Goal: Task Accomplishment & Management: Manage account settings

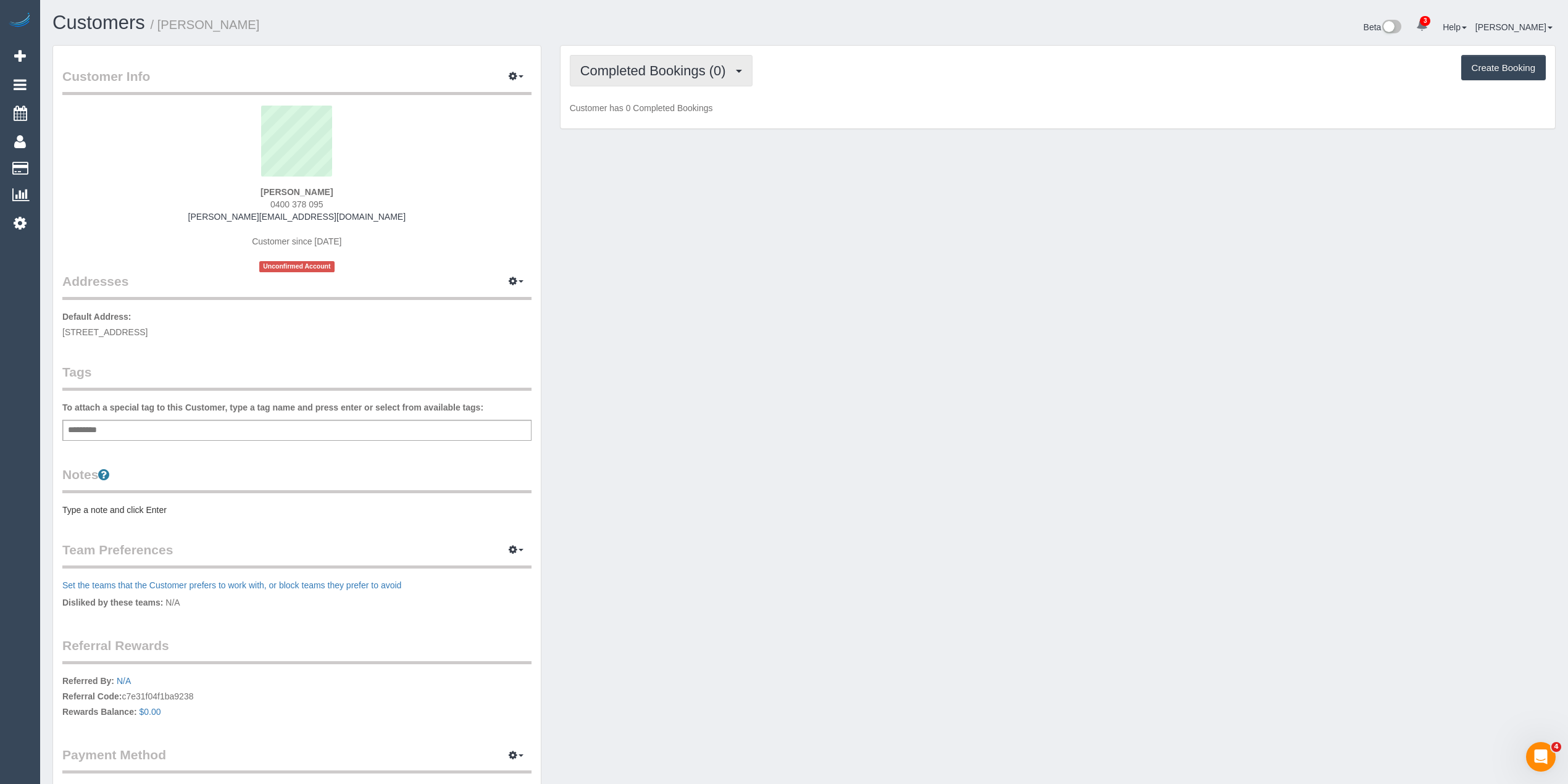
click at [610, 65] on span "Completed Bookings (0)" at bounding box center [656, 70] width 152 height 15
click at [636, 121] on link "Upcoming Bookings (1)" at bounding box center [635, 115] width 128 height 16
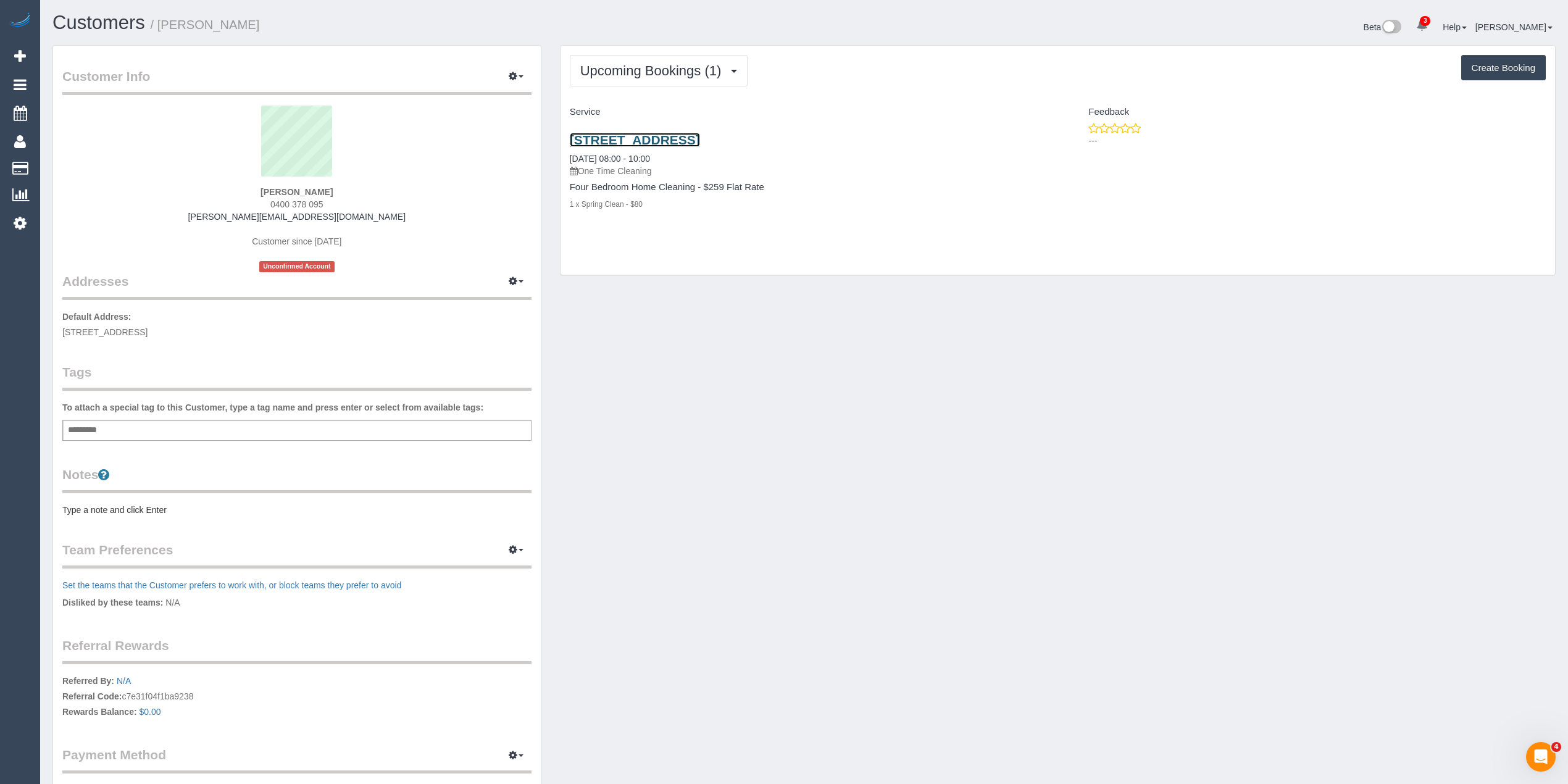
click at [700, 139] on link "1/17 Gladstone Street, Sandringham, VIC 3191" at bounding box center [635, 140] width 130 height 14
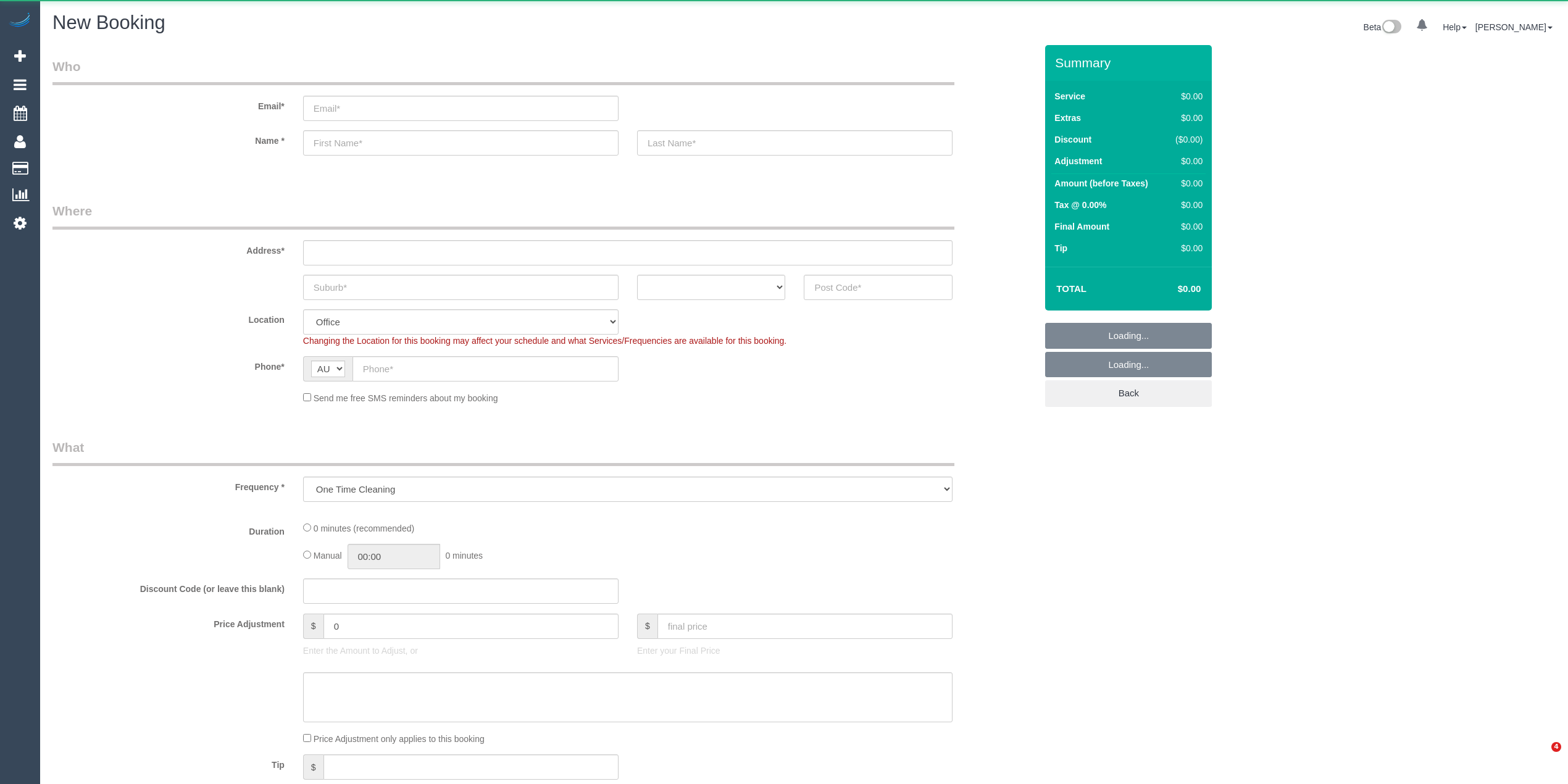
select select "object:2091"
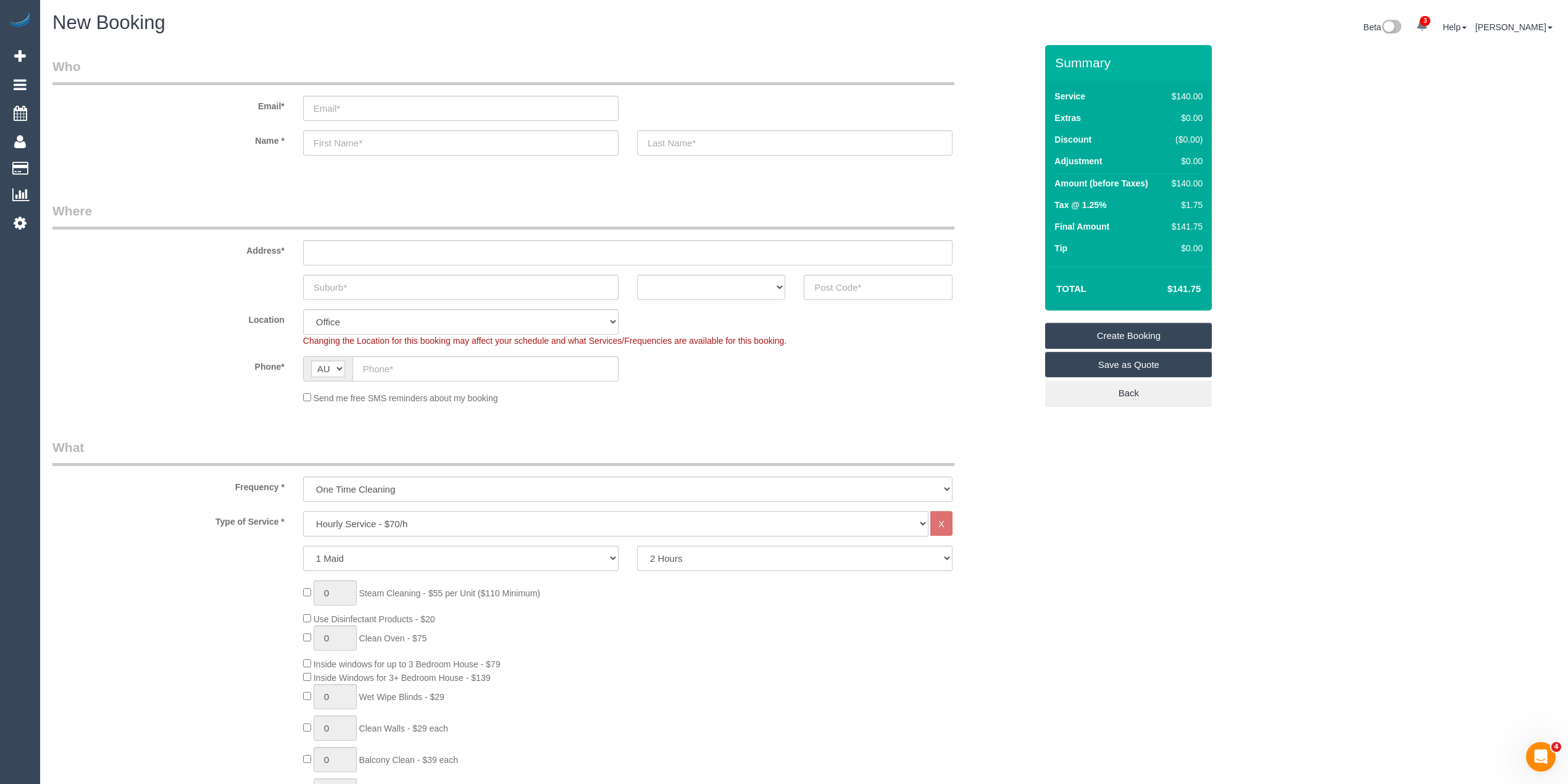
click at [379, 526] on select "Hourly Service - $70/h Hourly Service - $65/h Hourly Service - $60/h Hourly Ser…" at bounding box center [616, 524] width 626 height 25
select select "211"
click at [303, 511] on select "Hourly Service - $70/h Hourly Service - $65/h Hourly Service - $60/h Hourly Ser…" at bounding box center [616, 524] width 626 height 25
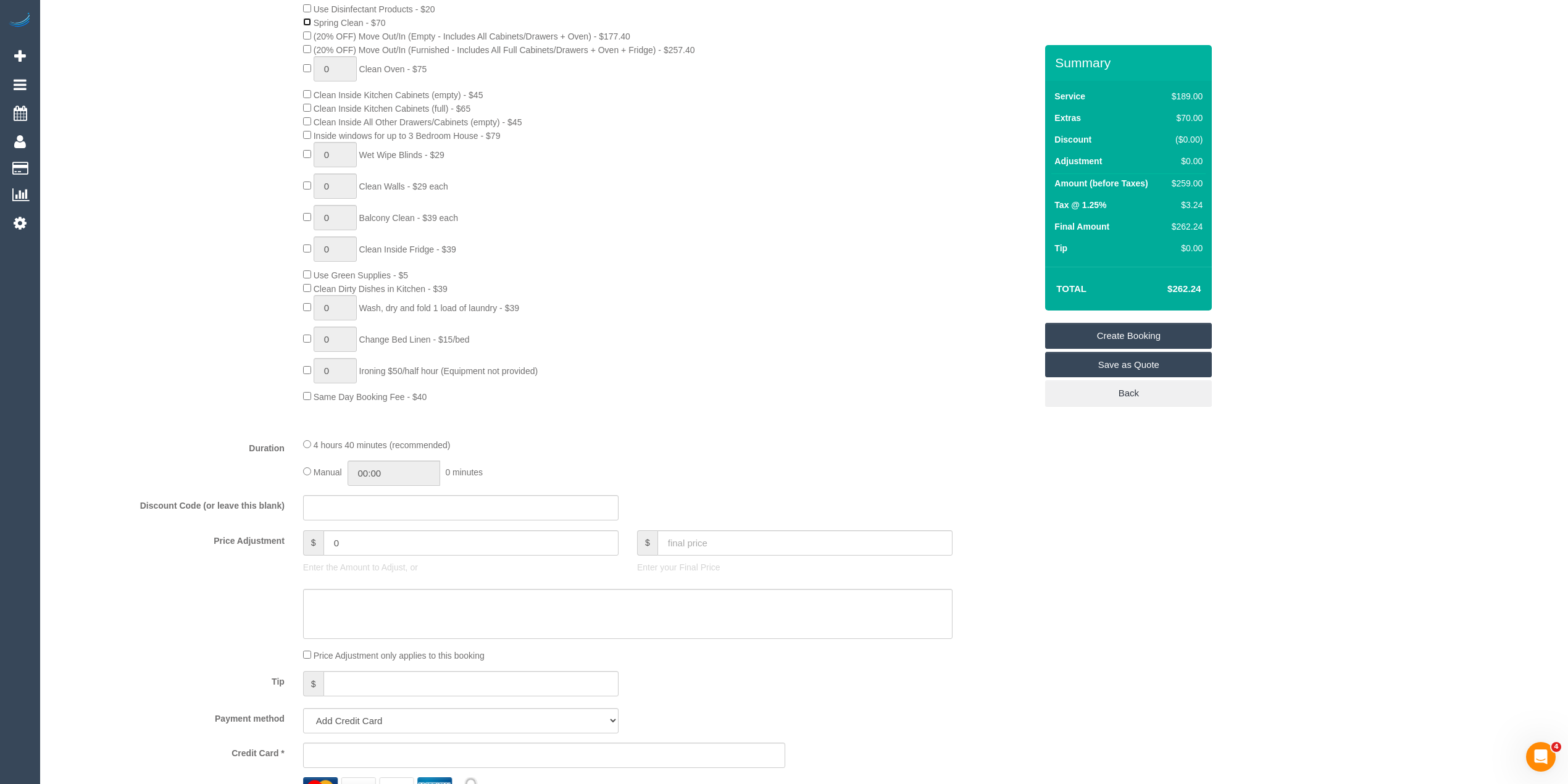
scroll to position [685, 0]
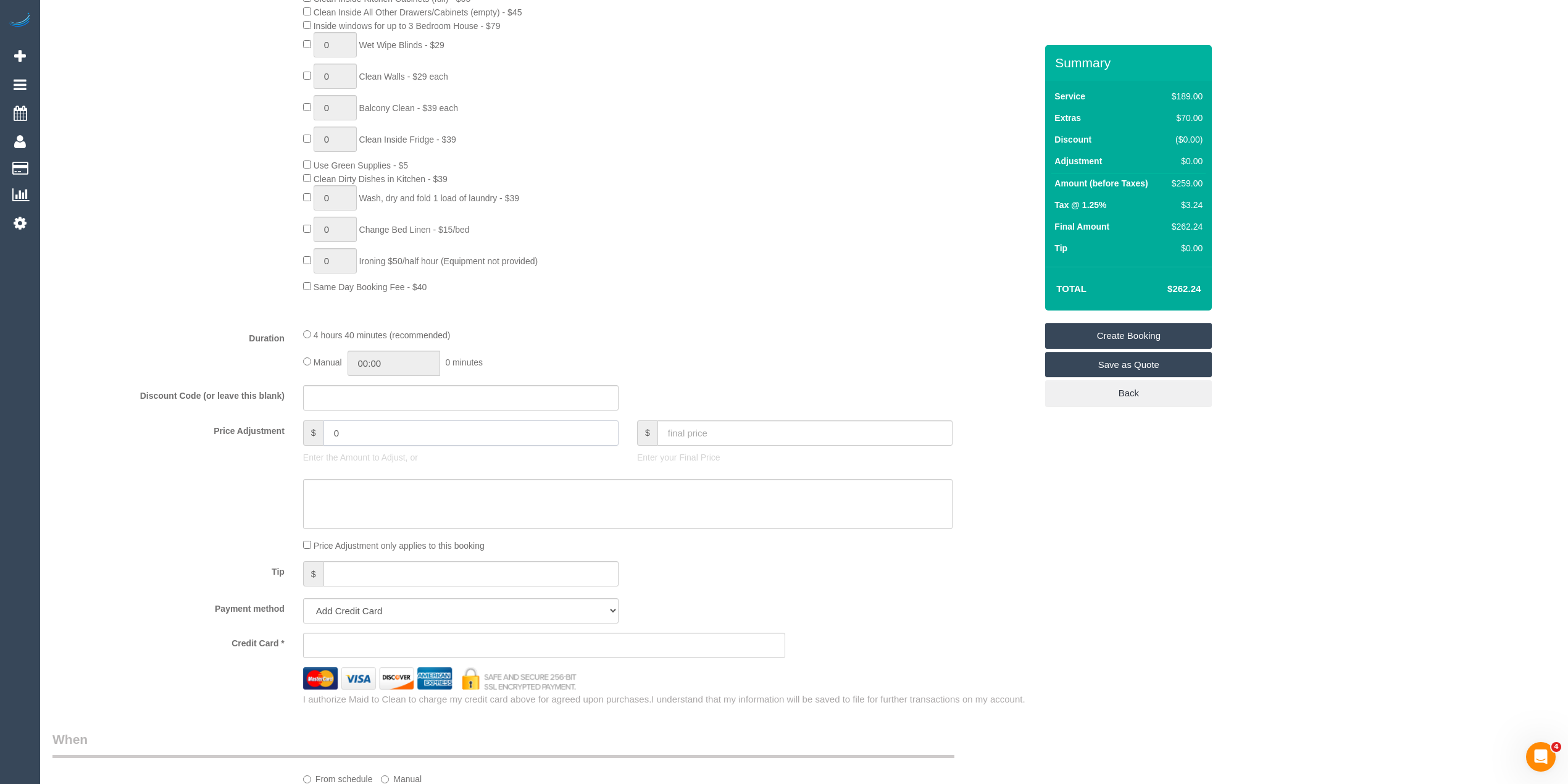
drag, startPoint x: 330, startPoint y: 433, endPoint x: 262, endPoint y: 433, distance: 68.0
click at [262, 433] on div "Price Adjustment $ 0 Enter the Amount to Adjust, or $ Enter your Final Price" at bounding box center [544, 445] width 1002 height 50
type input "17.5"
click at [1198, 282] on td "$279.96" at bounding box center [1166, 289] width 80 height 31
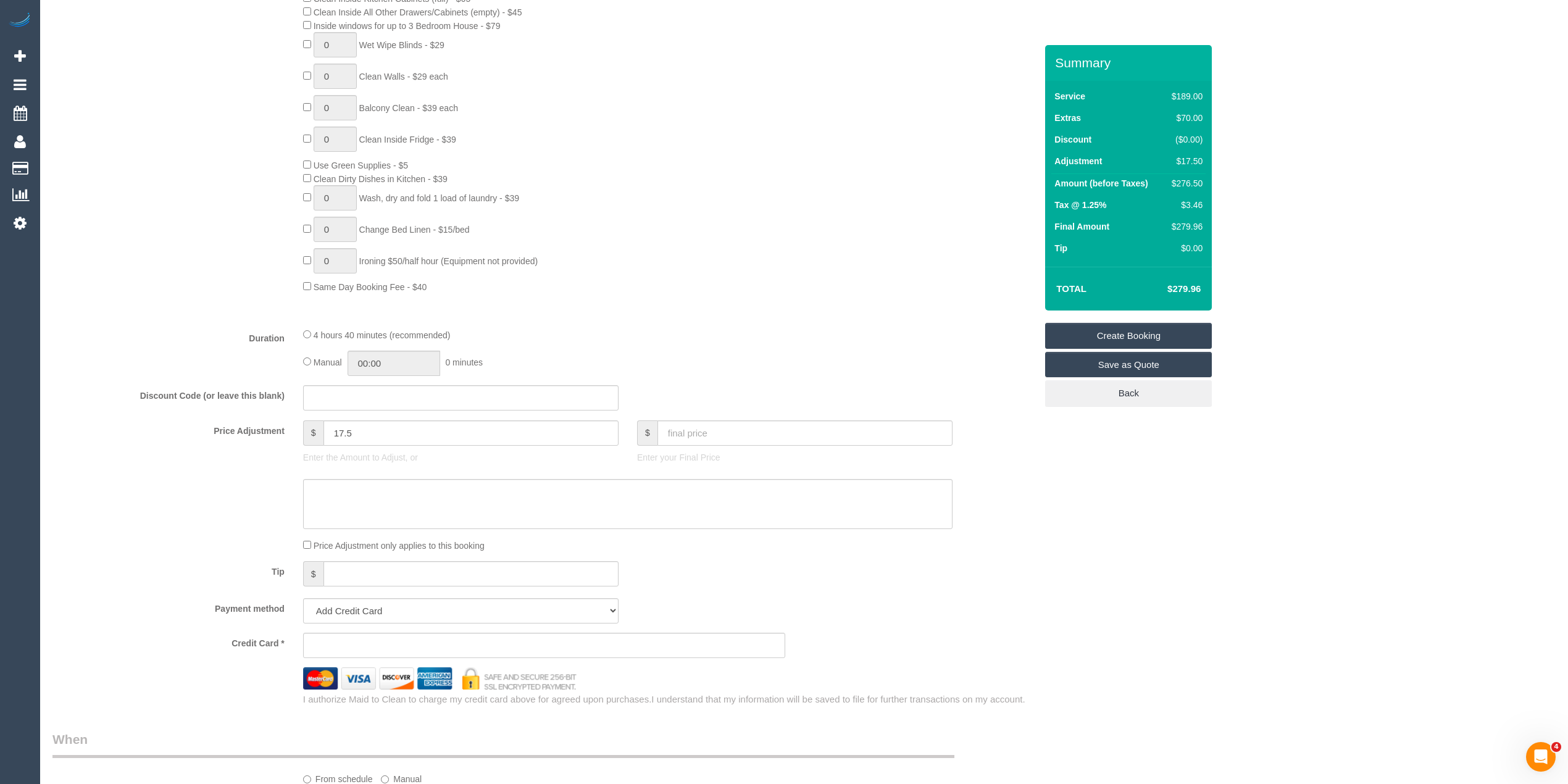
click at [1194, 290] on h4 "$279.96" at bounding box center [1166, 289] width 70 height 10
copy h4 "279.96"
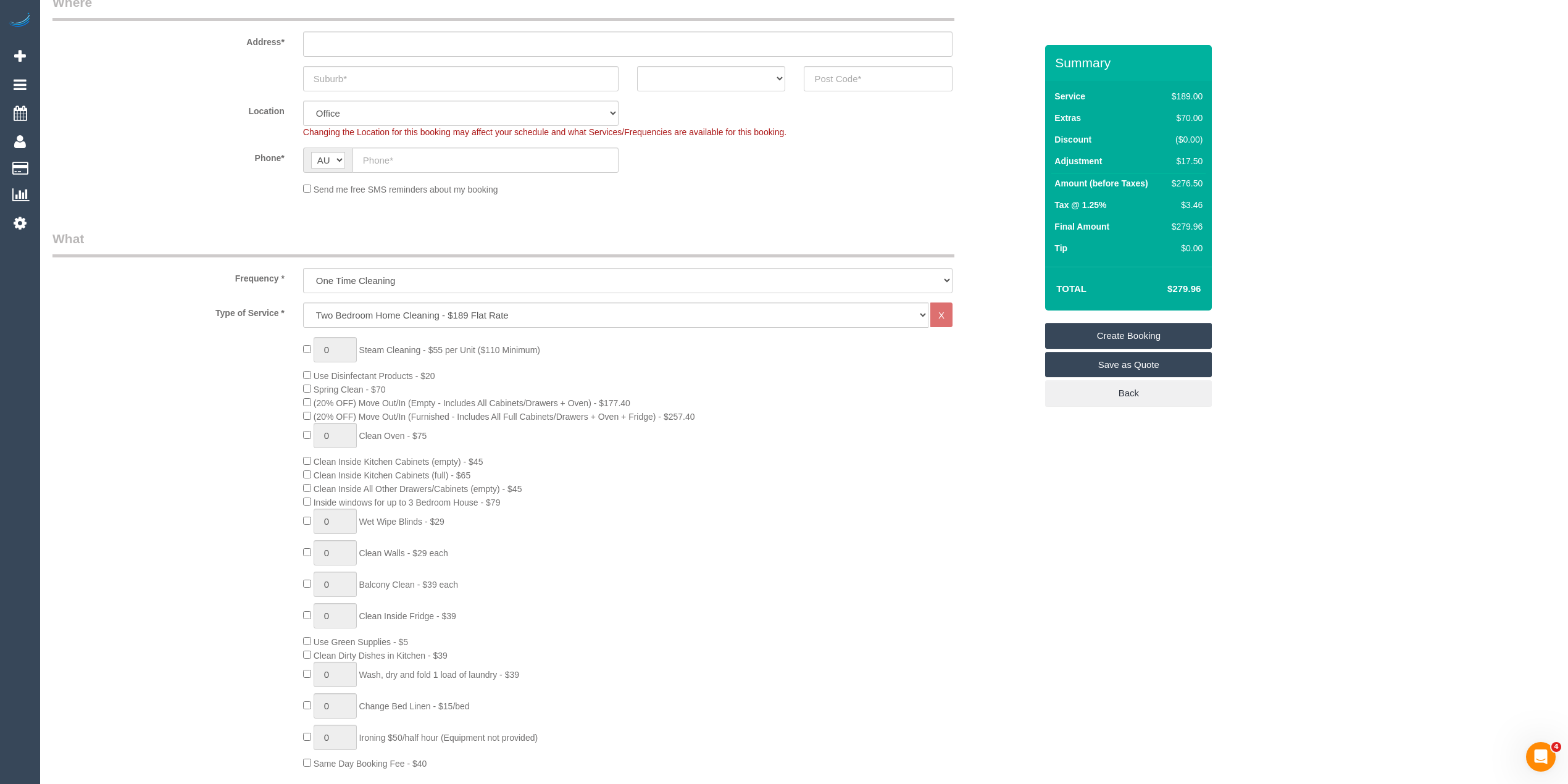
scroll to position [0, 0]
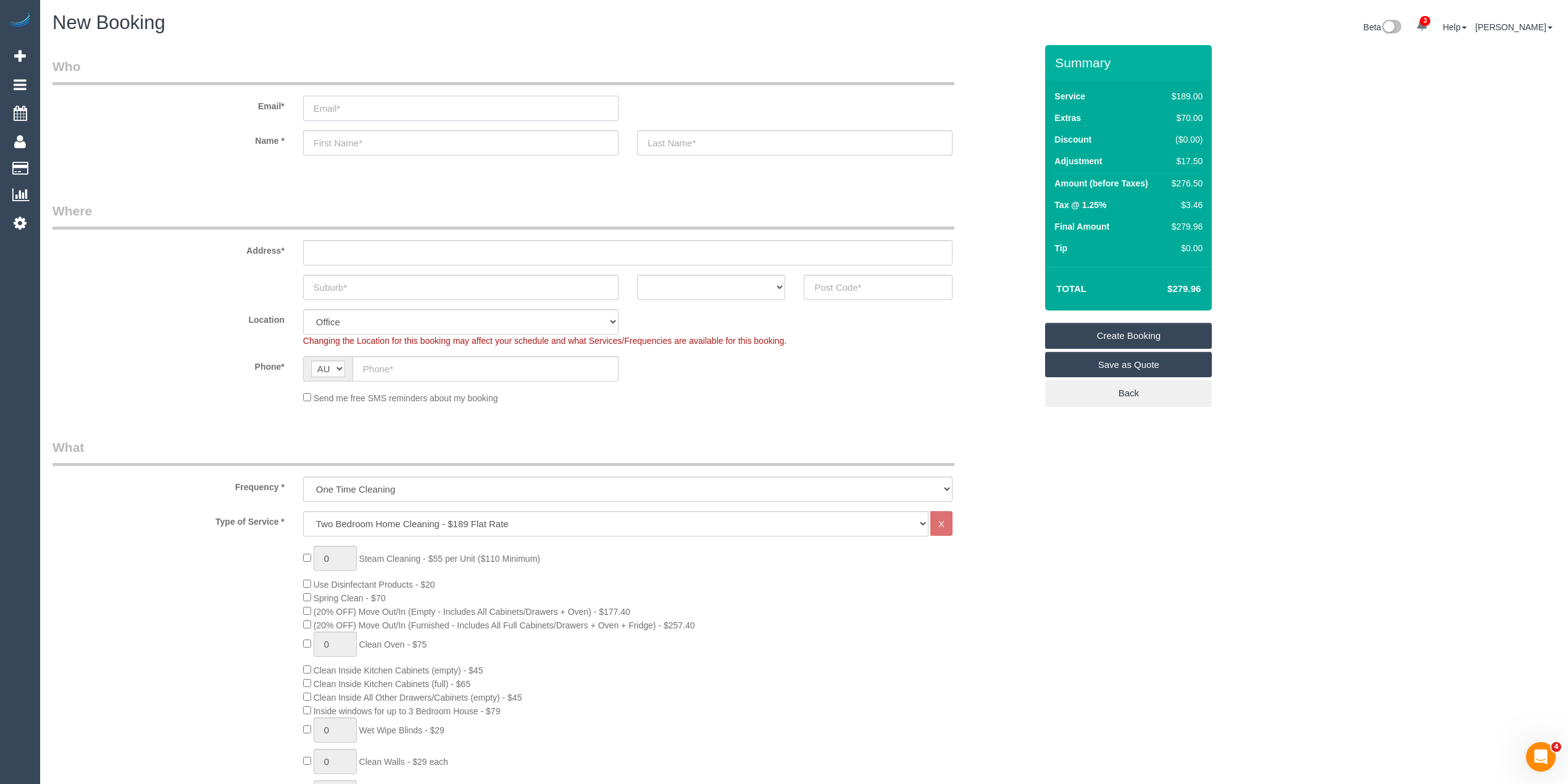
click at [360, 107] on input "email" at bounding box center [461, 108] width 316 height 25
paste input "[EMAIL_ADDRESS][DOMAIN_NAME]"
type input "[EMAIL_ADDRESS][DOMAIN_NAME]"
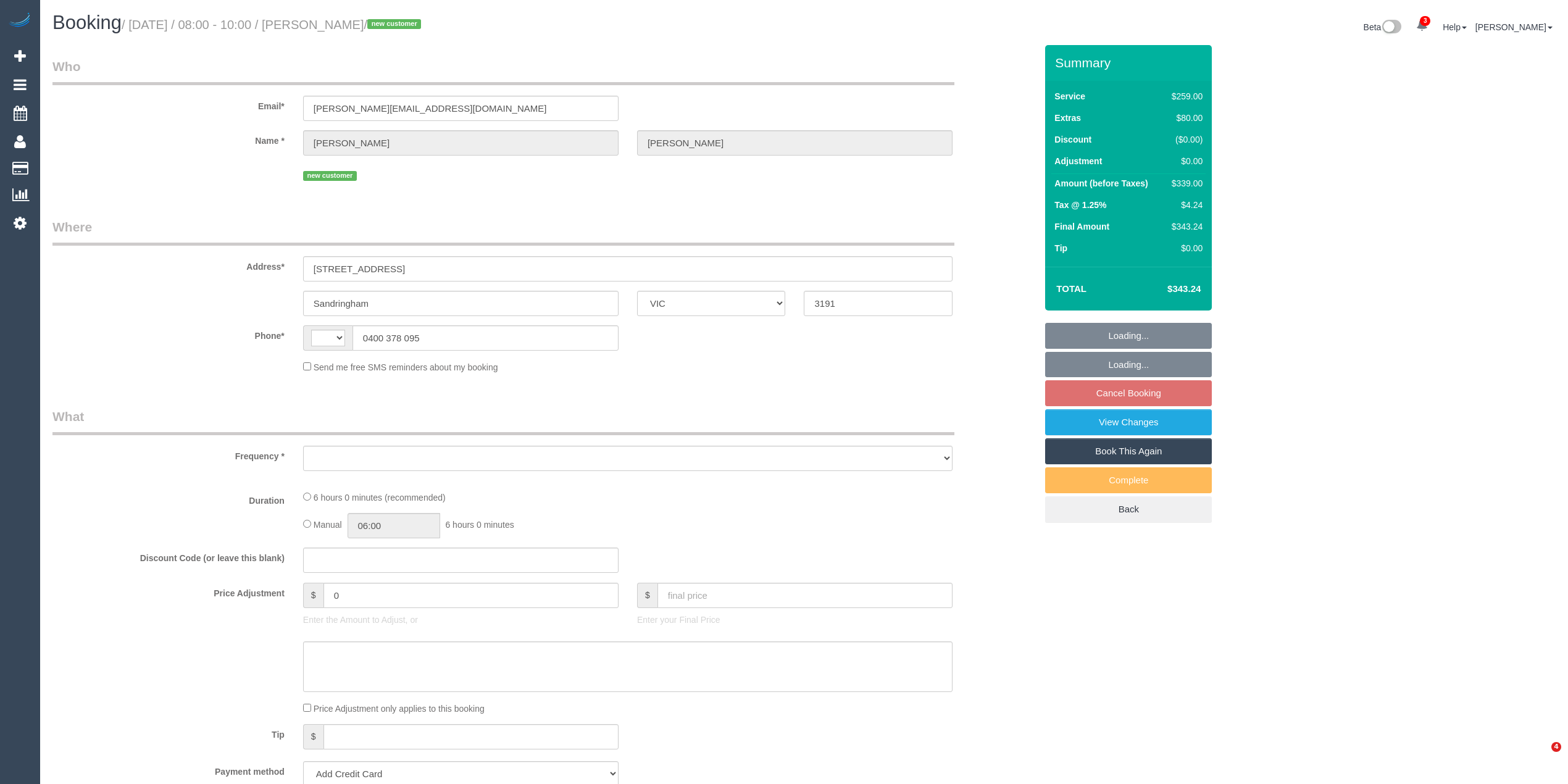
select select "VIC"
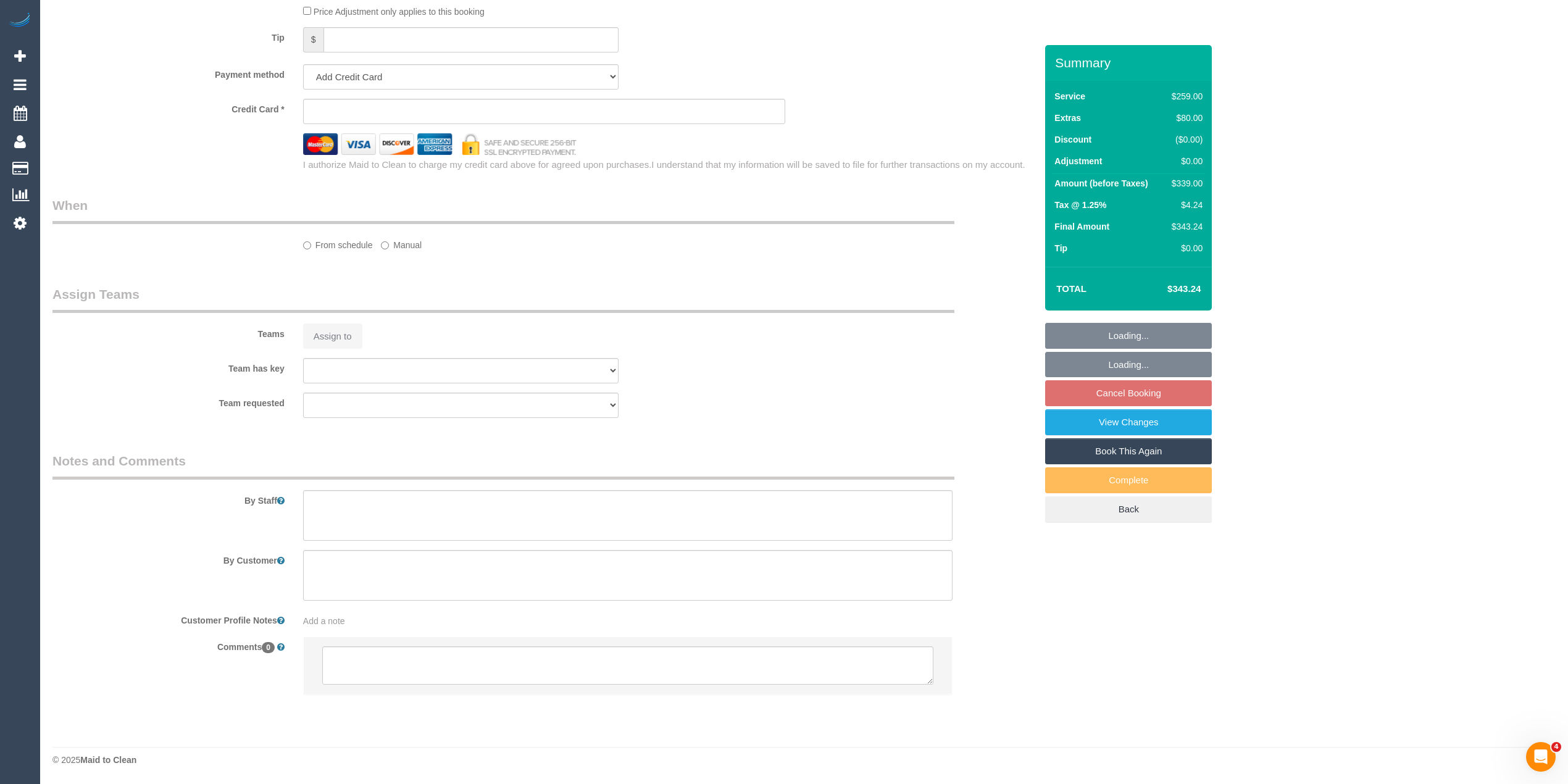
select select "string:stripe-pm_1S2Lc32GScqysDRV4qm0GIZ0"
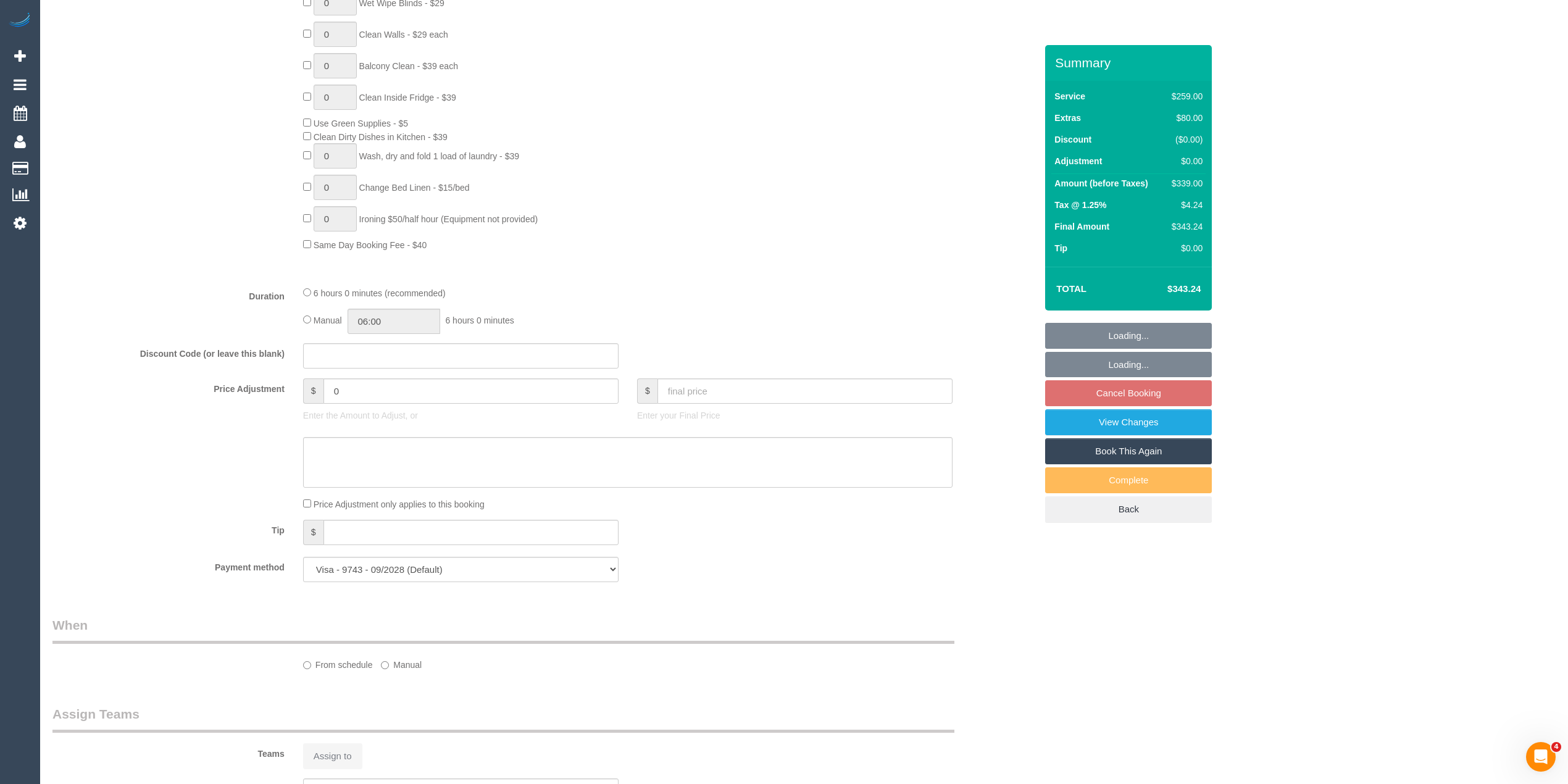
scroll to position [1166, 0]
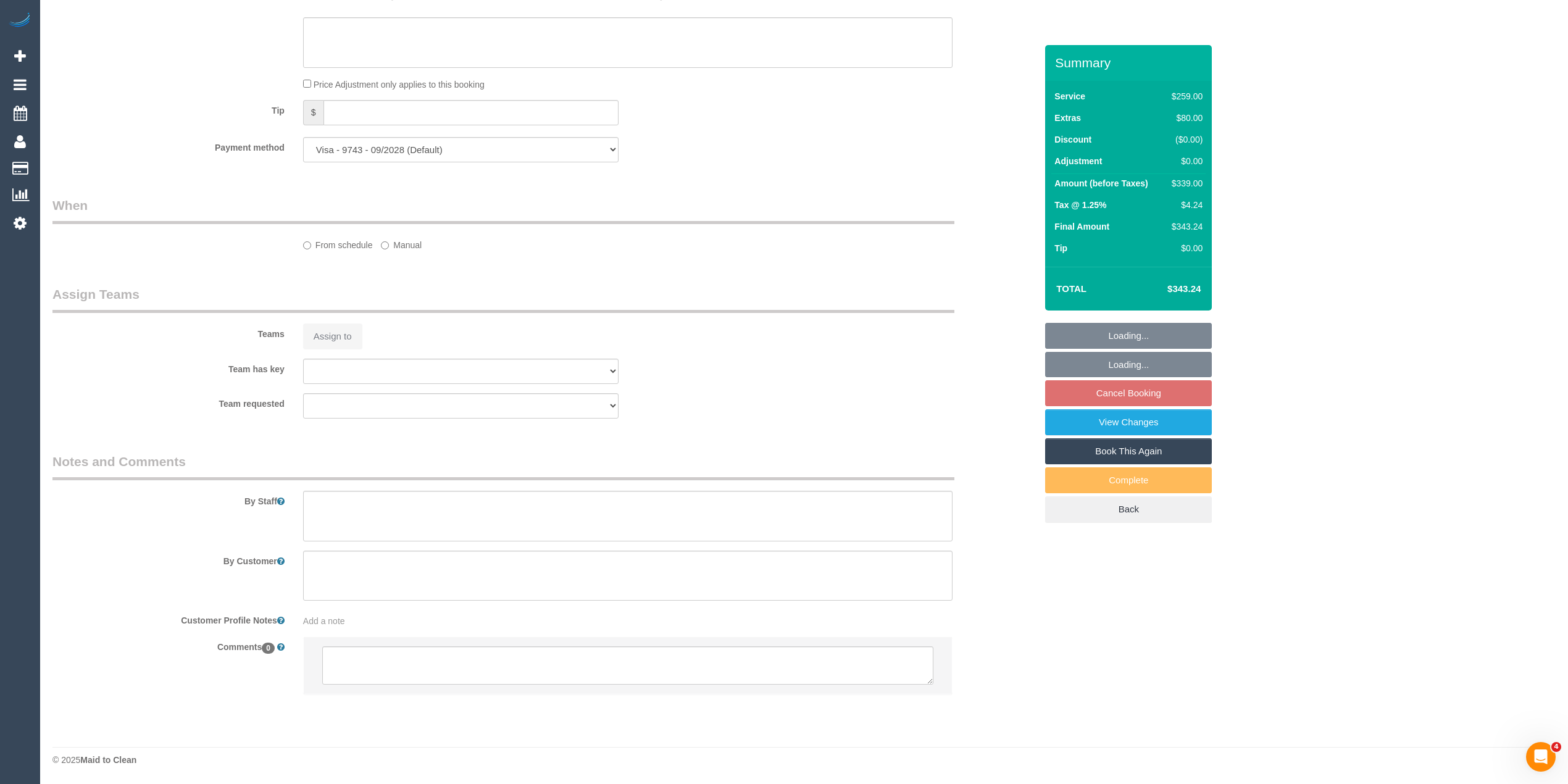
select select "string:AU"
select select "object:661"
select select "spot2"
select select "number:28"
select select "number:14"
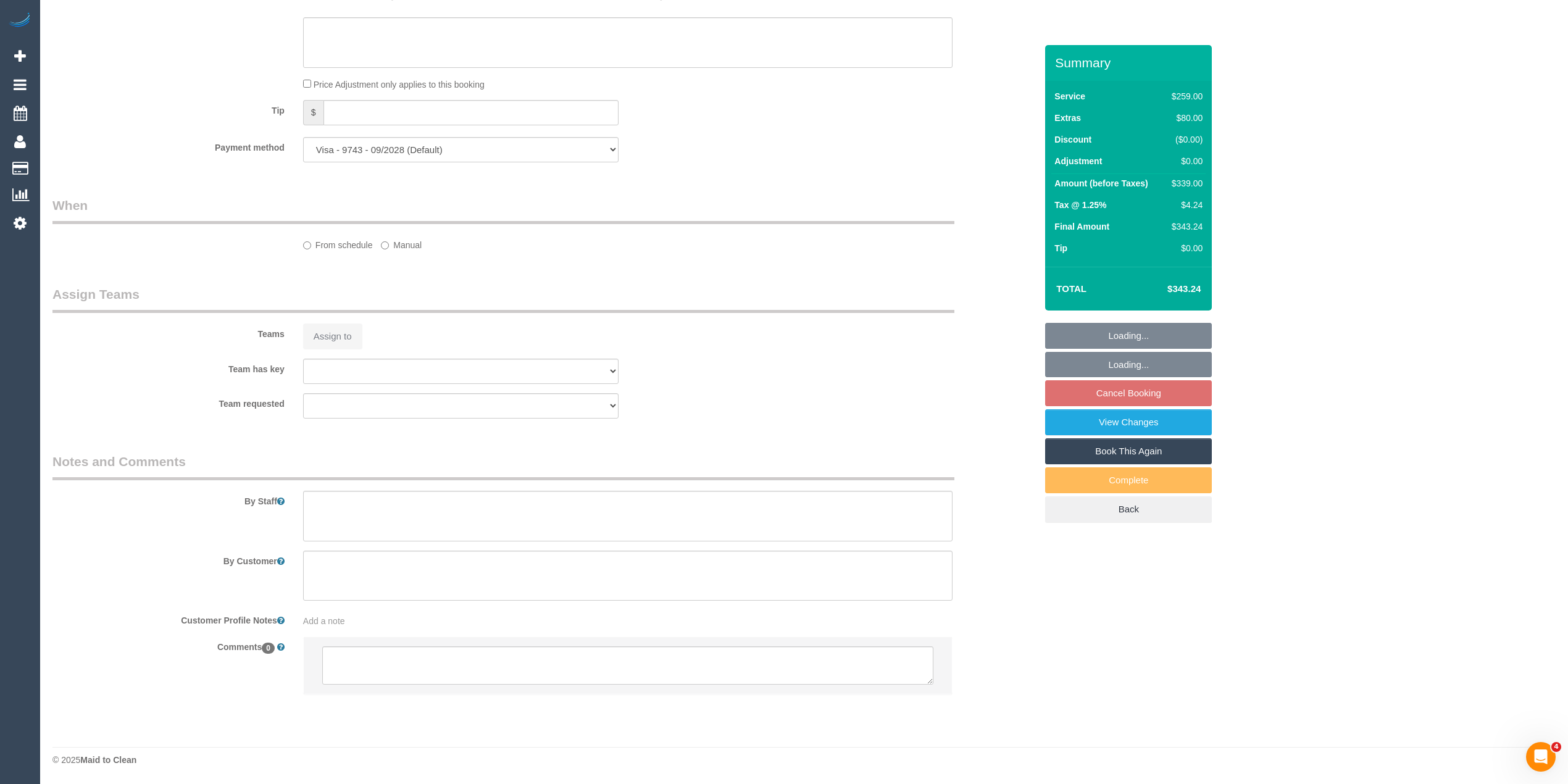
select select "number:19"
select select "number:36"
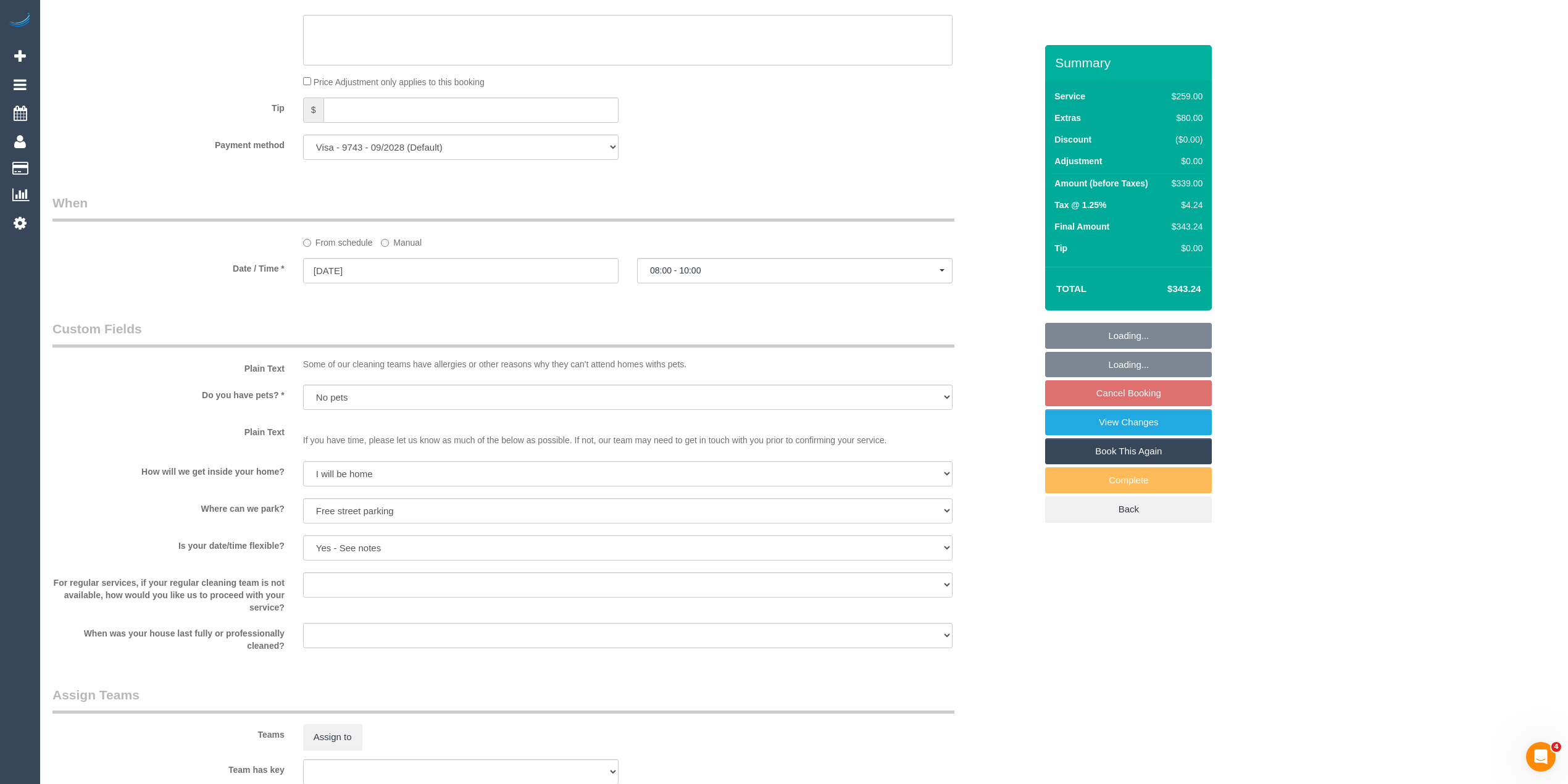
scroll to position [1568, 0]
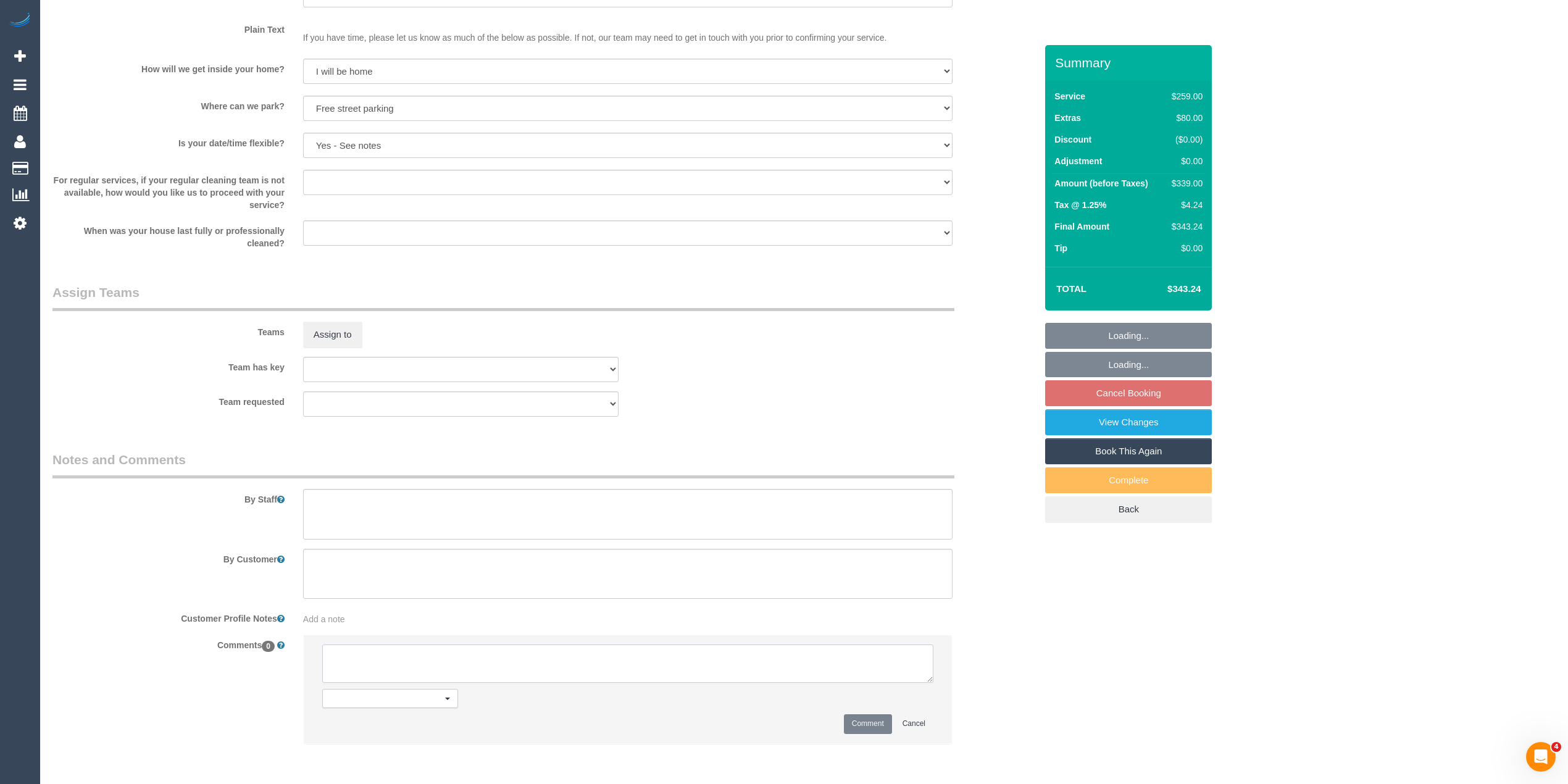
click at [376, 655] on textarea at bounding box center [628, 664] width 611 height 39
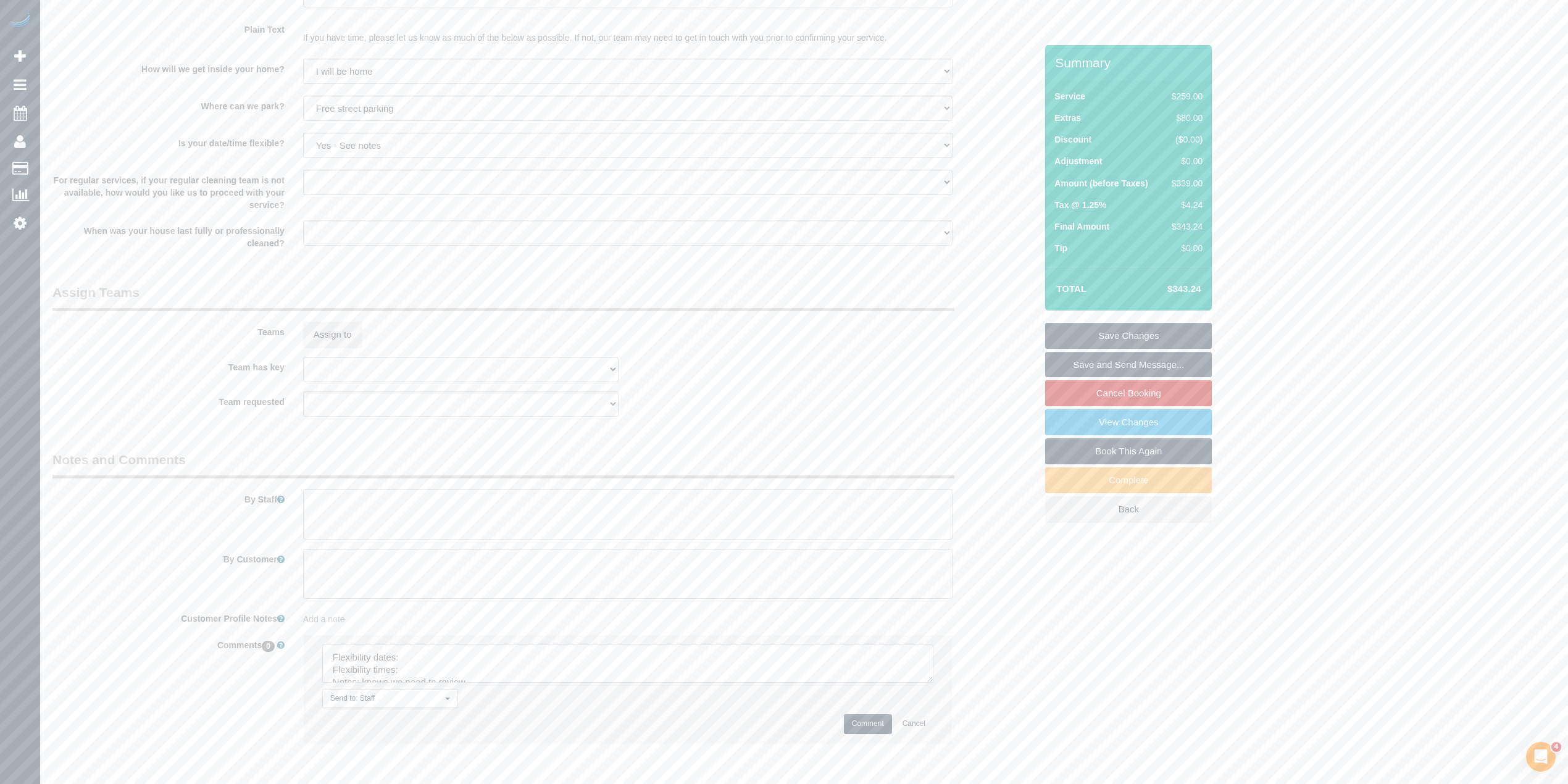
click at [922, 680] on textarea at bounding box center [628, 664] width 611 height 39
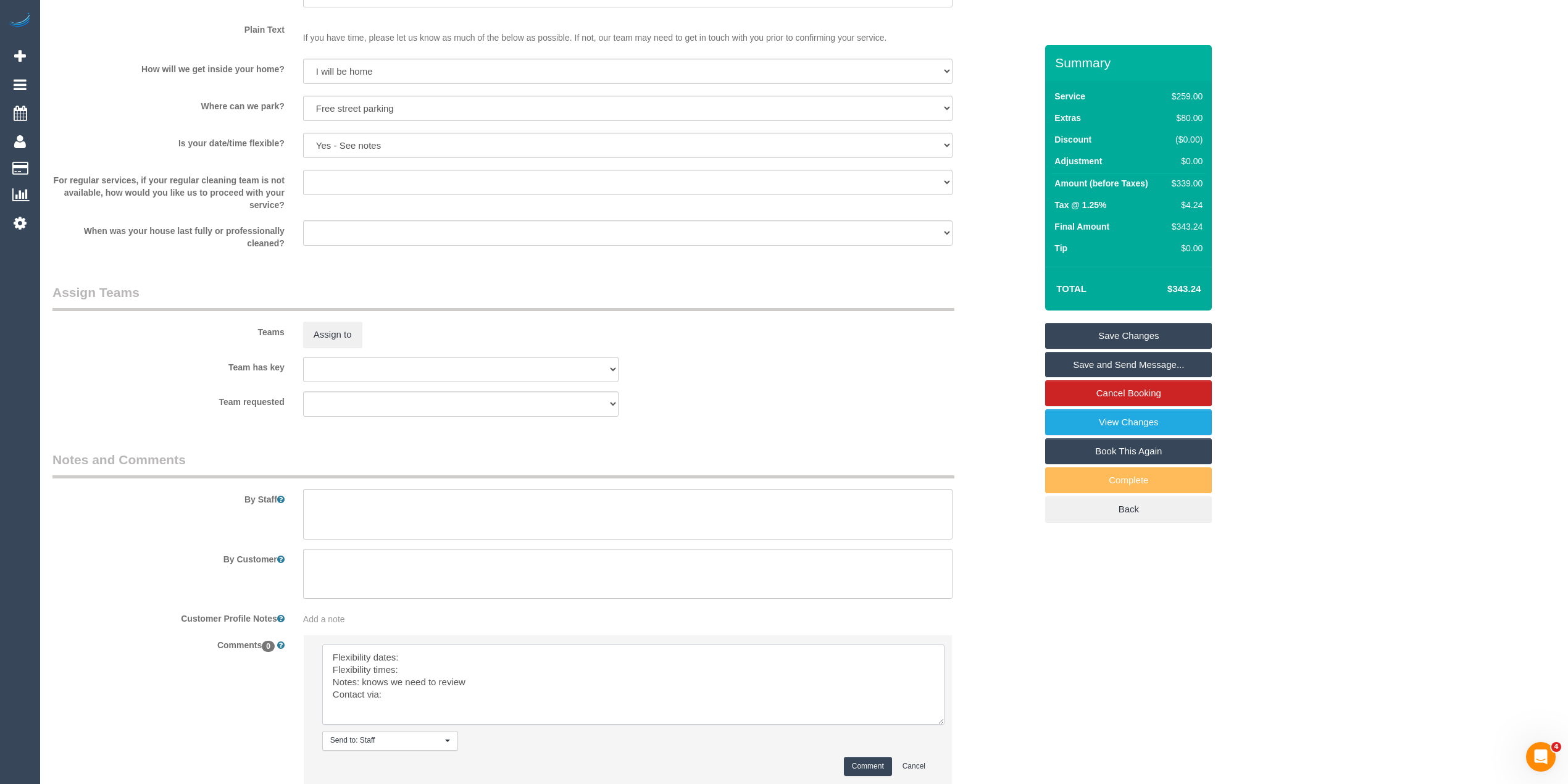
drag, startPoint x: 922, startPoint y: 680, endPoint x: 933, endPoint y: 722, distance: 43.4
click at [933, 722] on textarea at bounding box center [633, 685] width 622 height 80
click at [452, 660] on textarea at bounding box center [633, 685] width 622 height 81
click at [526, 656] on textarea at bounding box center [633, 685] width 622 height 81
click at [411, 672] on textarea at bounding box center [633, 685] width 622 height 81
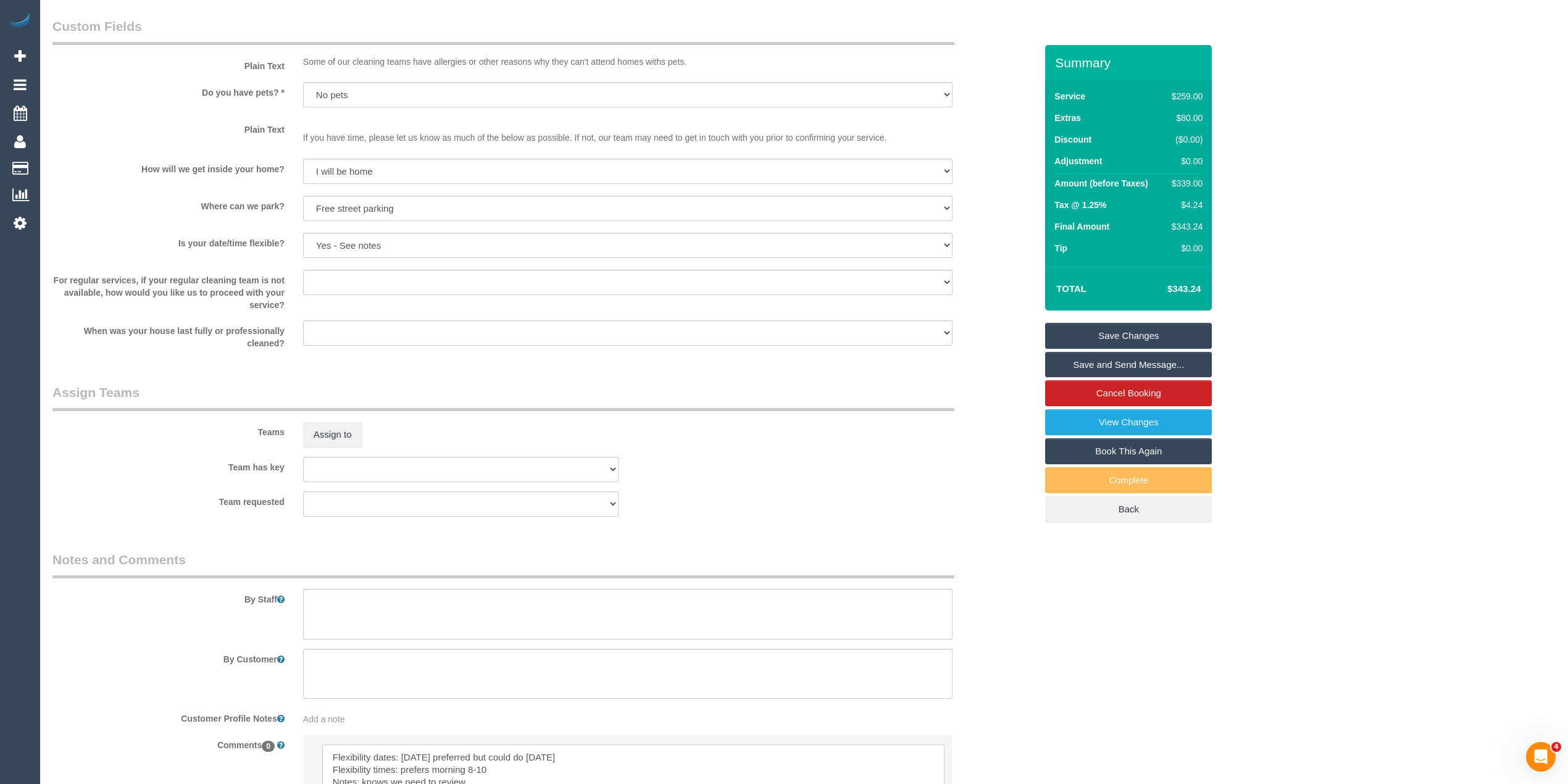
scroll to position [1662, 0]
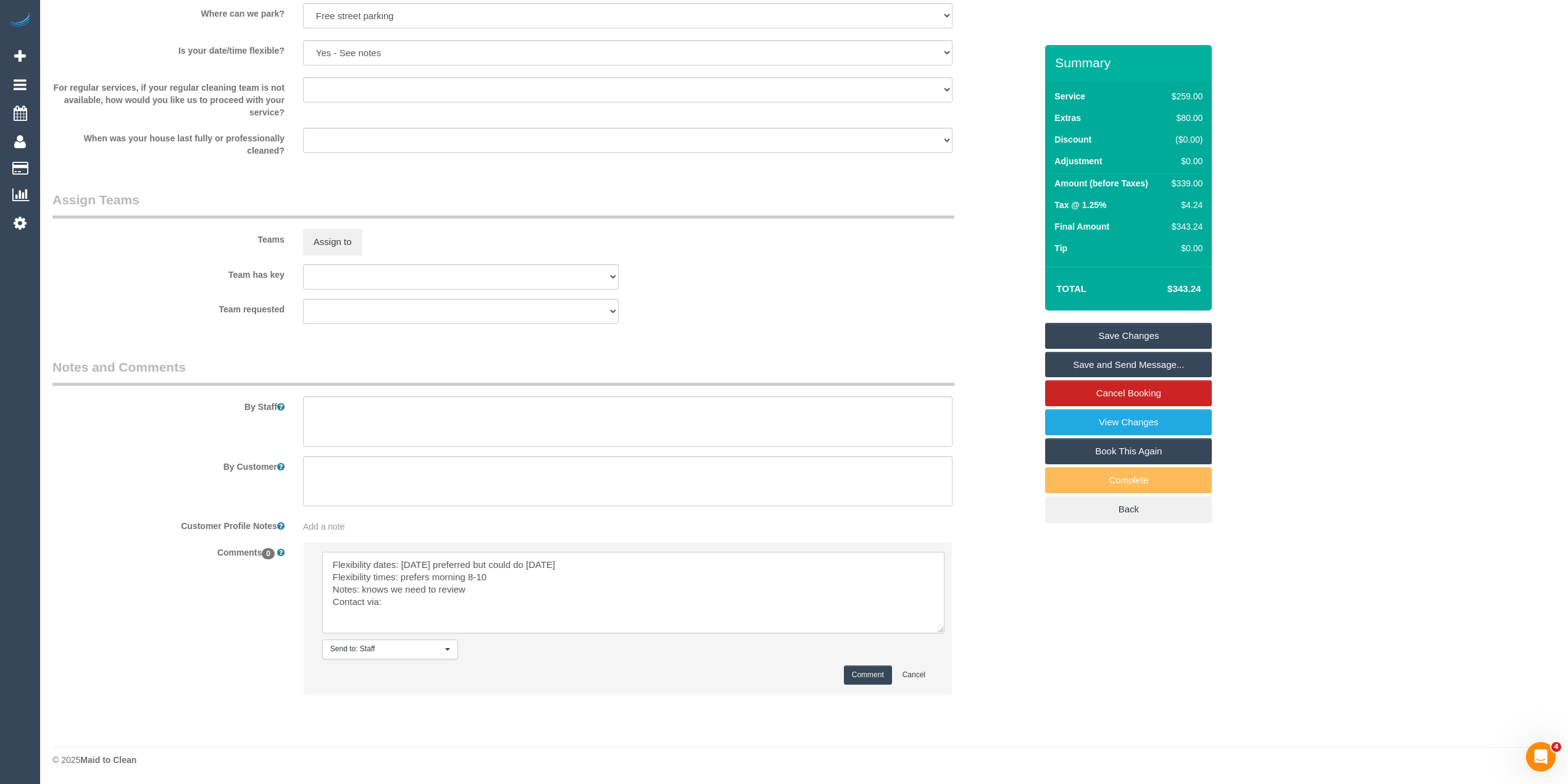
click at [502, 577] on textarea at bounding box center [633, 592] width 622 height 81
click at [415, 605] on textarea at bounding box center [633, 592] width 622 height 81
type textarea "Flexibility dates: Monday preferred but could do Wednesday Flexibility times: p…"
click at [867, 673] on button "Comment" at bounding box center [868, 675] width 48 height 19
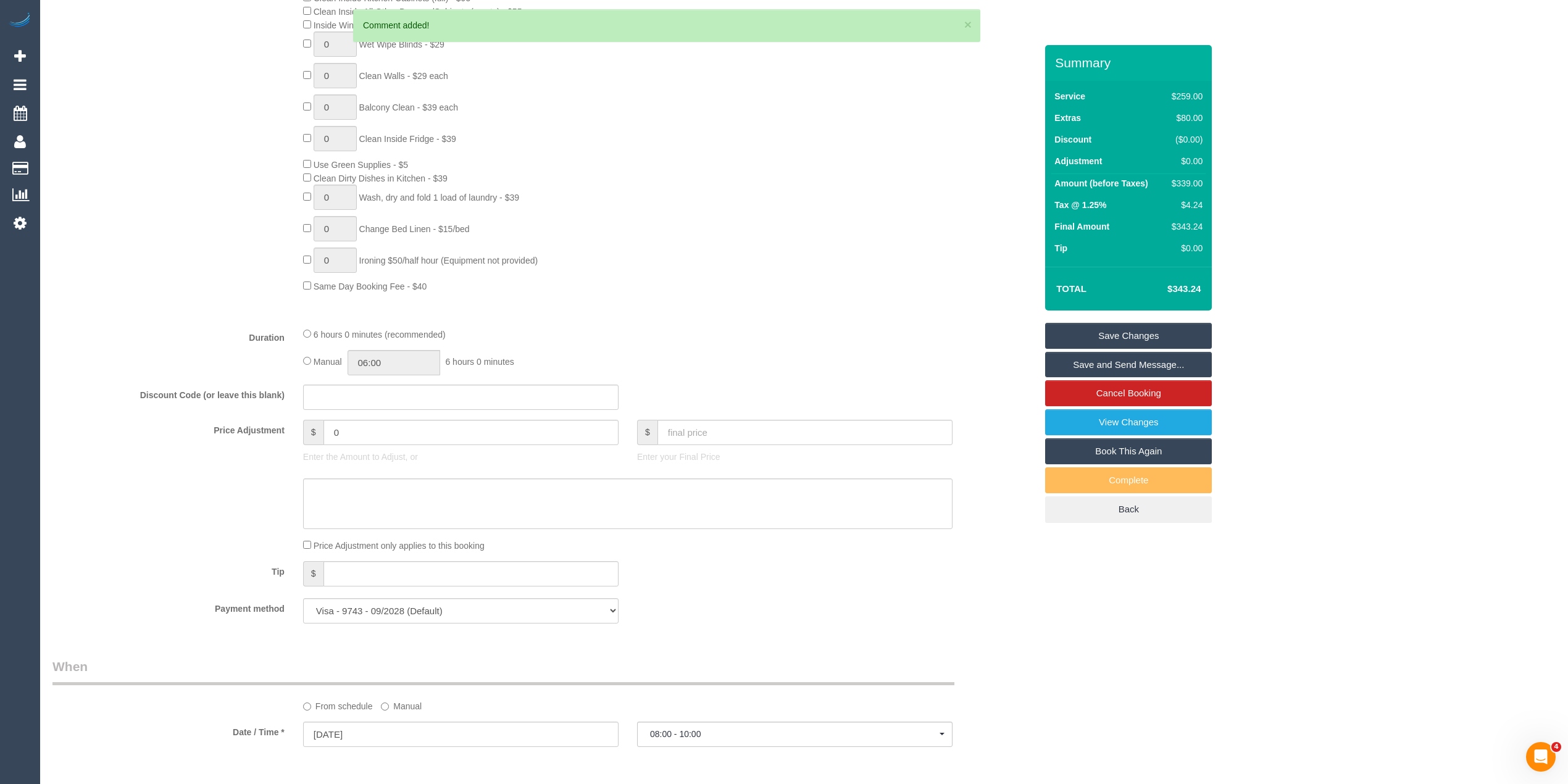
scroll to position [16, 0]
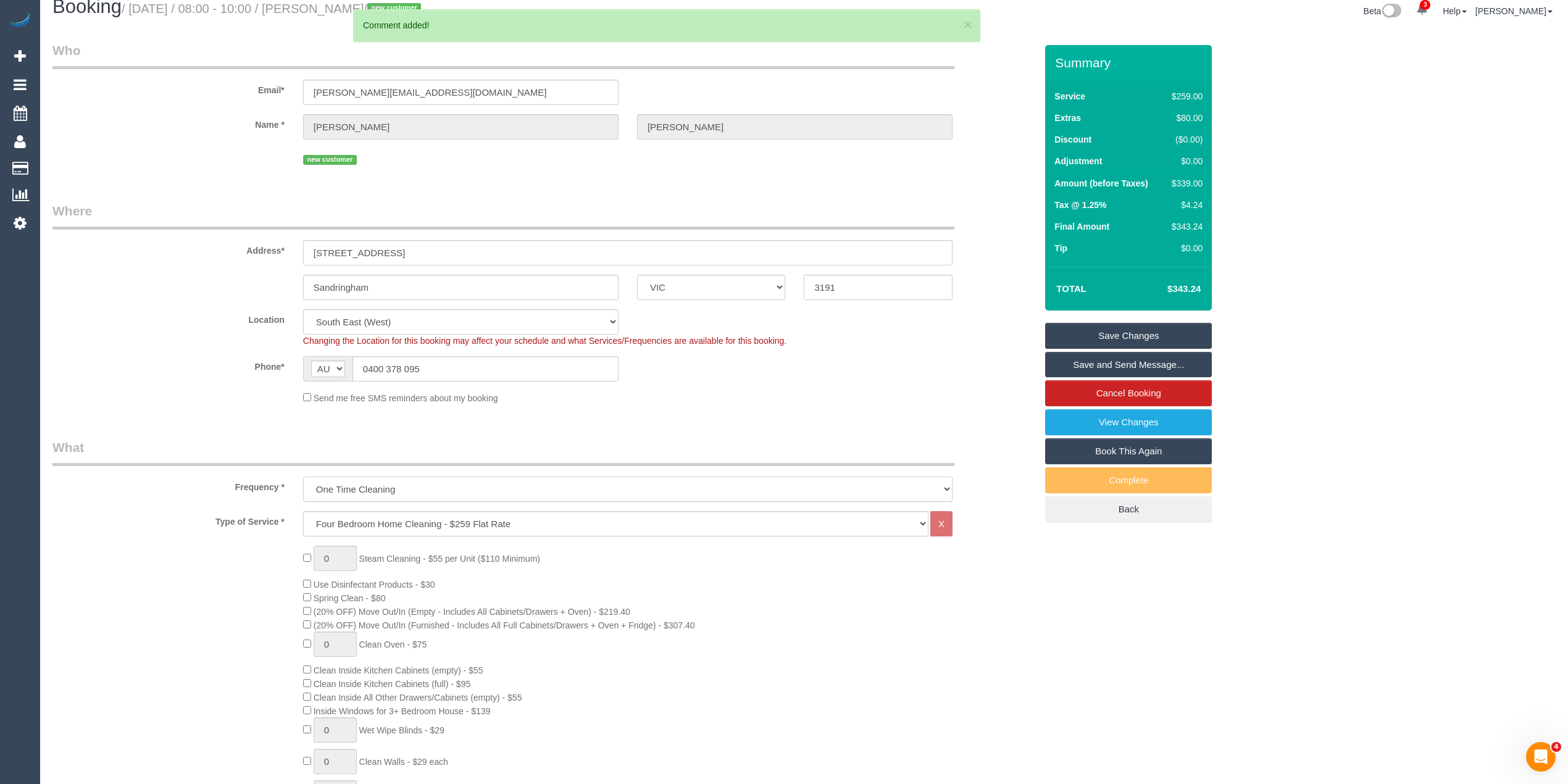
click at [386, 480] on select "One Time Cleaning Weekly - 10% Off - 10.00% (0% for the First Booking) Fortnigh…" at bounding box center [628, 489] width 650 height 25
select select "object:665"
click at [303, 477] on select "One Time Cleaning Weekly - 10% Off - 10.00% (0% for the First Booking) Fortnigh…" at bounding box center [628, 489] width 650 height 25
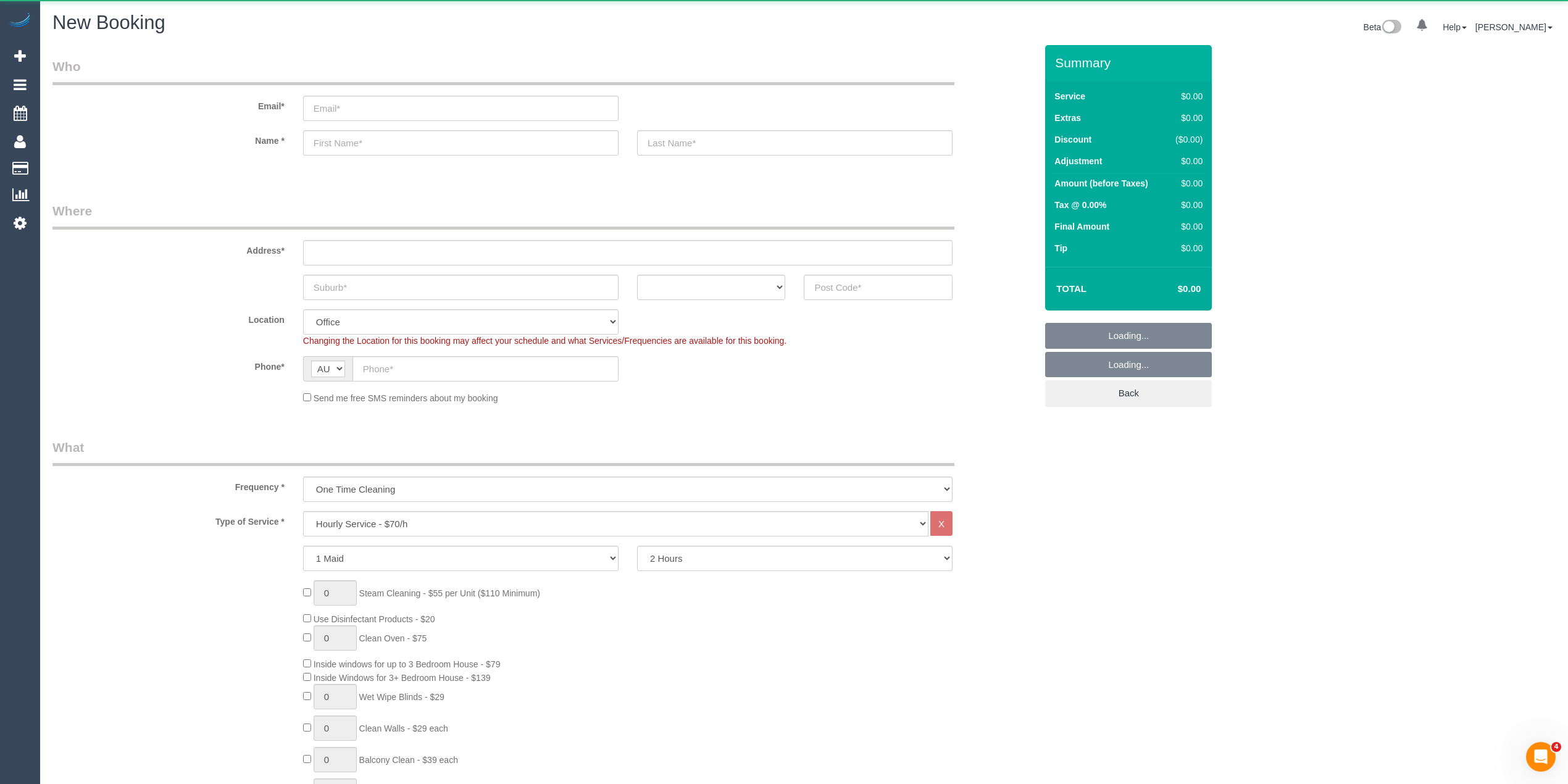
select select "object:825"
click at [354, 106] on input "email" at bounding box center [461, 108] width 316 height 25
paste input "[EMAIL_ADDRESS][DOMAIN_NAME]"
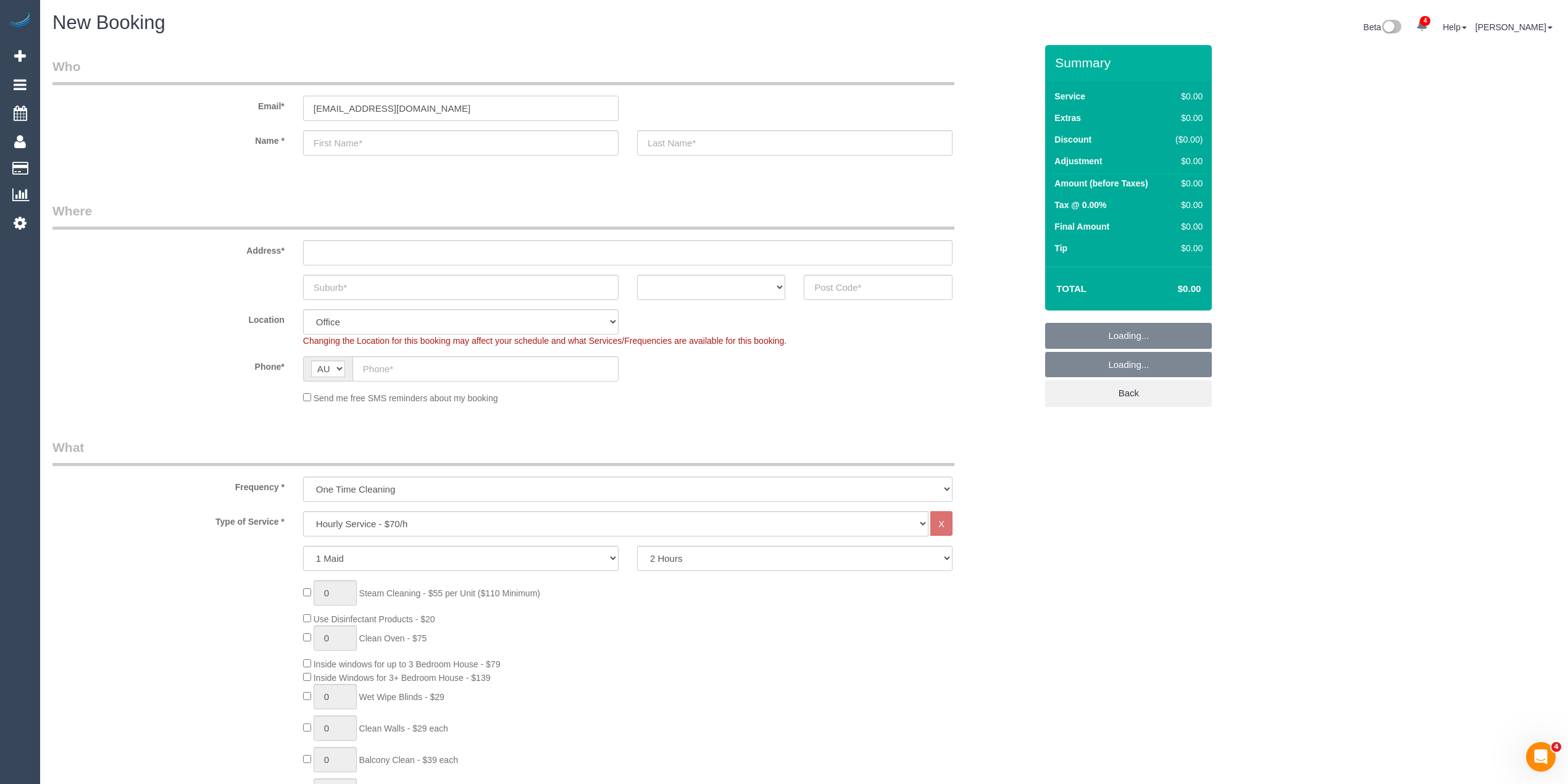
type input "[EMAIL_ADDRESS][DOMAIN_NAME]"
click at [337, 138] on input "text" at bounding box center [461, 143] width 316 height 25
paste input "[PERSON_NAME]"
click at [368, 146] on input "[PERSON_NAME]" at bounding box center [461, 143] width 316 height 25
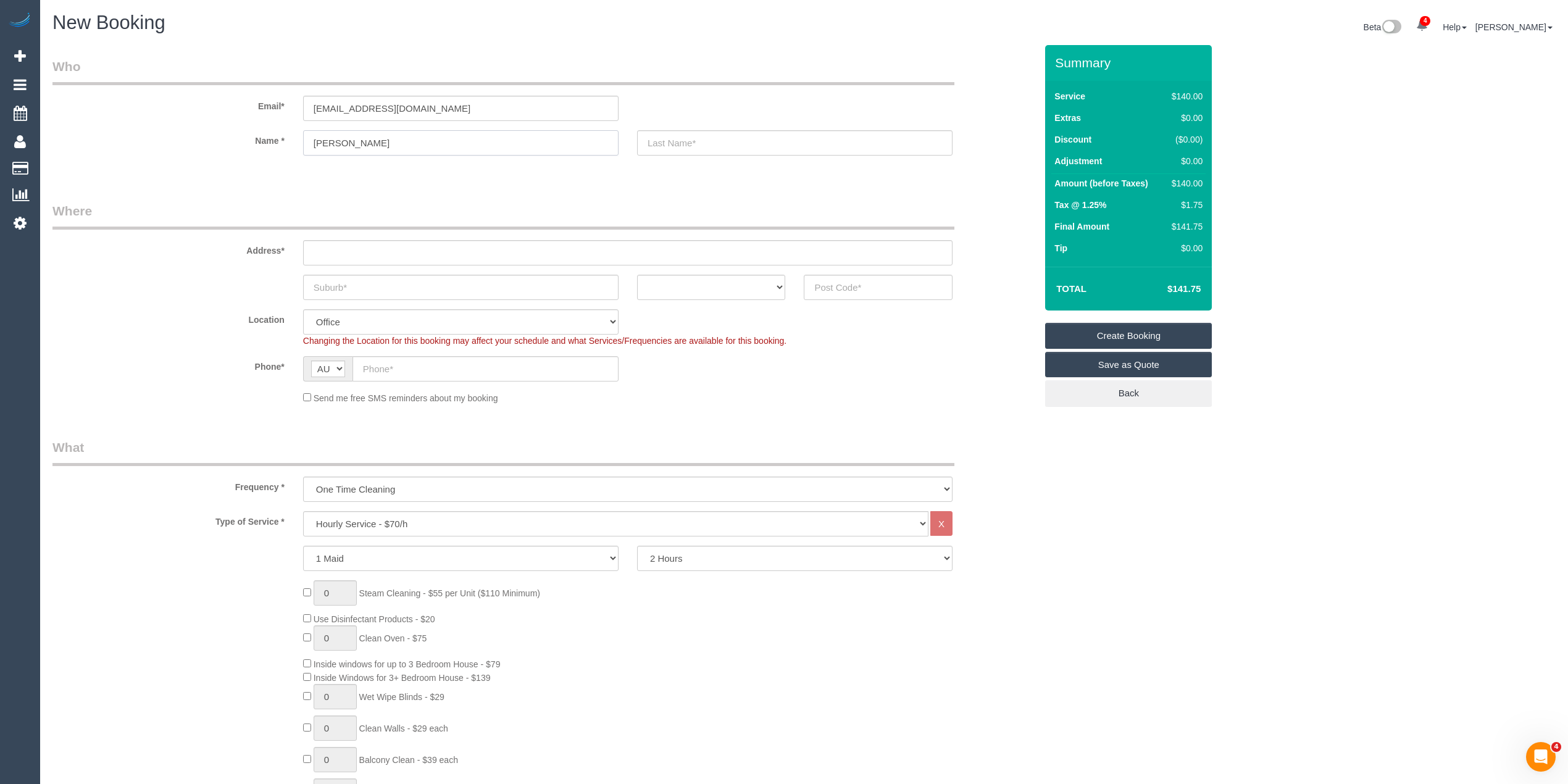
type input "Michelle"
click at [732, 137] on input "text" at bounding box center [795, 143] width 316 height 25
paste input "Willersdorf"
type input "Willersdorf"
click at [376, 255] on input "text" at bounding box center [628, 253] width 650 height 25
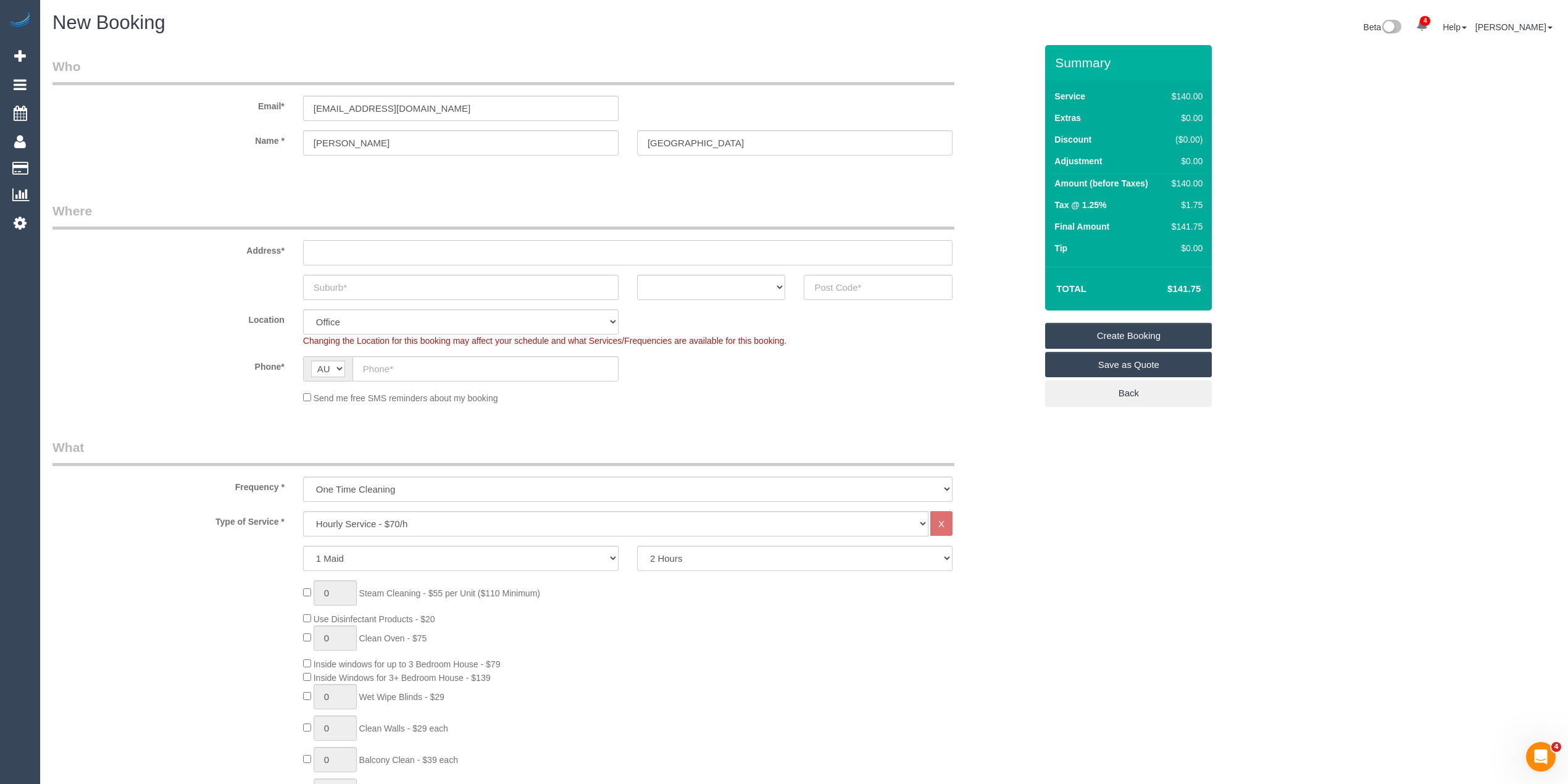
paste input "1/5 Laura Avenue"
type input "1/5 Laura Avenue"
click at [343, 285] on input "text" at bounding box center [461, 287] width 316 height 25
type input "Belmont"
click at [699, 282] on select "ACT [GEOGRAPHIC_DATA] NT [GEOGRAPHIC_DATA] SA TAS [GEOGRAPHIC_DATA] [GEOGRAPHIC…" at bounding box center [712, 287] width 149 height 25
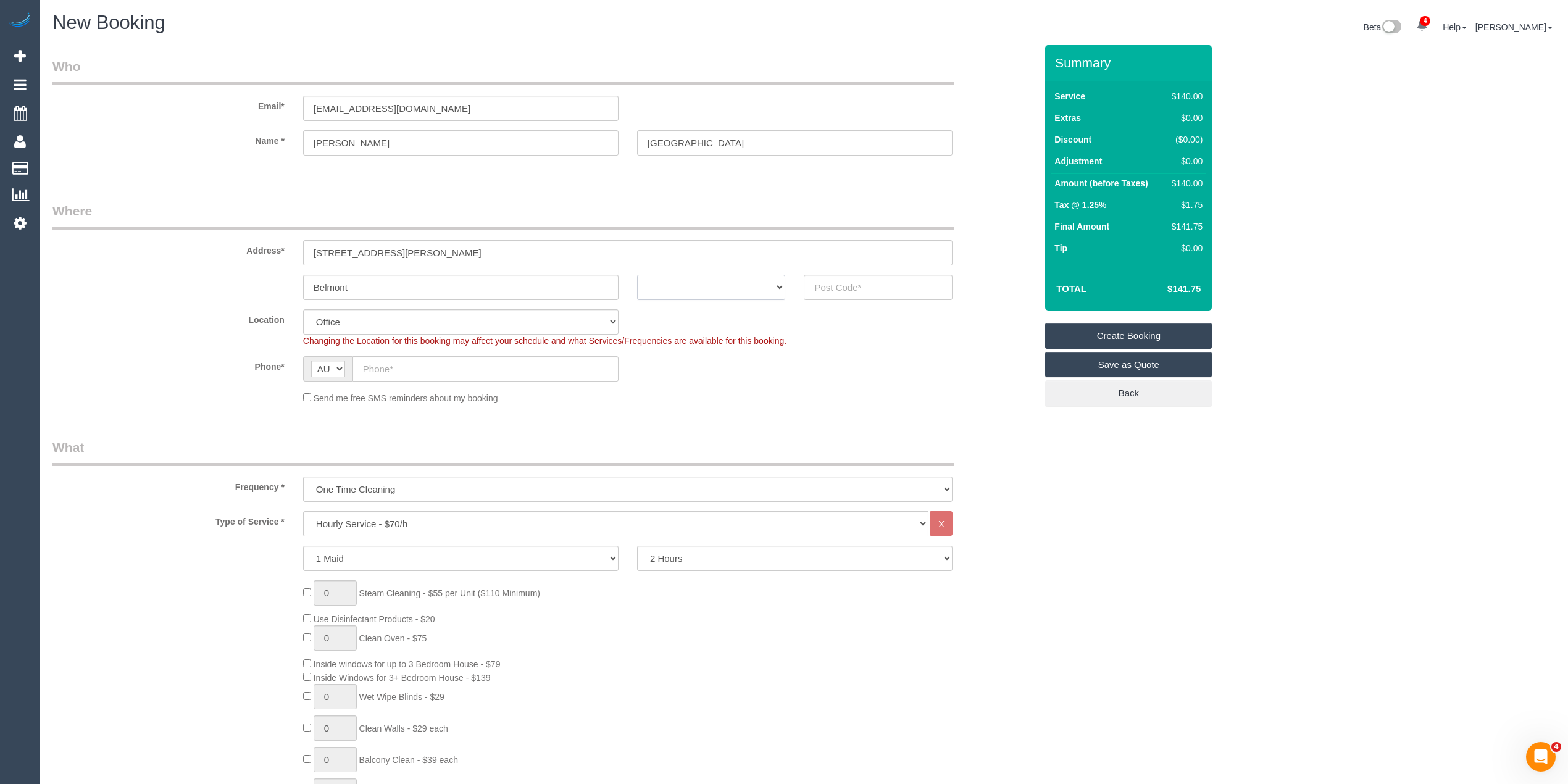
select select "VIC"
click at [637, 275] on select "ACT [GEOGRAPHIC_DATA] NT [GEOGRAPHIC_DATA] SA TAS [GEOGRAPHIC_DATA] [GEOGRAPHIC…" at bounding box center [712, 287] width 149 height 25
click at [835, 275] on input "text" at bounding box center [878, 287] width 149 height 25
type input "3216"
select select "121"
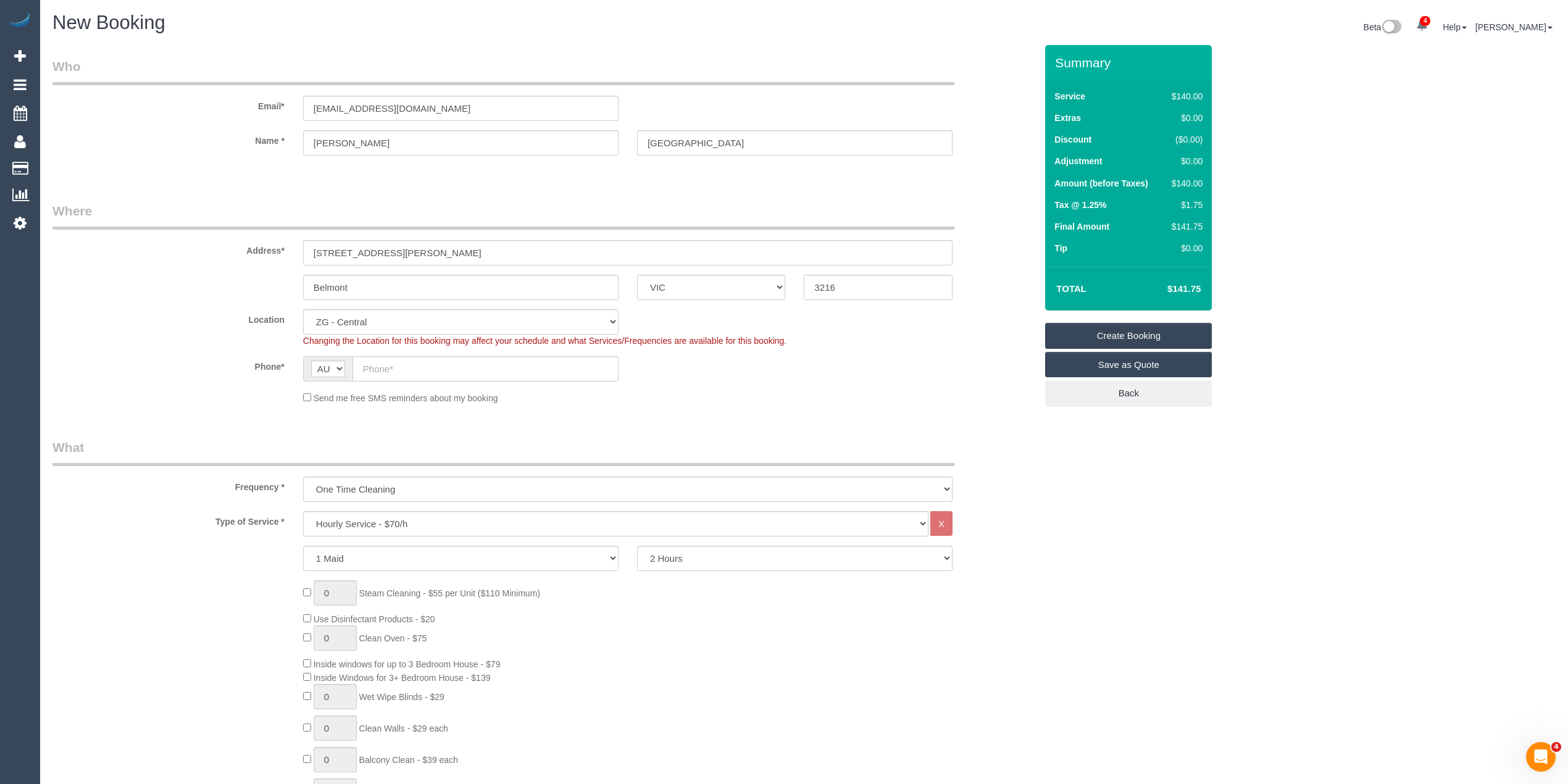
select select "object:2107"
click at [393, 367] on input "text" at bounding box center [486, 369] width 266 height 25
paste input "0407 780 202"
type input "0407 780 202"
drag, startPoint x: 361, startPoint y: 484, endPoint x: 366, endPoint y: 497, distance: 13.9
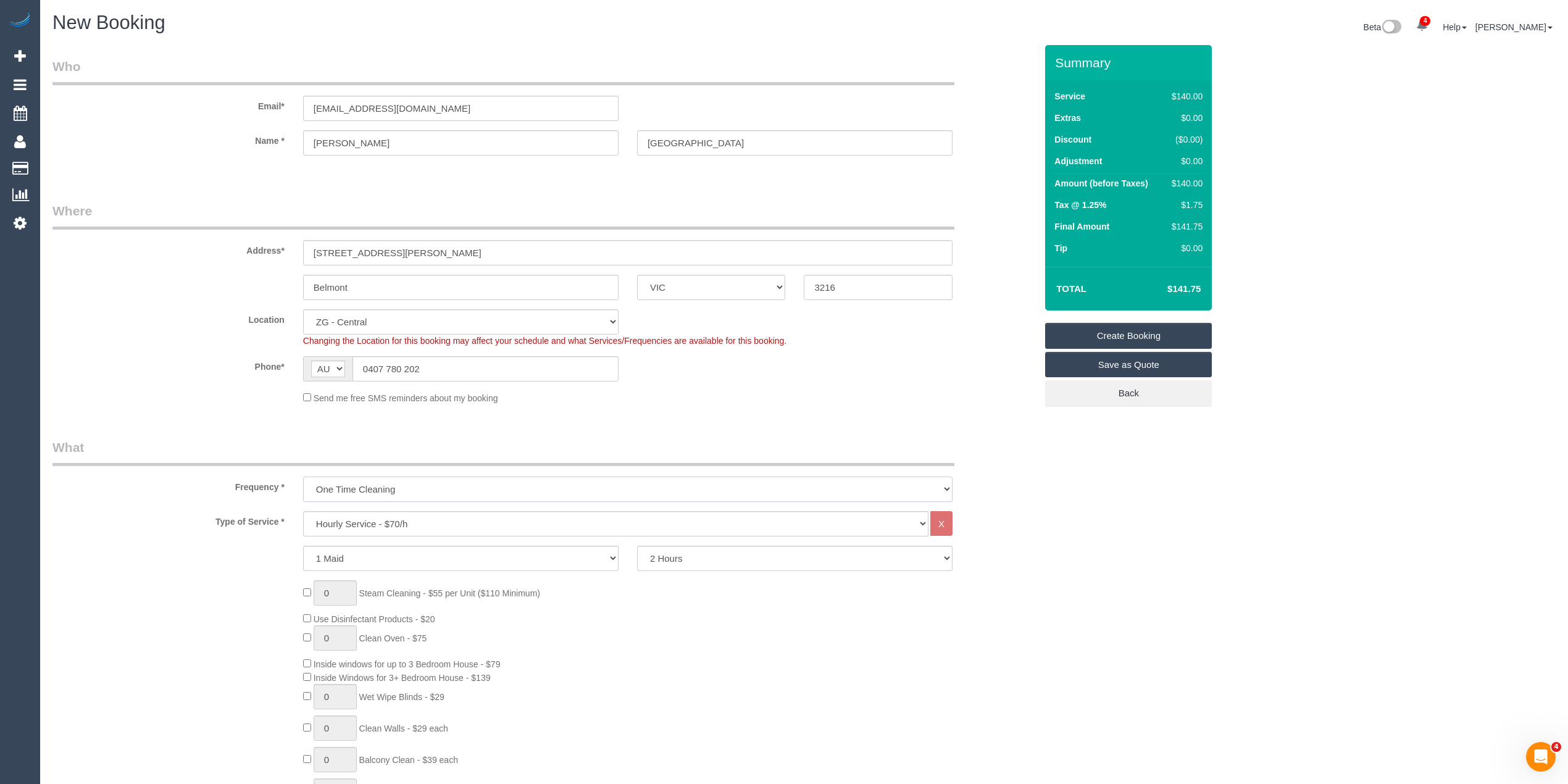
click at [362, 484] on select "One Time Cleaning Weekly - 10% Off - 10.00% (0% for the First Booking) Fortnigh…" at bounding box center [628, 489] width 650 height 25
select select "object:2108"
click at [303, 477] on select "One Time Cleaning Weekly - 10% Off - 10.00% (0% for the First Booking) Fortnigh…" at bounding box center [628, 489] width 650 height 25
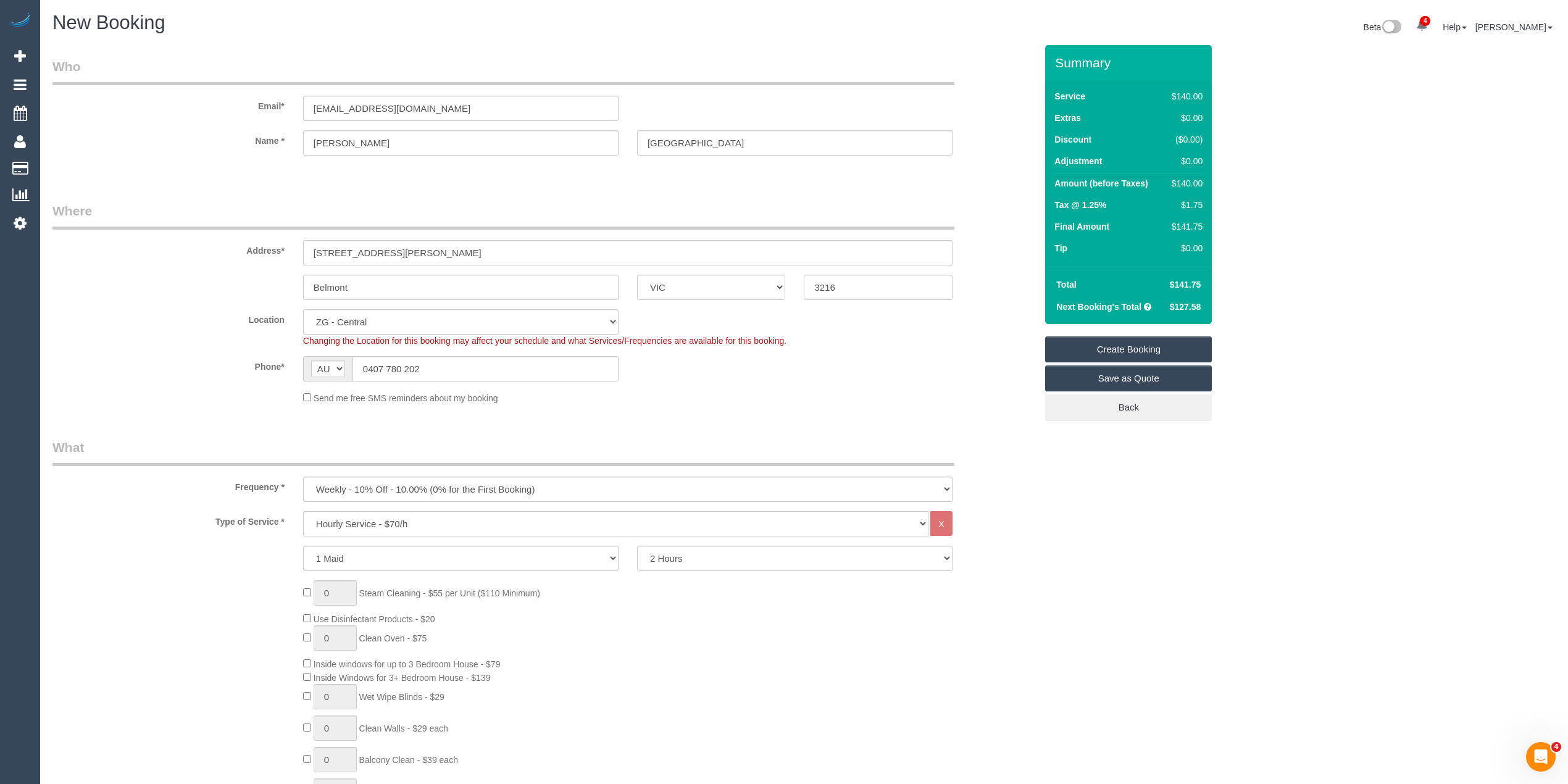
drag, startPoint x: 361, startPoint y: 524, endPoint x: 367, endPoint y: 513, distance: 12.5
click at [362, 524] on select "Hourly Service - $70/h Hourly Service - $65/h Hourly Service - $60/h Hourly Ser…" at bounding box center [616, 524] width 626 height 25
click at [303, 511] on select "Hourly Service - $70/h Hourly Service - $65/h Hourly Service - $60/h Hourly Ser…" at bounding box center [616, 524] width 626 height 25
drag, startPoint x: 409, startPoint y: 526, endPoint x: 406, endPoint y: 509, distance: 17.3
click at [409, 526] on select "Hourly Service - $70/h Hourly Service - $65/h Hourly Service - $60/h Hourly Ser…" at bounding box center [616, 524] width 626 height 25
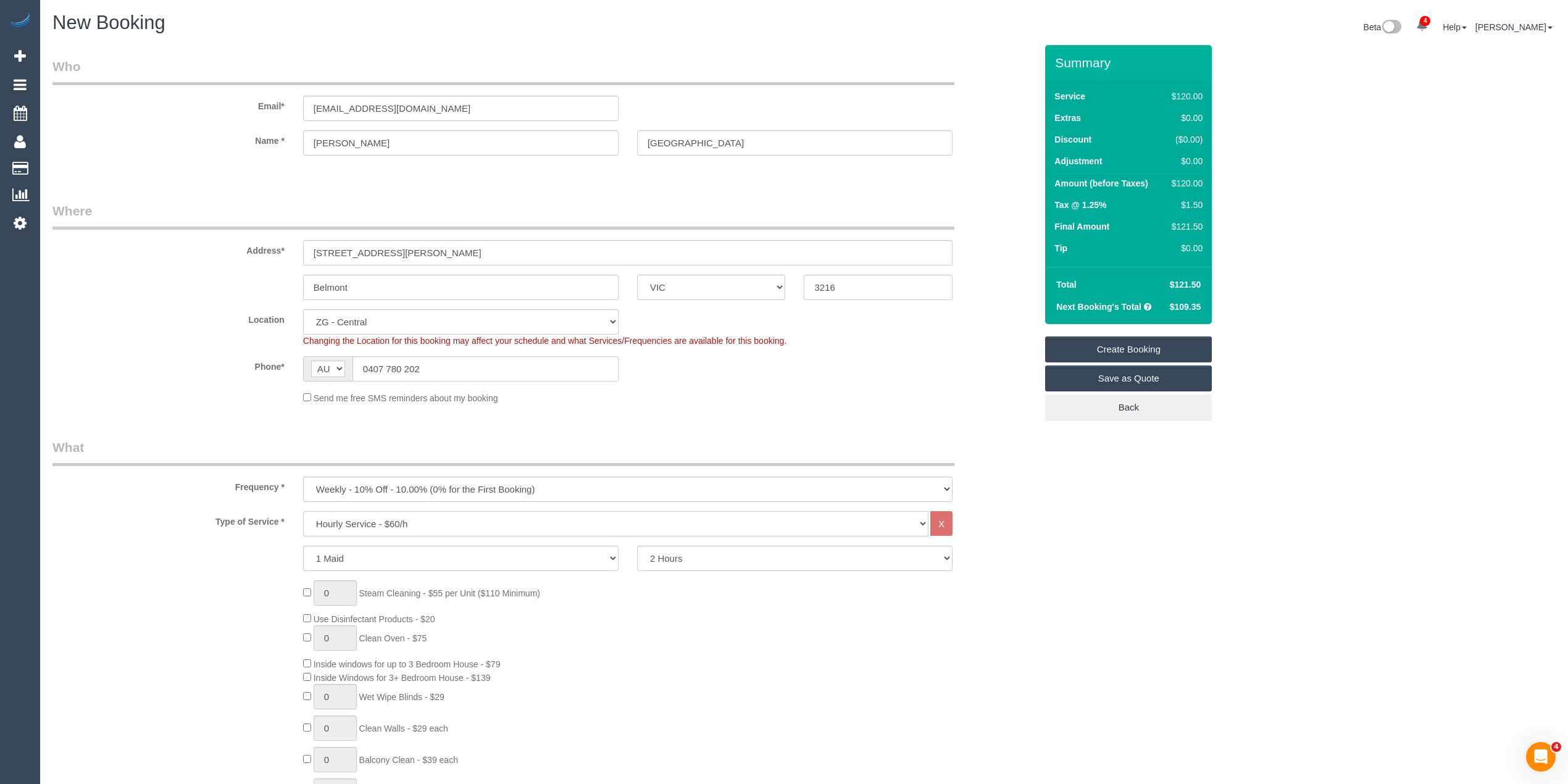
select select "275"
click at [303, 511] on select "Hourly Service - $70/h Hourly Service - $65/h Hourly Service - $60/h Hourly Ser…" at bounding box center [616, 524] width 626 height 25
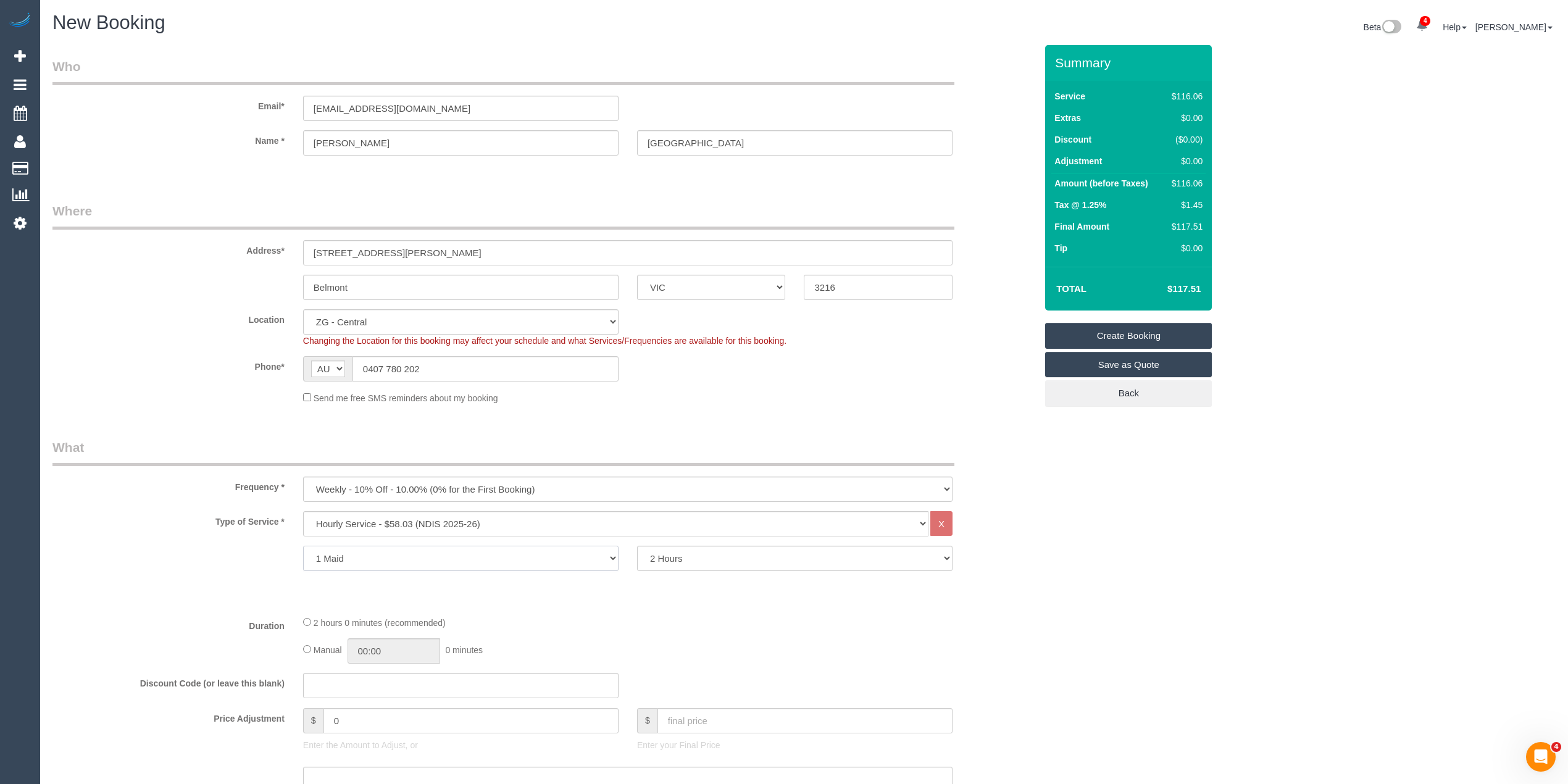
click at [360, 556] on select "1 Maid 2 Maids" at bounding box center [461, 558] width 316 height 25
select select "2"
click at [303, 546] on select "1 Maid 2 Maids" at bounding box center [461, 558] width 316 height 25
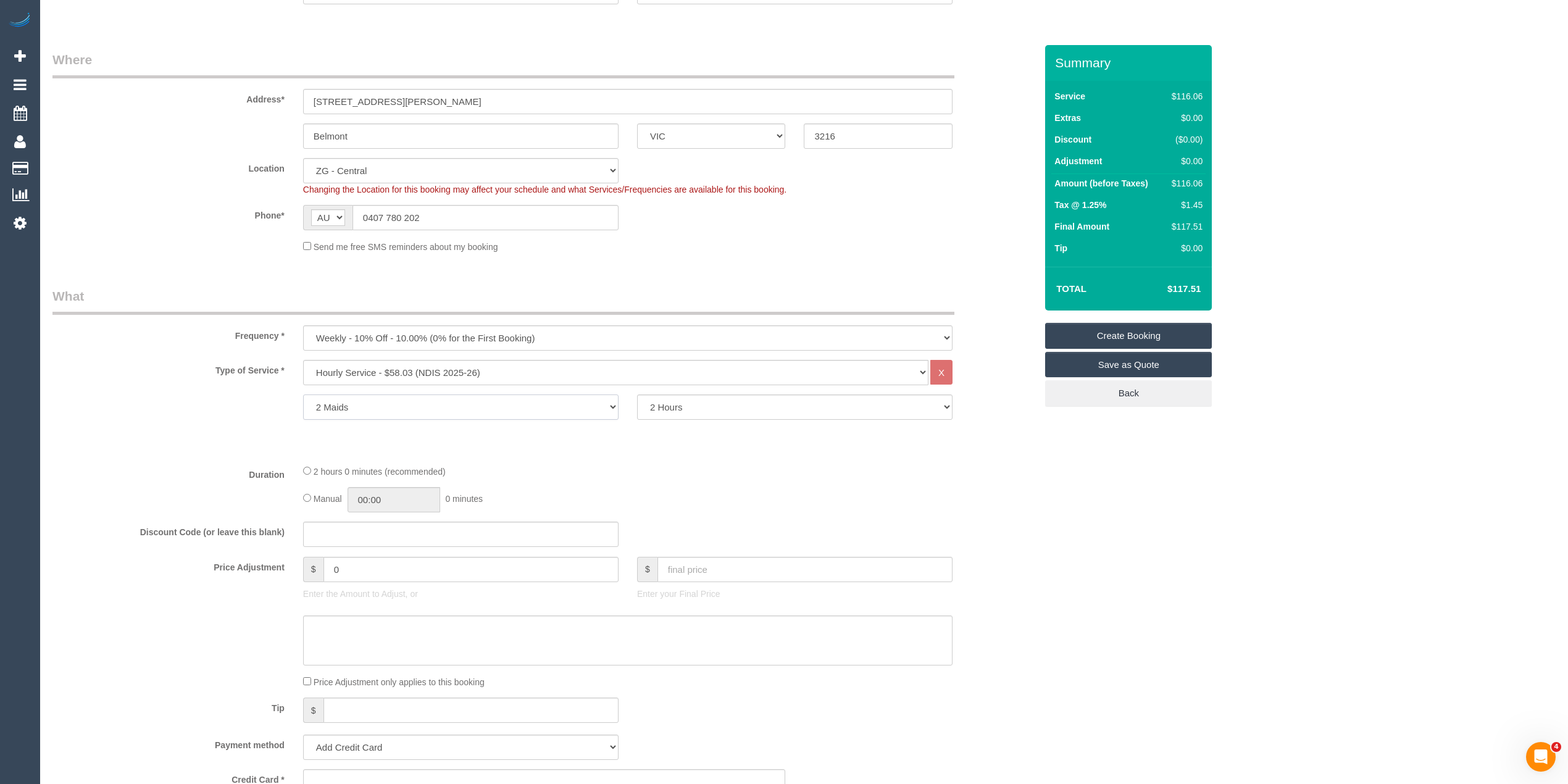
scroll to position [411, 0]
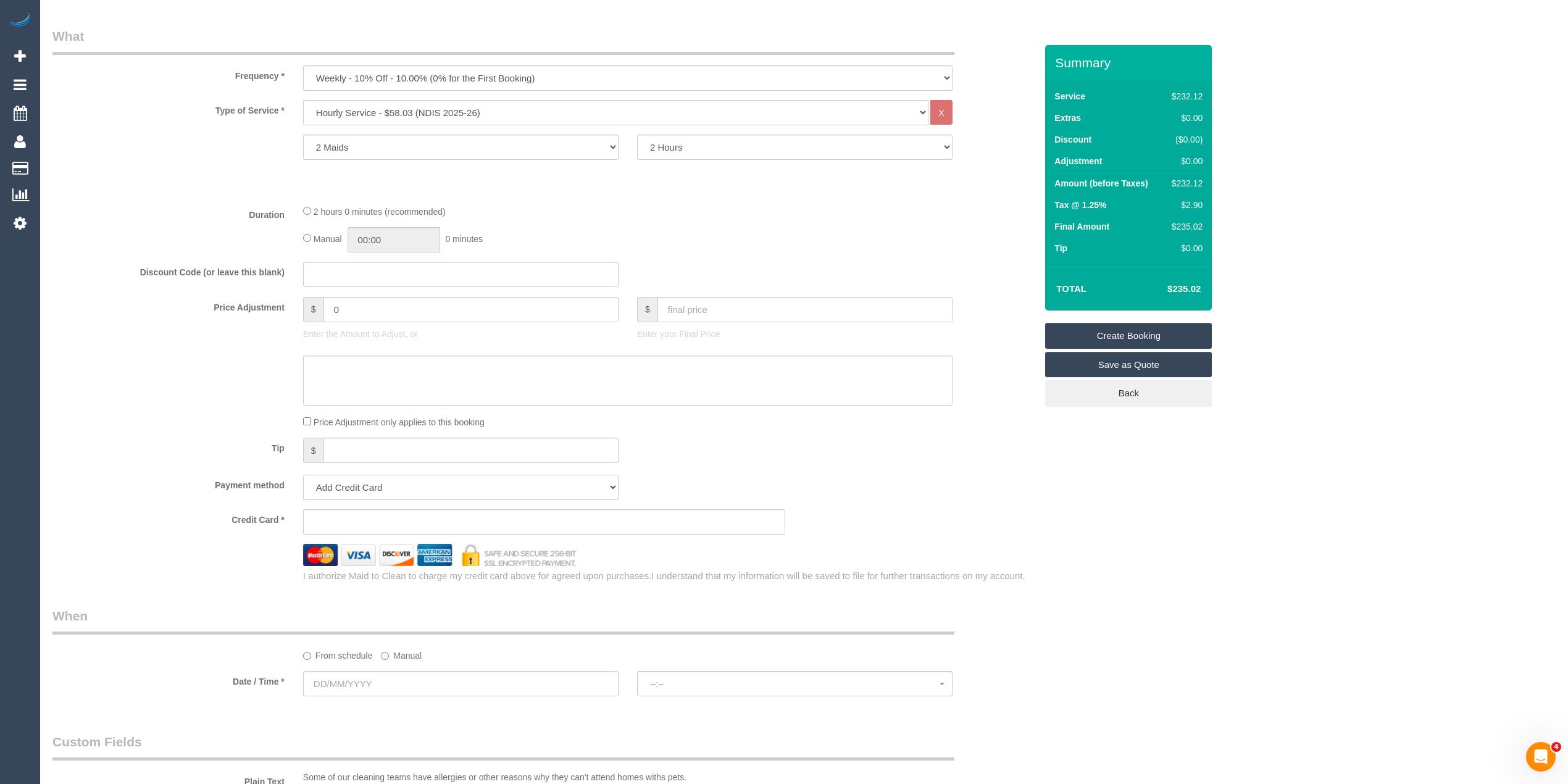
click at [360, 482] on select "Add Credit Card Cash Check Paypal" at bounding box center [461, 487] width 316 height 25
select select "string:check"
click at [303, 475] on select "Add Credit Card Cash Check Paypal" at bounding box center [461, 487] width 316 height 25
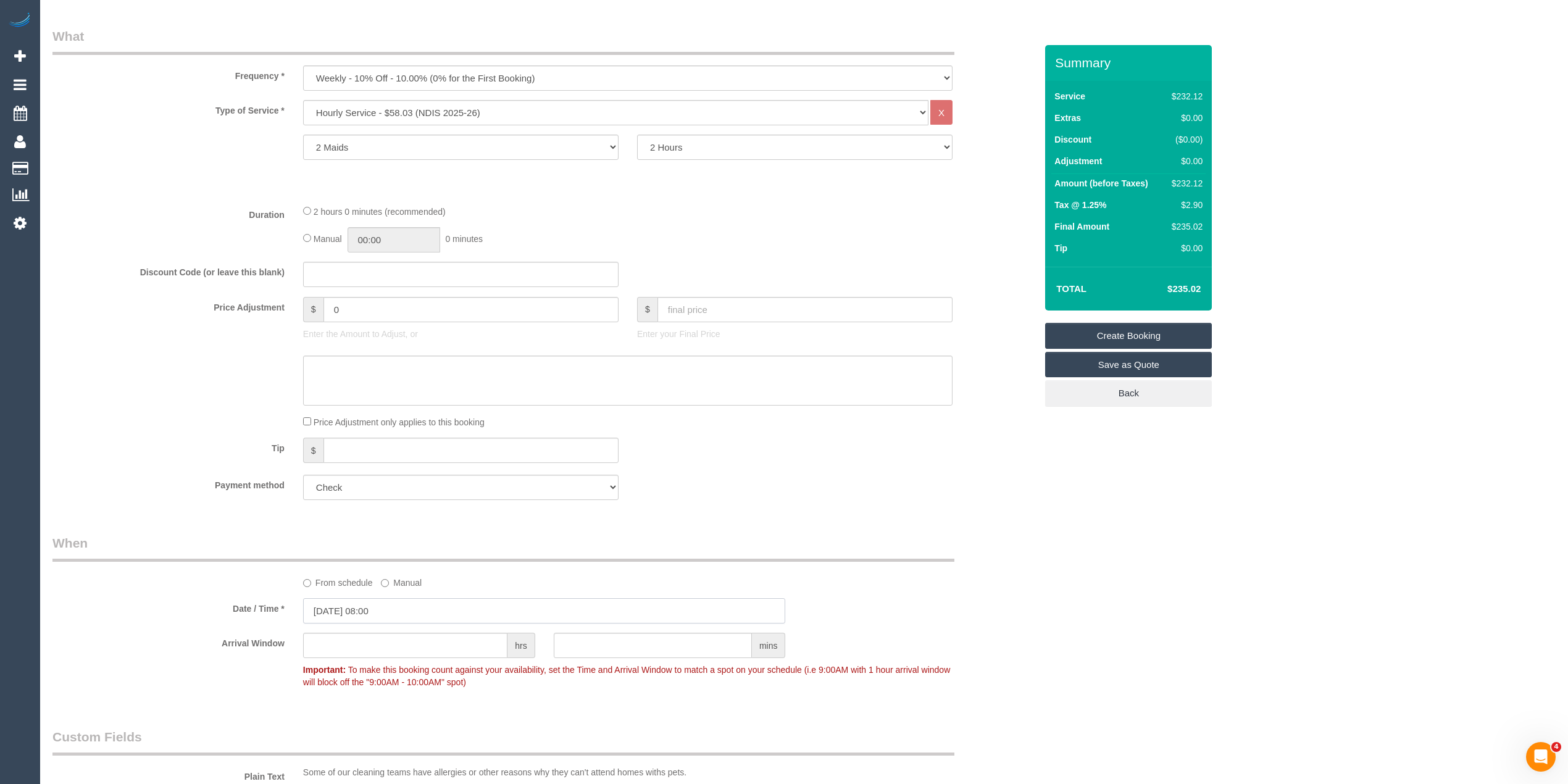
click at [363, 604] on input "01/09/2025 08:00" at bounding box center [544, 610] width 483 height 25
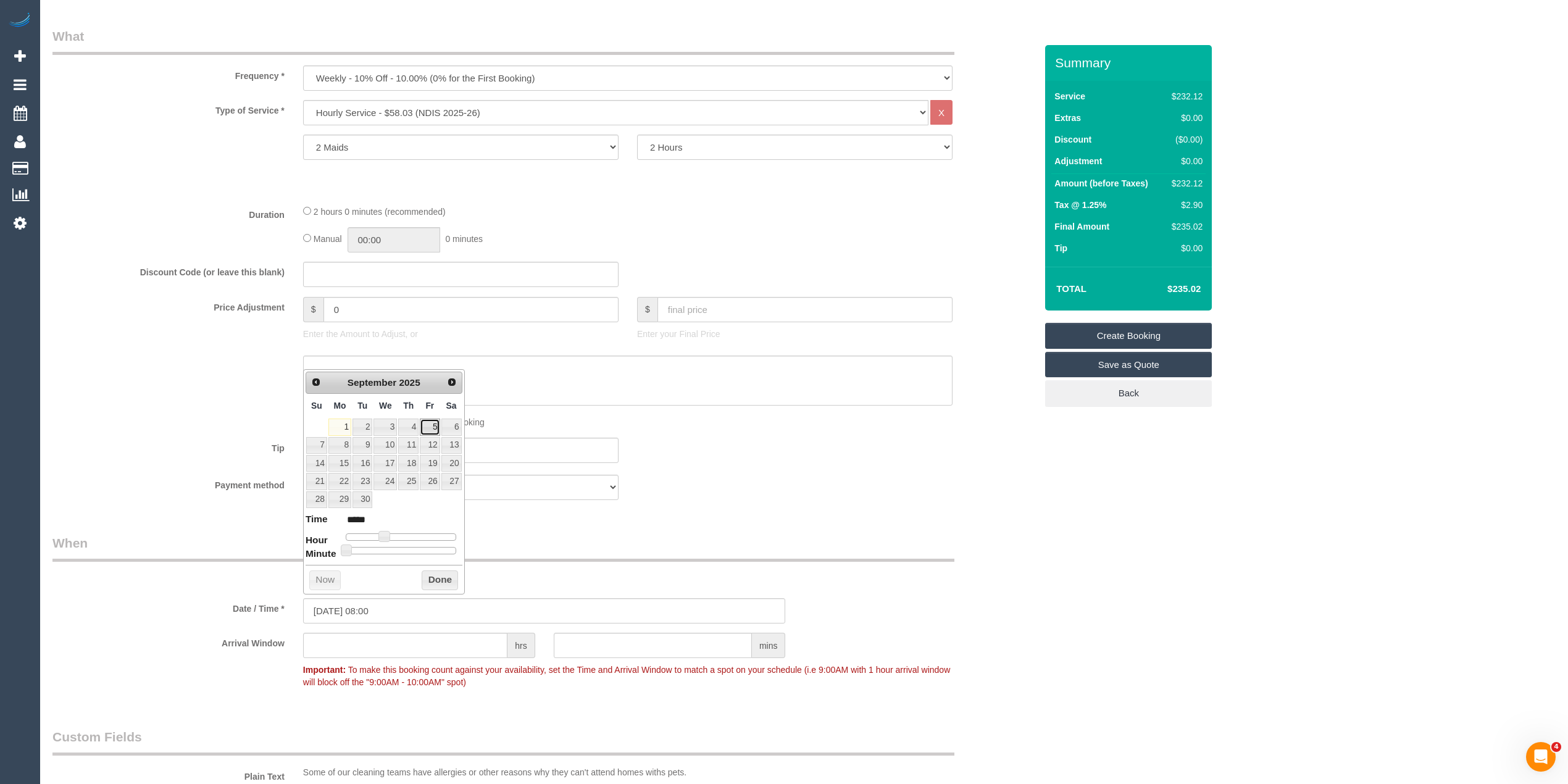
click at [425, 426] on link "5" at bounding box center [429, 427] width 20 height 17
type input "05/09/2025 09:00"
type input "*****"
click at [386, 539] on span at bounding box center [389, 537] width 11 height 11
click at [1111, 614] on div "Who Email* michellejanehall@outlook.com Name * Michelle Willersdorf Where Addre…" at bounding box center [804, 539] width 1503 height 1810
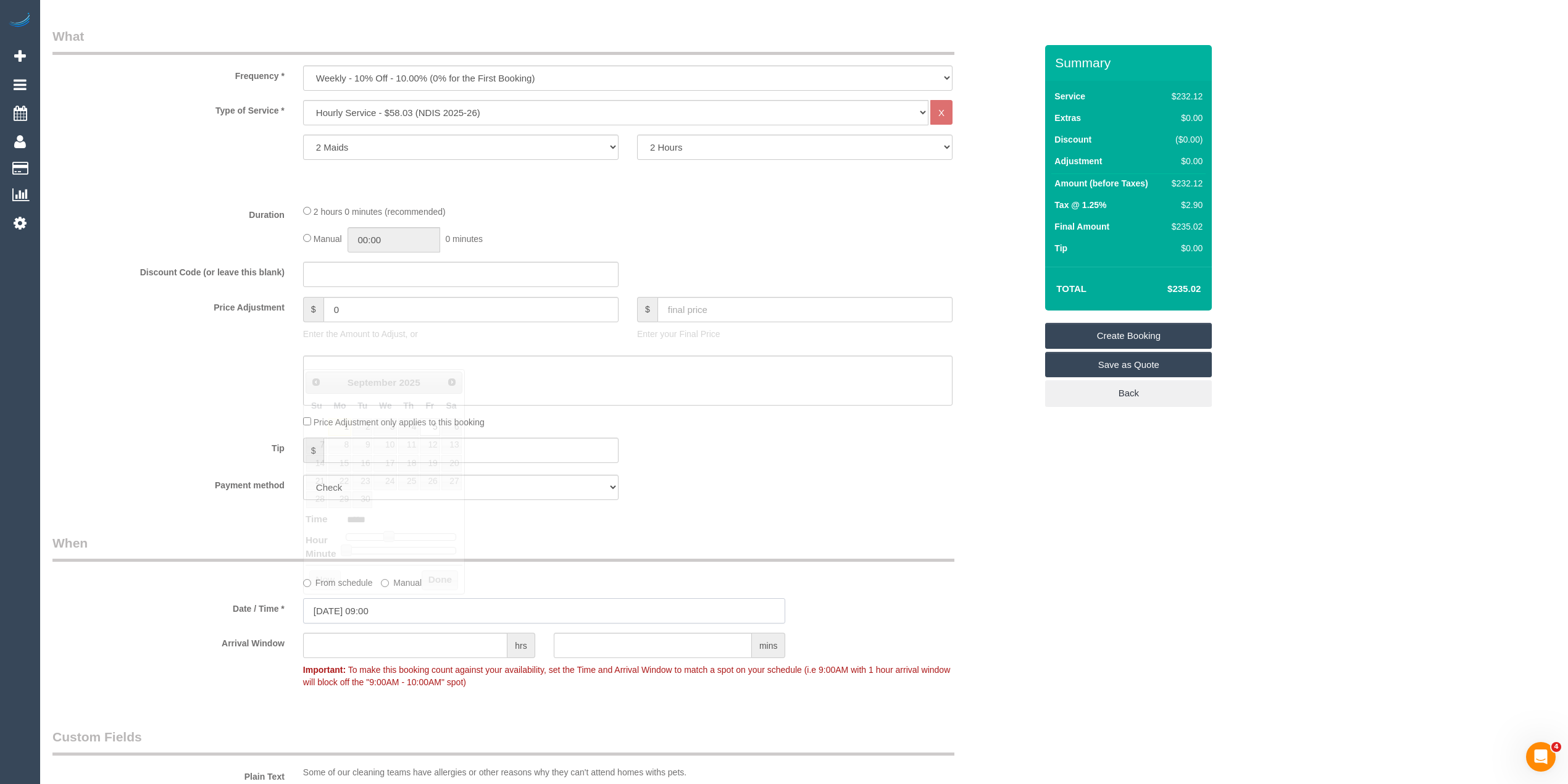
click at [348, 615] on input "05/09/2025 09:00" at bounding box center [544, 610] width 483 height 25
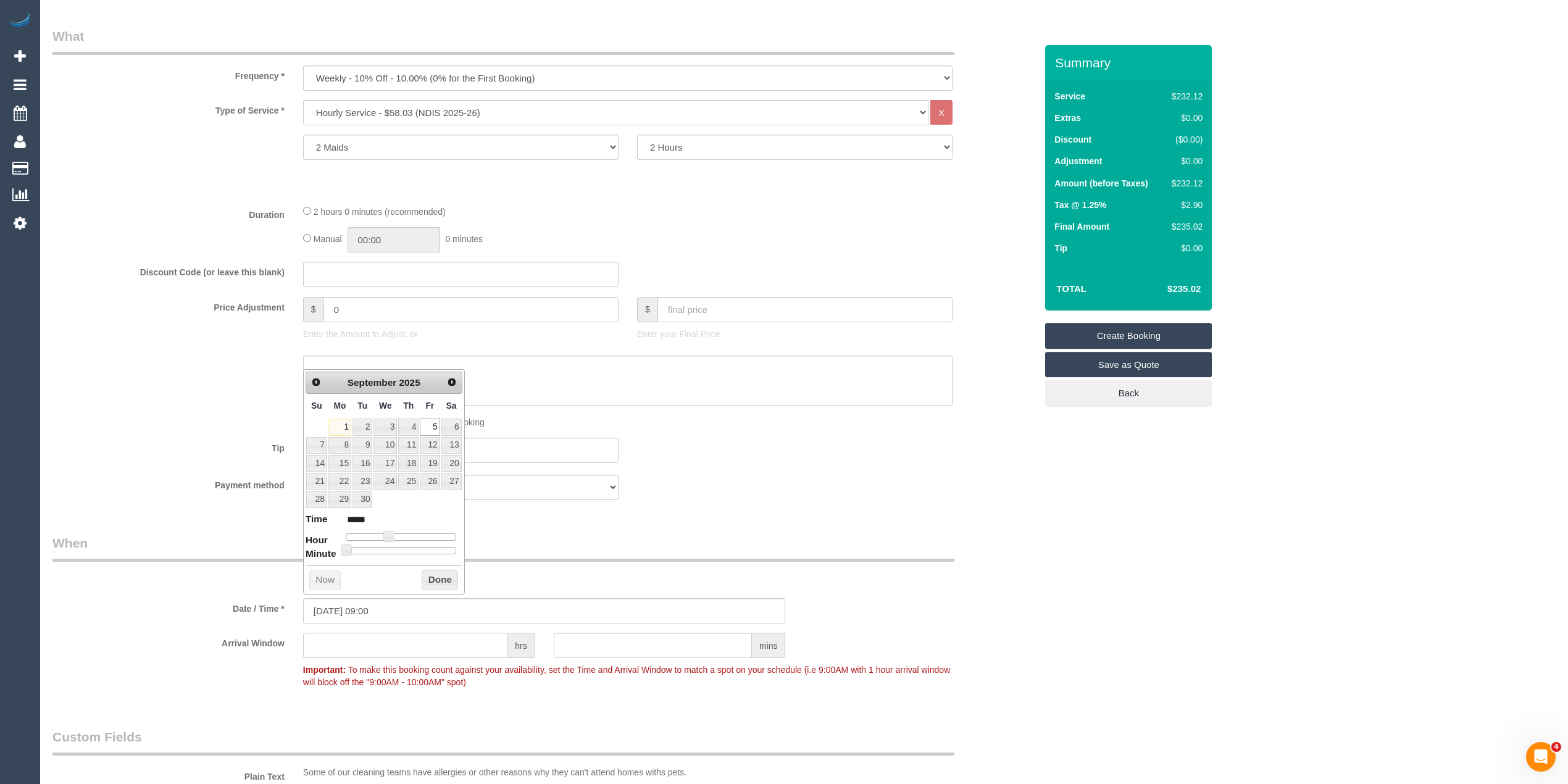
click at [351, 633] on input "text" at bounding box center [405, 646] width 205 height 25
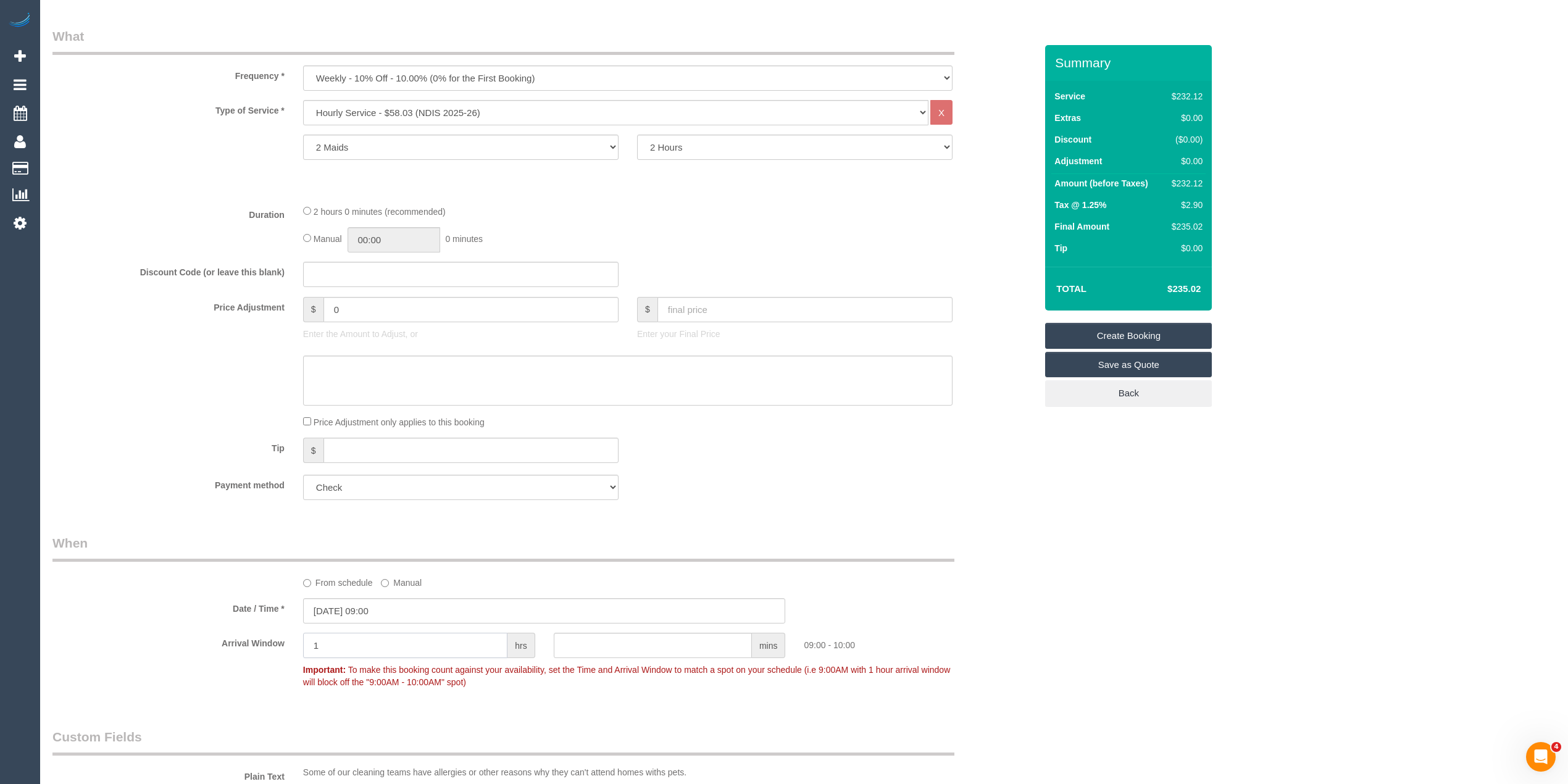
type input "1"
click at [994, 524] on div "Who Email* michellejanehall@outlook.com Name * Michelle Willersdorf Where Addre…" at bounding box center [544, 539] width 1002 height 1810
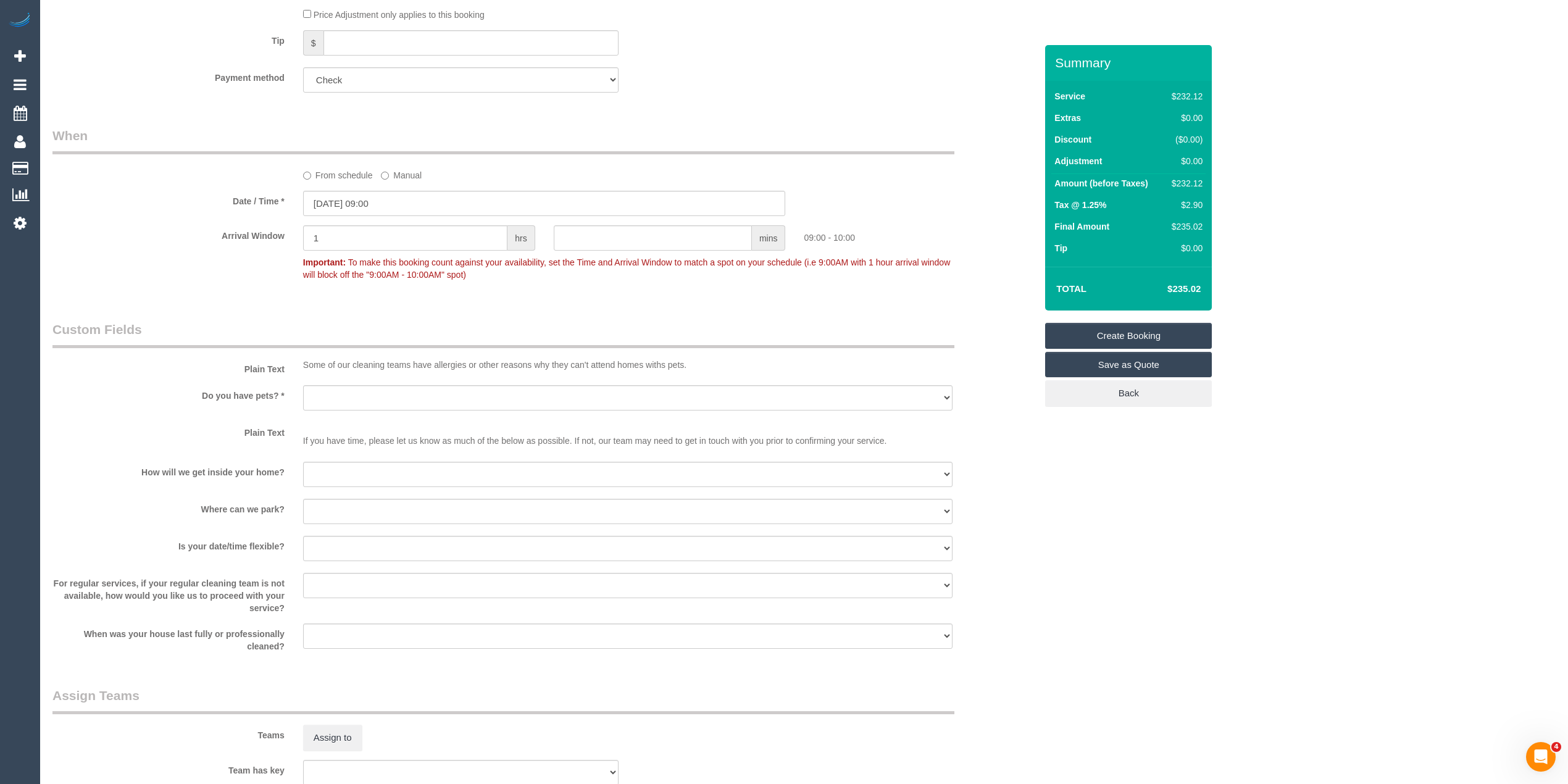
scroll to position [823, 0]
click at [311, 390] on select "Yes - Cats Yes - Dogs No pets Yes - Dogs and Cats Yes - Other" at bounding box center [628, 393] width 650 height 25
select select "number:27"
click at [303, 381] on select "Yes - Cats Yes - Dogs No pets Yes - Dogs and Cats Yes - Other" at bounding box center [628, 393] width 650 height 25
click at [363, 460] on select "I will be home Key will be left (please provide details below) Lock box/Access …" at bounding box center [628, 470] width 650 height 25
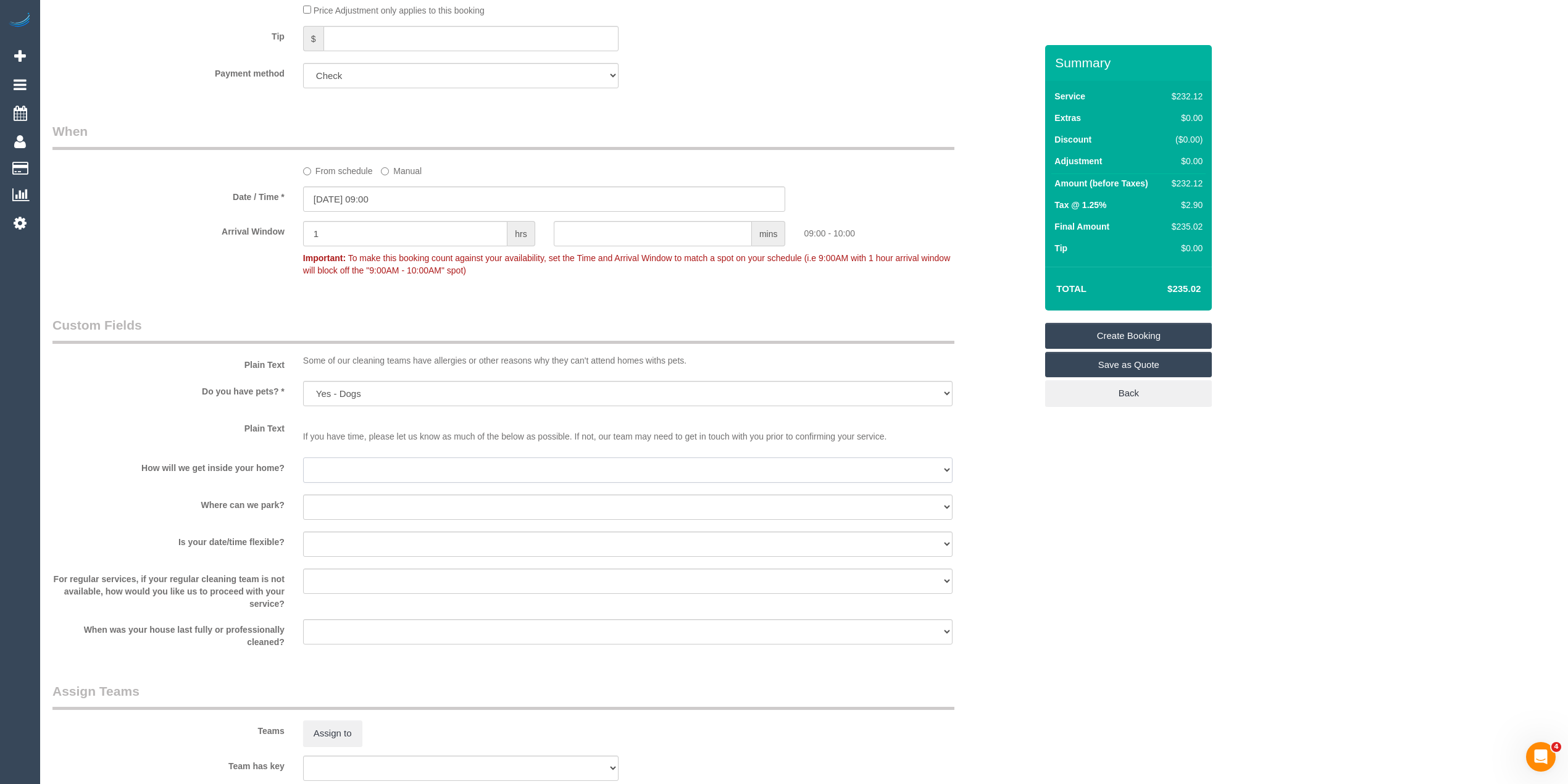
select select "number:14"
click at [303, 457] on select "I will be home Key will be left (please provide details below) Lock box/Access …" at bounding box center [628, 470] width 650 height 25
click at [322, 502] on select "I will provide parking on-site Free street parking Paid street parking (cost wi…" at bounding box center [628, 507] width 650 height 25
select select "number:19"
click at [303, 495] on select "I will provide parking on-site Free street parking Paid street parking (cost wi…" at bounding box center [628, 507] width 650 height 25
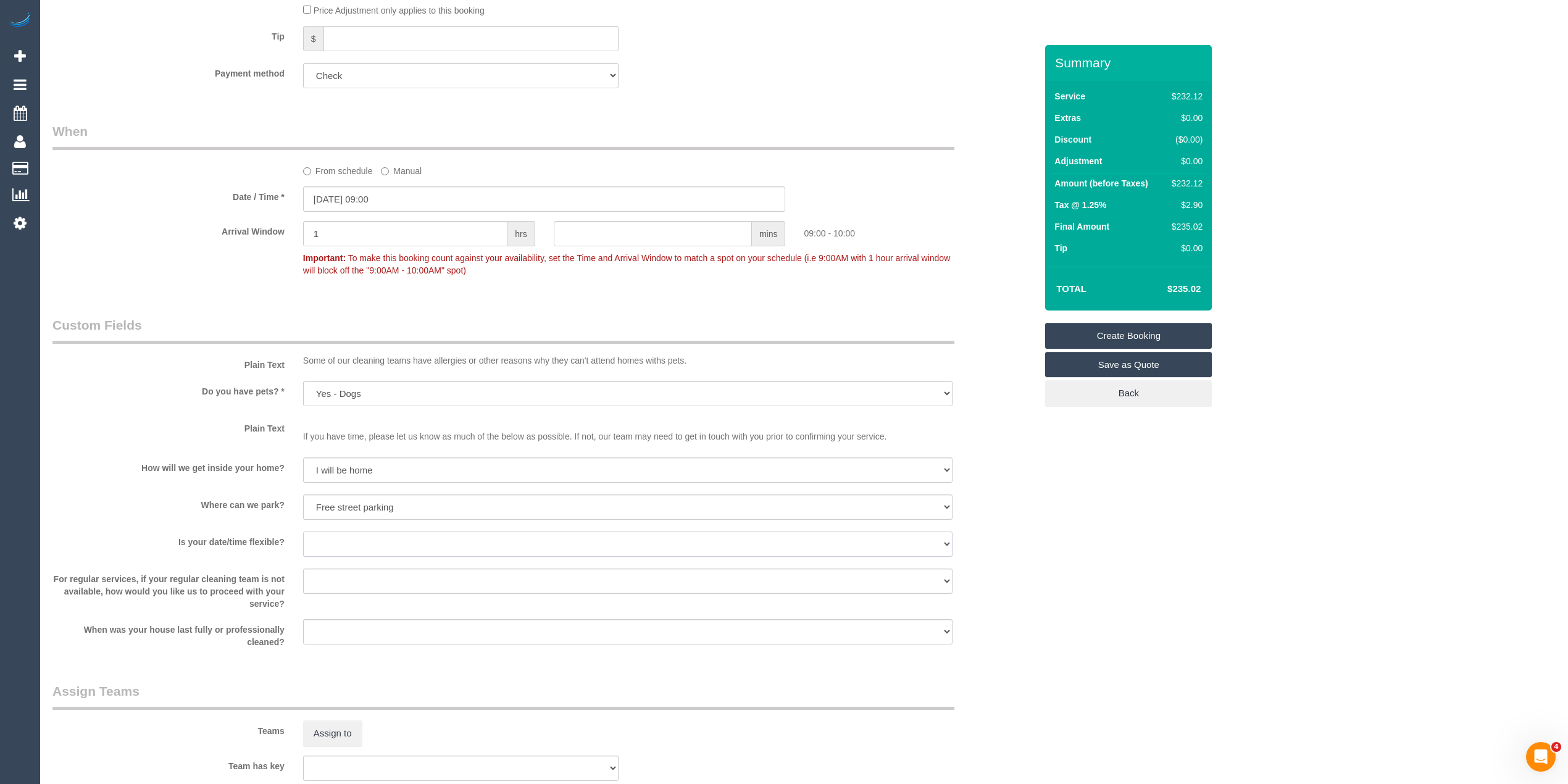
click at [319, 549] on select "Yes - date and time Yes - date but not time Yes - time but not date No - No fle…" at bounding box center [628, 544] width 650 height 25
select select "number:25"
click at [303, 532] on select "Yes - date and time Yes - date but not time Yes - time but not date No - No fle…" at bounding box center [628, 544] width 650 height 25
click at [319, 577] on select "Arrange a cleaner to cover and do not bother you Arrange a cleaner to cover and…" at bounding box center [628, 581] width 650 height 25
select select "number:35"
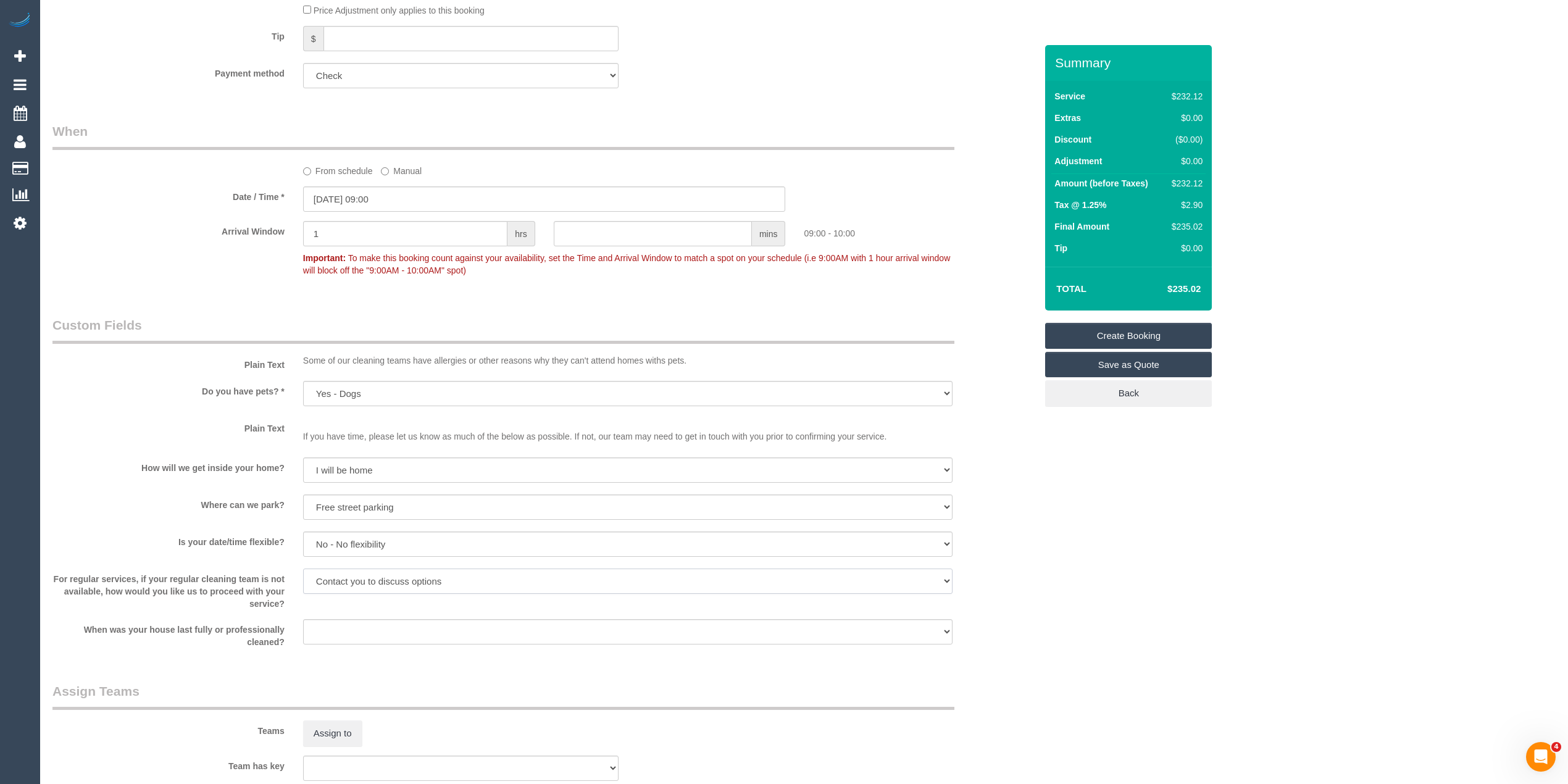
click at [303, 568] on select "Arrange a cleaner to cover and do not bother you Arrange a cleaner to cover and…" at bounding box center [628, 581] width 650 height 25
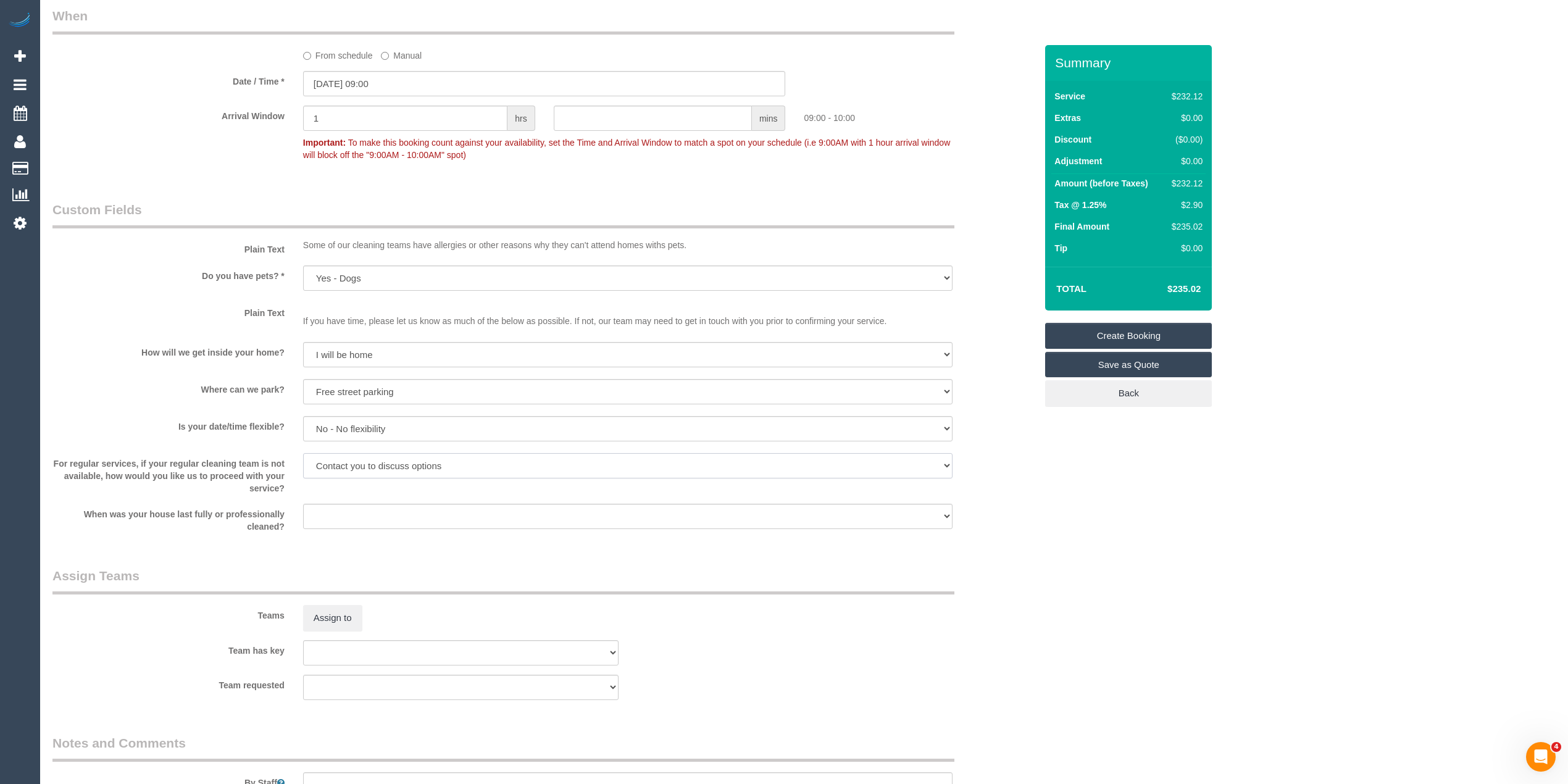
scroll to position [1097, 0]
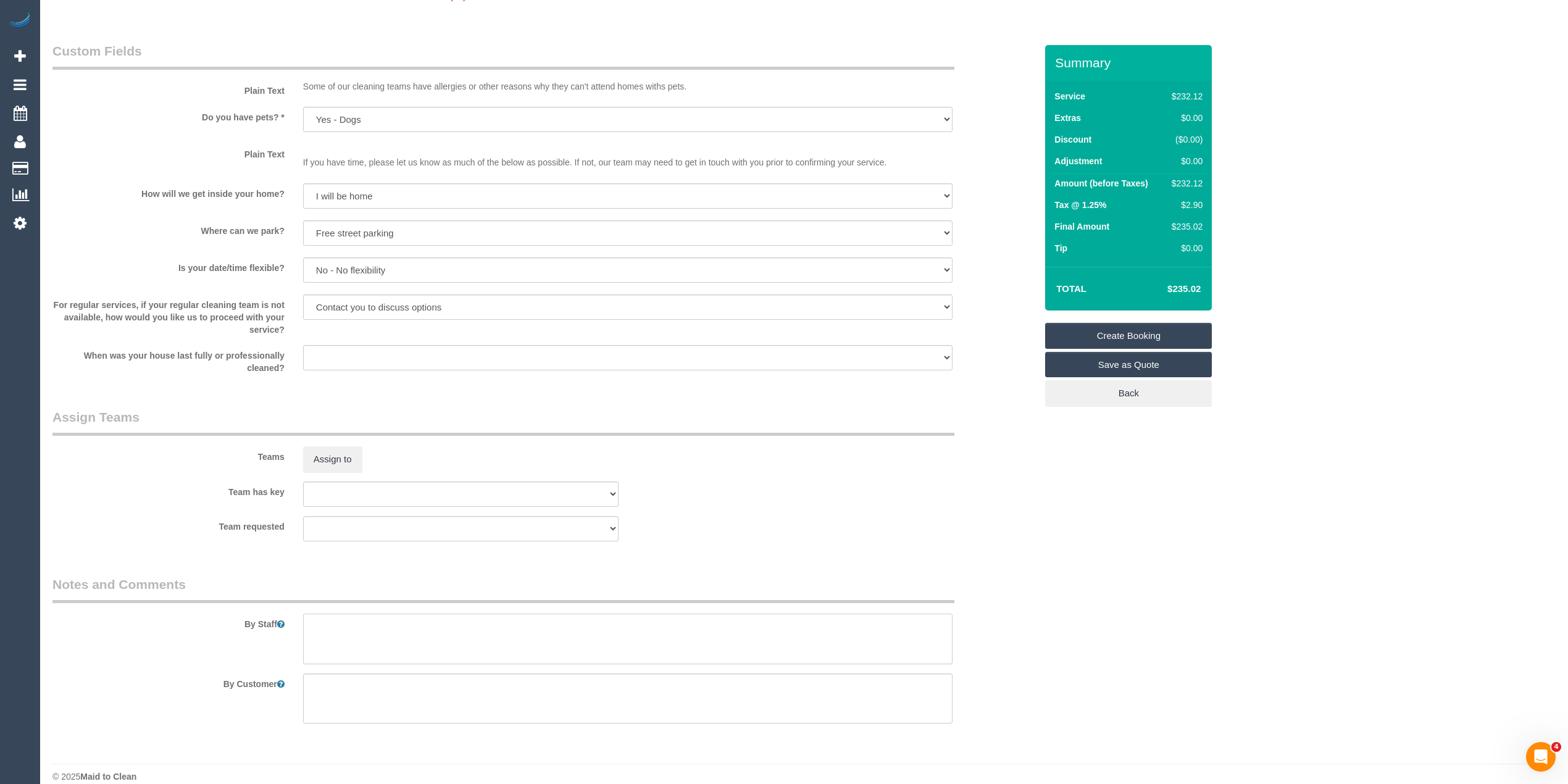
click at [369, 622] on textarea at bounding box center [628, 639] width 650 height 50
paste textarea "0488097641"
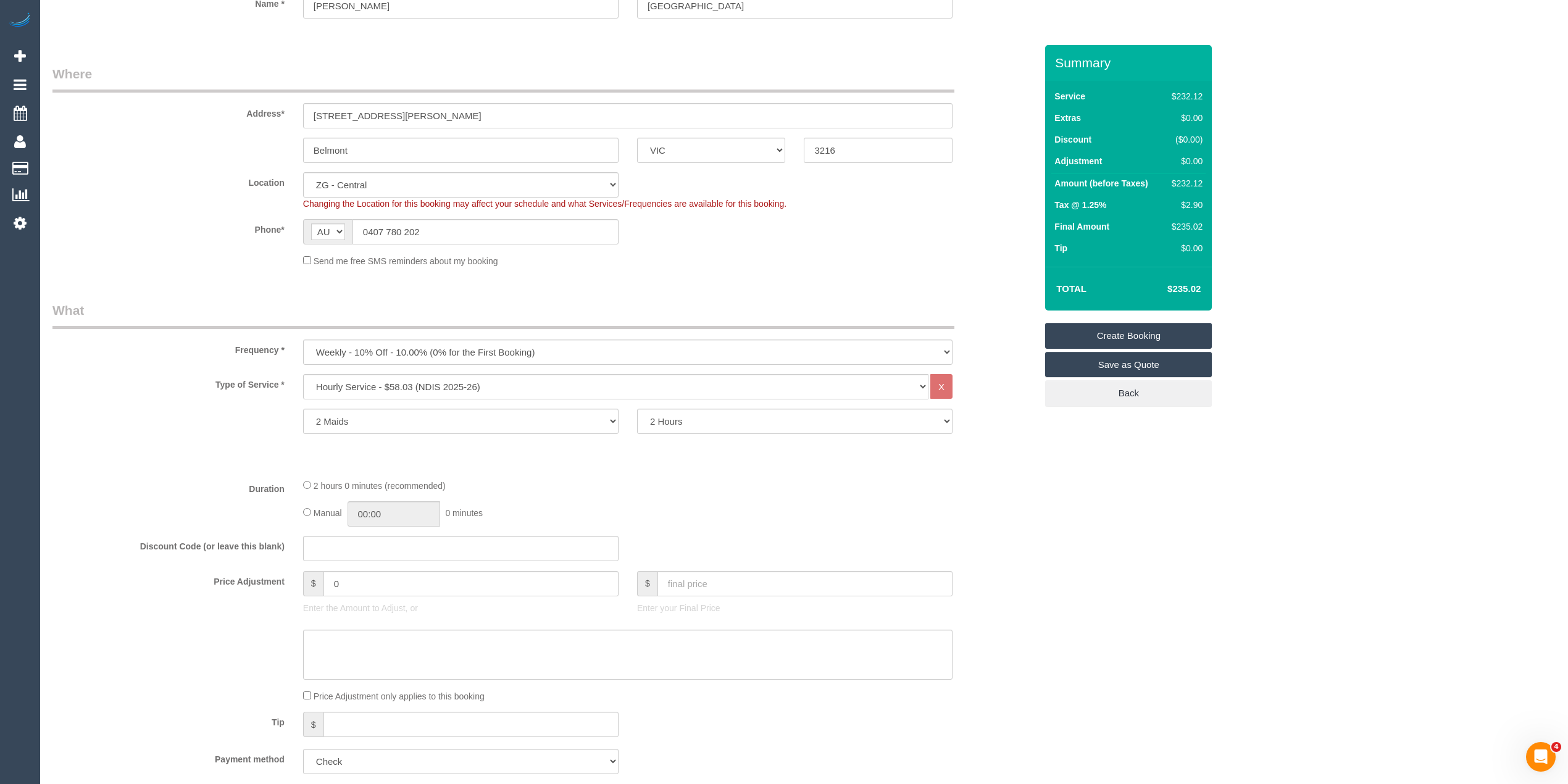
scroll to position [0, 0]
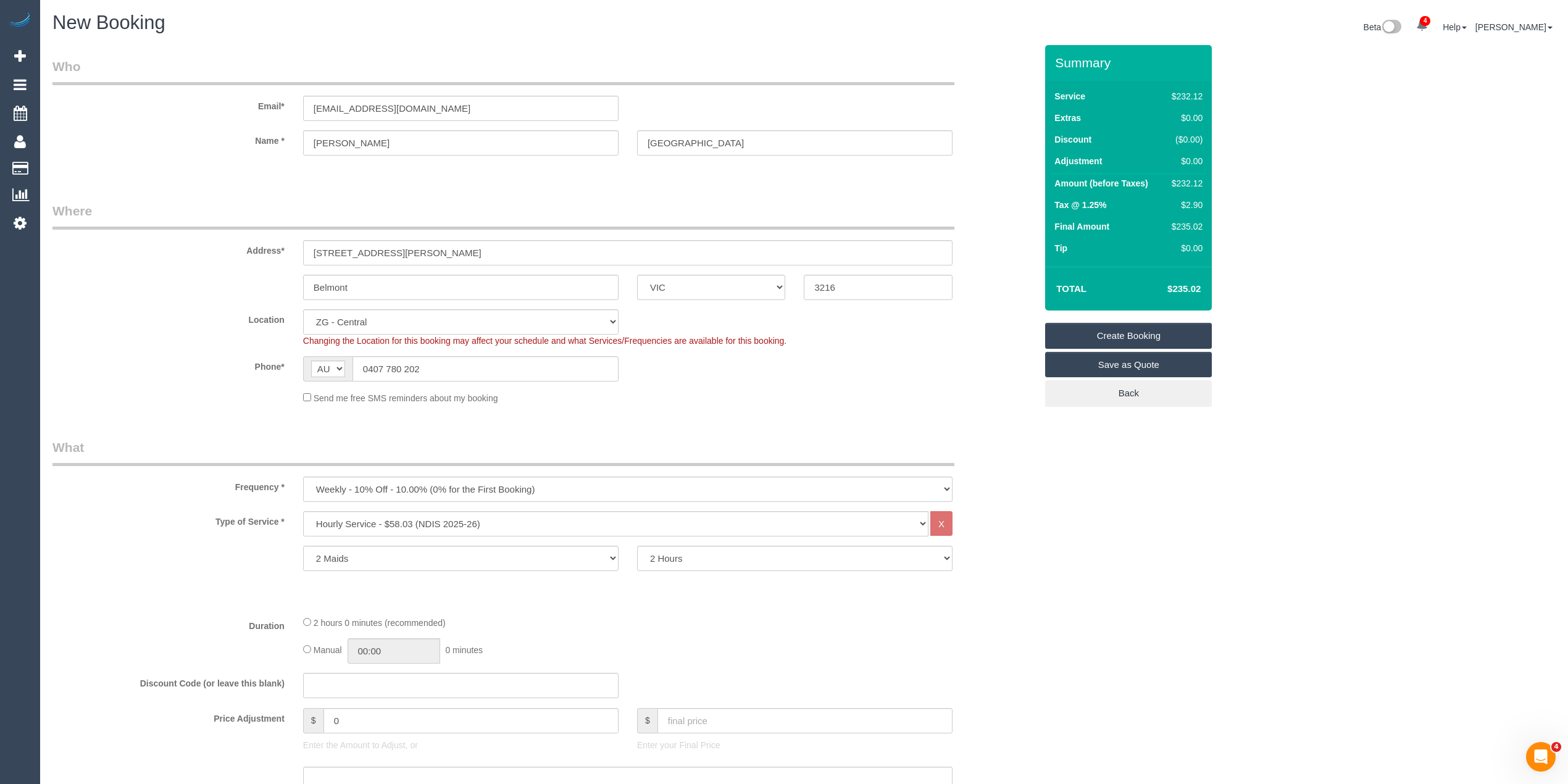
type textarea "Husband Sam will be home, you can call him on 0488097641 if needed. A list of p…"
drag, startPoint x: 485, startPoint y: 103, endPoint x: 220, endPoint y: 112, distance: 265.2
click at [223, 112] on div "Email* michellejanehall@outlook.com" at bounding box center [544, 89] width 1002 height 63
click at [1137, 331] on link "Create Booking" at bounding box center [1128, 336] width 167 height 26
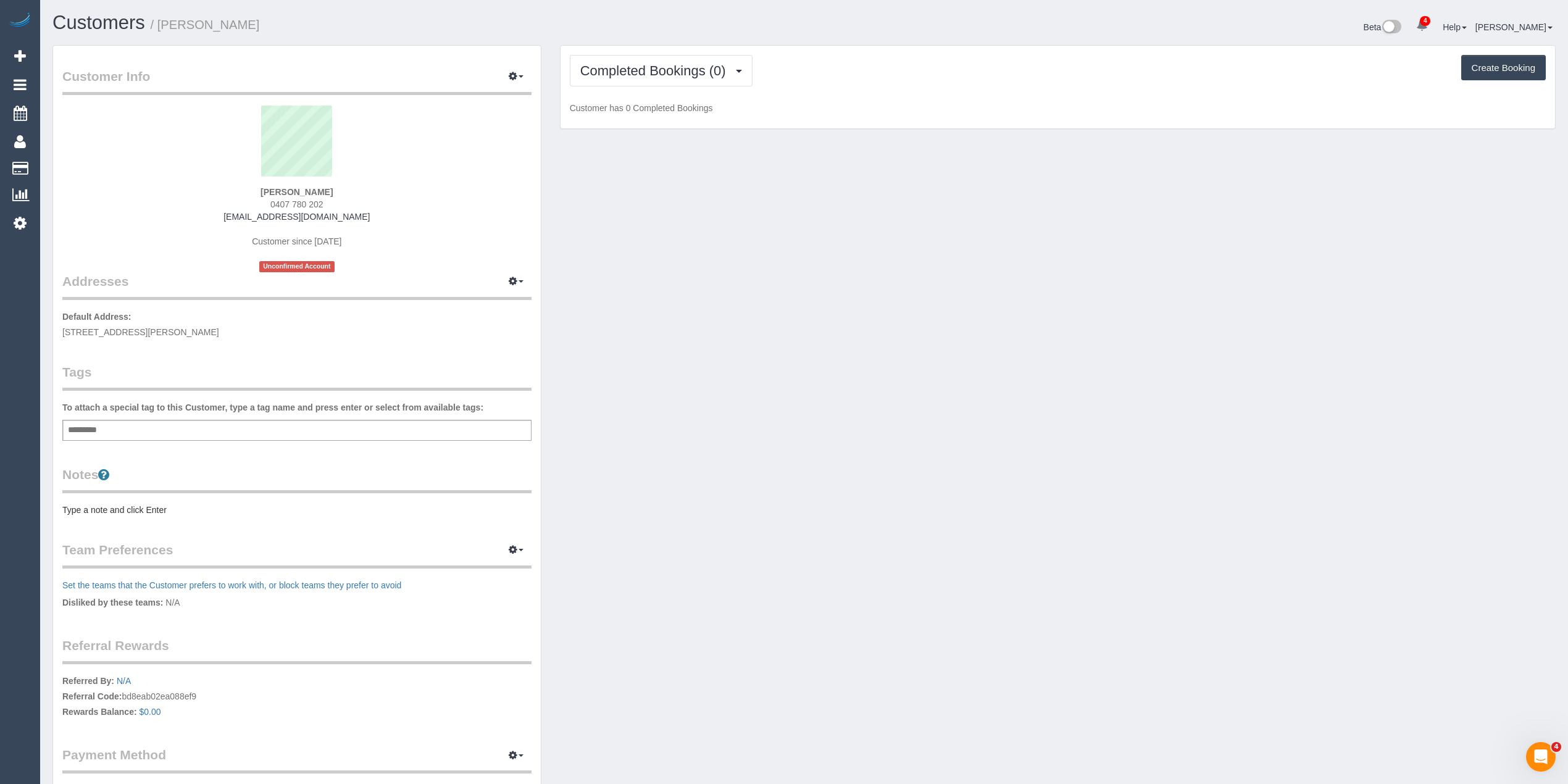
click at [136, 427] on div "Add a tag" at bounding box center [297, 430] width 469 height 21
type input "****"
type input "*******"
click at [101, 511] on pre "Type a note and click Enter" at bounding box center [297, 513] width 469 height 12
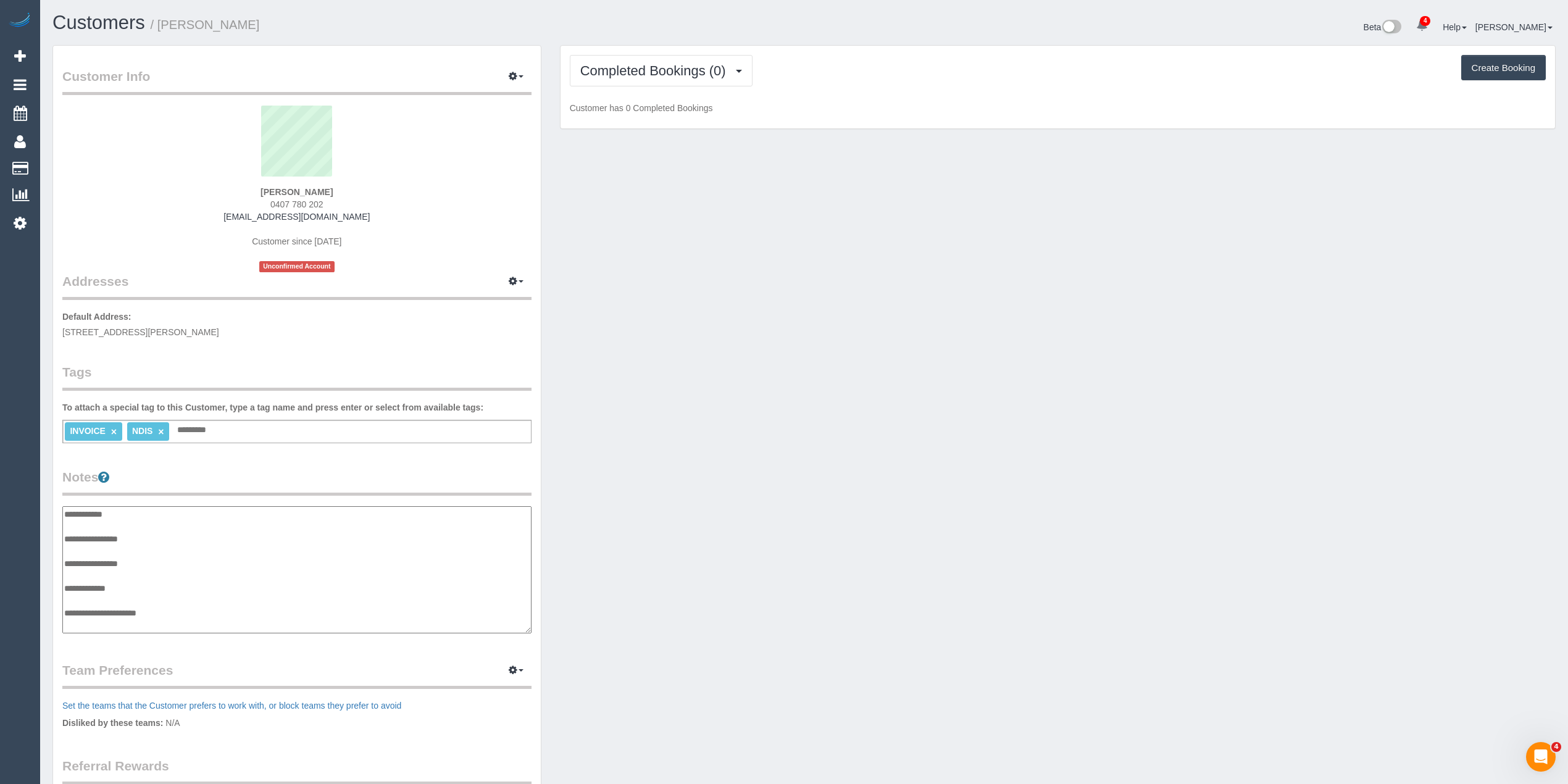
scroll to position [10, 0]
click at [183, 592] on textarea "**********" at bounding box center [297, 570] width 468 height 127
click at [180, 597] on textarea "**********" at bounding box center [297, 570] width 468 height 127
paste textarea "**********"
paste textarea "*********"
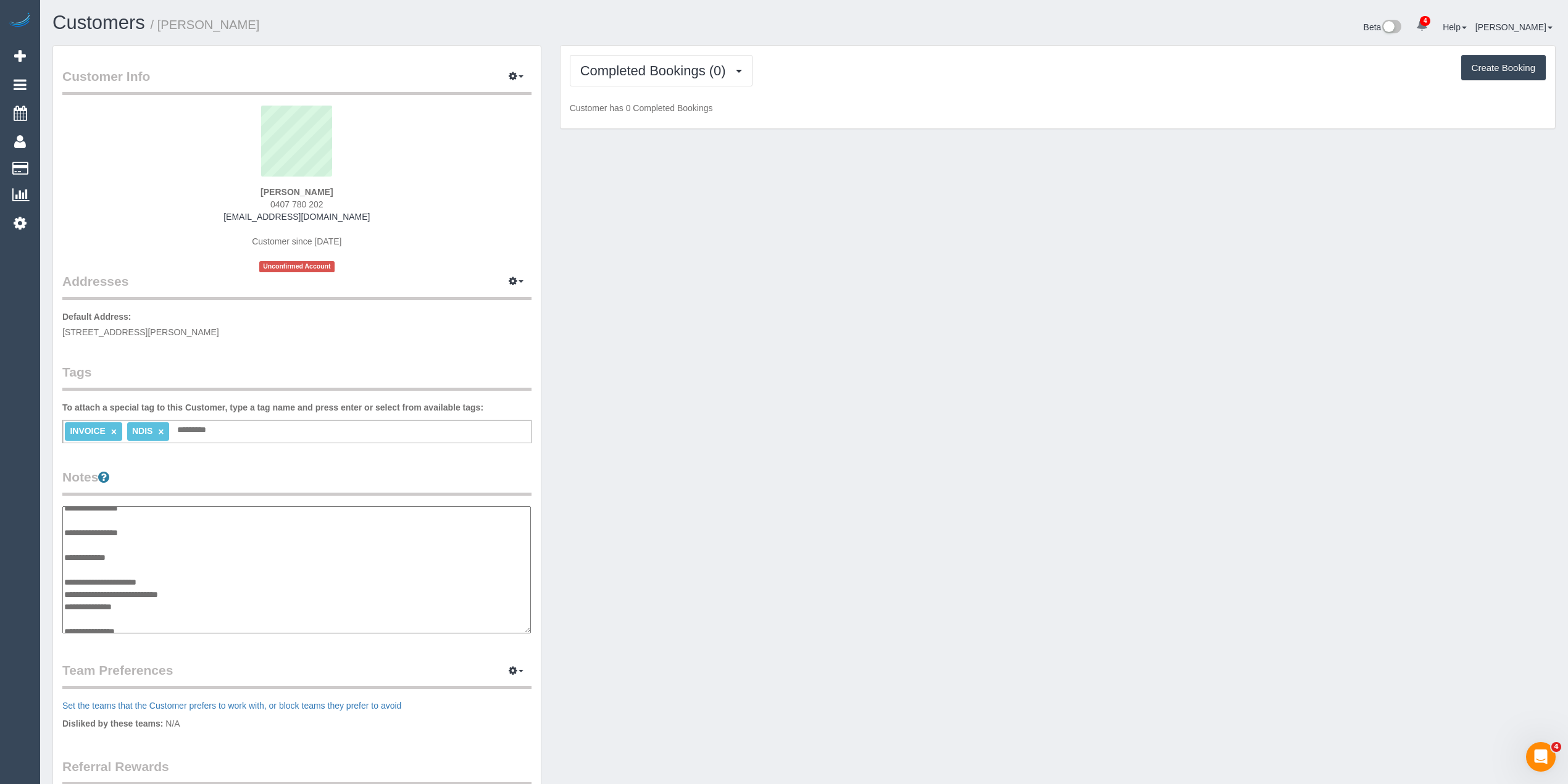
scroll to position [37, 0]
click at [176, 627] on textarea "**********" at bounding box center [297, 570] width 468 height 127
paste textarea "**********"
type textarea "**********"
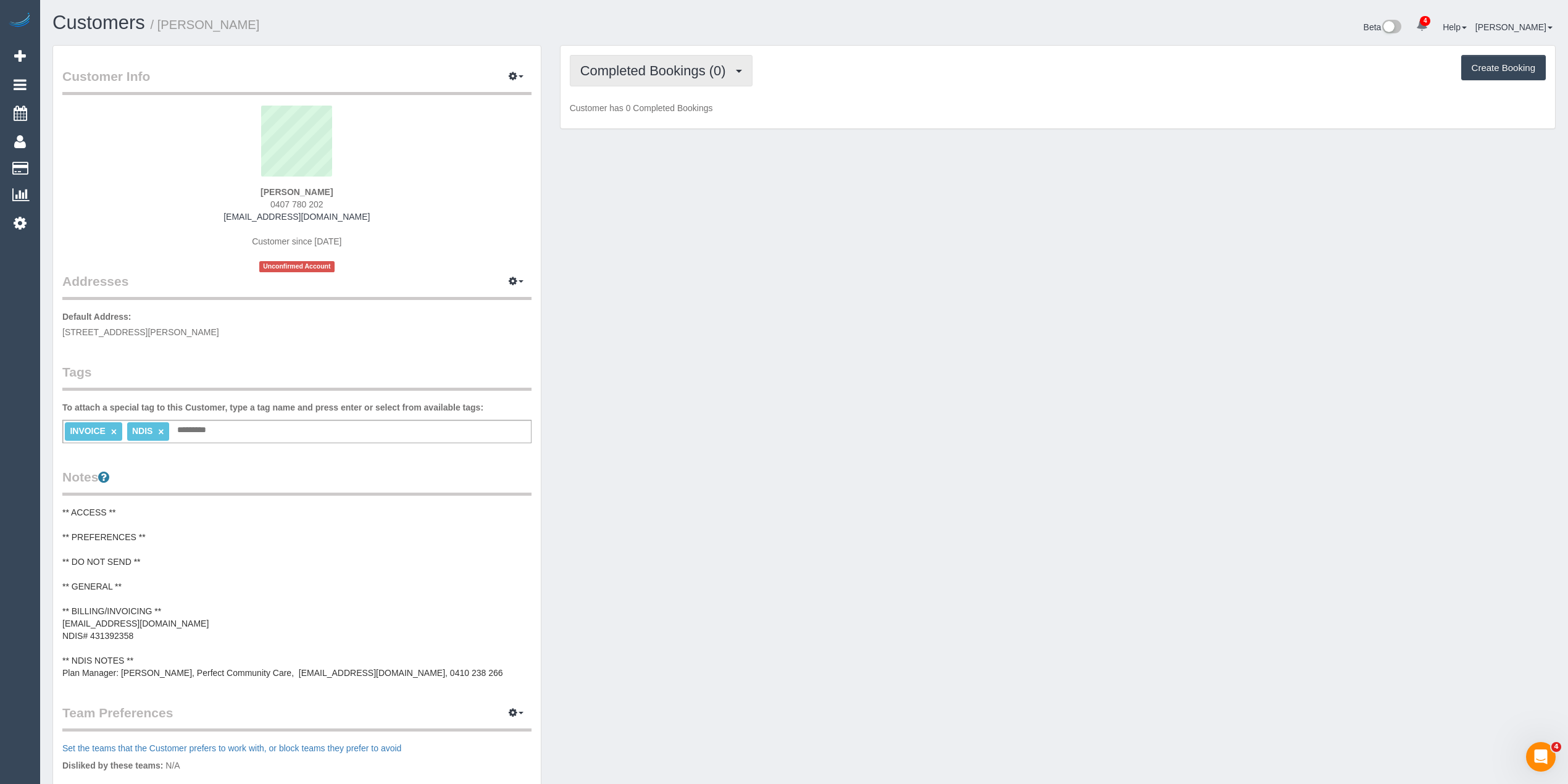
click at [595, 72] on span "Completed Bookings (0)" at bounding box center [656, 70] width 152 height 15
click at [643, 119] on link "Upcoming Bookings (11)" at bounding box center [635, 115] width 130 height 16
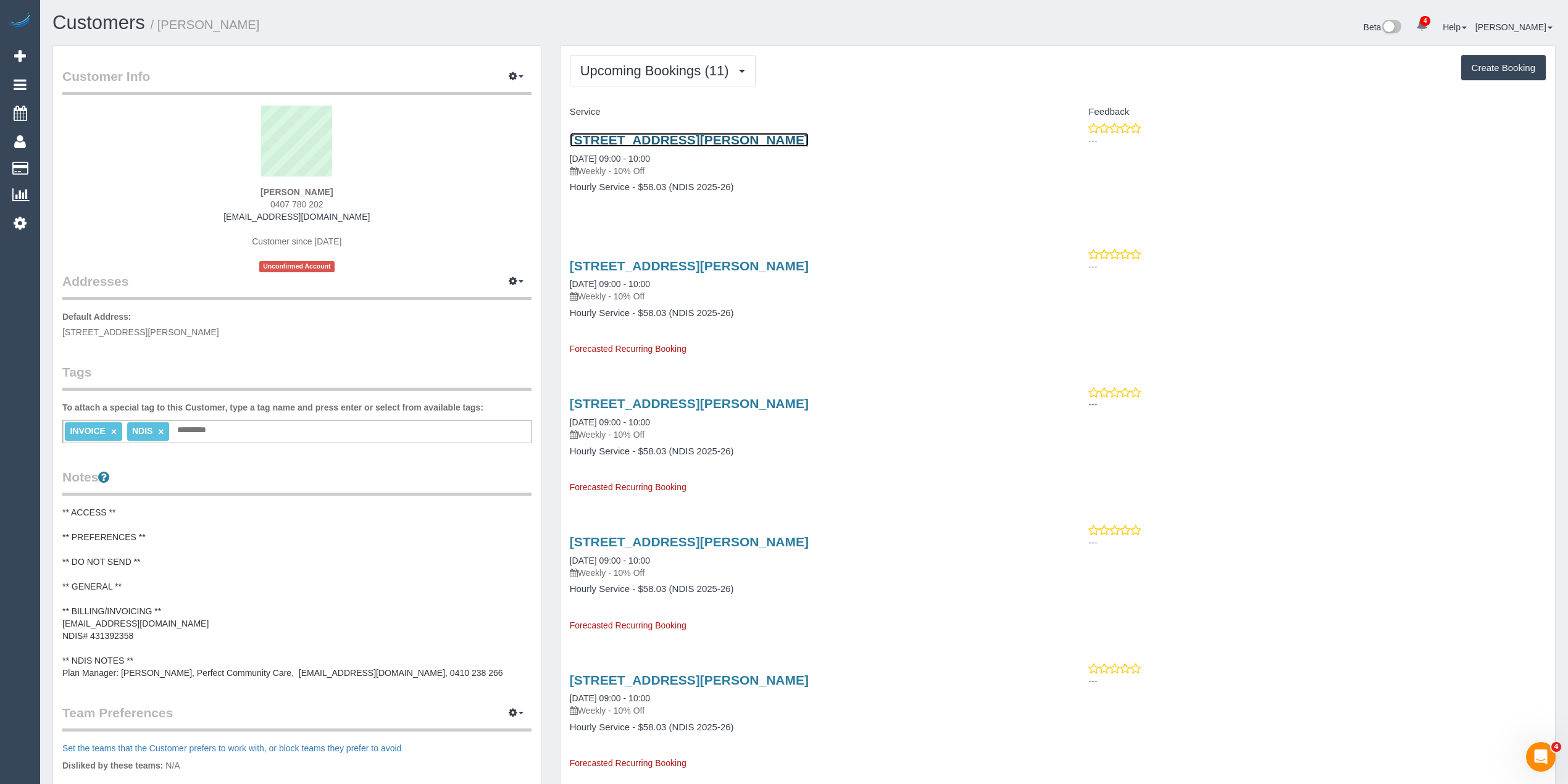
click at [670, 136] on link "[STREET_ADDRESS][PERSON_NAME]" at bounding box center [689, 140] width 239 height 14
click at [208, 422] on input "text" at bounding box center [195, 430] width 42 height 16
type input "*******"
click at [120, 544] on pre "** ACCESS ** ** PREFERENCES ** ** DO NOT SEND ** ** GENERAL ** ** BILLING/INVOI…" at bounding box center [297, 592] width 469 height 173
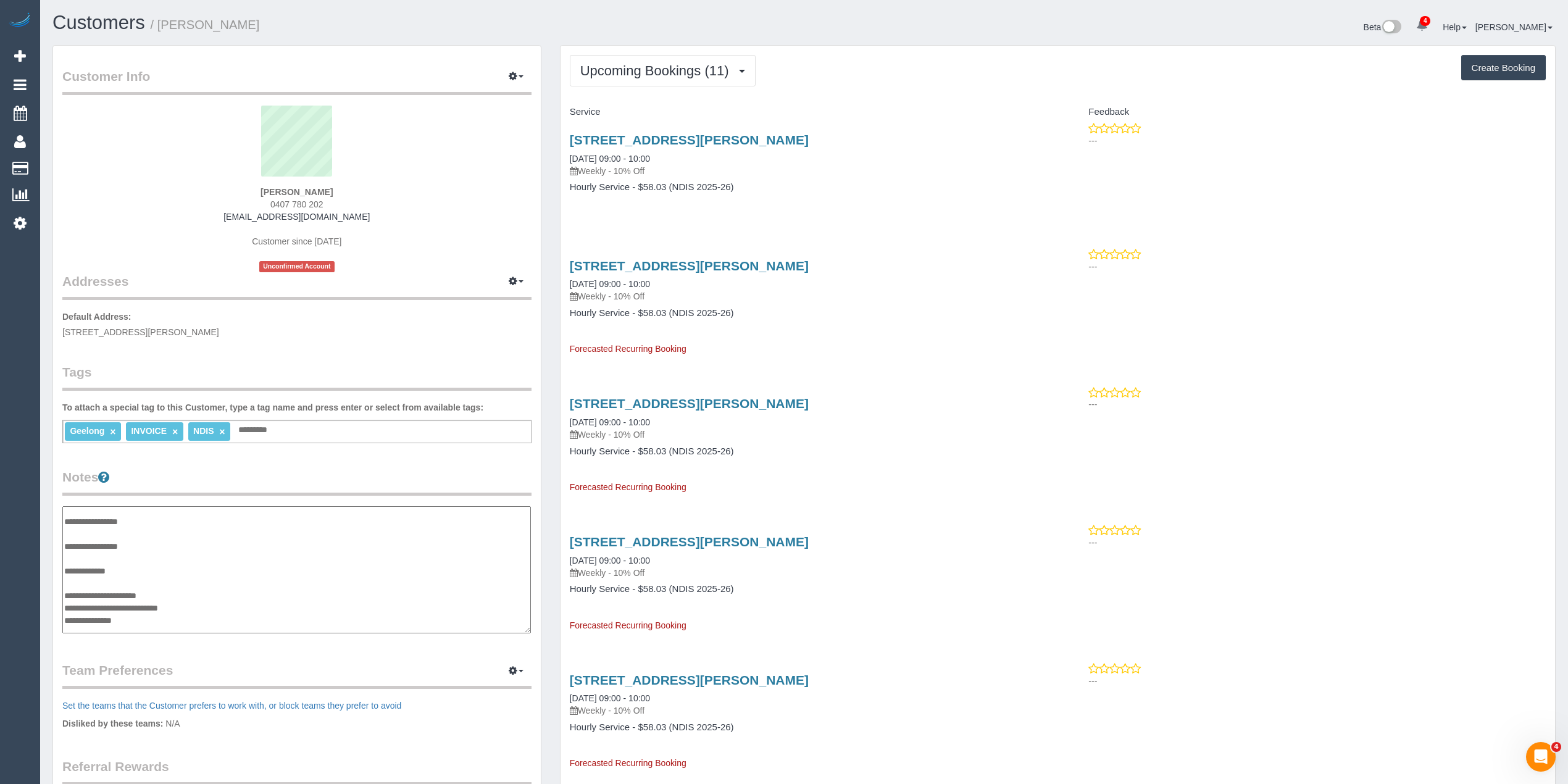
scroll to position [0, 0]
click at [157, 537] on textarea "**********" at bounding box center [297, 570] width 468 height 127
type textarea "**********"
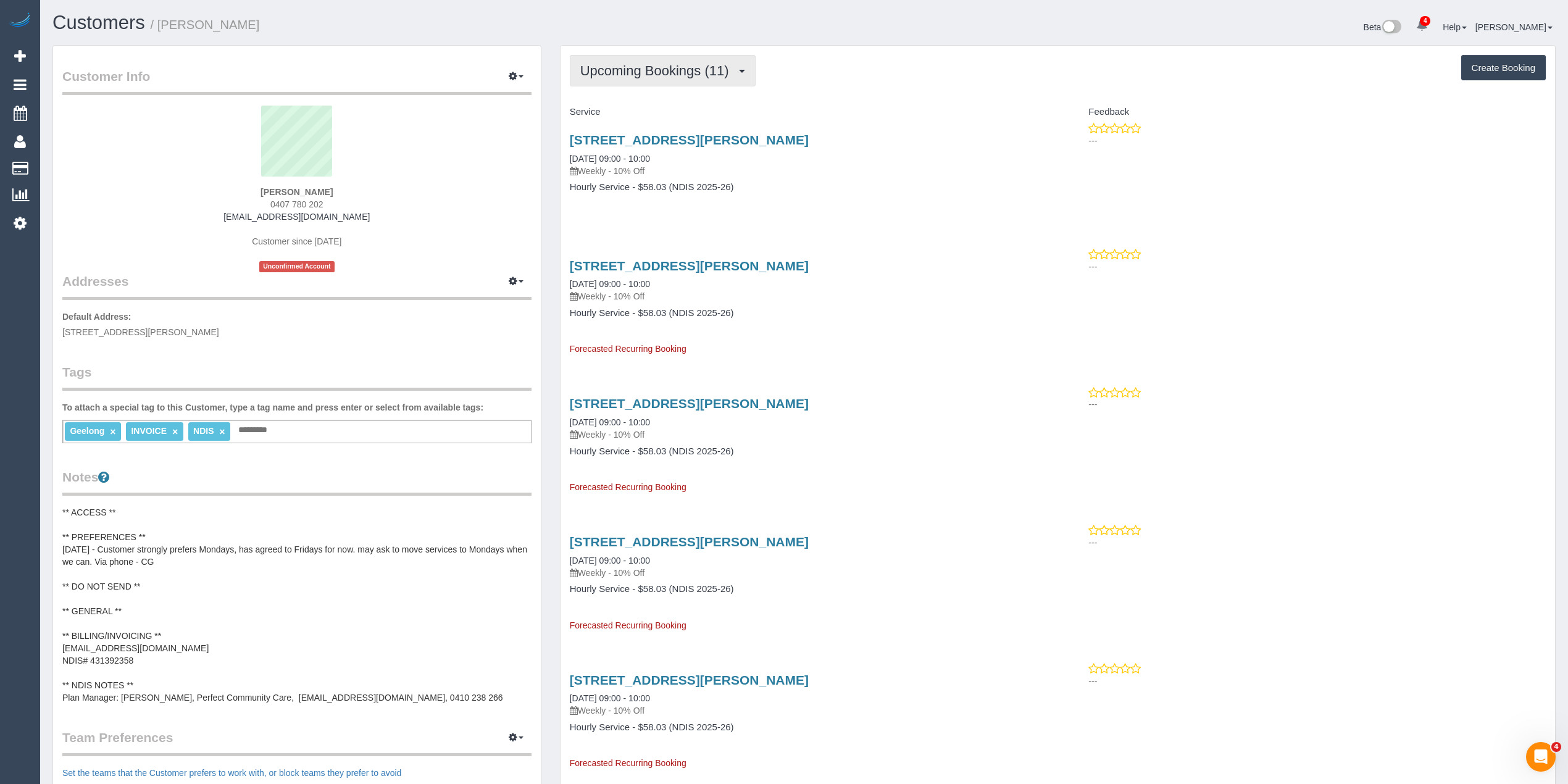
click at [611, 65] on span "Upcoming Bookings (11)" at bounding box center [657, 70] width 155 height 15
click at [653, 114] on link "Upcoming Bookings (11)" at bounding box center [635, 115] width 130 height 16
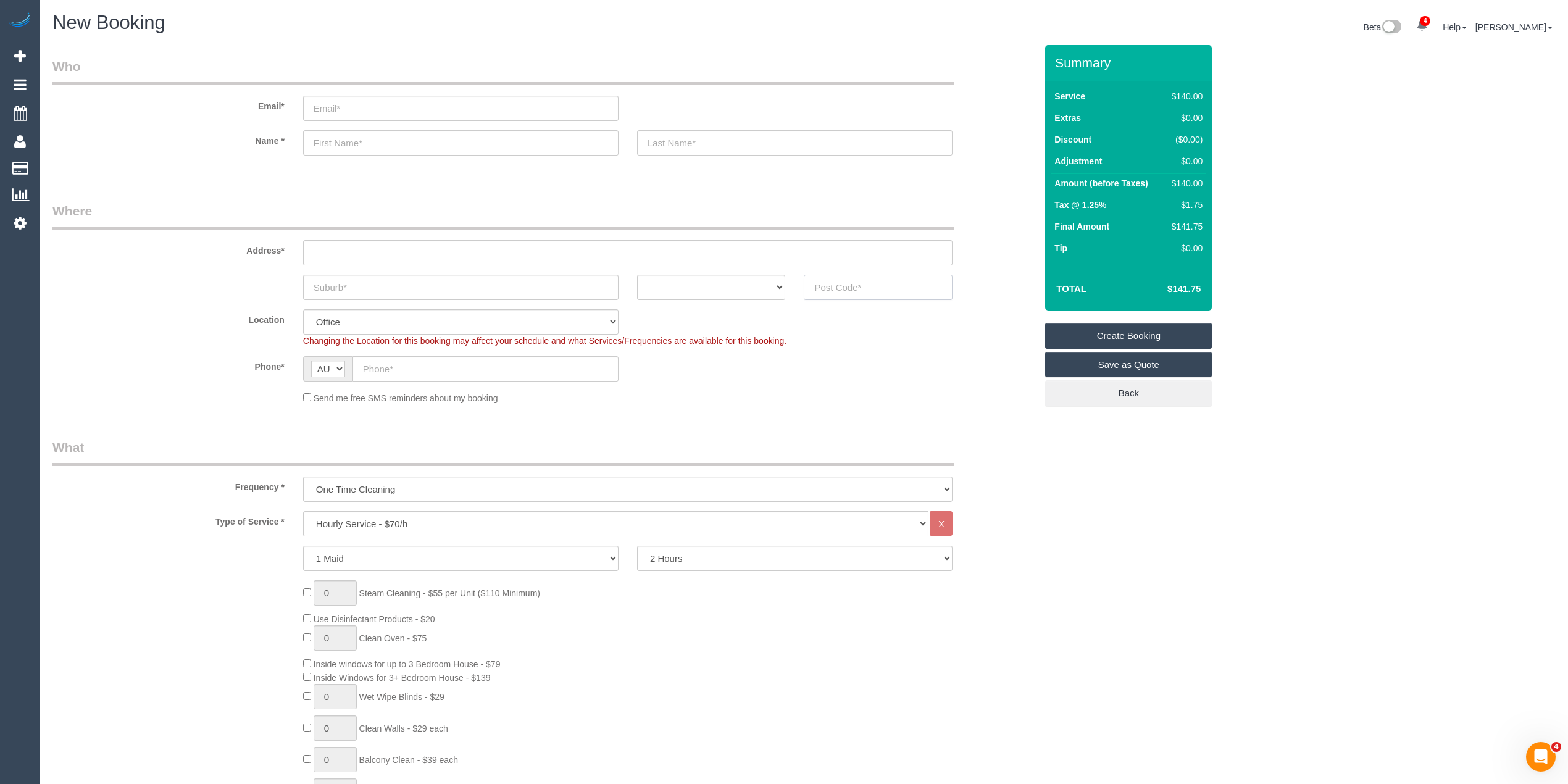
click at [919, 289] on input "text" at bounding box center [878, 287] width 149 height 25
type input "3136"
click at [369, 249] on input "text" at bounding box center [628, 253] width 650 height 25
type input "-"
click at [174, 369] on label "Phone*" at bounding box center [169, 364] width 251 height 17
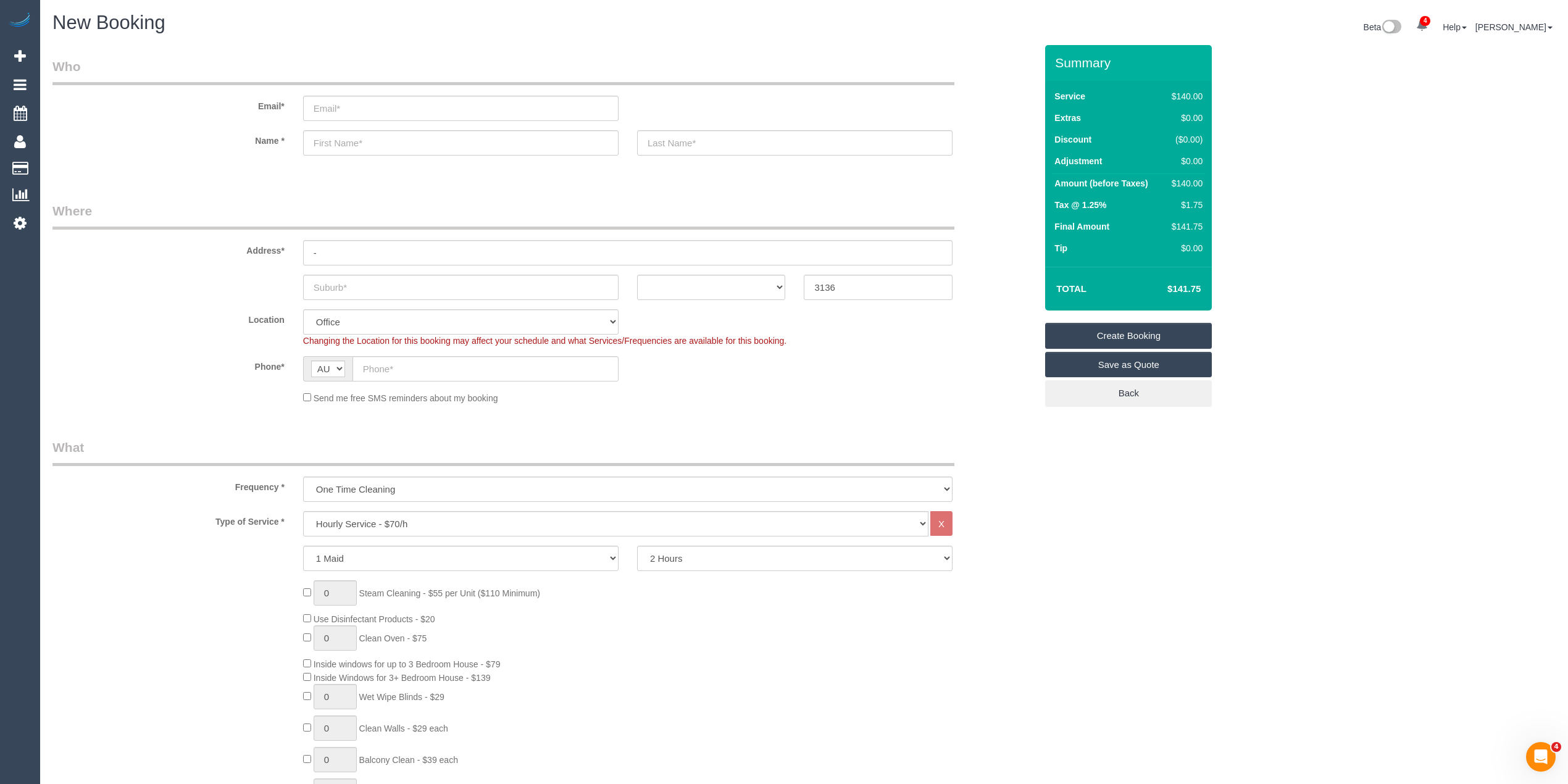
select select "57"
select select "object:2105"
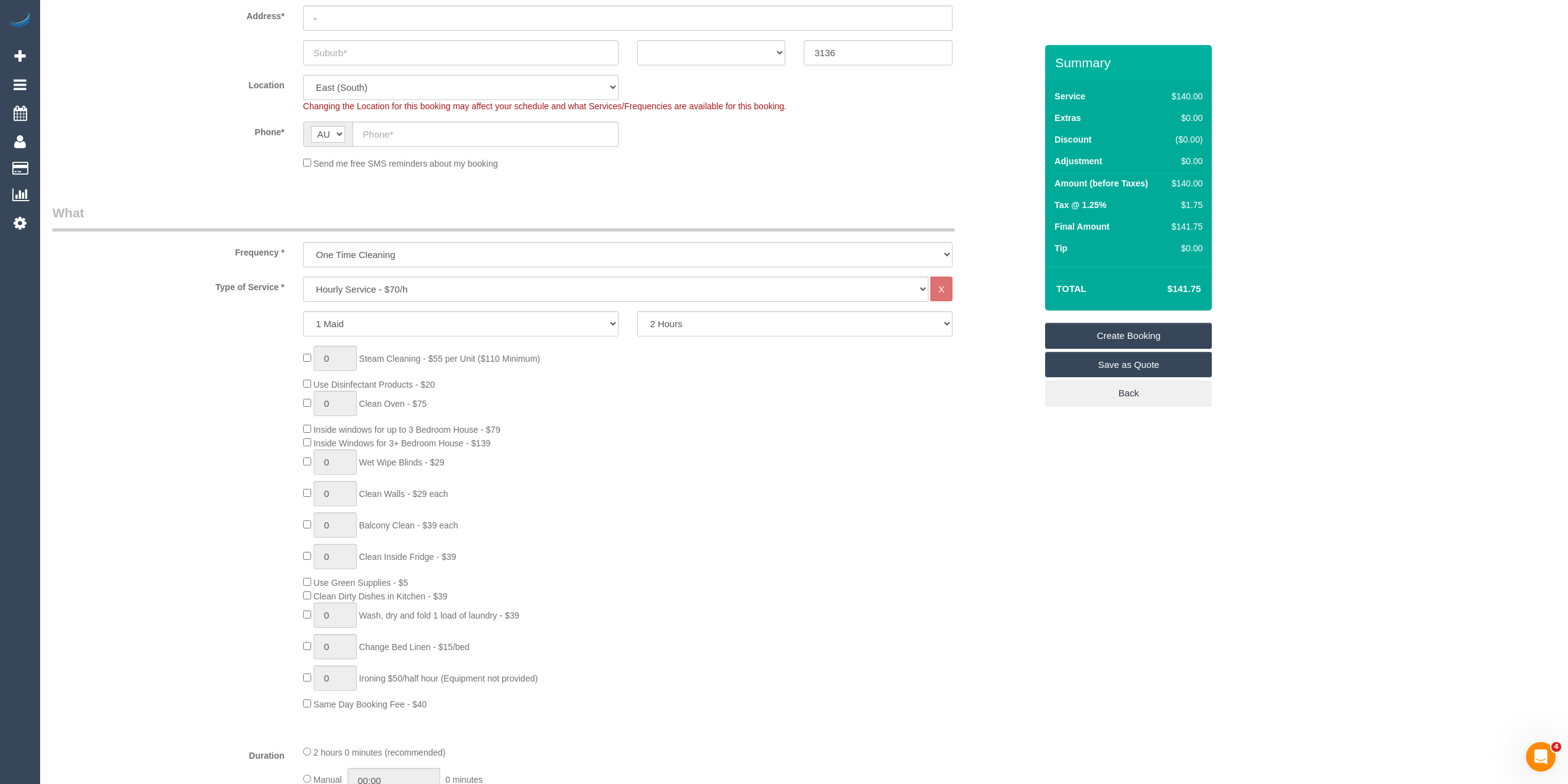
scroll to position [274, 0]
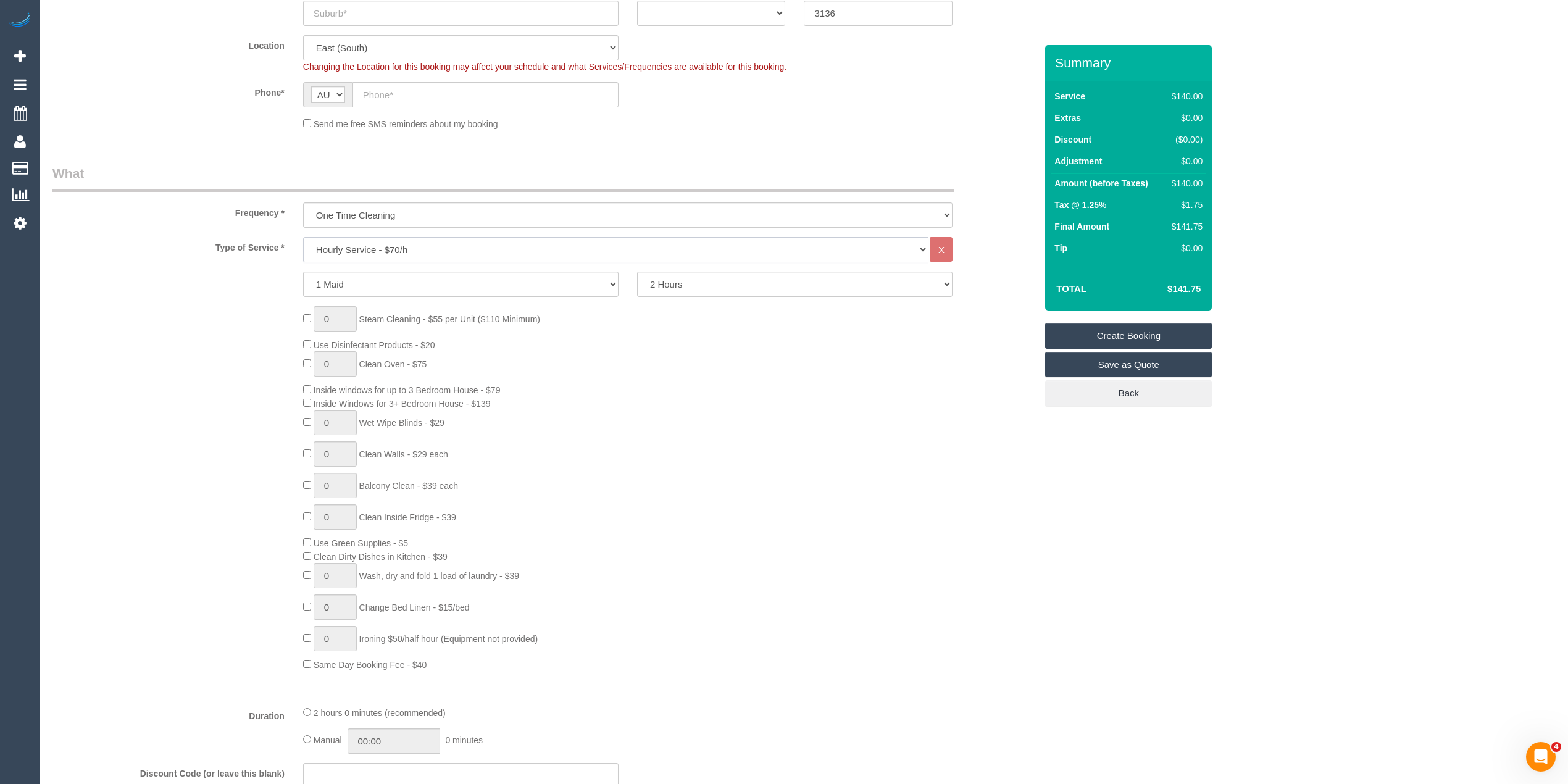
click at [359, 243] on select "Hourly Service - $70/h Hourly Service - $65/h Hourly Service - $60/h Hourly Ser…" at bounding box center [616, 249] width 626 height 25
select select "213"
click at [303, 237] on select "Hourly Service - $70/h Hourly Service - $65/h Hourly Service - $60/h Hourly Ser…" at bounding box center [616, 249] width 626 height 25
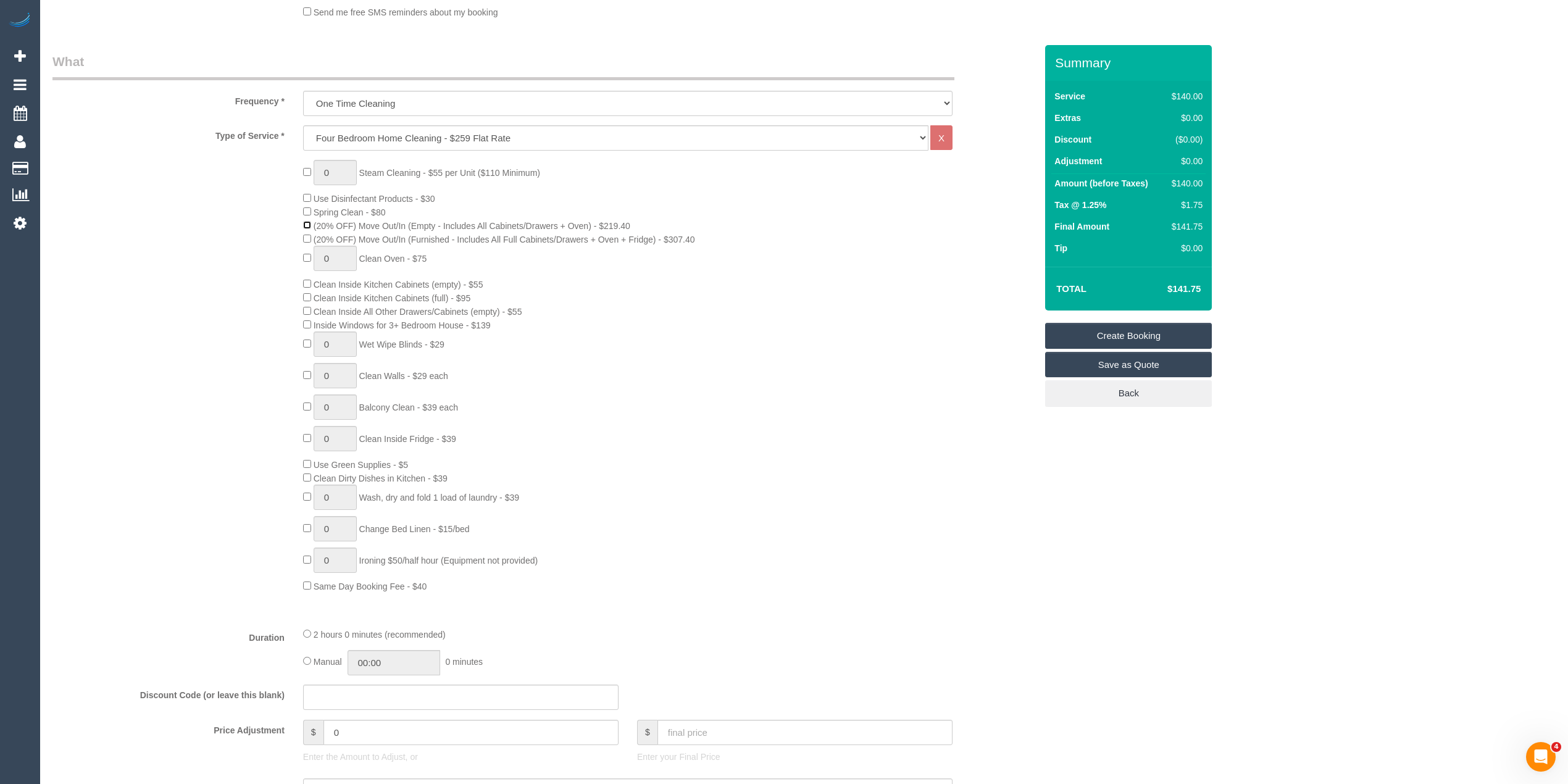
scroll to position [549, 0]
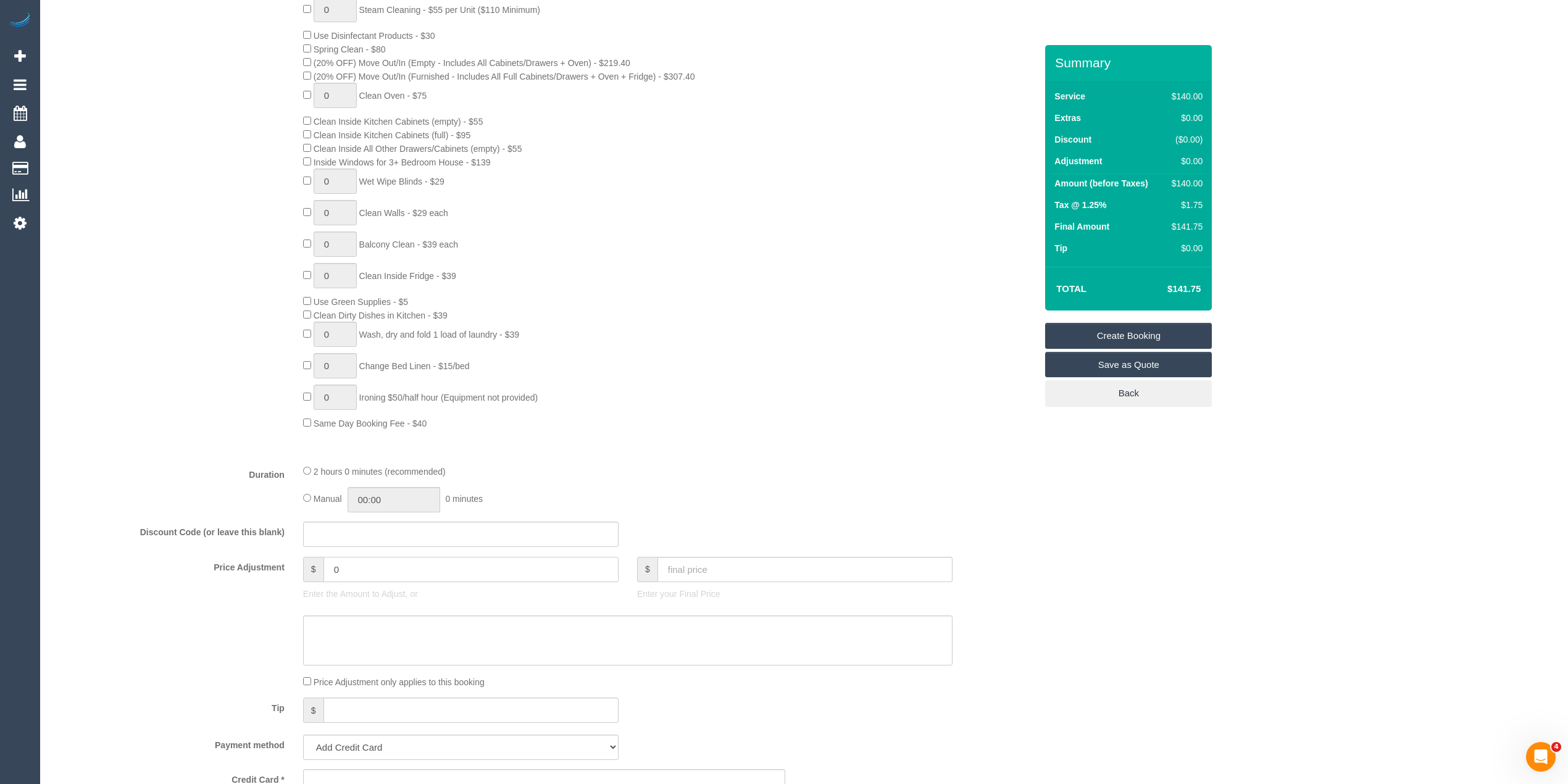
drag, startPoint x: 289, startPoint y: 559, endPoint x: 227, endPoint y: 553, distance: 62.3
click at [227, 553] on fieldset "What Frequency * One Time Cleaning Weekly - 10% Off - 10.00% (0% for the First …" at bounding box center [544, 367] width 984 height 953
type input "-75"
click at [209, 435] on div "Type of Service * Hourly Service - $70/h Hourly Service - $65/h Hourly Service …" at bounding box center [544, 208] width 984 height 492
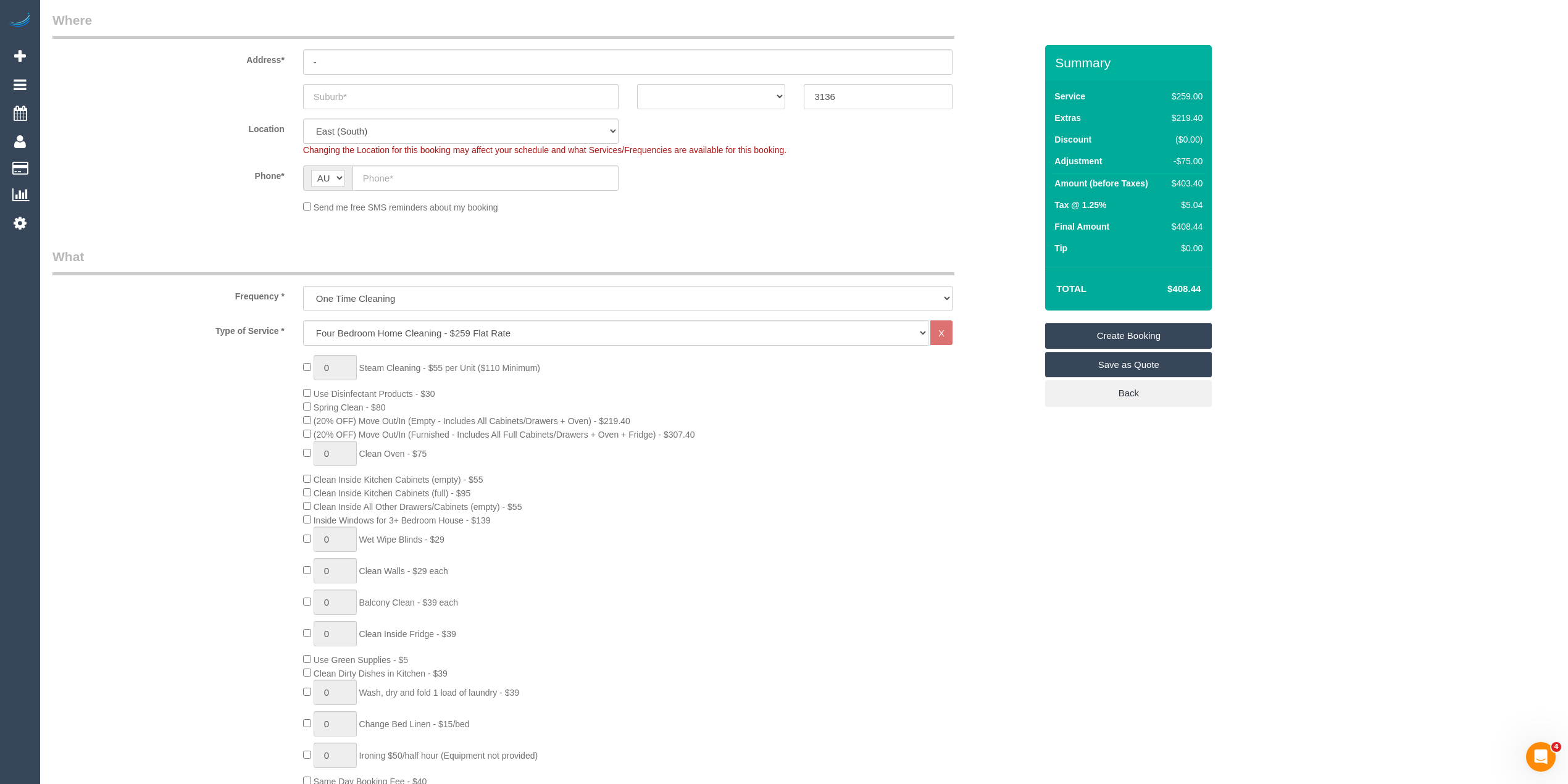
scroll to position [137, 0]
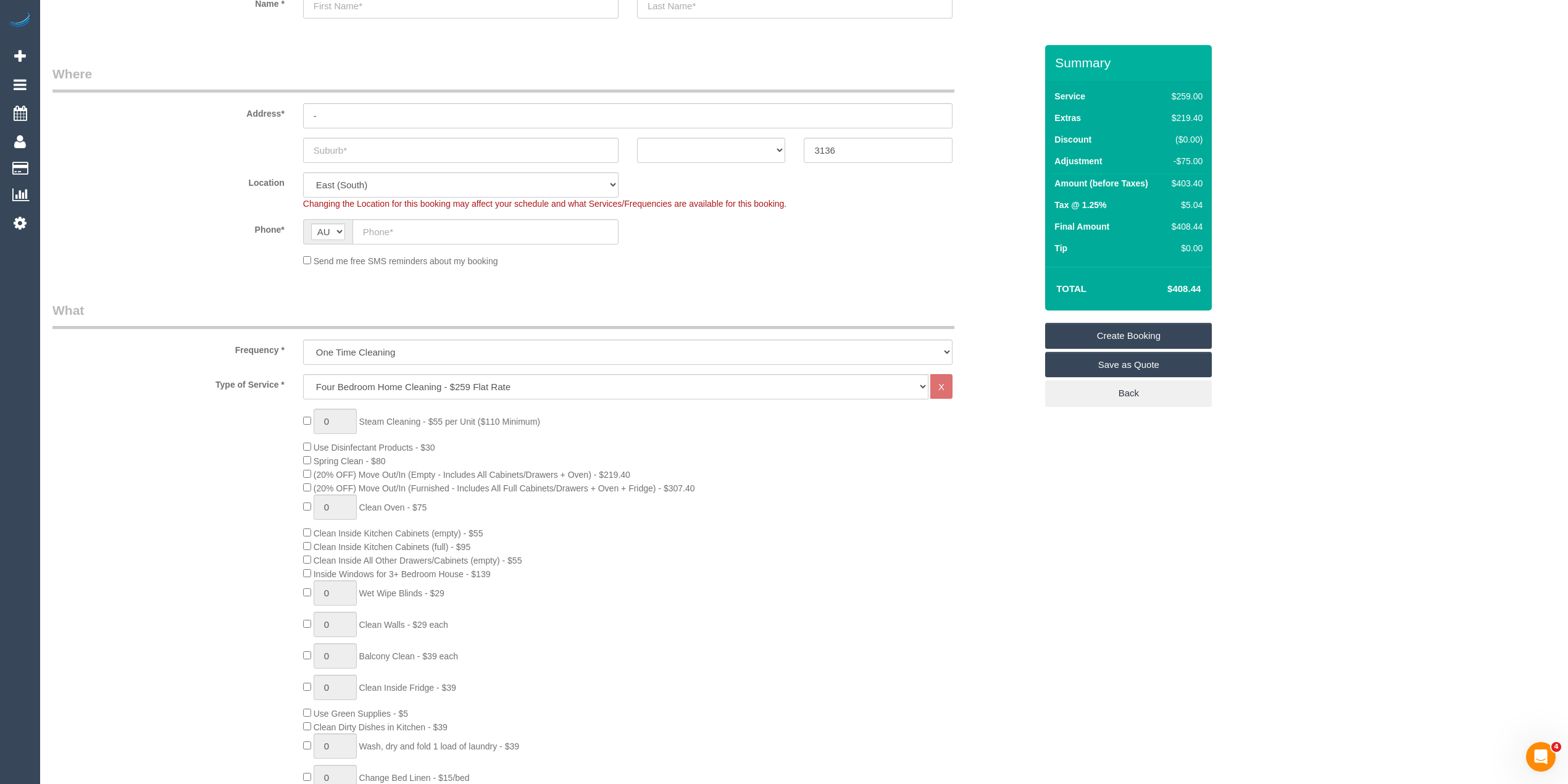
click at [213, 473] on div "0 Steam Cleaning - $55 per Unit ($110 Minimum) Use Disinfectant Products - $30 …" at bounding box center [544, 625] width 1002 height 433
click at [180, 479] on div "0 Steam Cleaning - $55 per Unit ($110 Minimum) Use Disinfectant Products - $30 …" at bounding box center [544, 625] width 1002 height 433
click at [183, 494] on div "0 Steam Cleaning - $55 per Unit ($110 Minimum) Use Disinfectant Products - $30 …" at bounding box center [544, 625] width 1002 height 433
click at [262, 529] on div "0 Steam Cleaning - $55 per Unit ($110 Minimum) Use Disinfectant Products - $30 …" at bounding box center [544, 625] width 1002 height 433
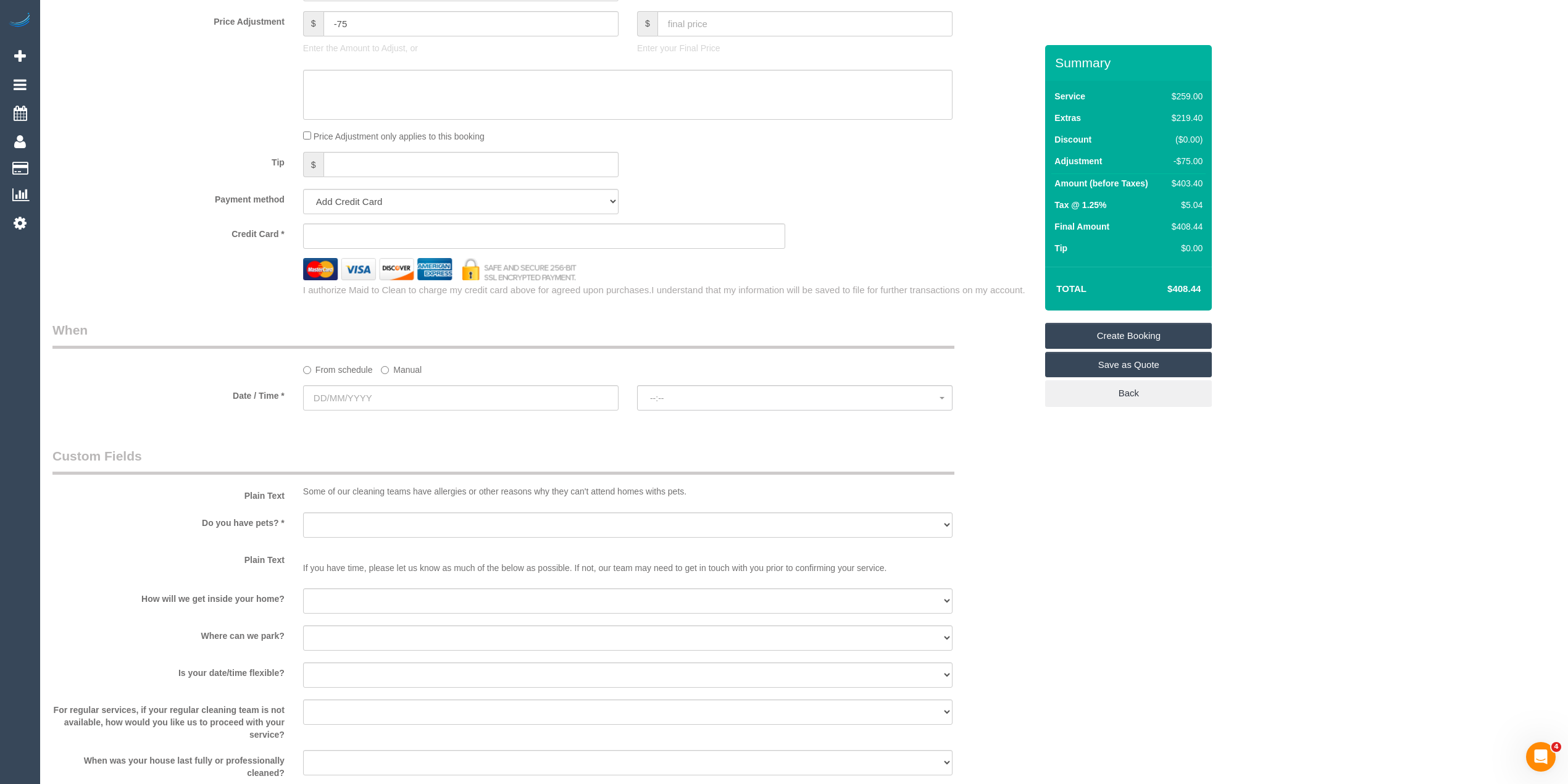
scroll to position [1097, 0]
click at [353, 398] on input "text" at bounding box center [461, 395] width 316 height 25
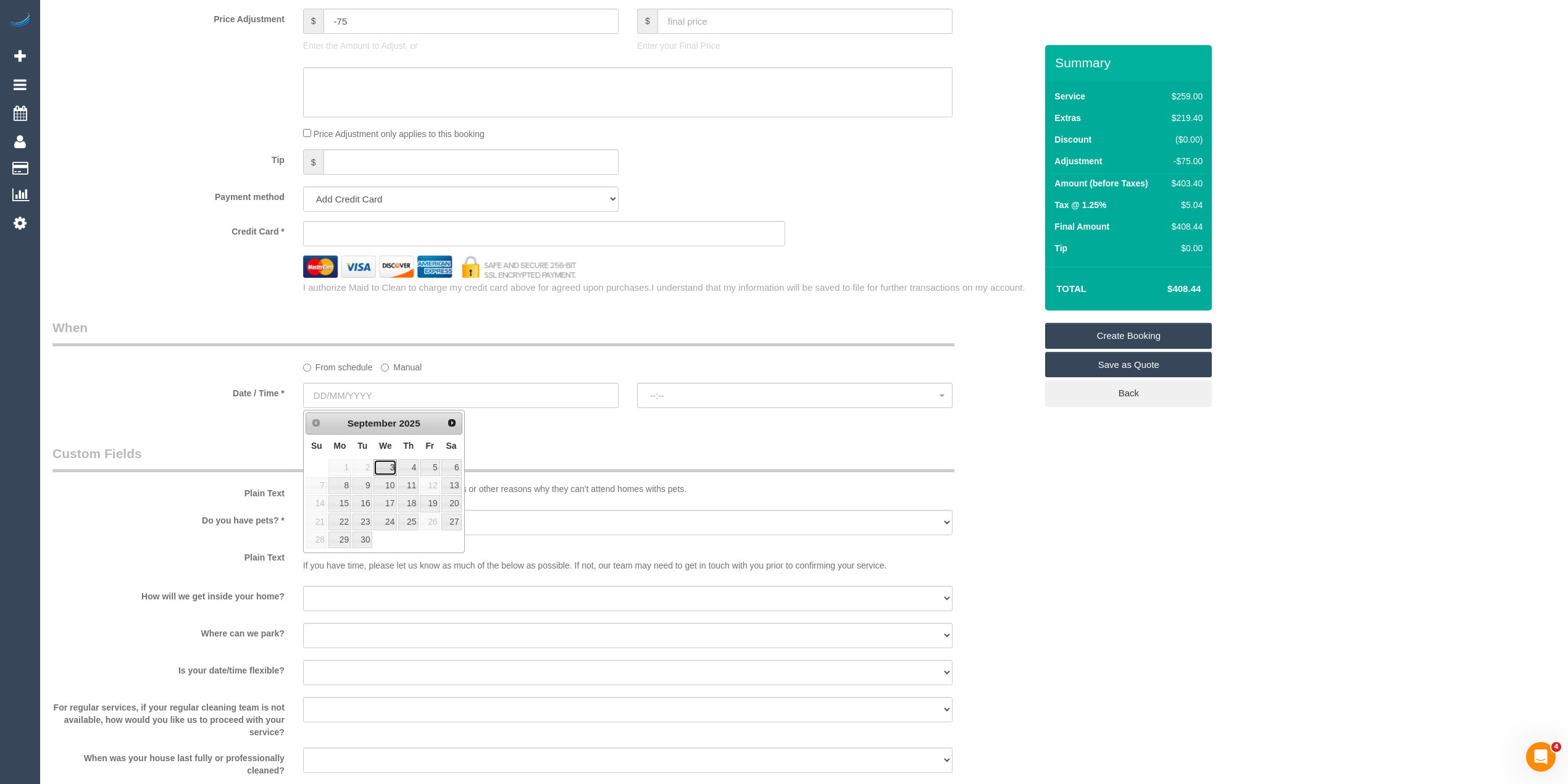
click at [390, 463] on link "3" at bounding box center [385, 468] width 23 height 17
type input "03/09/2025"
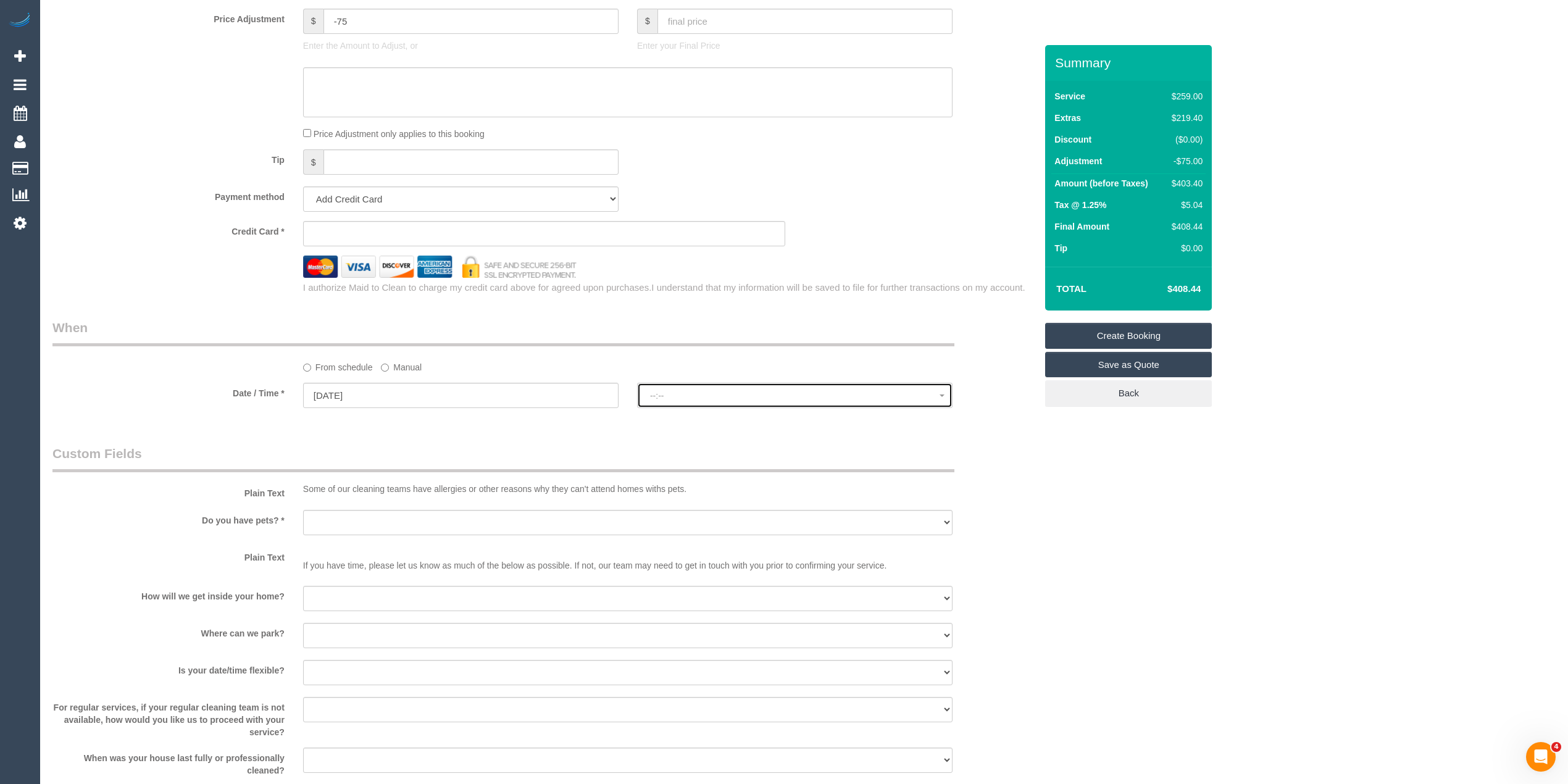
click at [684, 386] on button "--:--" at bounding box center [795, 395] width 316 height 25
select select "spot1"
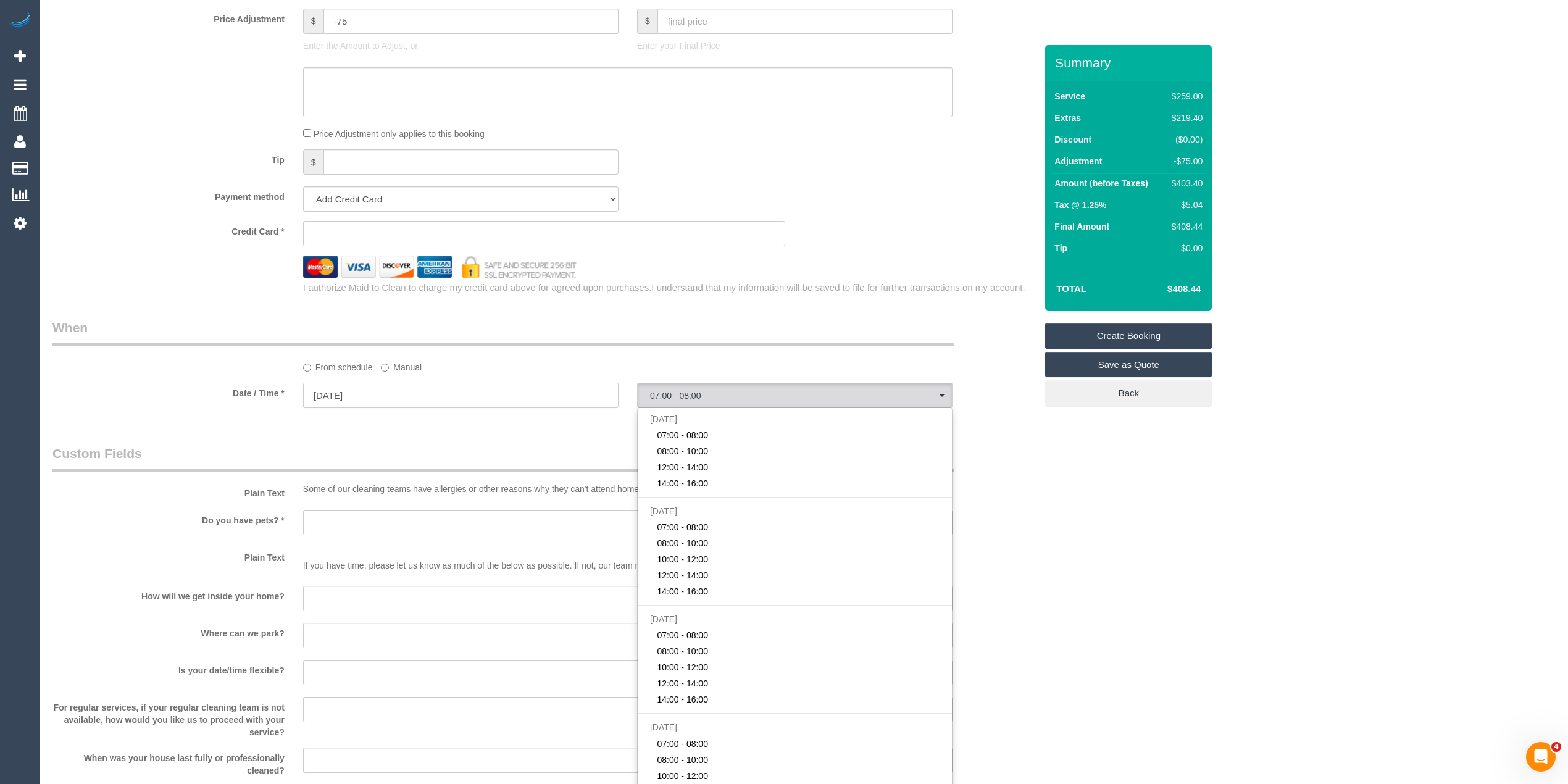
click at [336, 399] on input "03/09/2025" at bounding box center [461, 395] width 316 height 25
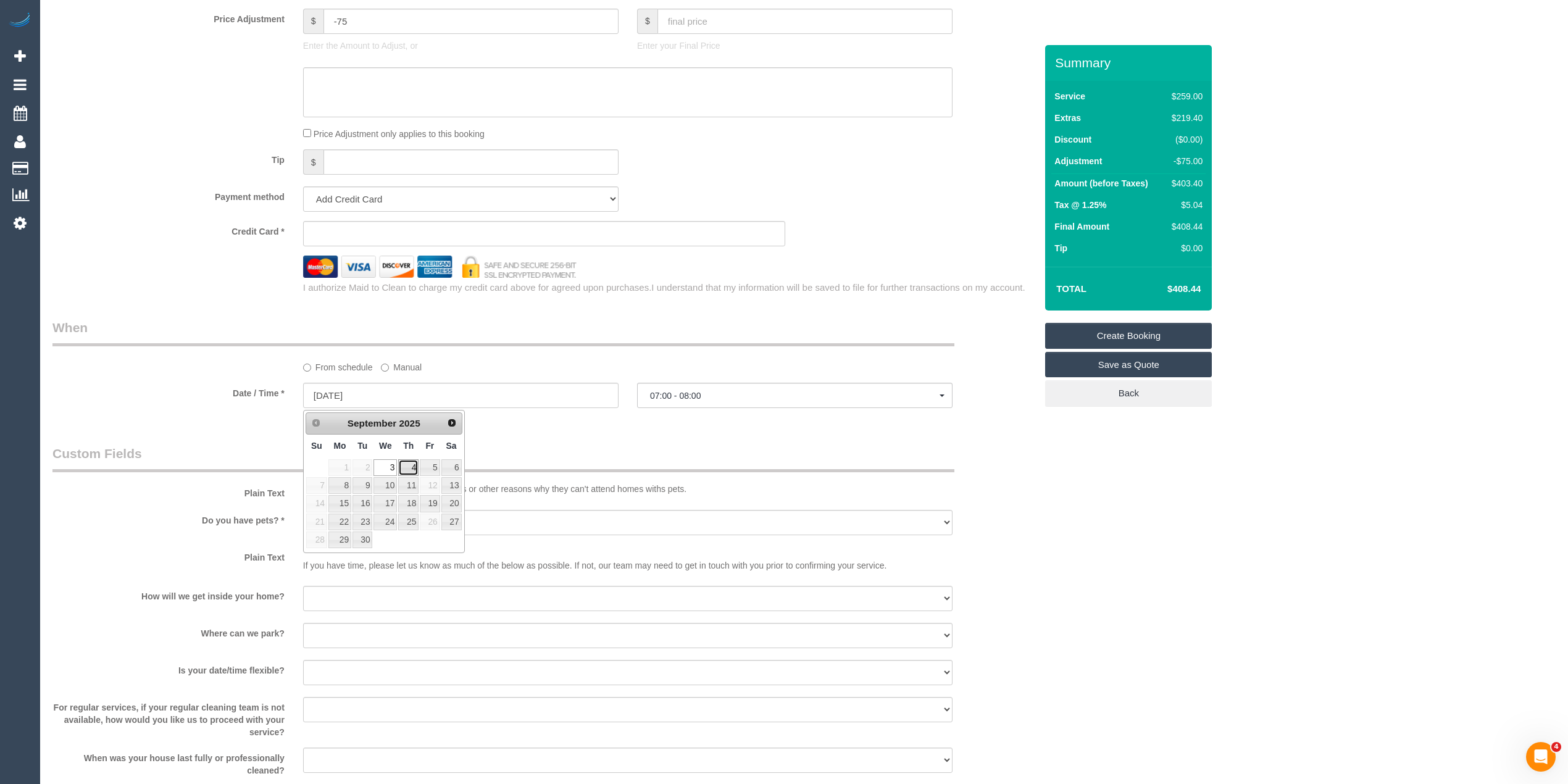
click at [408, 466] on link "4" at bounding box center [409, 468] width 21 height 17
type input "04/09/2025"
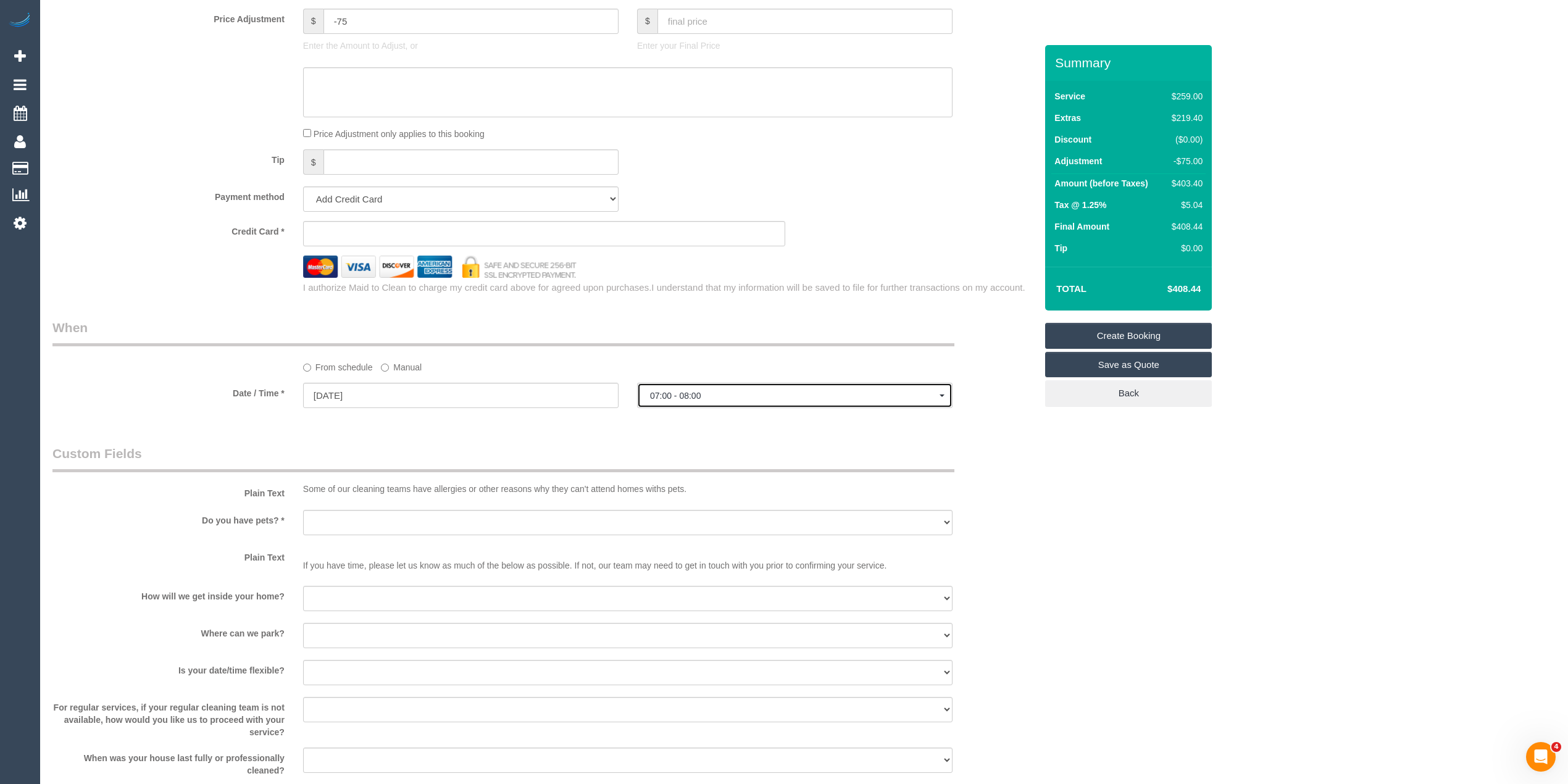
click at [686, 391] on button "07:00 - 08:00" at bounding box center [795, 395] width 316 height 25
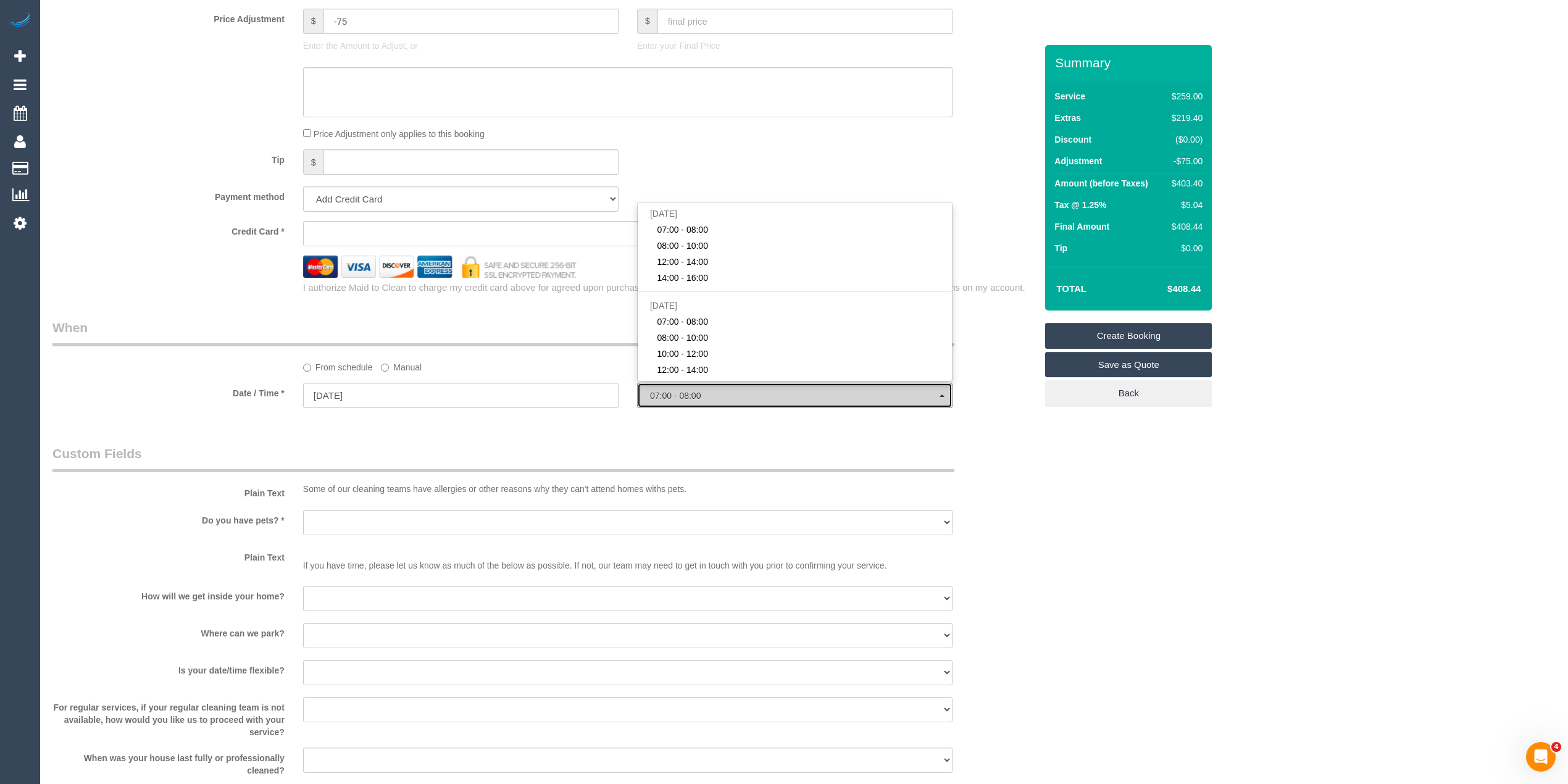
click at [686, 391] on button "07:00 - 08:00" at bounding box center [795, 395] width 316 height 25
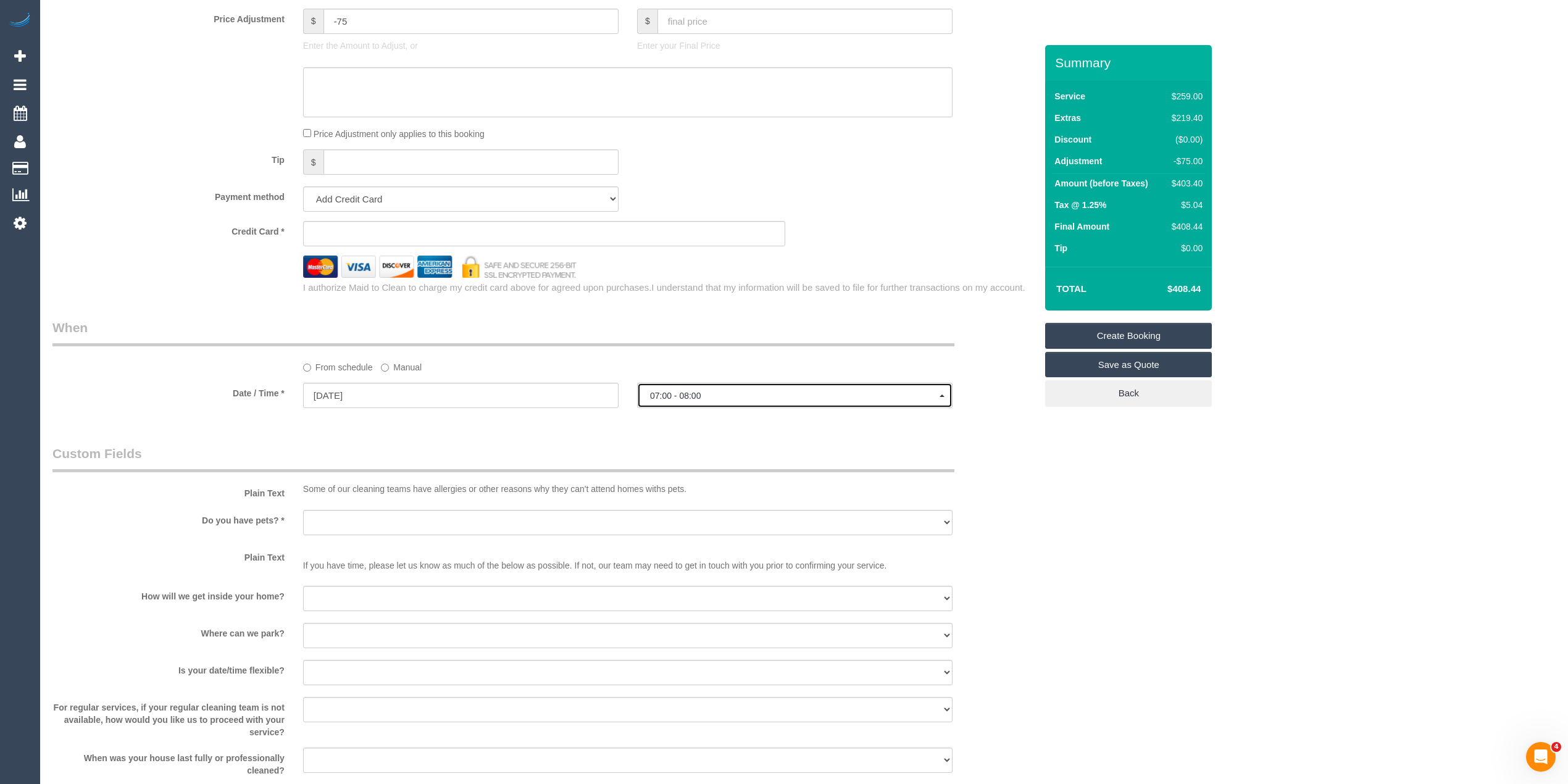
click at [686, 391] on button "07:00 - 08:00" at bounding box center [795, 395] width 316 height 25
click at [364, 393] on input "04/09/2025" at bounding box center [461, 395] width 316 height 25
click at [695, 395] on span "07:00 - 08:00" at bounding box center [795, 395] width 289 height 10
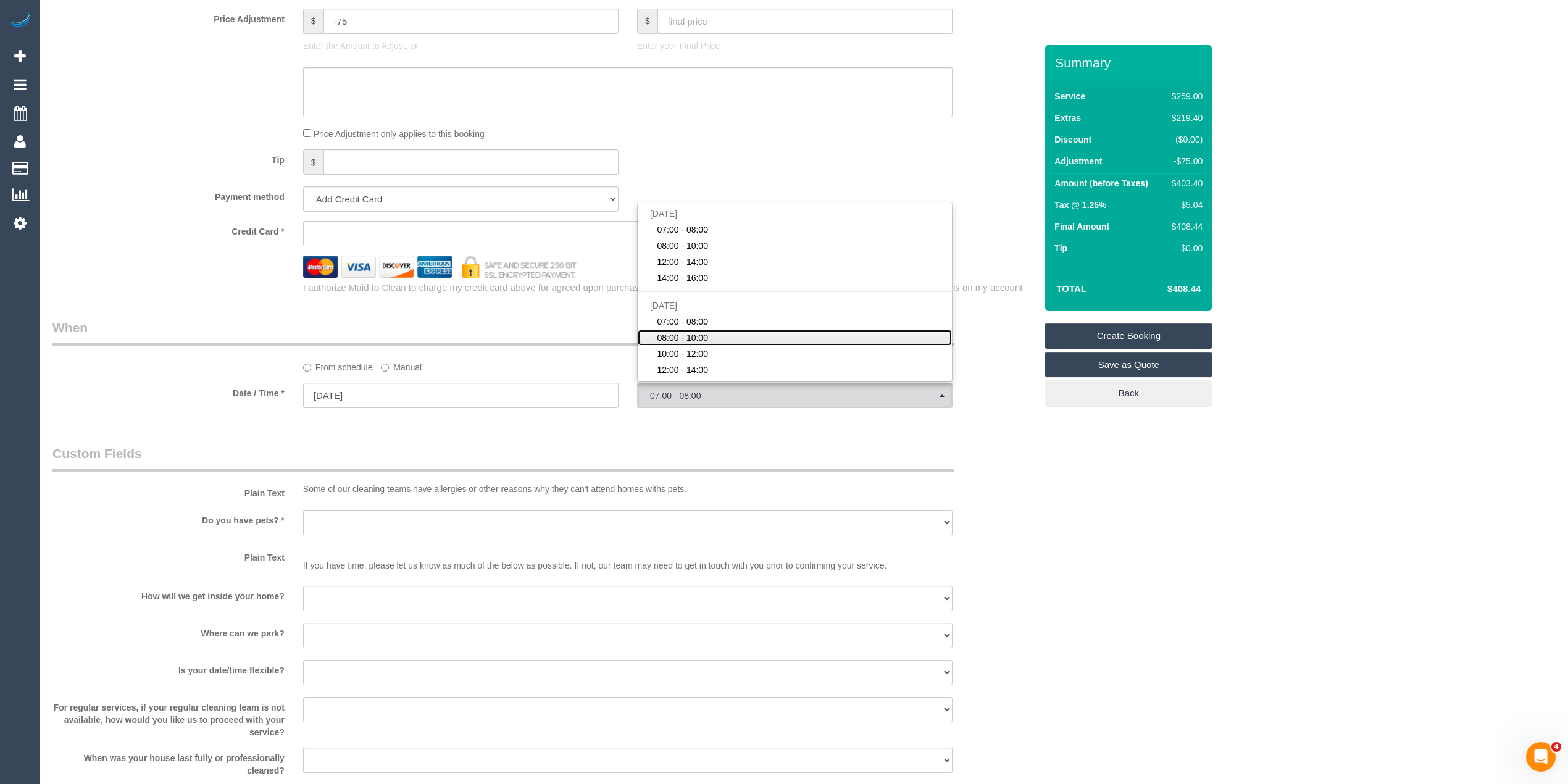
click at [694, 338] on span "08:00 - 10:00" at bounding box center [682, 338] width 51 height 12
select select "spot6"
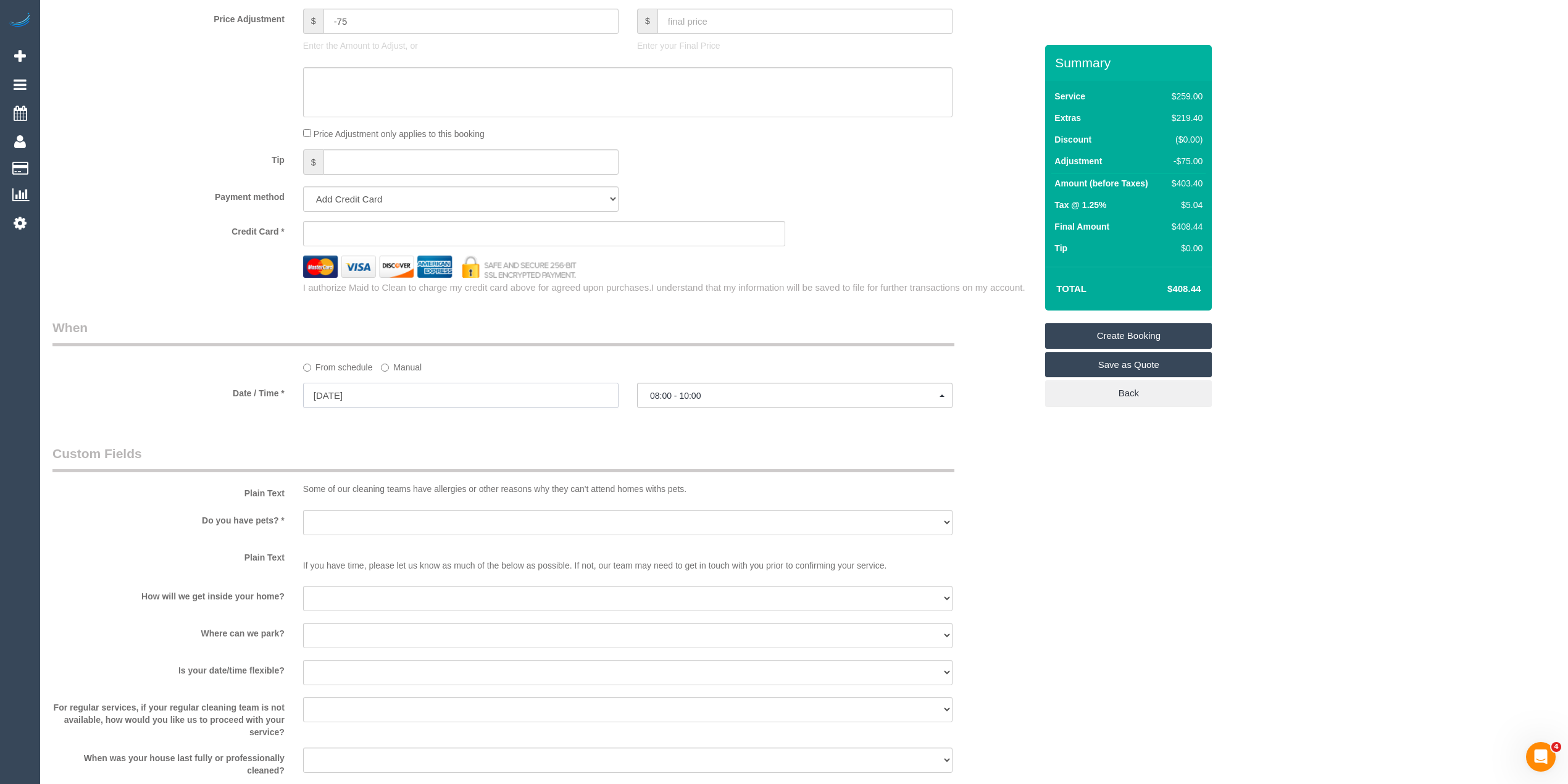
click at [351, 394] on input "04/09/2025" at bounding box center [461, 395] width 316 height 25
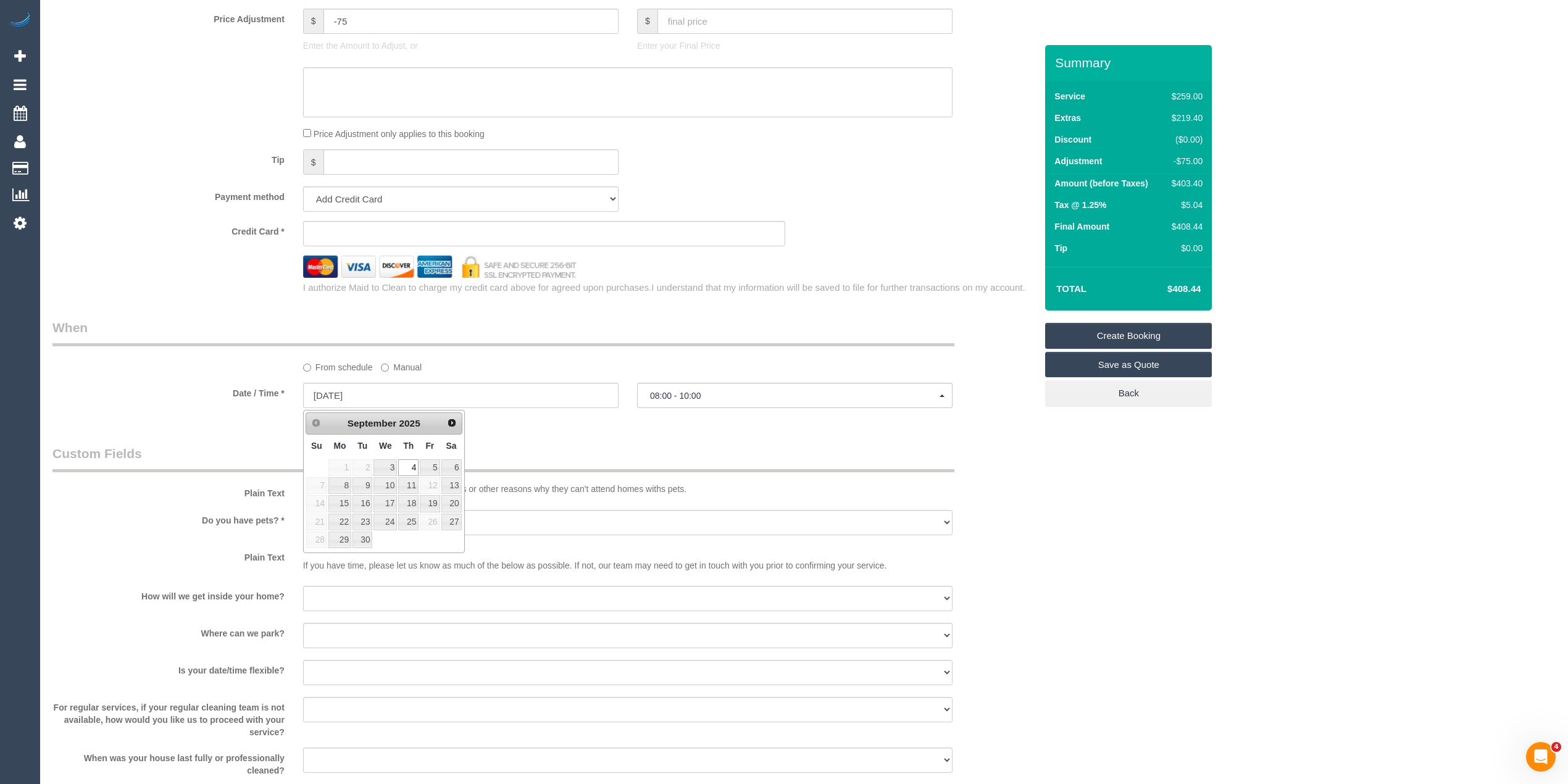
click at [1113, 478] on div "Who Email* Name * Where Address* - ACT NSW NT QLD SA TAS VIC WA 3136 Location O…" at bounding box center [804, 54] width 1503 height 2213
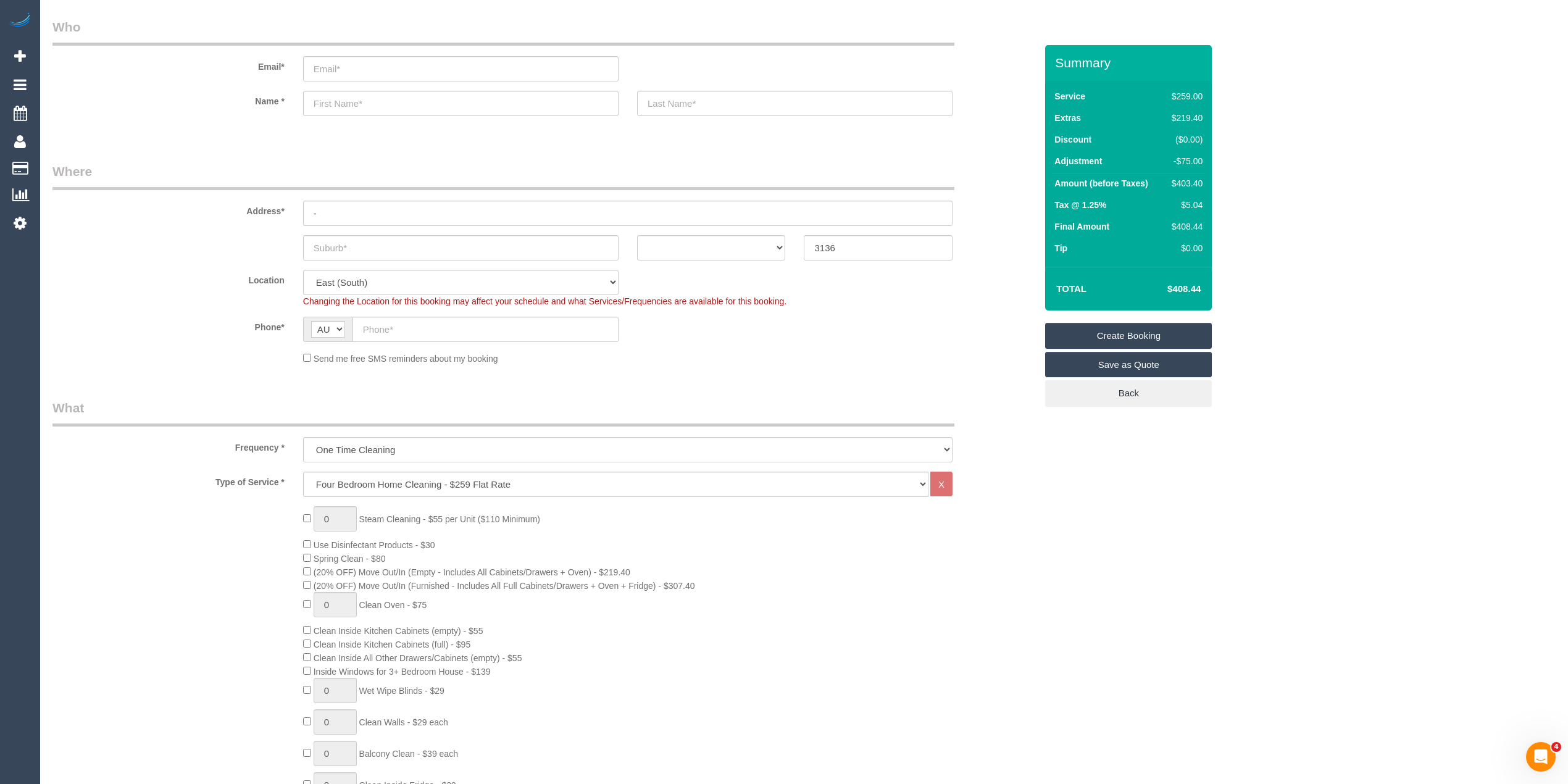
scroll to position [0, 0]
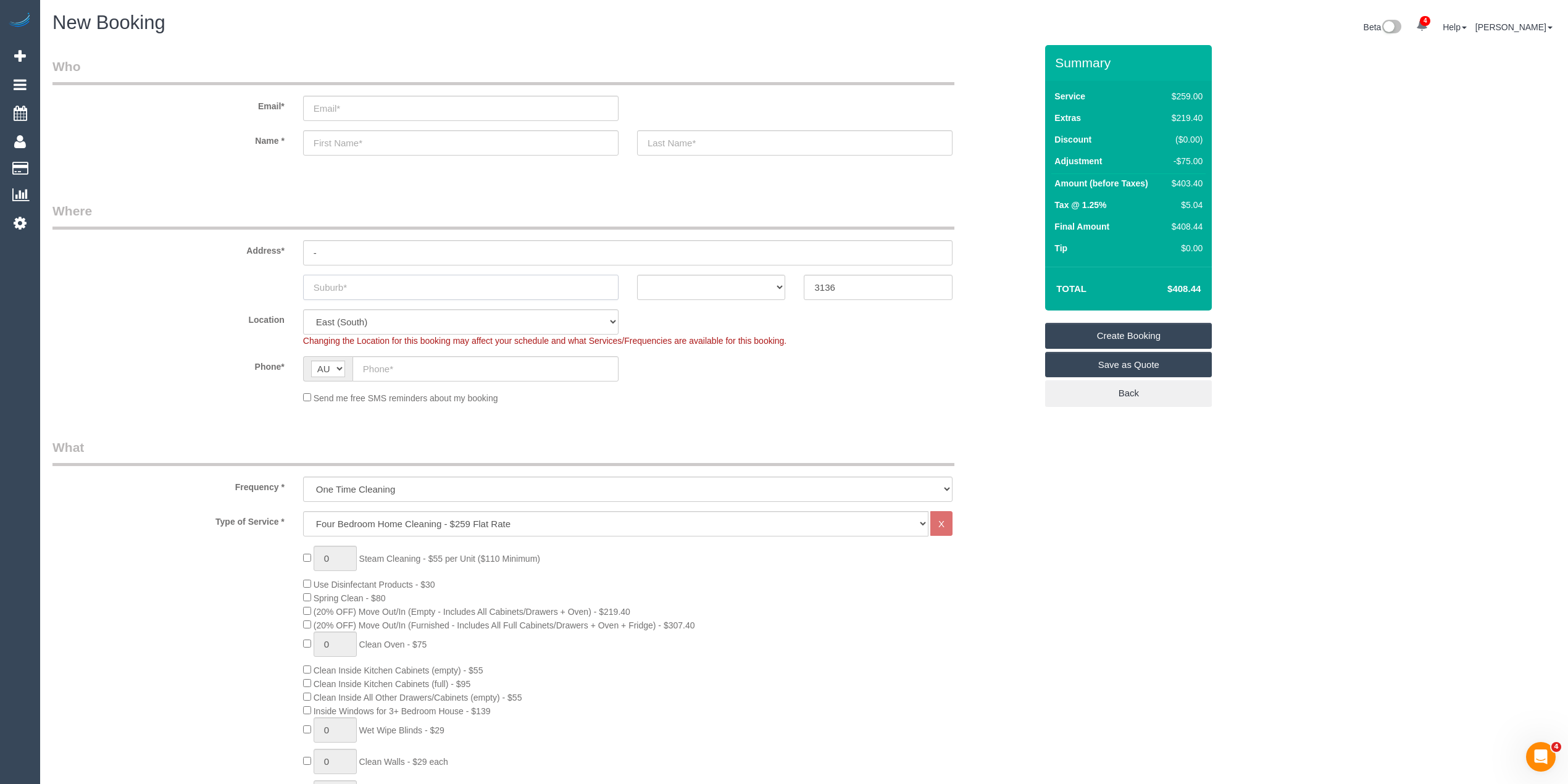
click at [360, 289] on input "text" at bounding box center [461, 287] width 316 height 25
type input "Croydon"
click at [399, 364] on input "text" at bounding box center [486, 369] width 266 height 25
paste input "61 408 864 727"
drag, startPoint x: 378, startPoint y: 369, endPoint x: 344, endPoint y: 368, distance: 34.0
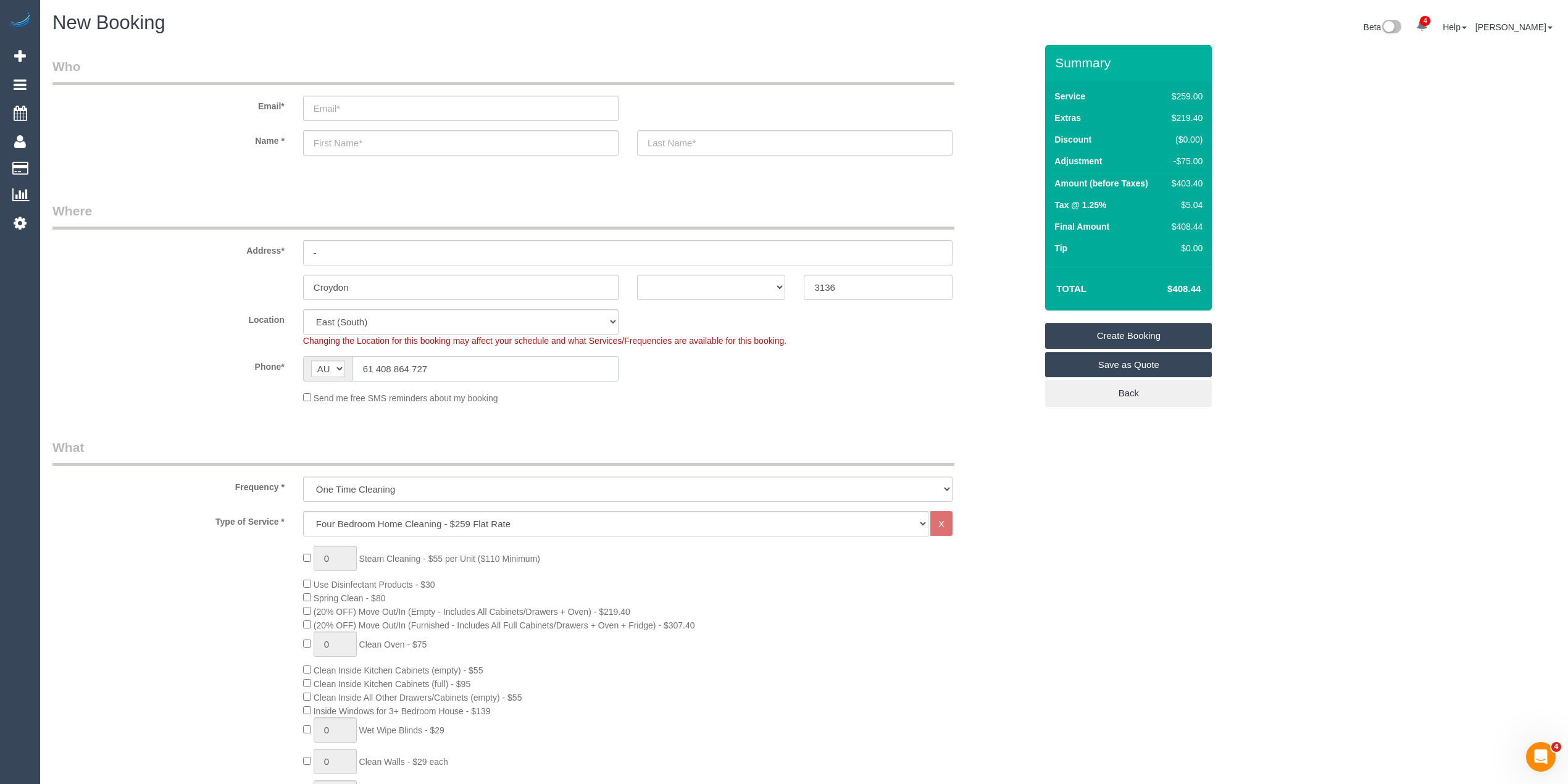
click at [344, 368] on div "AF AL DZ AD AO AI AQ AG AR AM AW AU AT AZ BS BH BD BB BY BE BZ BJ BM BT BO BA B…" at bounding box center [461, 369] width 316 height 25
type input "0408 864 727"
click at [334, 104] on input "email" at bounding box center [461, 108] width 316 height 25
type input "joshua.jenkins.00@gmail.com"
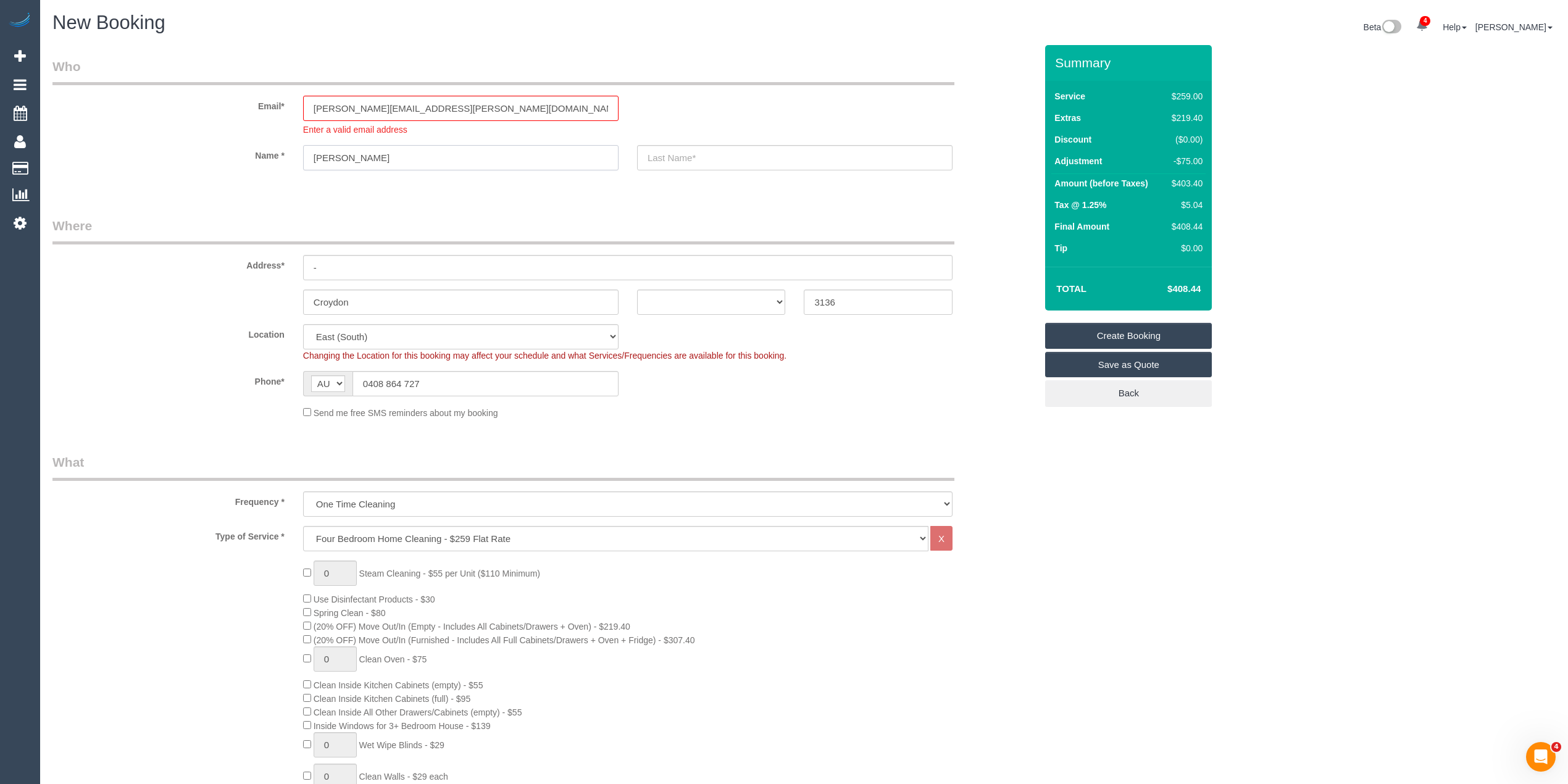
type input "Joshua"
type input "Jenkins"
drag, startPoint x: 335, startPoint y: 267, endPoint x: 298, endPoint y: 267, distance: 37.0
click at [300, 267] on div "-" at bounding box center [628, 267] width 668 height 25
type input "9 French Street"
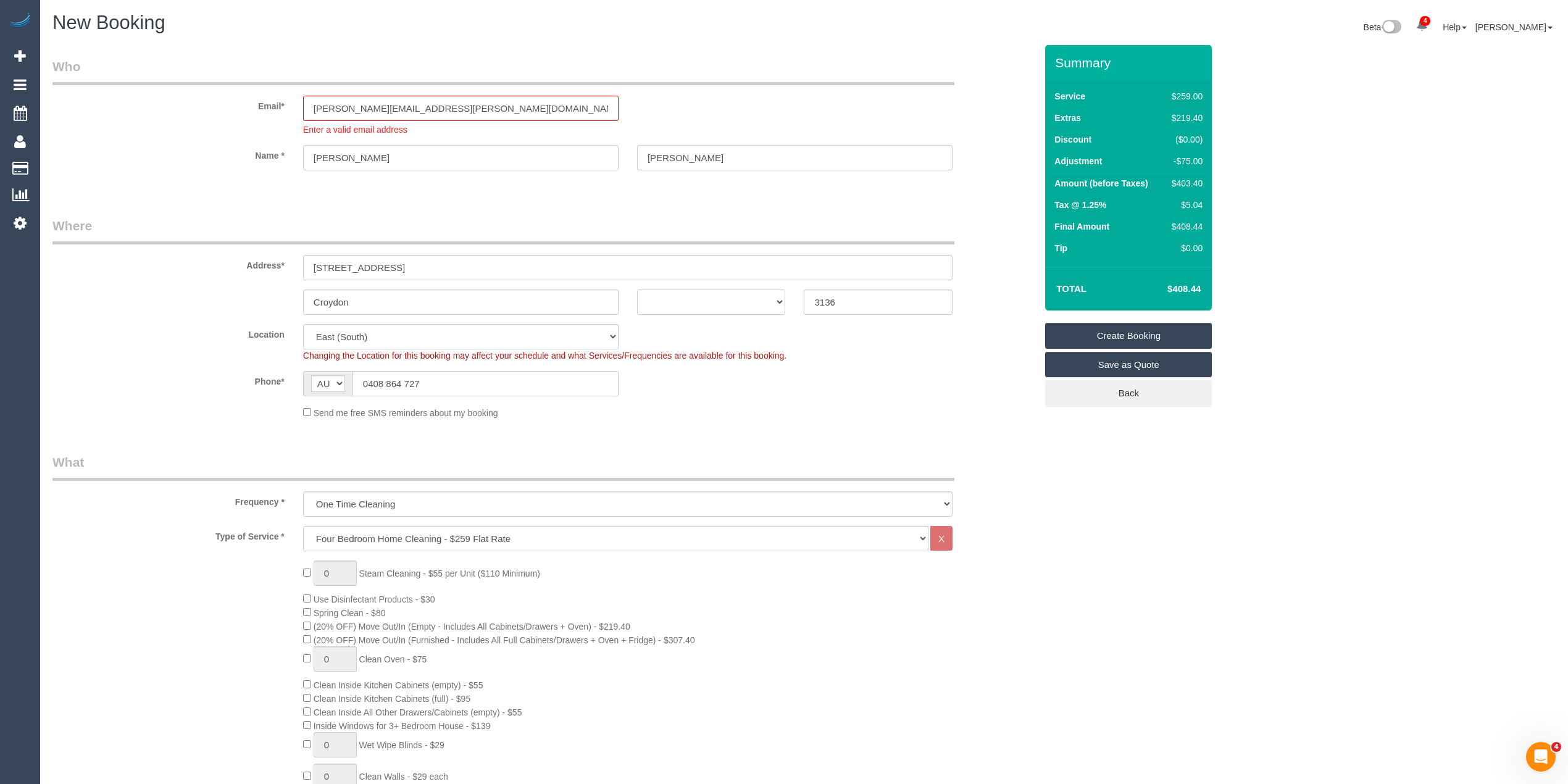
click at [651, 296] on select "ACT NSW NT QLD SA TAS VIC WA" at bounding box center [712, 302] width 149 height 25
select select "VIC"
click at [637, 289] on select "ACT NSW NT QLD SA TAS VIC WA" at bounding box center [712, 302] width 149 height 25
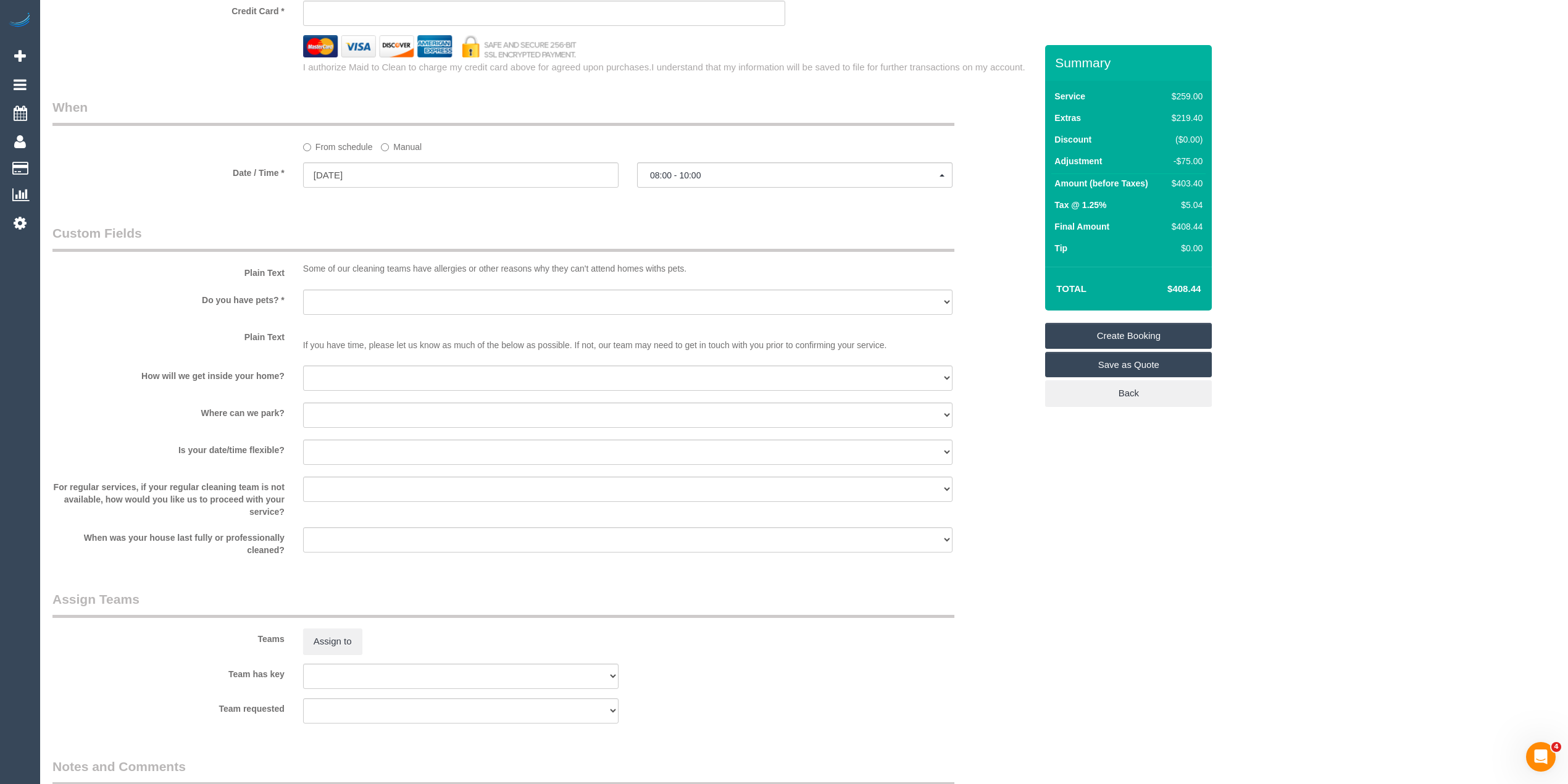
scroll to position [1372, 0]
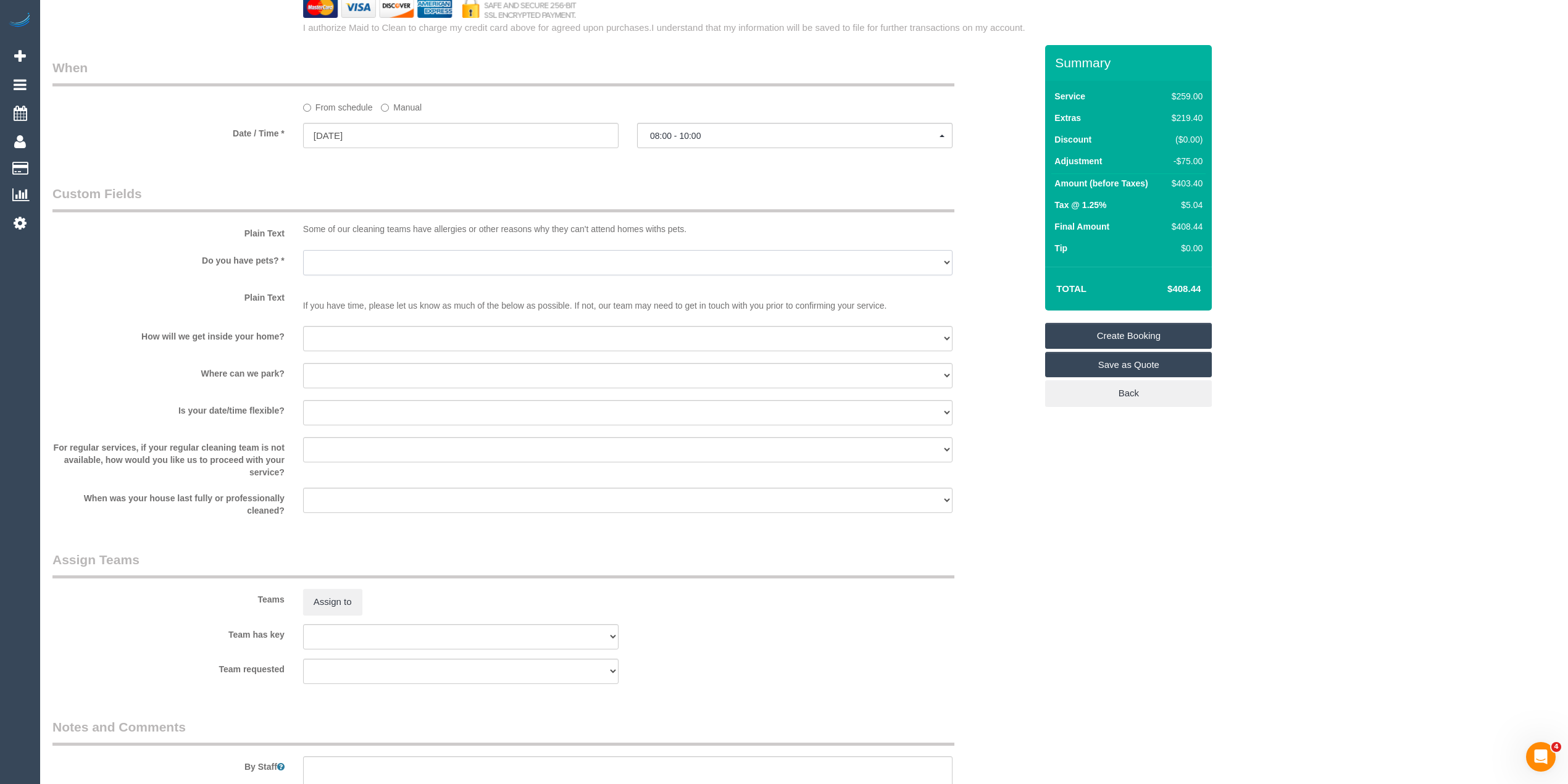
drag, startPoint x: 347, startPoint y: 262, endPoint x: 348, endPoint y: 270, distance: 8.1
click at [347, 262] on select "Yes - Cats Yes - Dogs No pets Yes - Dogs and Cats Yes - Other" at bounding box center [628, 262] width 650 height 25
select select "number:28"
click at [303, 250] on select "Yes - Cats Yes - Dogs No pets Yes - Dogs and Cats Yes - Other" at bounding box center [628, 262] width 650 height 25
click at [327, 340] on select "I will be home Key will be left (please provide details below) Lock box/Access …" at bounding box center [628, 338] width 650 height 25
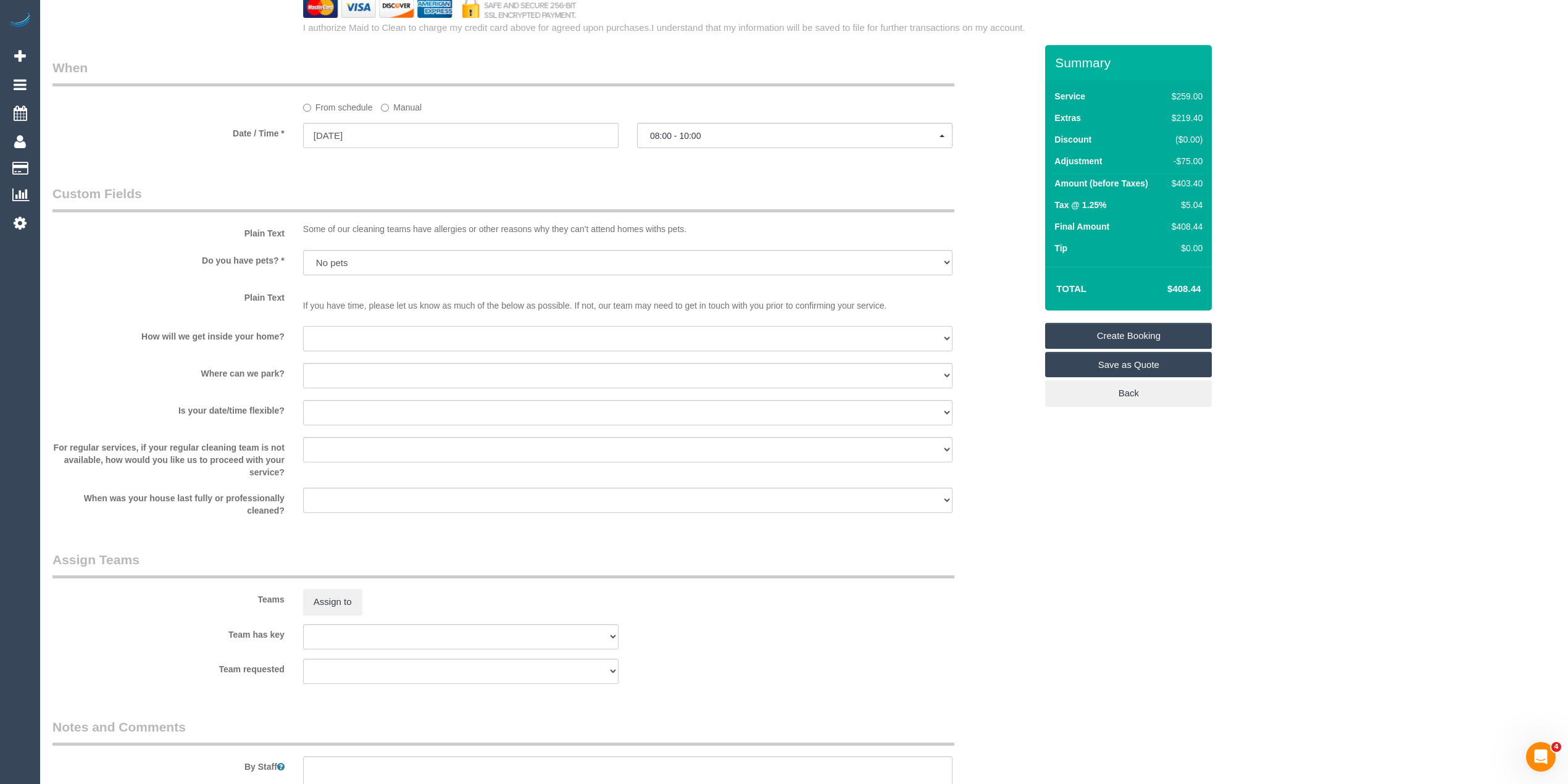
select select "number:14"
click at [303, 326] on select "I will be home Key will be left (please provide details below) Lock box/Access …" at bounding box center [628, 338] width 650 height 25
click at [324, 374] on select "I will provide parking on-site Free street parking Paid street parking (cost wi…" at bounding box center [628, 375] width 650 height 25
select select "number:19"
click at [303, 363] on select "I will provide parking on-site Free street parking Paid street parking (cost wi…" at bounding box center [628, 375] width 650 height 25
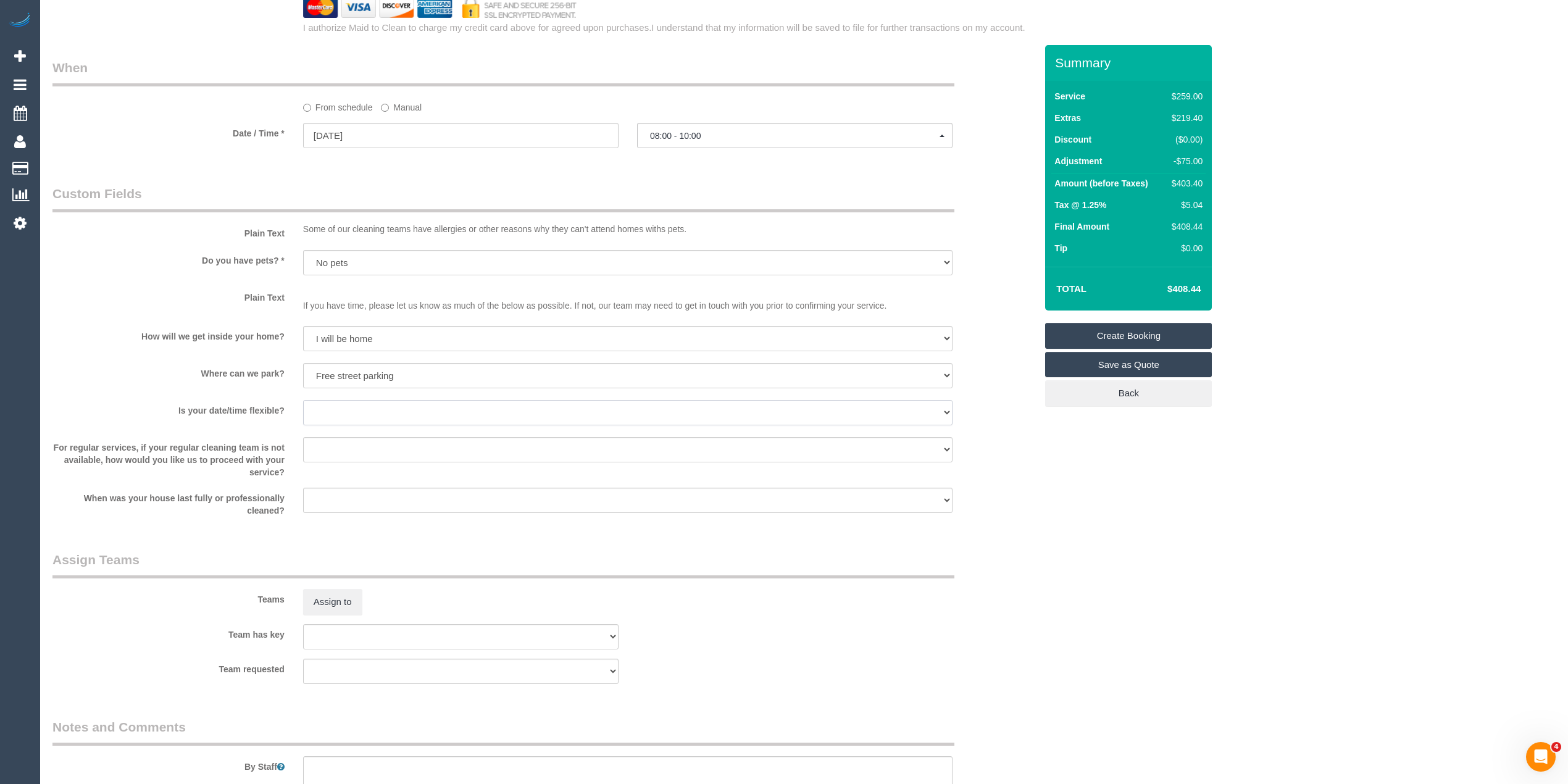
click at [332, 413] on select "Yes - date and time Yes - date but not time Yes - time but not date No - No fle…" at bounding box center [628, 413] width 650 height 25
select select "number:22"
click at [303, 400] on select "Yes - date and time Yes - date but not time Yes - time but not date No - No fle…" at bounding box center [628, 413] width 650 height 25
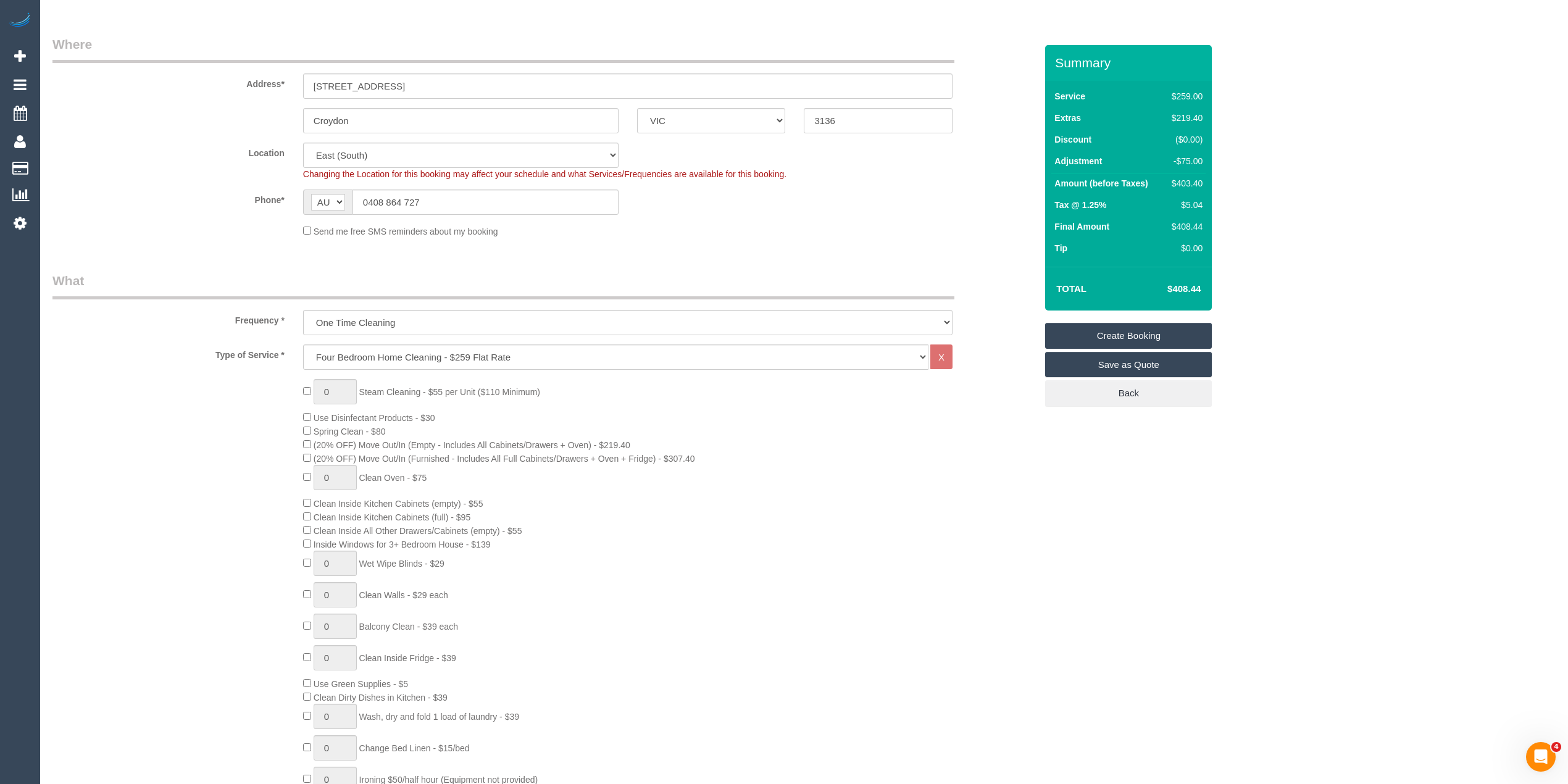
scroll to position [0, 0]
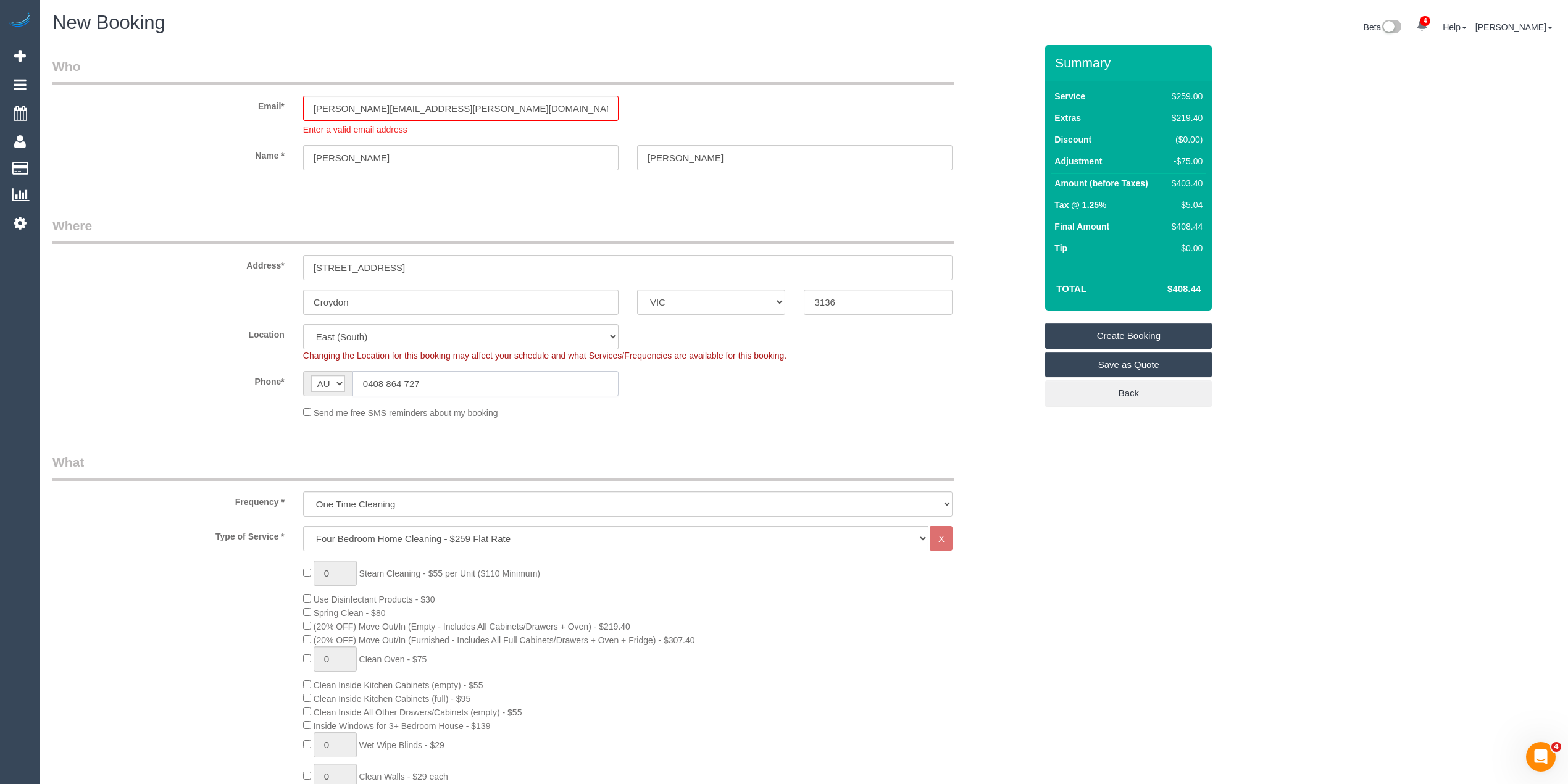
drag, startPoint x: 461, startPoint y: 383, endPoint x: 314, endPoint y: 375, distance: 147.2
click at [314, 375] on div "AF AL DZ AD AO AI AQ AG AR AM AW AU AT AZ BS BH BD BB BY BE BZ BJ BM BT BO BA B…" at bounding box center [461, 384] width 316 height 25
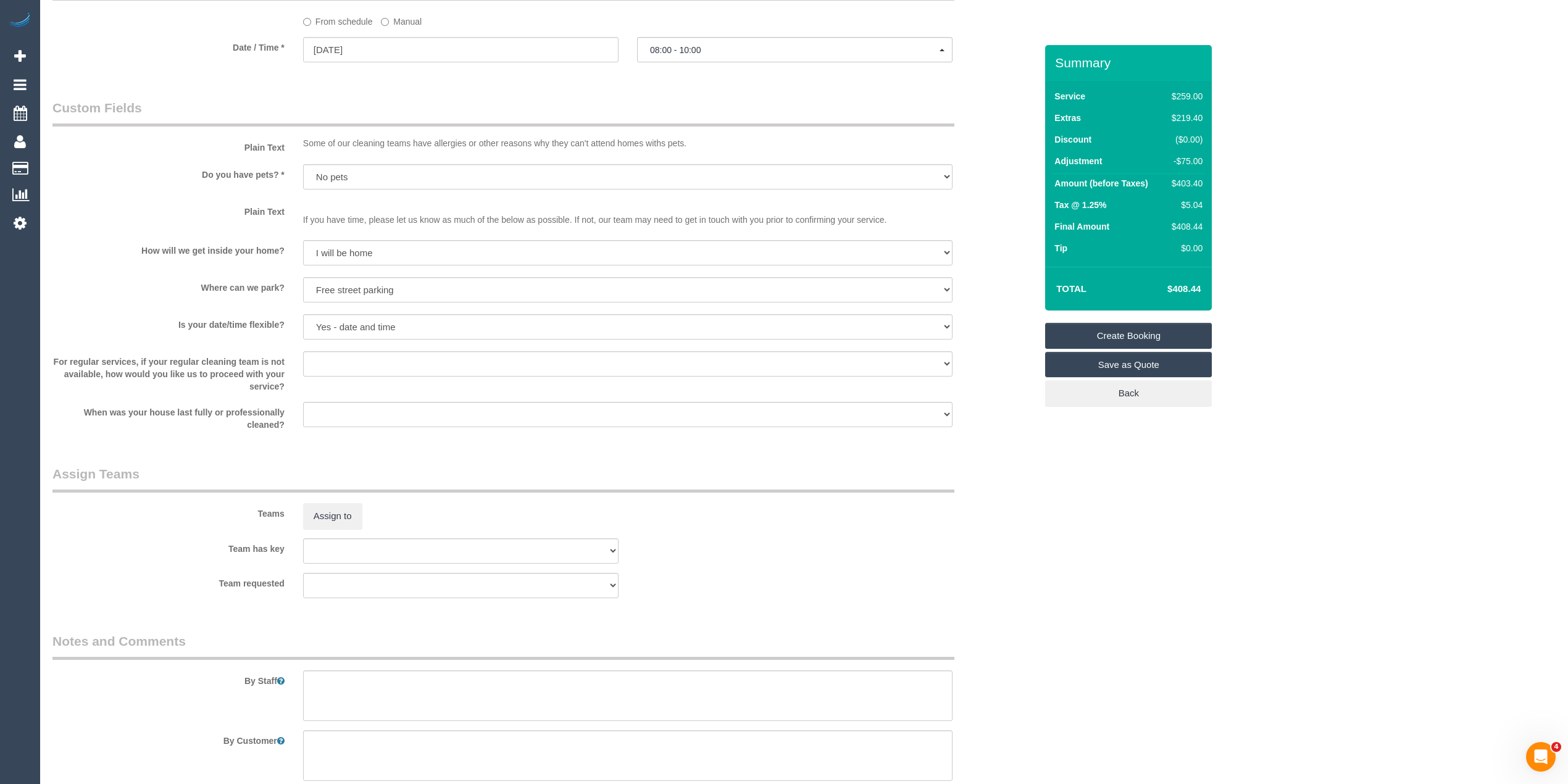
scroll to position [1531, 0]
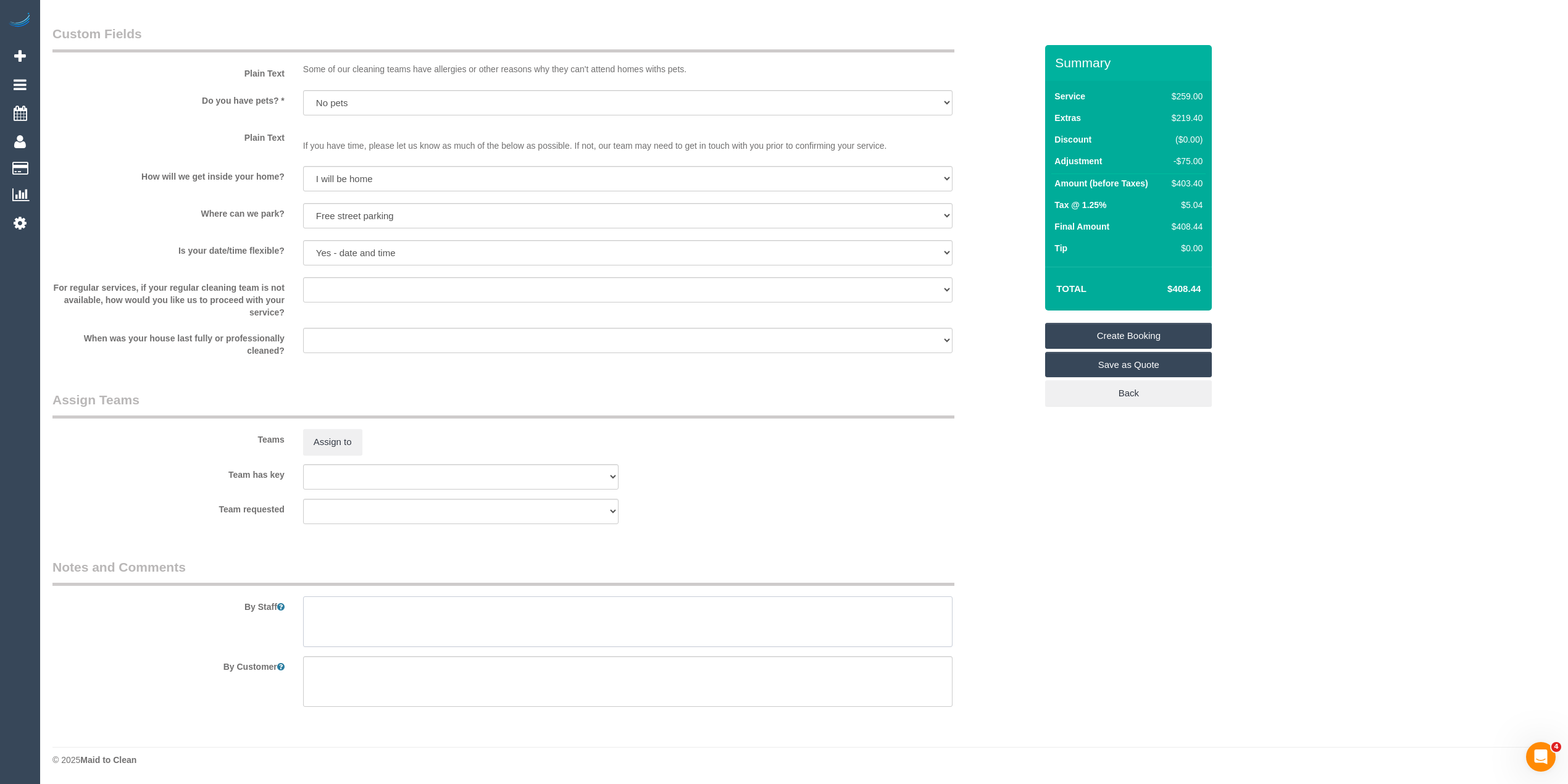
click at [374, 615] on textarea at bounding box center [628, 621] width 650 height 50
paste textarea "0408 864 727"
type textarea "Please call customer when you're on the way, they will come to let you in - 040…"
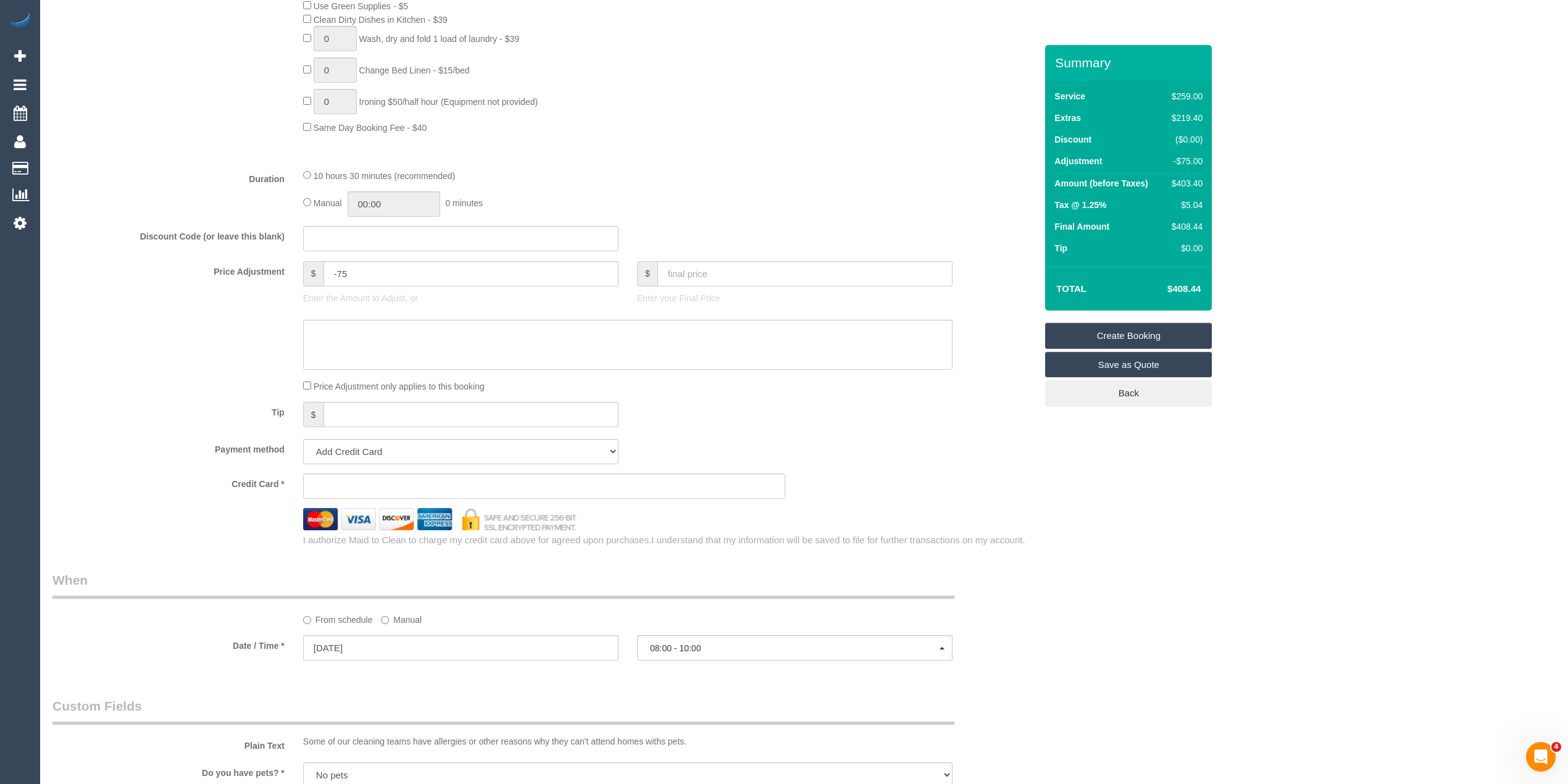
scroll to position [846, 0]
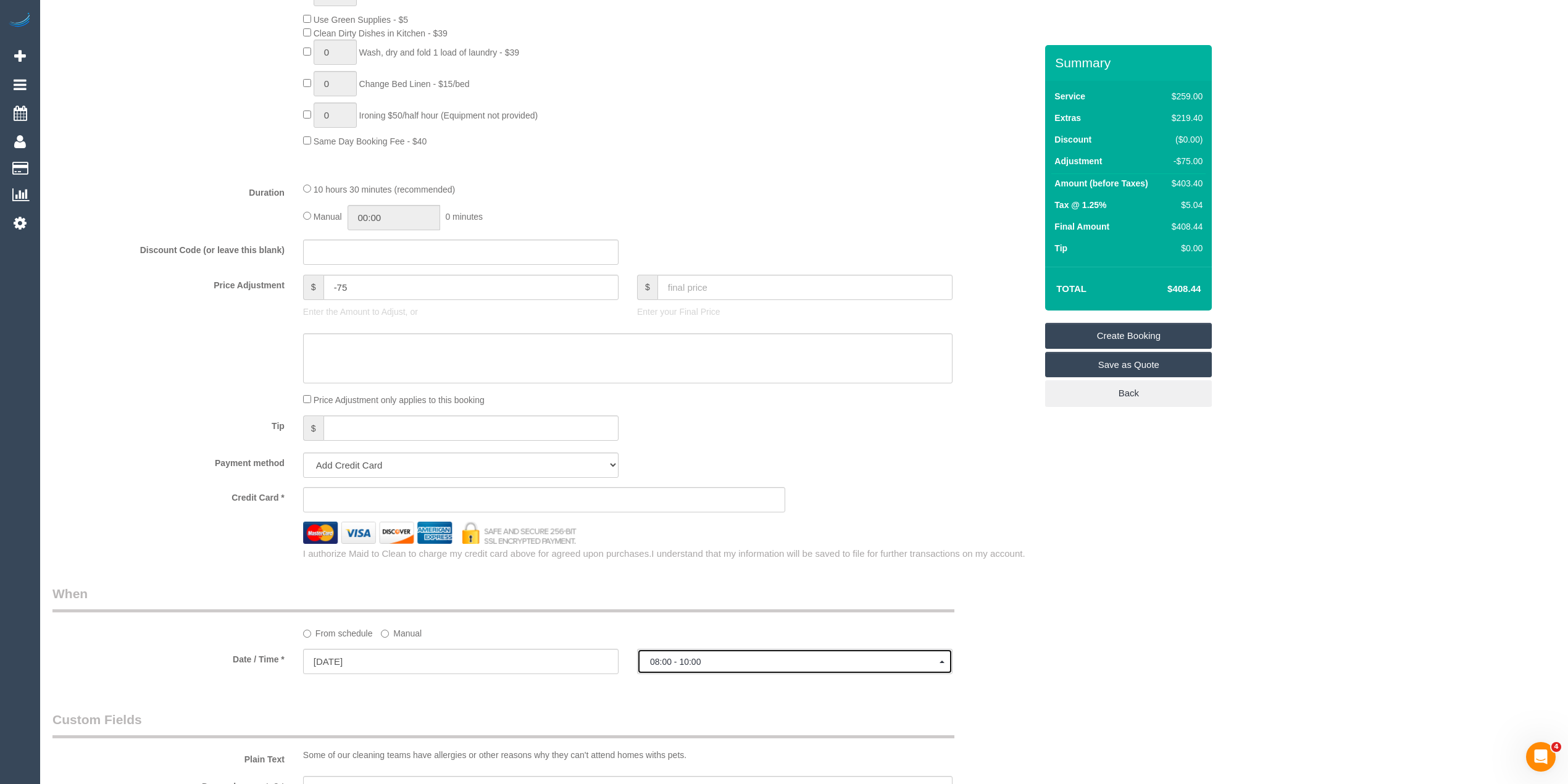
click at [672, 666] on span "08:00 - 10:00" at bounding box center [795, 661] width 289 height 10
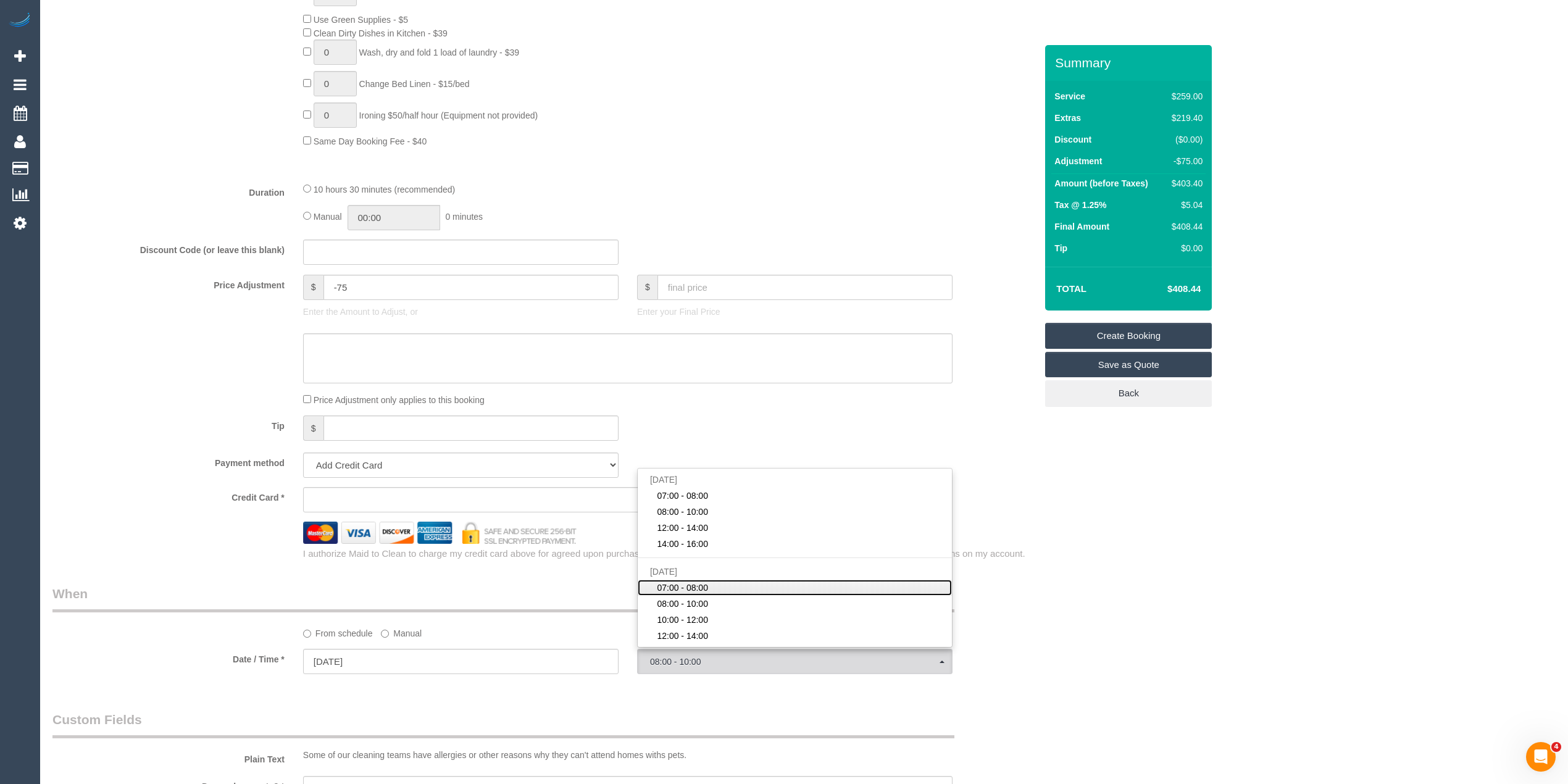
click at [668, 589] on span "07:00 - 08:00" at bounding box center [682, 588] width 51 height 12
select select "spot5"
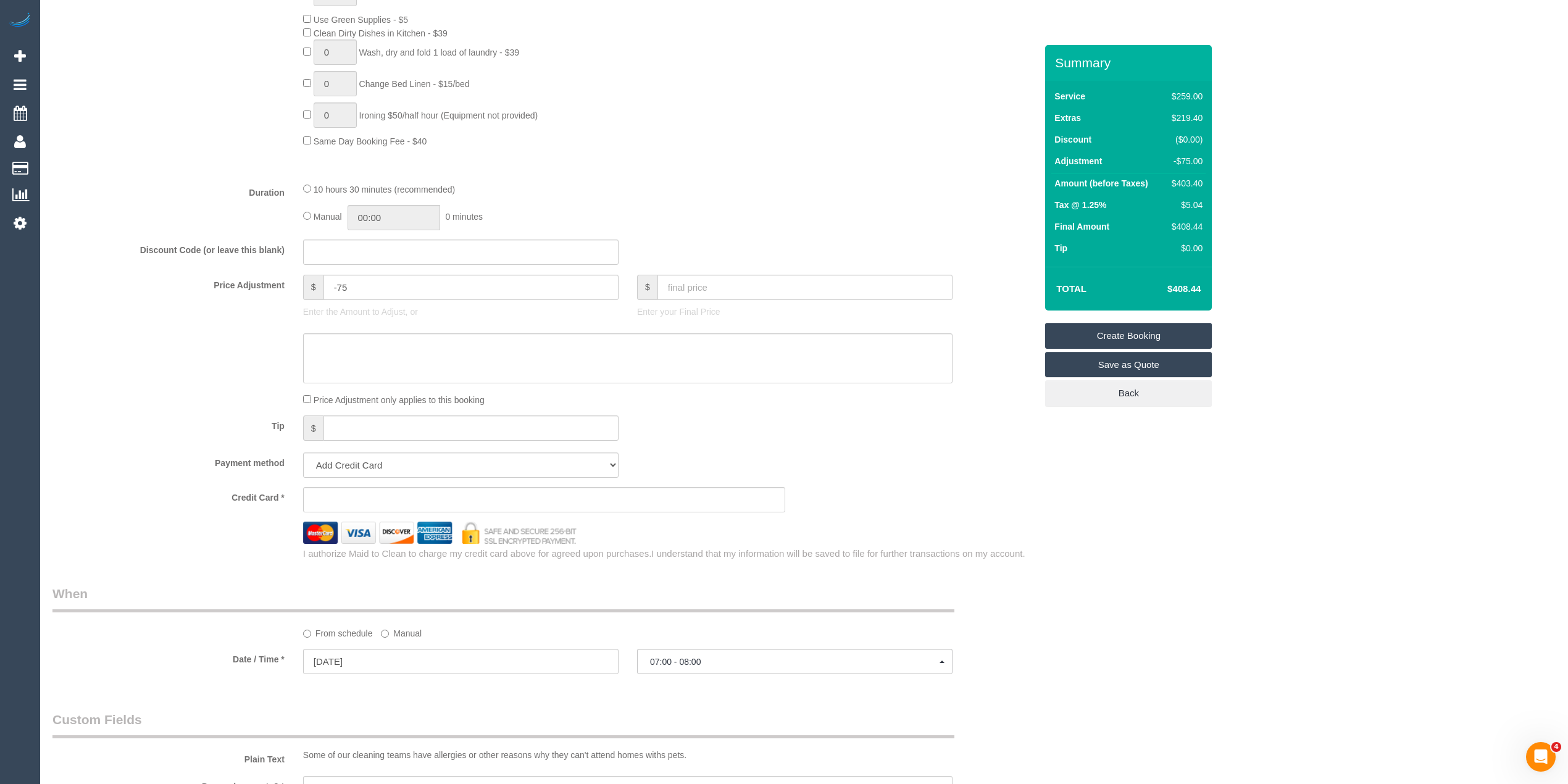
click at [1164, 656] on div "Who Email* joshua.jenkins.00@gmail.com Enter a valid email address Name * Joshu…" at bounding box center [804, 313] width 1503 height 2227
click at [389, 358] on textarea at bounding box center [628, 358] width 650 height 50
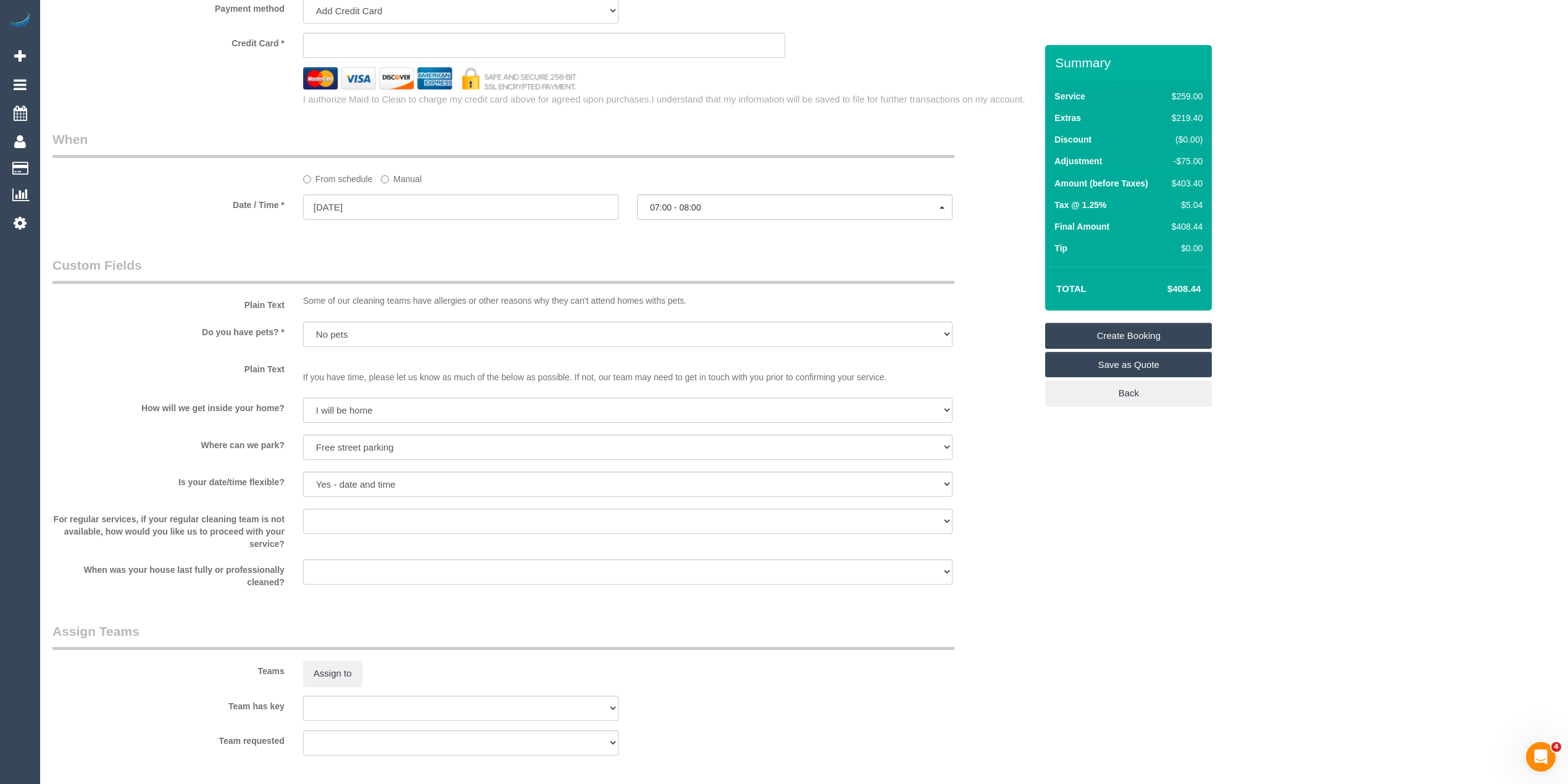
scroll to position [1531, 0]
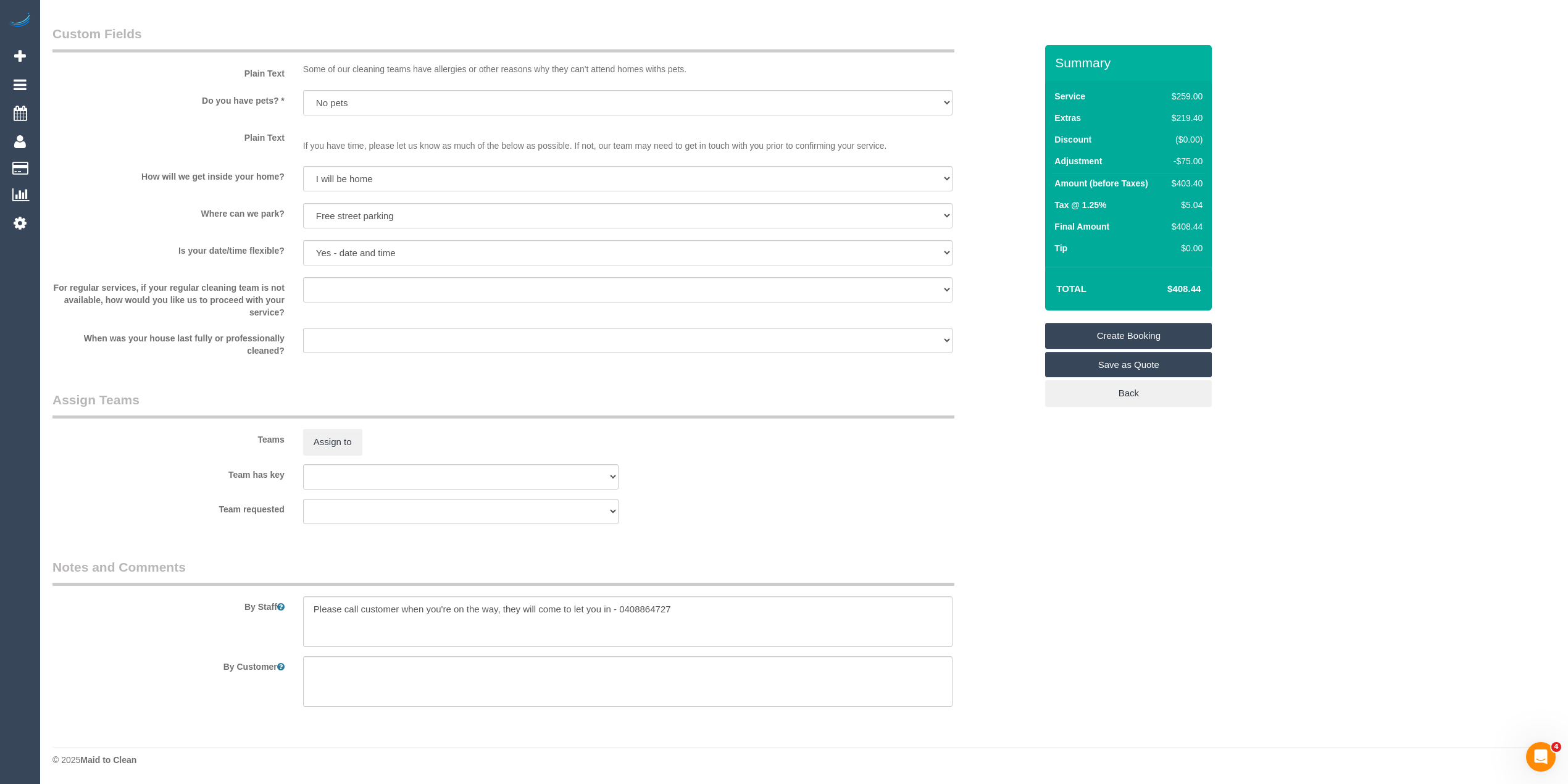
type textarea "-$75 to skip oven - CG"
click at [736, 605] on textarea at bounding box center [628, 621] width 650 height 50
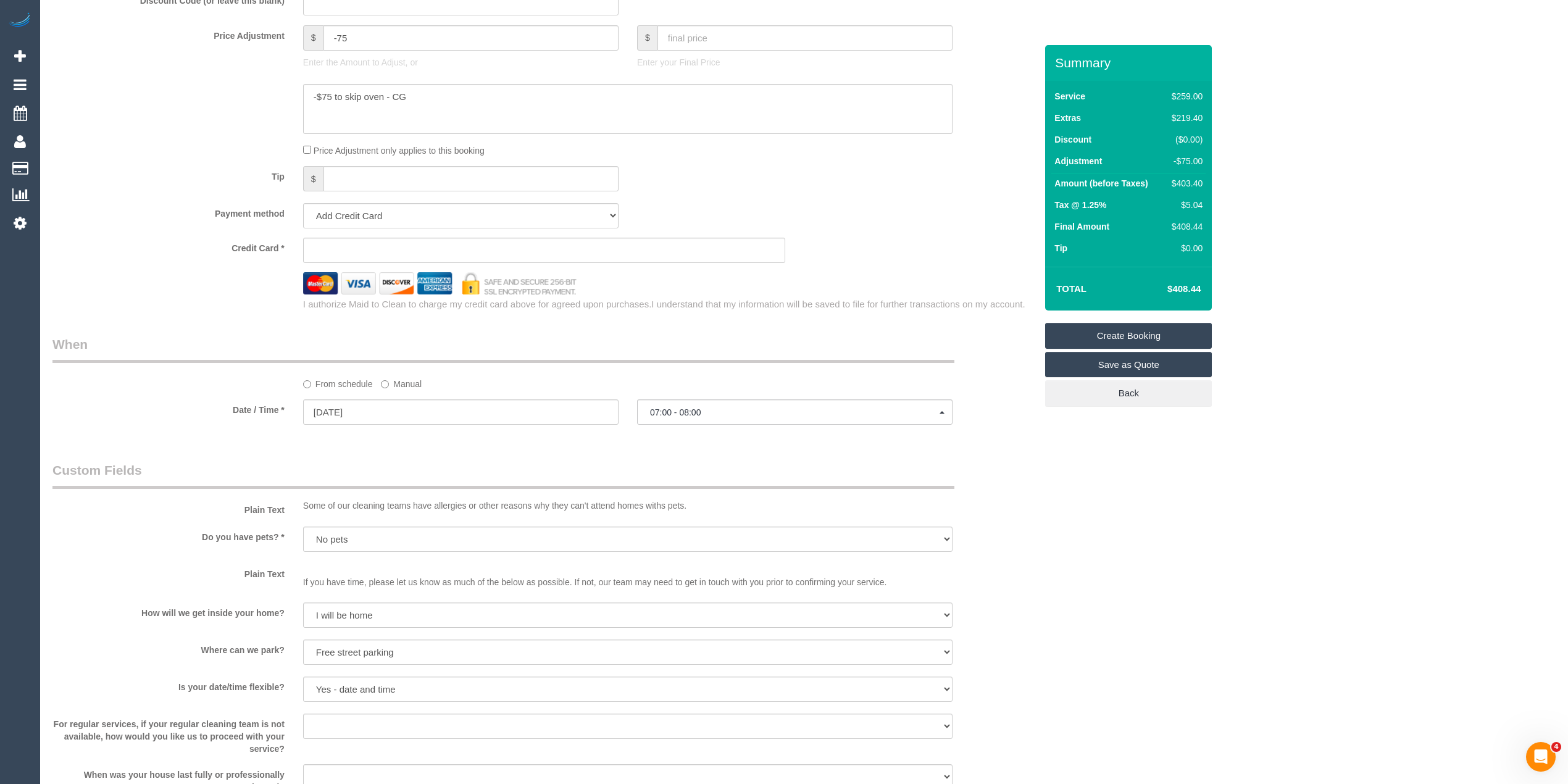
scroll to position [1097, 0]
click at [338, 243] on sui-stripe-card at bounding box center [544, 248] width 483 height 25
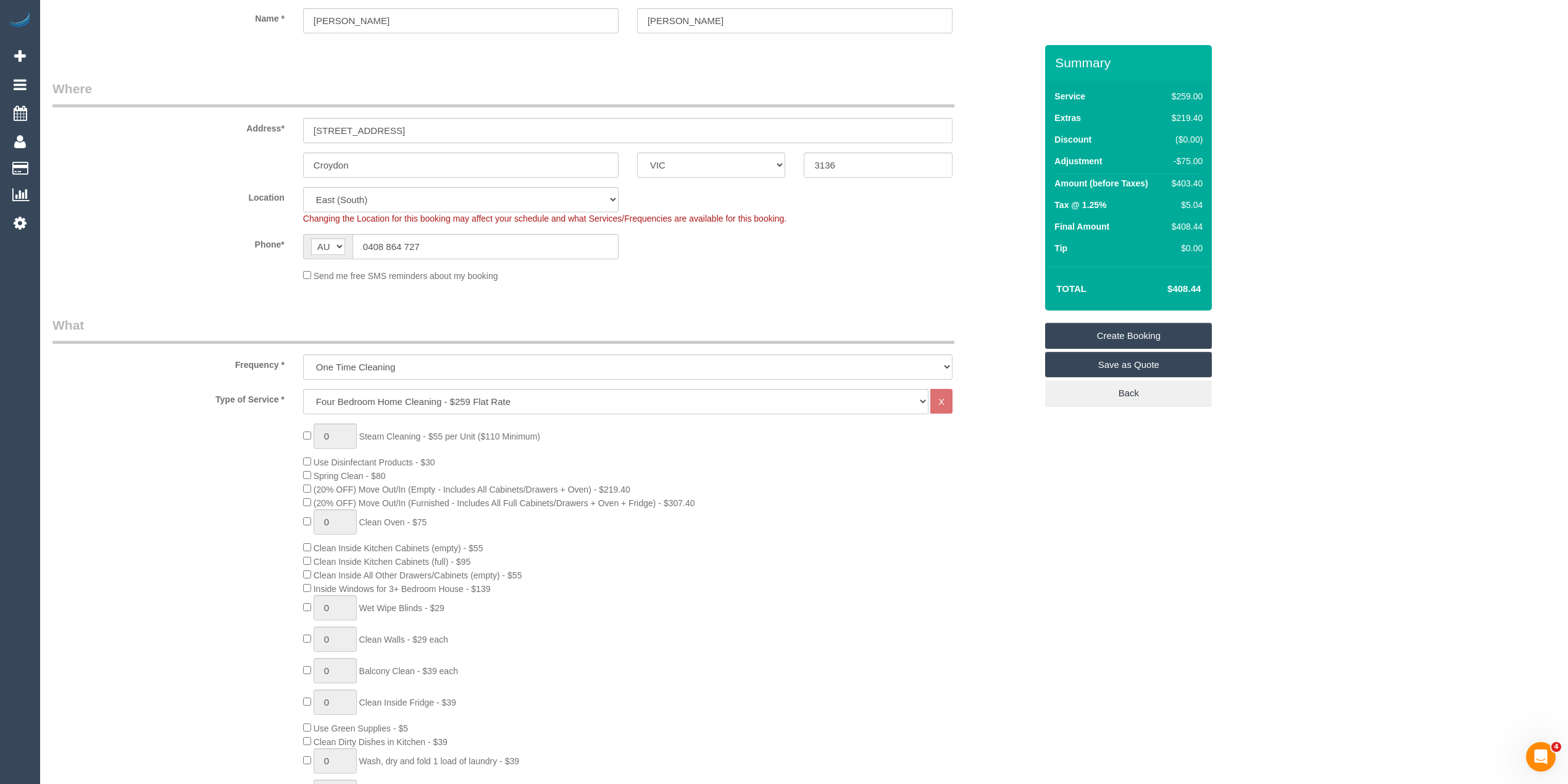
scroll to position [0, 0]
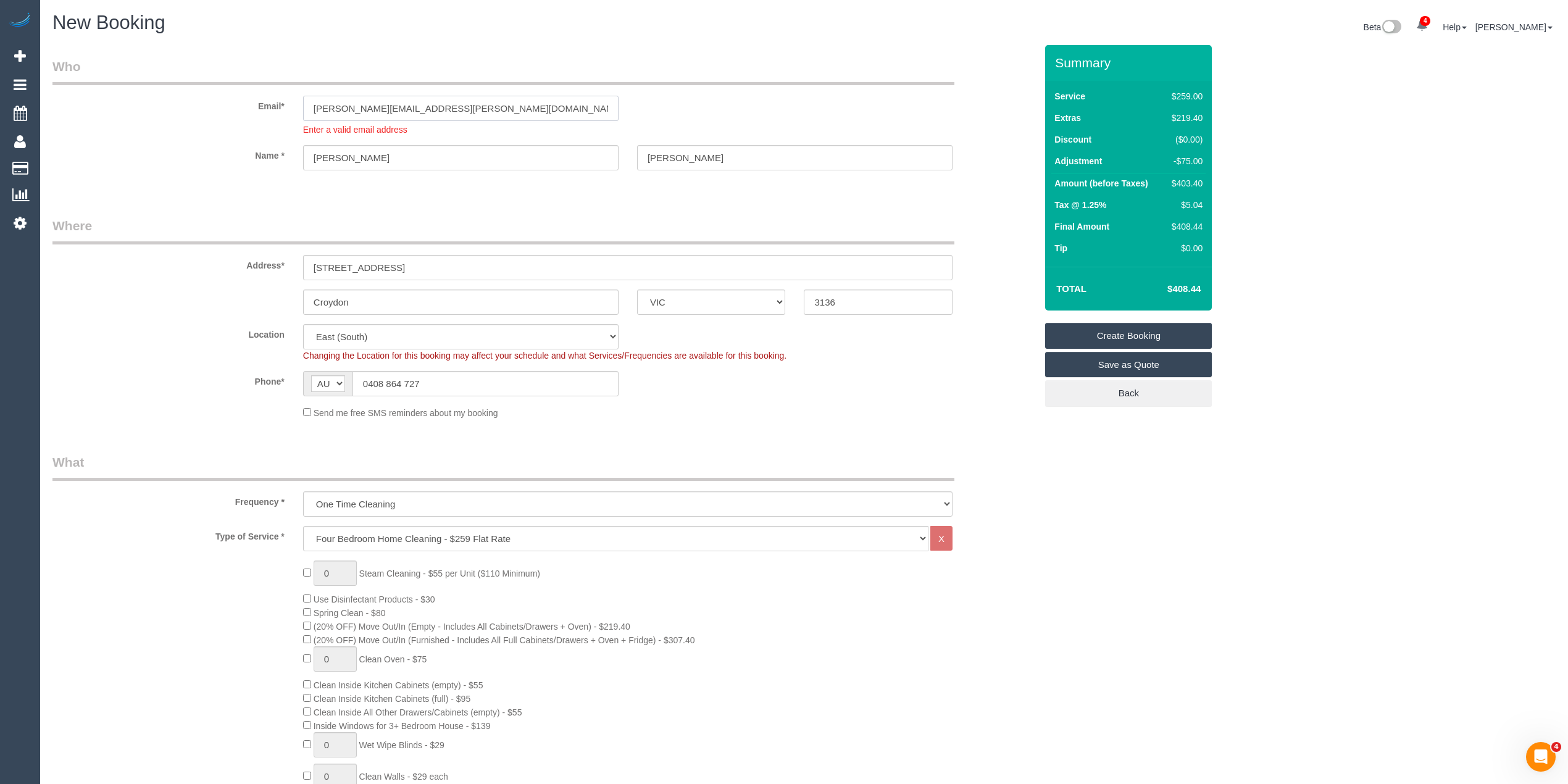
drag, startPoint x: 479, startPoint y: 104, endPoint x: 249, endPoint y: 106, distance: 230.0
click at [249, 106] on div "Email* joshua.jenkins.00@gmail.com Enter a valid email address" at bounding box center [544, 96] width 1002 height 79
click at [462, 101] on input "joshua.jenkins.00@gmail.com" at bounding box center [461, 108] width 316 height 25
drag, startPoint x: 357, startPoint y: 106, endPoint x: 248, endPoint y: 99, distance: 109.2
click at [248, 99] on div "Email* joshua.jenkins.00@gmail.com Enter a valid email address" at bounding box center [544, 96] width 1002 height 79
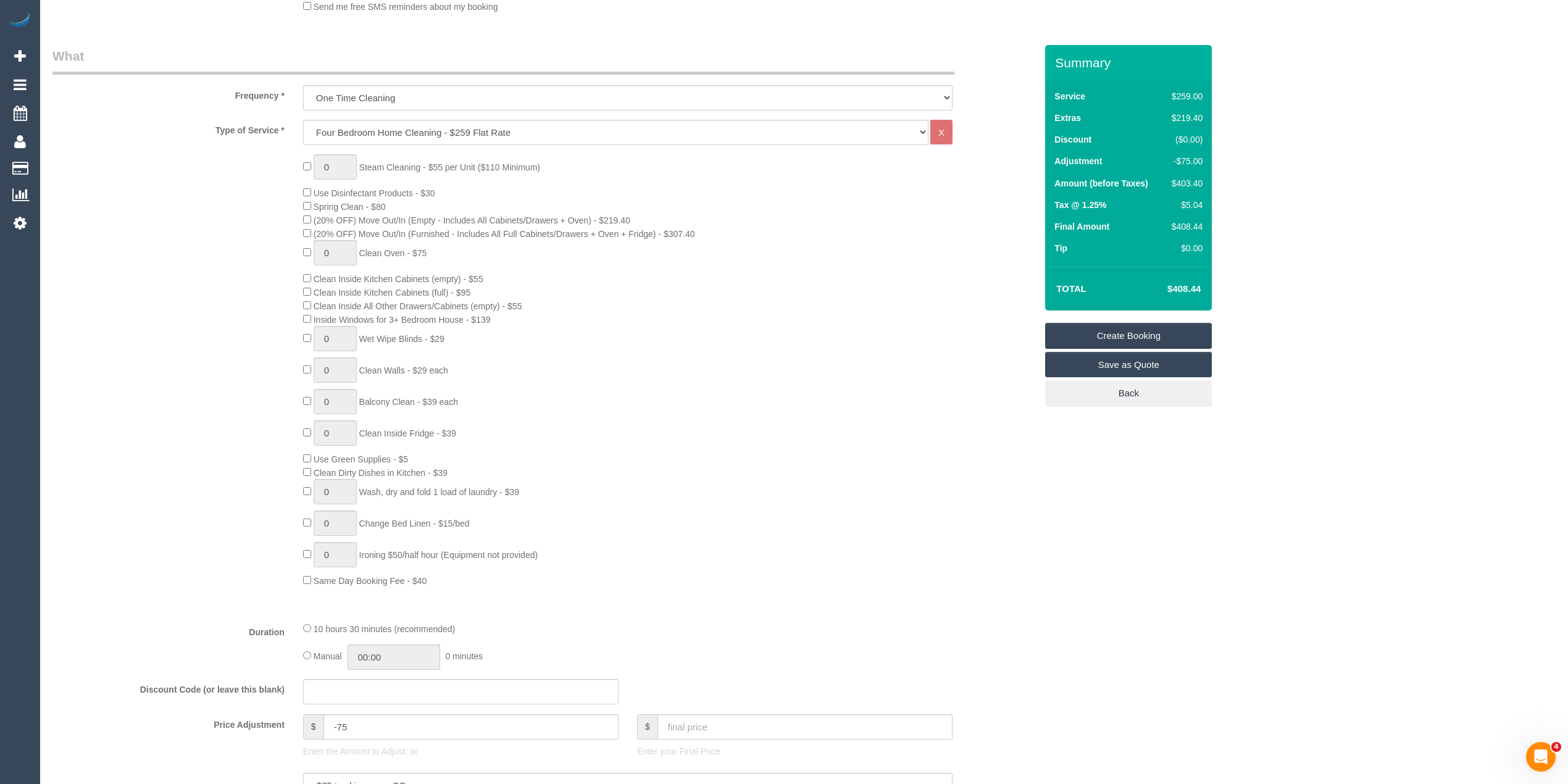
scroll to position [411, 0]
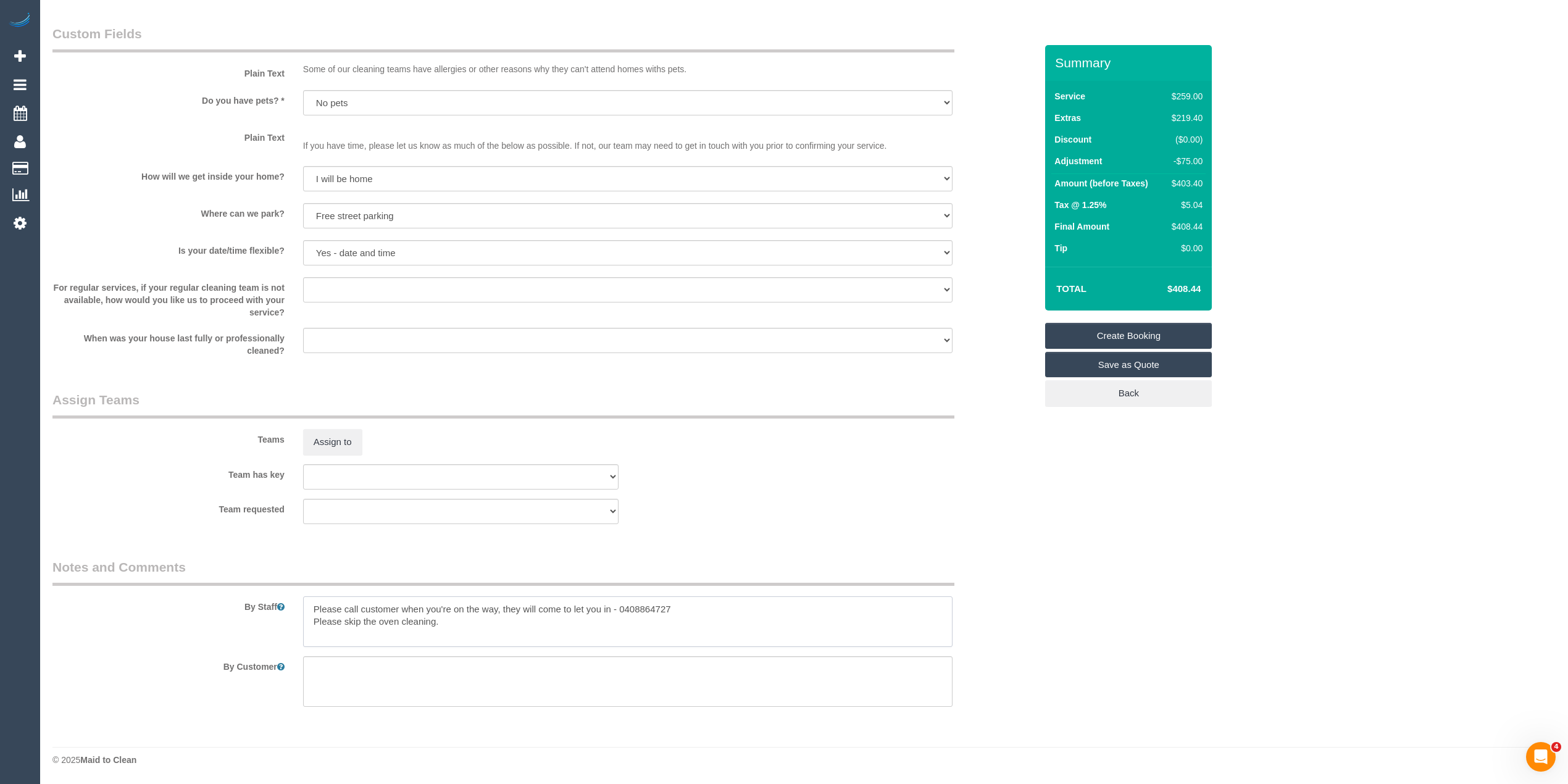
click at [506, 626] on textarea at bounding box center [628, 621] width 650 height 50
type textarea "Please call customer when you're on the way, they will come to let you in - 040…"
select select
type textarea "Please call customer when you're on the way, they will come to let you in - 040…"
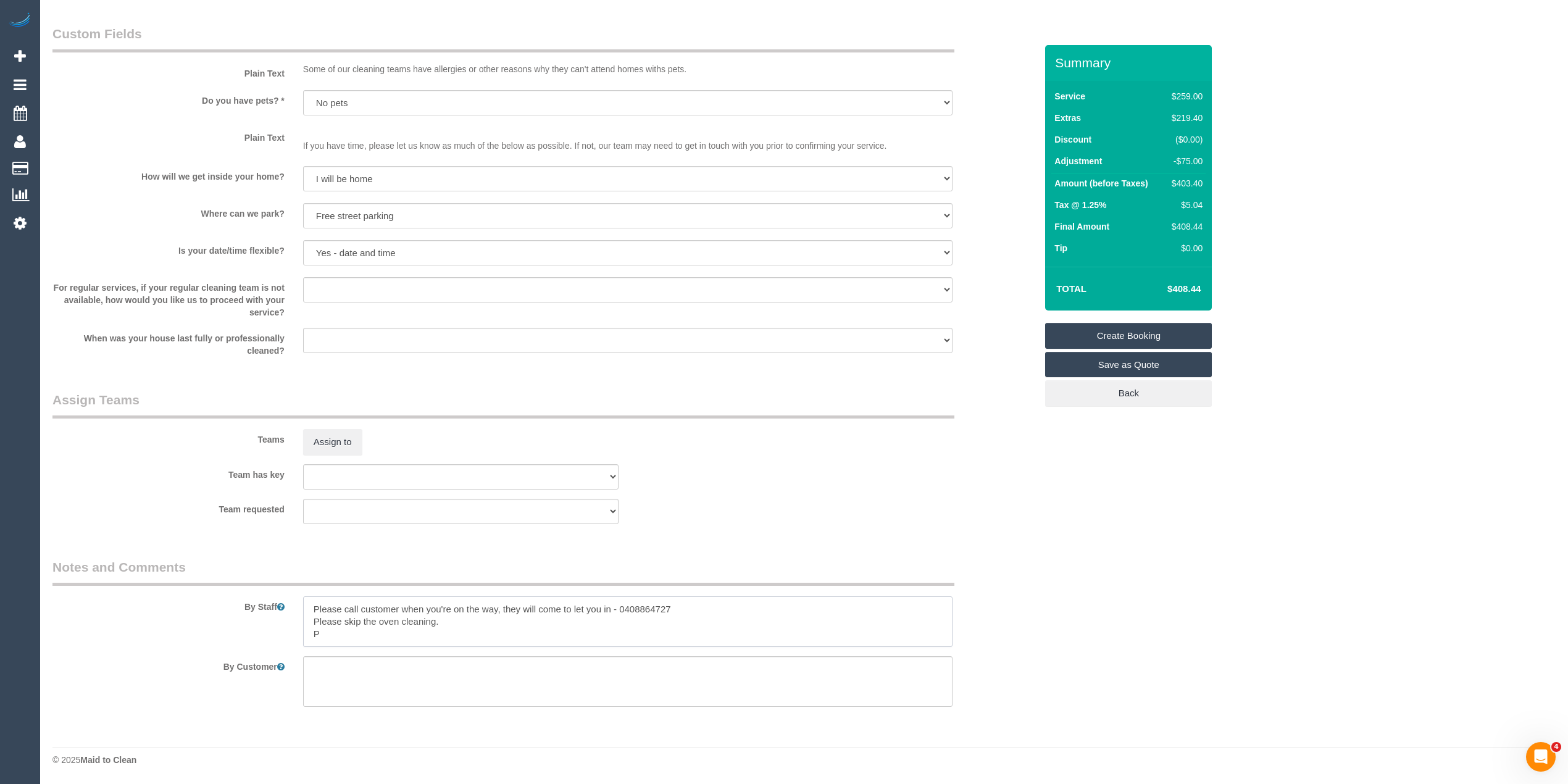
select select "spot21"
click at [559, 637] on textarea at bounding box center [628, 621] width 650 height 50
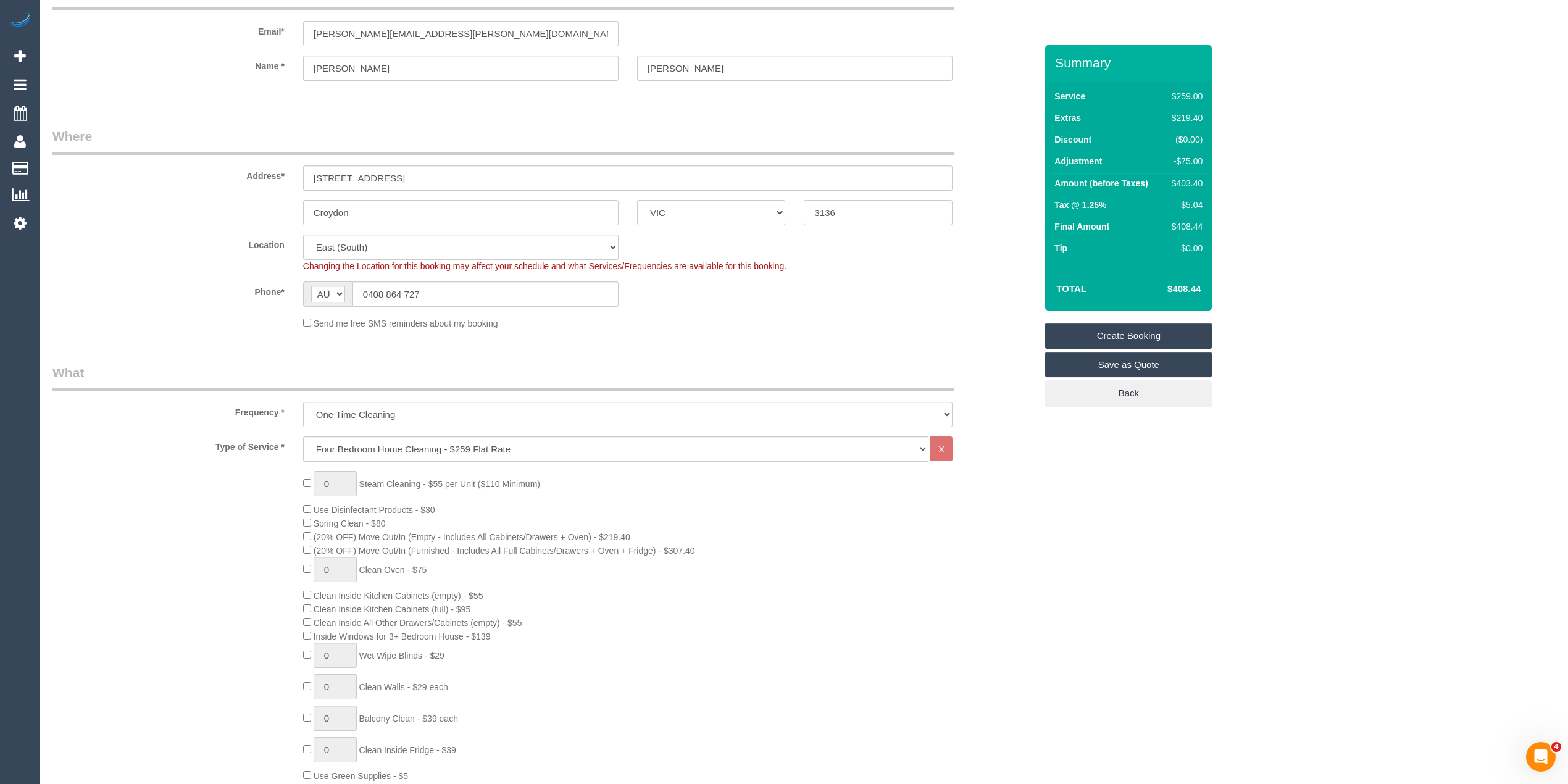
scroll to position [0, 0]
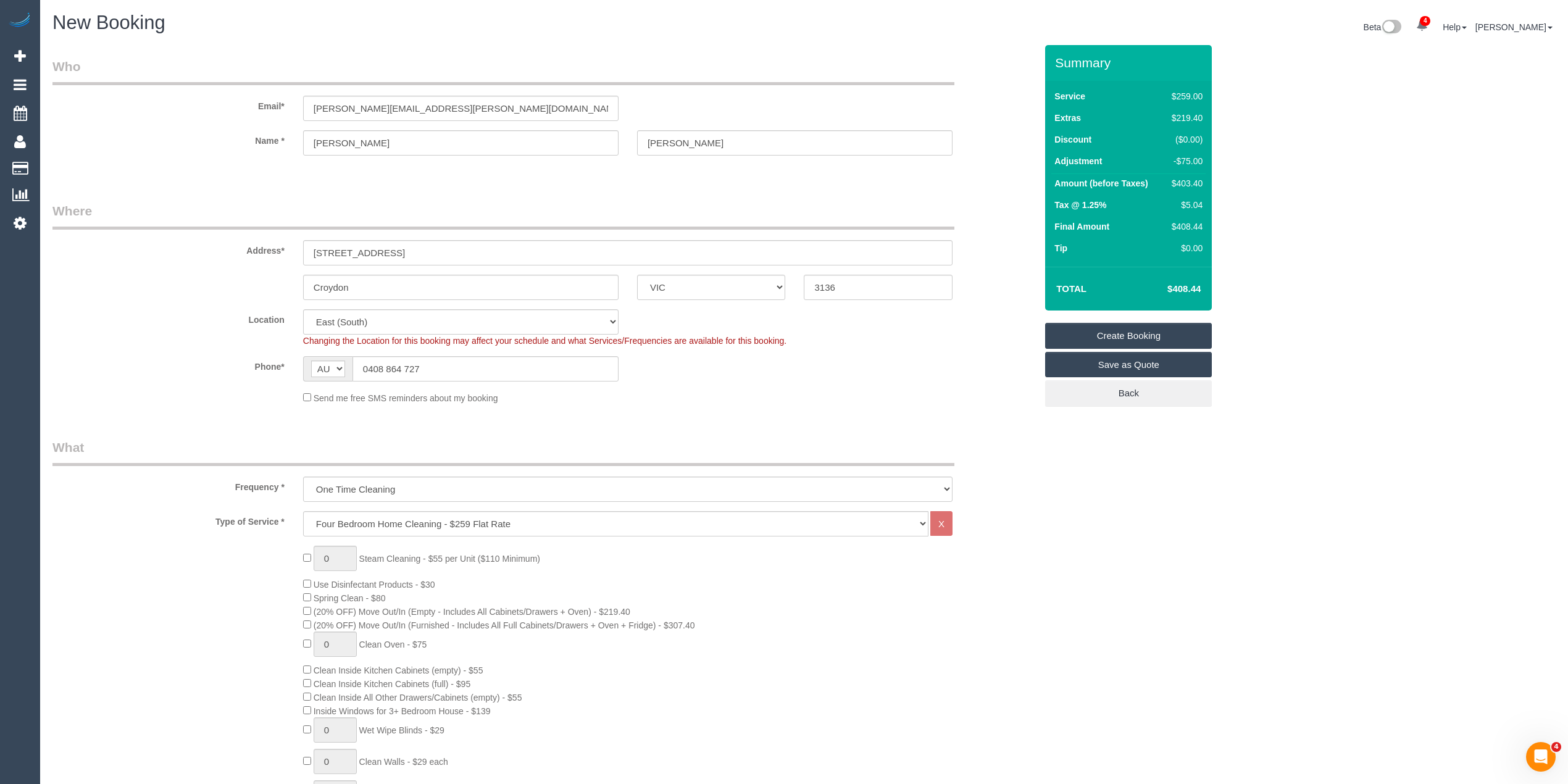
type textarea "Please call customer when you're on the way, they will come to let you in - 040…"
drag, startPoint x: 462, startPoint y: 94, endPoint x: 240, endPoint y: 96, distance: 222.0
click at [240, 96] on div "Email* joshua.jenkins.00@gmail.com" at bounding box center [544, 89] width 1002 height 63
click at [1116, 326] on link "Create Booking" at bounding box center [1128, 336] width 167 height 26
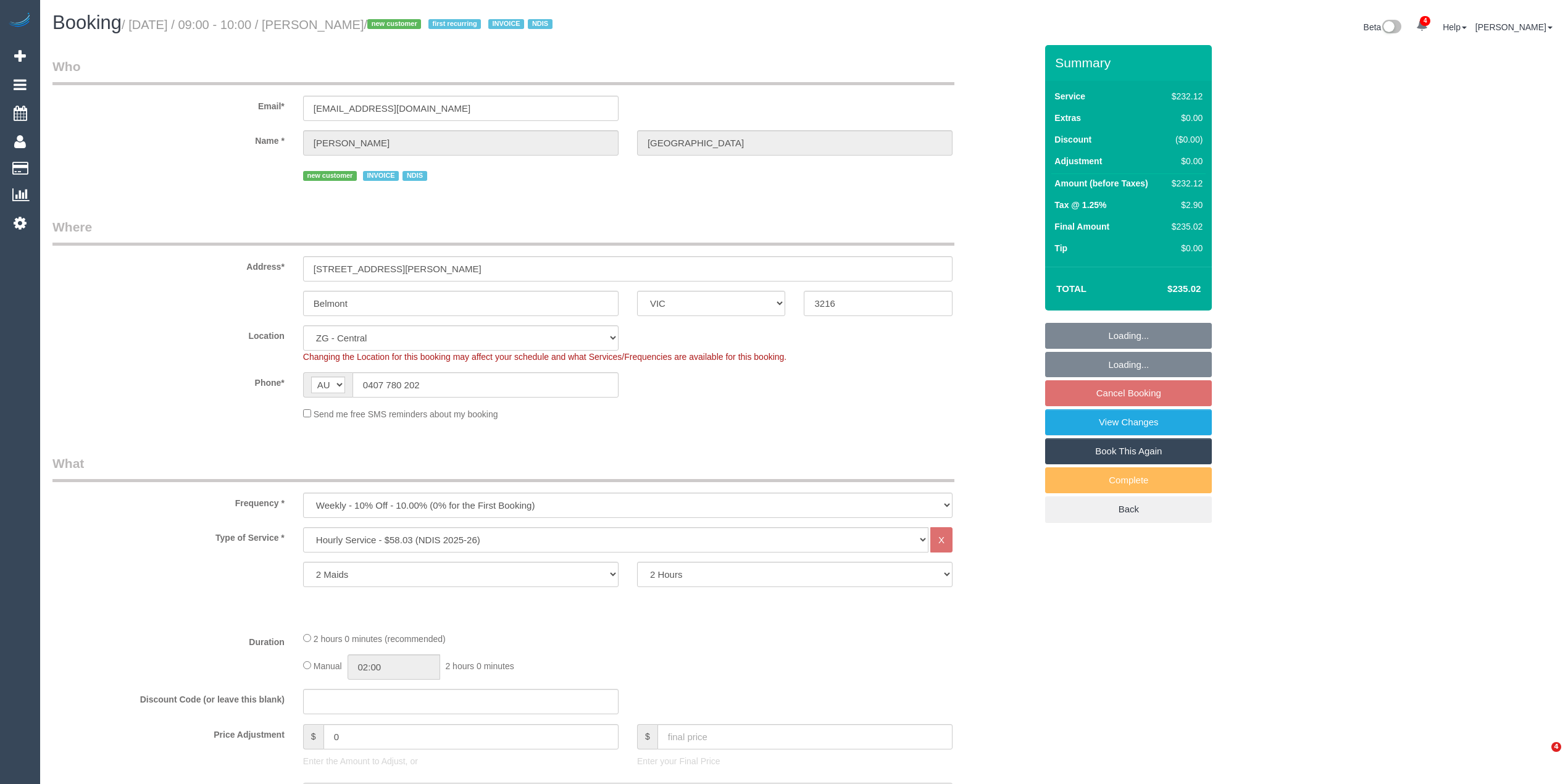
select select "VIC"
select select "2"
select select "number:27"
select select "number:14"
select select "number:19"
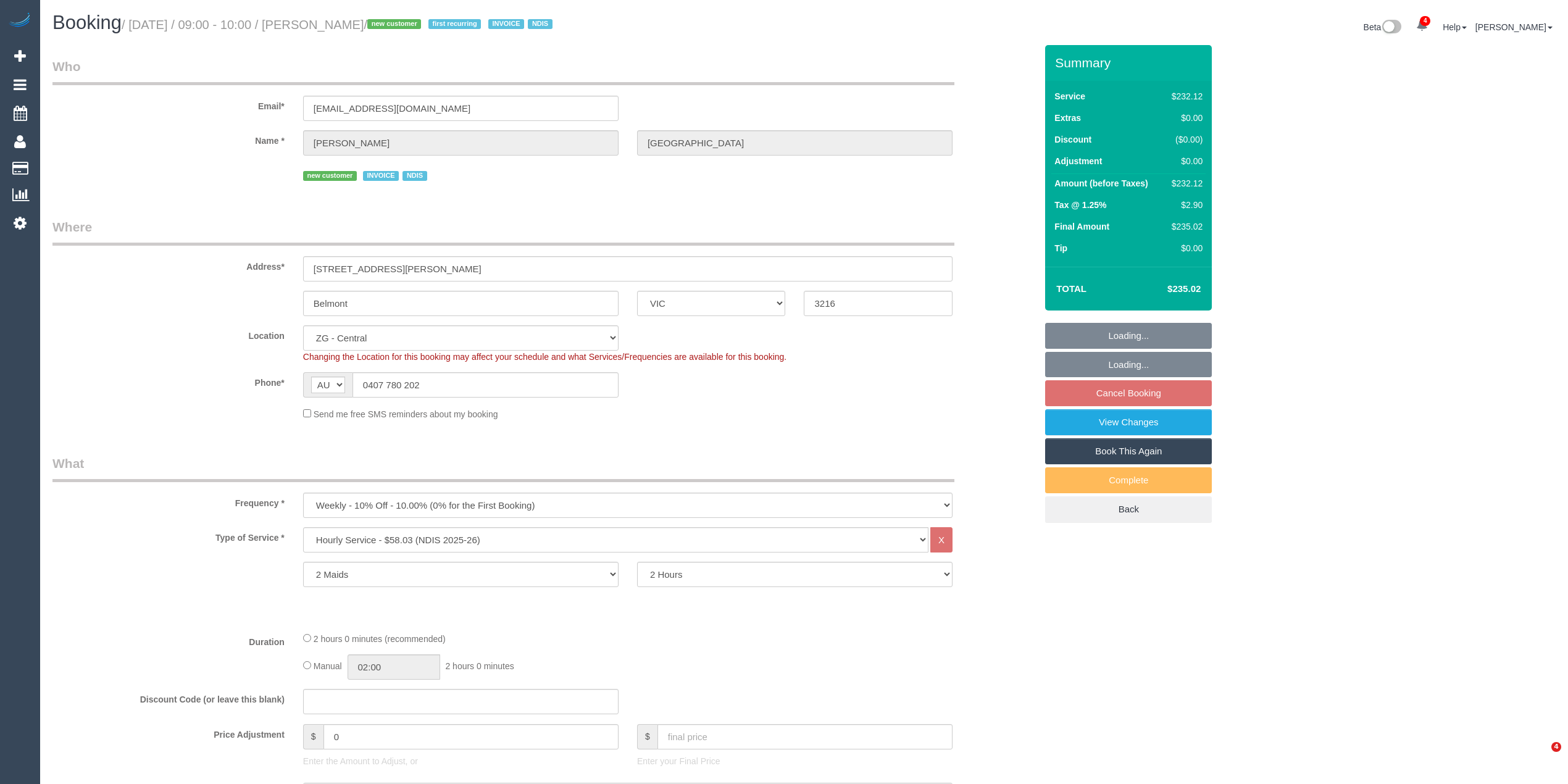
select select "number:25"
select select "number:35"
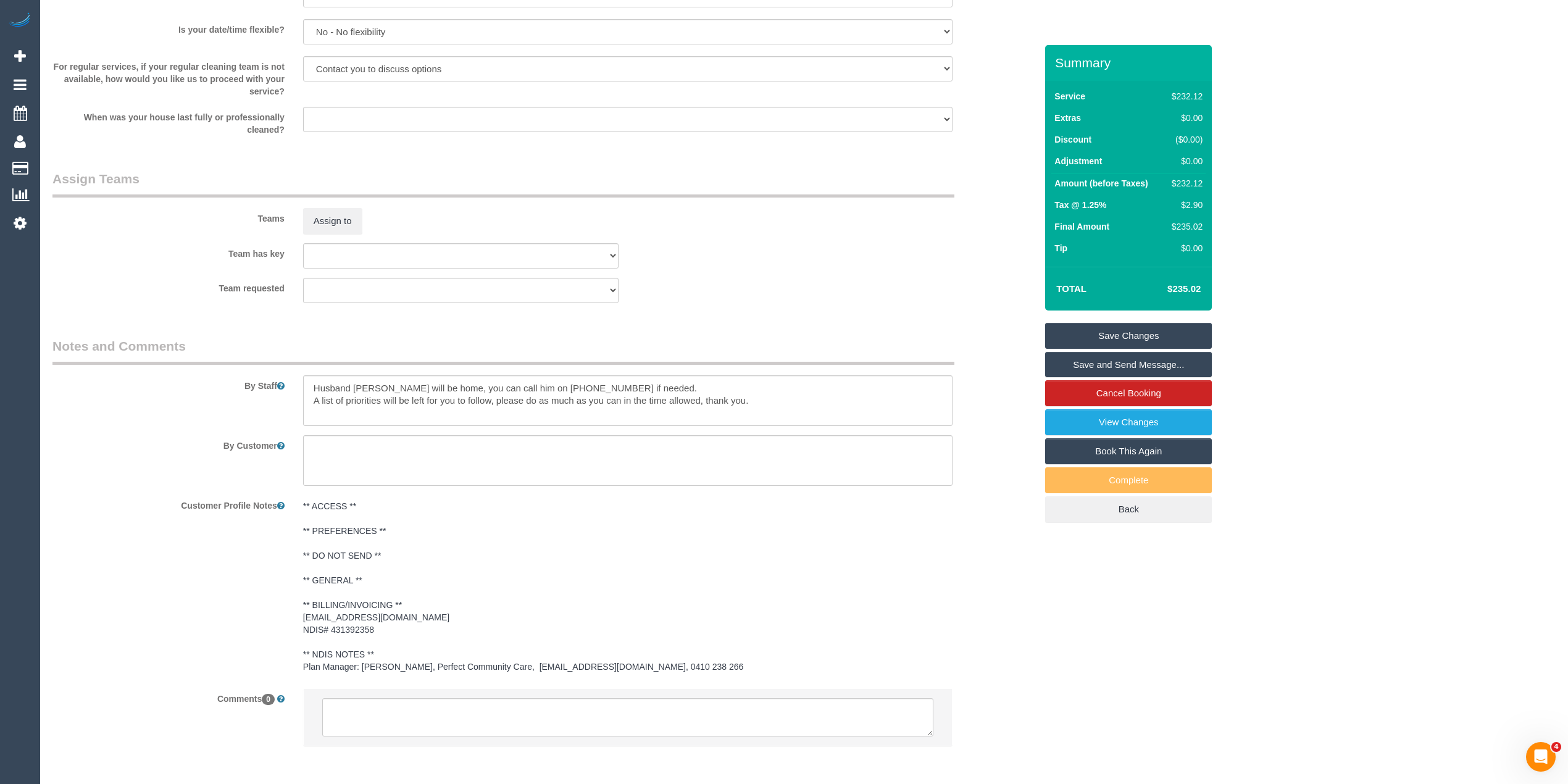
scroll to position [1403, 0]
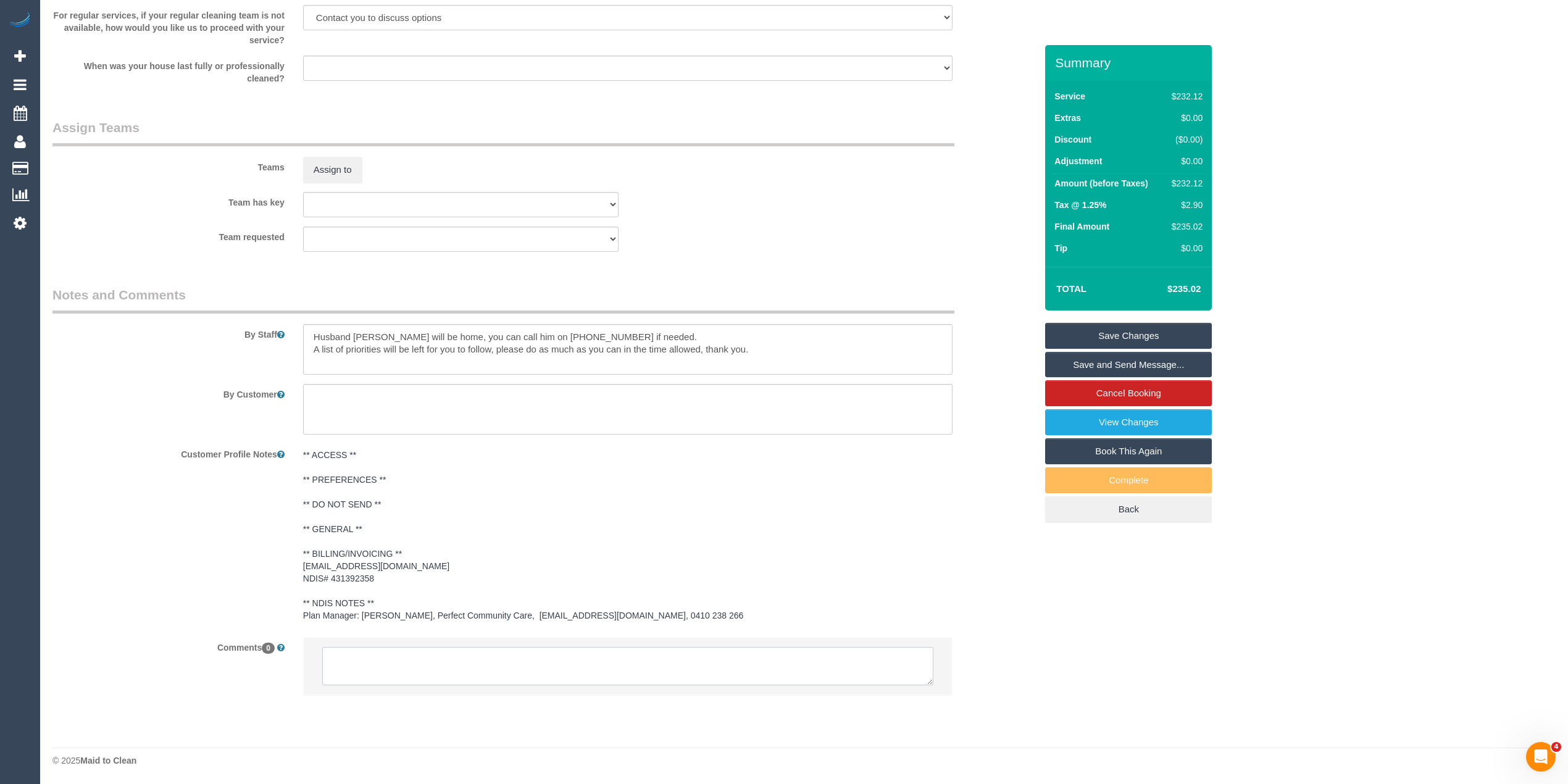
click at [437, 658] on textarea at bounding box center [628, 666] width 611 height 39
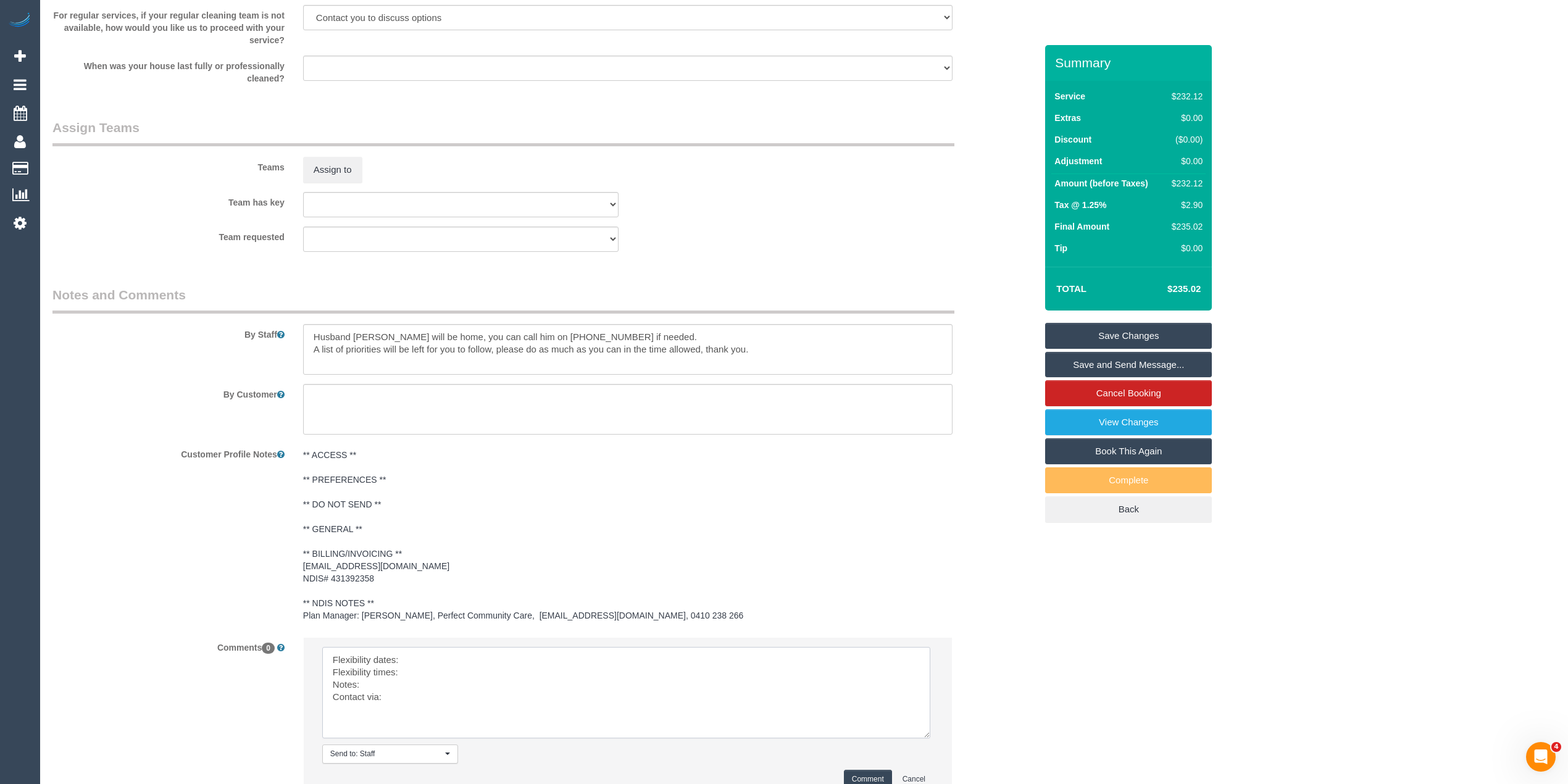
drag, startPoint x: 926, startPoint y: 681, endPoint x: 922, endPoint y: 734, distance: 53.2
click at [922, 734] on textarea at bounding box center [626, 692] width 608 height 92
click at [422, 654] on textarea at bounding box center [626, 693] width 608 height 92
click at [441, 674] on textarea at bounding box center [626, 693] width 608 height 92
click at [401, 685] on textarea at bounding box center [626, 693] width 608 height 92
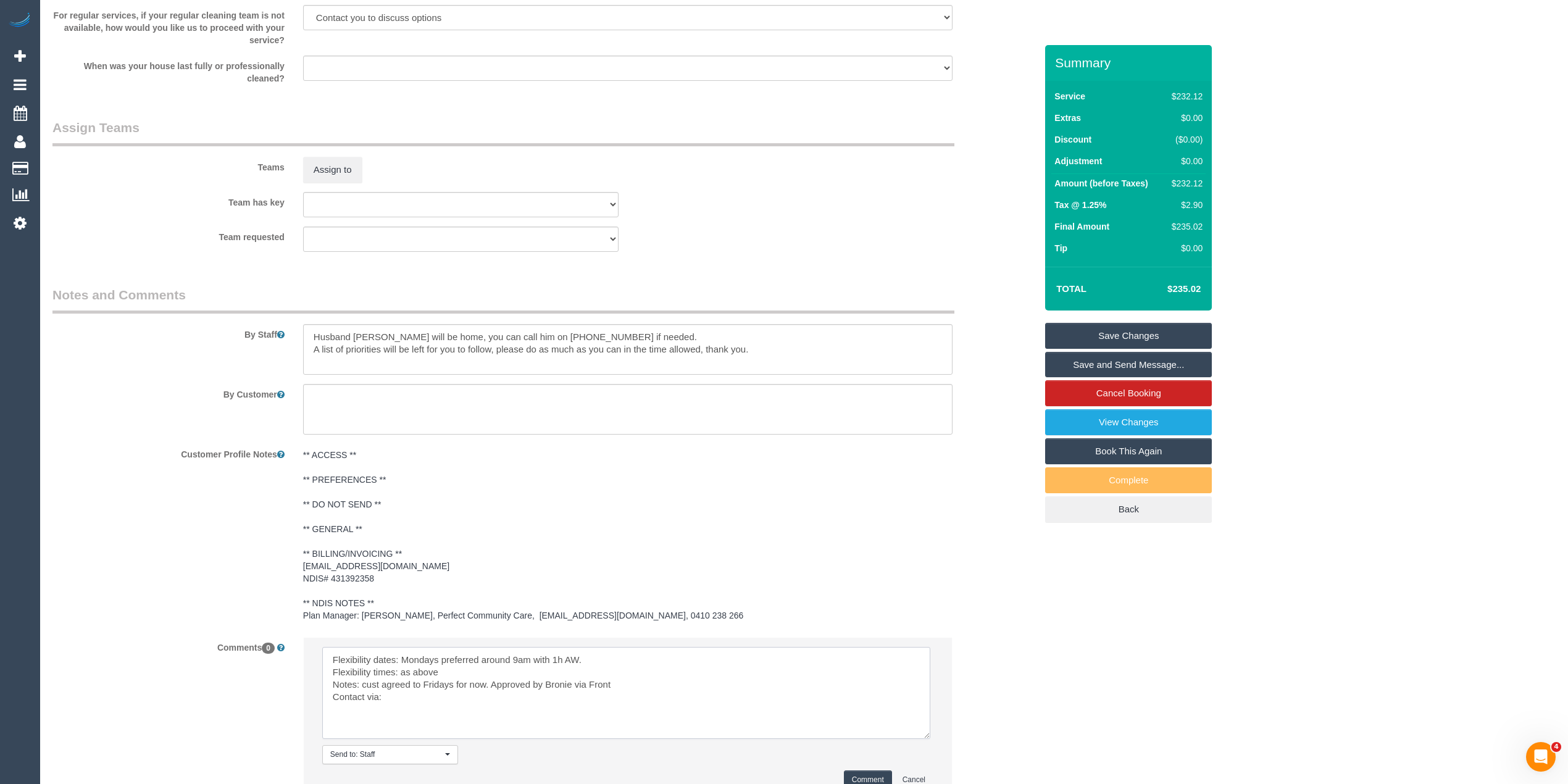
click at [410, 695] on textarea at bounding box center [626, 693] width 608 height 92
type textarea "Flexibility dates: Mondays preferred around 9am with 1h AW. Flexibility times: …"
click at [863, 774] on button "Comment" at bounding box center [868, 780] width 48 height 19
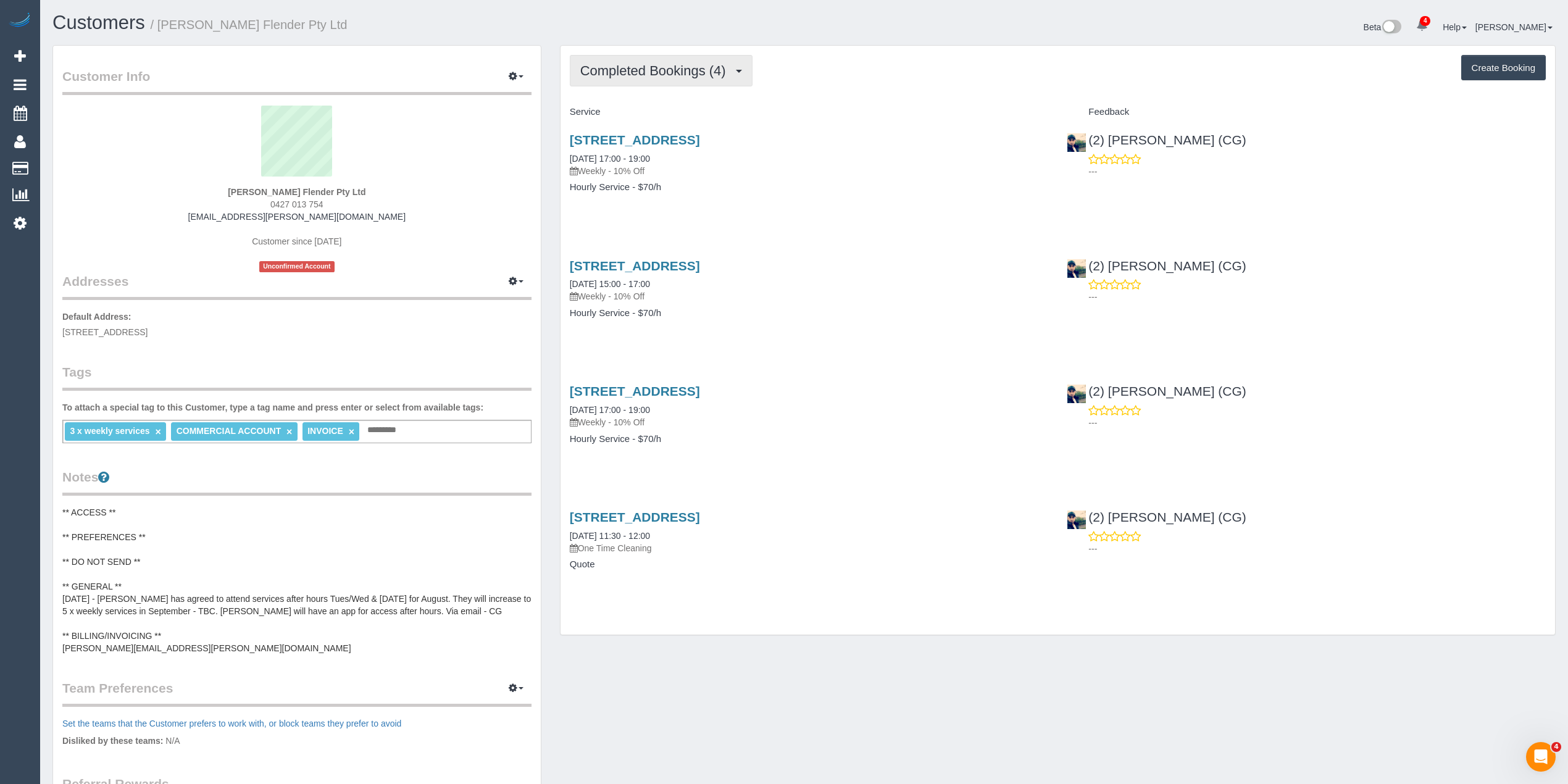
click at [633, 76] on span "Completed Bookings (4)" at bounding box center [656, 70] width 152 height 15
click at [651, 116] on link "Upcoming Bookings (22)" at bounding box center [635, 115] width 130 height 16
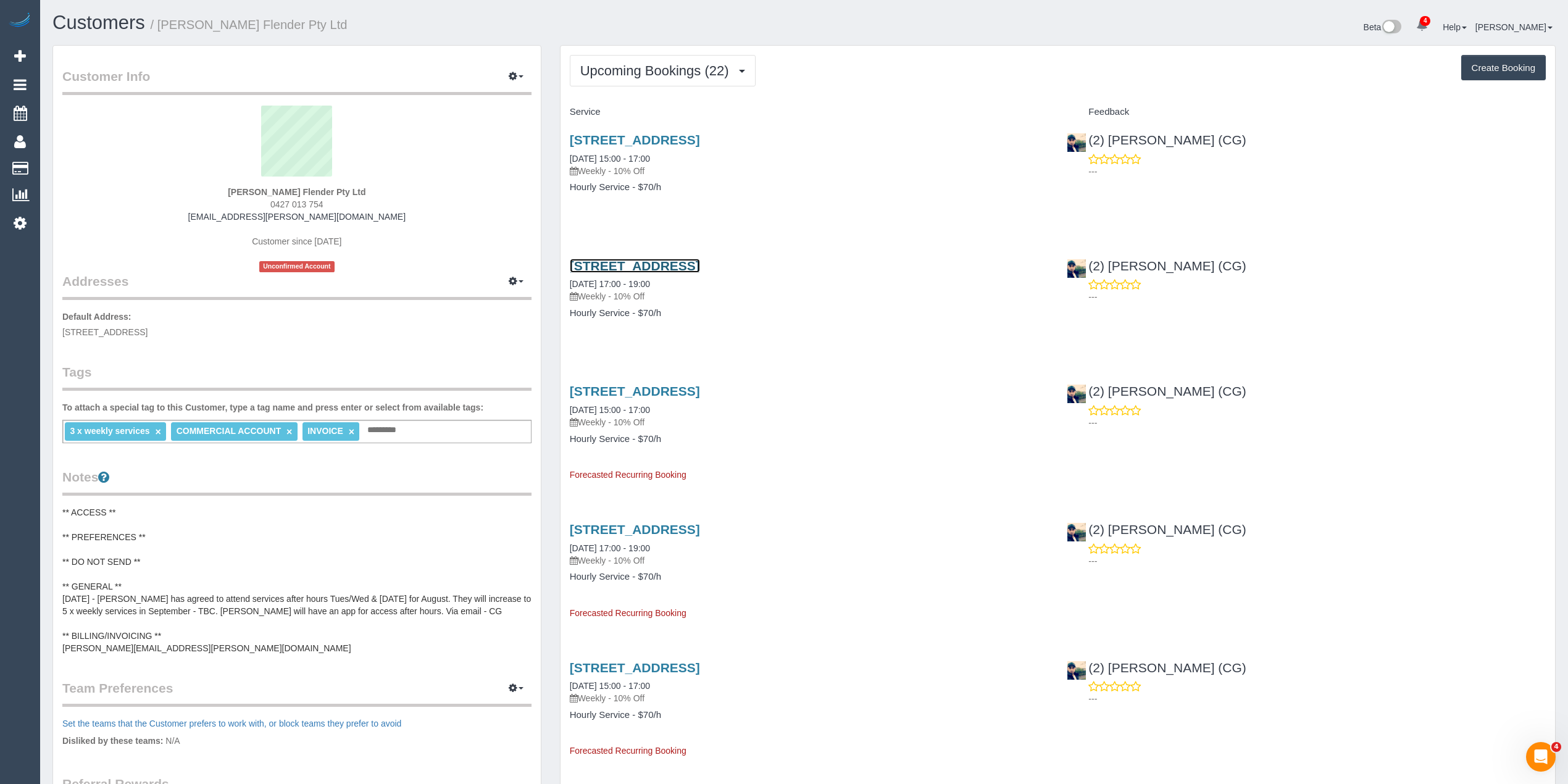
click at [680, 269] on link "[STREET_ADDRESS]" at bounding box center [635, 265] width 130 height 14
click at [1512, 75] on button "Create Booking" at bounding box center [1503, 68] width 85 height 26
select select "VIC"
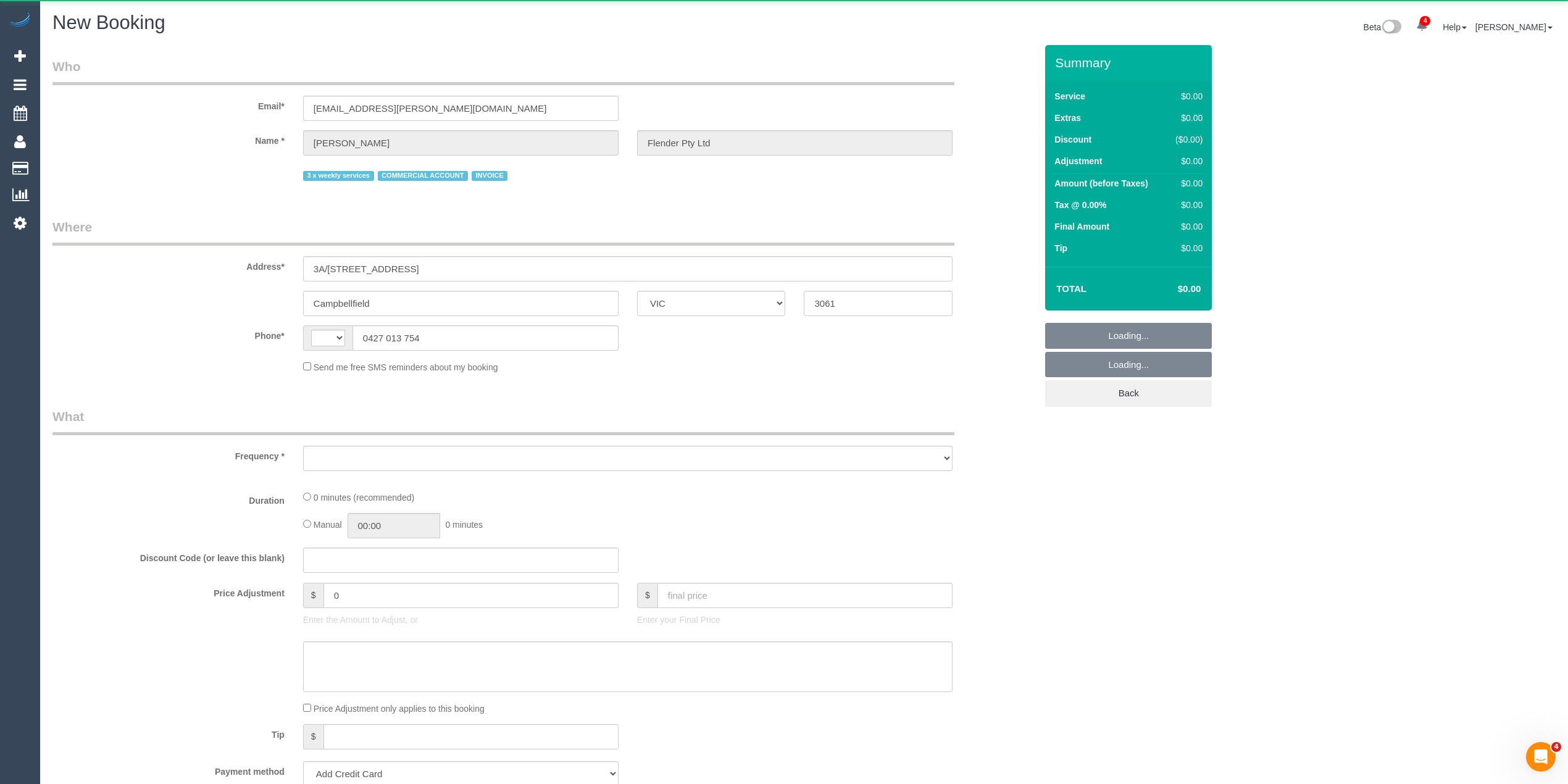
select select "string:AU"
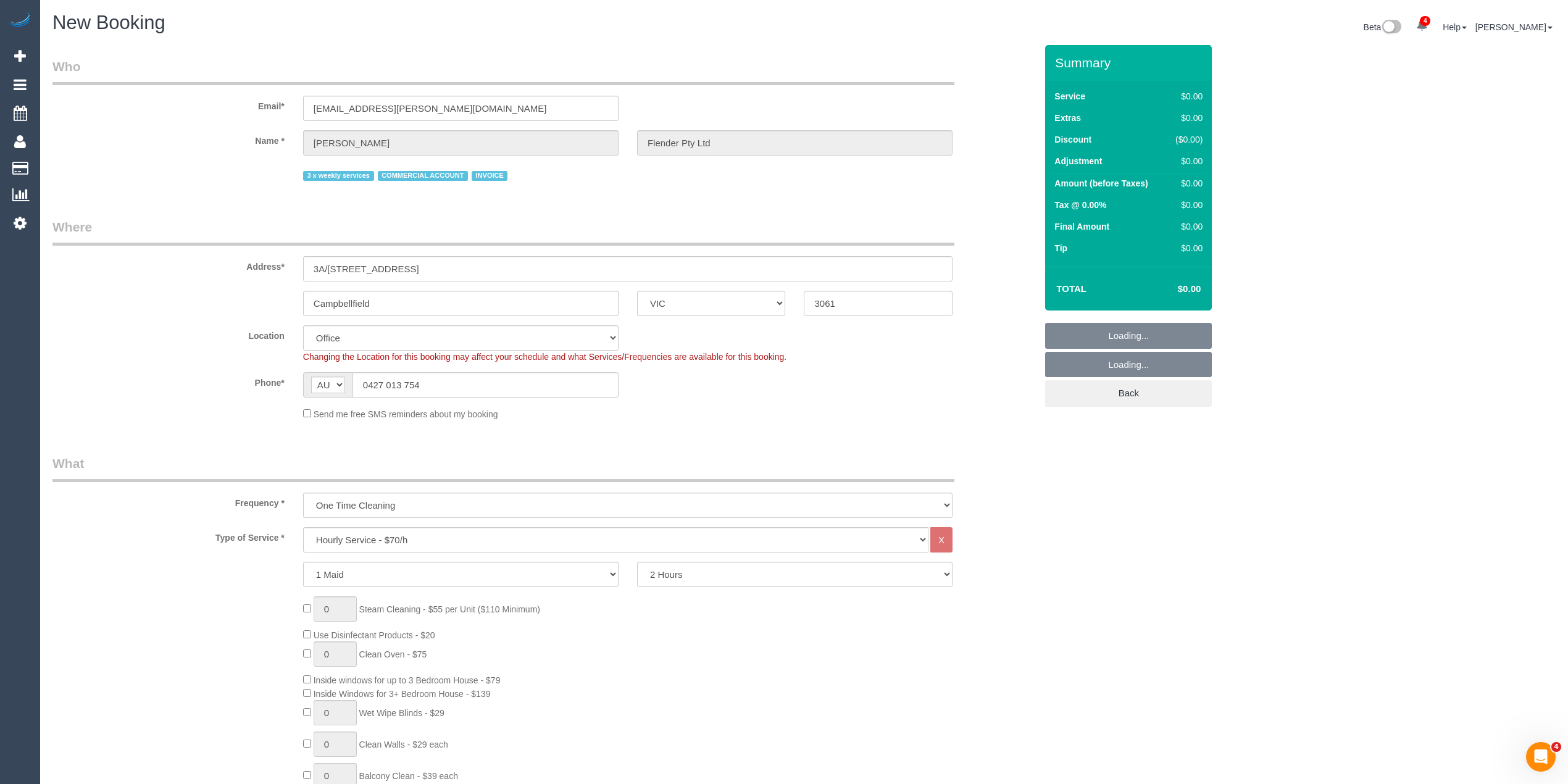
select select "object:3253"
select select "61"
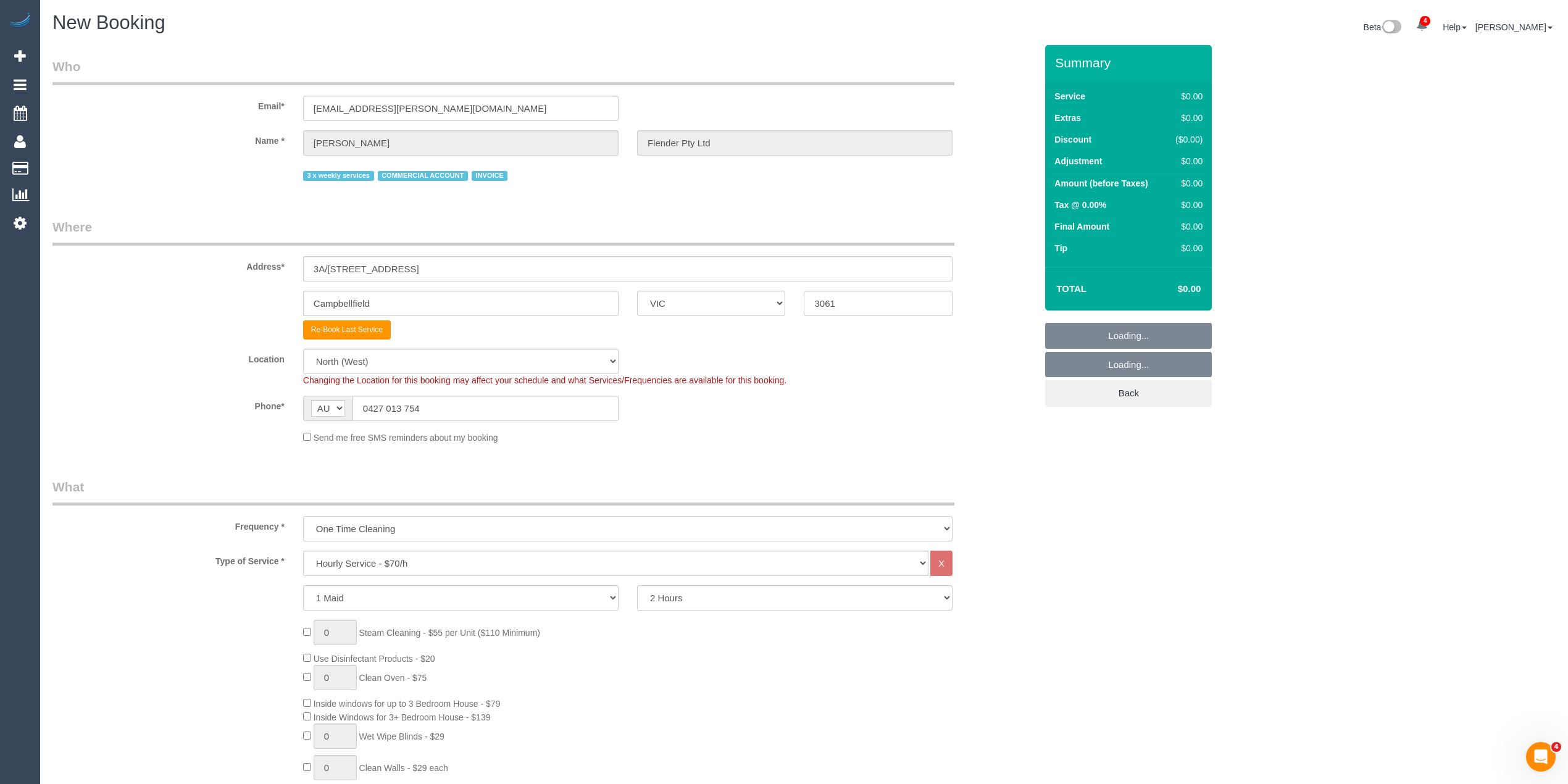
click at [337, 522] on select "One Time Cleaning Weekly - 10% Off - 10.00% (0% for the First Booking) Fortnigh…" at bounding box center [628, 528] width 650 height 25
select select "object:3264"
click at [303, 516] on select "One Time Cleaning Weekly - 10% Off - 10.00% (0% for the First Booking) Fortnigh…" at bounding box center [628, 528] width 650 height 25
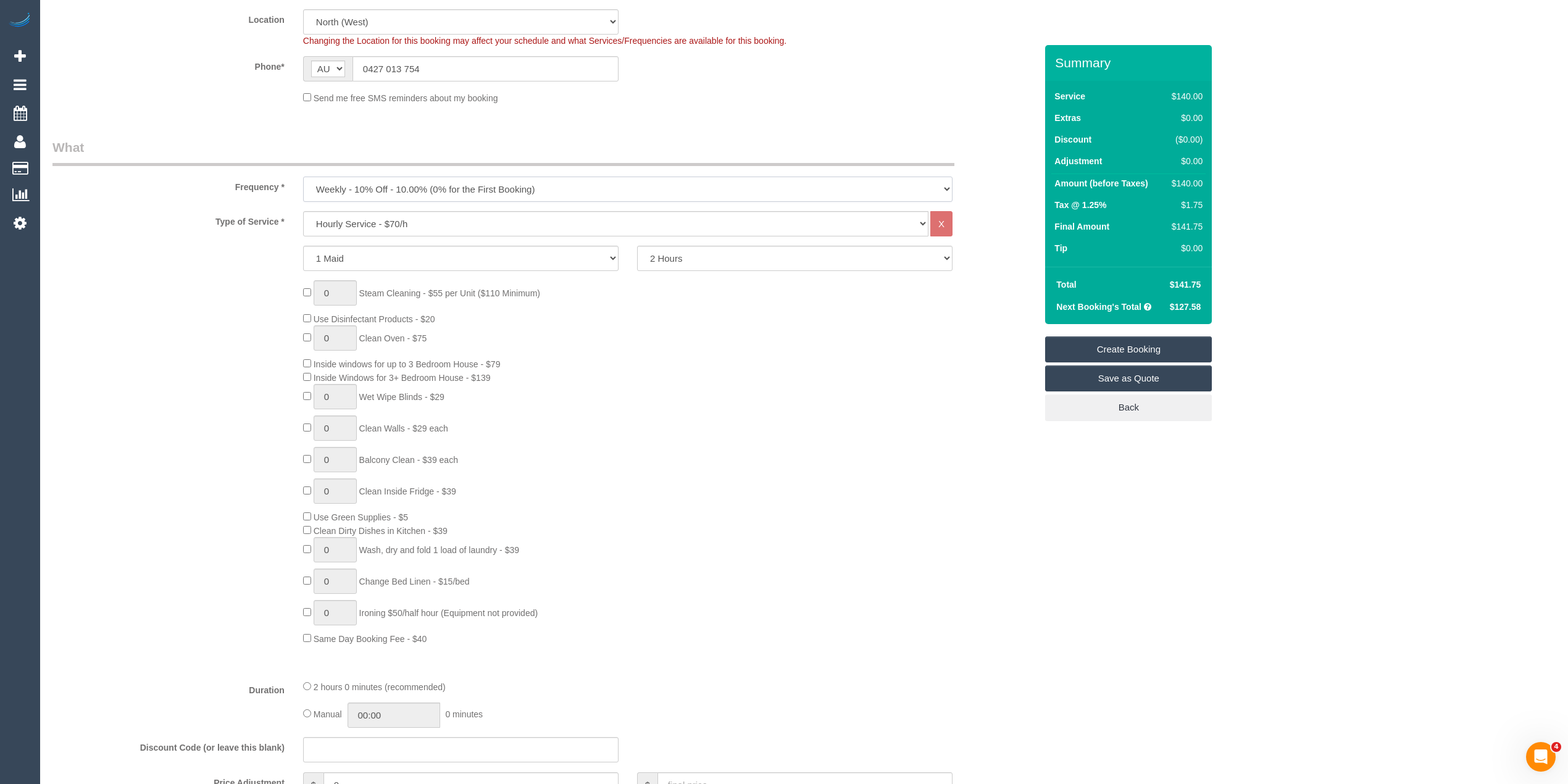
scroll to position [549, 0]
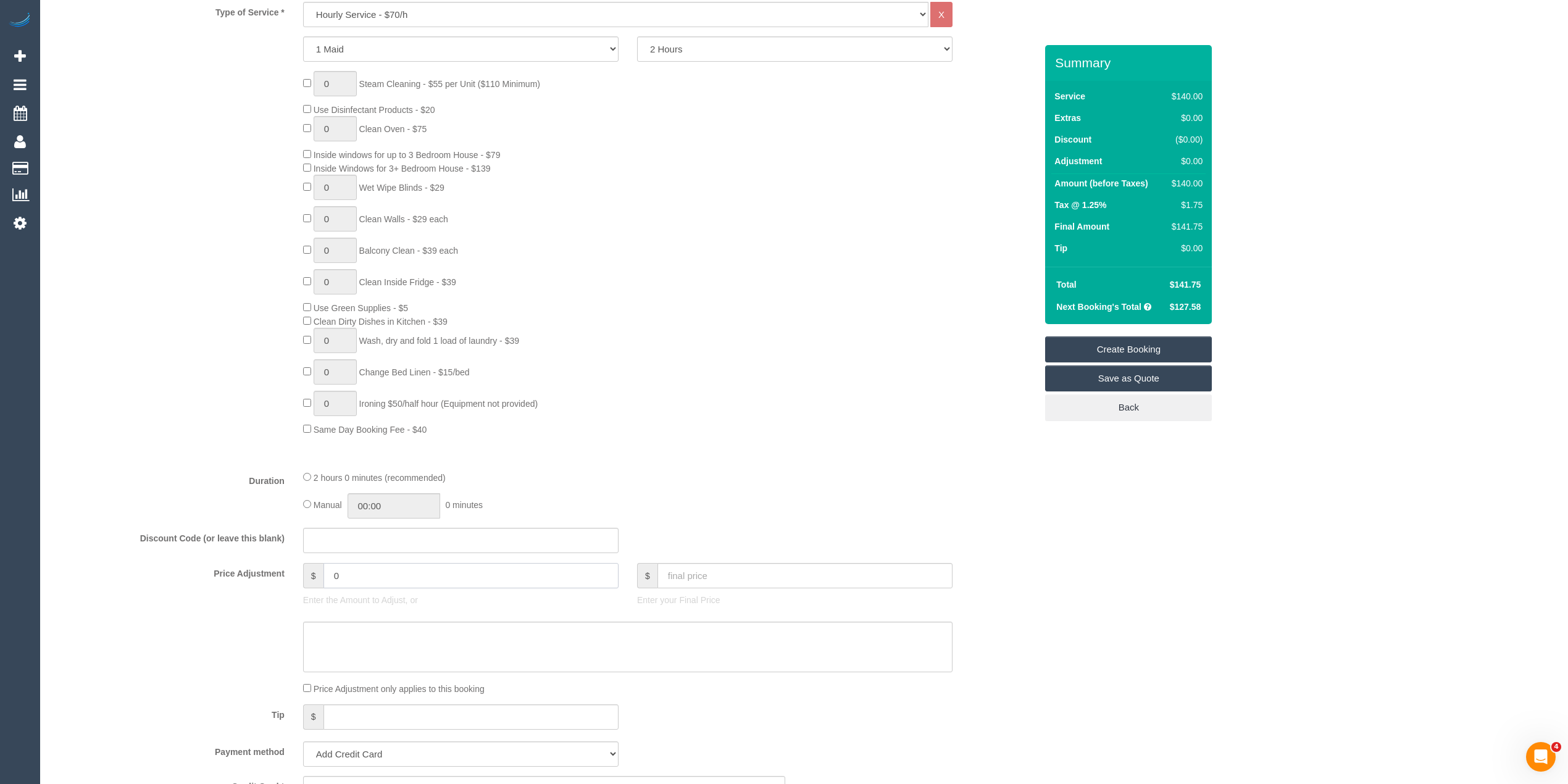
drag, startPoint x: 351, startPoint y: 568, endPoint x: 287, endPoint y: 564, distance: 64.1
click at [289, 564] on div "Price Adjustment $ 0 Enter the Amount to Adjust, or $ Enter your Final Price" at bounding box center [544, 588] width 1002 height 50
type input "-14"
click at [352, 639] on textarea at bounding box center [628, 646] width 650 height 50
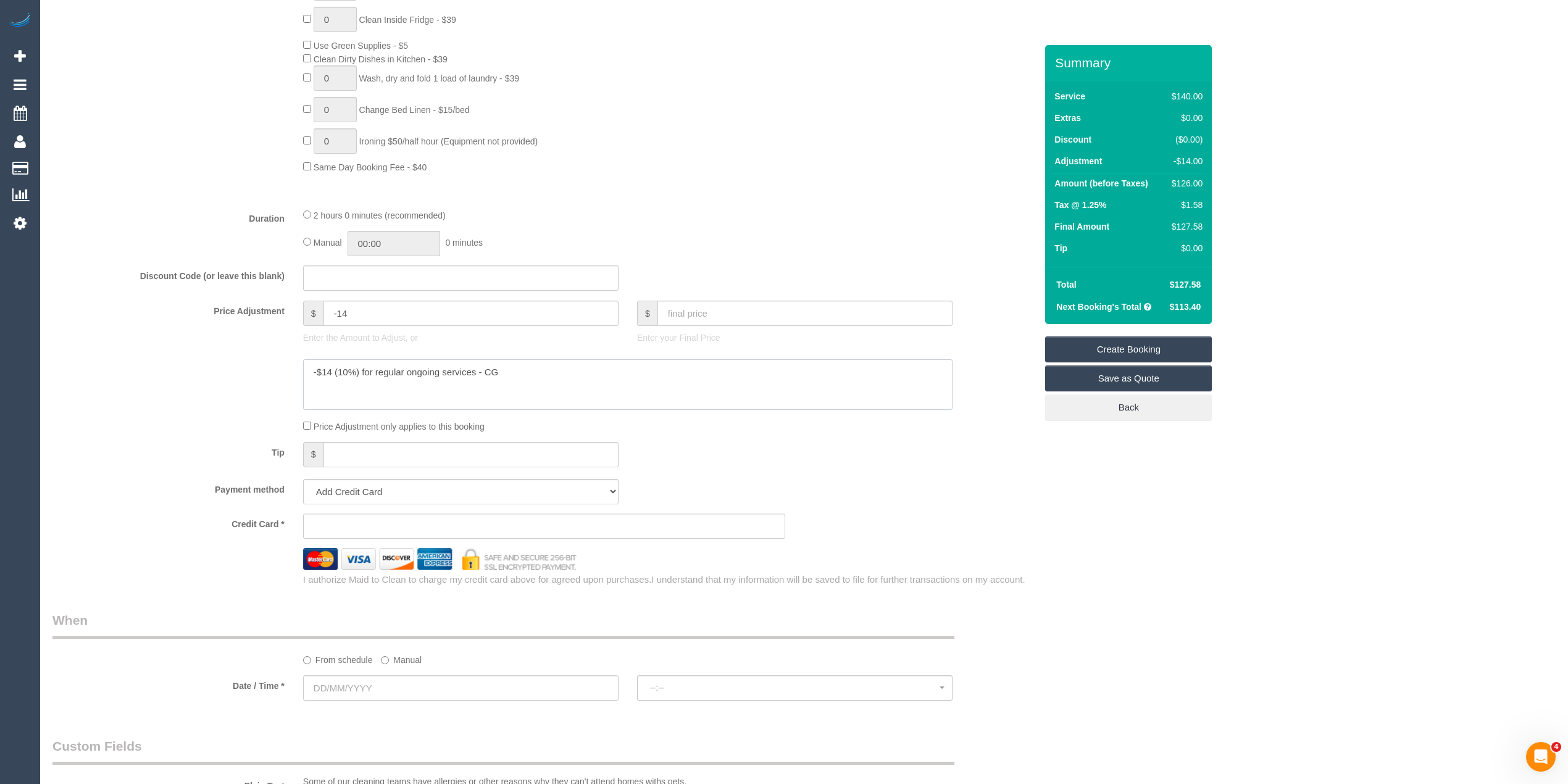
scroll to position [823, 0]
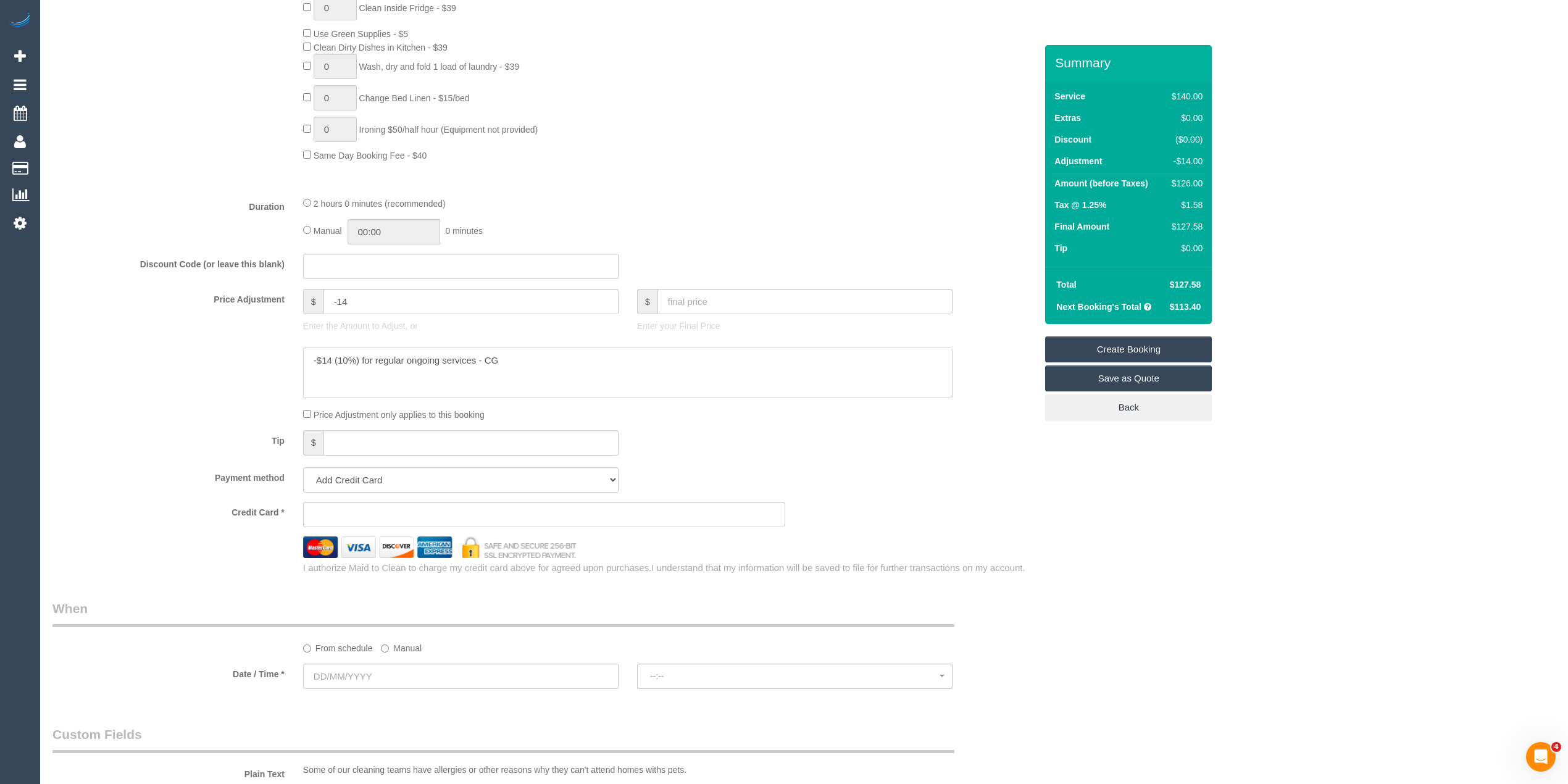
type textarea "-$14 (10%) for regular ongoing services - CG"
click at [377, 479] on select "Add Credit Card Cash Check Paypal" at bounding box center [461, 479] width 316 height 25
select select "string:check"
click at [303, 468] on select "Add Credit Card Cash Check Paypal" at bounding box center [461, 479] width 316 height 25
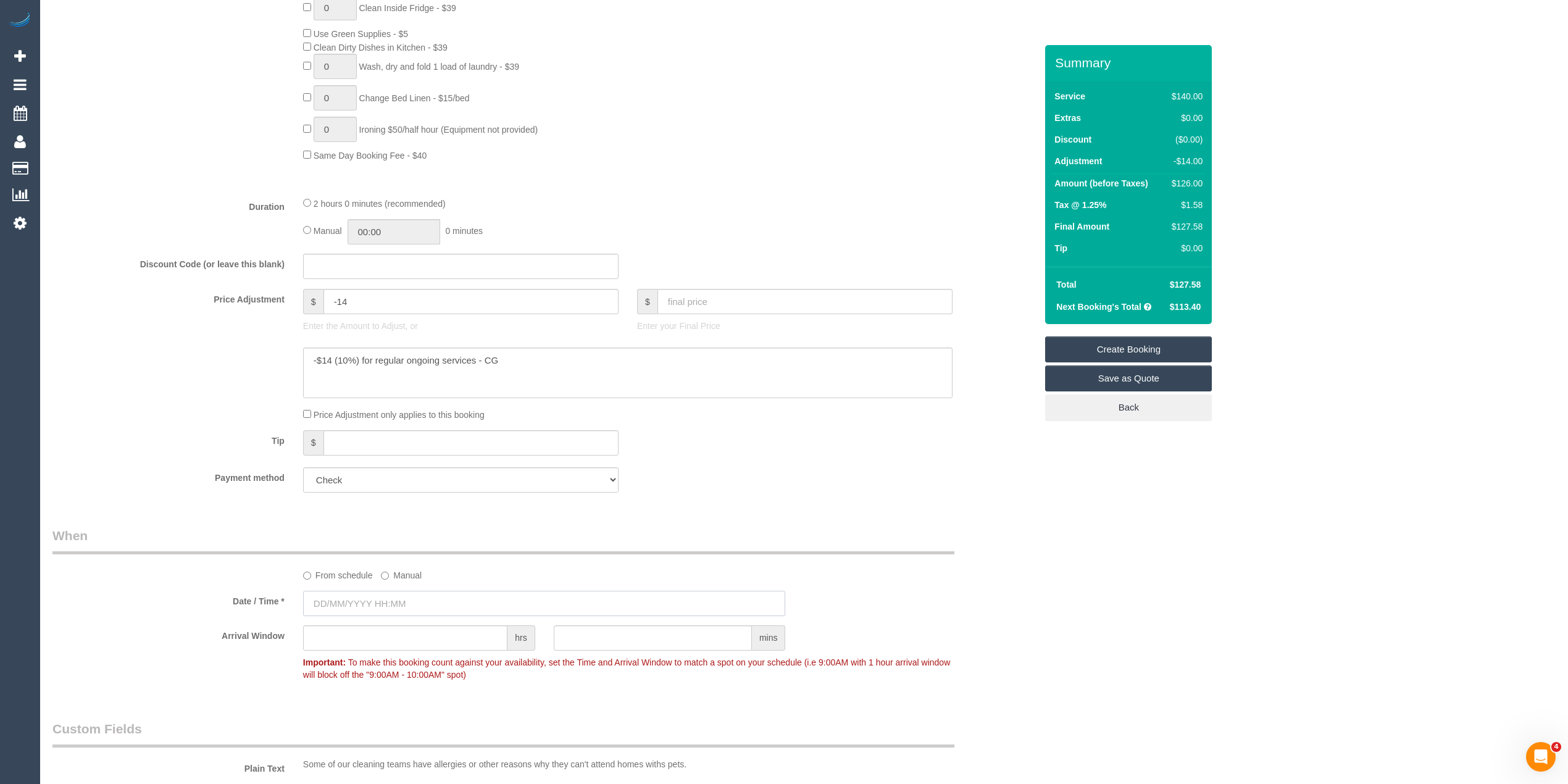
click at [342, 603] on input "text" at bounding box center [544, 604] width 483 height 25
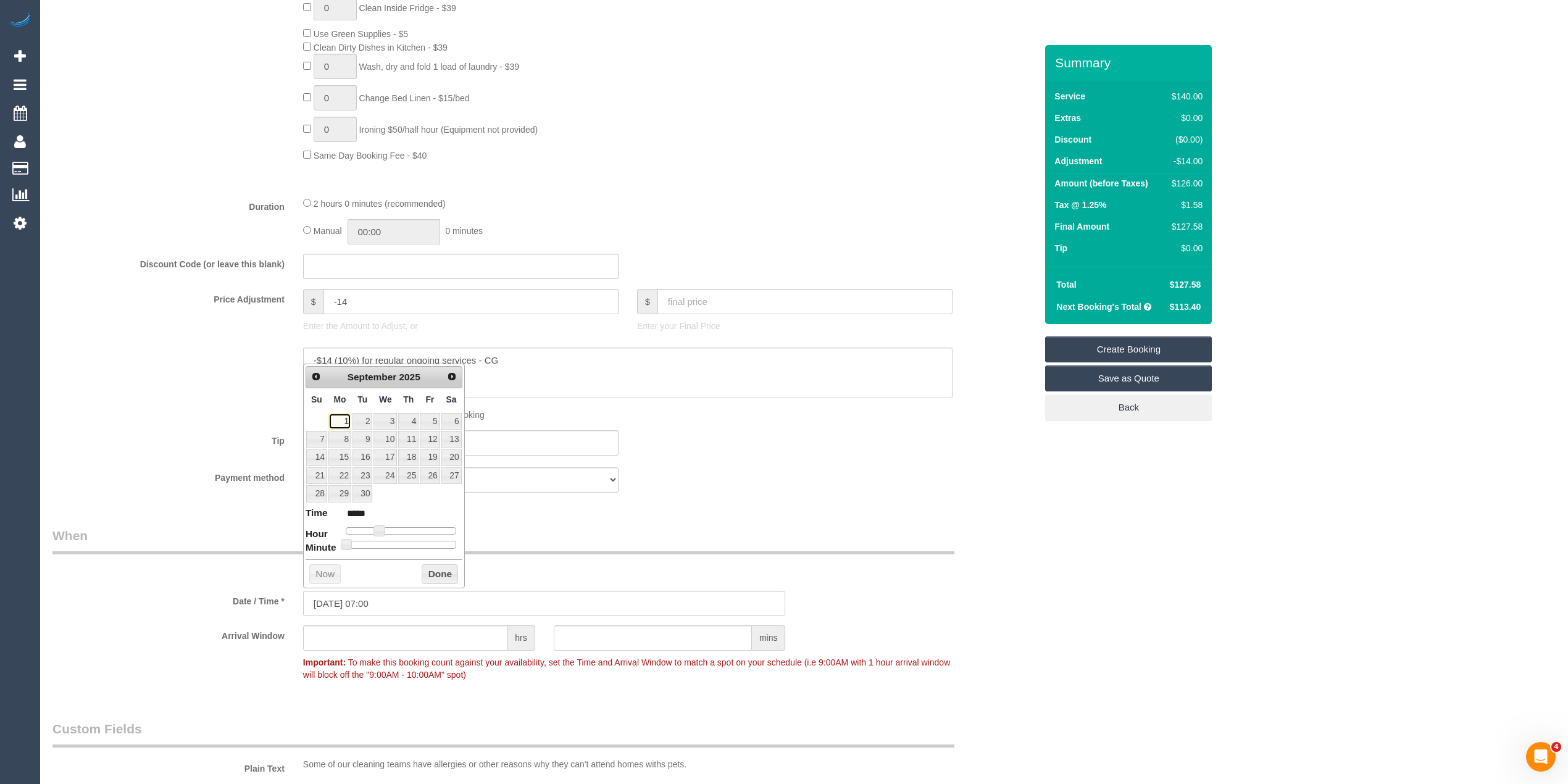
click at [339, 420] on link "1" at bounding box center [340, 422] width 23 height 17
type input "01/09/2025 08:00"
type input "*****"
type input "01/09/2025 09:00"
type input "*****"
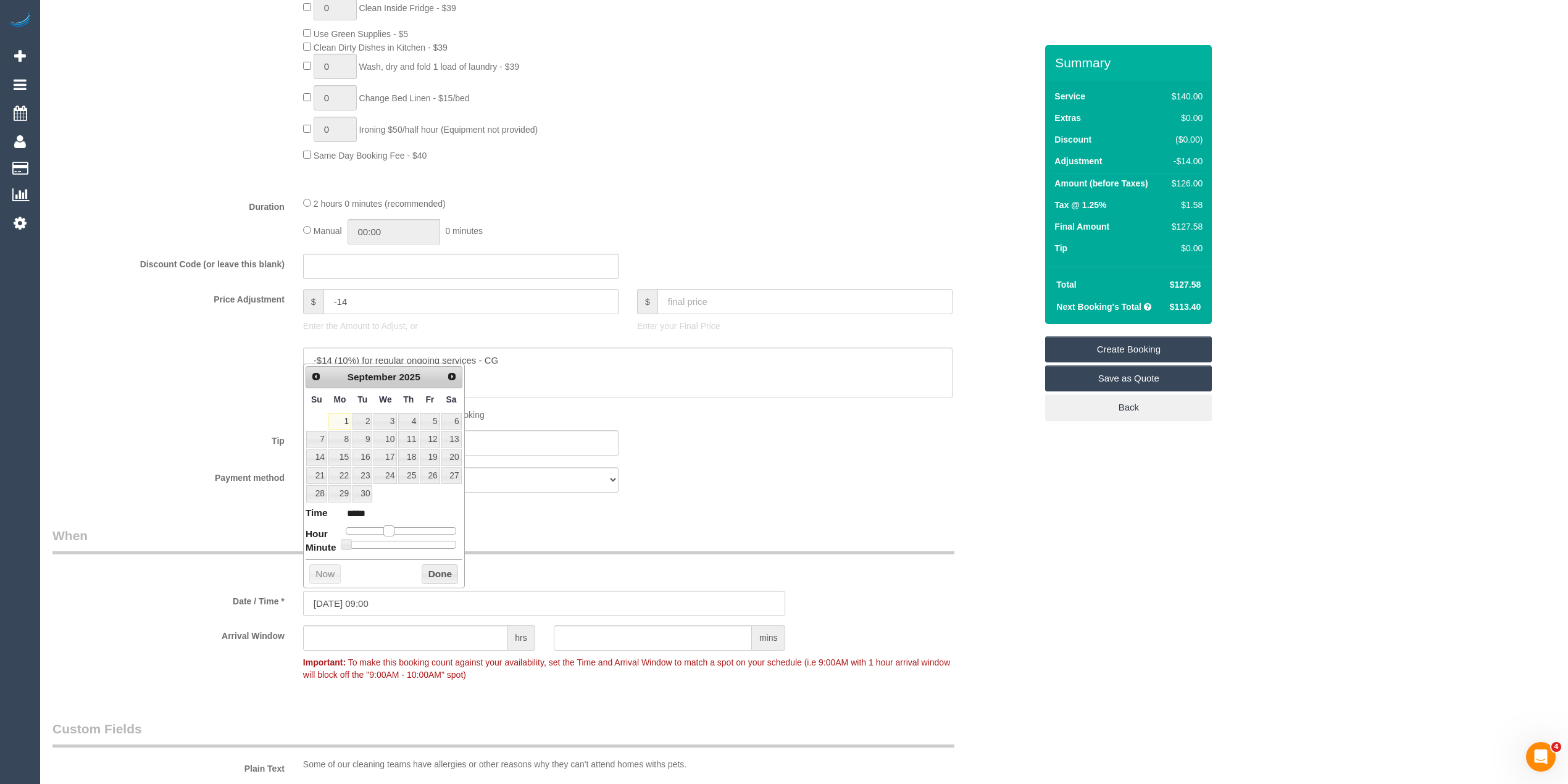
type input "01/09/2025 11:00"
type input "*****"
type input "01/09/2025 12:00"
type input "*****"
type input "01/09/2025 13:00"
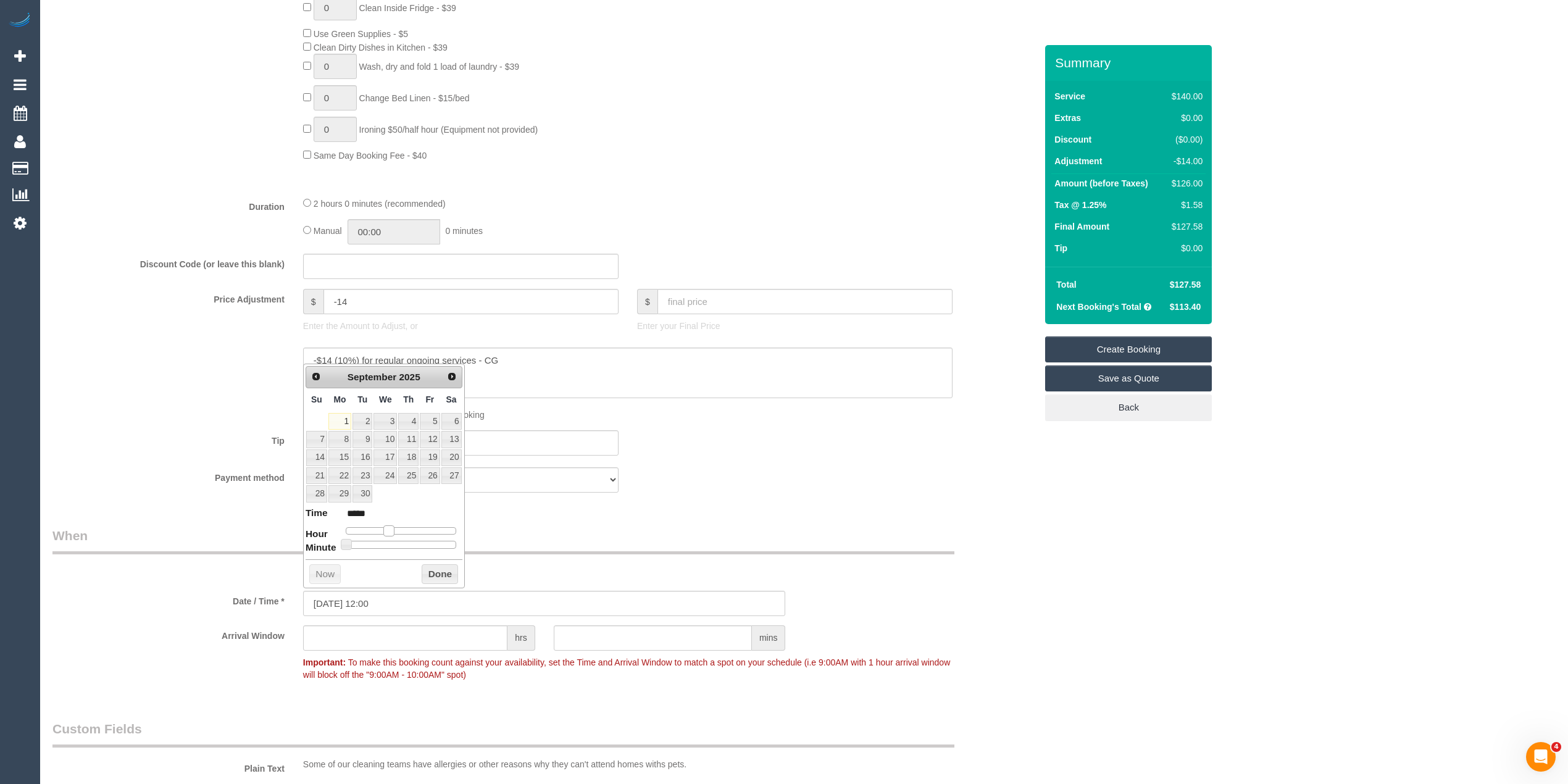
type input "*****"
type input "01/09/2025 14:00"
type input "*****"
type input "01/09/2025 15:00"
type input "*****"
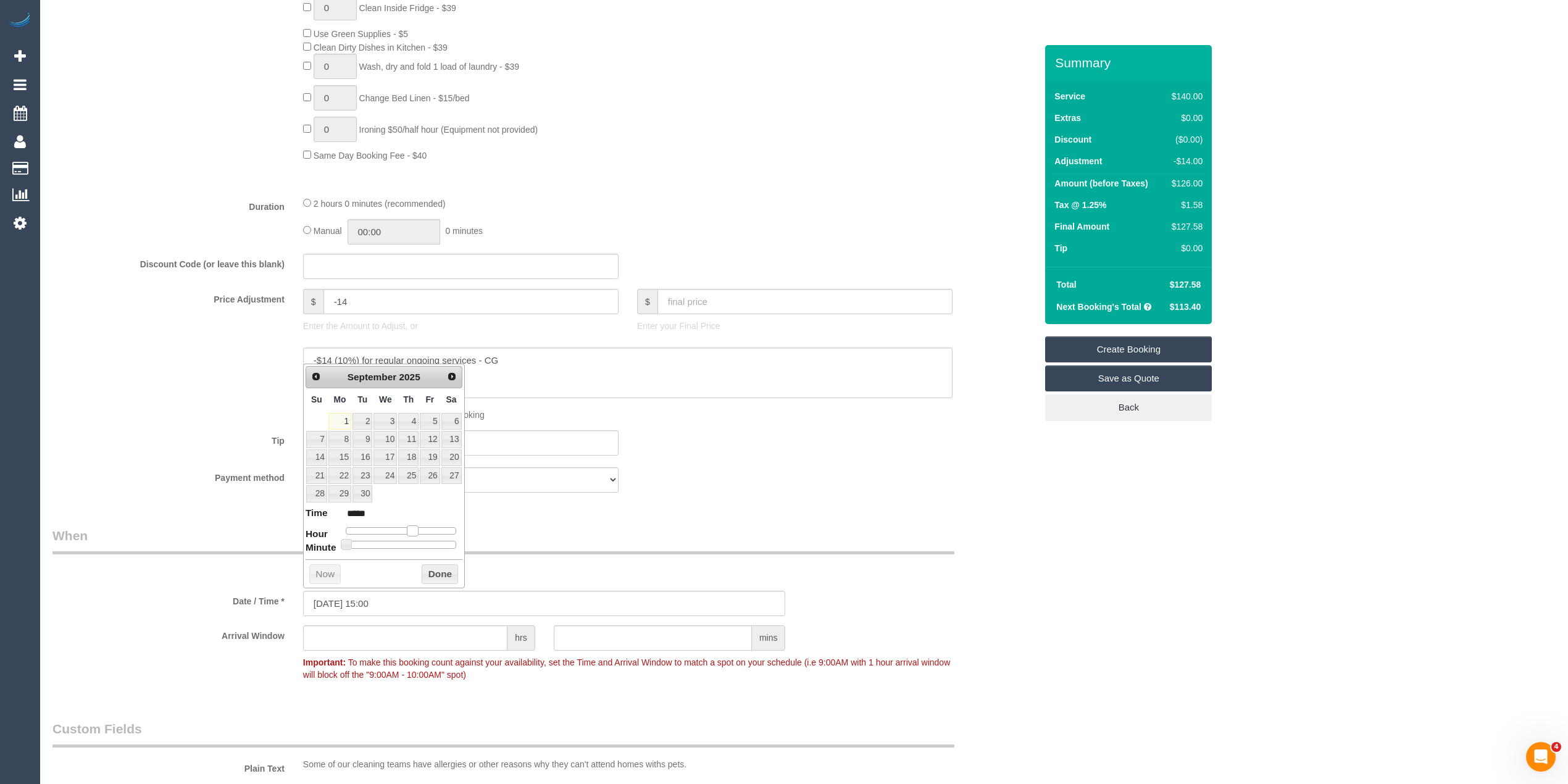
type input "01/09/2025 16:00"
type input "*****"
type input "01/09/2025 15:00"
type input "*****"
drag, startPoint x: 378, startPoint y: 532, endPoint x: 418, endPoint y: 533, distance: 40.0
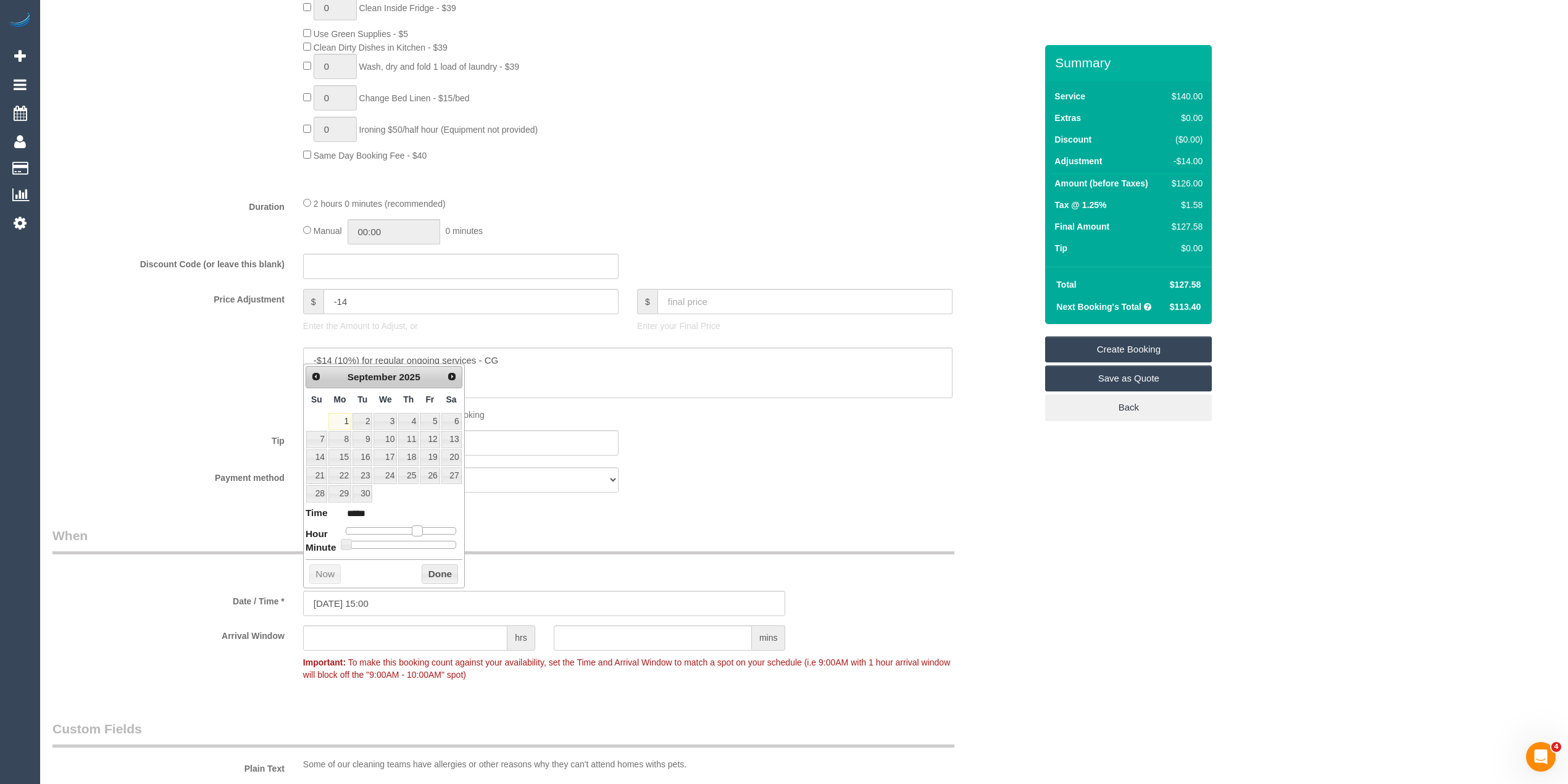
click at [418, 533] on span at bounding box center [417, 531] width 11 height 11
drag, startPoint x: 1195, startPoint y: 658, endPoint x: 1064, endPoint y: 639, distance: 132.4
click at [1194, 657] on div "Who Email* singh.bobby@flender.com Name * Bobby Singh Flender Pty Ltd 3 x weekl…" at bounding box center [804, 413] width 1503 height 2383
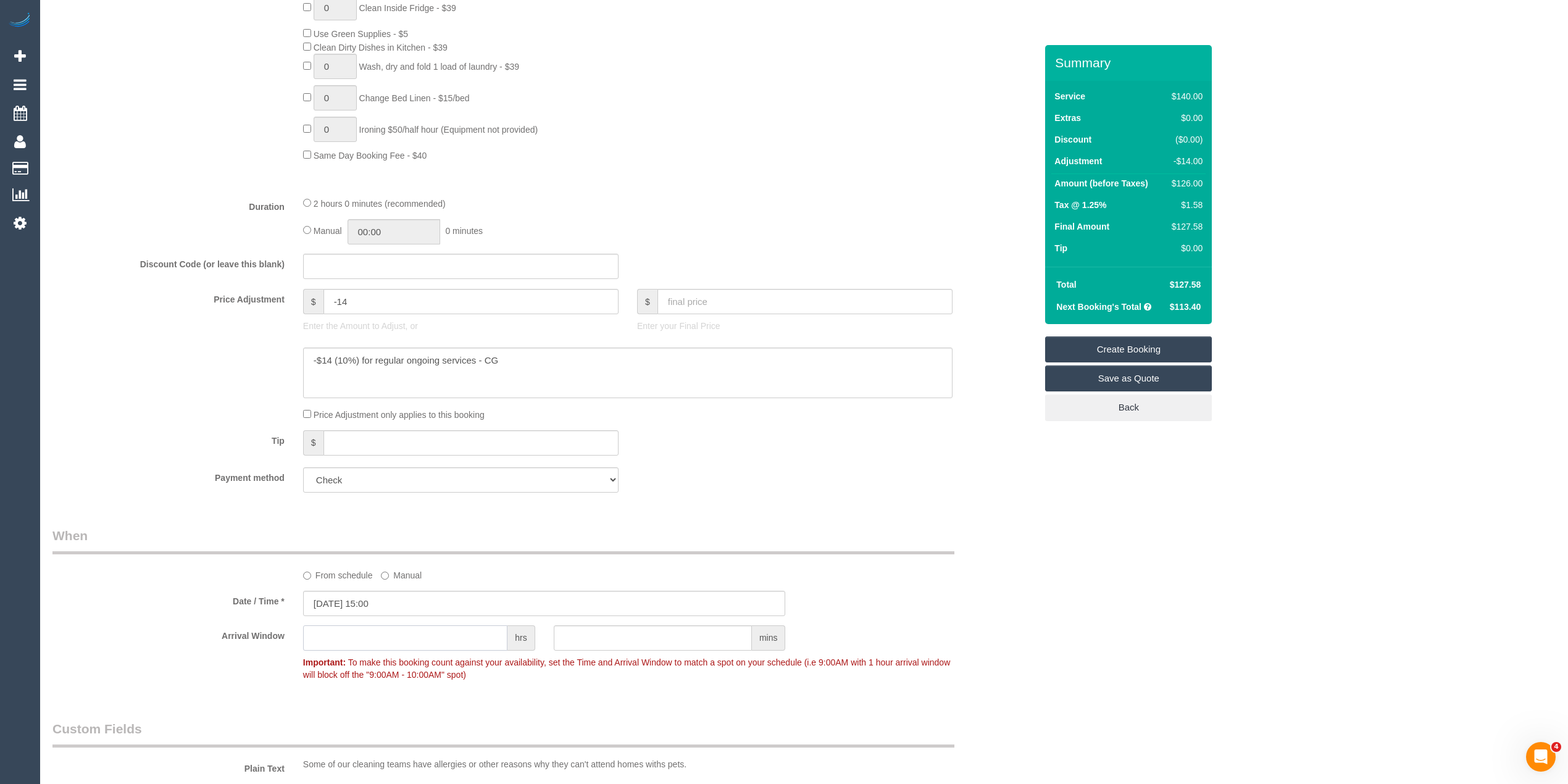
click at [433, 633] on input "text" at bounding box center [405, 638] width 205 height 25
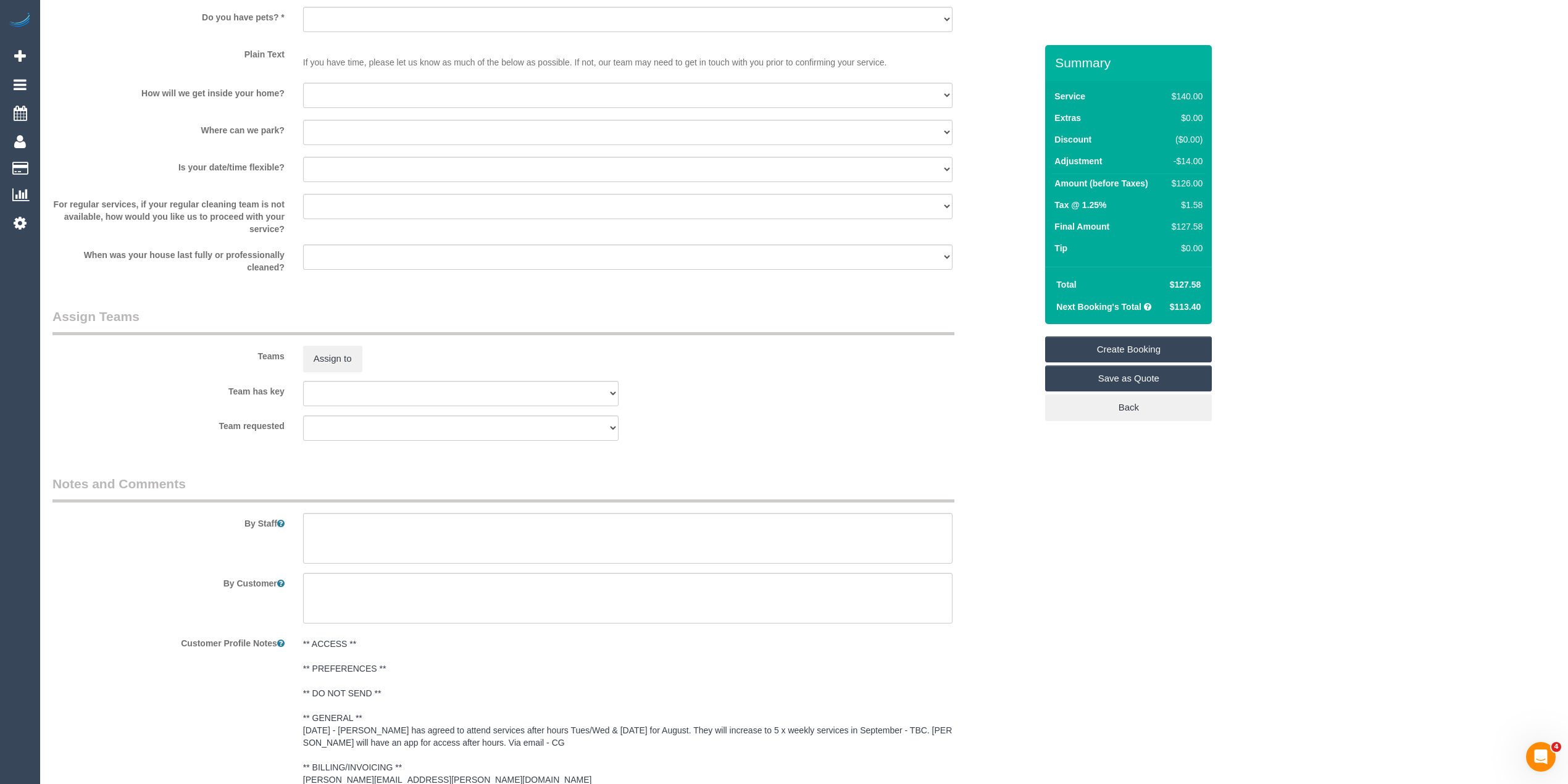
scroll to position [1549, 0]
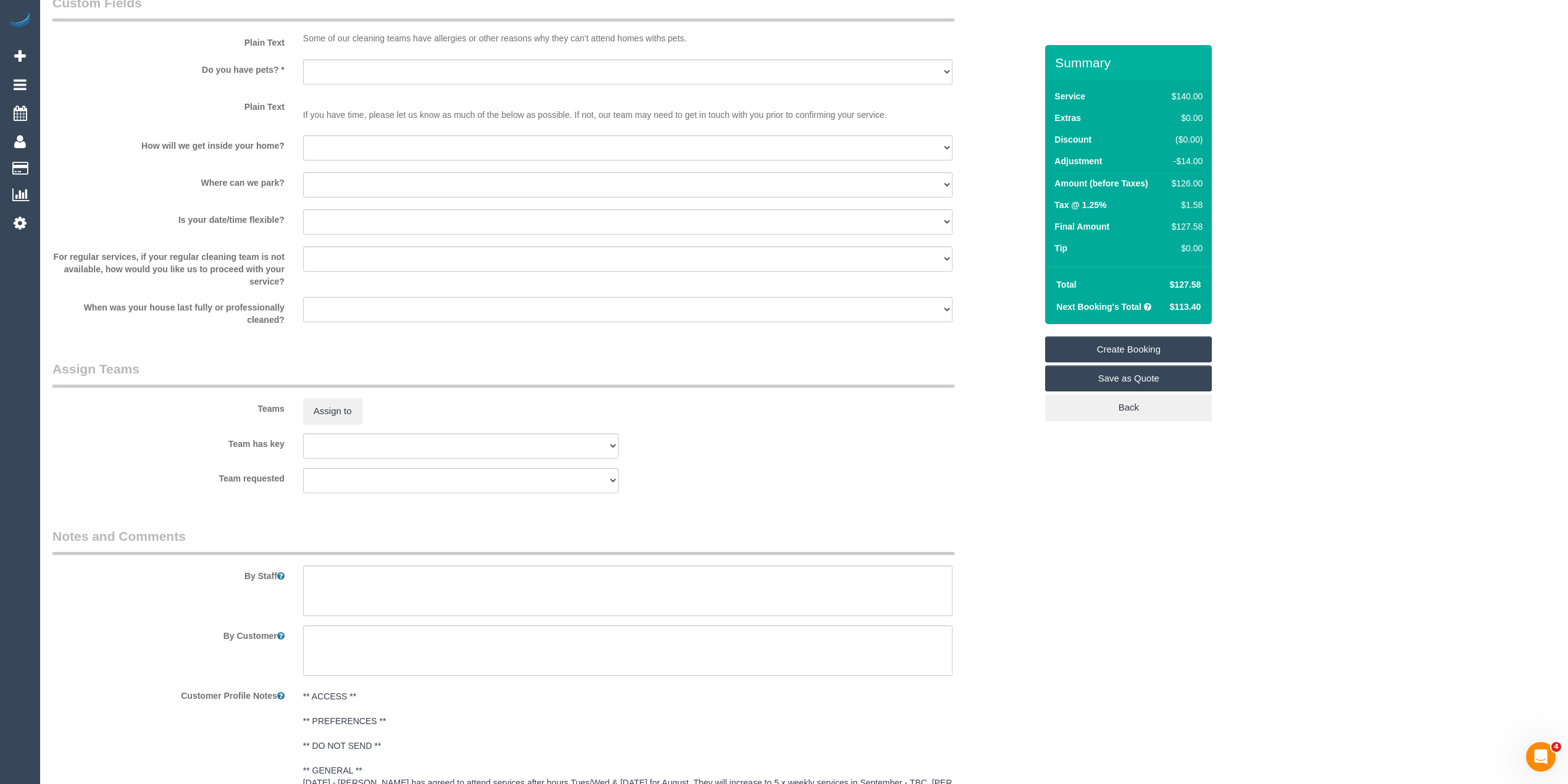
type input "2"
click at [329, 68] on select "Yes - Cats Yes - Dogs No pets Yes - Dogs and Cats Yes - Other" at bounding box center [628, 72] width 650 height 25
select select "number:28"
click at [303, 59] on select "Yes - Cats Yes - Dogs No pets Yes - Dogs and Cats Yes - Other" at bounding box center [628, 72] width 650 height 25
click at [351, 137] on select "I will be home Key will be left (please provide details below) Lock box/Access …" at bounding box center [628, 147] width 650 height 25
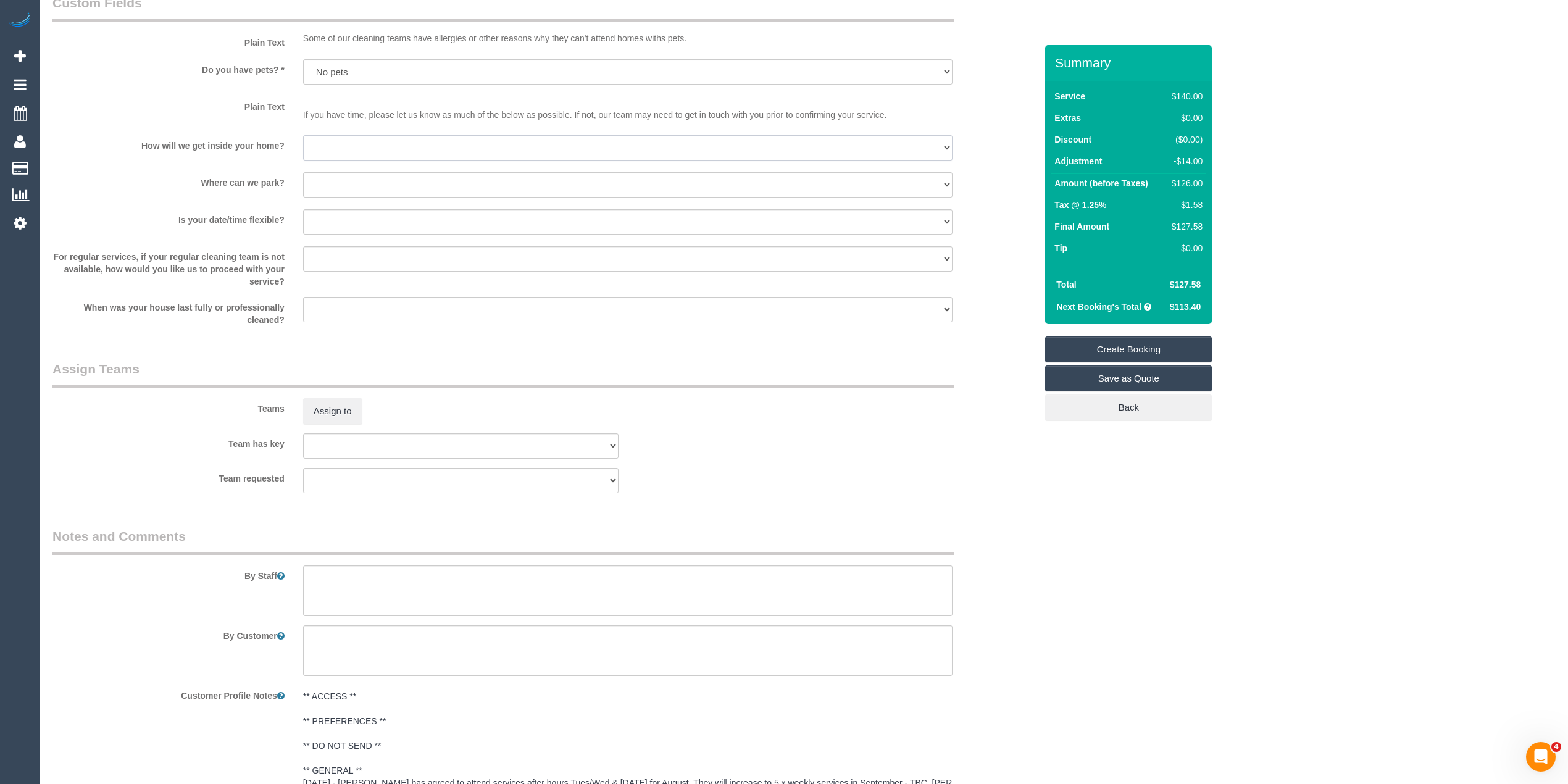
select select "number:17"
click at [303, 136] on select "I will be home Key will be left (please provide details below) Lock box/Access …" at bounding box center [628, 147] width 650 height 25
click at [310, 171] on sui-booking-custom-fields "Plain Text Some of our cleaning teams have allergies or other reasons why they …" at bounding box center [544, 160] width 984 height 332
click at [318, 187] on select "I will provide parking on-site Free street parking Paid street parking (cost wi…" at bounding box center [628, 185] width 650 height 25
select select "number:19"
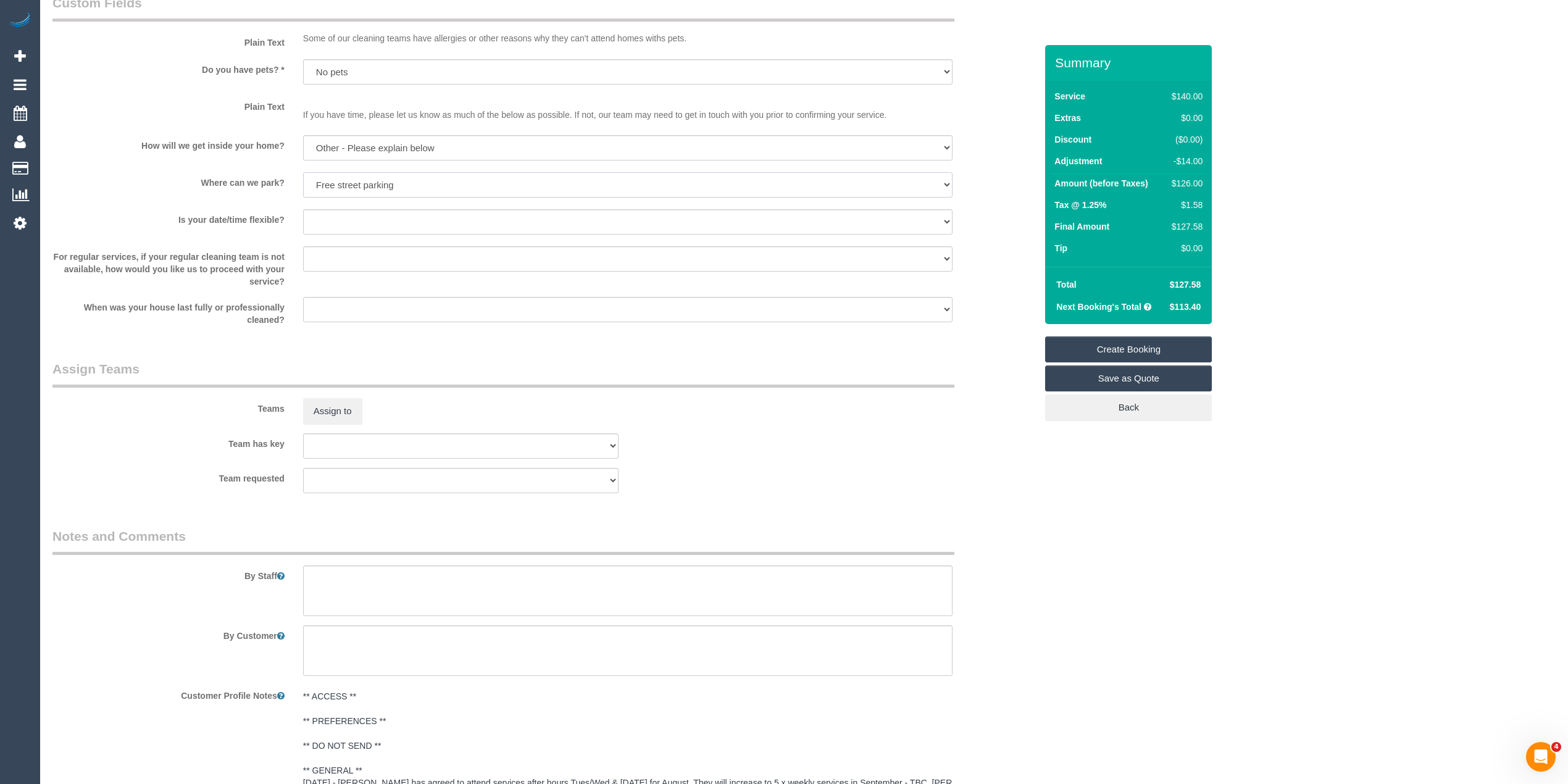
click at [303, 173] on select "I will provide parking on-site Free street parking Paid street parking (cost wi…" at bounding box center [628, 185] width 650 height 25
click at [314, 220] on select "Yes - date and time Yes - date but not time Yes - time but not date No - No fle…" at bounding box center [628, 222] width 650 height 25
select select "number:25"
click at [303, 210] on select "Yes - date and time Yes - date but not time Yes - time but not date No - No fle…" at bounding box center [628, 222] width 650 height 25
drag, startPoint x: 329, startPoint y: 262, endPoint x: 338, endPoint y: 267, distance: 10.3
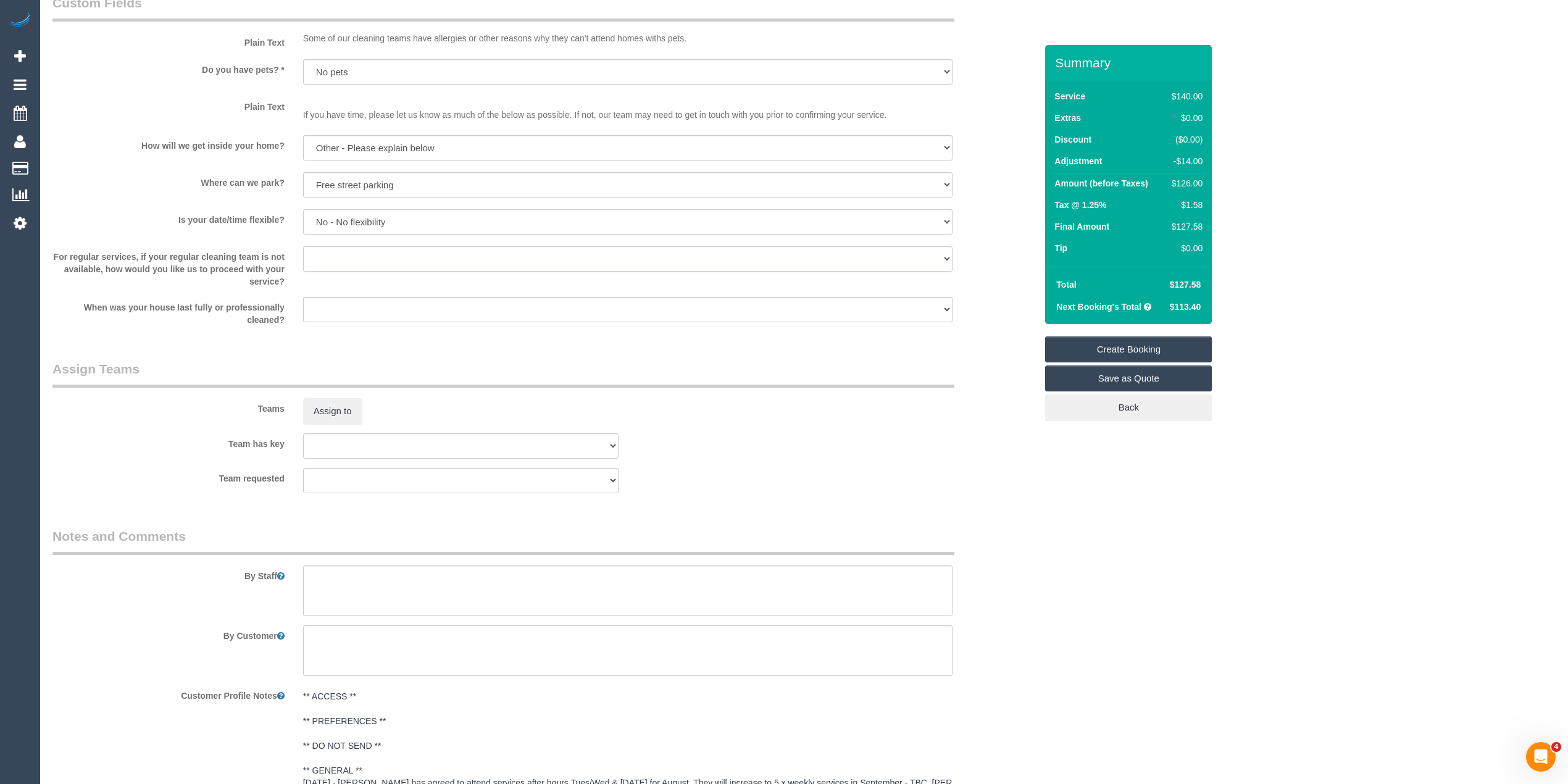
click at [329, 262] on select "Arrange a cleaner to cover and do not bother you Arrange a cleaner to cover and…" at bounding box center [628, 259] width 650 height 25
select select "number:35"
click at [303, 247] on select "Arrange a cleaner to cover and do not bother you Arrange a cleaner to cover and…" at bounding box center [628, 259] width 650 height 25
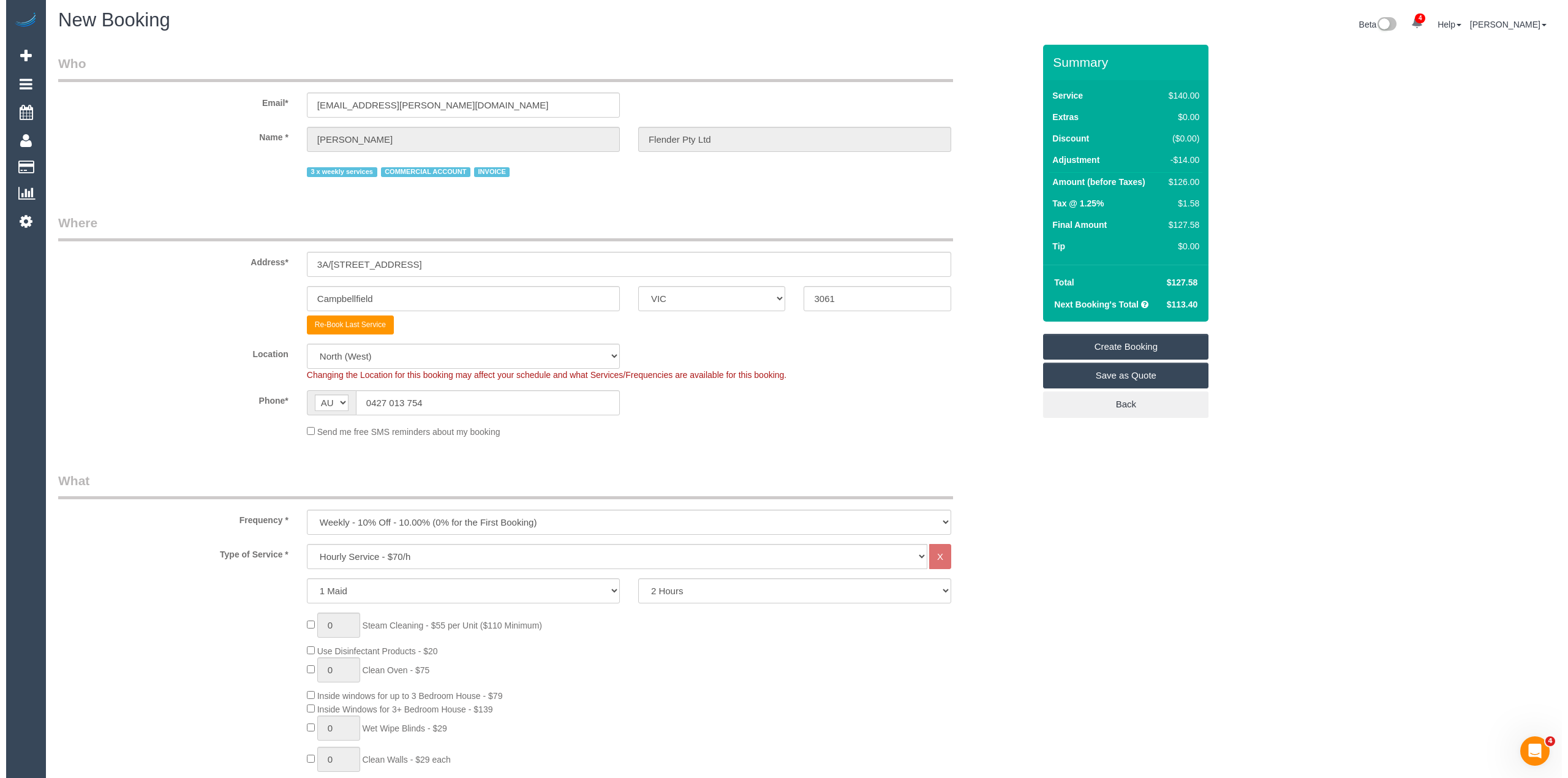
scroll to position [0, 0]
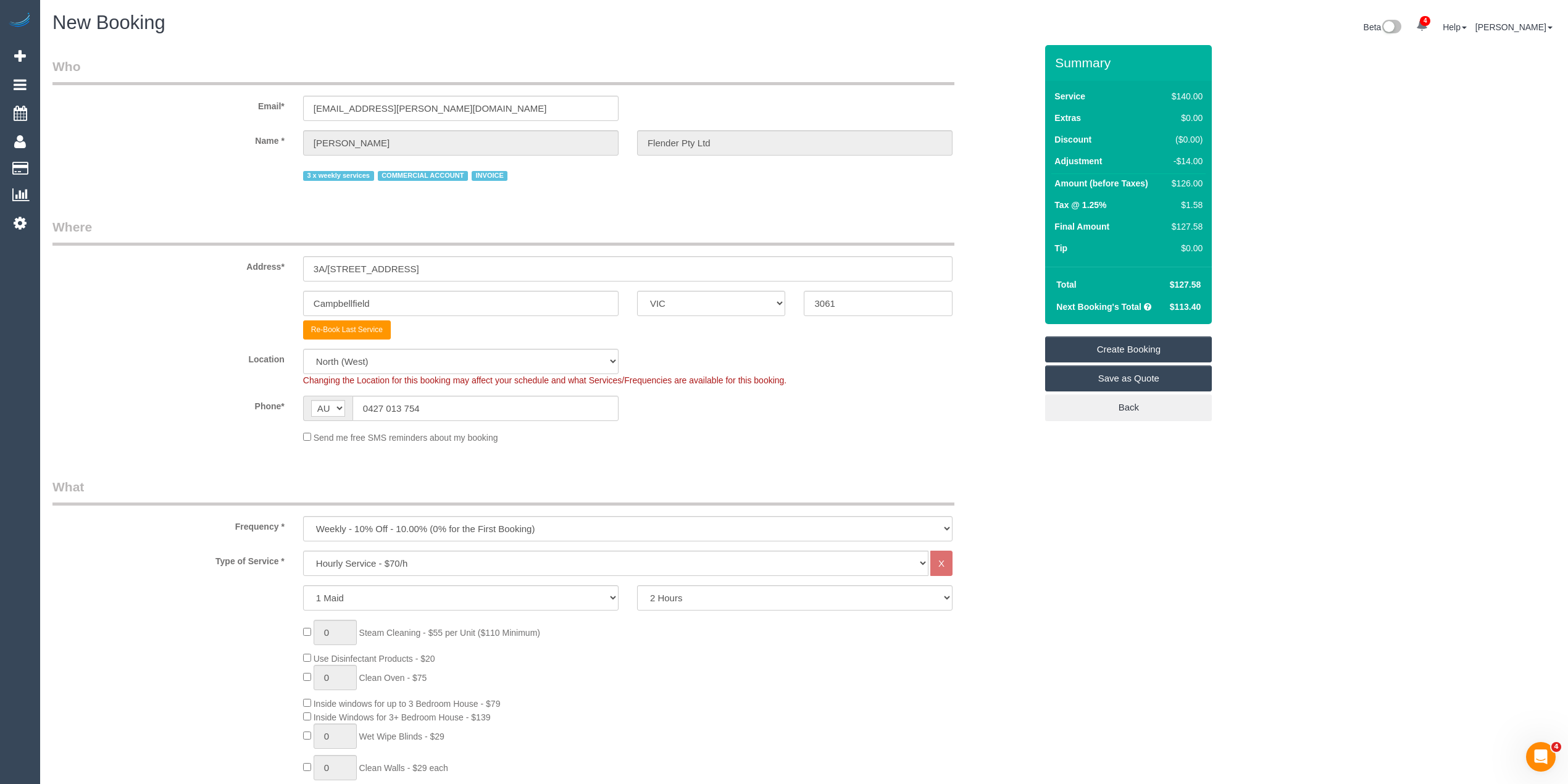
click at [1126, 341] on link "Create Booking" at bounding box center [1128, 349] width 167 height 26
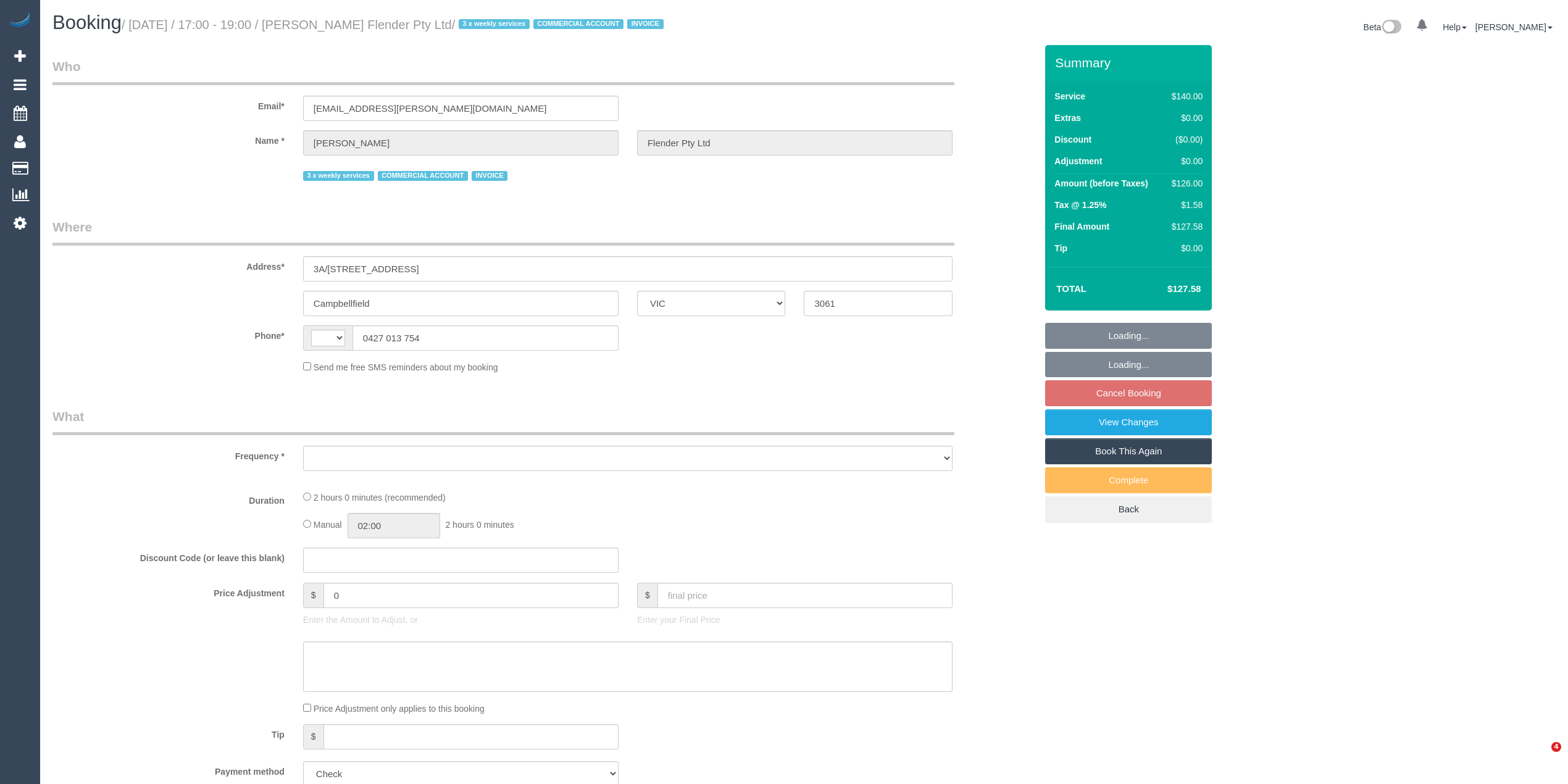
select select "VIC"
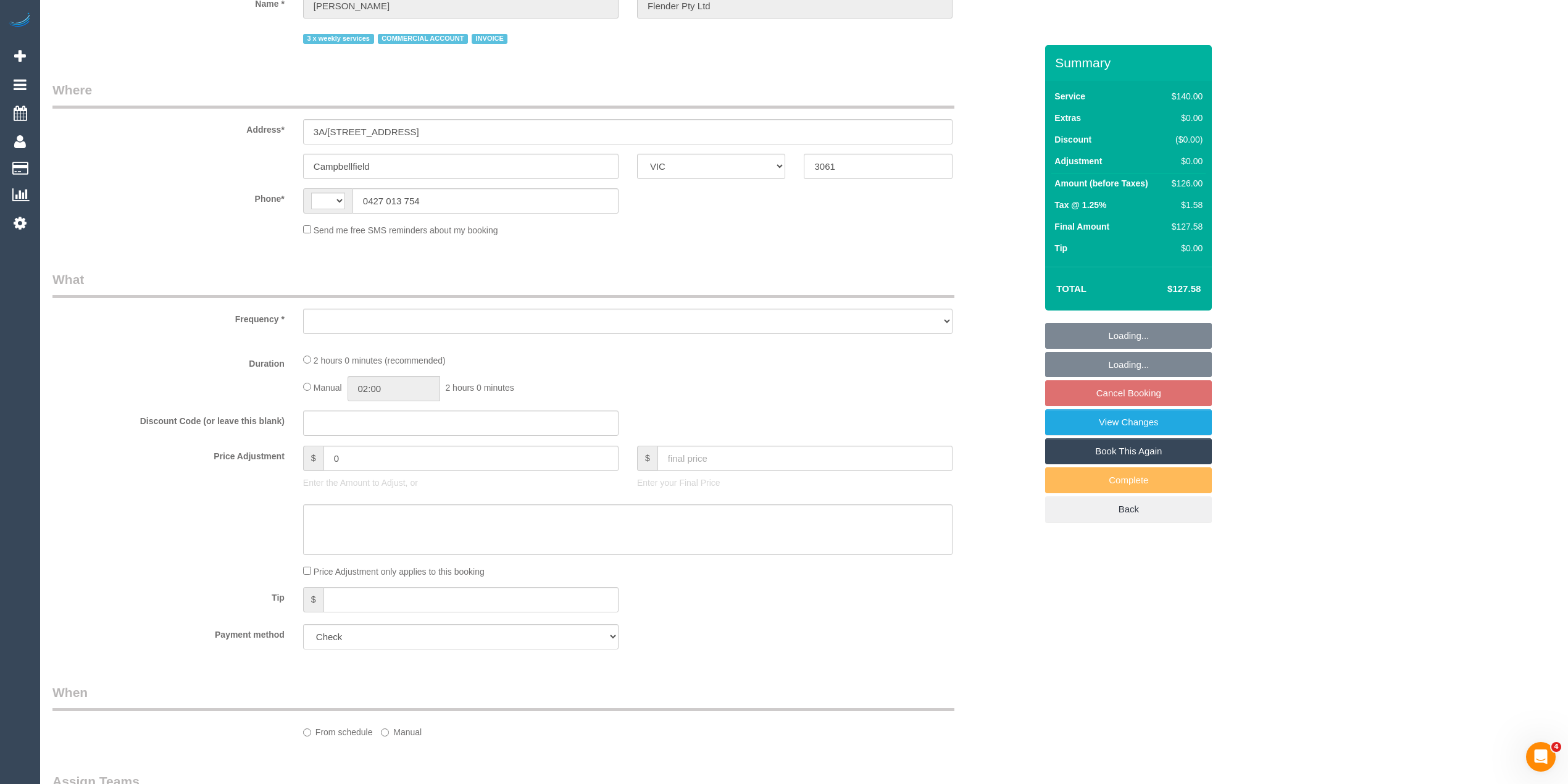
select select "string:AU"
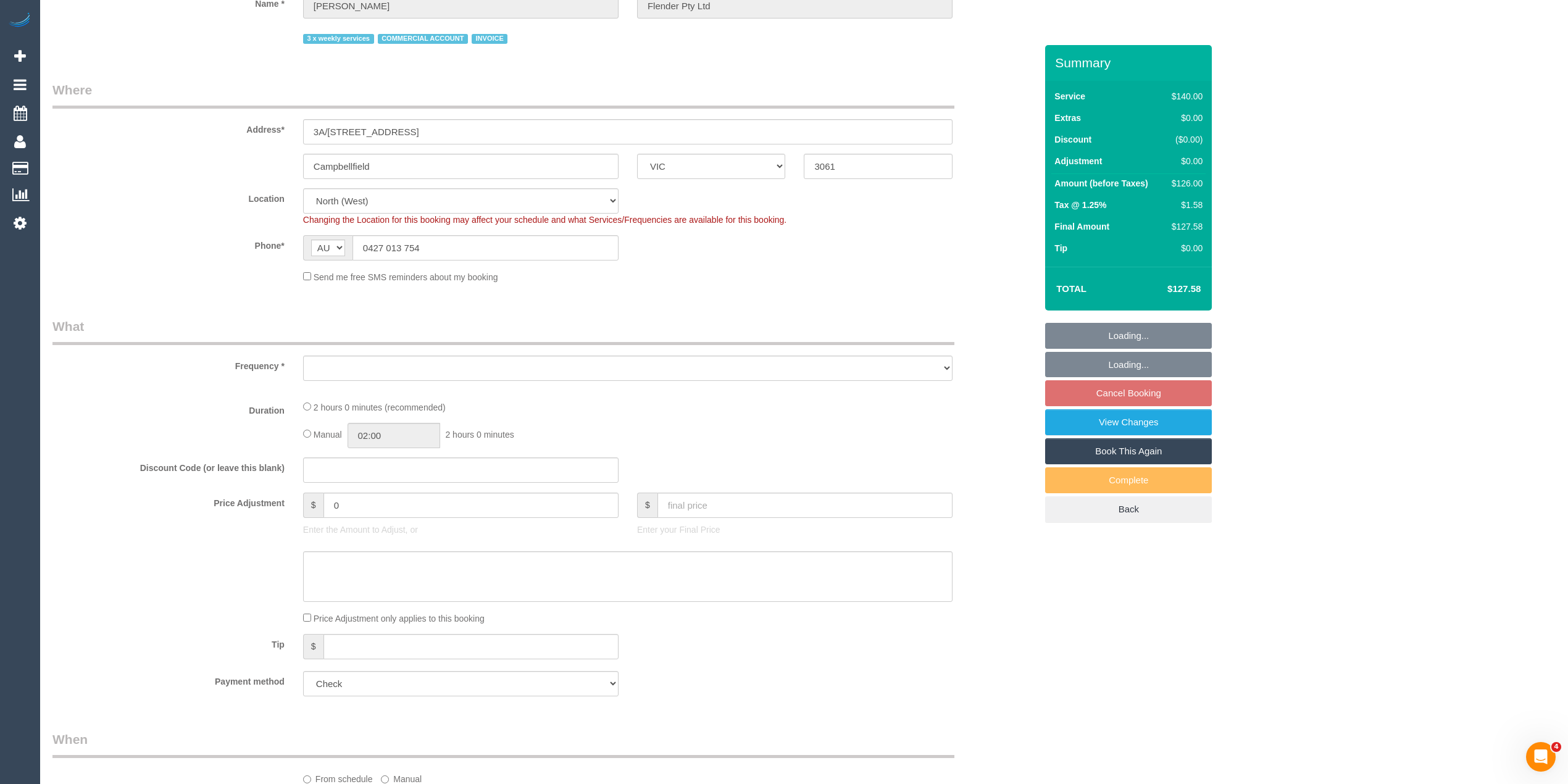
select select "object:713"
select select "number:28"
select select "number:17"
select select "number:18"
select select "number:25"
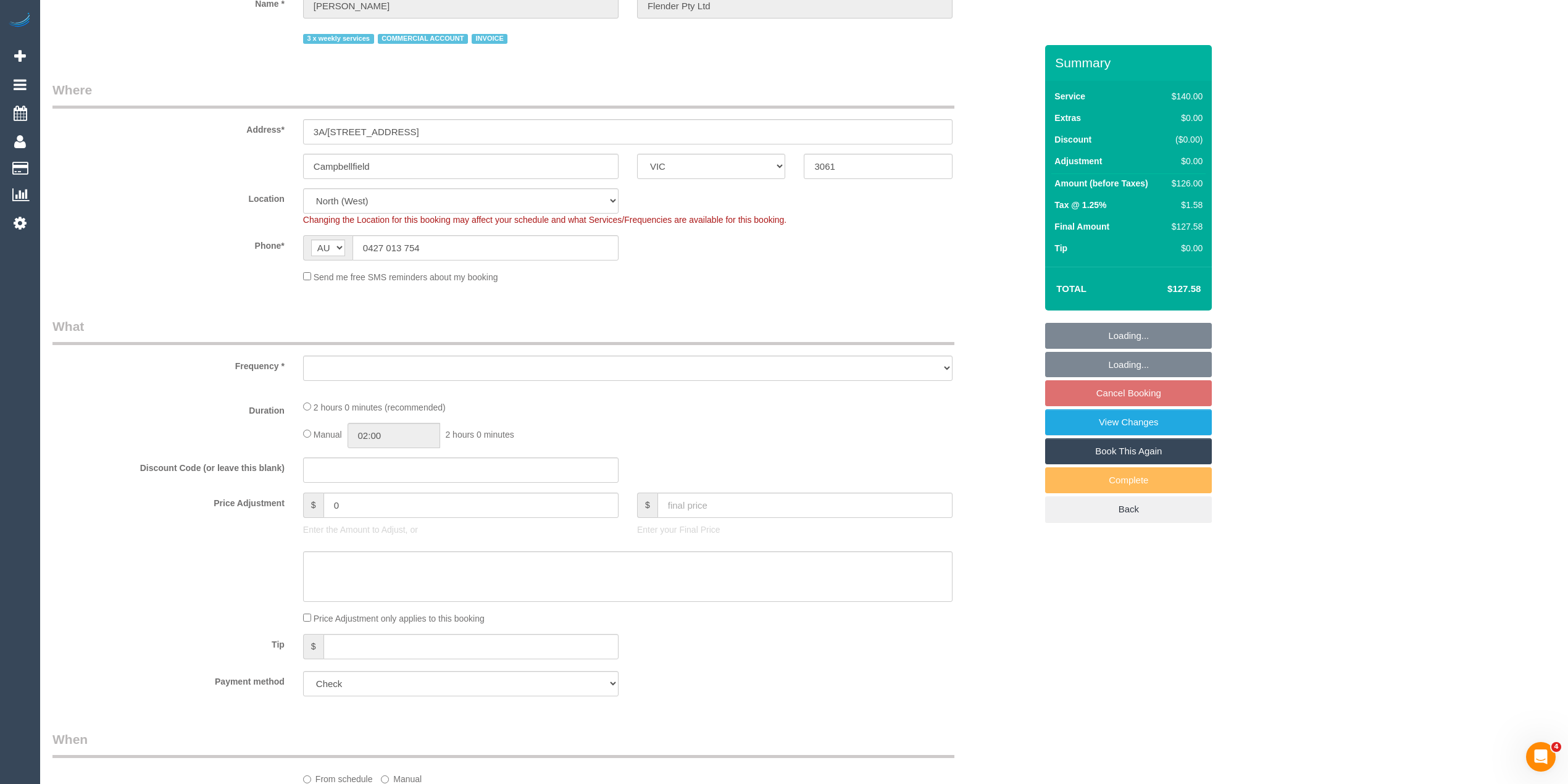
select select "number:35"
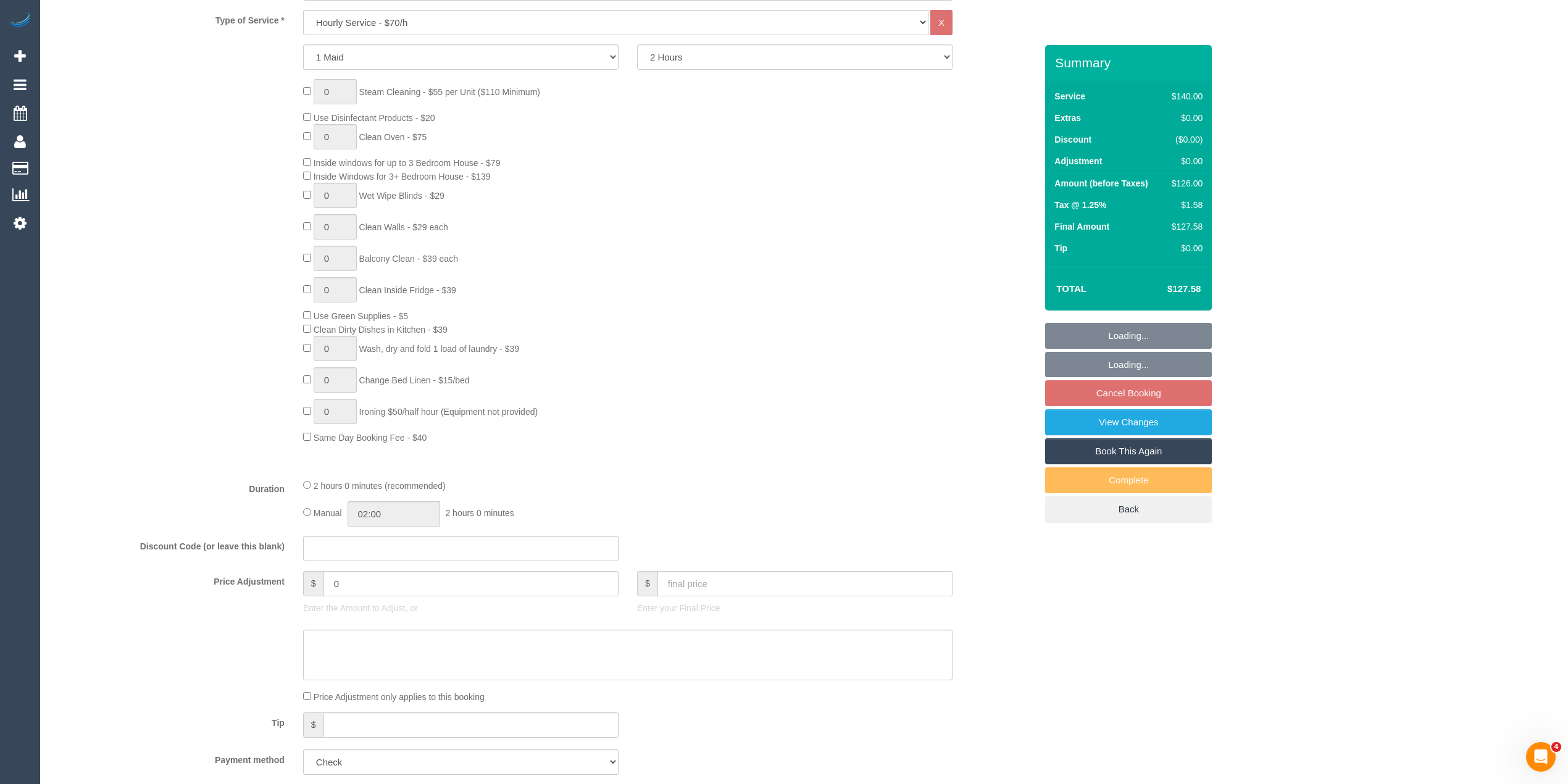
select select "object:882"
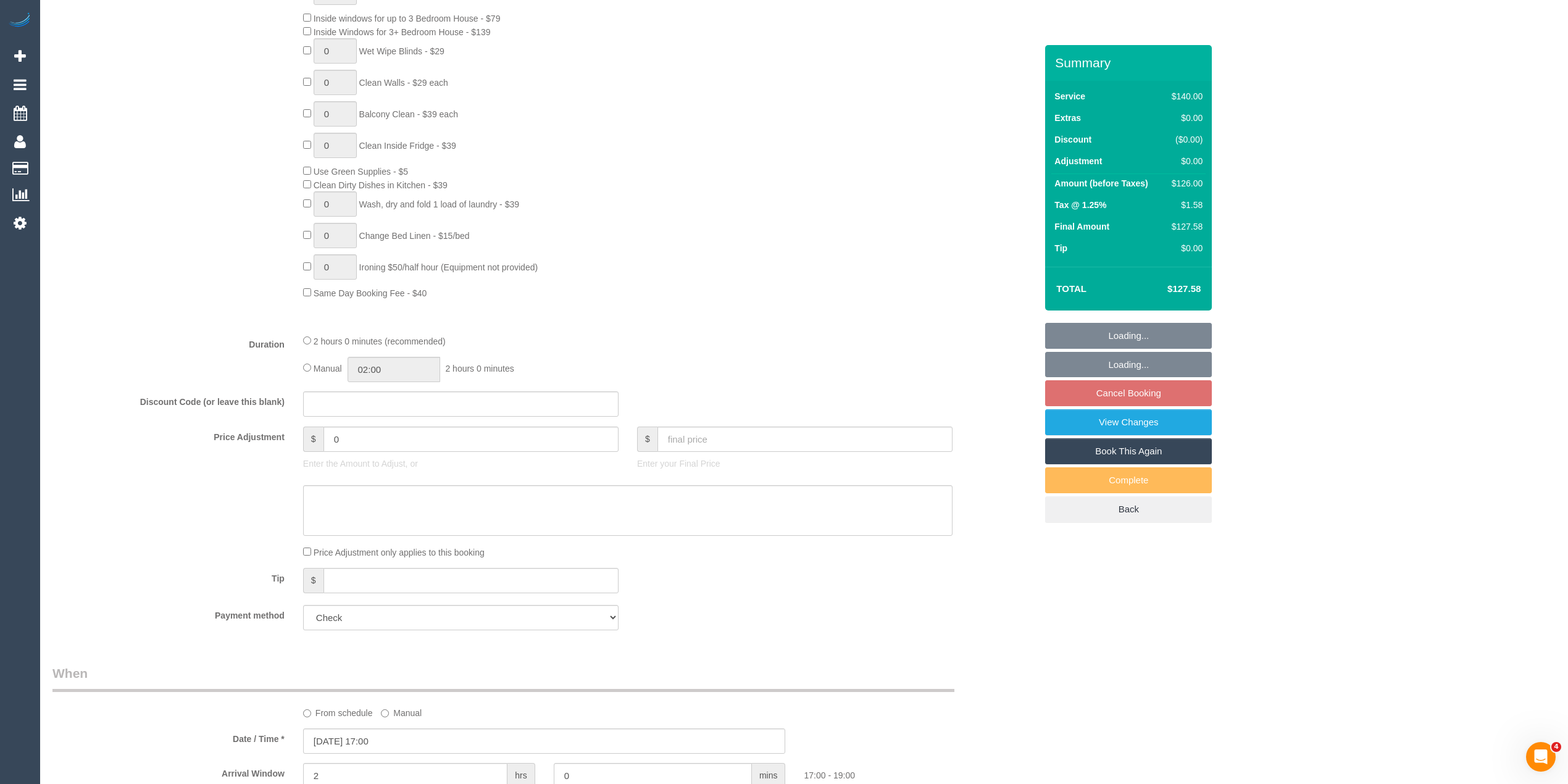
scroll to position [1097, 0]
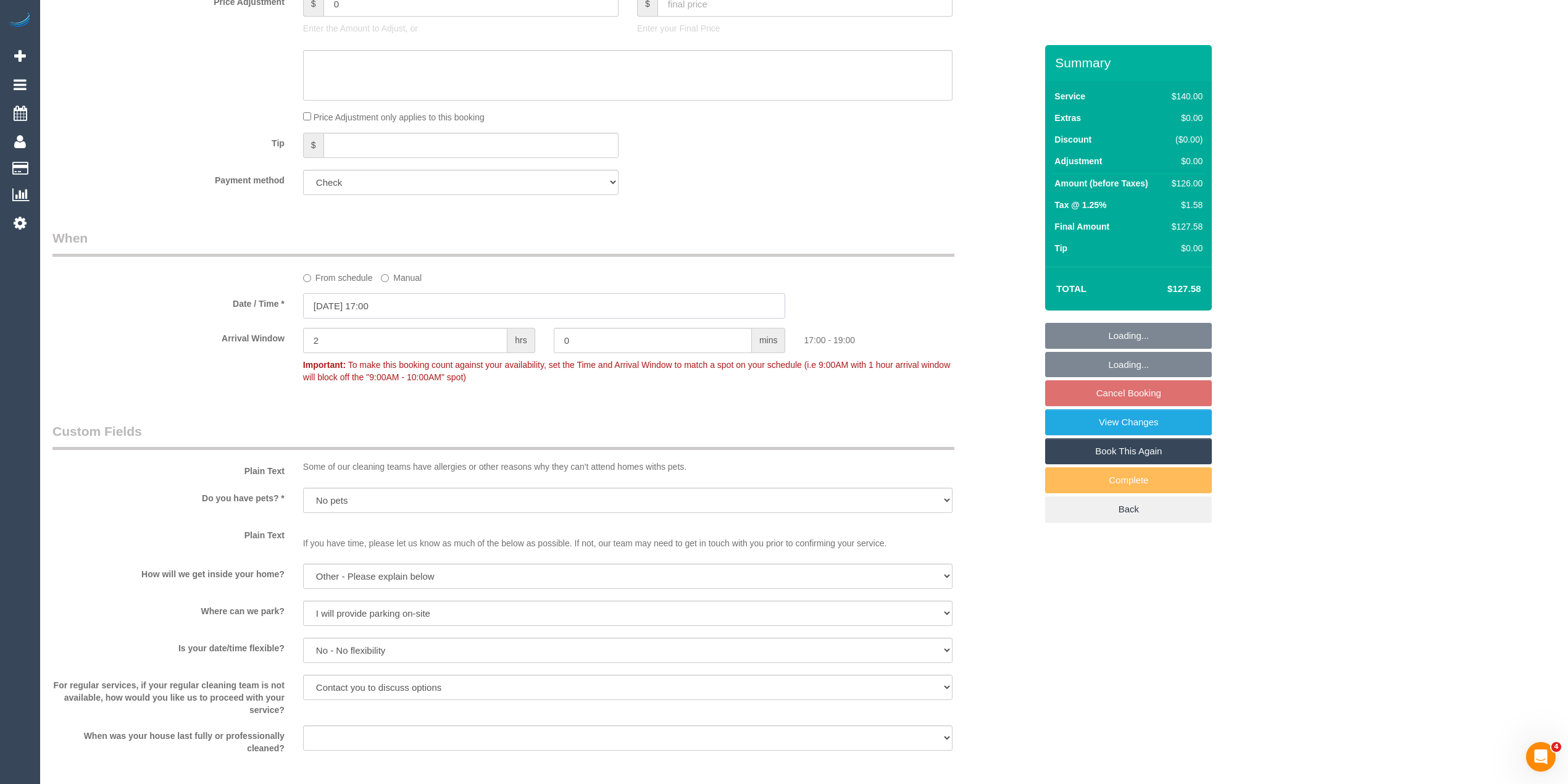
click at [342, 307] on input "[DATE] 17:00" at bounding box center [544, 306] width 483 height 25
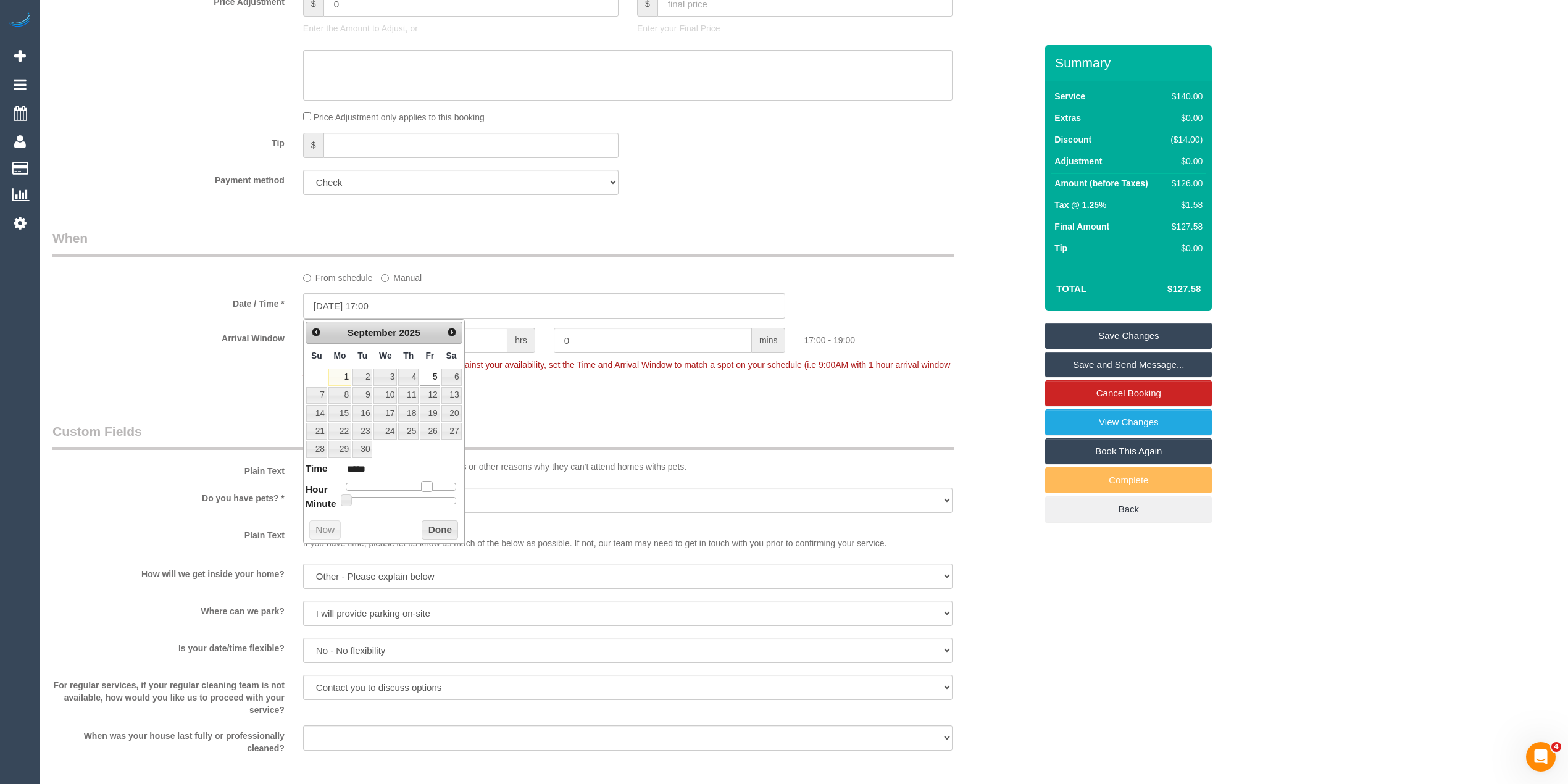
type input "[DATE] 16:00"
type input "*****"
type input "[DATE] 15:00"
type input "*****"
type input "[DATE] 14:00"
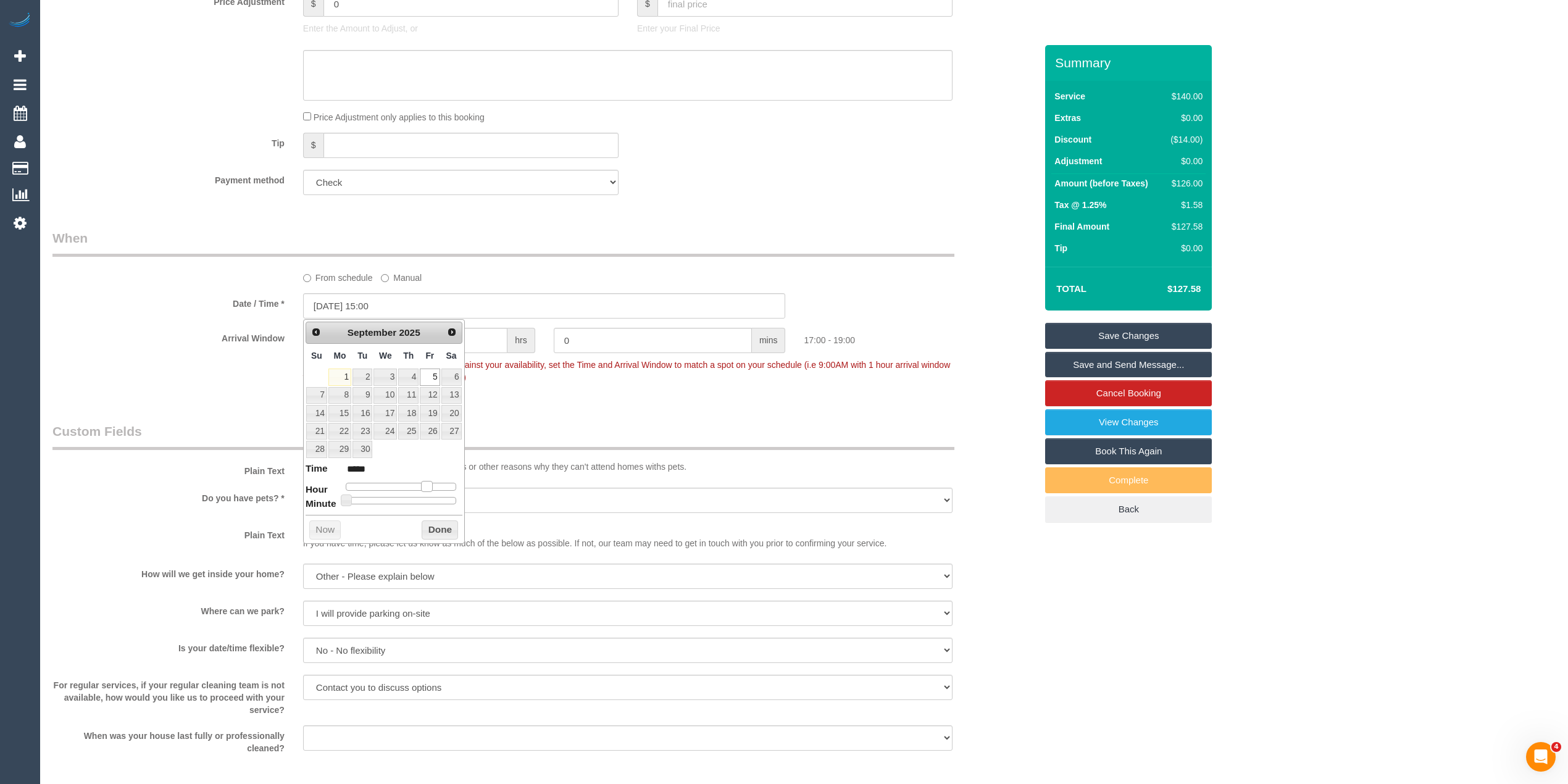
type input "*****"
type input "[DATE] 13:00"
type input "*****"
drag, startPoint x: 426, startPoint y: 489, endPoint x: 409, endPoint y: 489, distance: 17.0
click at [409, 489] on span at bounding box center [407, 486] width 11 height 11
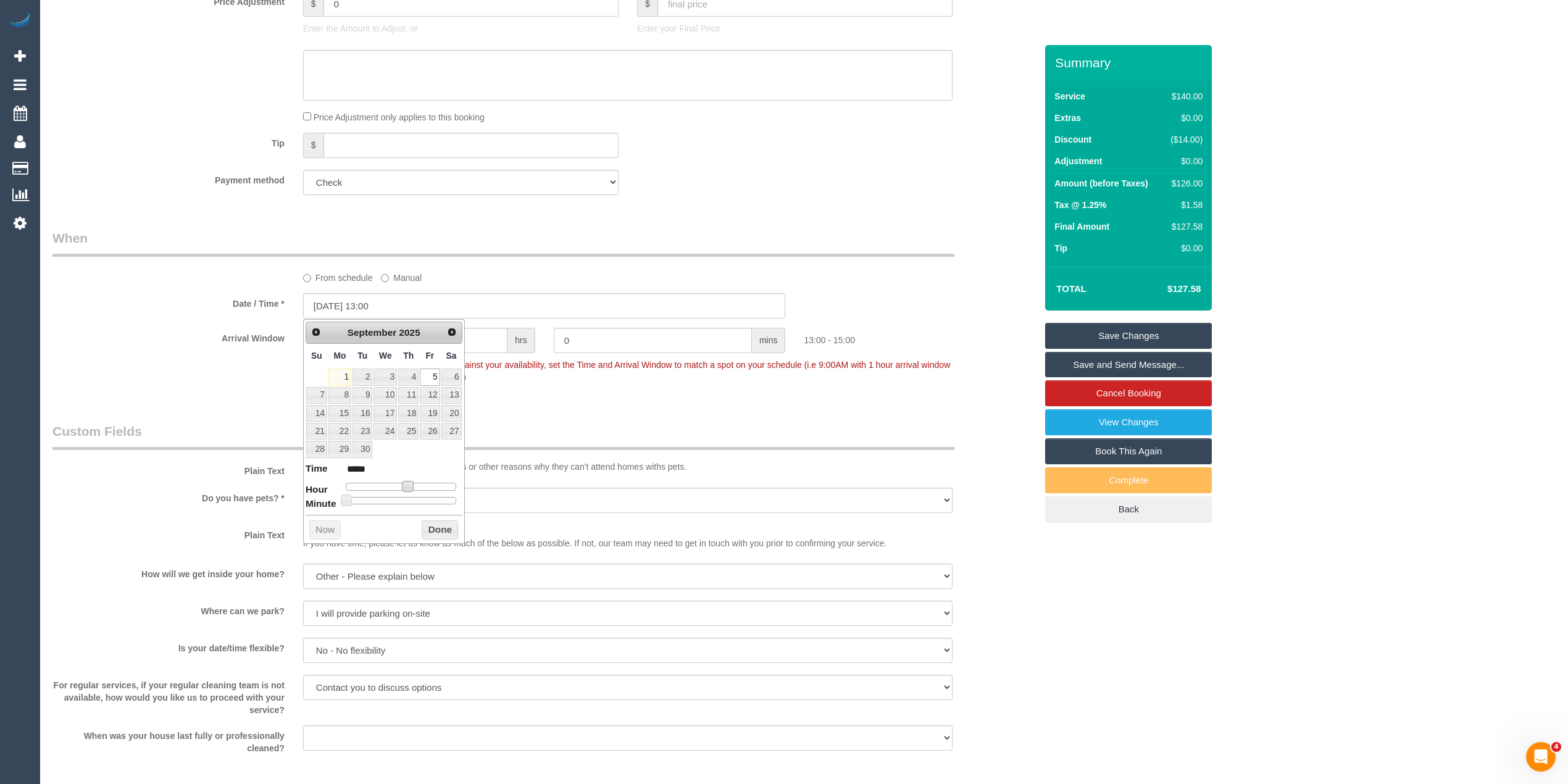
click at [1344, 374] on div "Who Email* [EMAIL_ADDRESS][PERSON_NAME][DOMAIN_NAME] Name * [PERSON_NAME] Flend…" at bounding box center [804, 167] width 1503 height 2439
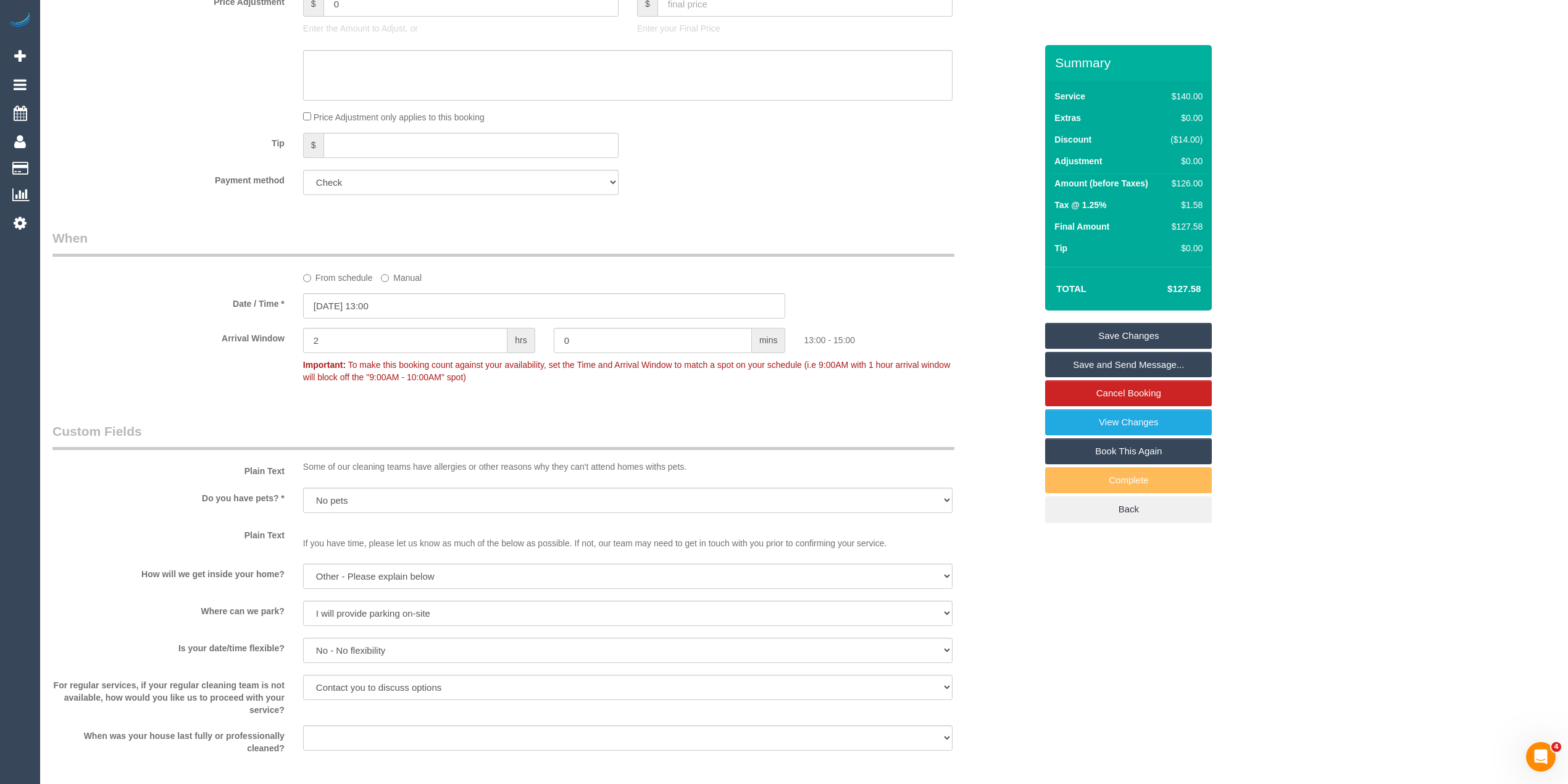
scroll to position [1744, 0]
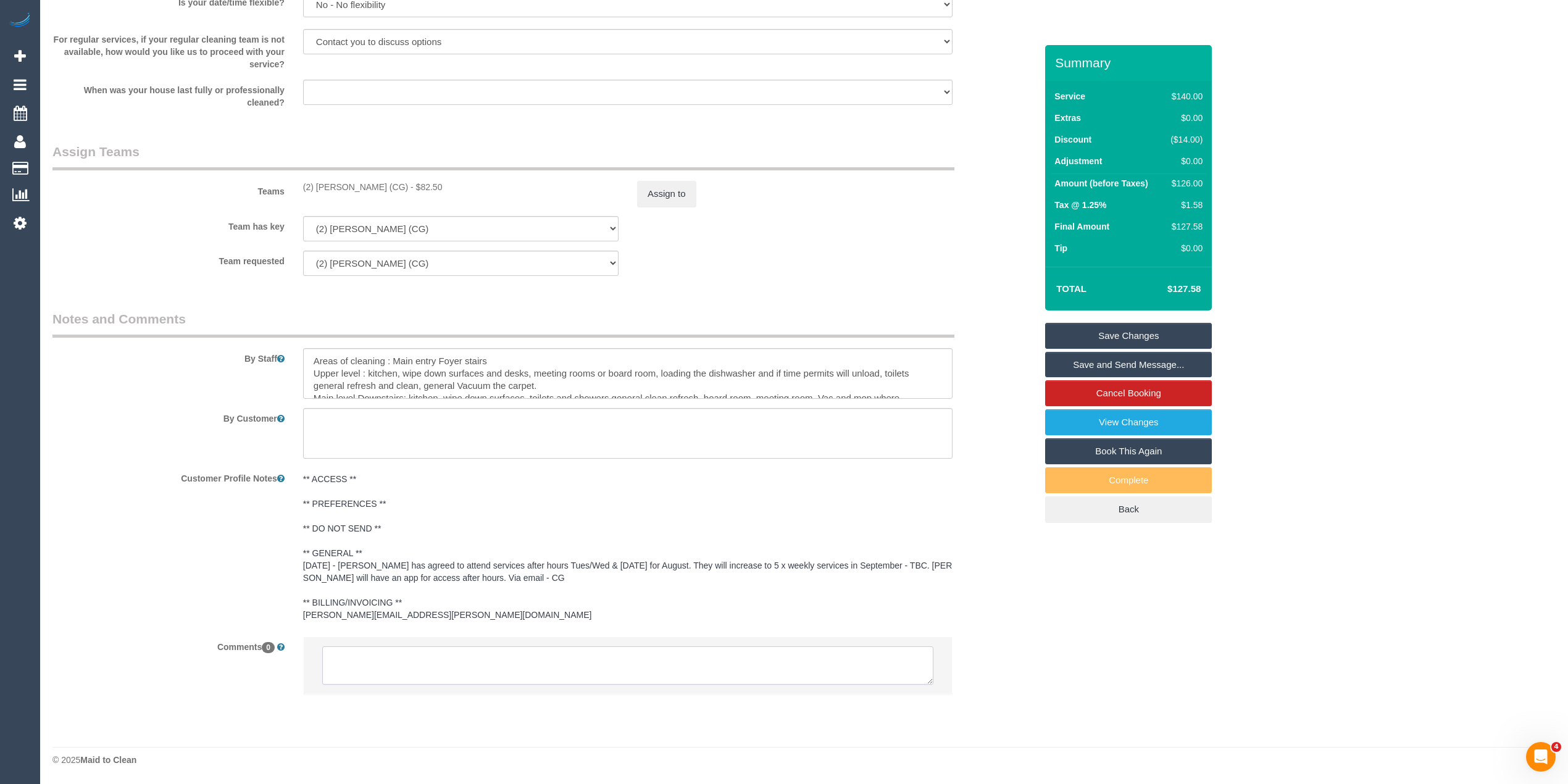
click at [541, 662] on textarea at bounding box center [628, 666] width 611 height 39
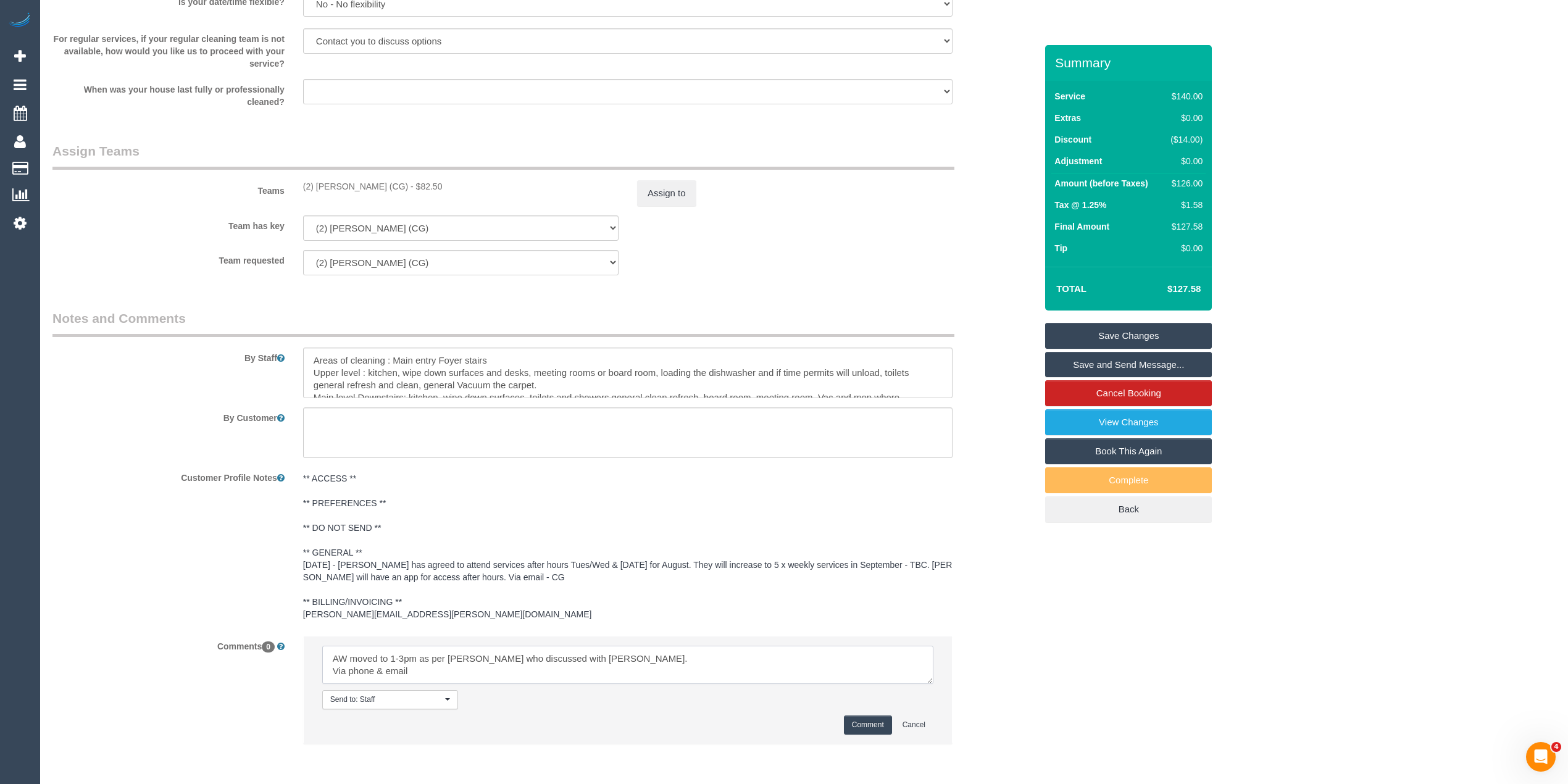
type textarea "AW moved to 1-3pm as per [PERSON_NAME] who discussed with [PERSON_NAME]. Via ph…"
click at [874, 723] on button "Comment" at bounding box center [868, 725] width 48 height 19
click at [1179, 334] on link "Save Changes" at bounding box center [1128, 336] width 167 height 26
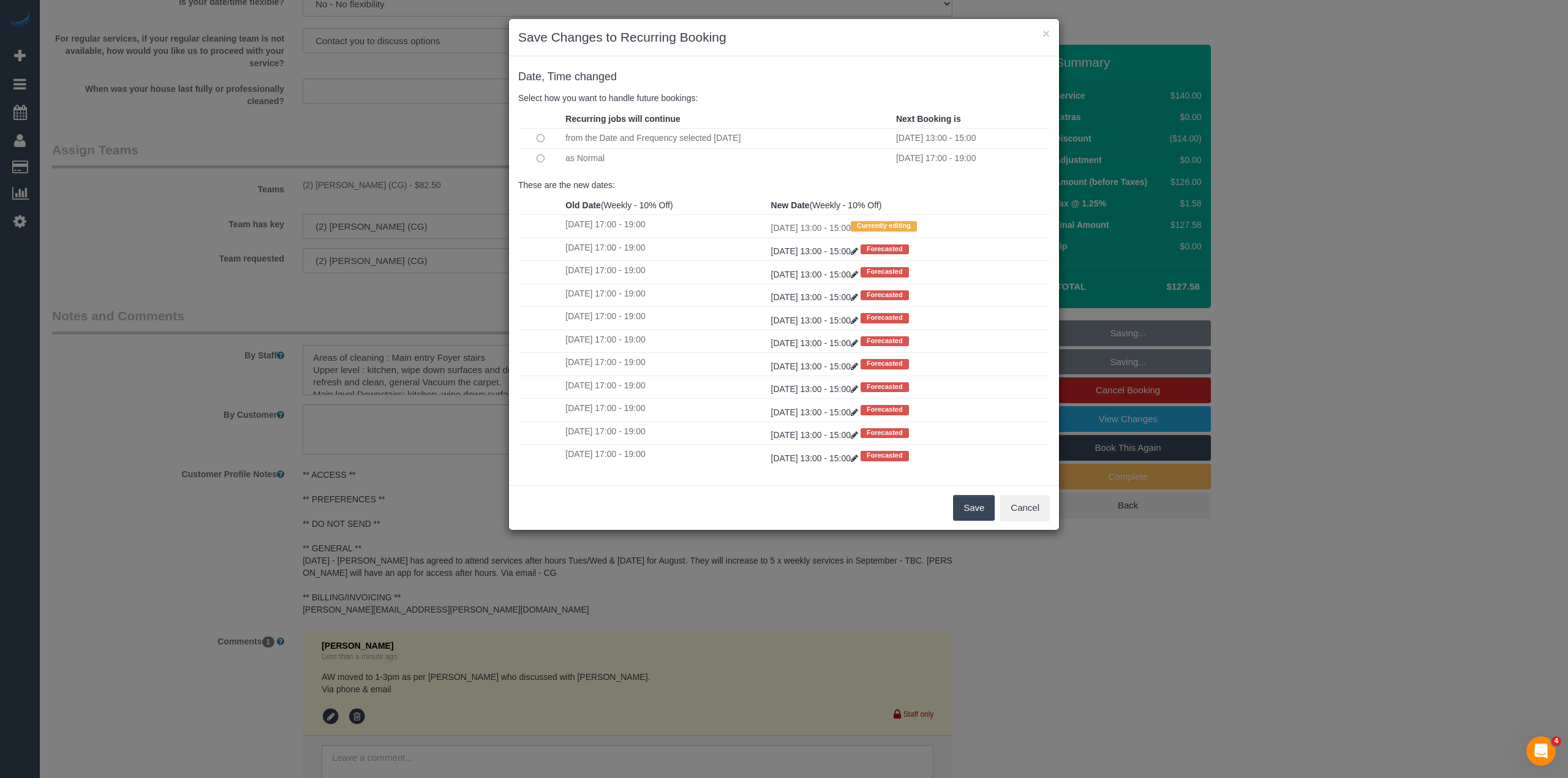
click at [971, 515] on button "Save" at bounding box center [973, 508] width 42 height 26
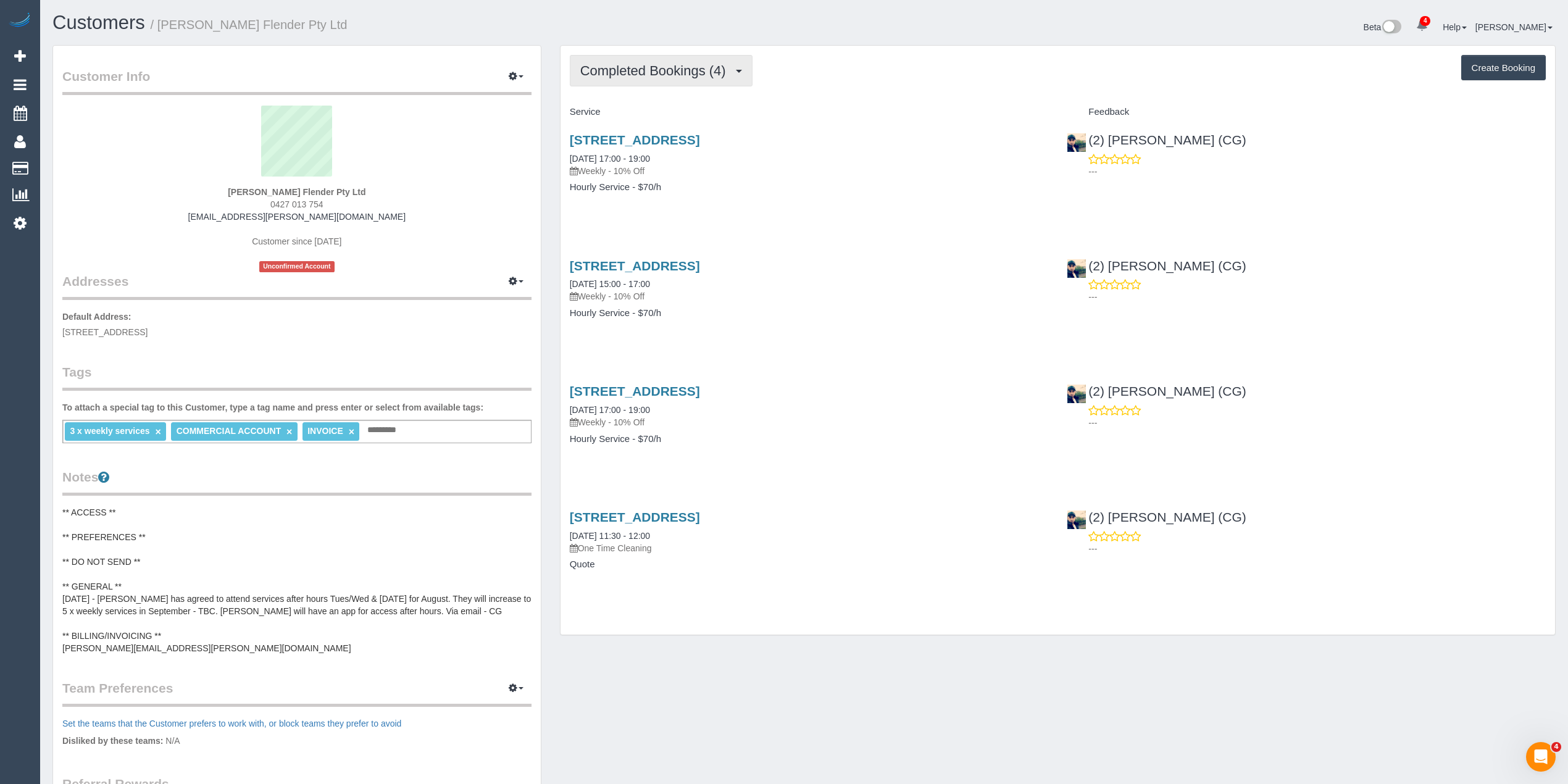
click at [623, 62] on button "Completed Bookings (4)" at bounding box center [661, 71] width 183 height 32
click at [650, 111] on link "Upcoming Bookings (22)" at bounding box center [635, 115] width 130 height 16
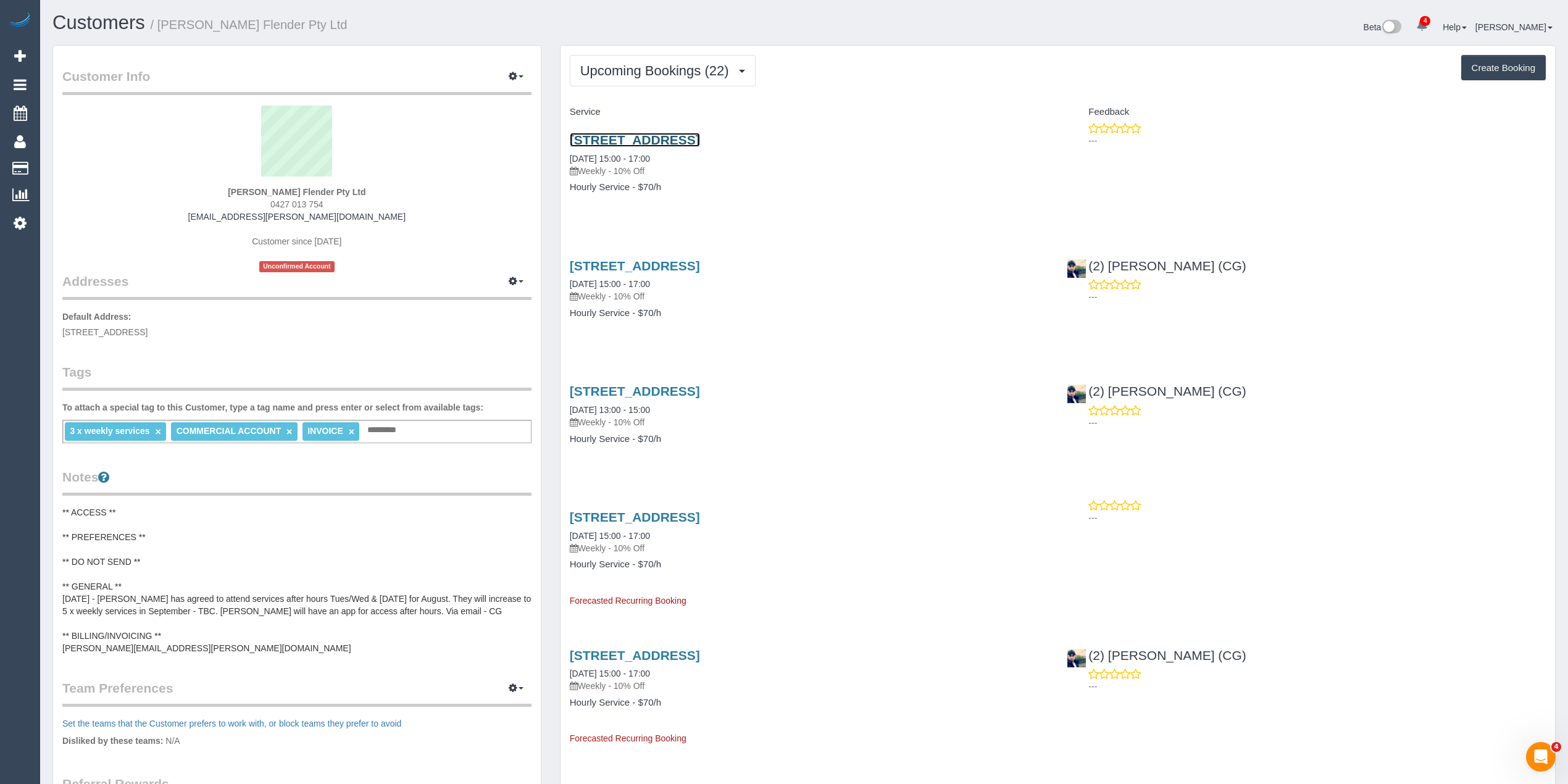
click at [700, 136] on link "[STREET_ADDRESS]" at bounding box center [635, 140] width 130 height 14
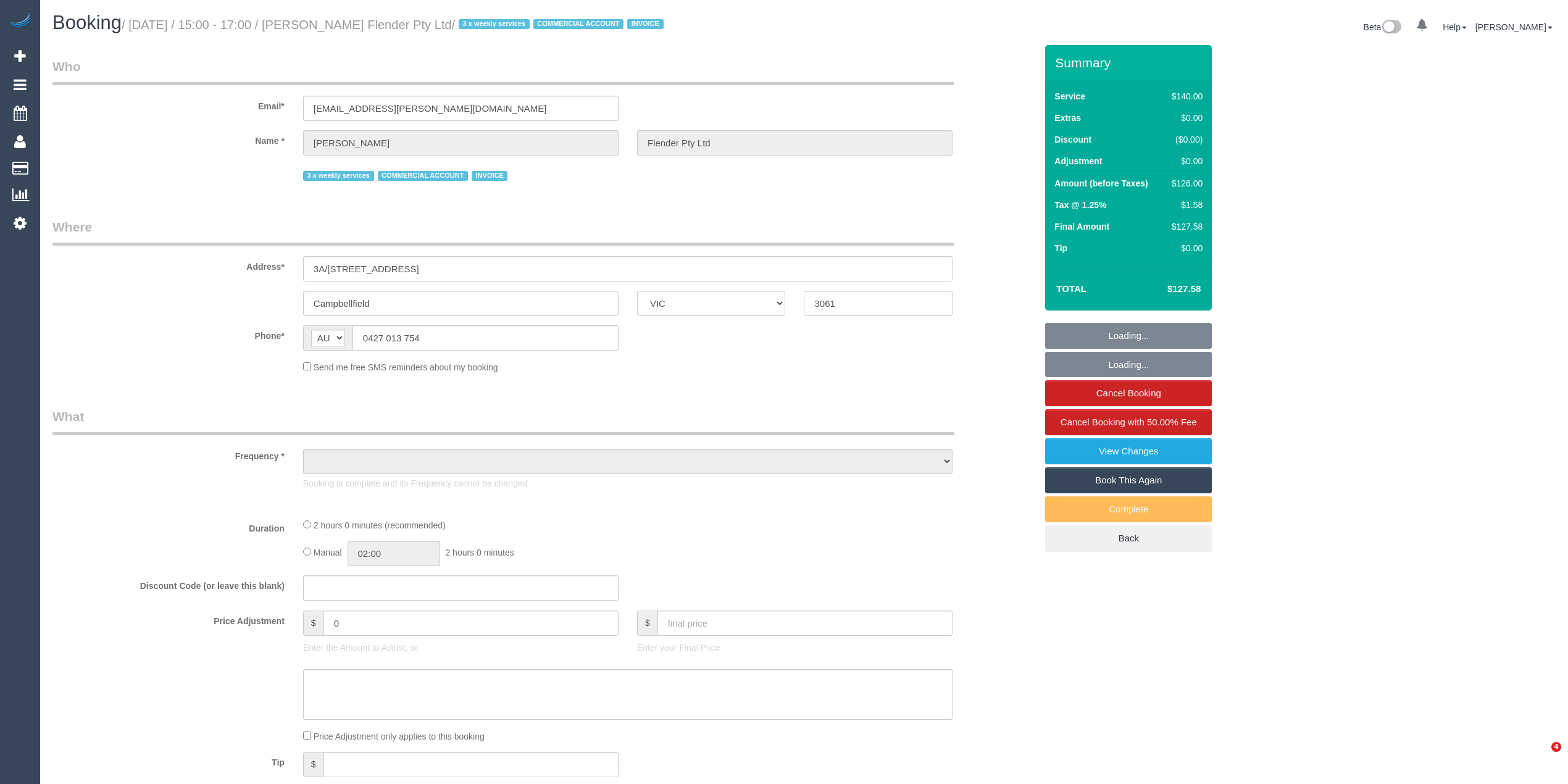
select select "VIC"
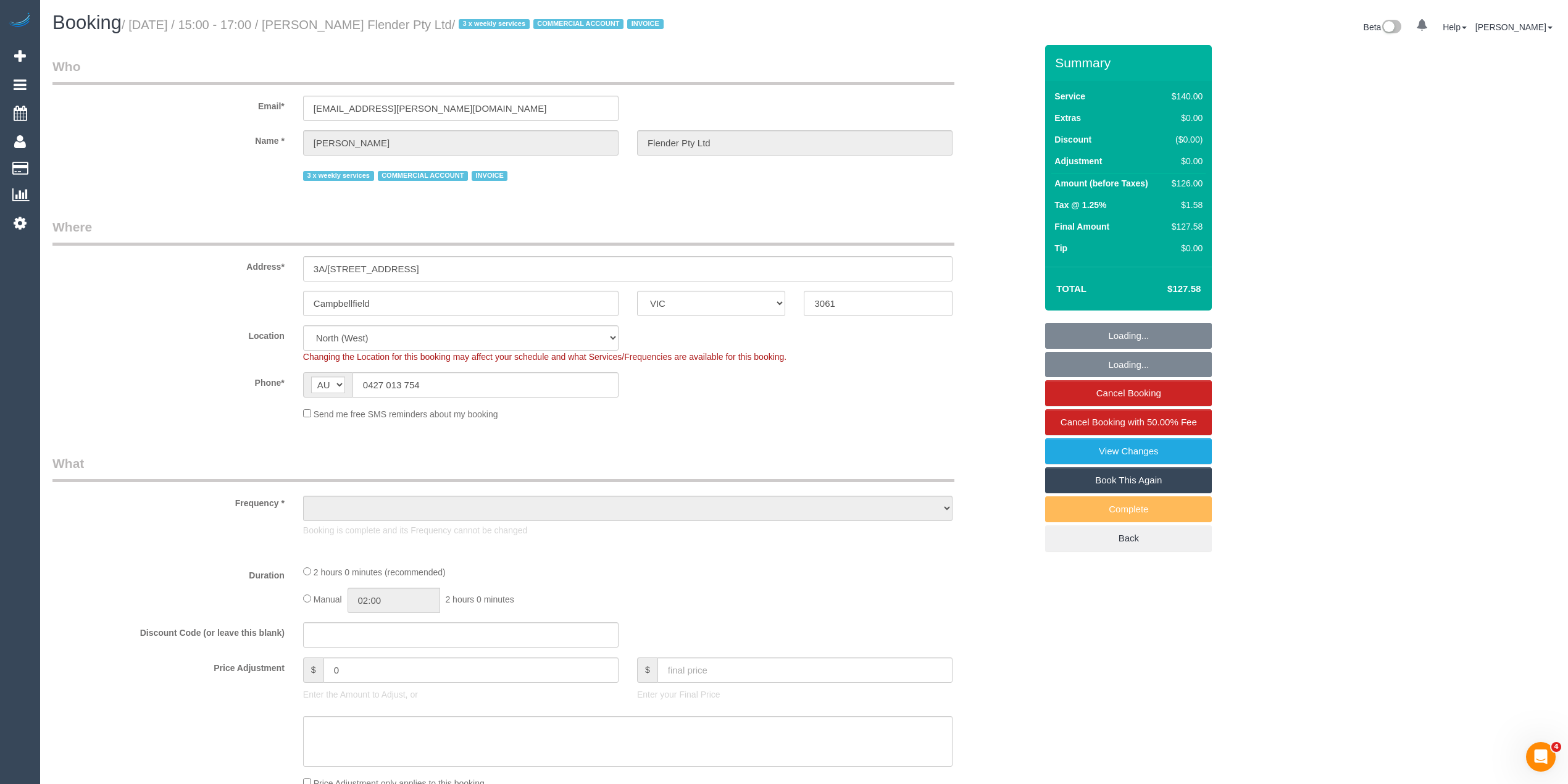
select select "object:576"
select select "number:28"
select select "number:17"
select select "number:18"
select select "number:25"
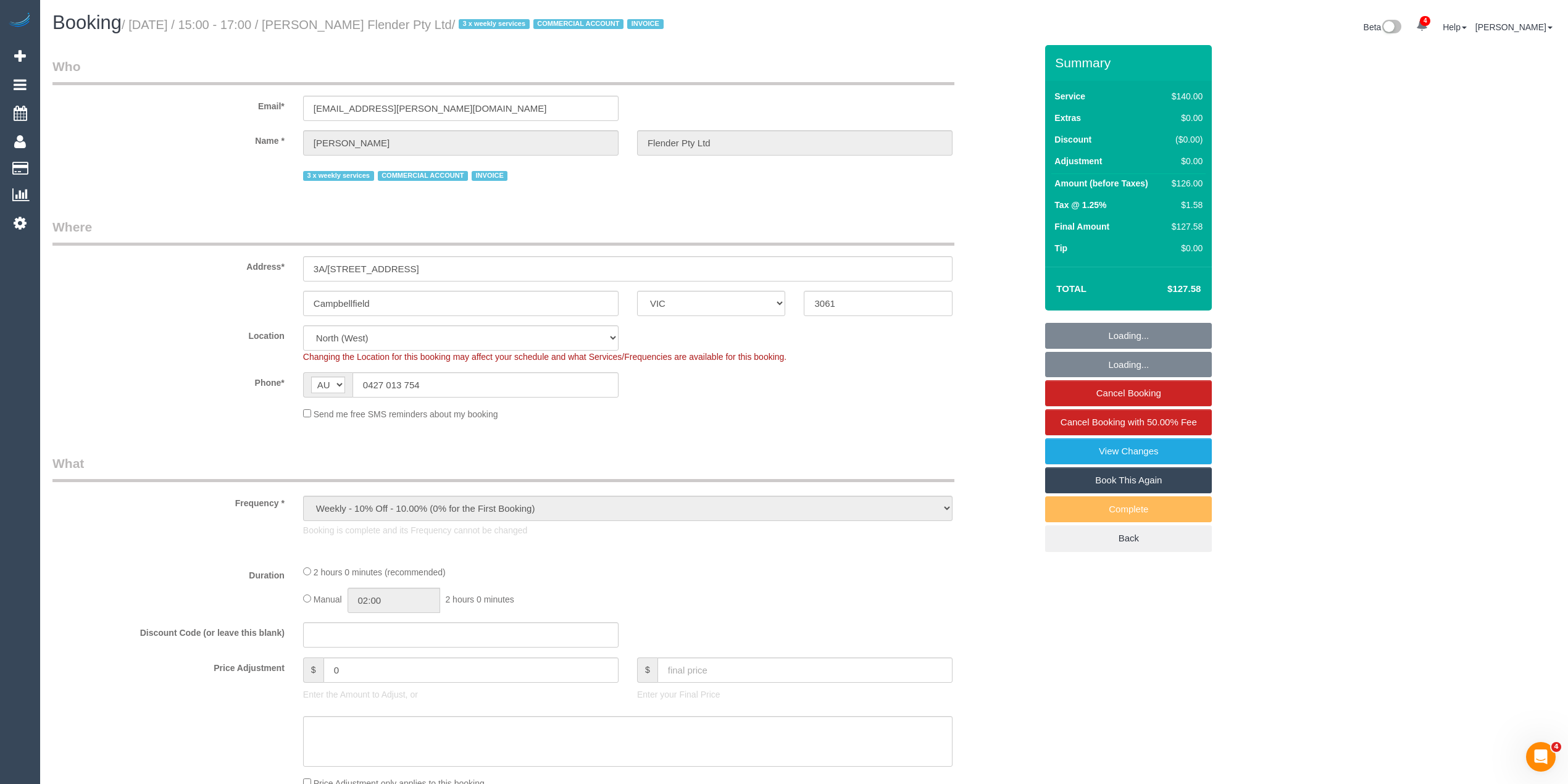
select select "number:35"
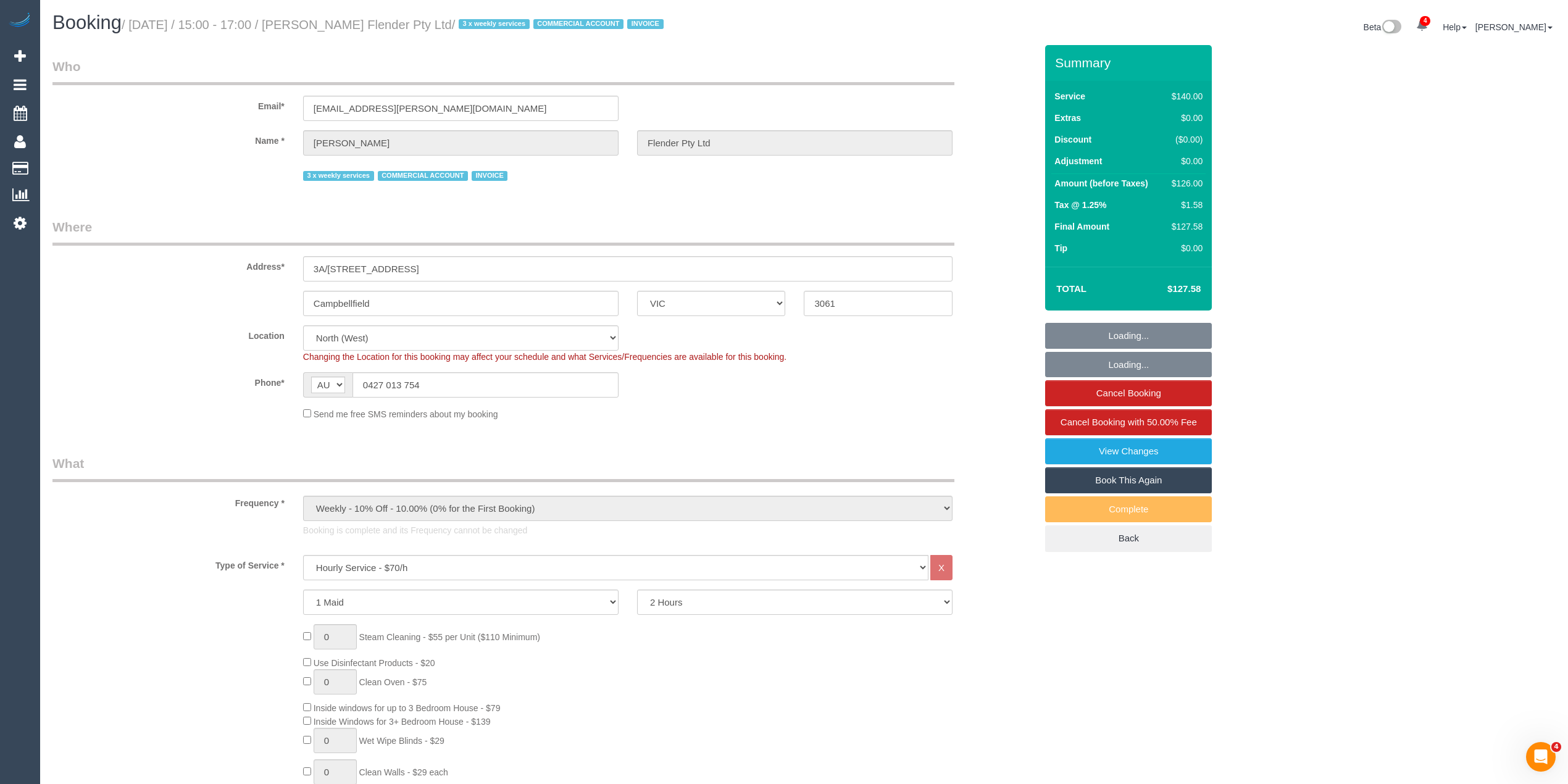
select select "object:1613"
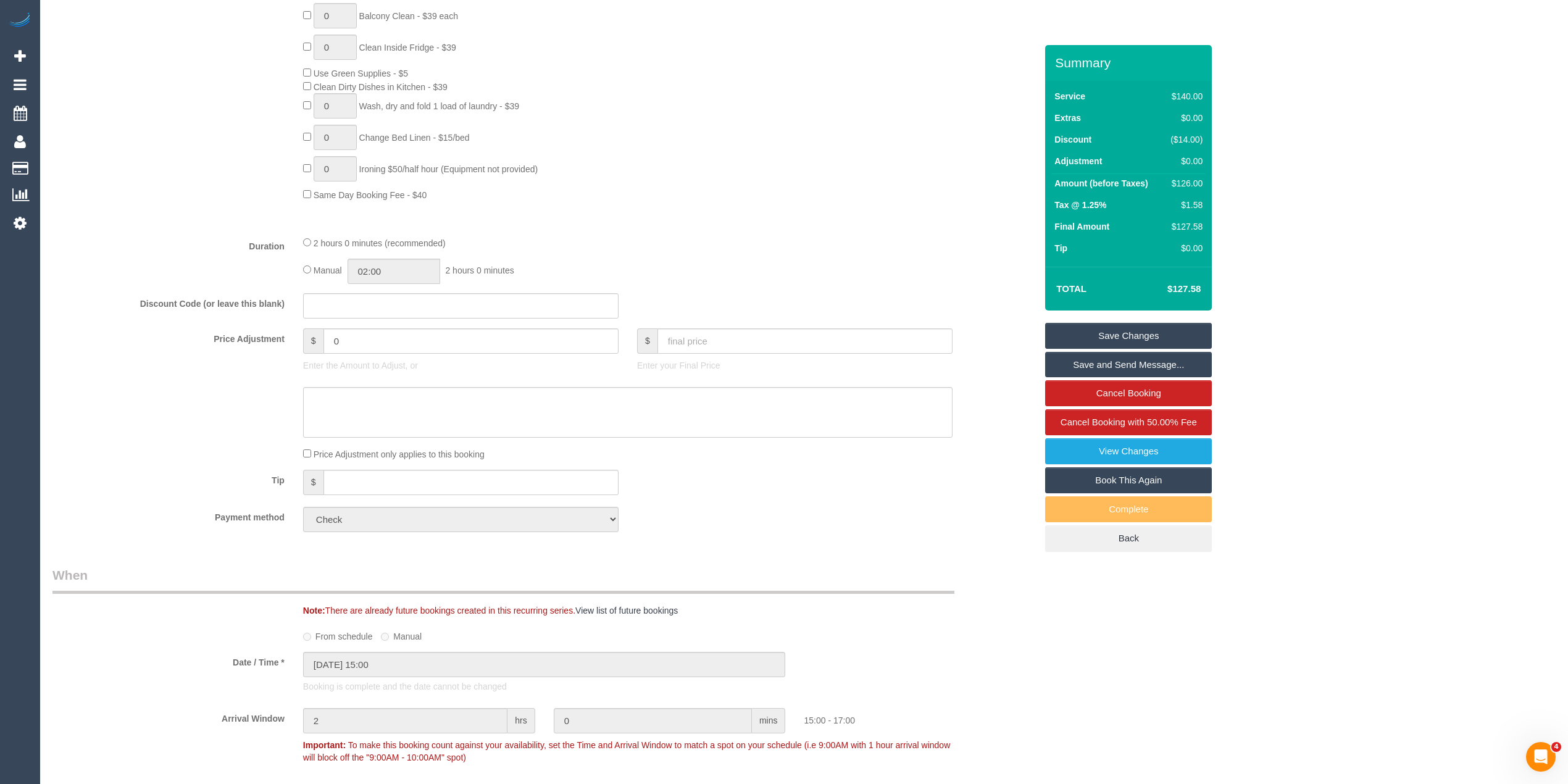
scroll to position [823, 0]
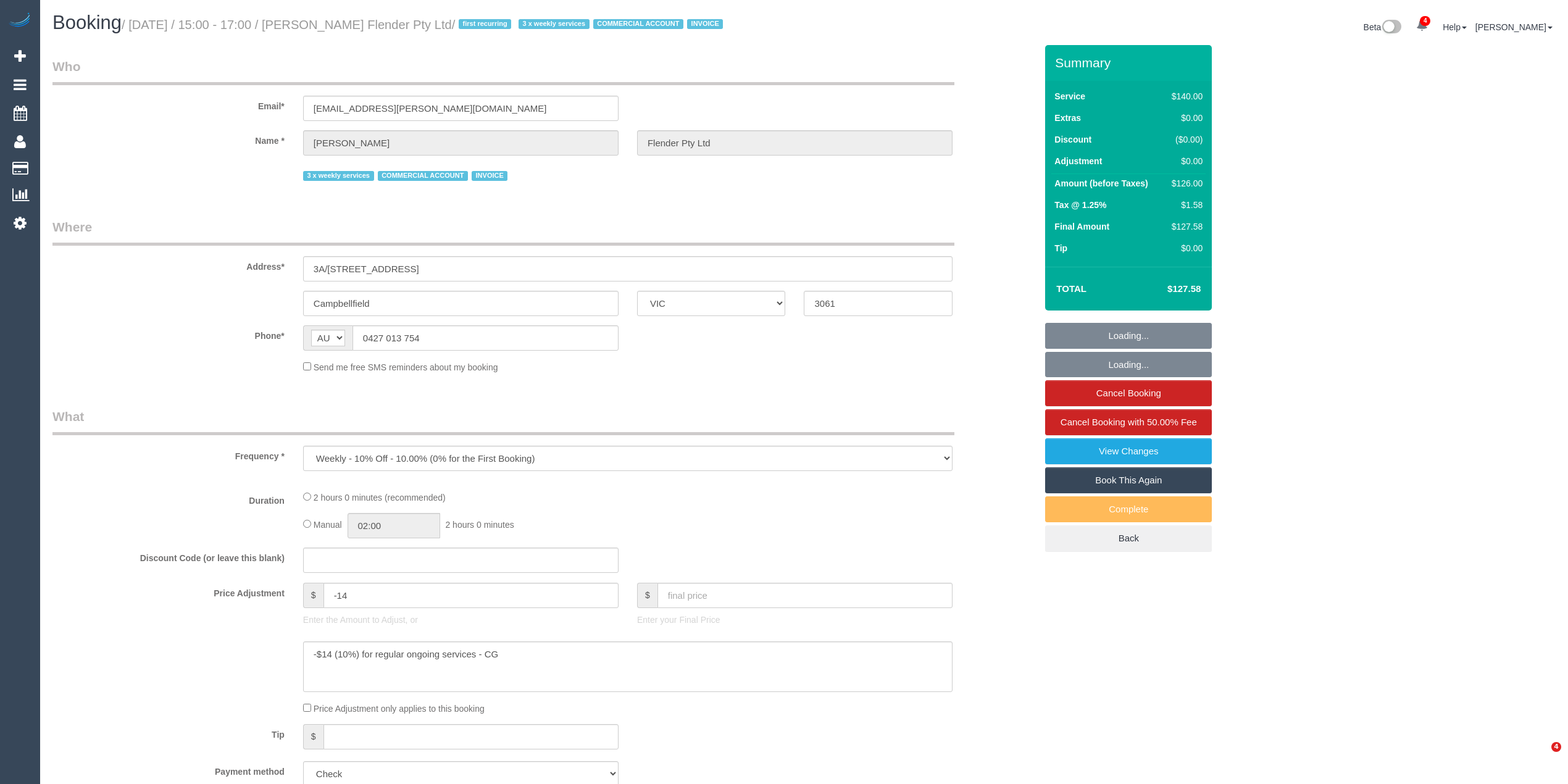
select select "VIC"
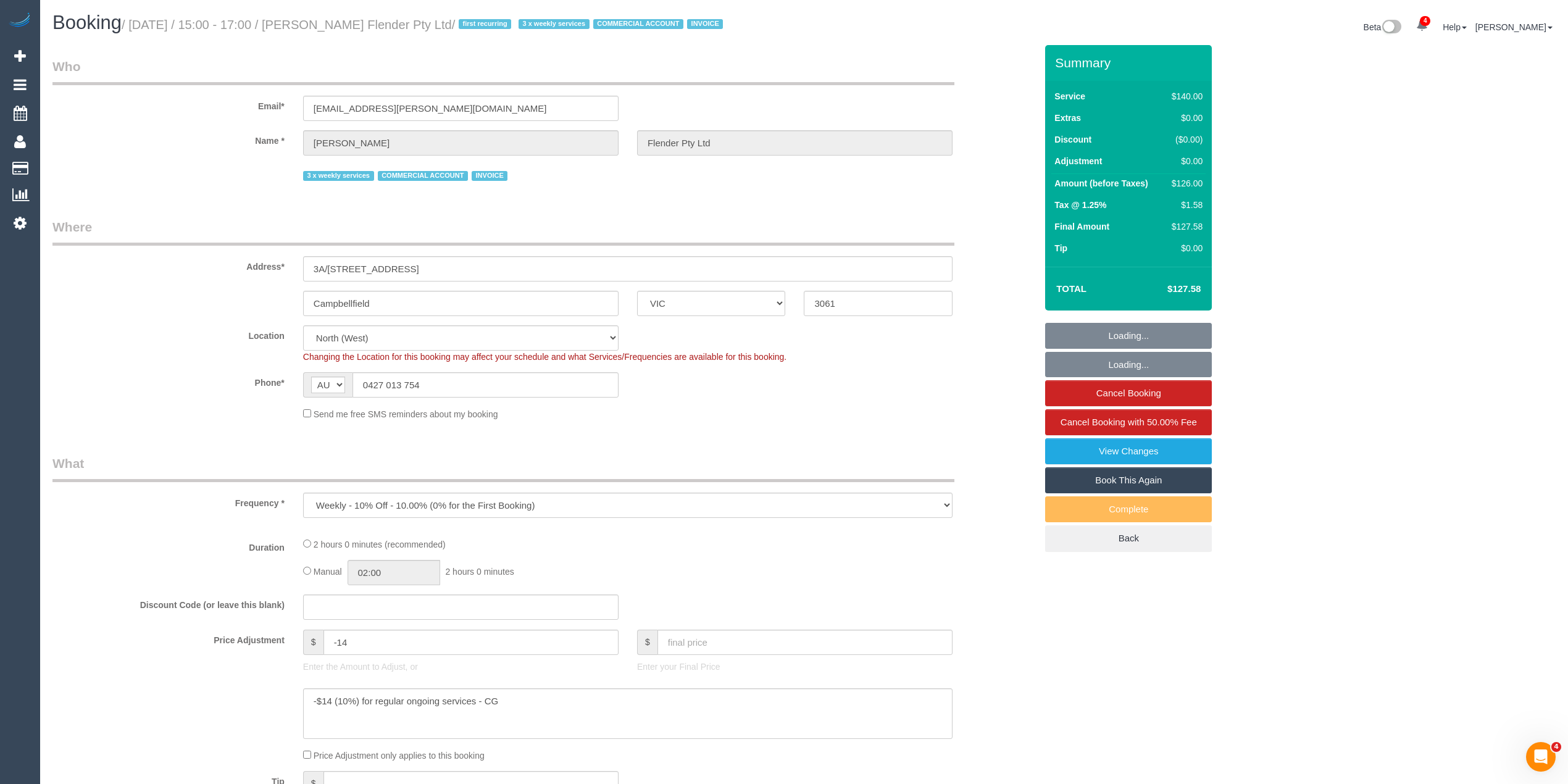
select select "number:28"
select select "number:17"
select select "number:19"
select select "number:25"
select select "number:35"
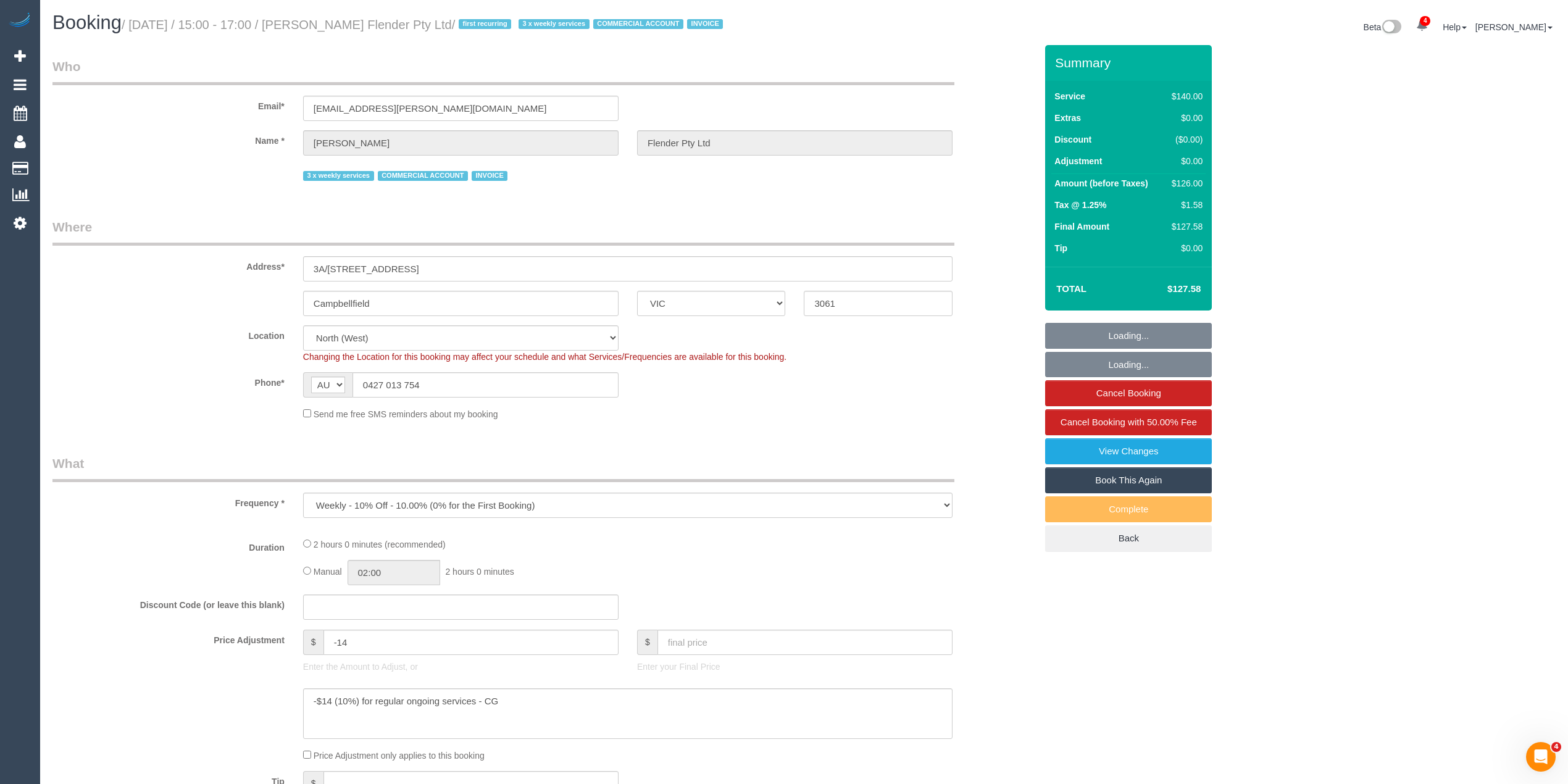
select select "object:718"
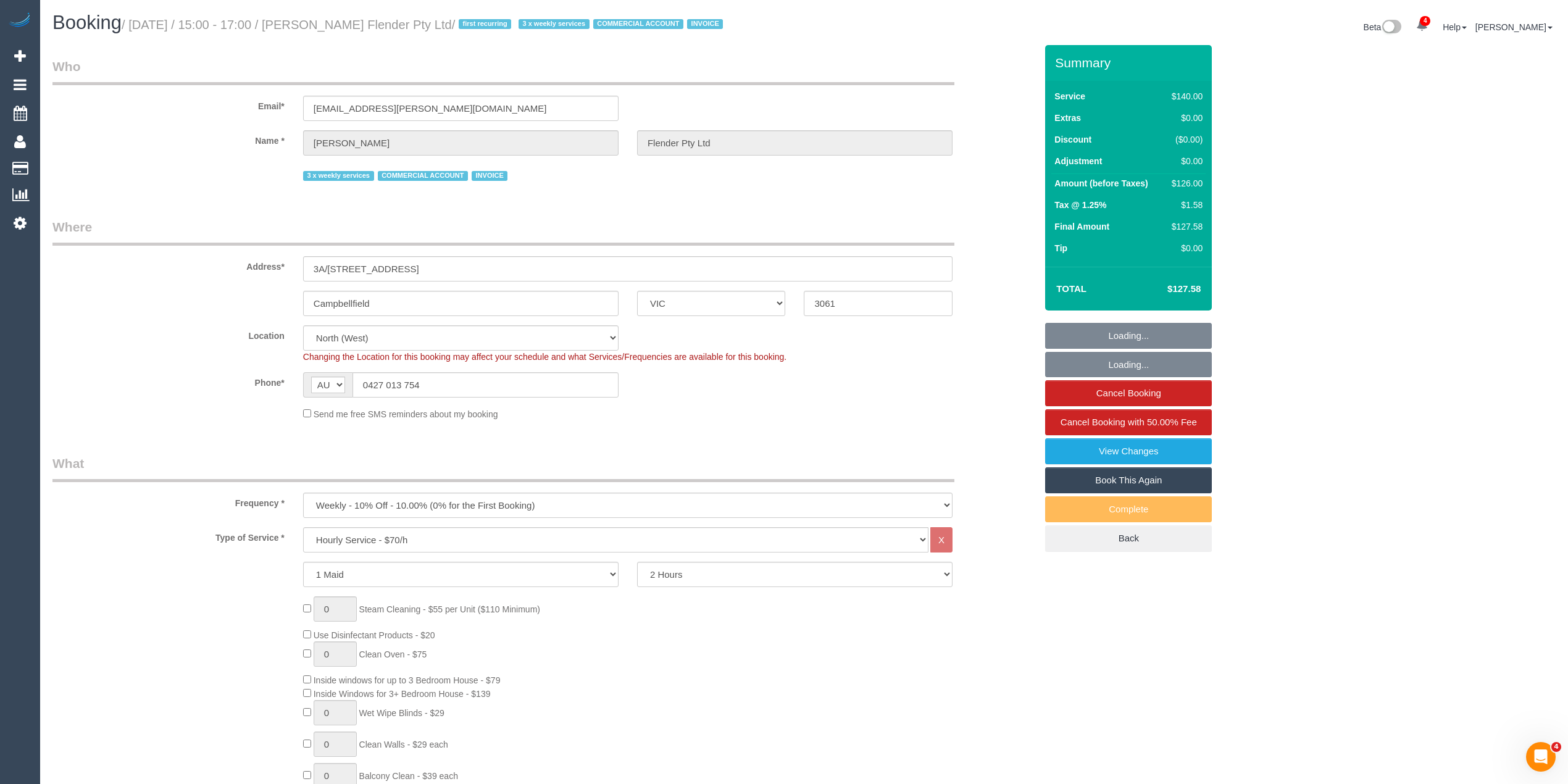
scroll to position [1744, 0]
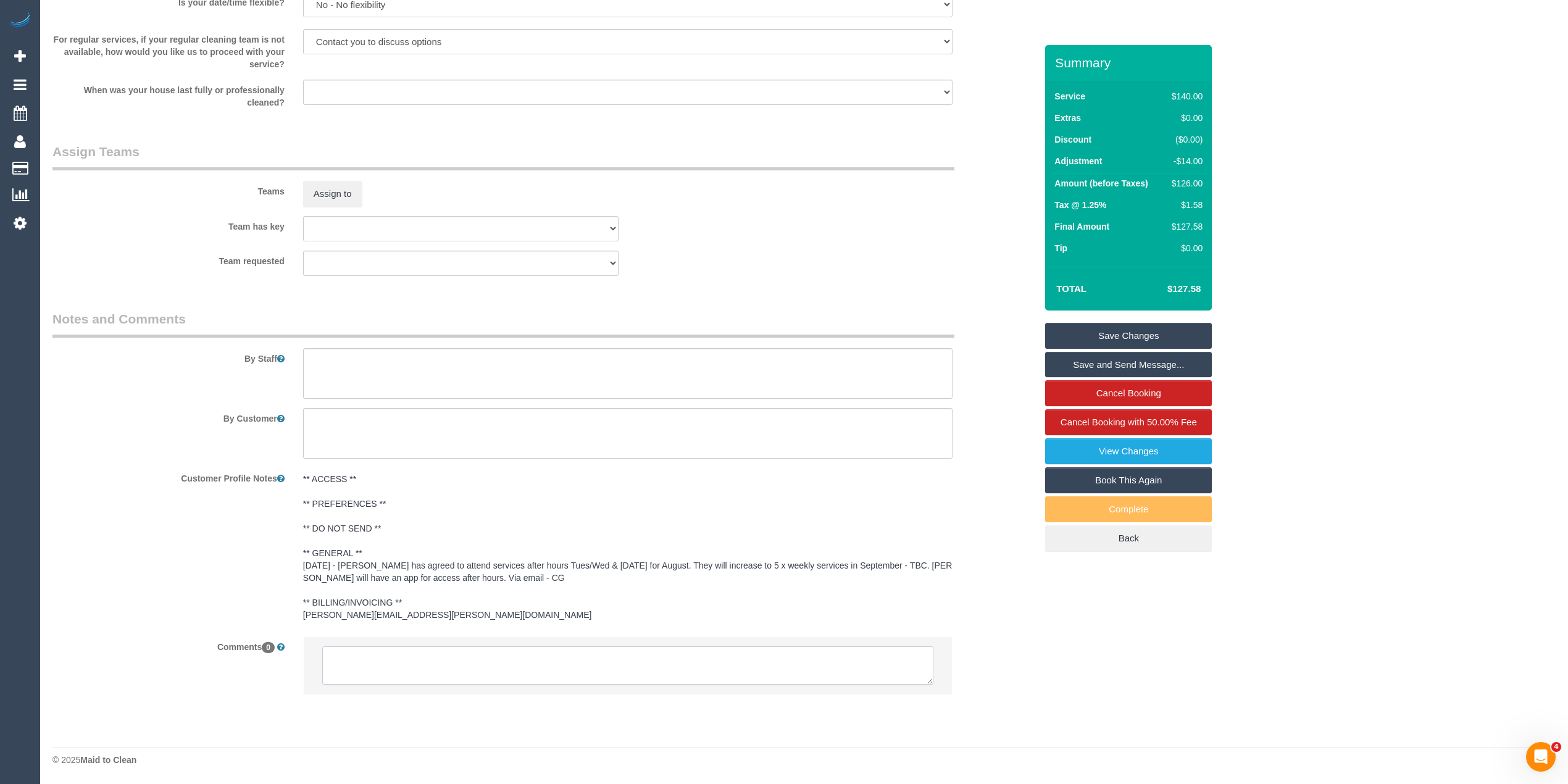
click at [432, 660] on textarea at bounding box center [628, 666] width 611 height 39
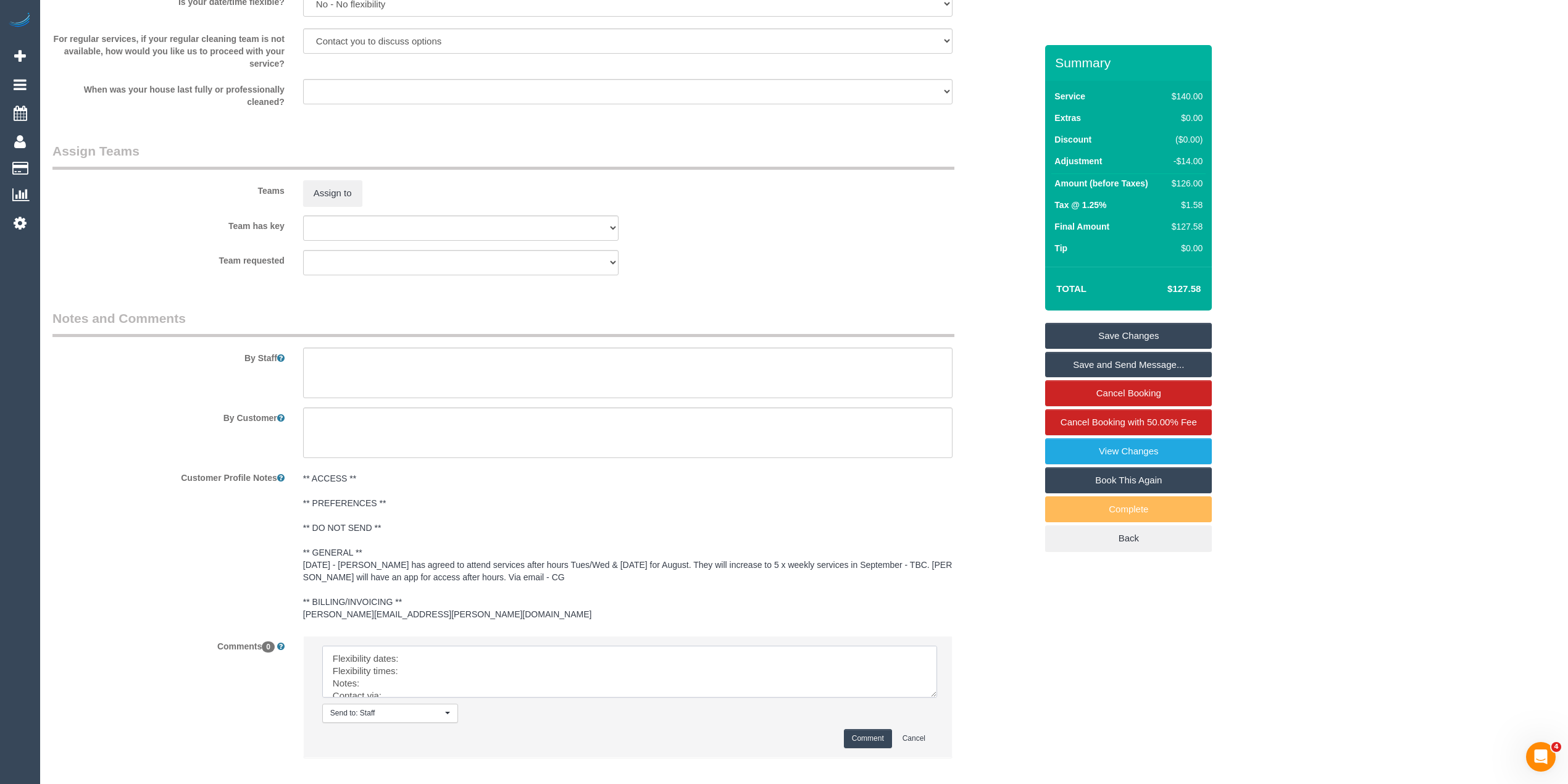
drag, startPoint x: 921, startPoint y: 674, endPoint x: 933, endPoint y: 740, distance: 67.1
click at [937, 698] on textarea at bounding box center [630, 671] width 615 height 52
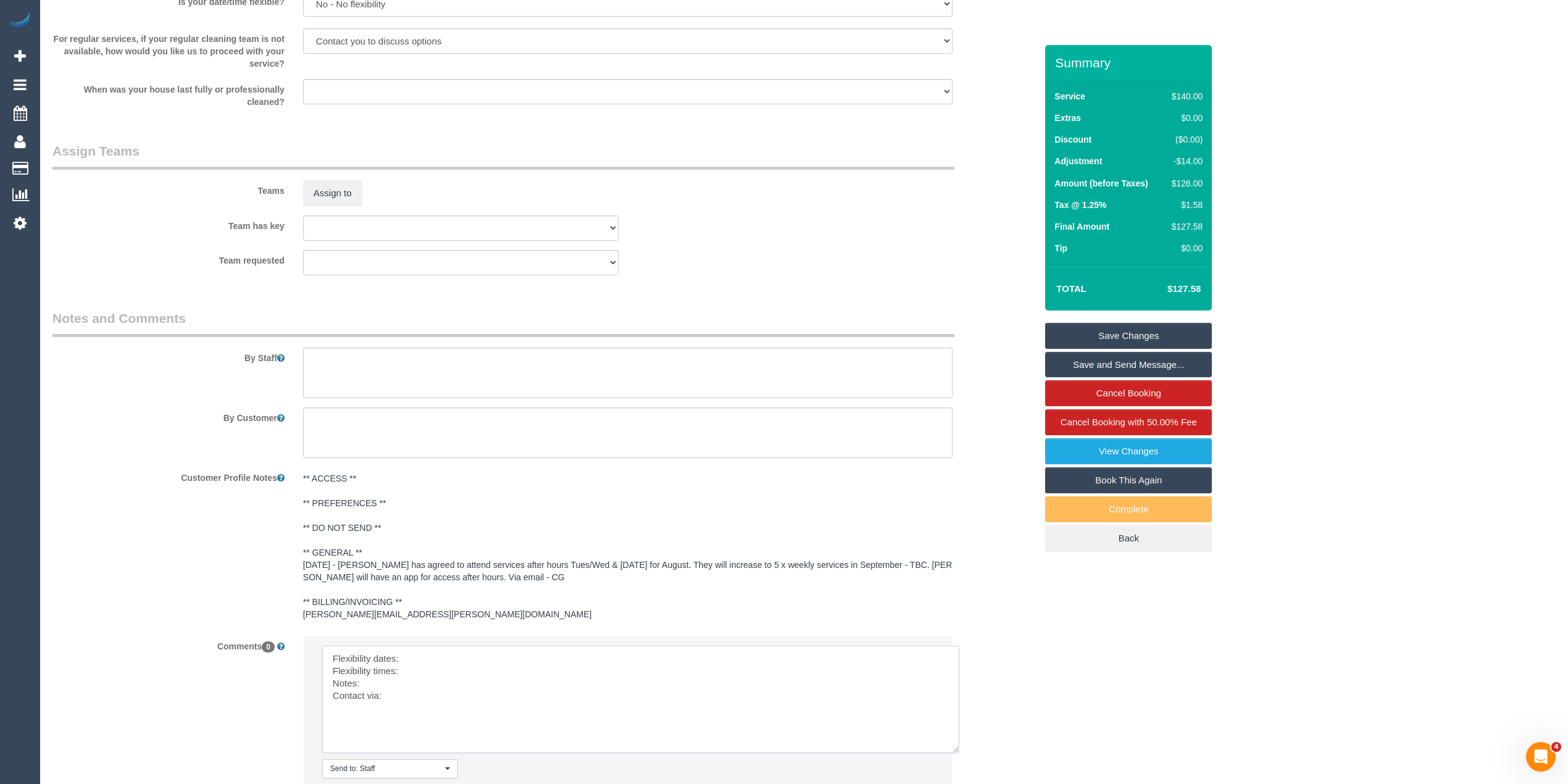
click at [464, 661] on textarea at bounding box center [641, 699] width 637 height 107
click at [437, 670] on textarea at bounding box center [641, 699] width 637 height 107
click at [386, 685] on textarea at bounding box center [641, 699] width 637 height 107
click at [411, 699] on textarea at bounding box center [641, 699] width 637 height 107
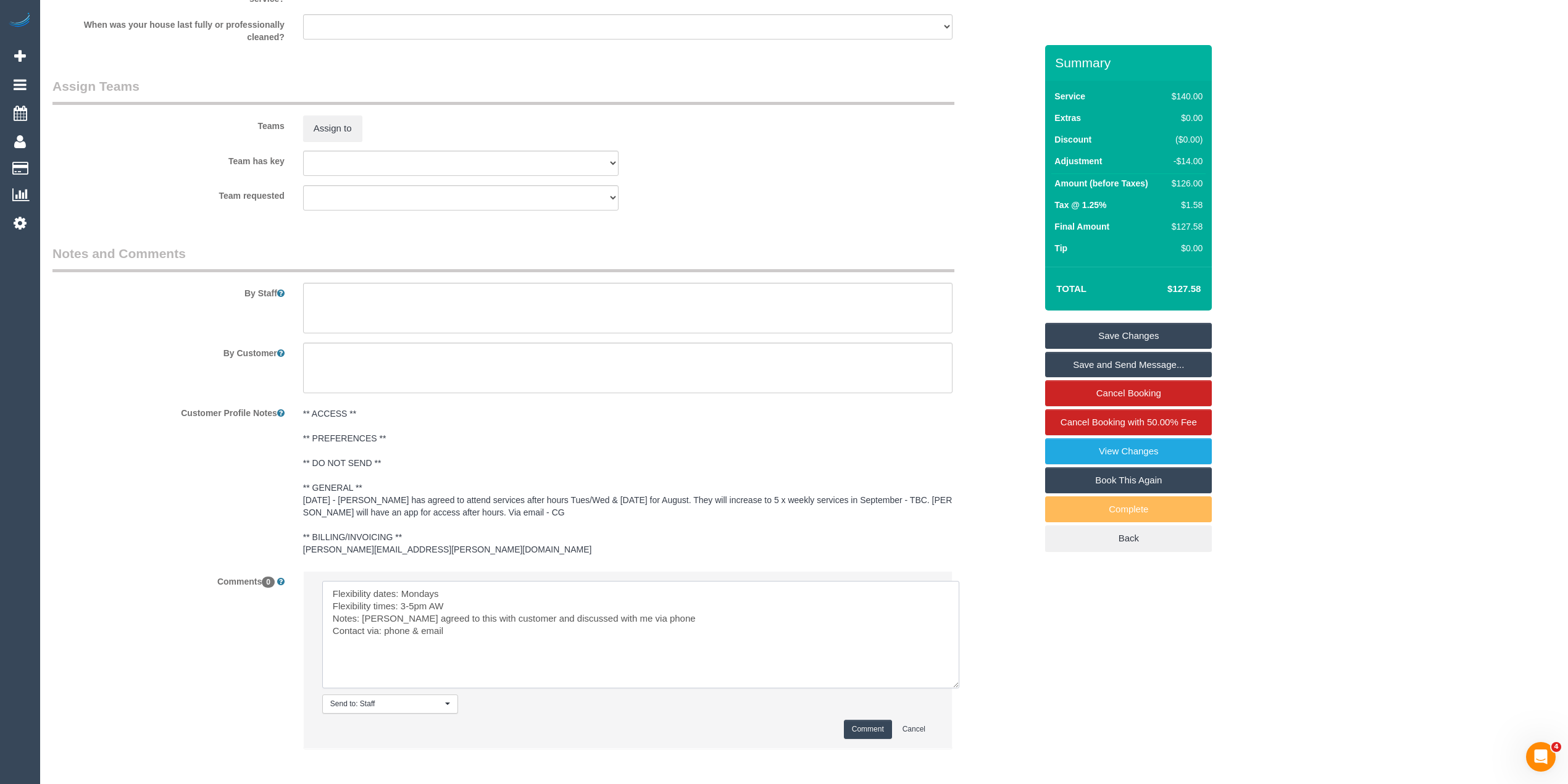
scroll to position [1864, 0]
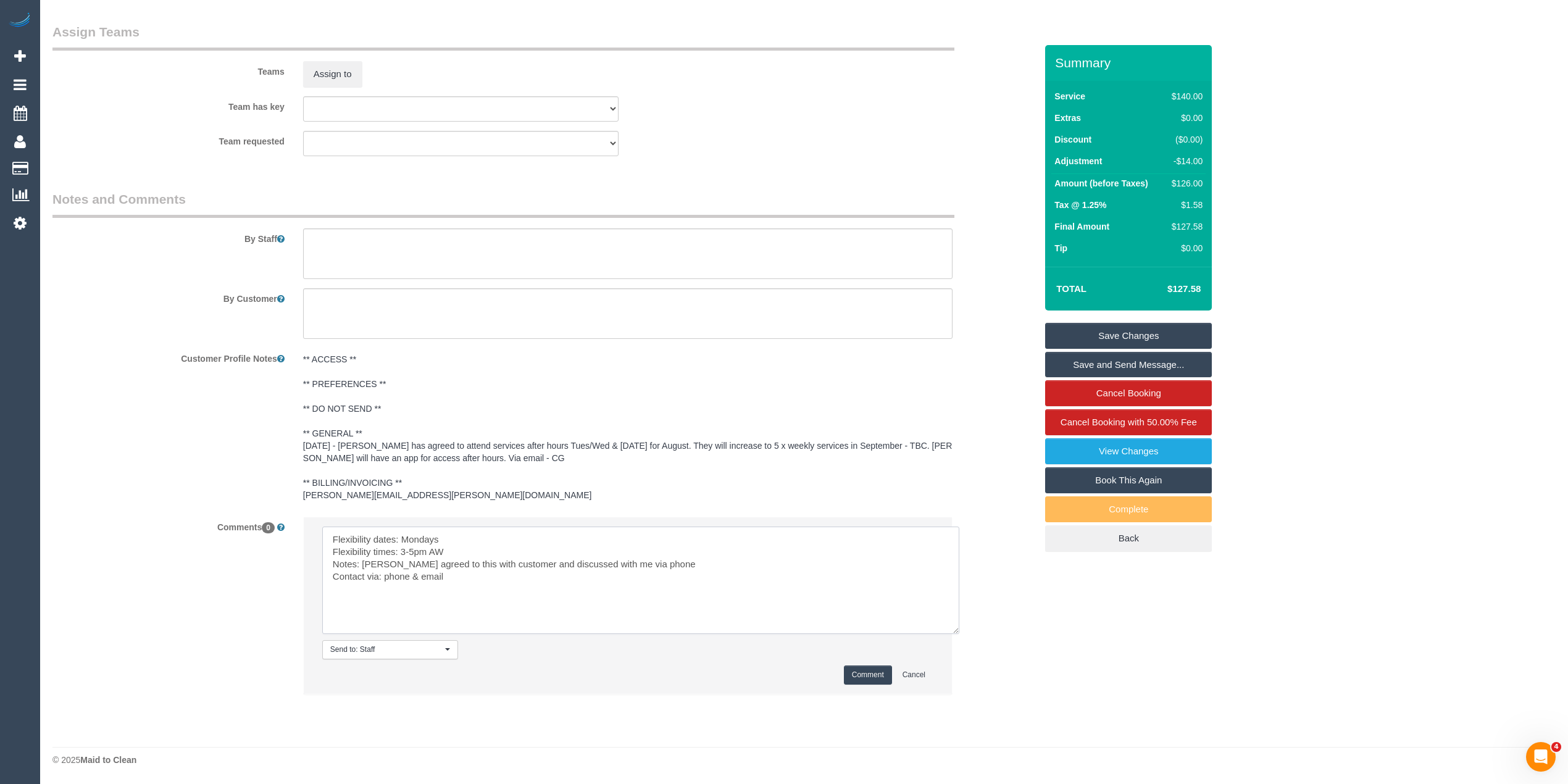
type textarea "Flexibility dates: Mondays Flexibility times: 3-5pm AW Notes: Syed agreed to th…"
click at [853, 670] on button "Comment" at bounding box center [868, 675] width 48 height 19
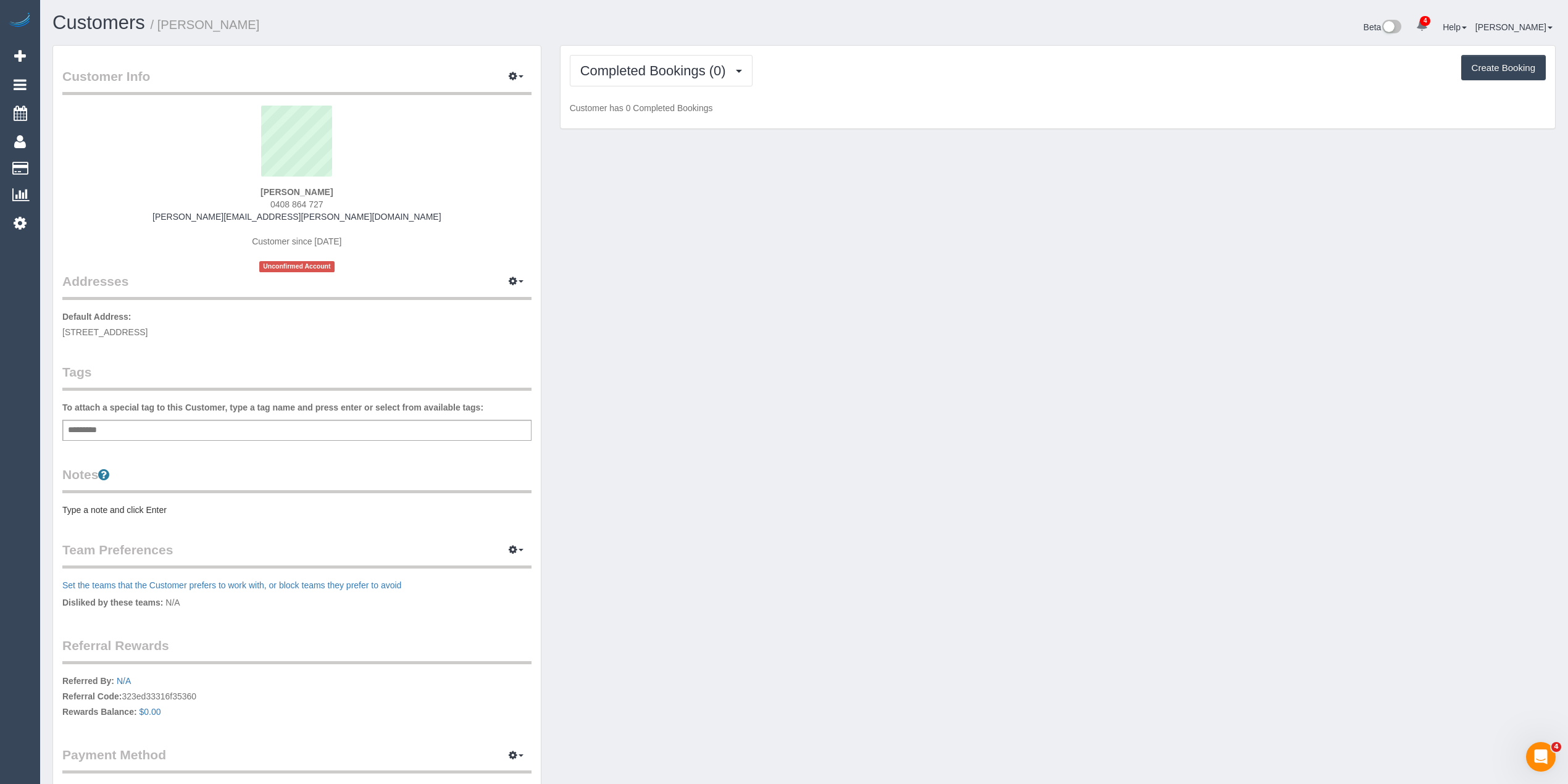
click at [604, 43] on div "Customers / [PERSON_NAME] Beta 4 Your Notifications You have 0 alerts × You hav…" at bounding box center [804, 28] width 1522 height 32
click at [604, 72] on span "Completed Bookings (0)" at bounding box center [656, 70] width 152 height 15
click at [635, 110] on link "Upcoming Bookings (1)" at bounding box center [635, 115] width 128 height 16
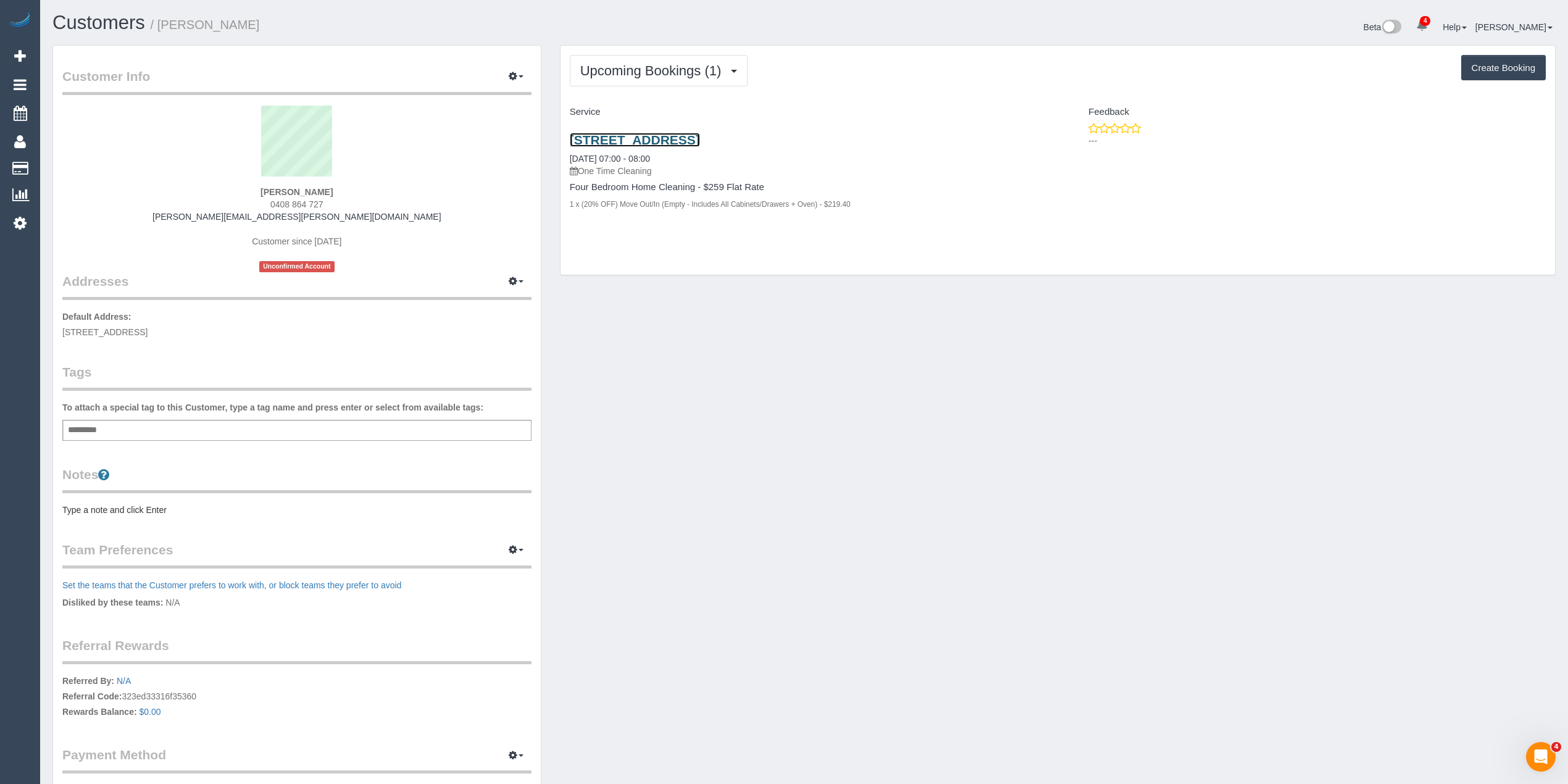
click at [689, 134] on link "[STREET_ADDRESS]" at bounding box center [635, 140] width 130 height 14
click at [136, 514] on pre "Type a note and click Enter" at bounding box center [297, 510] width 469 height 12
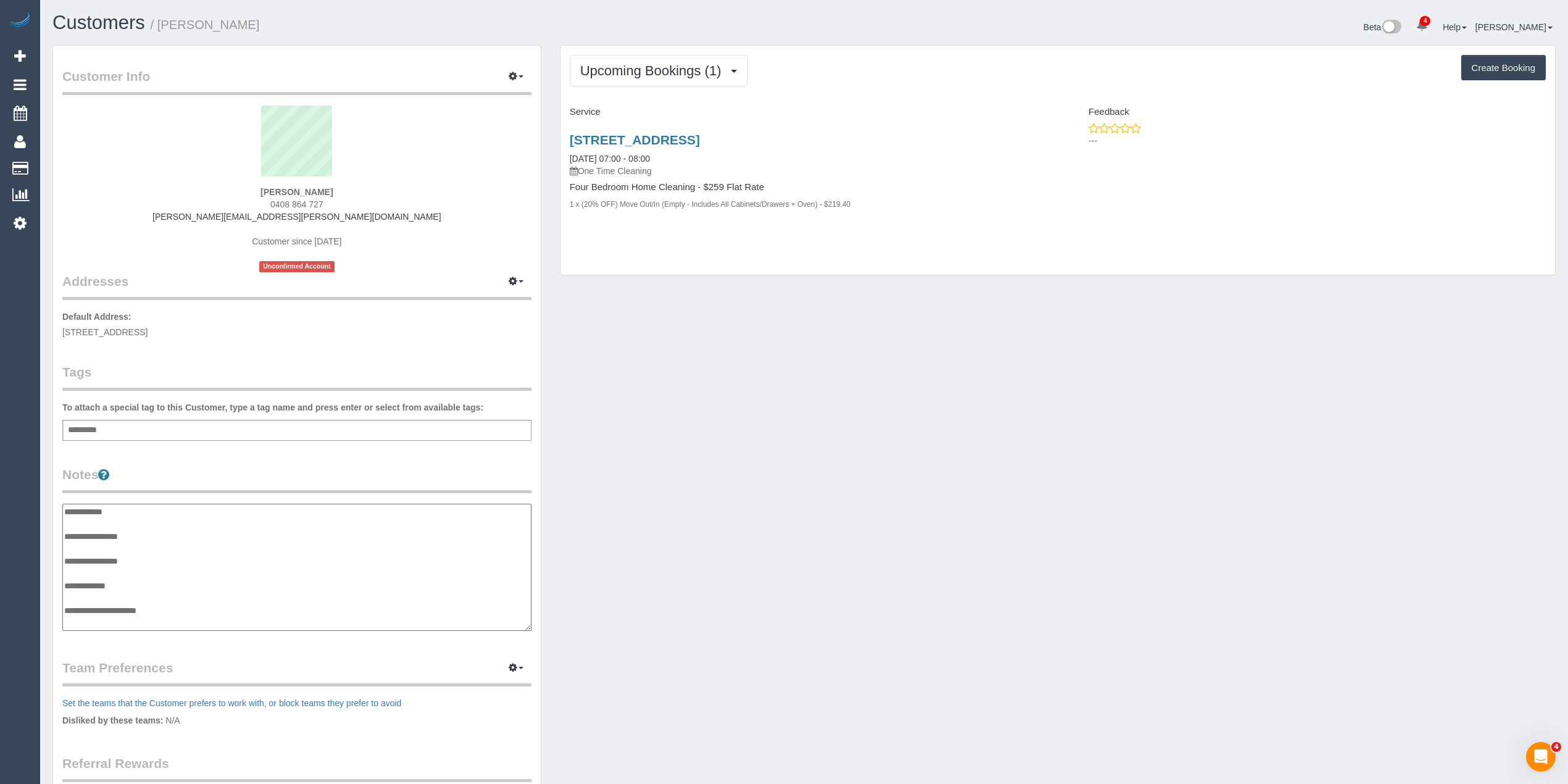
scroll to position [10, 0]
type textarea "**********"
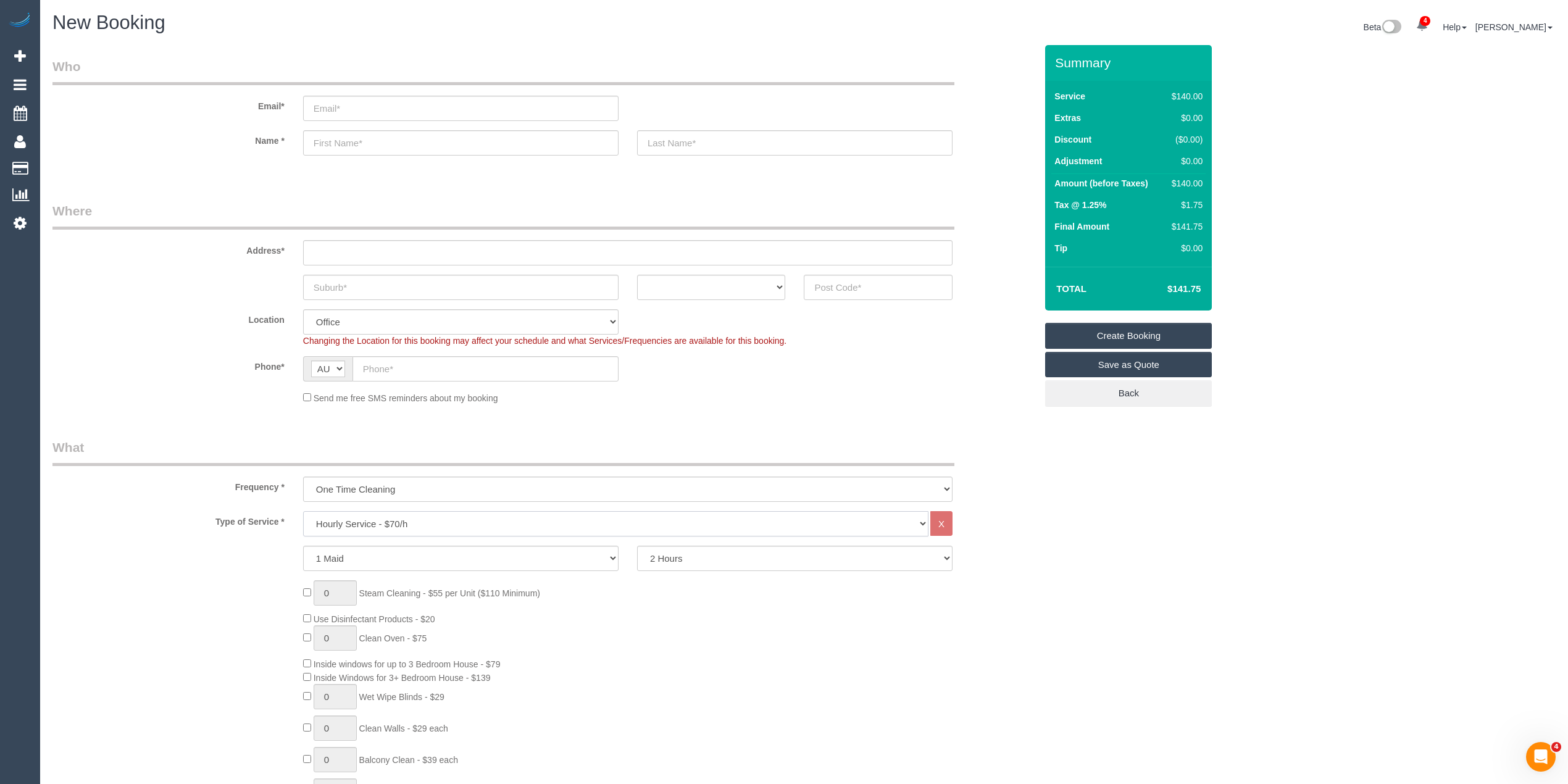
click at [338, 517] on select "Hourly Service - $70/h Hourly Service - $65/h Hourly Service - $60/h Hourly Ser…" at bounding box center [616, 524] width 626 height 25
select select "213"
click at [303, 511] on select "Hourly Service - $70/h Hourly Service - $65/h Hourly Service - $60/h Hourly Ser…" at bounding box center [616, 524] width 626 height 25
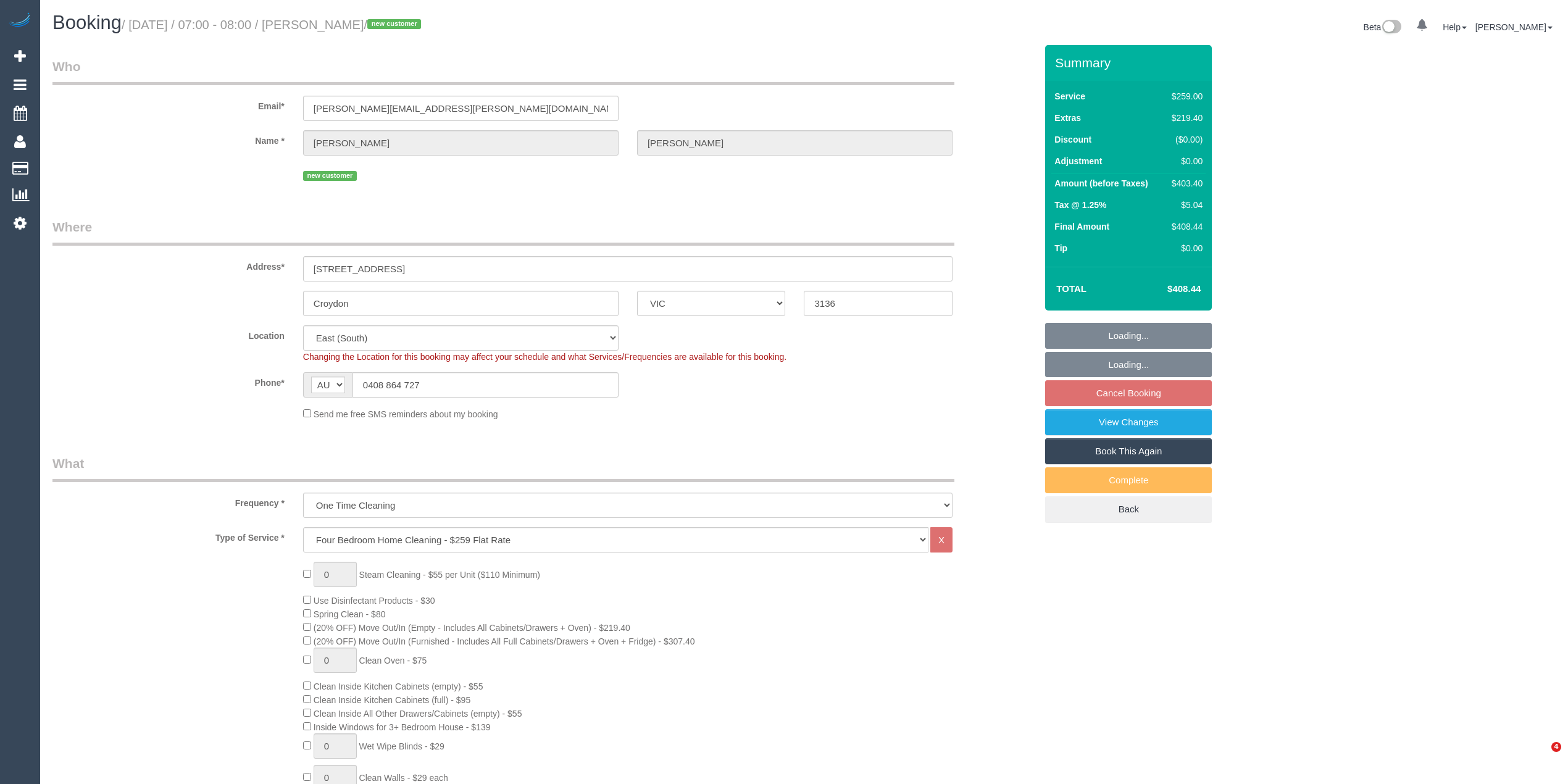
select select "VIC"
select select "number:28"
select select "number:14"
select select "number:19"
select select "number:22"
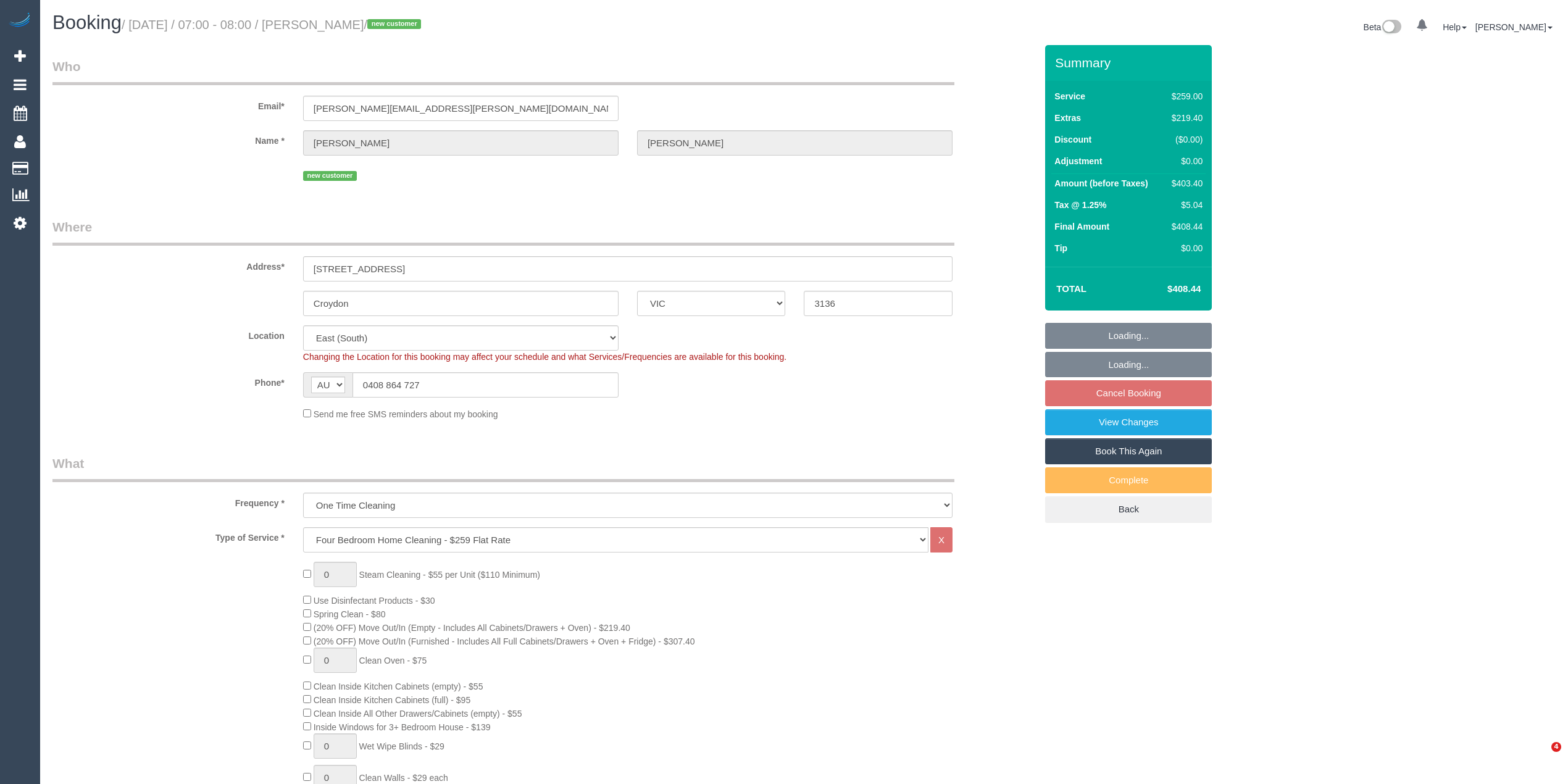
select select "spot1"
select select "object:1242"
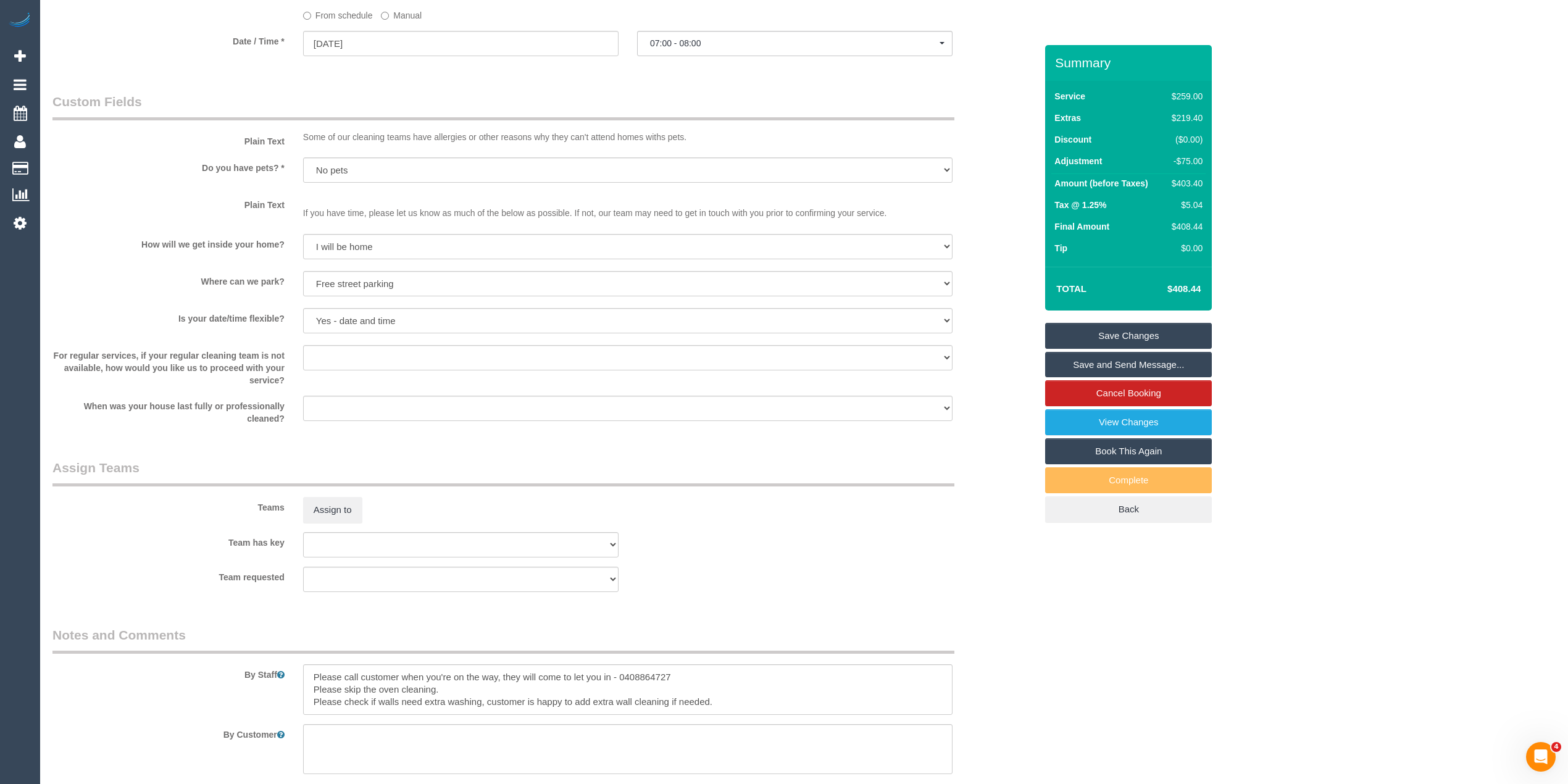
scroll to position [1568, 0]
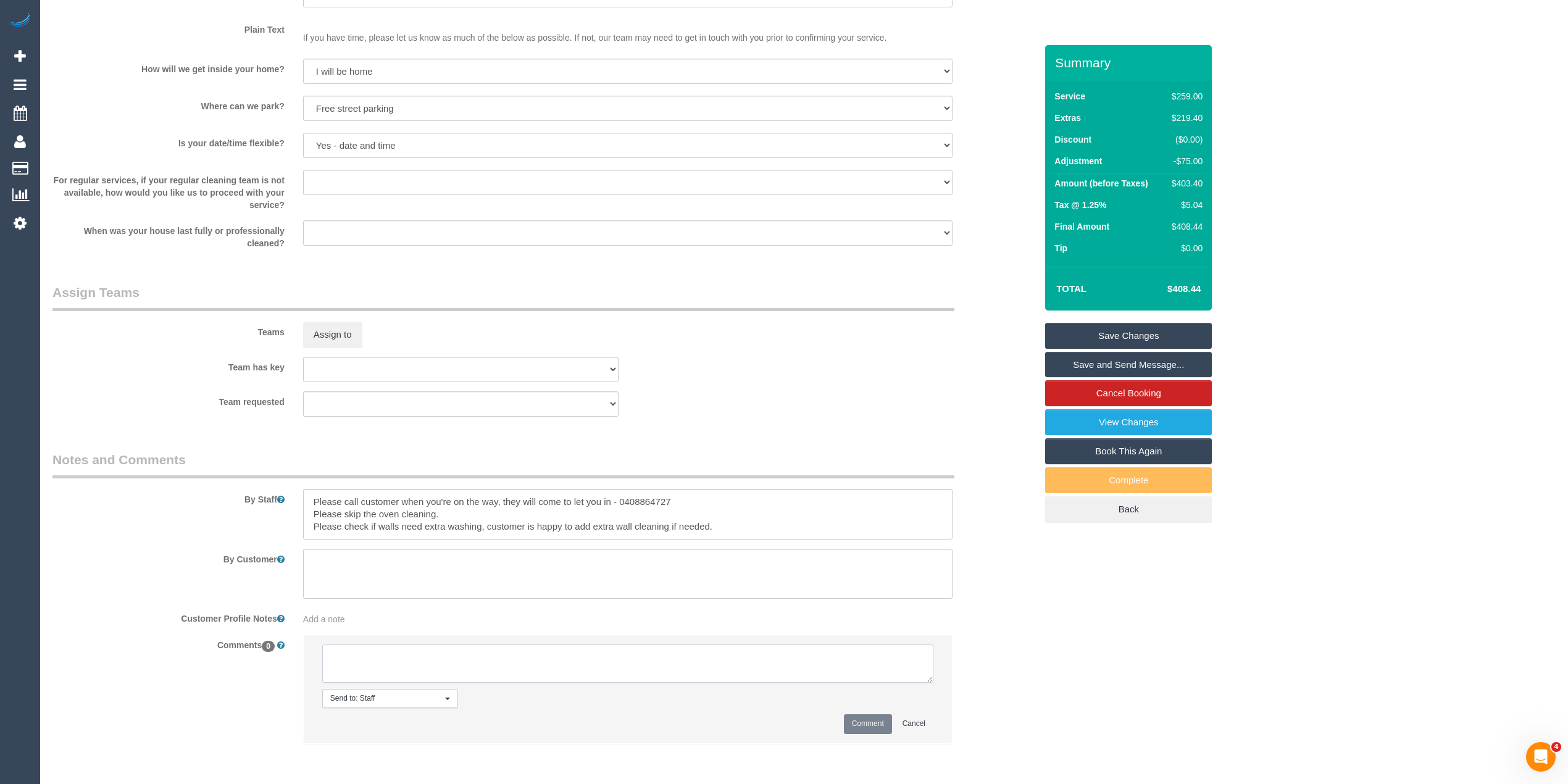
click at [526, 667] on textarea at bounding box center [628, 664] width 611 height 39
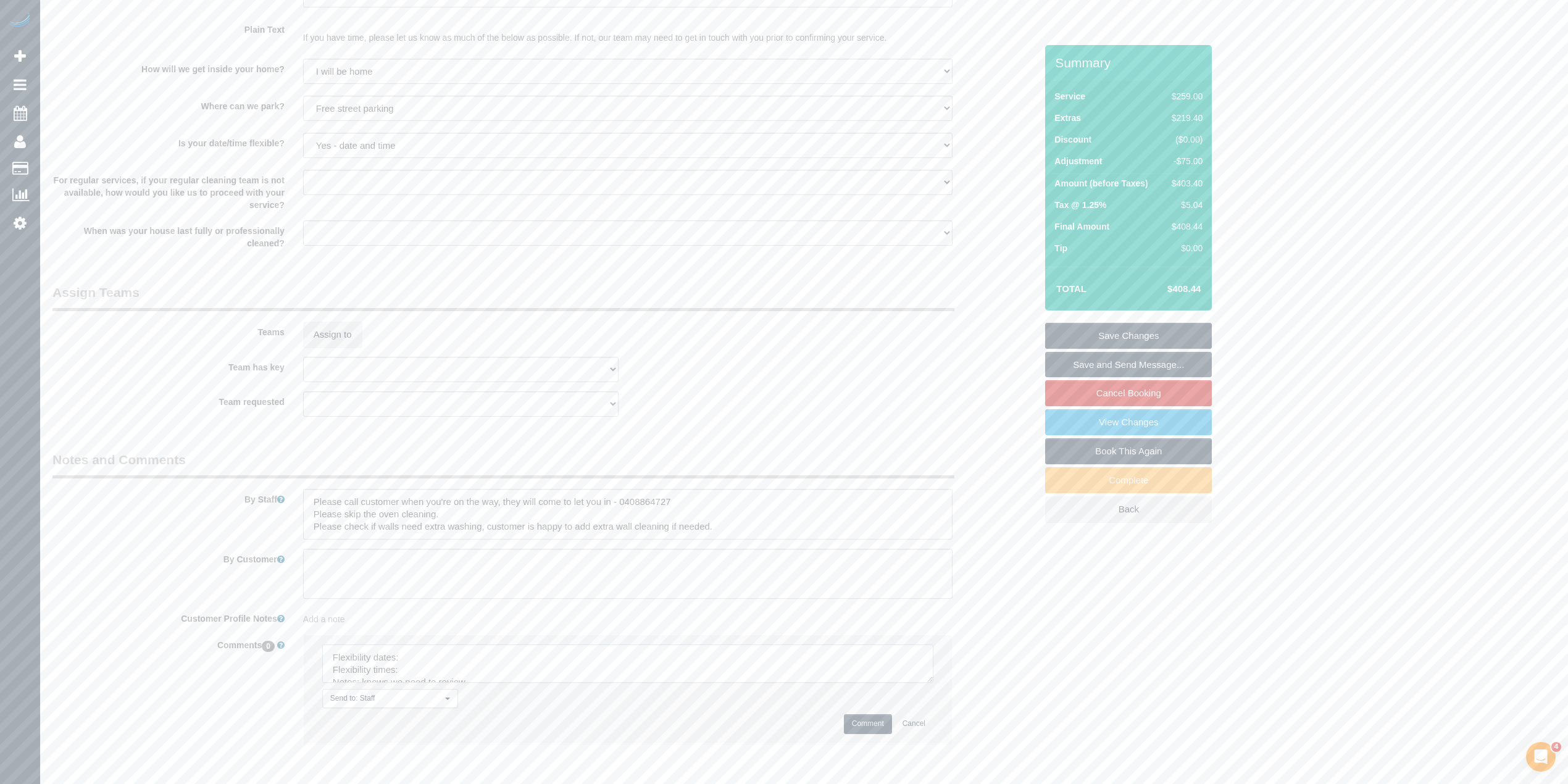
drag, startPoint x: 925, startPoint y: 678, endPoint x: 909, endPoint y: 764, distance: 87.5
click at [909, 683] on textarea at bounding box center [628, 664] width 611 height 39
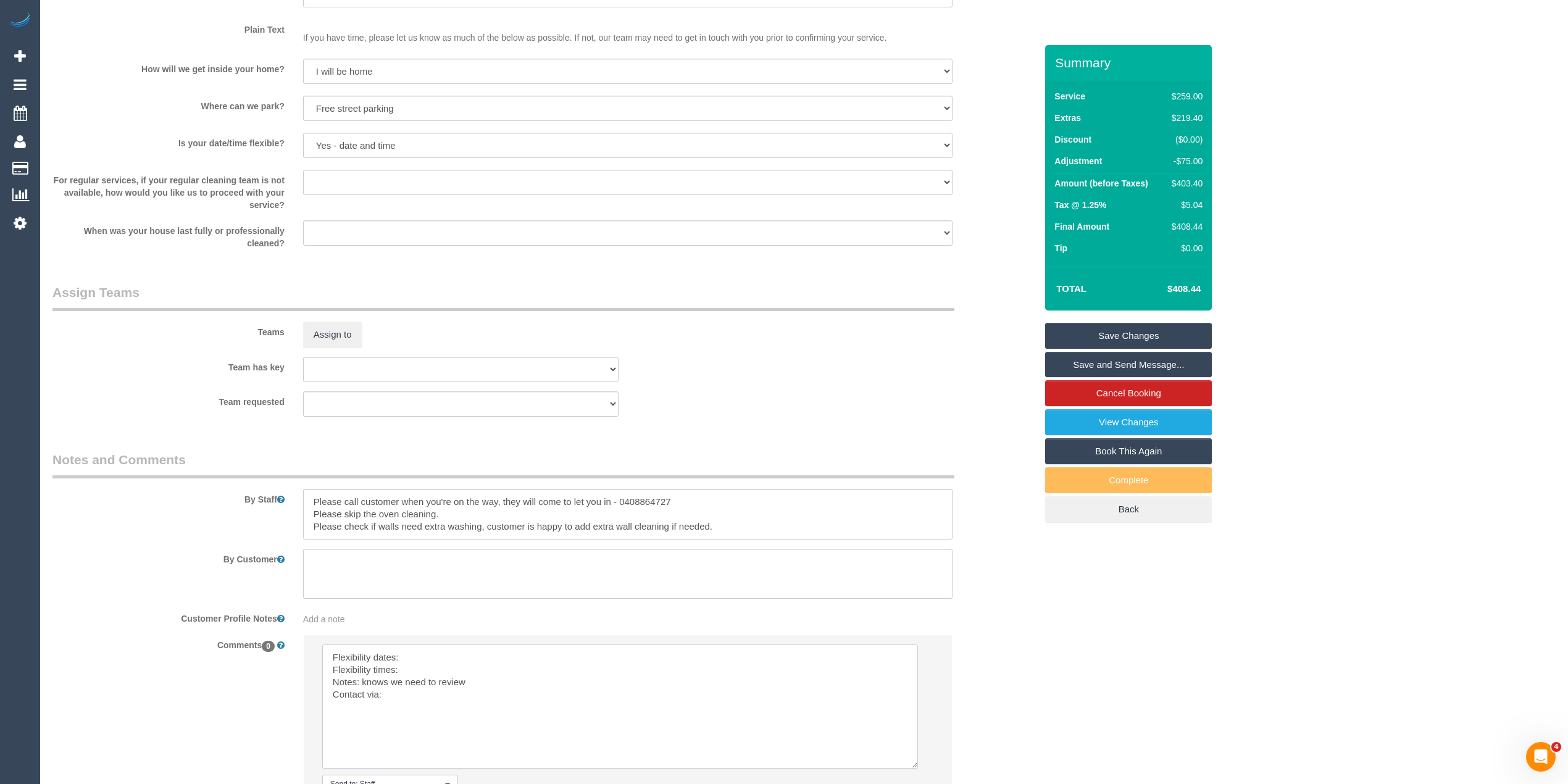
click at [428, 653] on textarea at bounding box center [620, 707] width 596 height 124
click at [423, 672] on textarea at bounding box center [620, 707] width 596 height 124
click at [422, 700] on textarea at bounding box center [620, 707] width 596 height 124
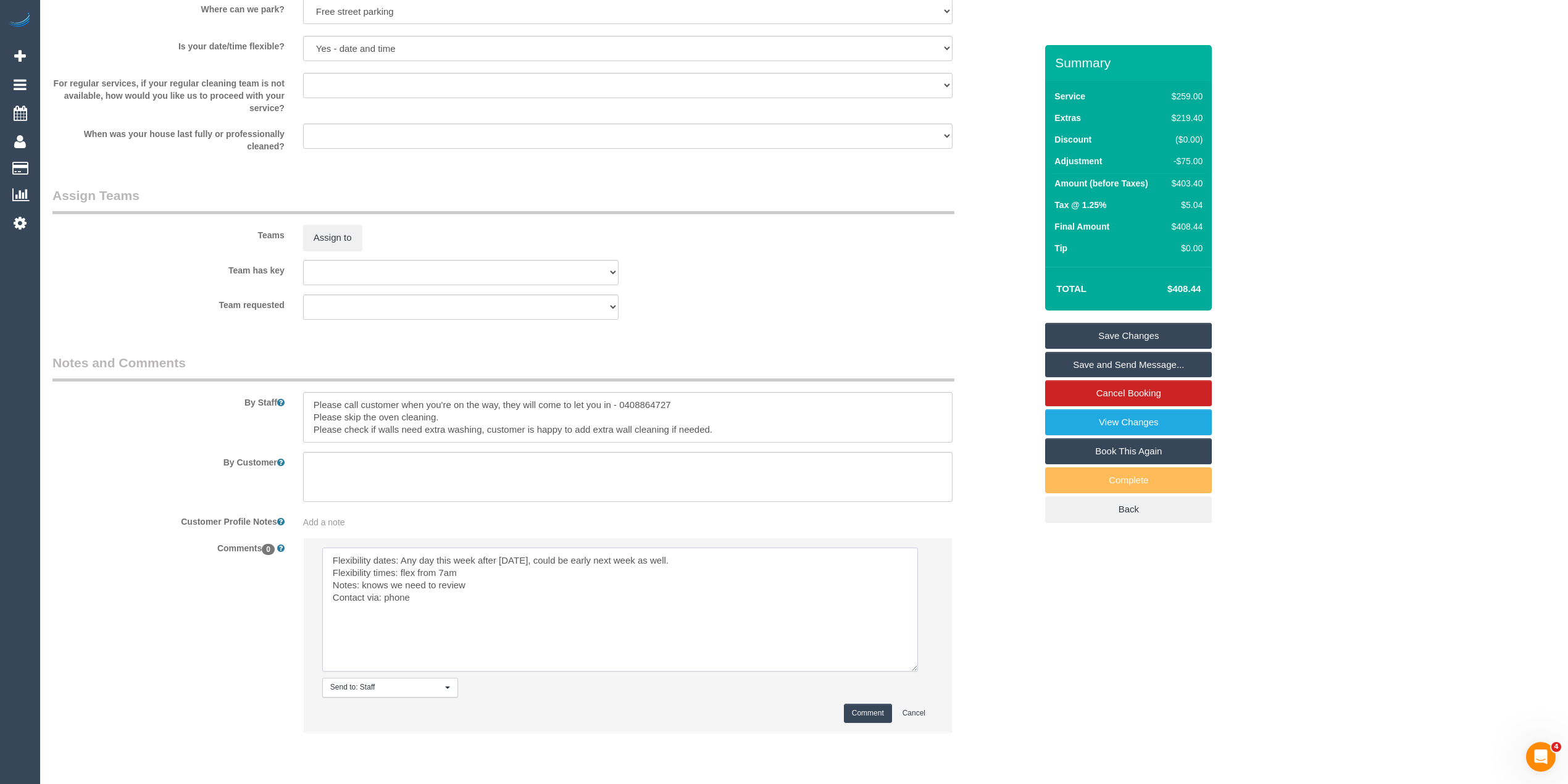
scroll to position [1704, 0]
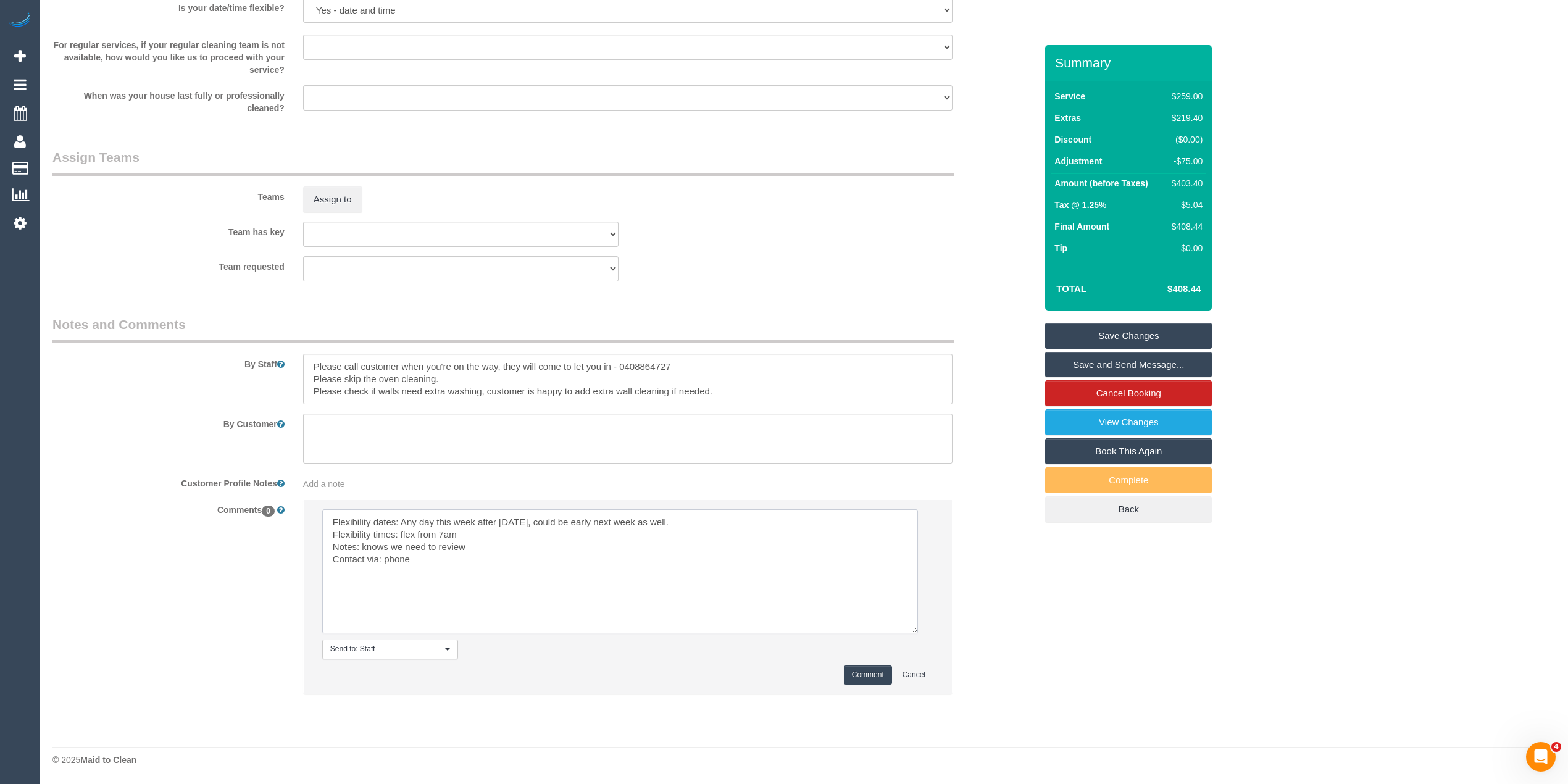
type textarea "Flexibility dates: Any day this week after Wednesday, could be early next week …"
click at [860, 670] on button "Comment" at bounding box center [868, 675] width 48 height 19
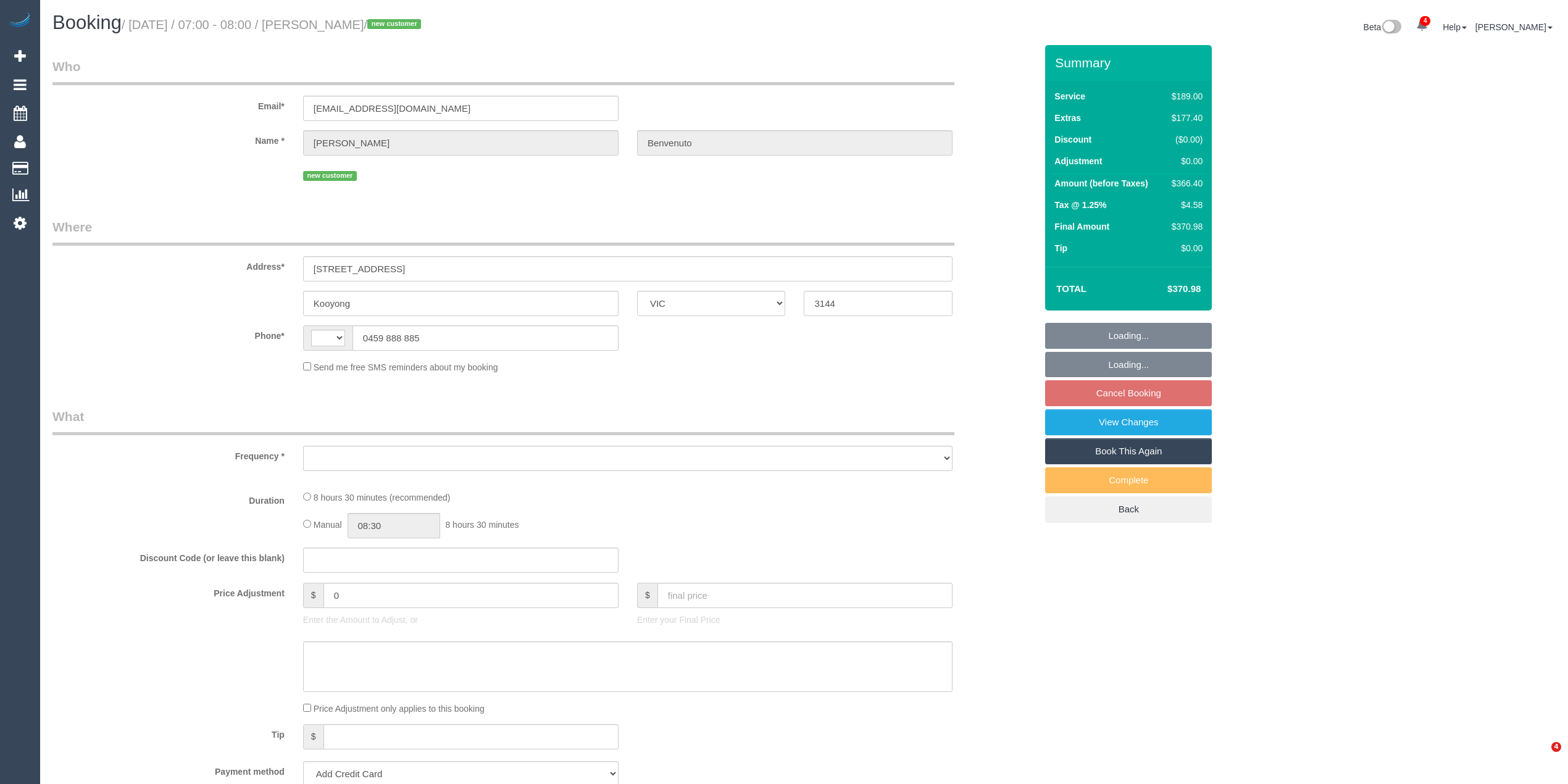
select select "VIC"
select select "string:AU"
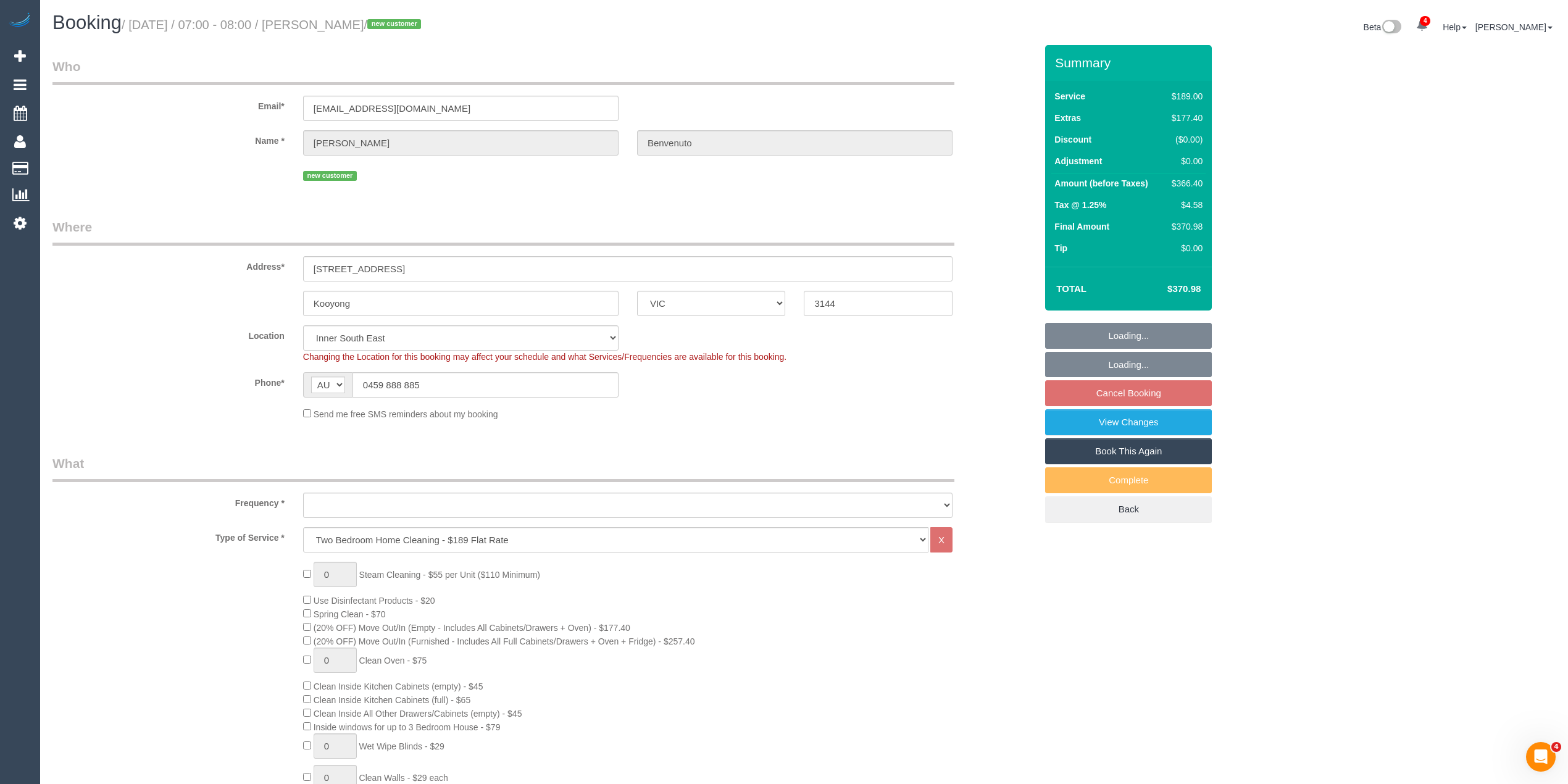
select select "object:670"
select select "string:stripe-pm_1Rz7Fz2GScqysDRVnVJ6S2eo"
select select "number:28"
select select "number:15"
select select "number:19"
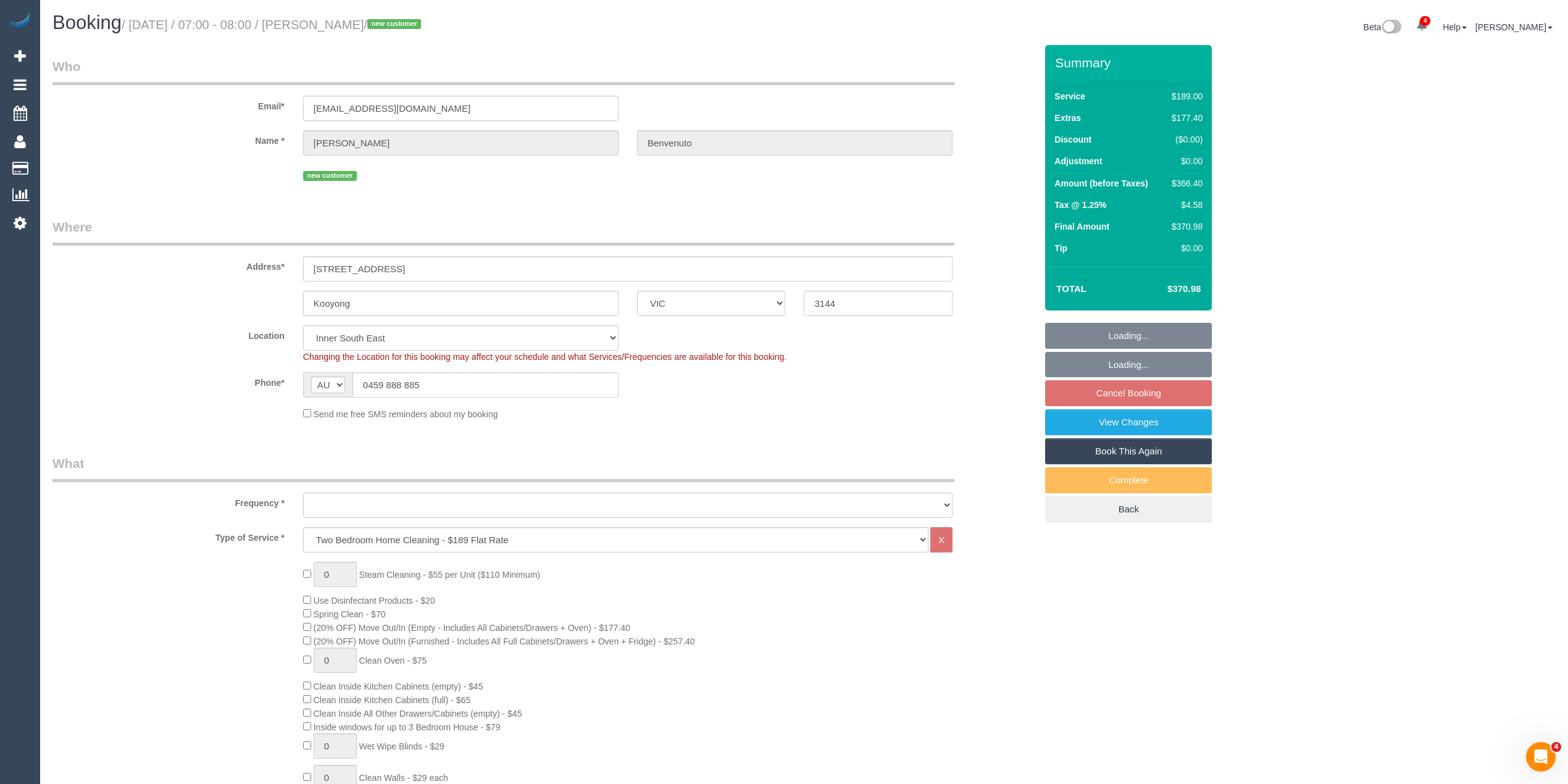
select select "number:36"
select select "spot1"
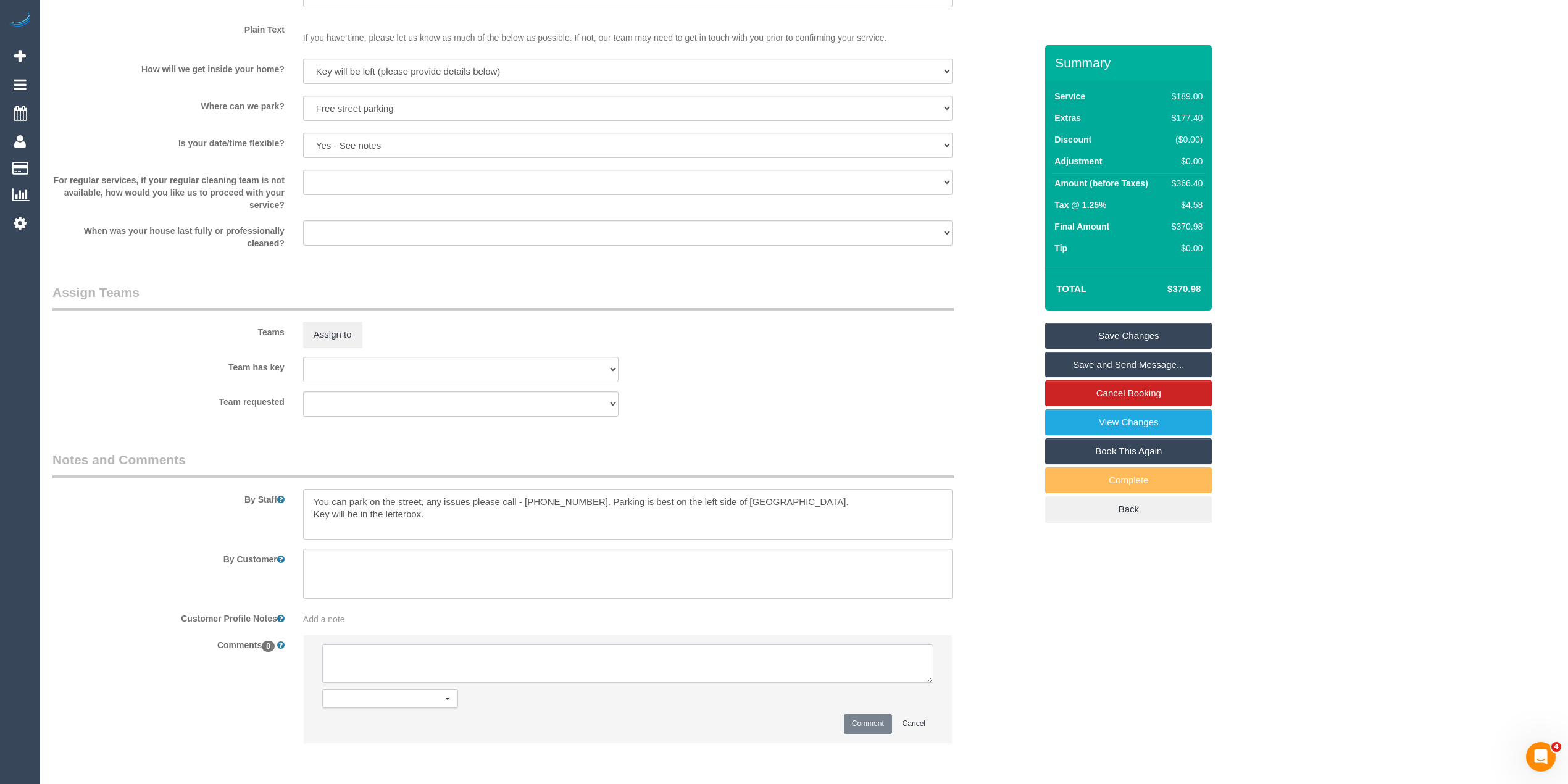
click at [353, 663] on textarea at bounding box center [628, 664] width 611 height 39
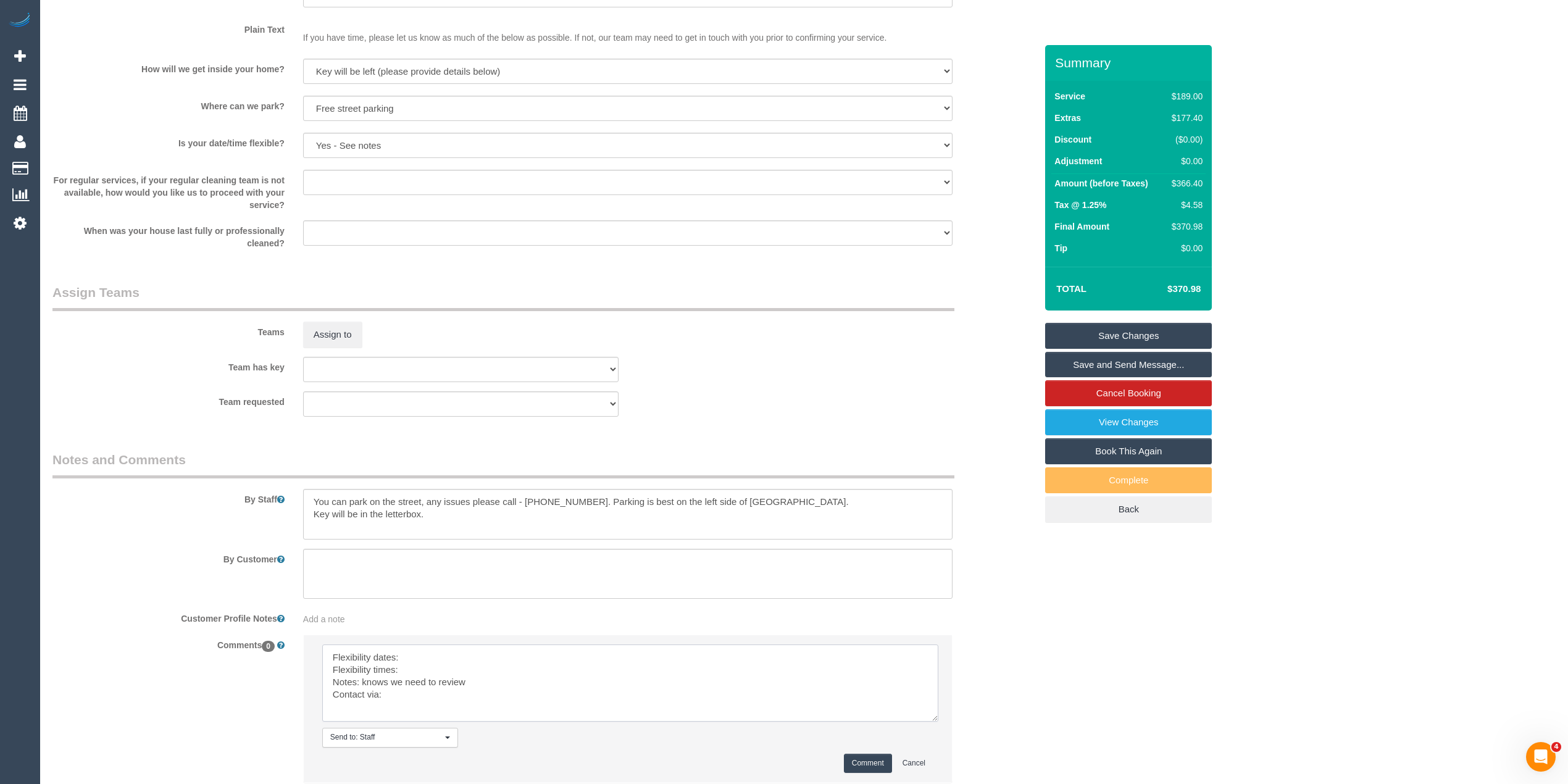
drag, startPoint x: 924, startPoint y: 678, endPoint x: 900, endPoint y: 722, distance: 50.1
click at [932, 722] on textarea at bounding box center [630, 683] width 616 height 77
click at [446, 661] on textarea at bounding box center [632, 685] width 621 height 82
click at [450, 672] on textarea at bounding box center [632, 685] width 621 height 82
click at [437, 703] on textarea at bounding box center [632, 685] width 621 height 82
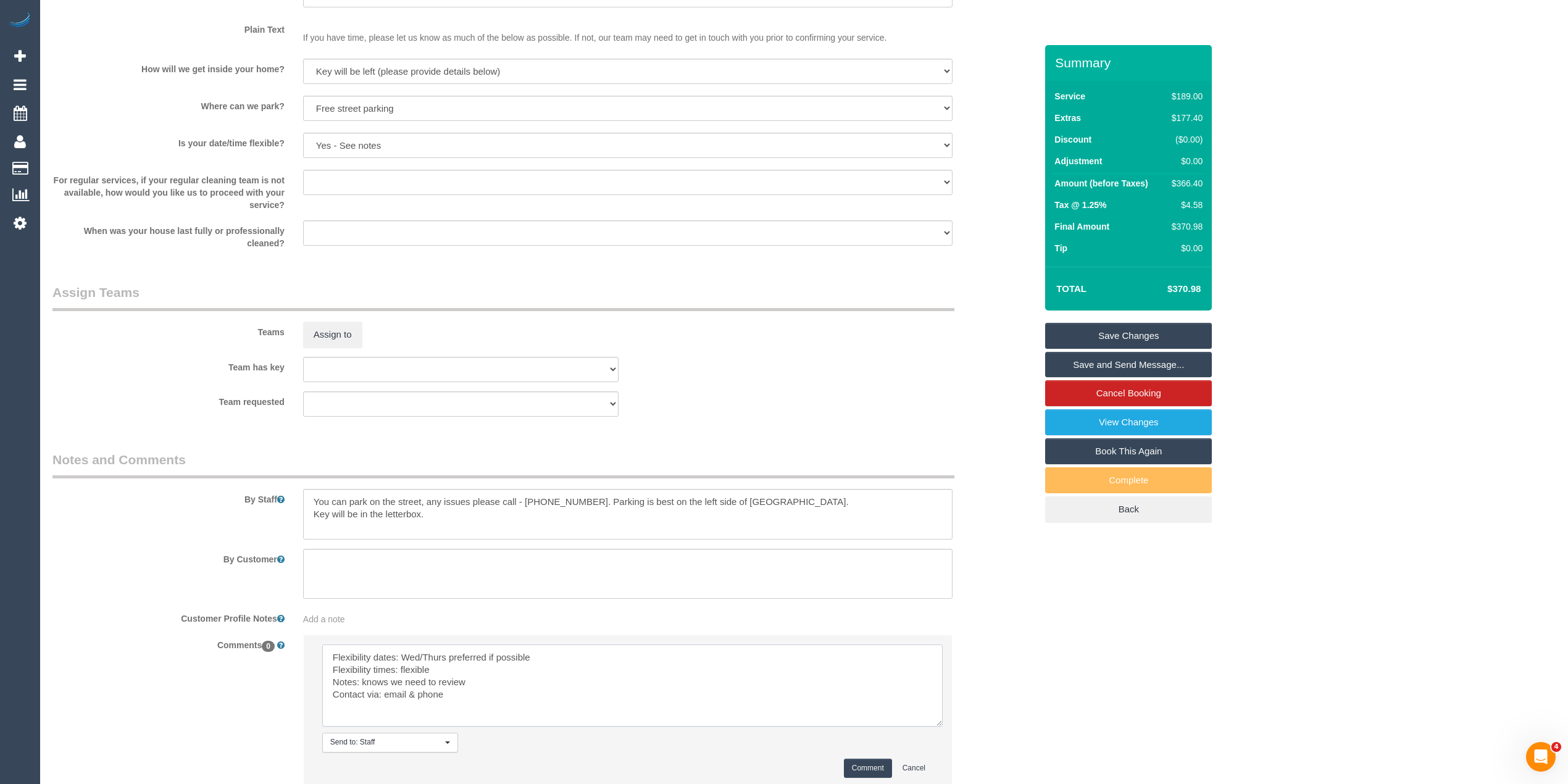
type textarea "Flexibility dates: Wed/Thurs preferred if possible Flexibility times: flexible …"
click at [863, 767] on button "Comment" at bounding box center [868, 768] width 48 height 19
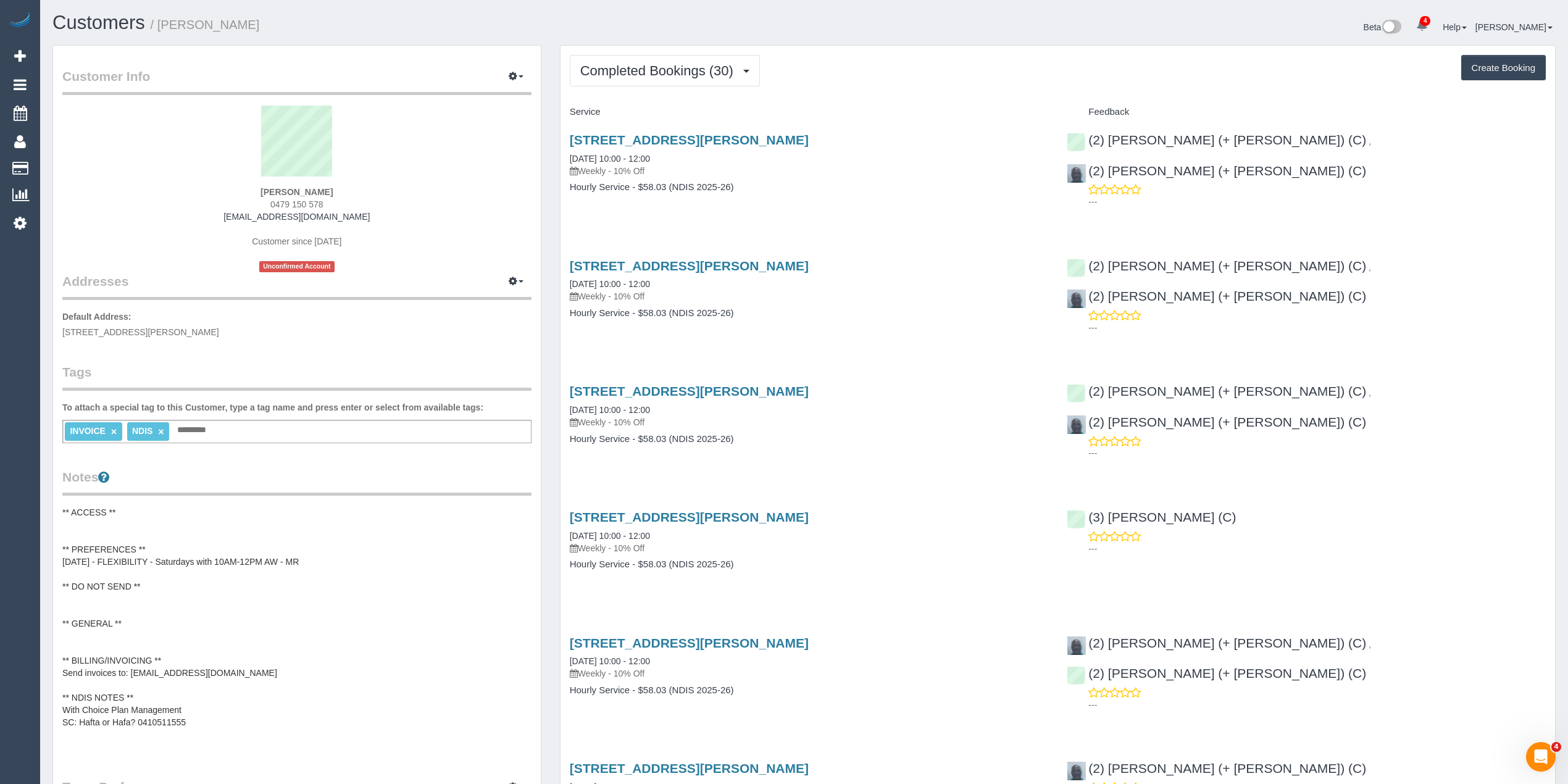
click at [274, 188] on strong "[PERSON_NAME]" at bounding box center [296, 192] width 72 height 10
click at [306, 188] on strong "[PERSON_NAME]" at bounding box center [296, 192] width 72 height 10
copy strong "[PERSON_NAME]"
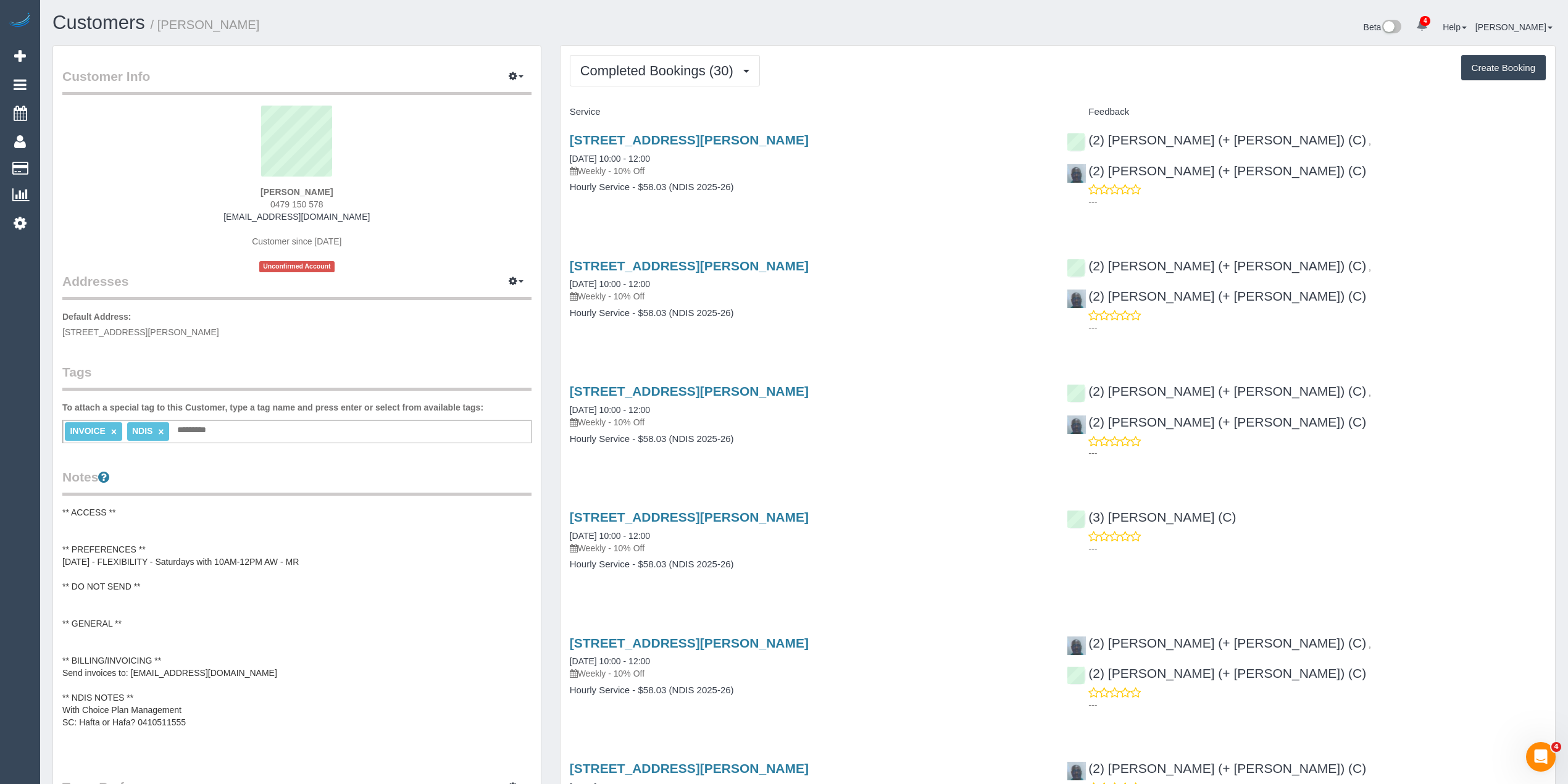
drag, startPoint x: 61, startPoint y: 329, endPoint x: 232, endPoint y: 331, distance: 171.0
click at [232, 331] on div "Customer Info Edit Contact Info Send Message Email Preferences Special Sales Ta…" at bounding box center [297, 557] width 488 height 1022
copy span "[STREET_ADDRESS][PERSON_NAME]"
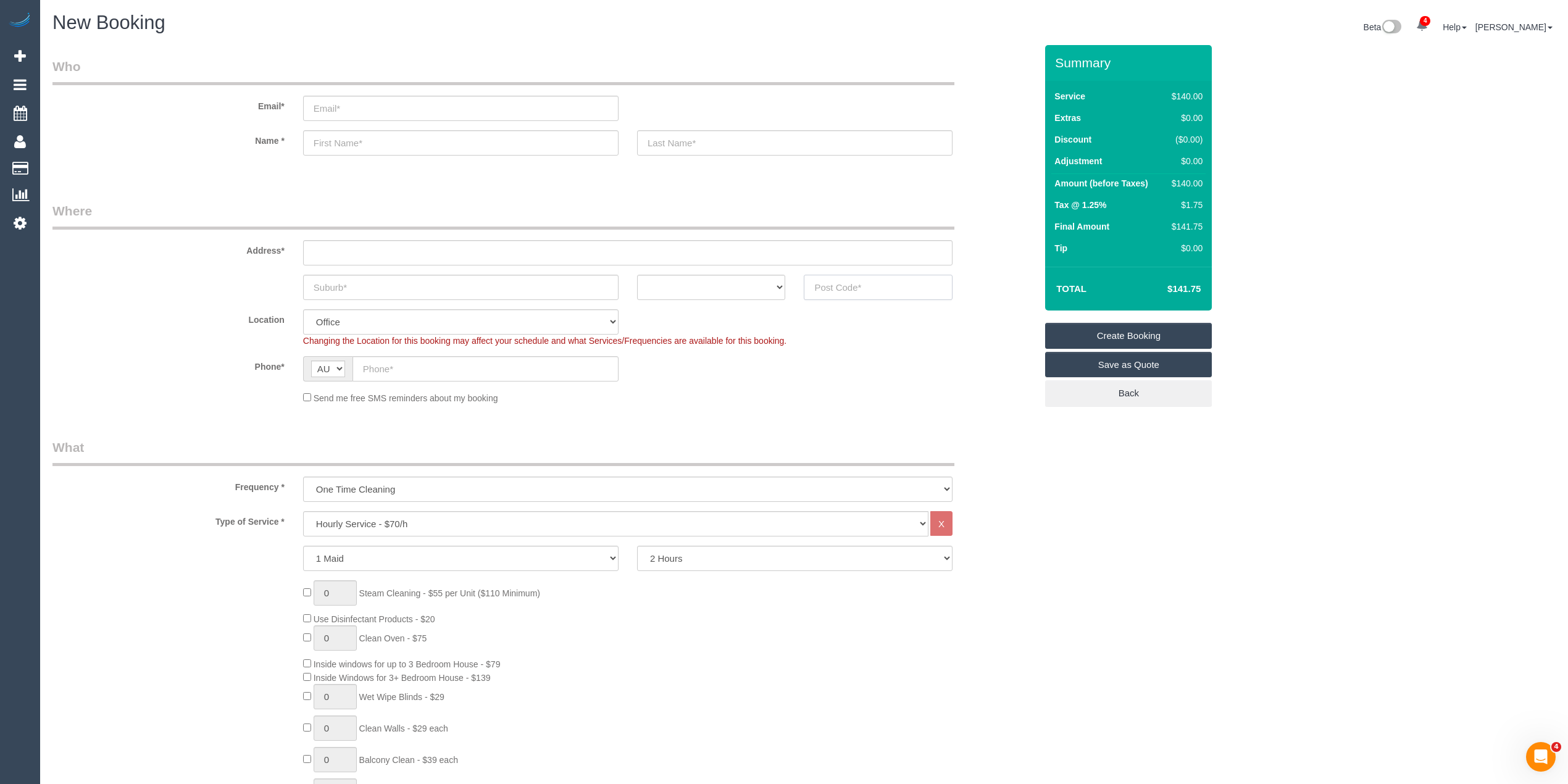
click at [848, 275] on input "text" at bounding box center [878, 287] width 149 height 25
type input "3046"
click at [360, 243] on input "text" at bounding box center [628, 253] width 650 height 25
type input "-"
click at [337, 282] on input "text" at bounding box center [461, 287] width 316 height 25
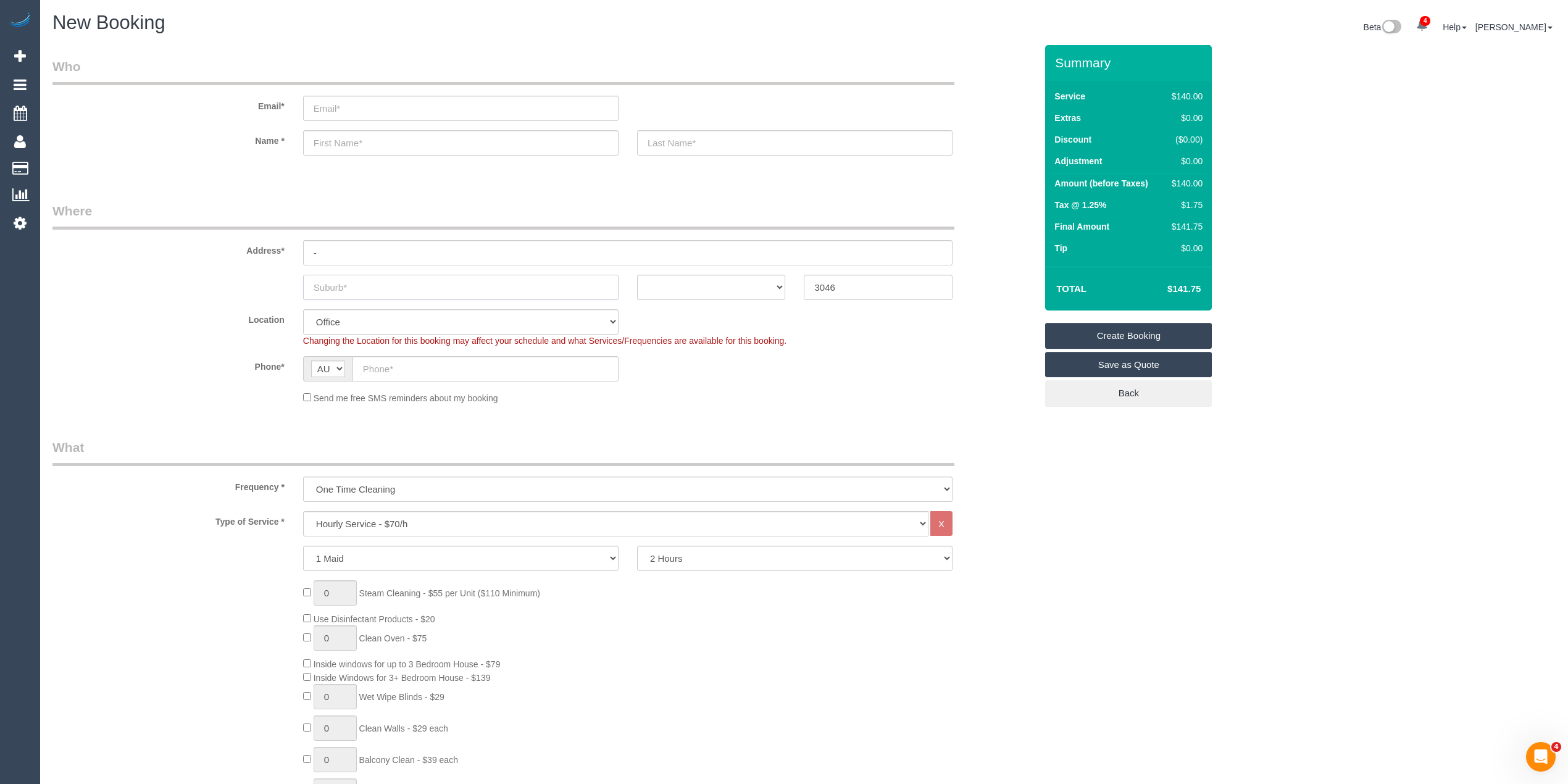
type input "G"
select select "61"
type input "Glenr"
select select "object:2105"
type input "Glenroy"
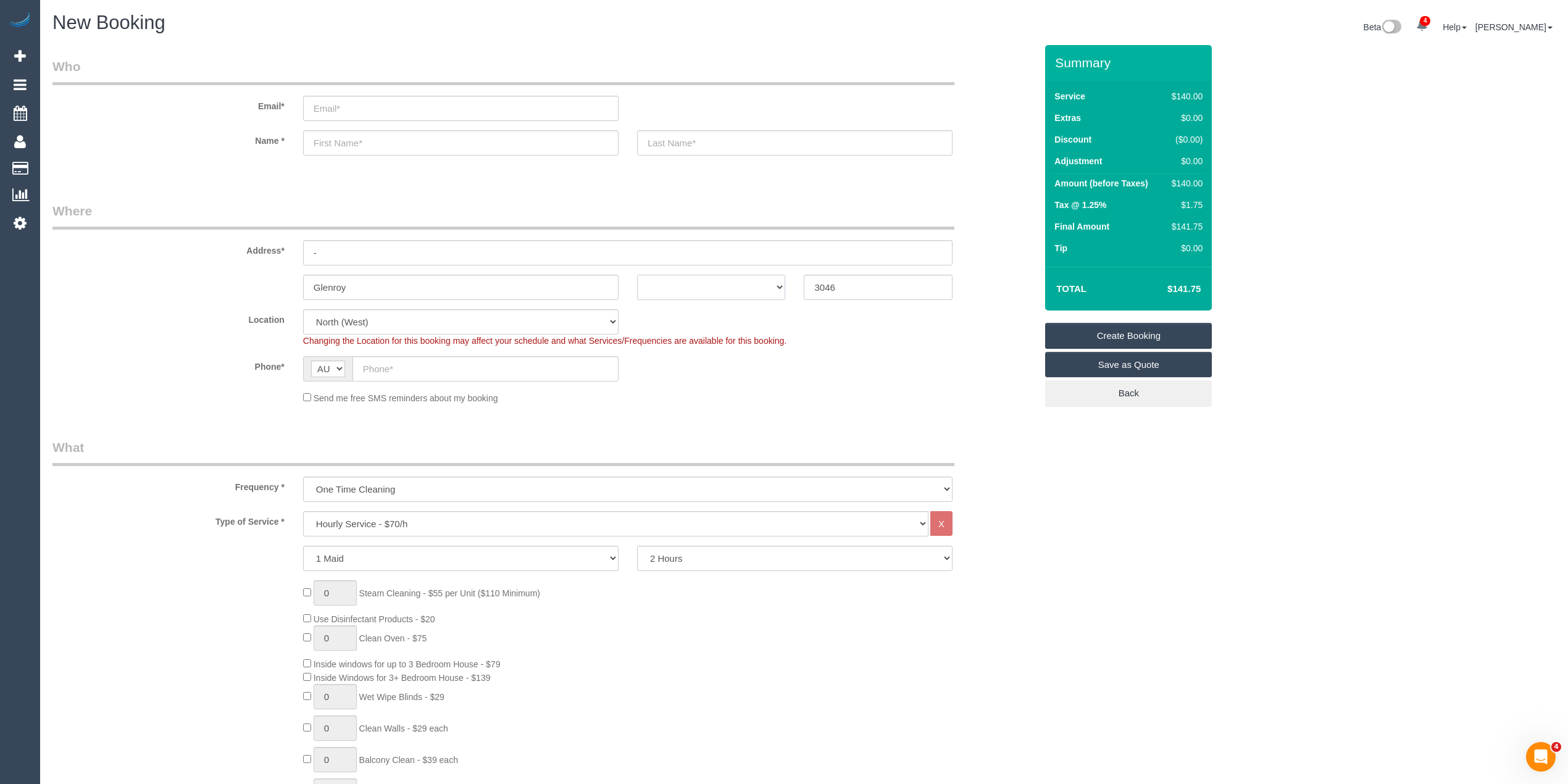
click at [668, 279] on select "ACT NSW NT QLD SA TAS VIC WA" at bounding box center [712, 287] width 149 height 25
select select "VIC"
click at [637, 275] on select "ACT NSW NT QLD SA TAS VIC WA" at bounding box center [712, 287] width 149 height 25
click at [420, 377] on input "text" at bounding box center [486, 369] width 266 height 25
paste input "61 423 179 686"
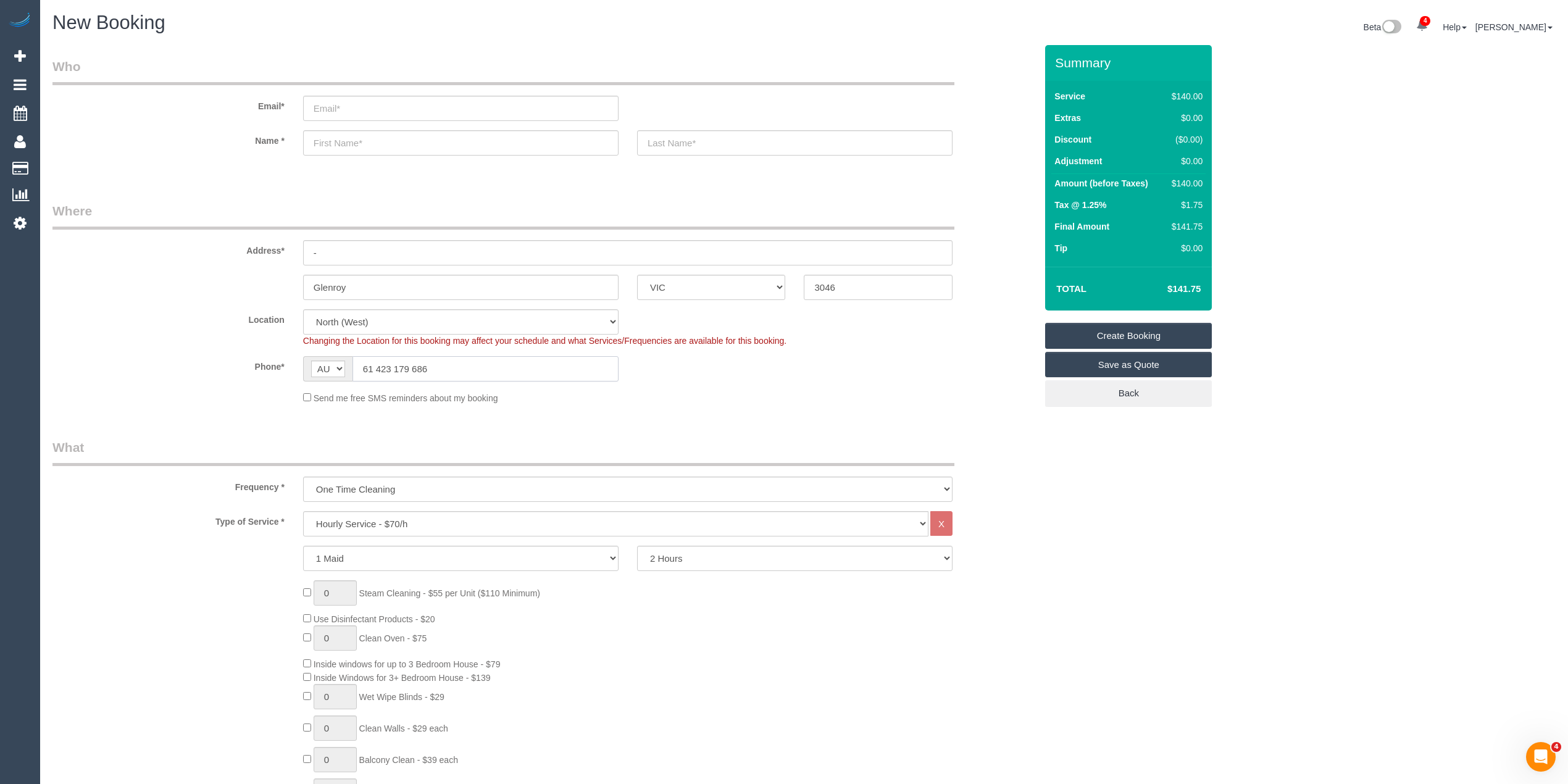
drag, startPoint x: 378, startPoint y: 366, endPoint x: 347, endPoint y: 362, distance: 31.3
click at [347, 363] on div "AF AL DZ AD AO AI AQ AG AR AM AW AU AT AZ BS BH BD BB BY BE BZ BJ BM BT BO BA B…" at bounding box center [461, 369] width 316 height 25
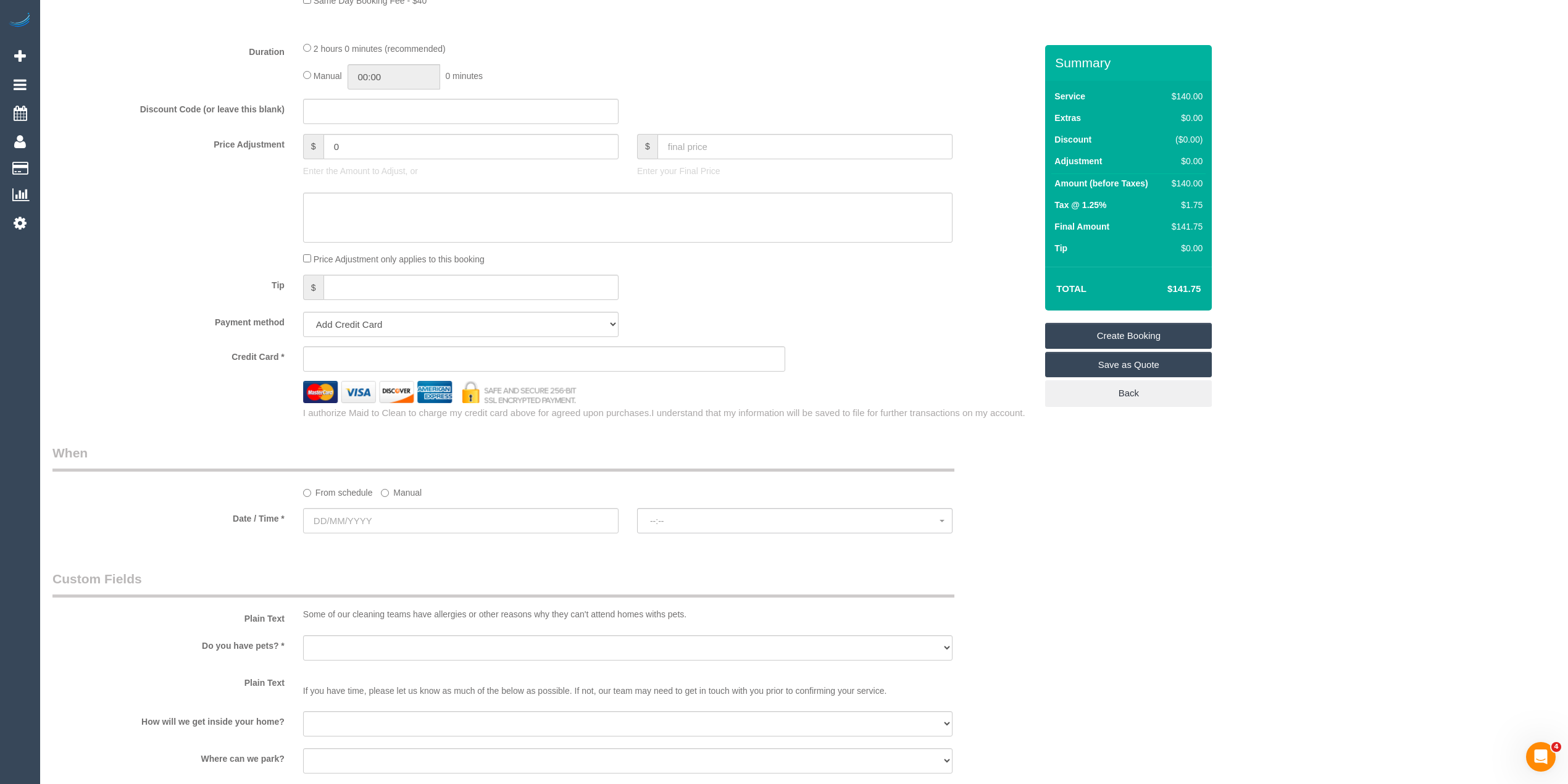
scroll to position [960, 0]
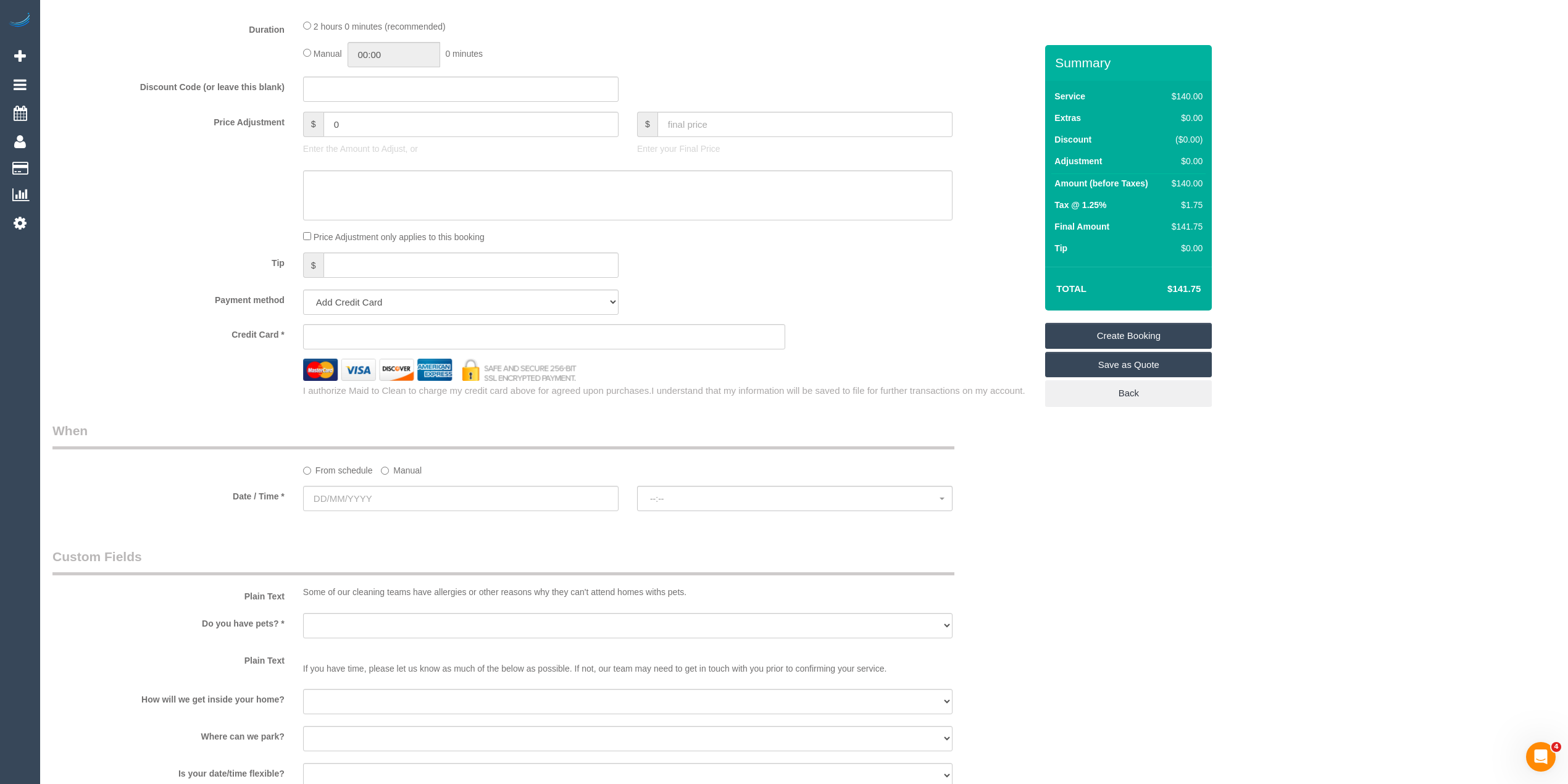
type input "0423 179 686"
click at [338, 479] on sui-booking-spot "From schedule Manual Date / Time * --:-- --:--" at bounding box center [544, 468] width 984 height 92
click at [340, 491] on input "text" at bounding box center [461, 498] width 316 height 25
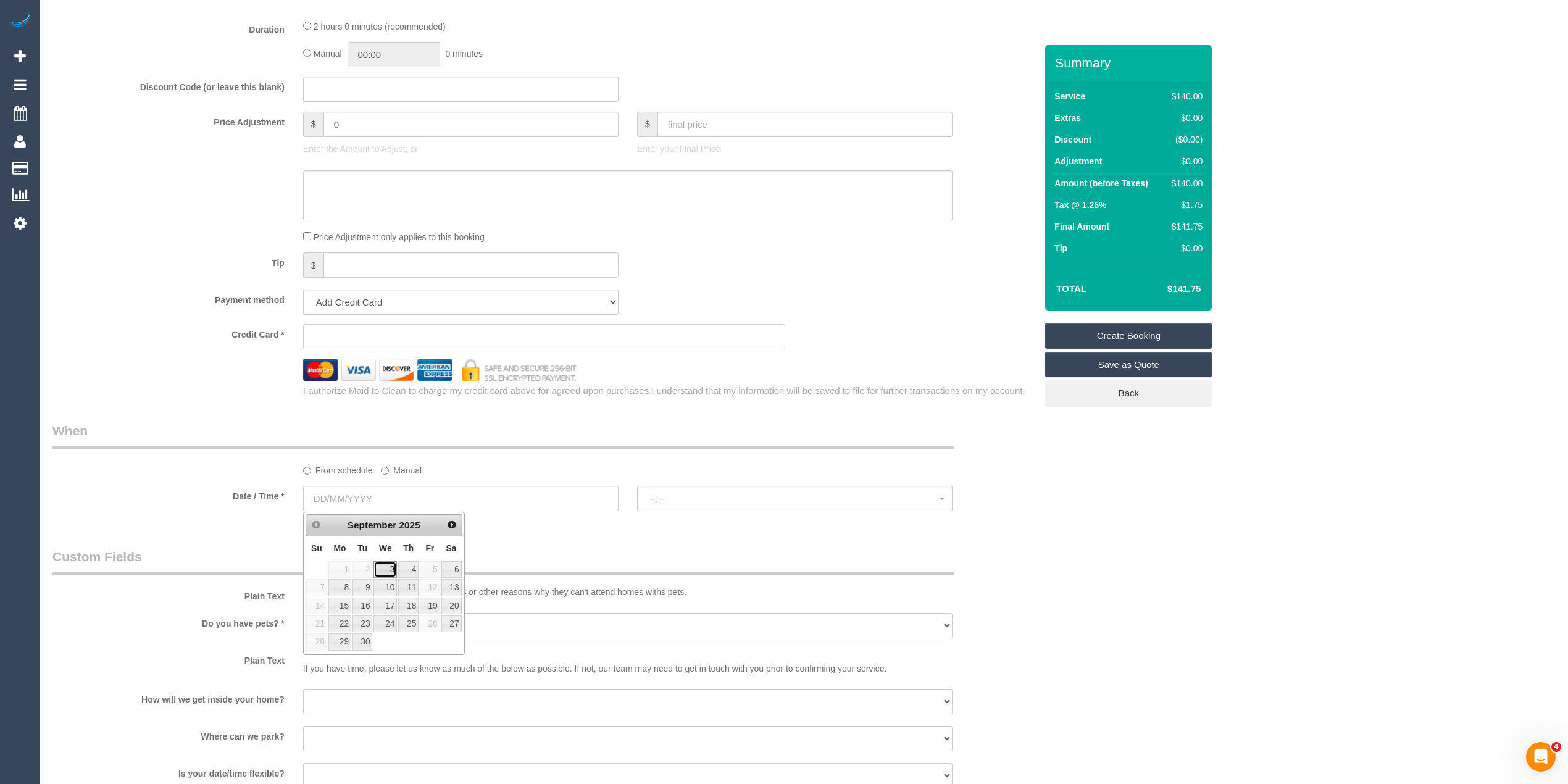
click at [386, 566] on link "3" at bounding box center [385, 570] width 23 height 17
type input "03/09/2025"
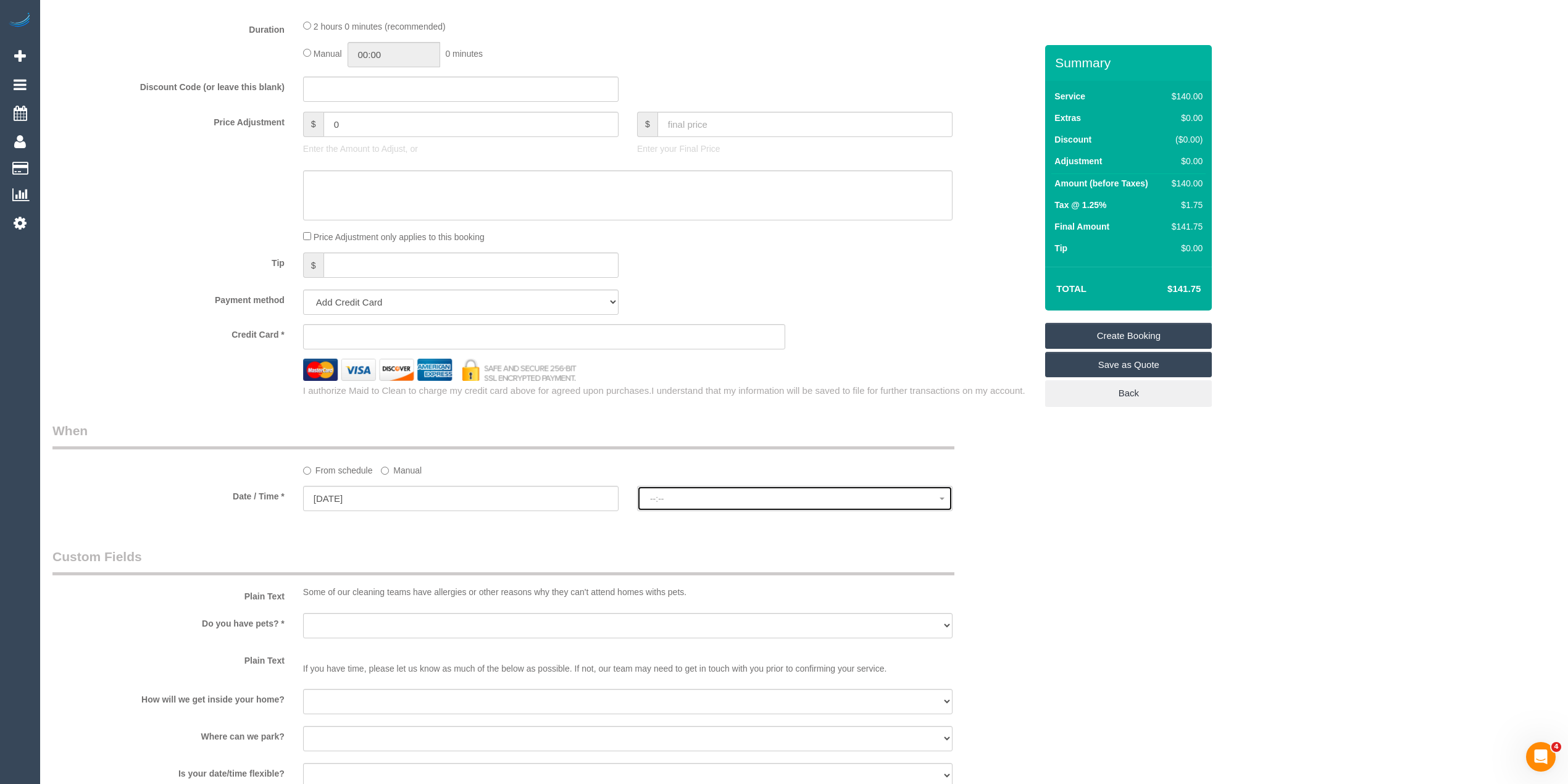
click at [685, 491] on button "--:--" at bounding box center [795, 498] width 316 height 25
select select "spot1"
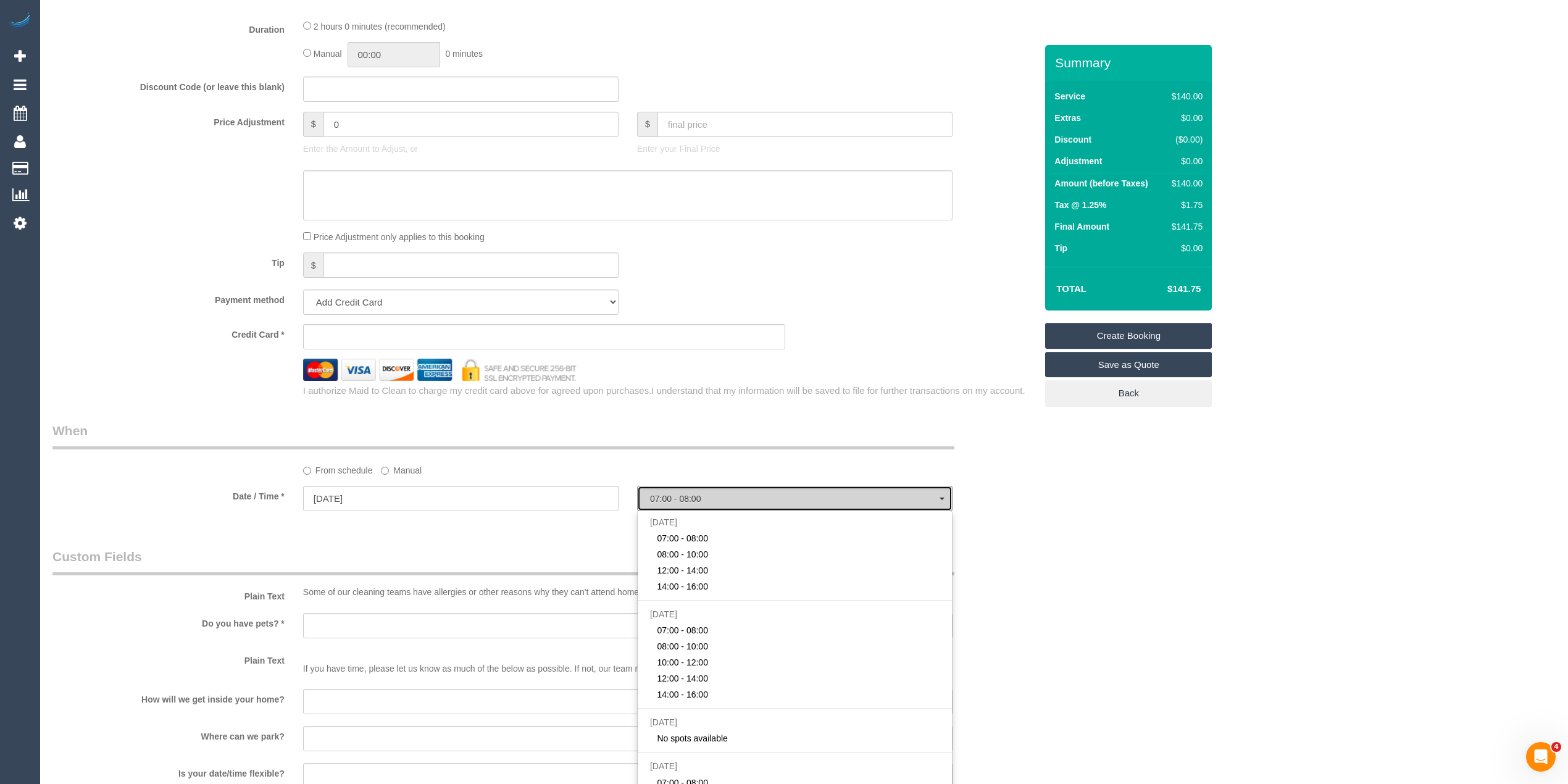
click at [687, 491] on button "07:00 - 08:00" at bounding box center [795, 498] width 316 height 25
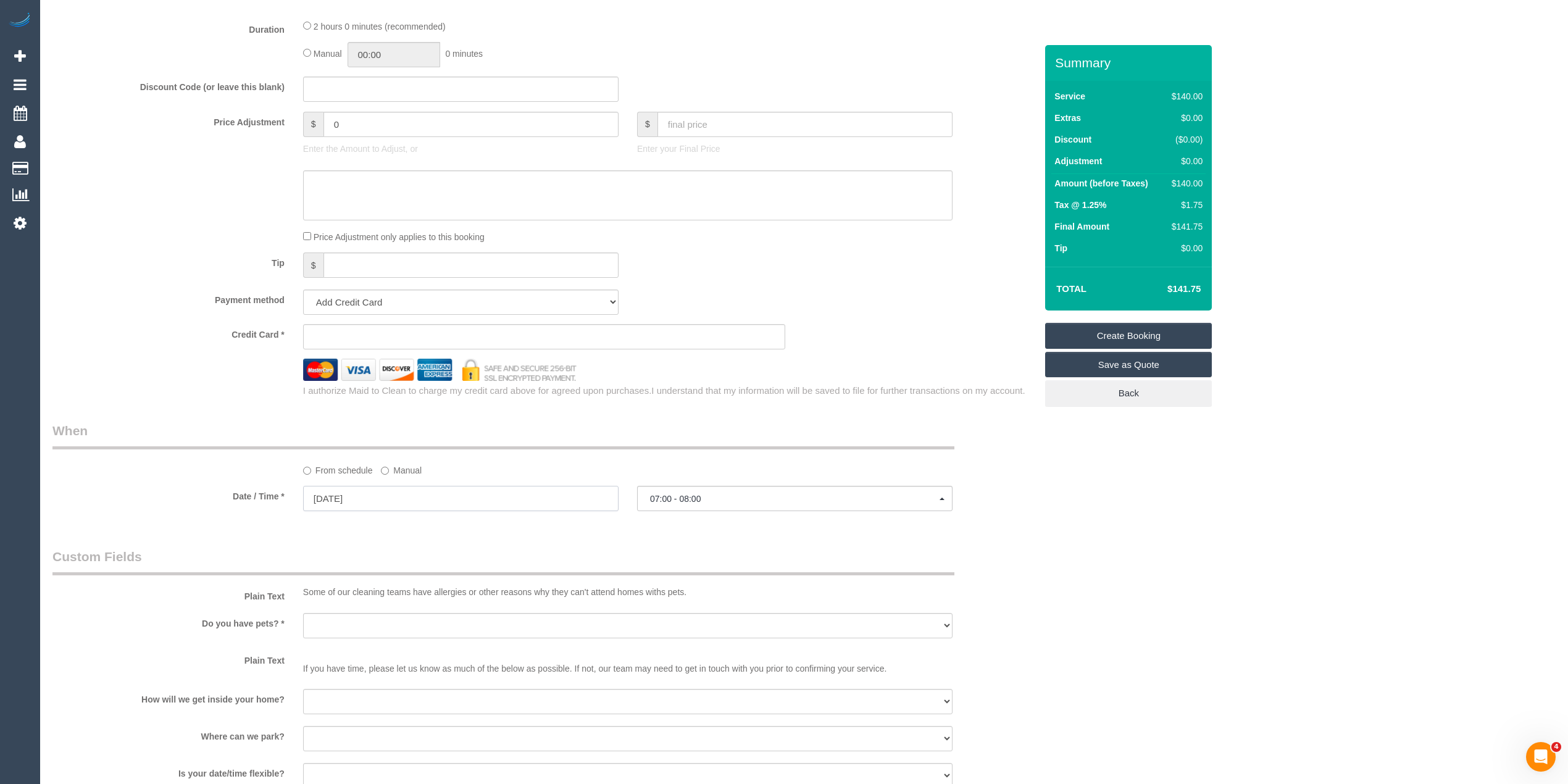
click at [356, 499] on input "03/09/2025" at bounding box center [461, 498] width 316 height 25
click at [401, 567] on link "4" at bounding box center [409, 570] width 21 height 17
type input "04/09/2025"
select select "spot5"
click at [719, 493] on button "07:00 - 08:00" at bounding box center [795, 498] width 316 height 25
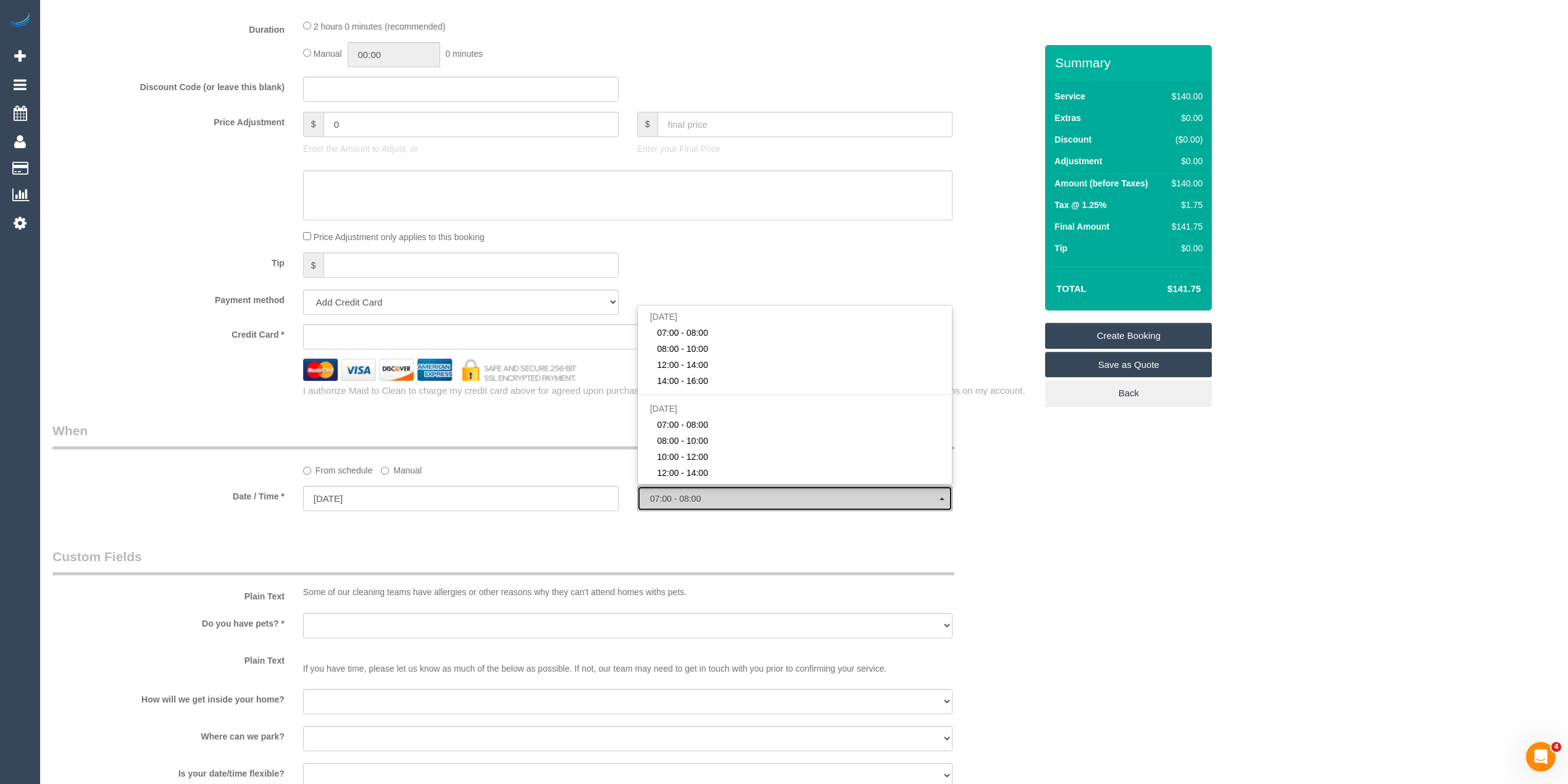
click at [719, 493] on button "07:00 - 08:00" at bounding box center [795, 498] width 316 height 25
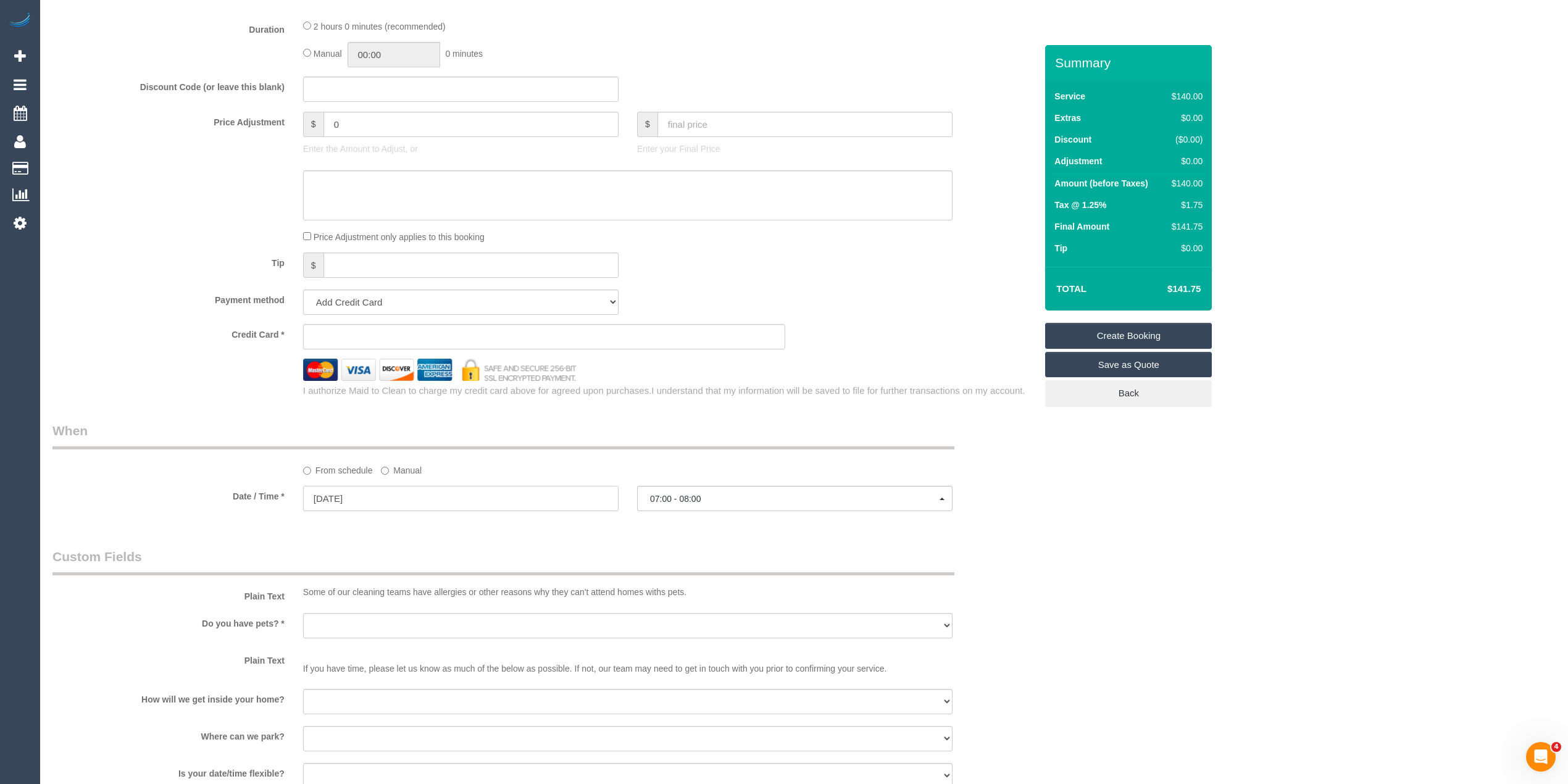
click at [322, 495] on input "04/09/2025" at bounding box center [461, 498] width 316 height 25
click at [388, 571] on link "3" at bounding box center [385, 570] width 23 height 17
type input "03/09/2025"
select select "spot1"
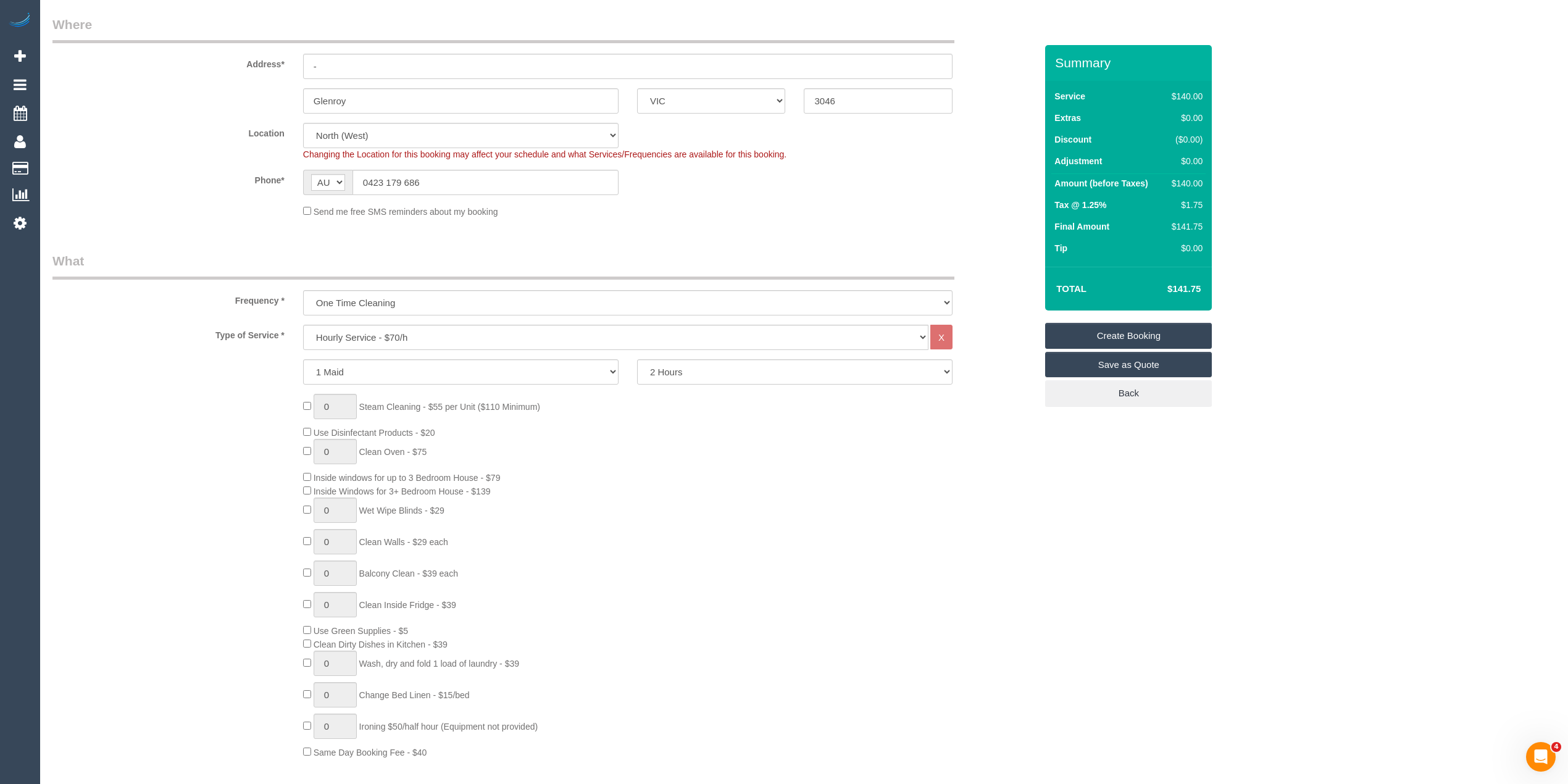
scroll to position [137, 0]
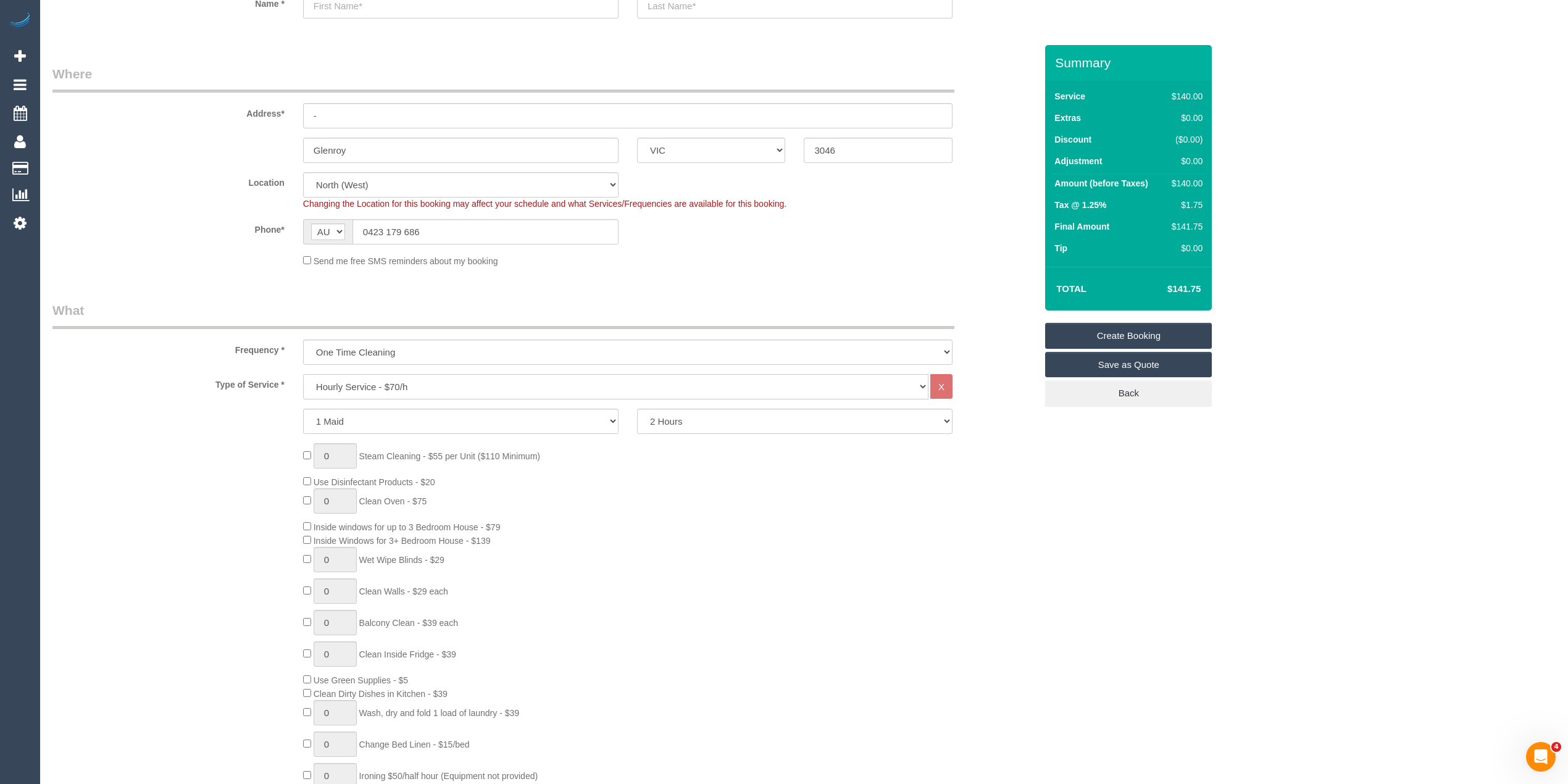
click at [386, 383] on select "Hourly Service - $70/h Hourly Service - $65/h Hourly Service - $60/h Hourly Ser…" at bounding box center [616, 386] width 626 height 25
select select "210"
click at [303, 374] on select "Hourly Service - $70/h Hourly Service - $65/h Hourly Service - $60/h Hourly Ser…" at bounding box center [616, 386] width 626 height 25
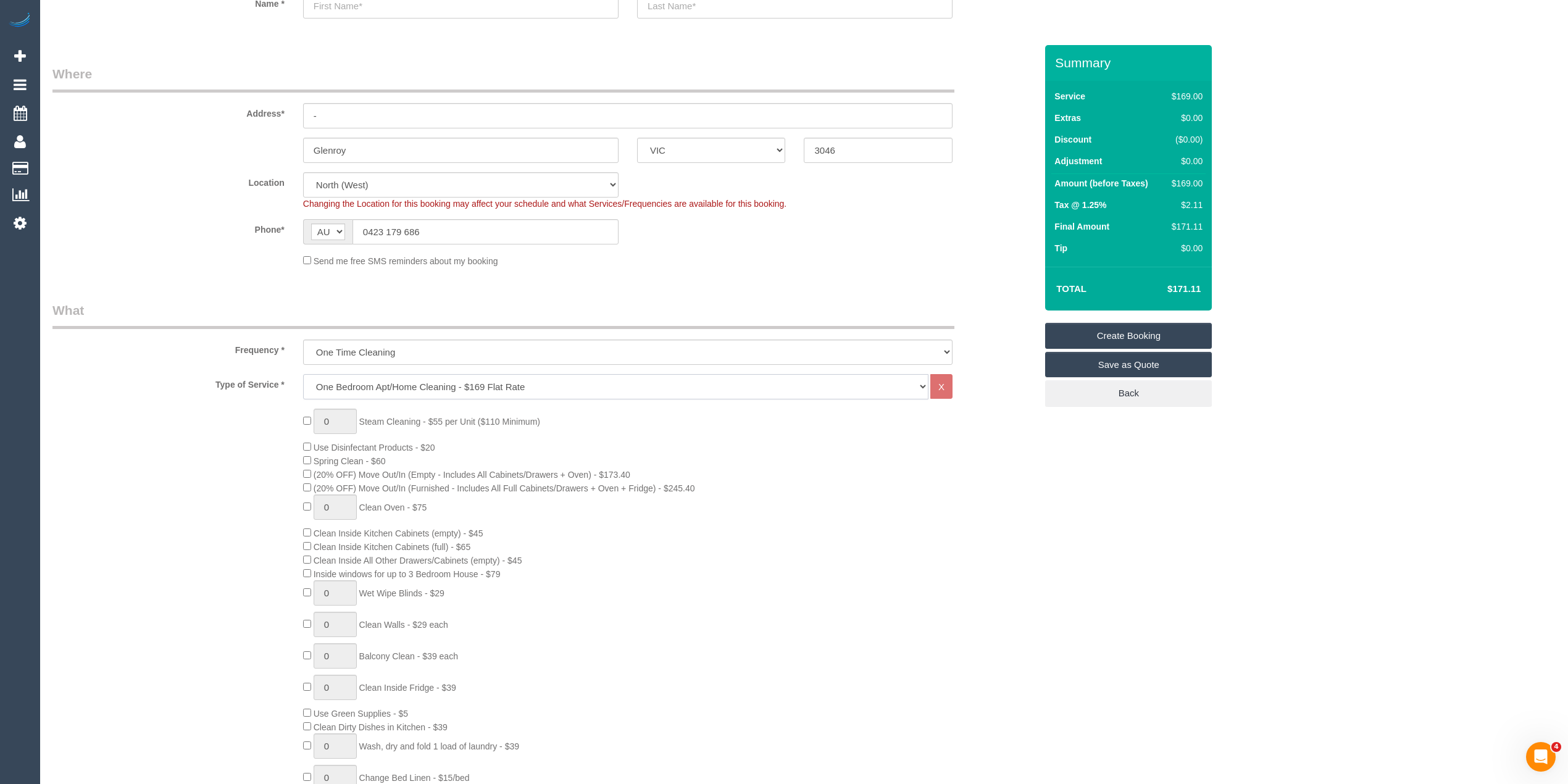
select select "spot17"
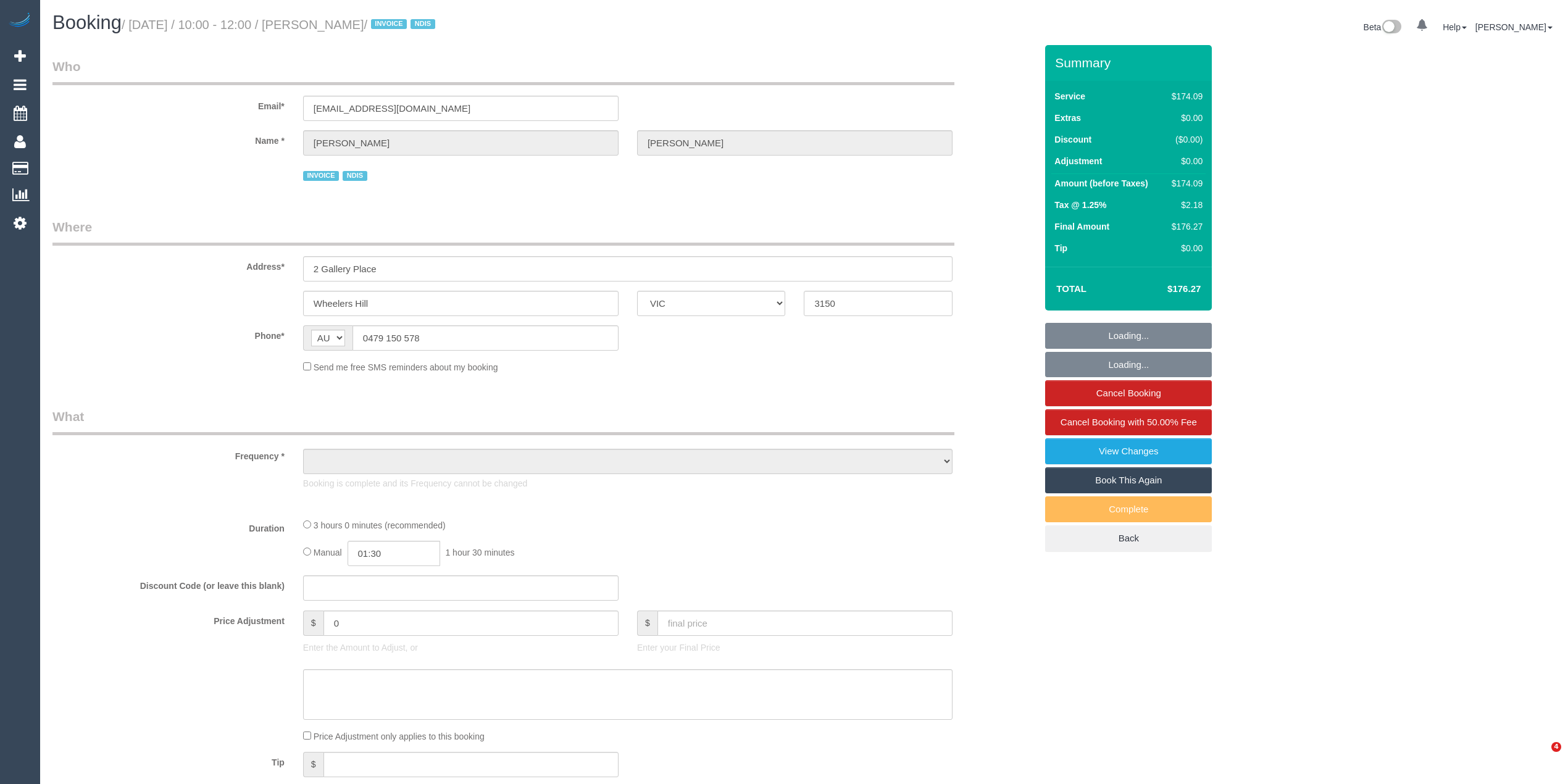
select select "VIC"
select select "180"
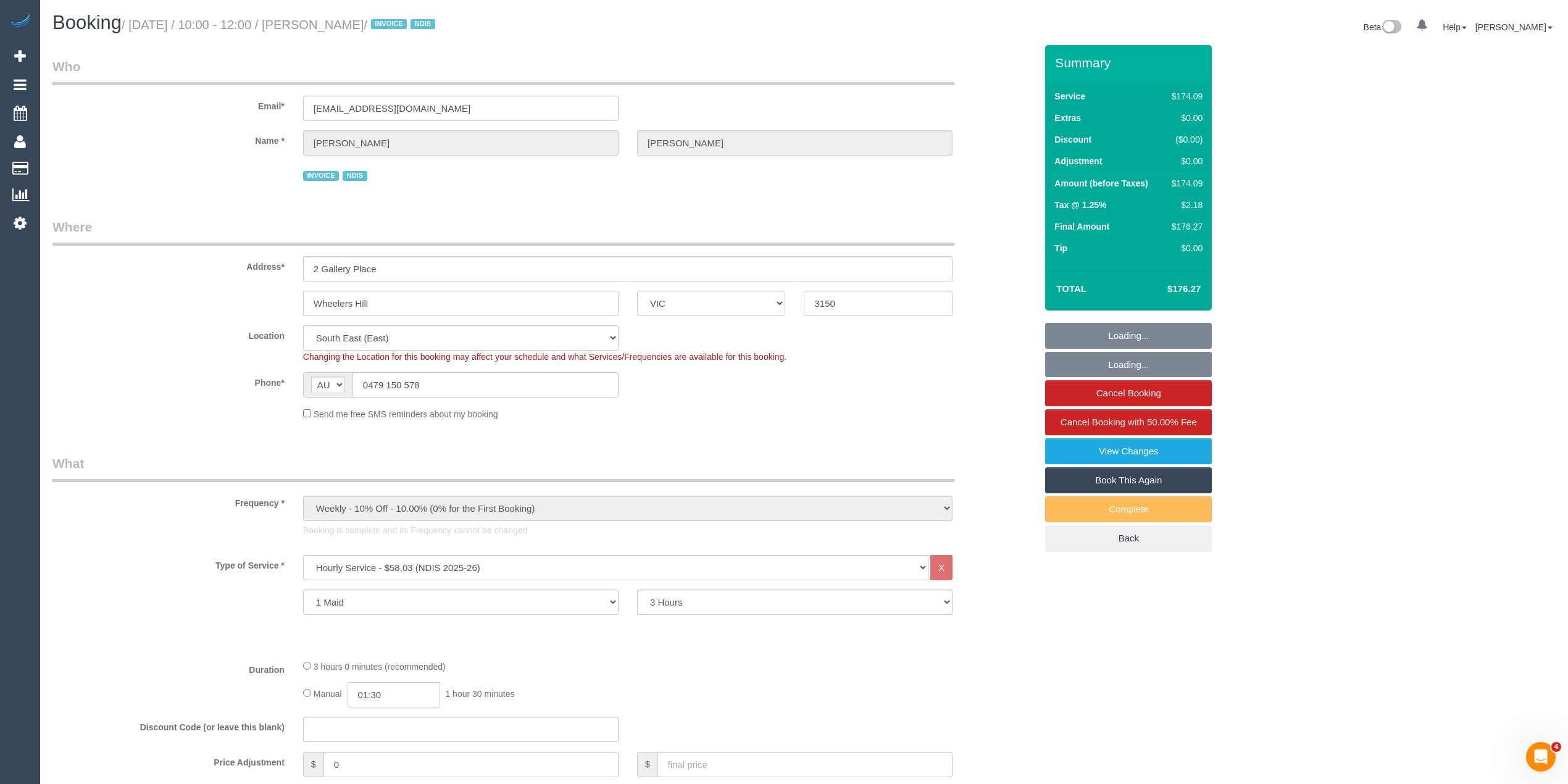
select select "object:608"
select select "number:29"
select select "number:14"
select select "number:19"
select select "number:25"
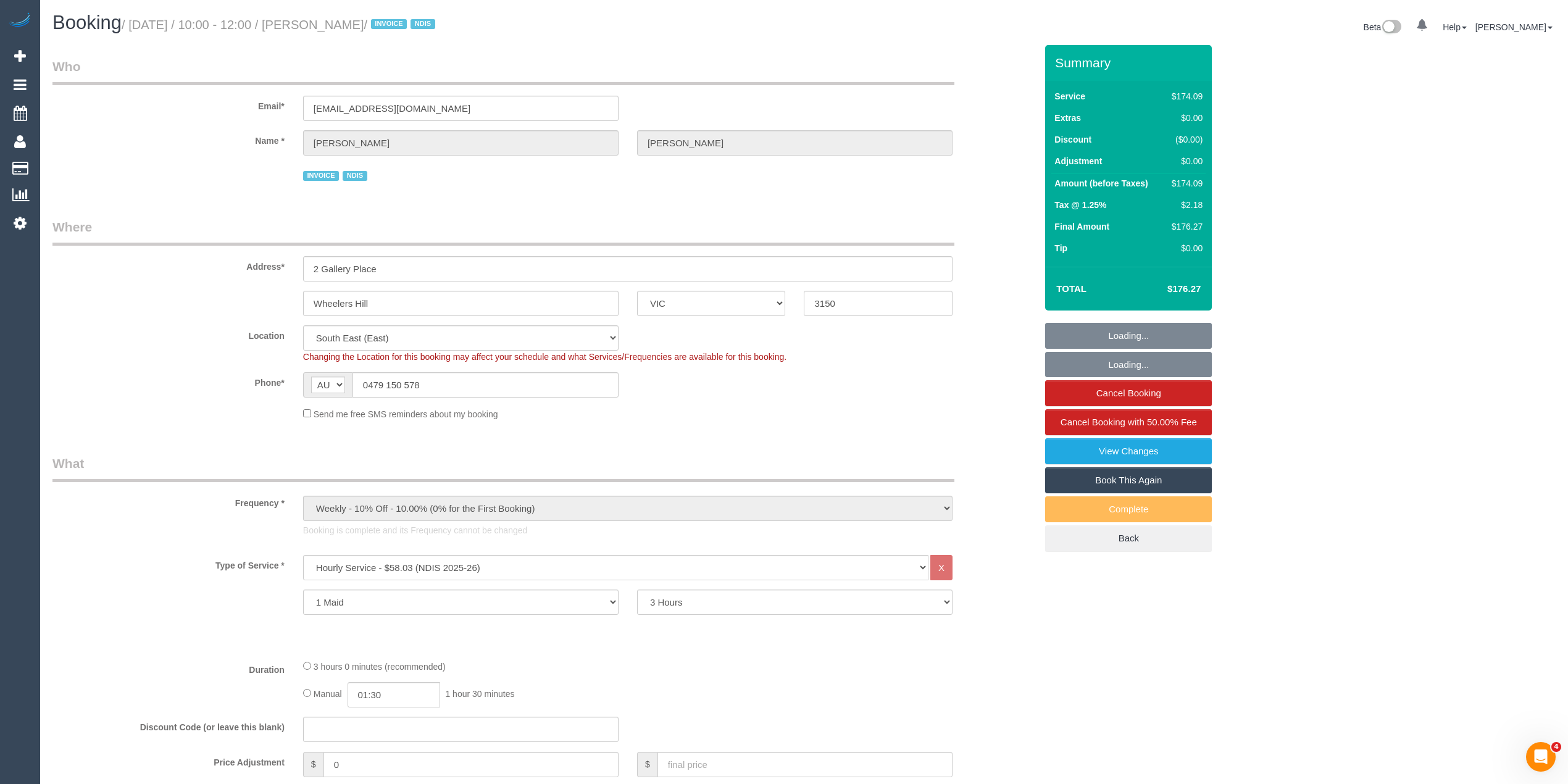
select select "number:33"
select select "spot1"
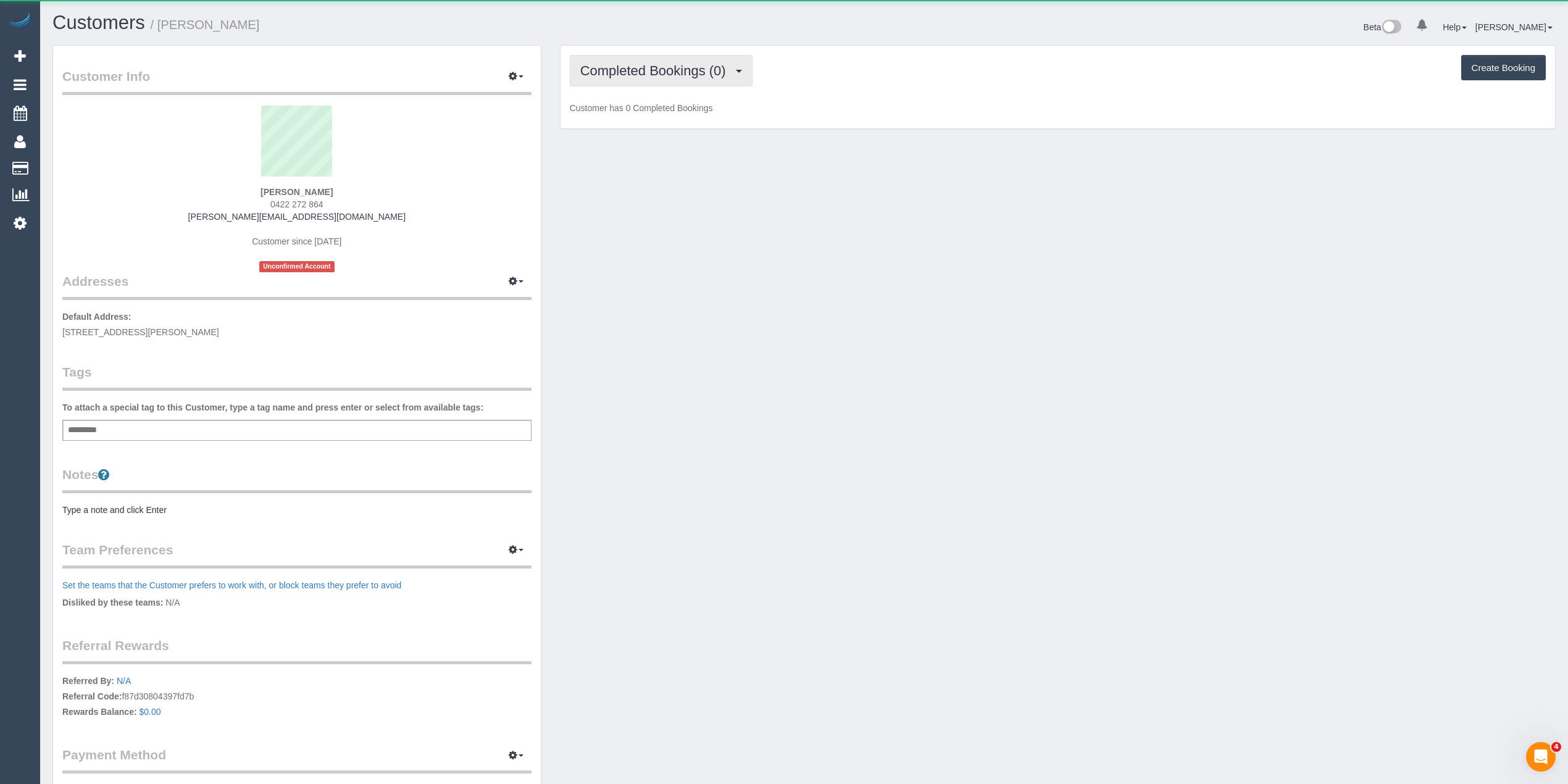
click at [622, 56] on button "Completed Bookings (0)" at bounding box center [661, 71] width 183 height 32
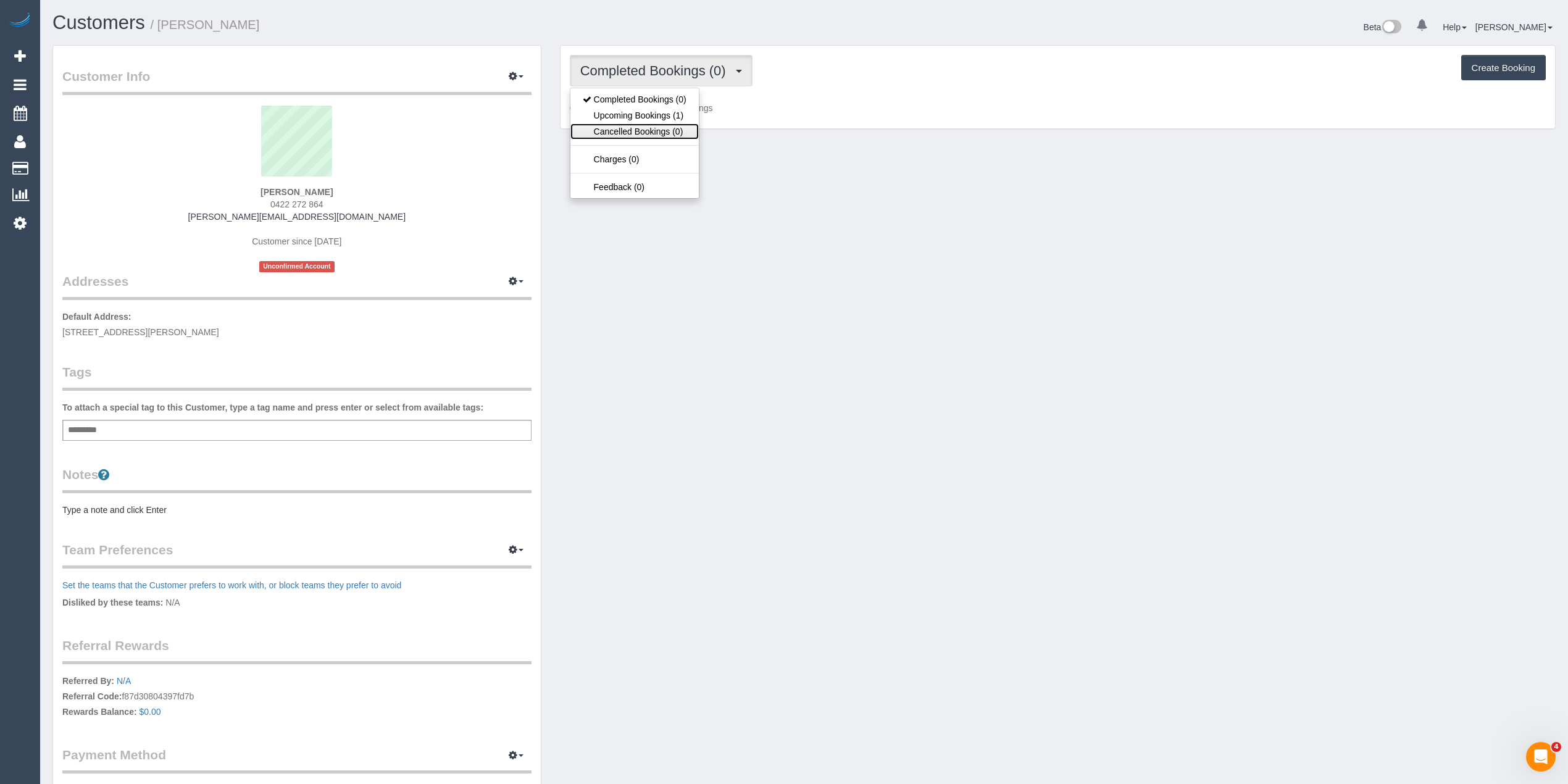
click at [650, 123] on link "Cancelled Bookings (0)" at bounding box center [635, 131] width 128 height 16
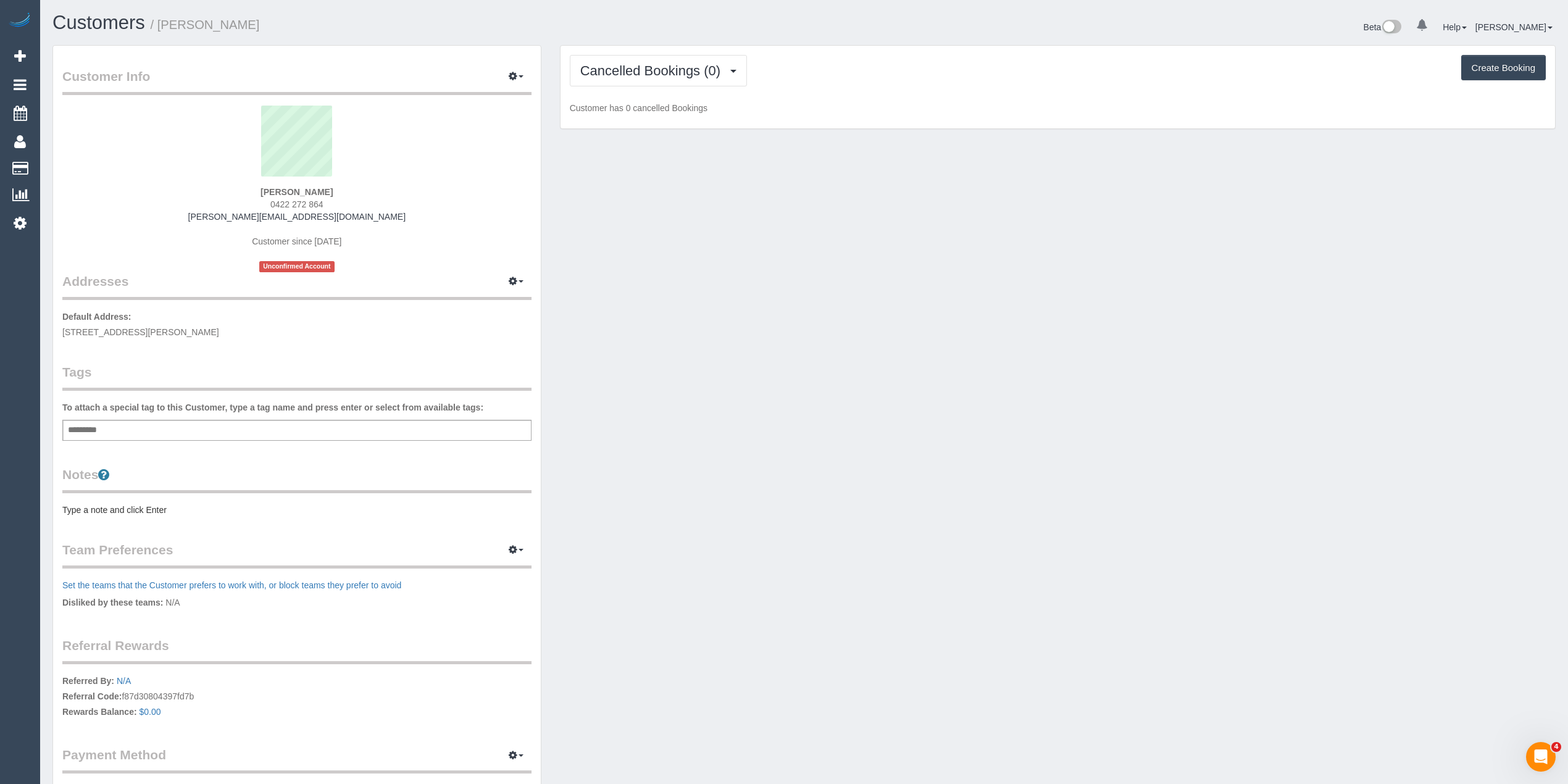
click at [646, 111] on p "Customer has 0 cancelled Bookings" at bounding box center [1058, 108] width 976 height 12
click at [656, 69] on span "Cancelled Bookings (0)" at bounding box center [653, 70] width 146 height 15
click at [657, 116] on link "Upcoming Bookings (1)" at bounding box center [635, 115] width 128 height 16
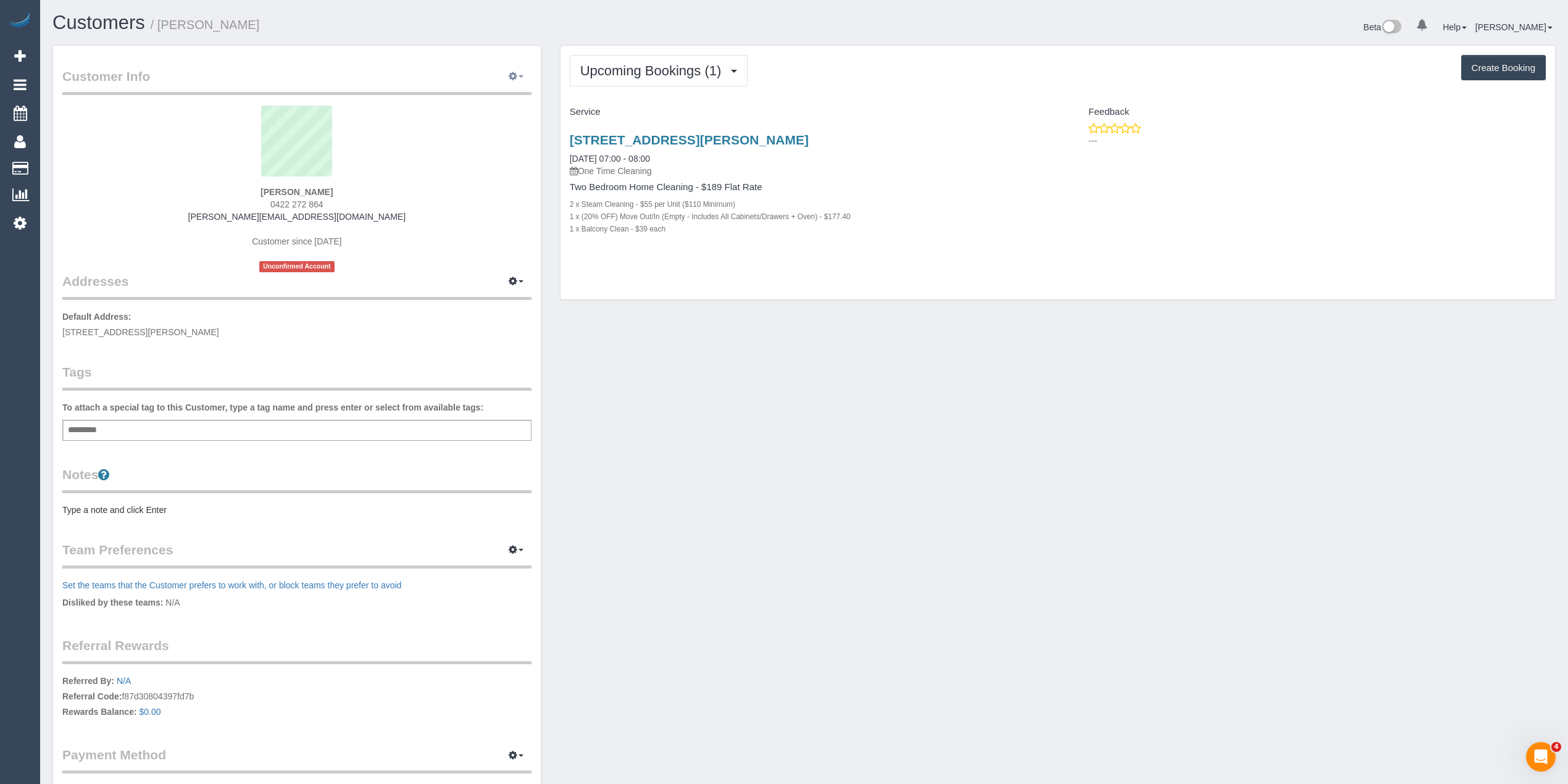
click at [517, 73] on button "button" at bounding box center [516, 77] width 31 height 19
click at [457, 99] on link "Edit Contact Info" at bounding box center [464, 99] width 134 height 16
select select "VIC"
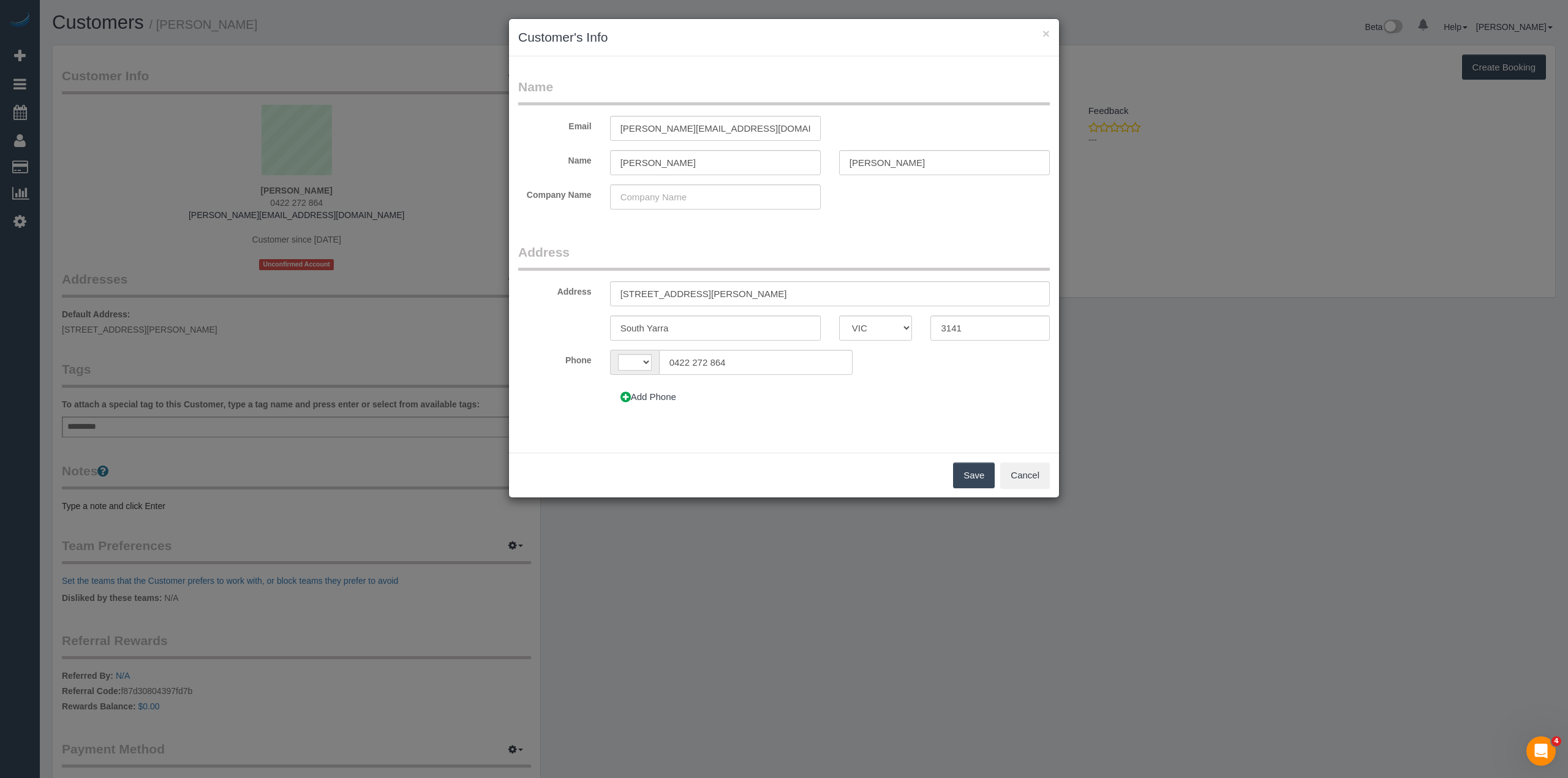
select select "string:AU"
drag, startPoint x: 753, startPoint y: 362, endPoint x: 611, endPoint y: 356, distance: 142.1
click at [612, 356] on div "AF AL DZ AD AO AI AQ AG AR AM AW AU AT AZ BS BH BD BB BY BE BZ BJ BM BT BO BA B…" at bounding box center [731, 362] width 243 height 25
paste input "434571562"
click at [664, 364] on input "434571562" at bounding box center [755, 362] width 193 height 25
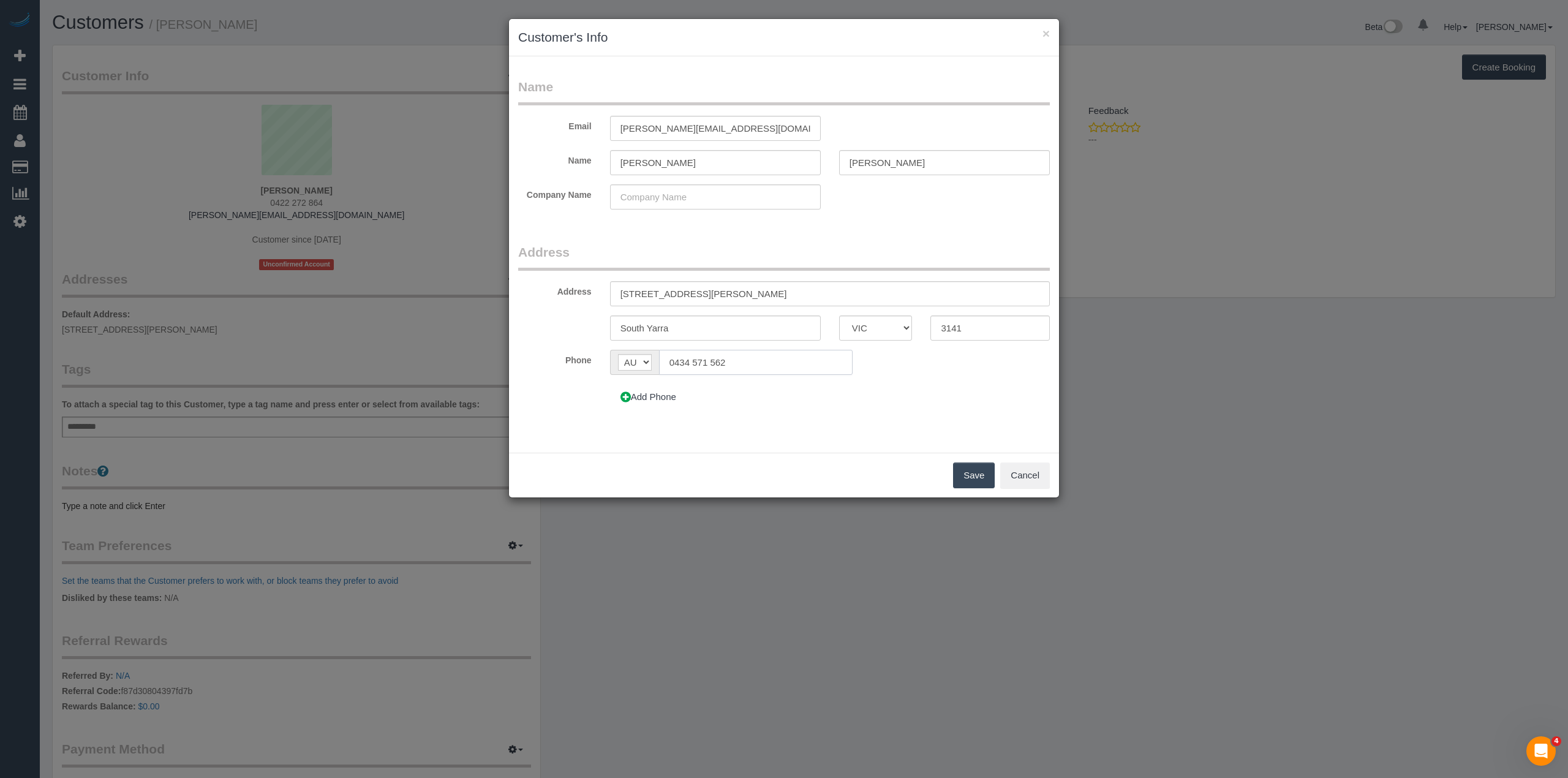
type input "0434 571 562"
click at [967, 475] on button "Save" at bounding box center [973, 476] width 42 height 26
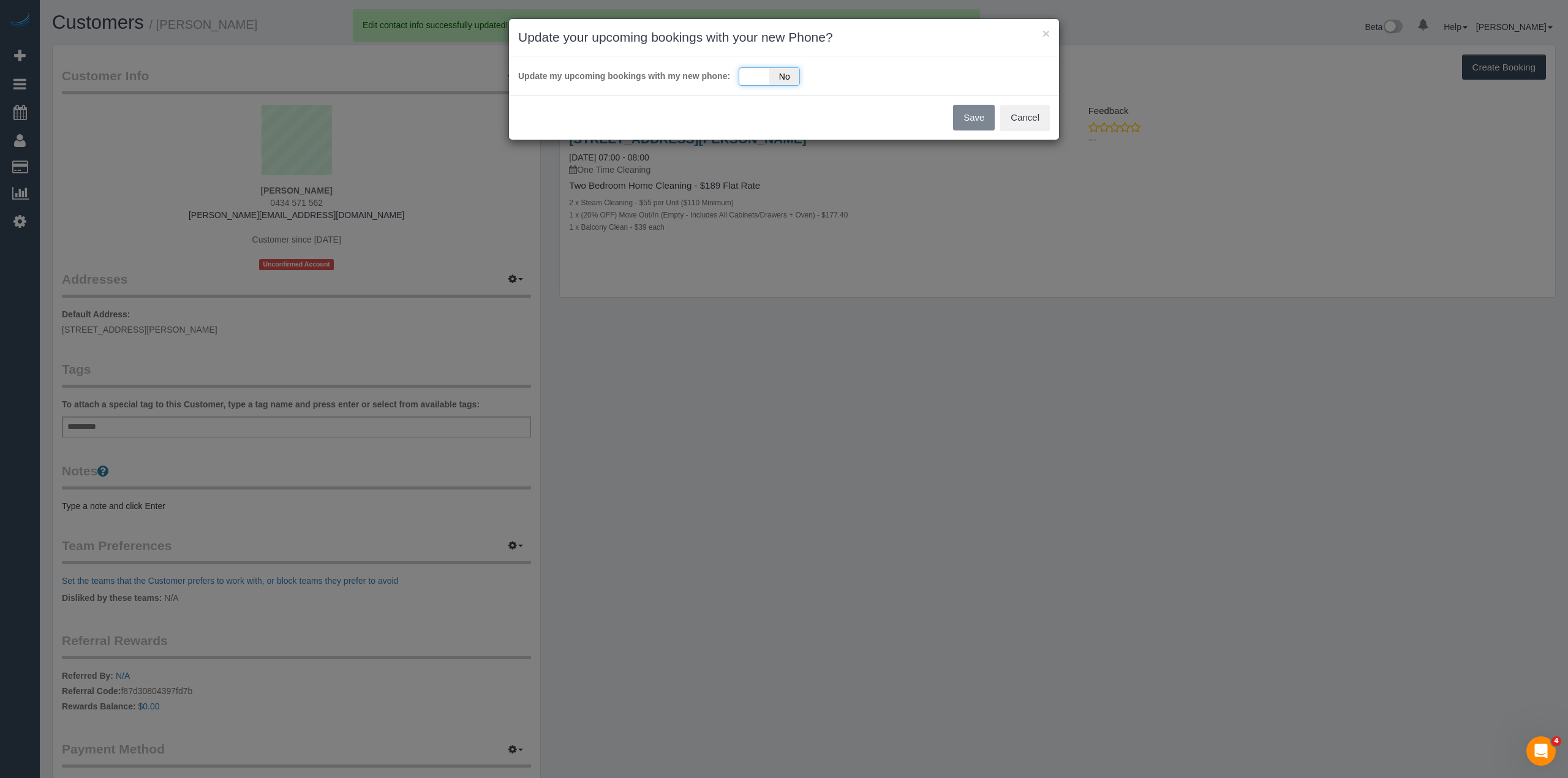
click at [778, 68] on div "Yes No" at bounding box center [770, 77] width 62 height 18
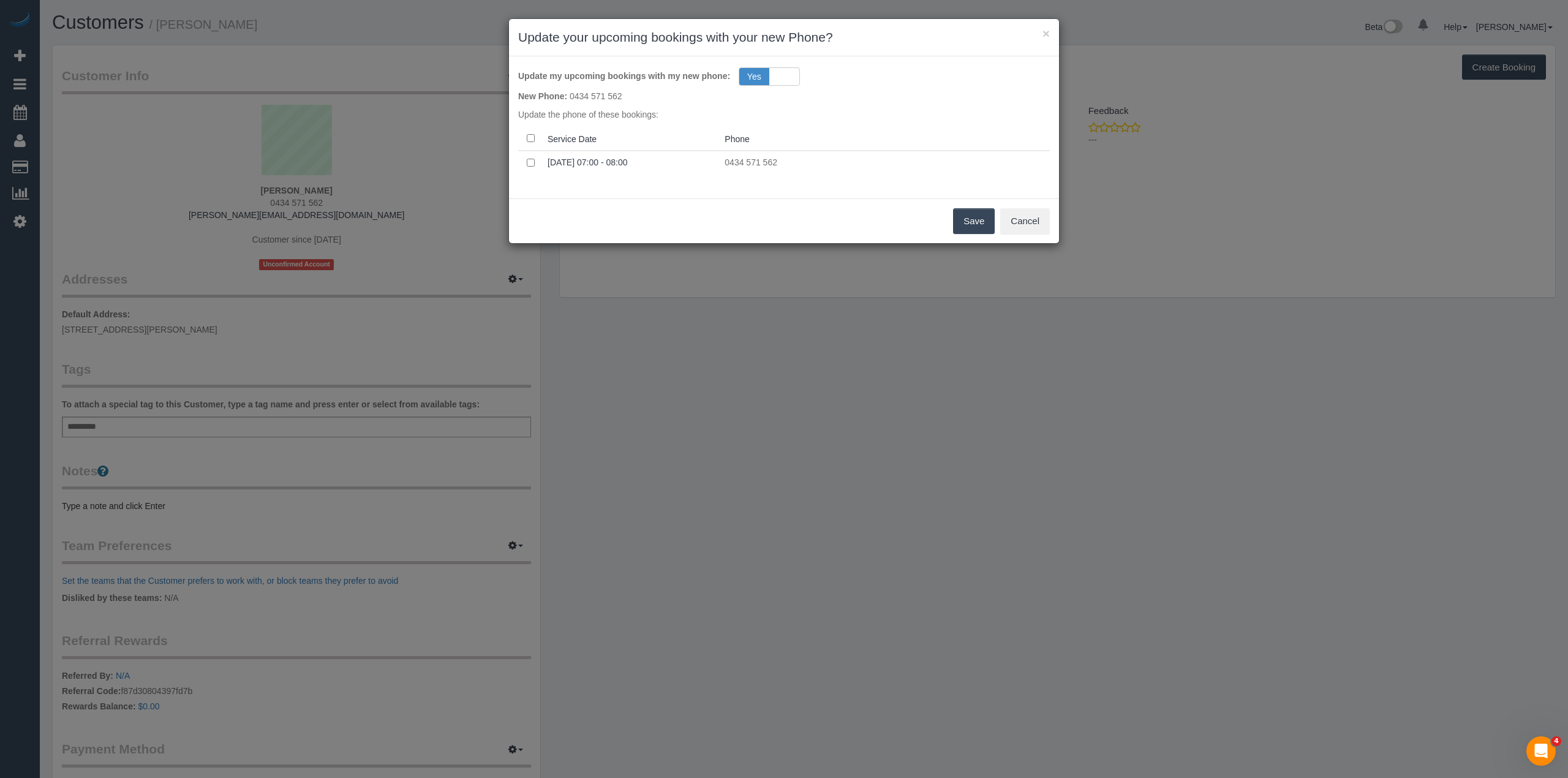
click at [976, 217] on button "Save" at bounding box center [973, 222] width 42 height 26
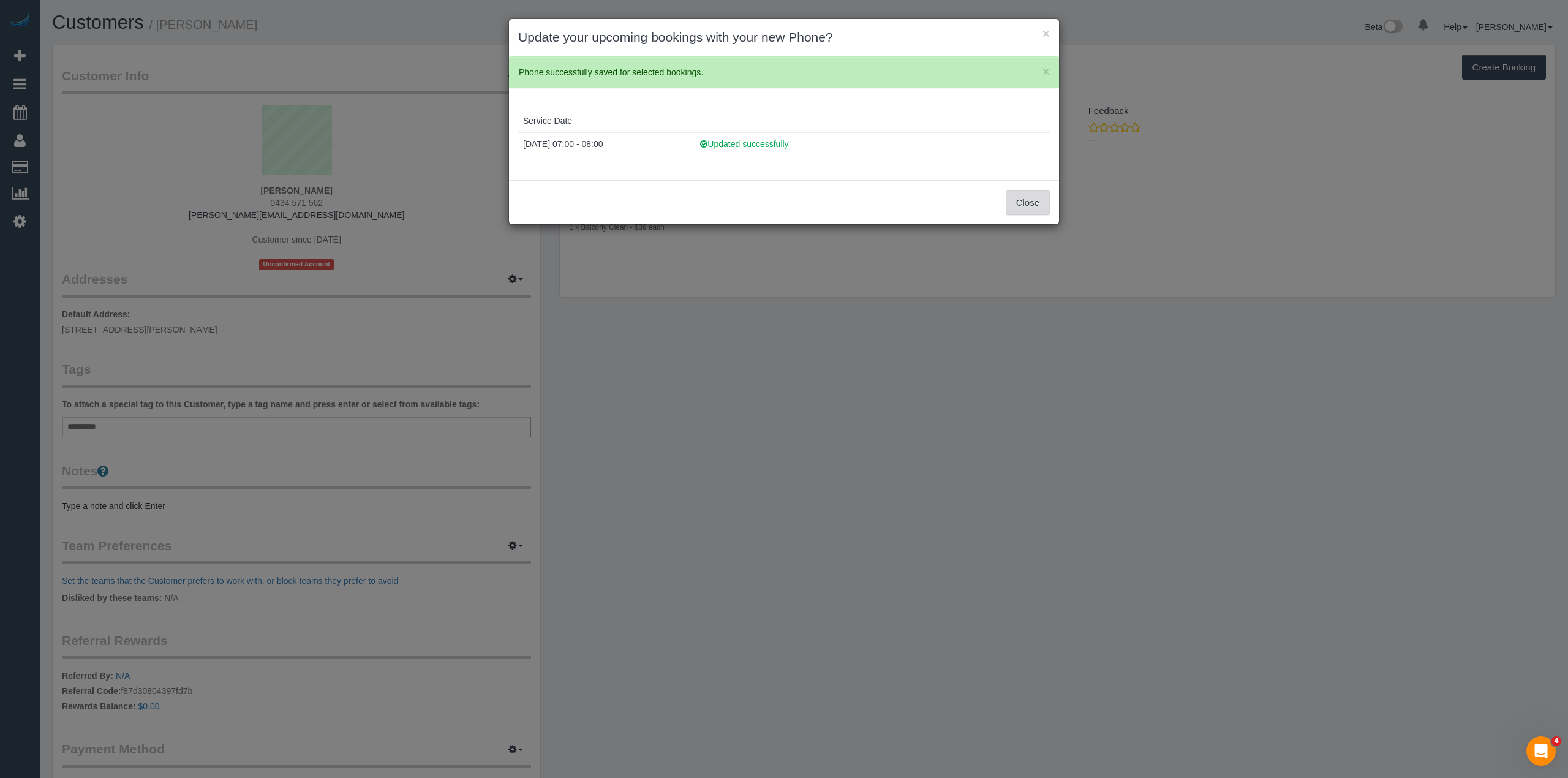
click at [1027, 202] on button "Close" at bounding box center [1027, 203] width 44 height 26
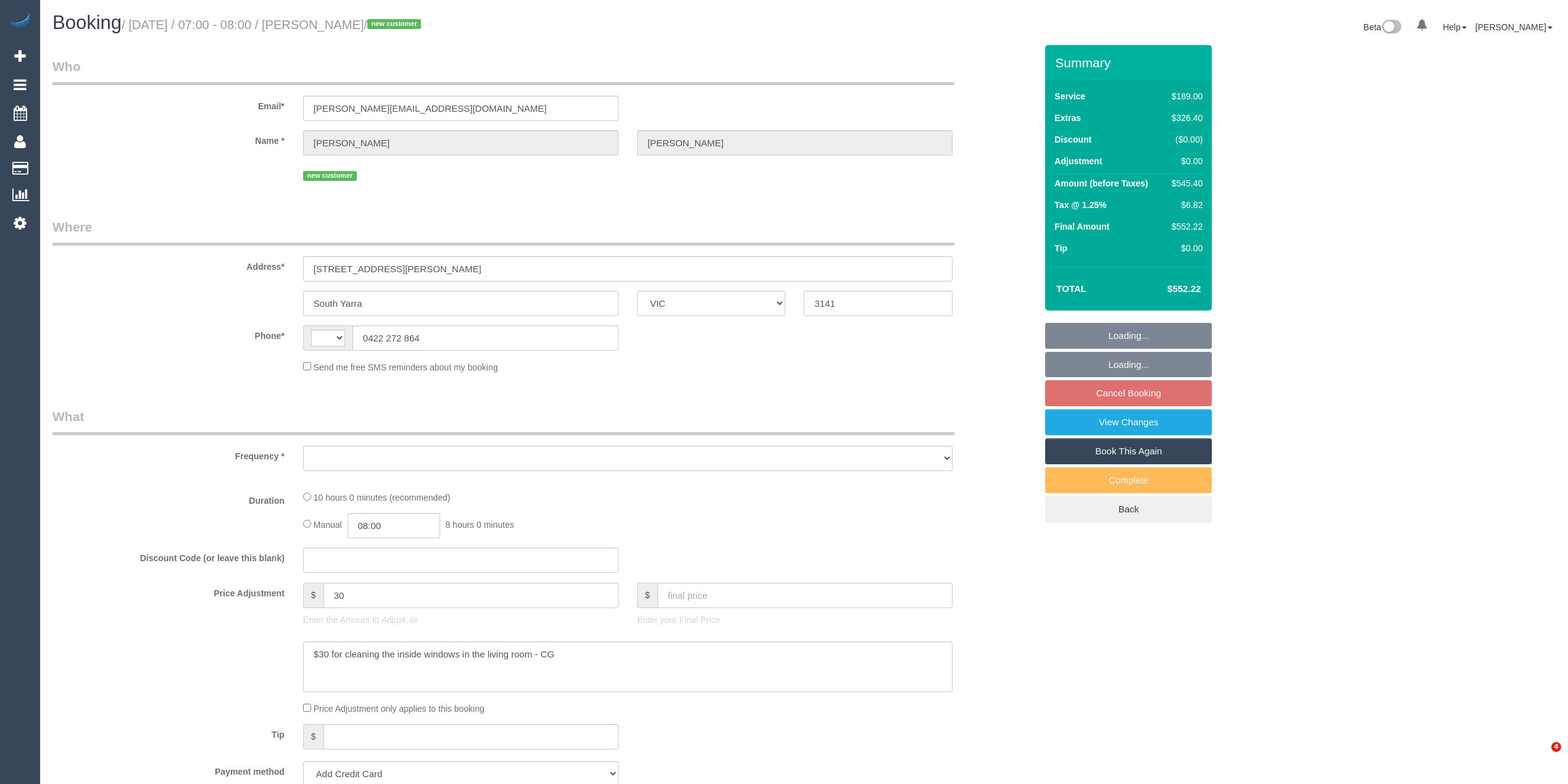
select select "VIC"
select select "object:284"
select select "string:AU"
select select "string:stripe-pm_1RxhfV2GScqysDRVS0HZJd6O"
select select "number:28"
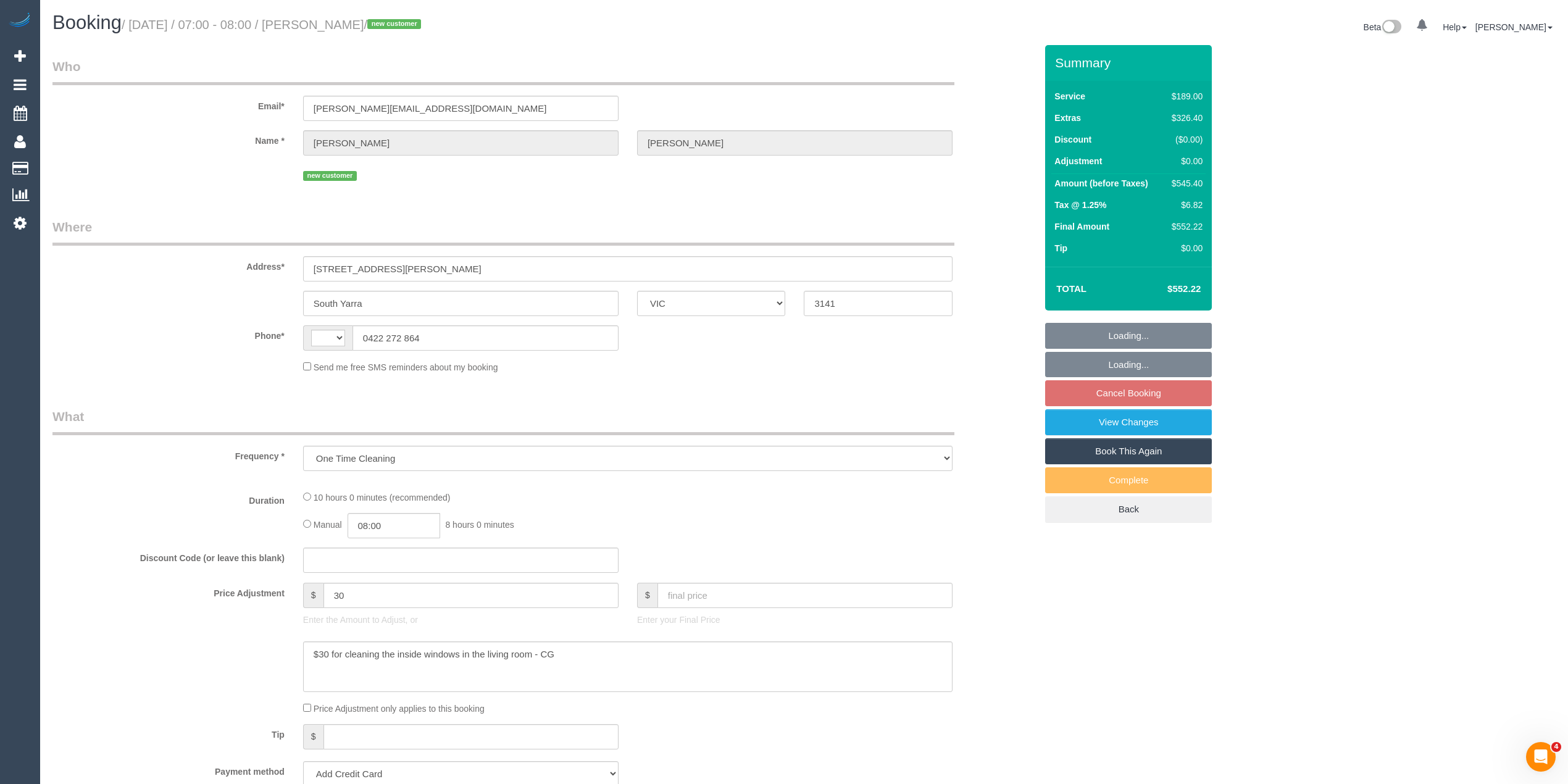
select select "number:14"
select select "number:18"
select select "number:24"
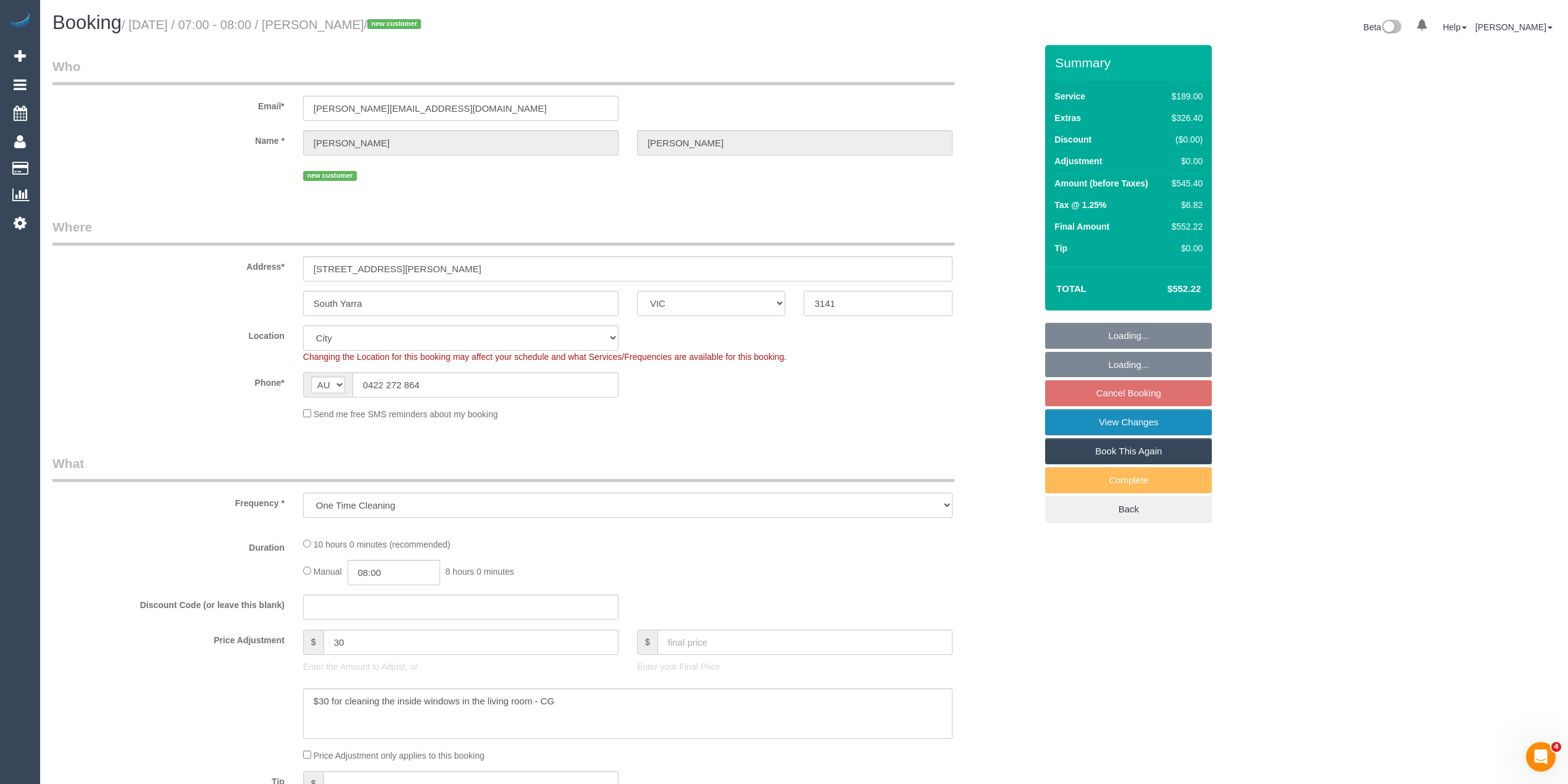
select select "spot1"
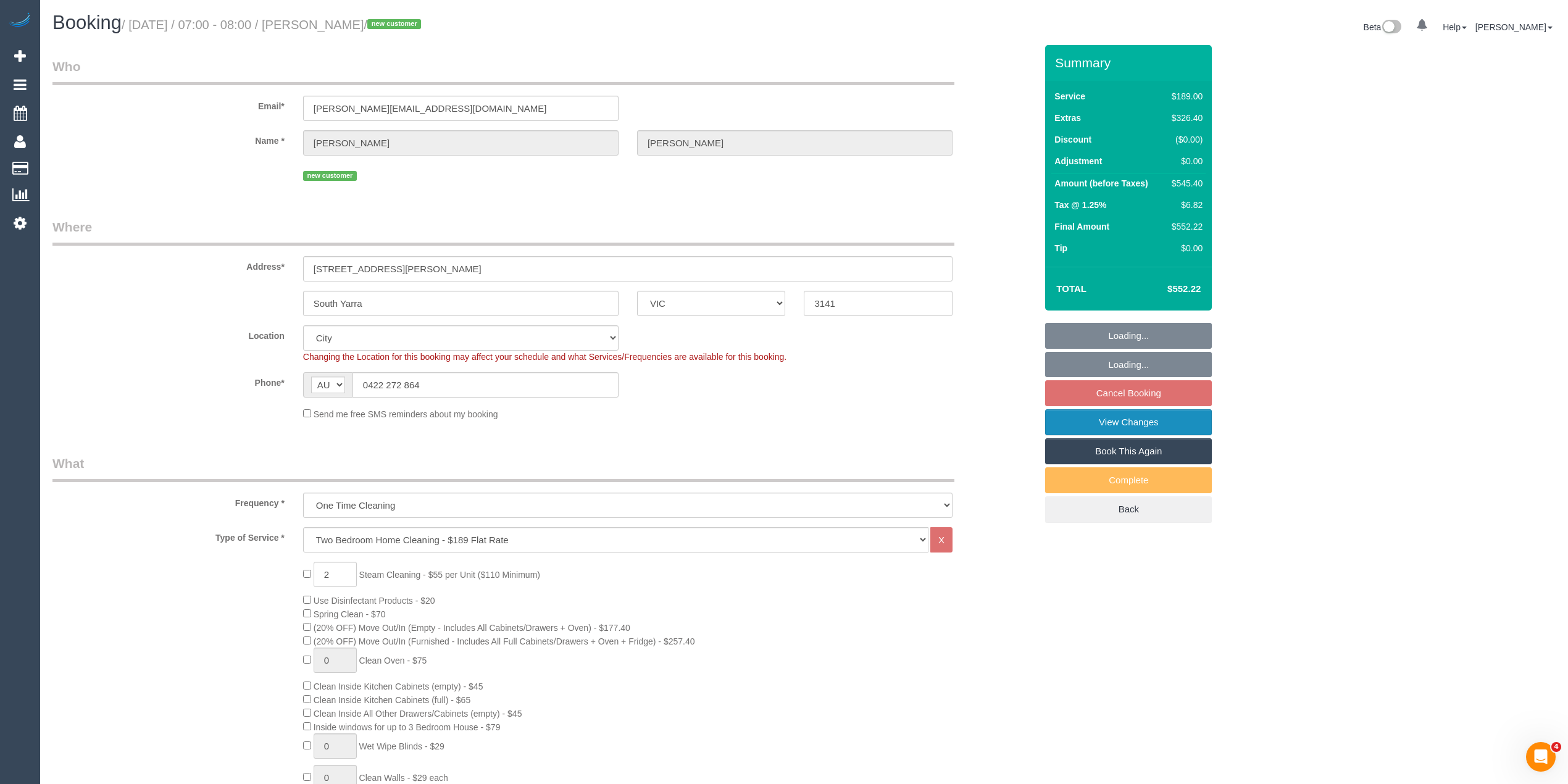
select select "object:1230"
click at [1132, 420] on link "View Changes" at bounding box center [1128, 422] width 167 height 26
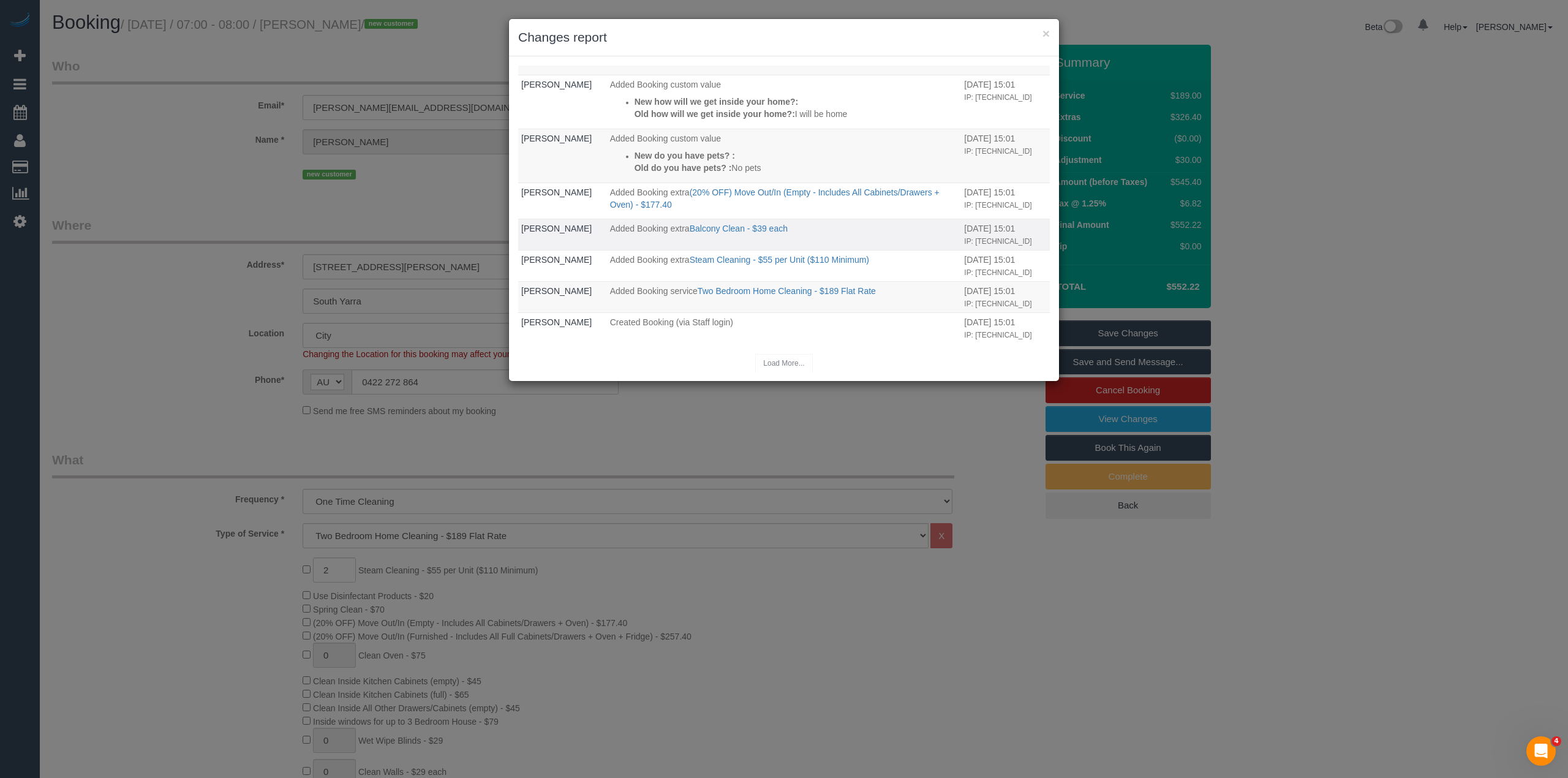
scroll to position [486, 0]
click at [1046, 32] on button "×" at bounding box center [1046, 33] width 8 height 13
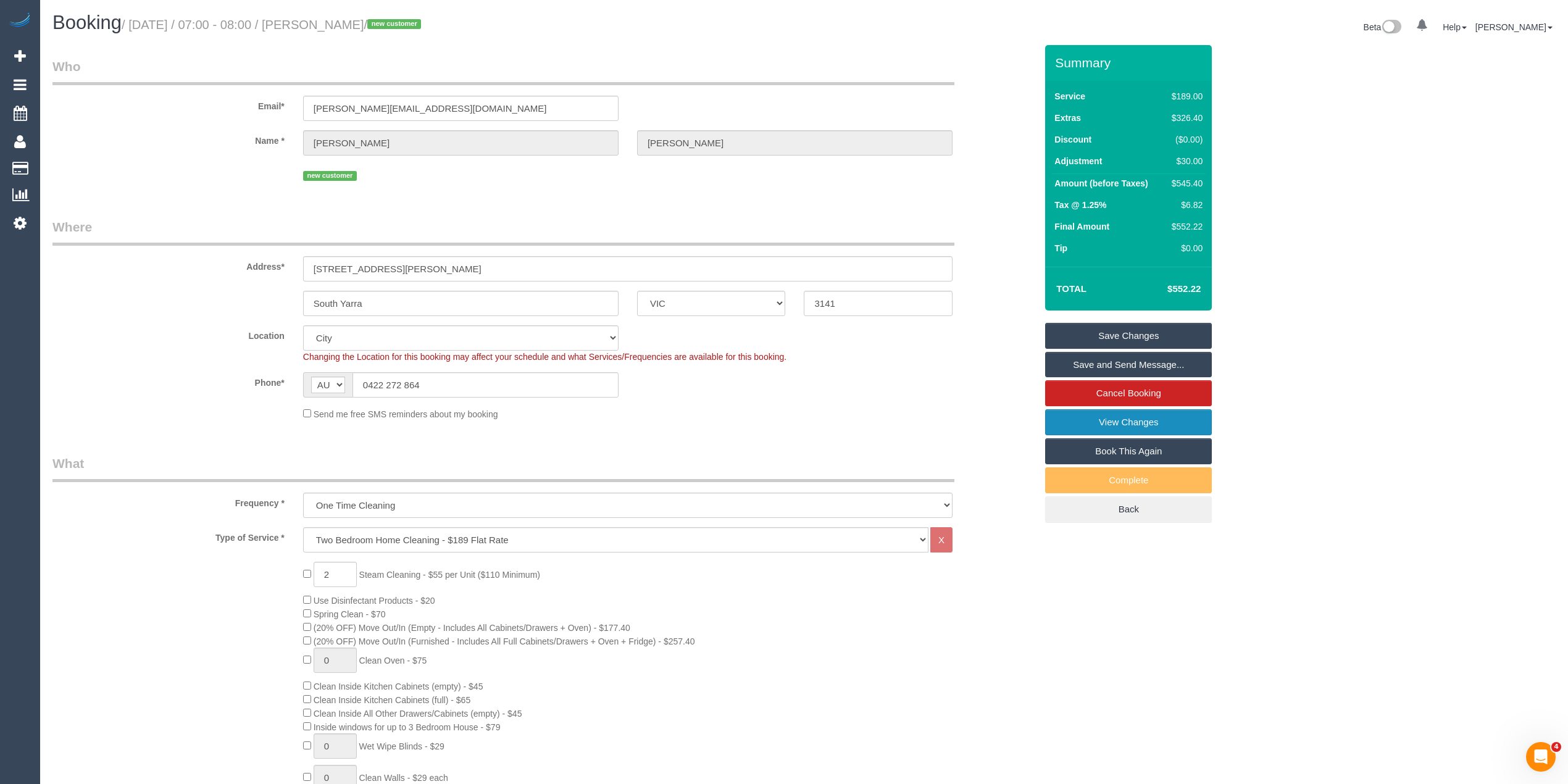
click at [1191, 423] on link "View Changes" at bounding box center [1128, 422] width 167 height 26
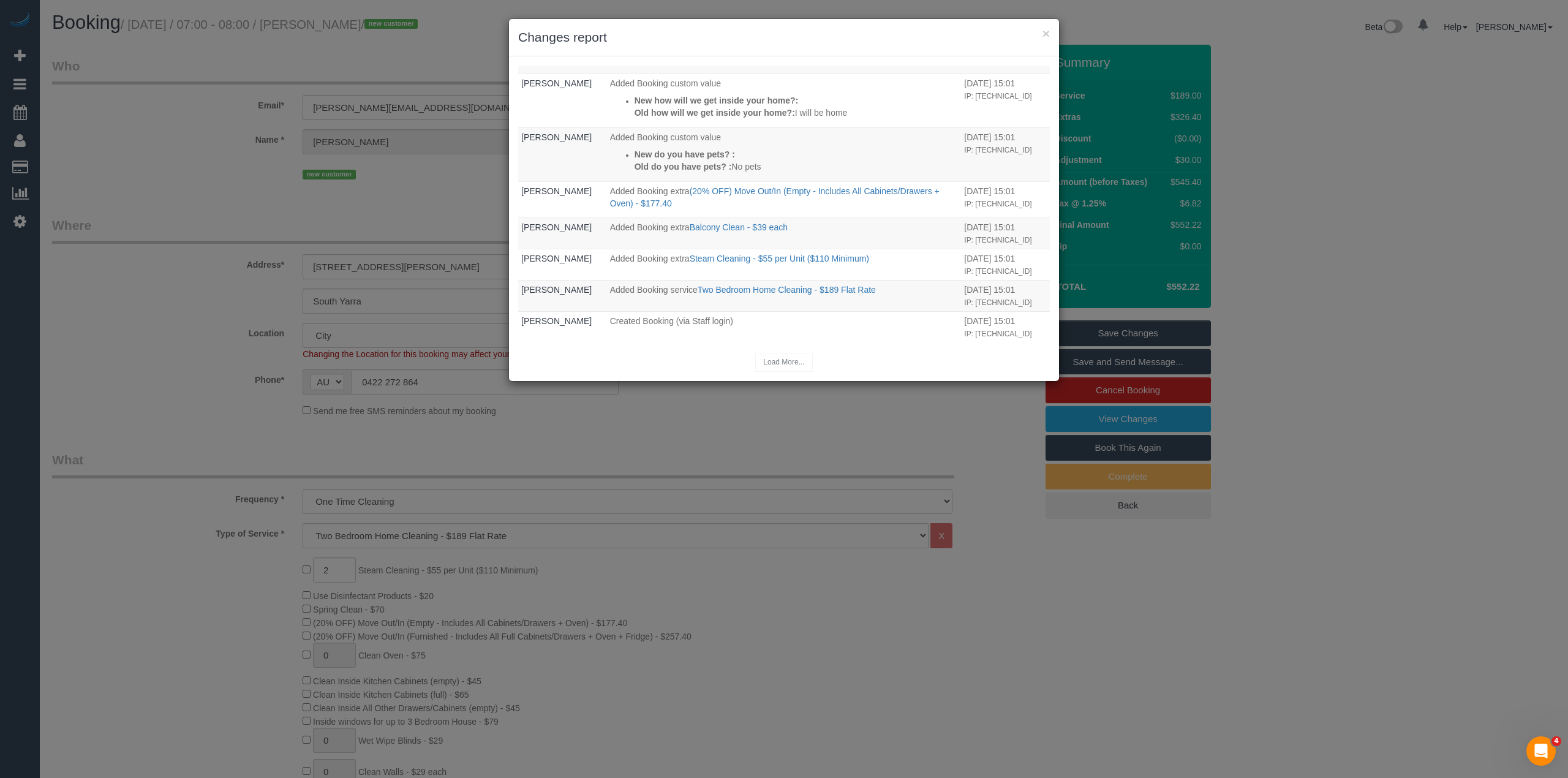
click at [1438, 307] on div "× Changes report Who What When Steve Cranston Updated Booking New staff notes: …" at bounding box center [784, 389] width 1568 height 778
click at [647, 353] on div "Load More..." at bounding box center [784, 362] width 532 height 19
click at [1047, 33] on button "×" at bounding box center [1046, 33] width 8 height 13
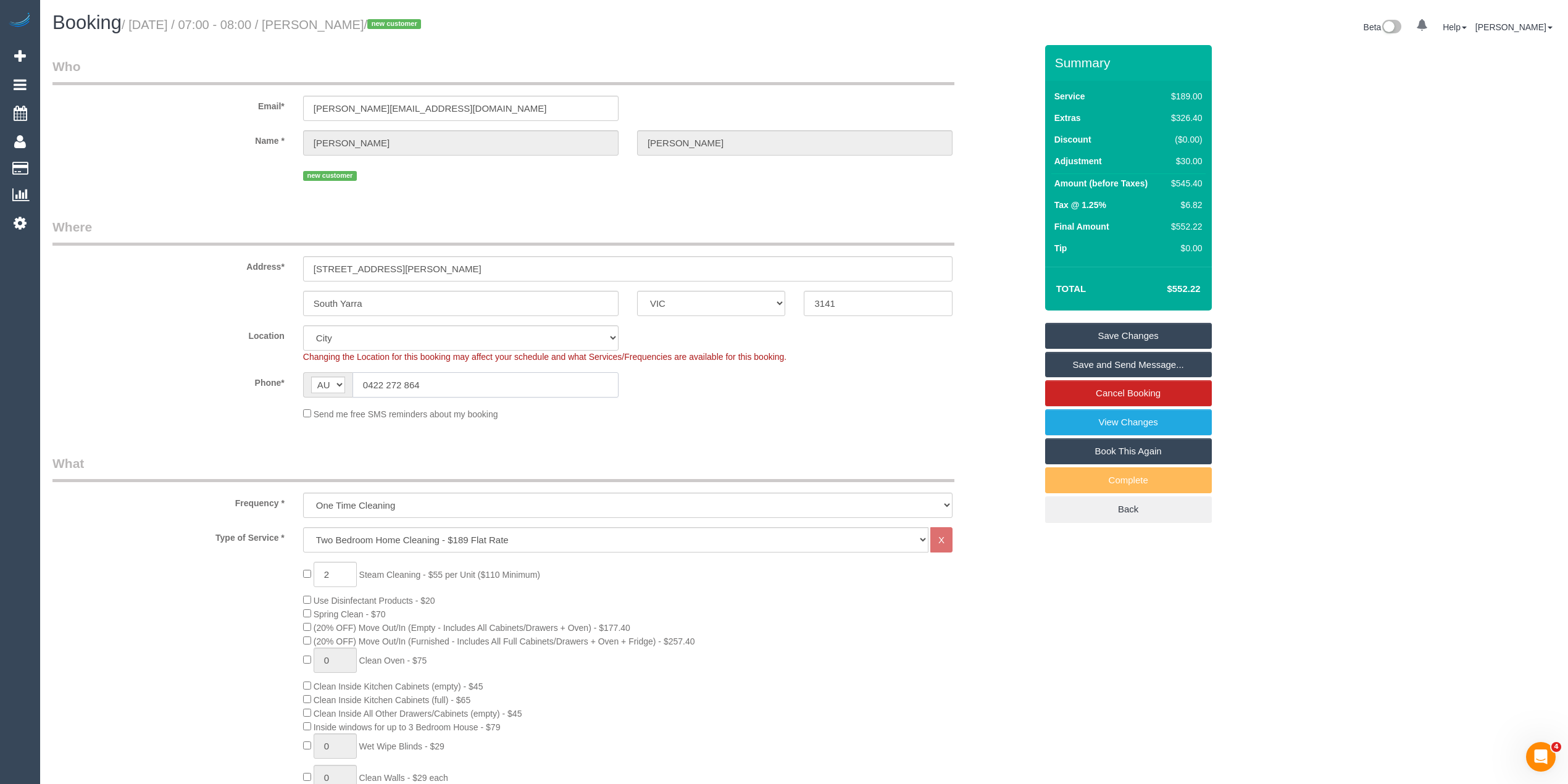
drag, startPoint x: 441, startPoint y: 383, endPoint x: 311, endPoint y: 375, distance: 130.2
click at [312, 375] on div "AF AL DZ AD AO AI AQ AG AR AM AW AU AT AZ BS BH BD BB BY BE BZ BJ BM BT BO BA B…" at bounding box center [461, 384] width 316 height 25
paste input "434571562"
click at [363, 386] on input "434571562" at bounding box center [486, 384] width 266 height 25
type input "0434 571 562"
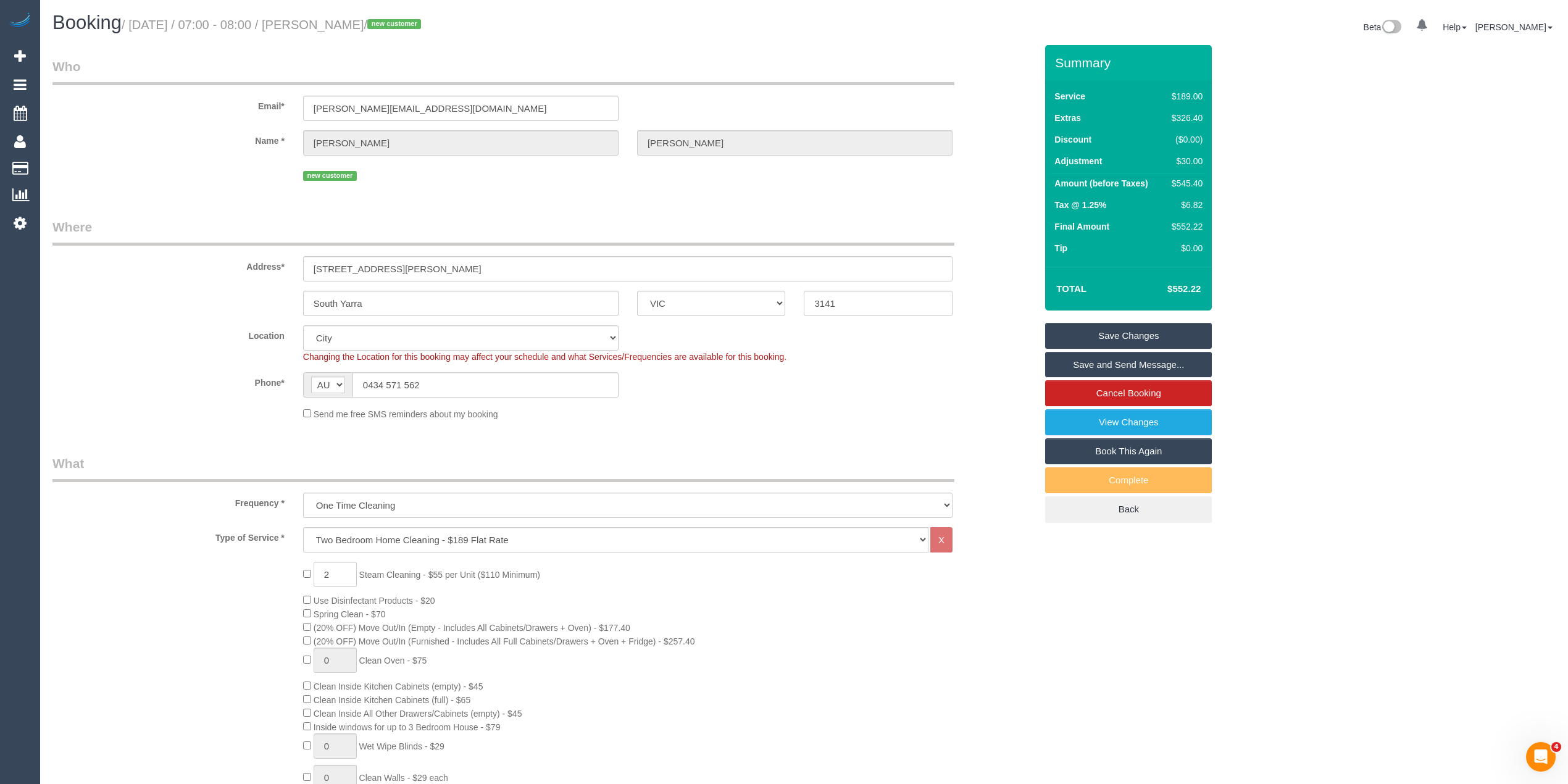
click at [1102, 324] on link "Save Changes" at bounding box center [1128, 336] width 167 height 26
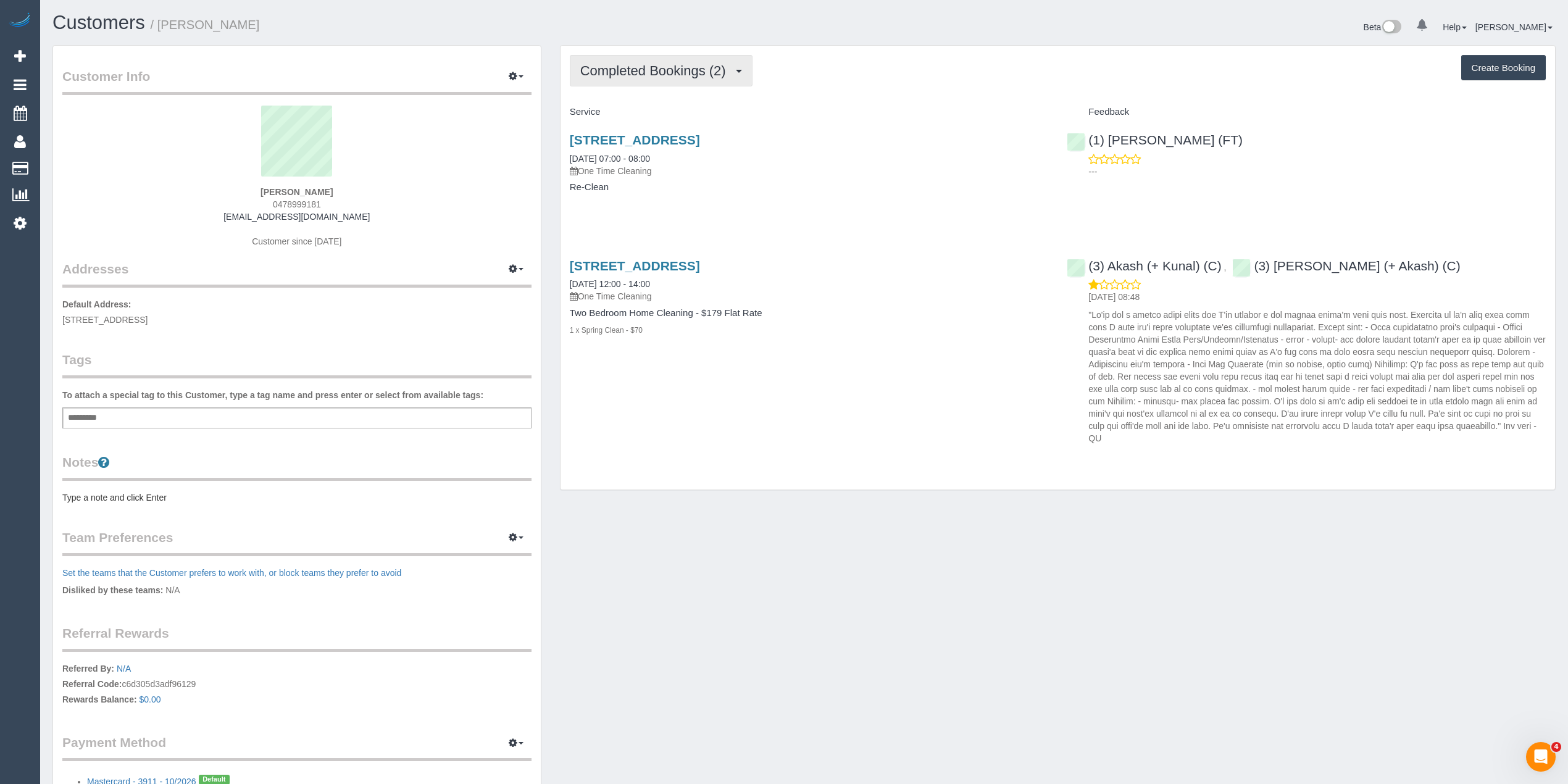
click at [603, 72] on span "Completed Bookings (2)" at bounding box center [656, 70] width 152 height 15
click at [969, 70] on div "Completed Bookings (2) Completed Bookings (2) Upcoming Bookings (0) Cancelled B…" at bounding box center [1058, 71] width 976 height 32
click at [1492, 72] on button "Create Booking" at bounding box center [1503, 68] width 85 height 26
select select "VIC"
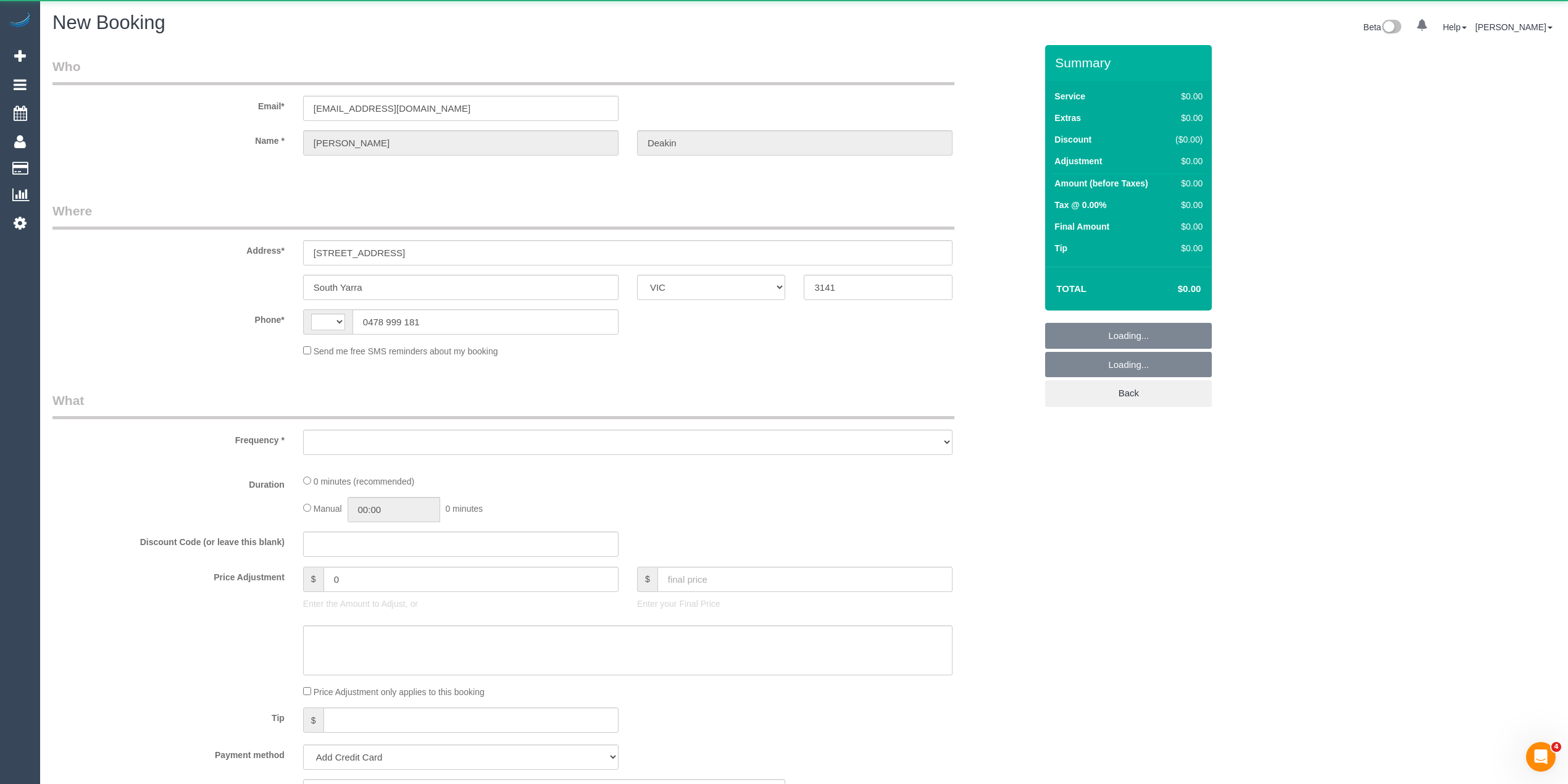
select select "string:AU"
select select "object:733"
select select "string:stripe-pm_1Q14vt2GScqysDRVG5KKE1NU"
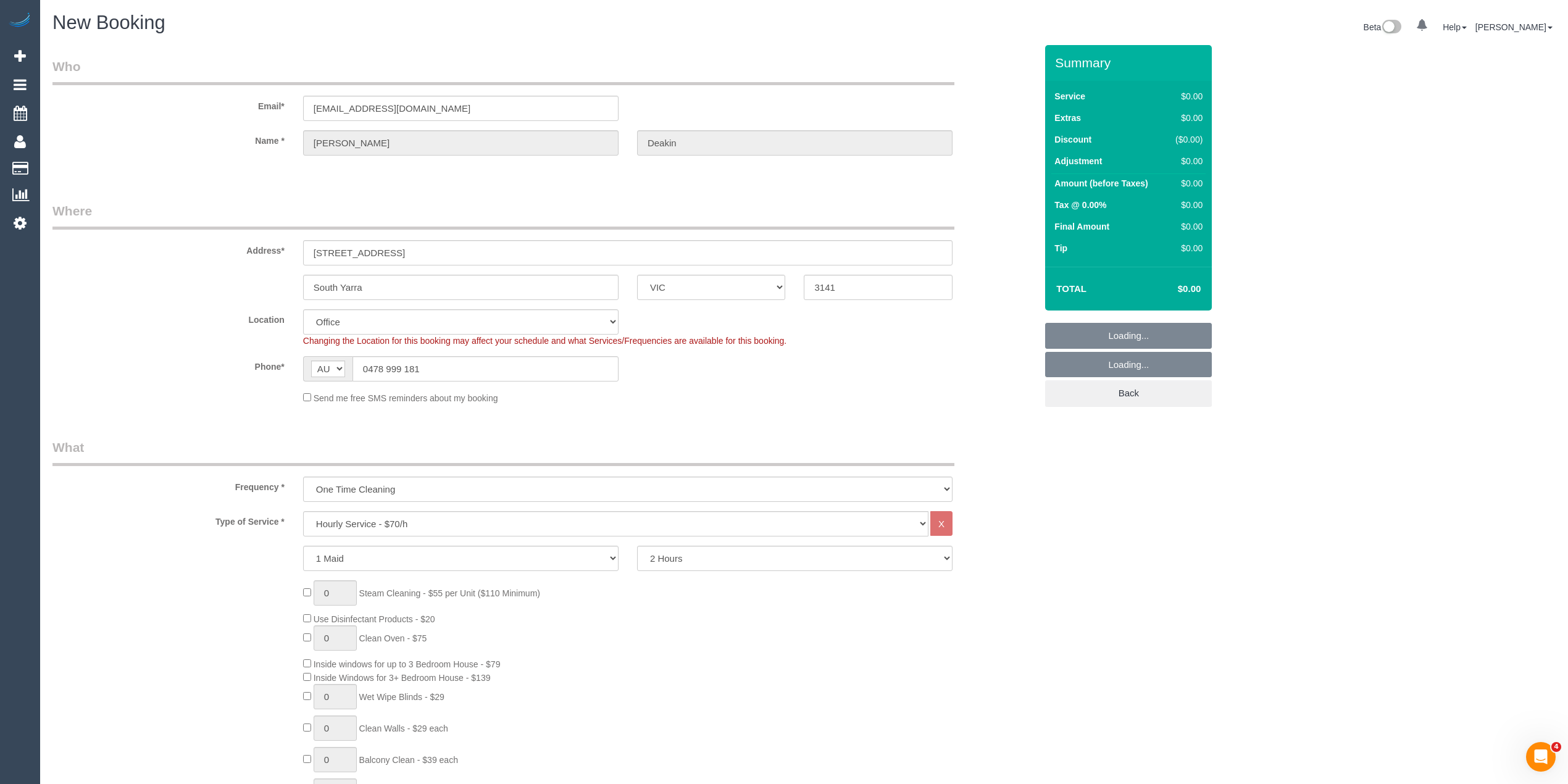
select select "object:2301"
select select "54"
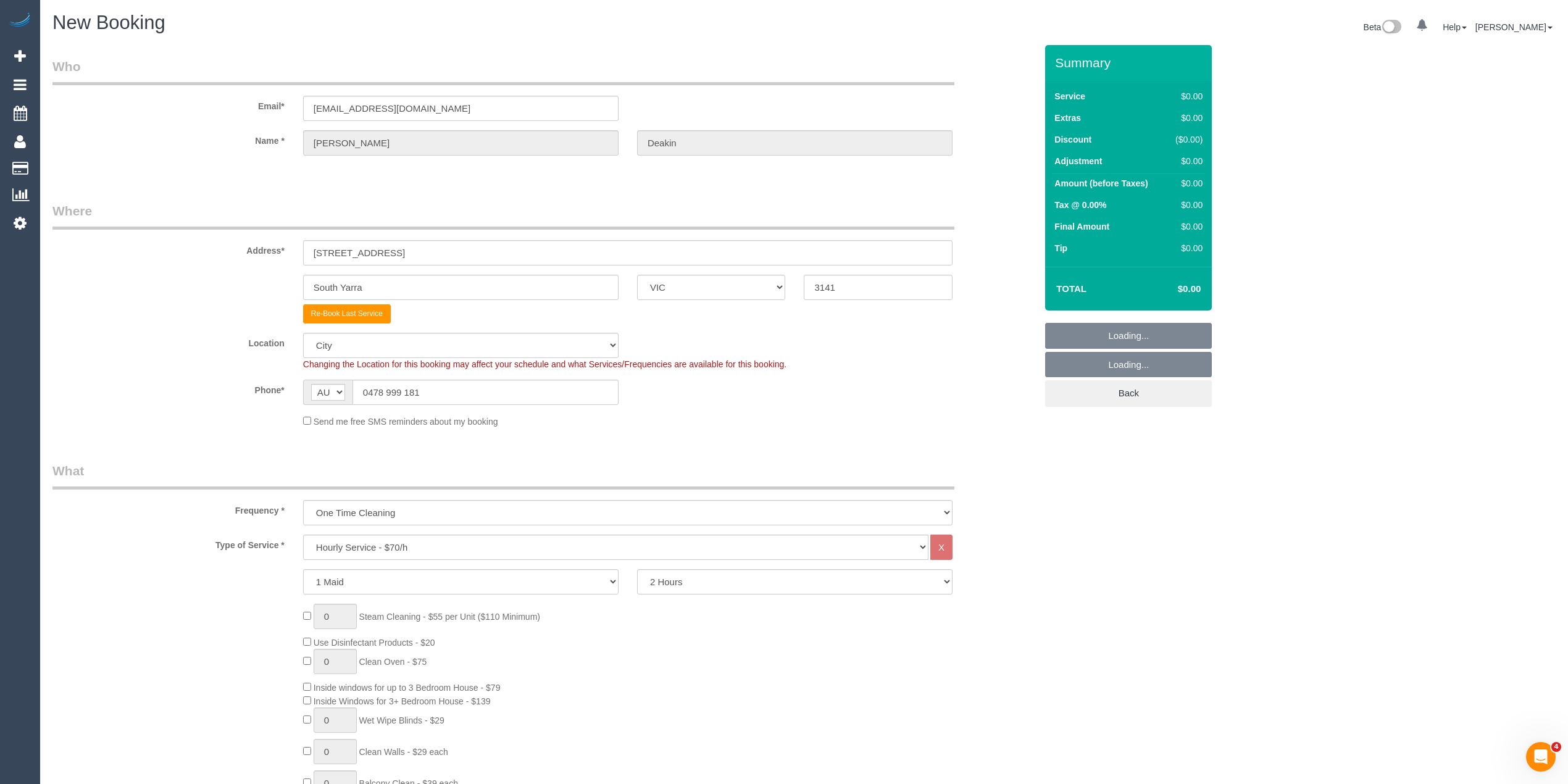
select select "object:2311"
click at [386, 557] on select "Hourly Service - $70/h Hourly Service - $65/h Hourly Service - $60/h Hourly Ser…" at bounding box center [616, 547] width 626 height 25
select select "211"
click at [303, 535] on select "Hourly Service - $70/h Hourly Service - $65/h Hourly Service - $60/h Hourly Ser…" at bounding box center [616, 547] width 626 height 25
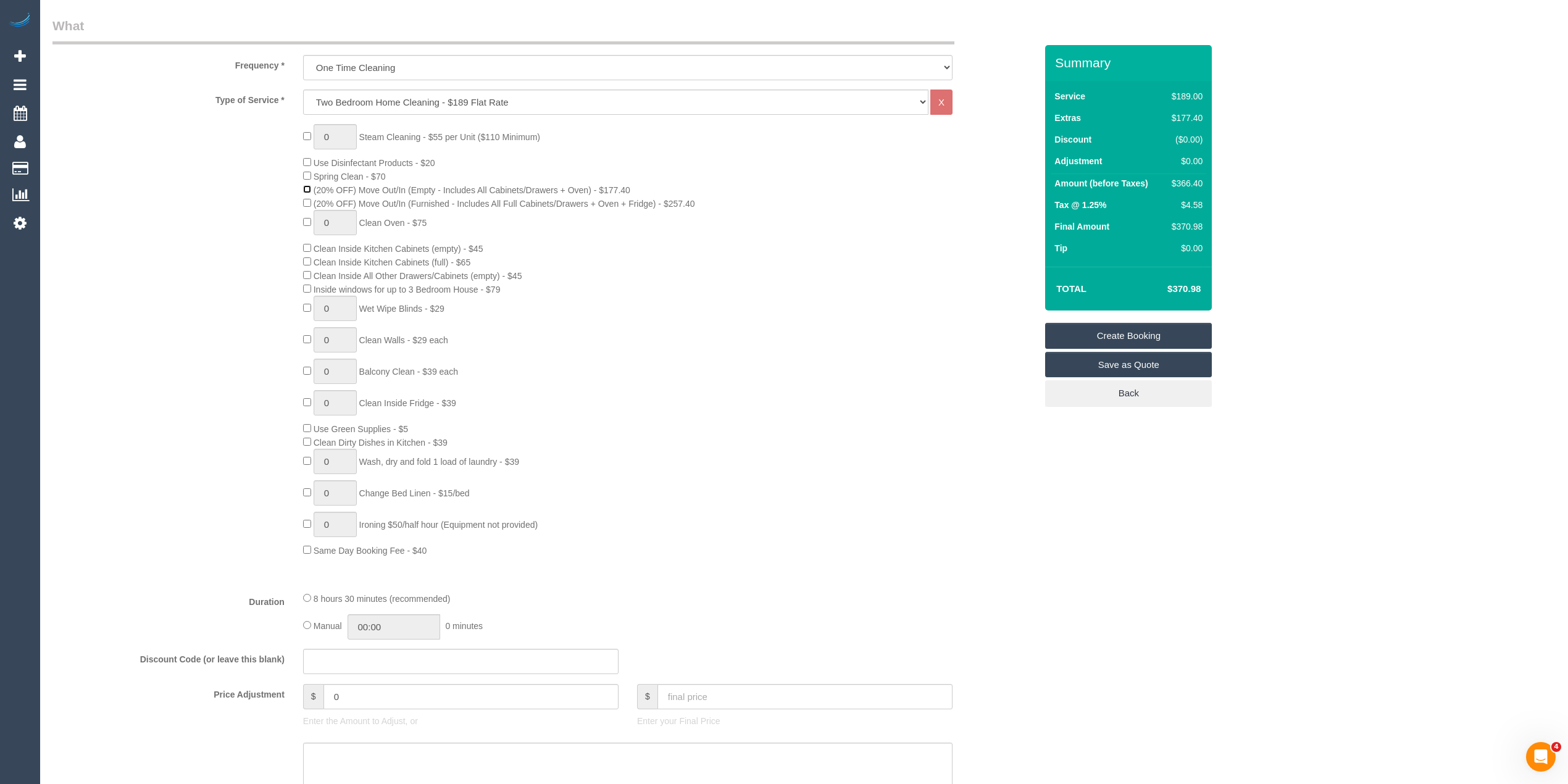
scroll to position [411, 0]
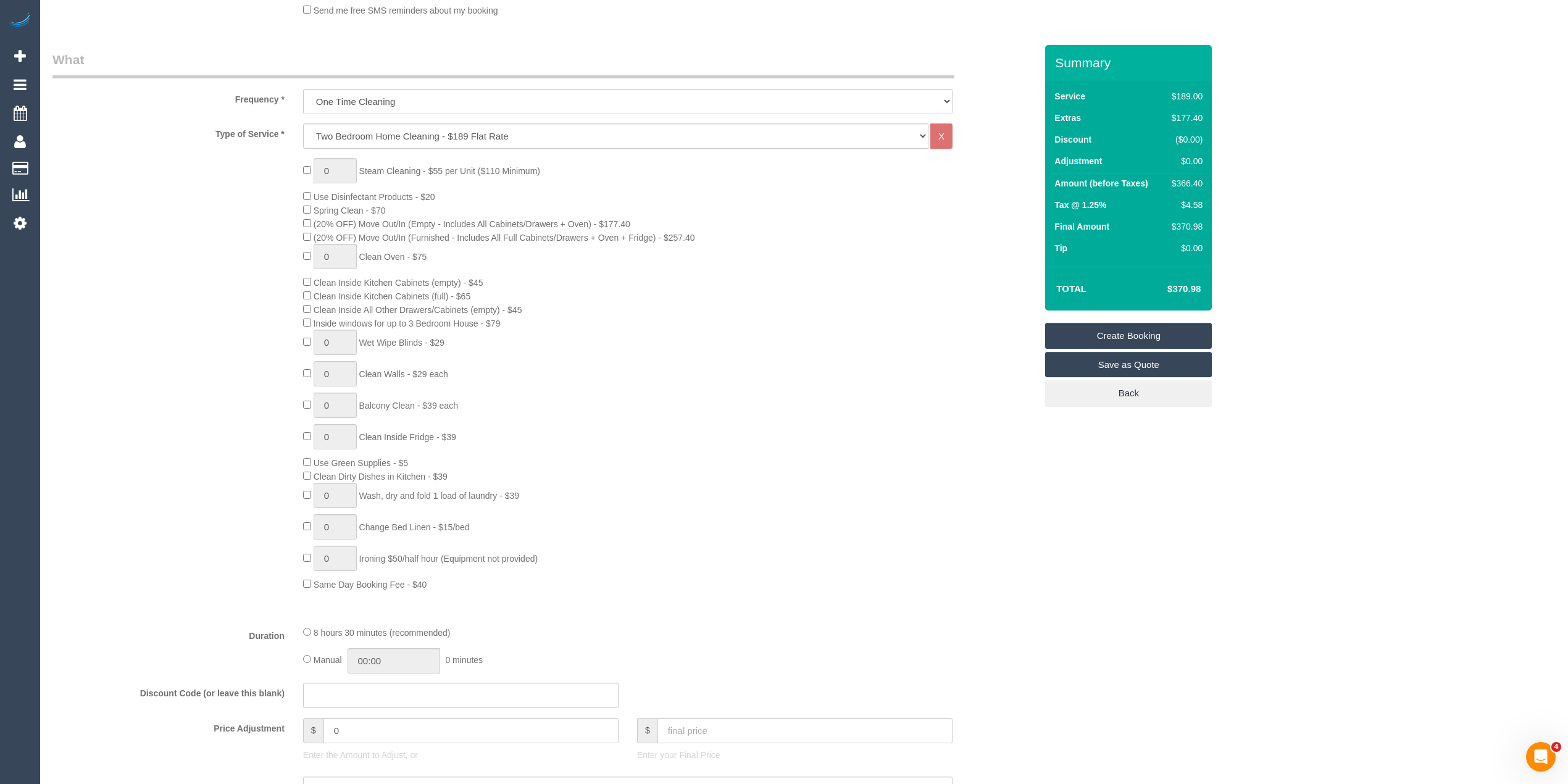
click at [306, 317] on div "0 Steam Cleaning - $55 per Unit ($110 Minimum) Use Disinfectant Products - $20 …" at bounding box center [670, 374] width 752 height 433
type input "1"
drag, startPoint x: 332, startPoint y: 170, endPoint x: 320, endPoint y: 176, distance: 13.4
click at [320, 176] on input "1" at bounding box center [335, 170] width 43 height 25
click at [340, 164] on input "1" at bounding box center [335, 170] width 43 height 25
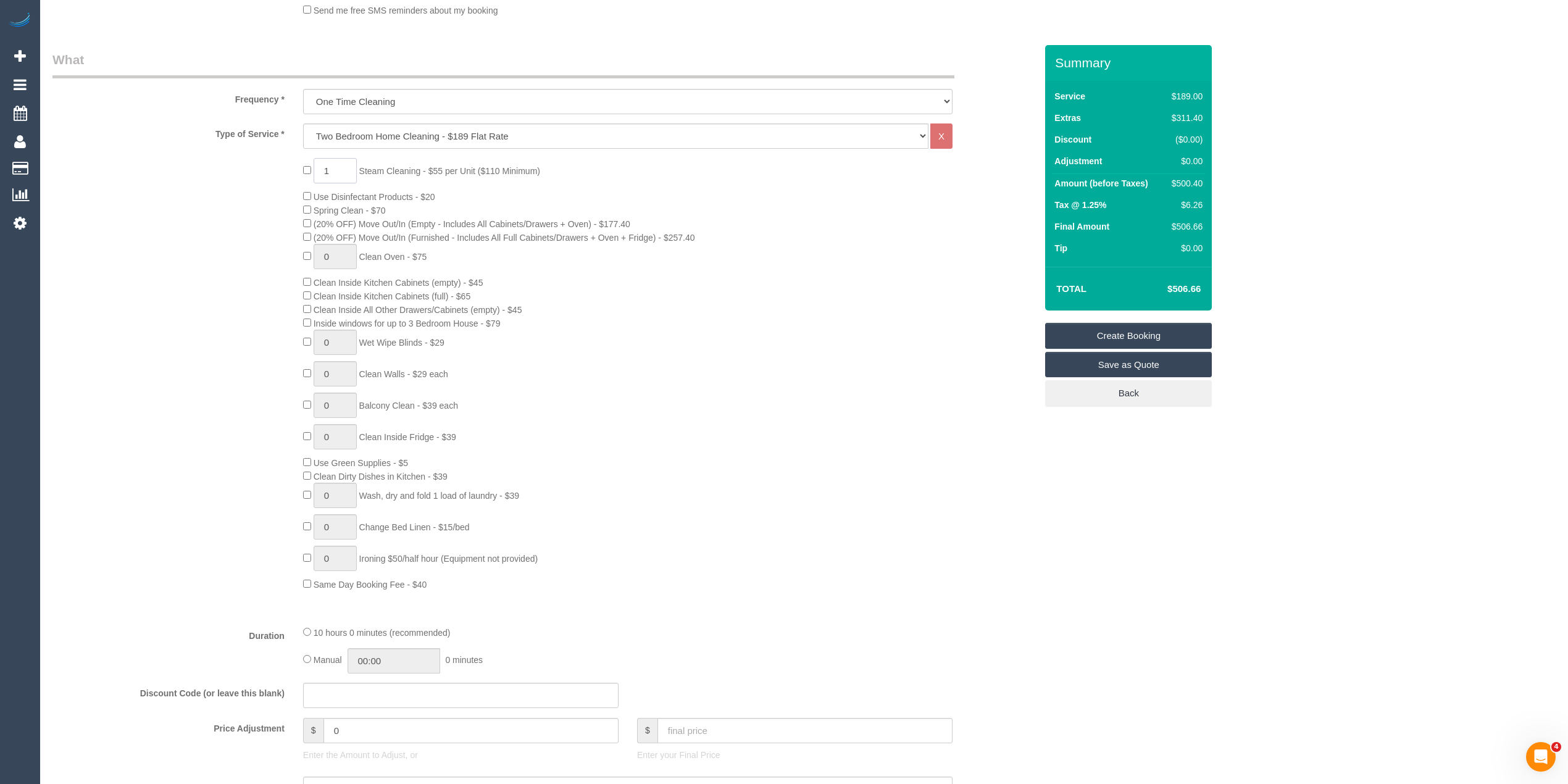
click at [321, 168] on input "1" at bounding box center [335, 170] width 43 height 25
click at [342, 169] on input "1" at bounding box center [335, 170] width 43 height 25
click at [342, 169] on input at bounding box center [335, 170] width 43 height 25
type input "2"
click at [213, 320] on div "2 Steam Cleaning - $55 per Unit ($110 Minimum) Use Disinfectant Products - $20 …" at bounding box center [544, 374] width 1002 height 433
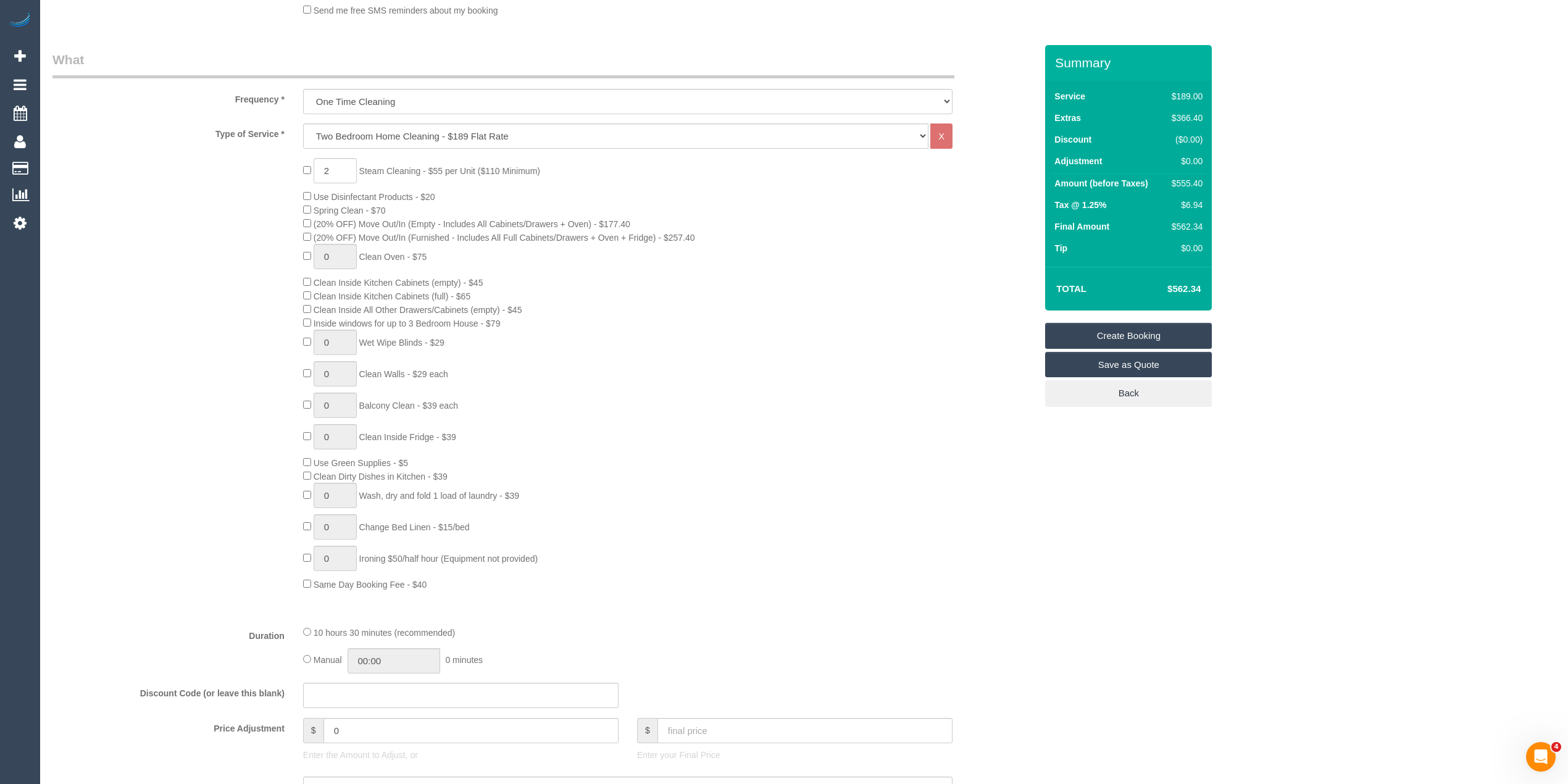
click at [235, 413] on div "2 Steam Cleaning - $55 per Unit ($110 Minimum) Use Disinfectant Products - $20 …" at bounding box center [544, 374] width 1002 height 433
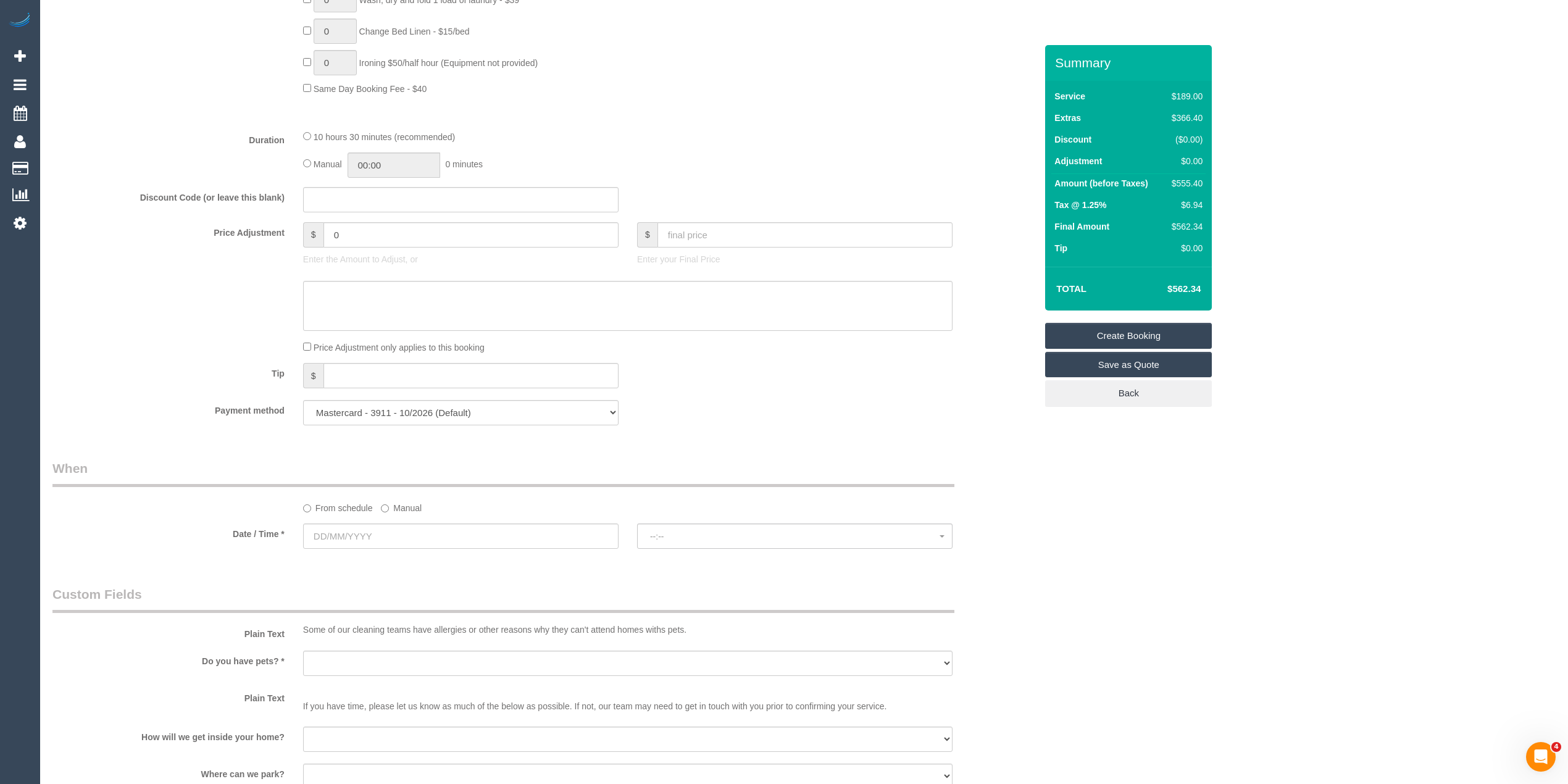
scroll to position [960, 0]
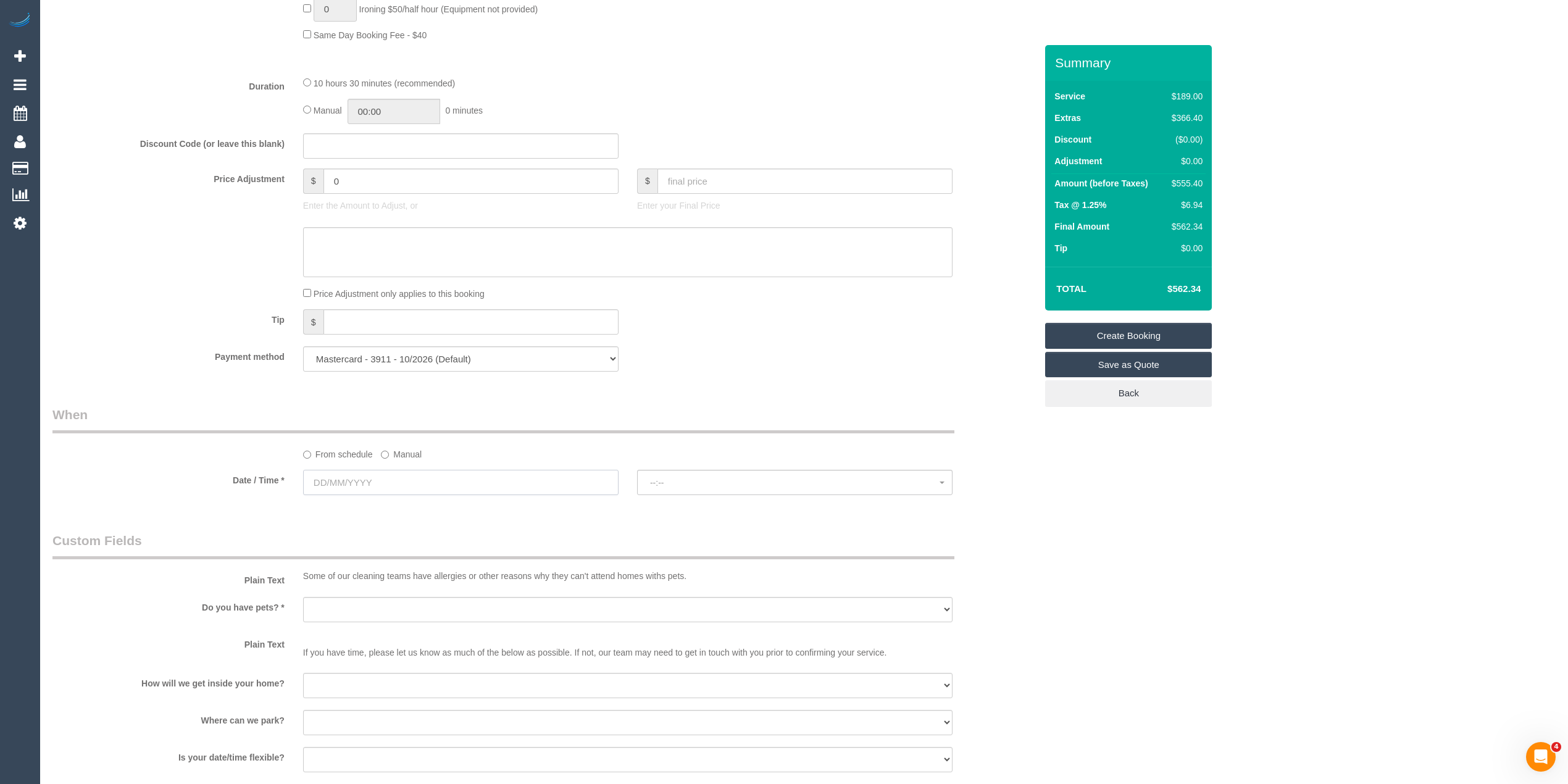
click at [329, 475] on input "text" at bounding box center [461, 482] width 316 height 25
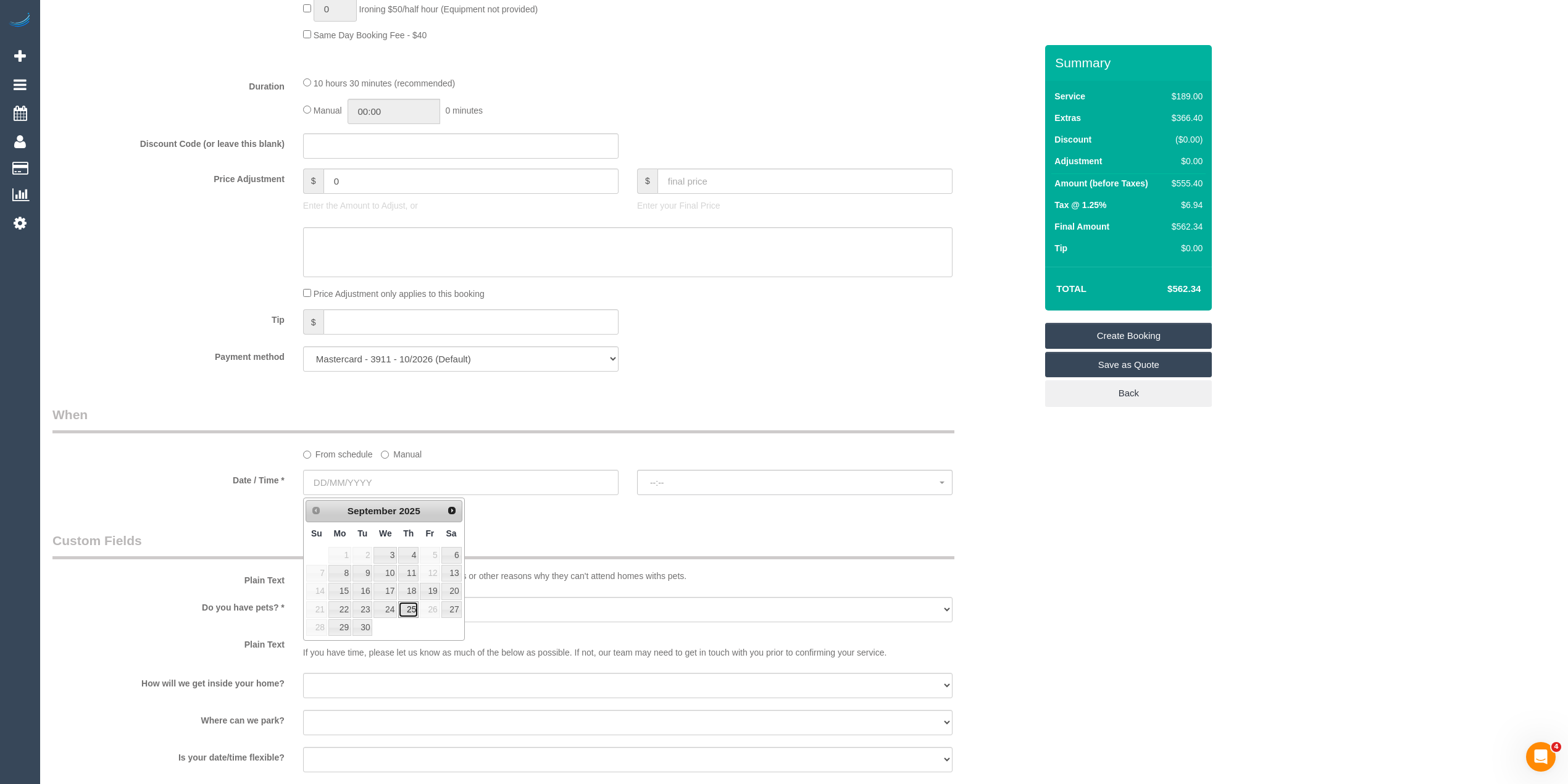
click at [411, 612] on link "25" at bounding box center [409, 610] width 21 height 17
type input "[DATE]"
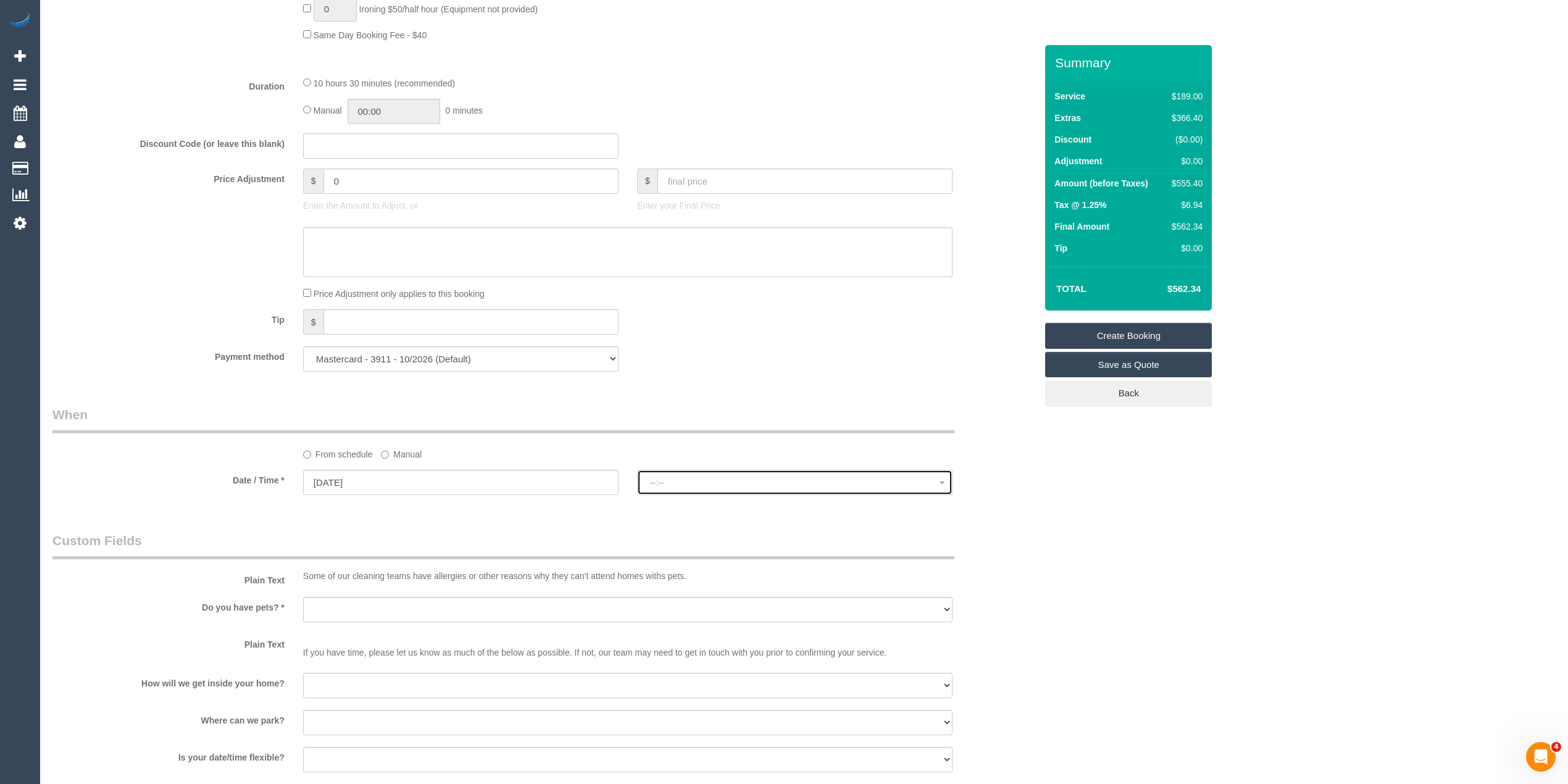
click at [677, 488] on span "--:--" at bounding box center [795, 483] width 289 height 10
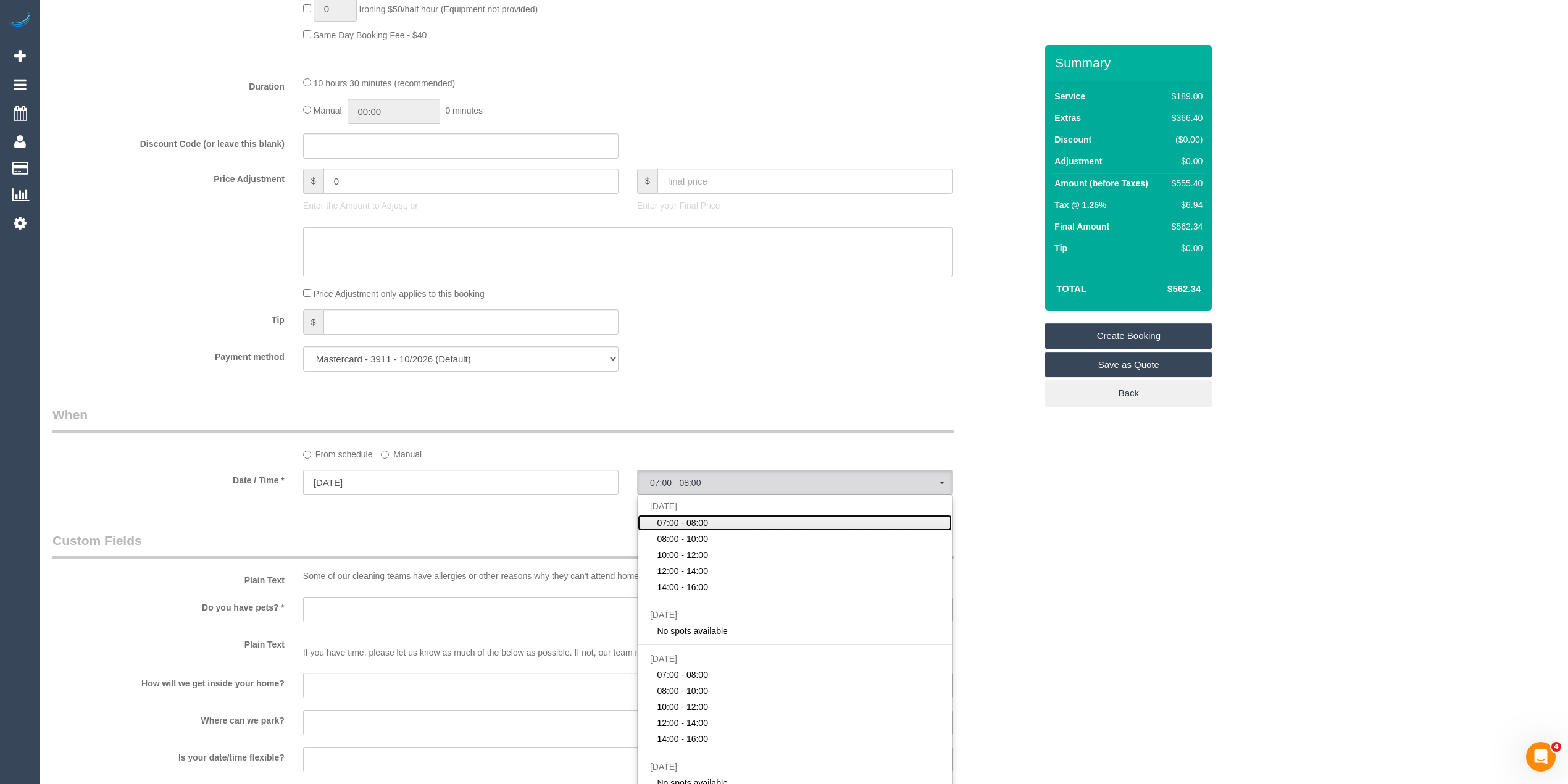
click at [687, 519] on span "07:00 - 08:00" at bounding box center [682, 523] width 51 height 12
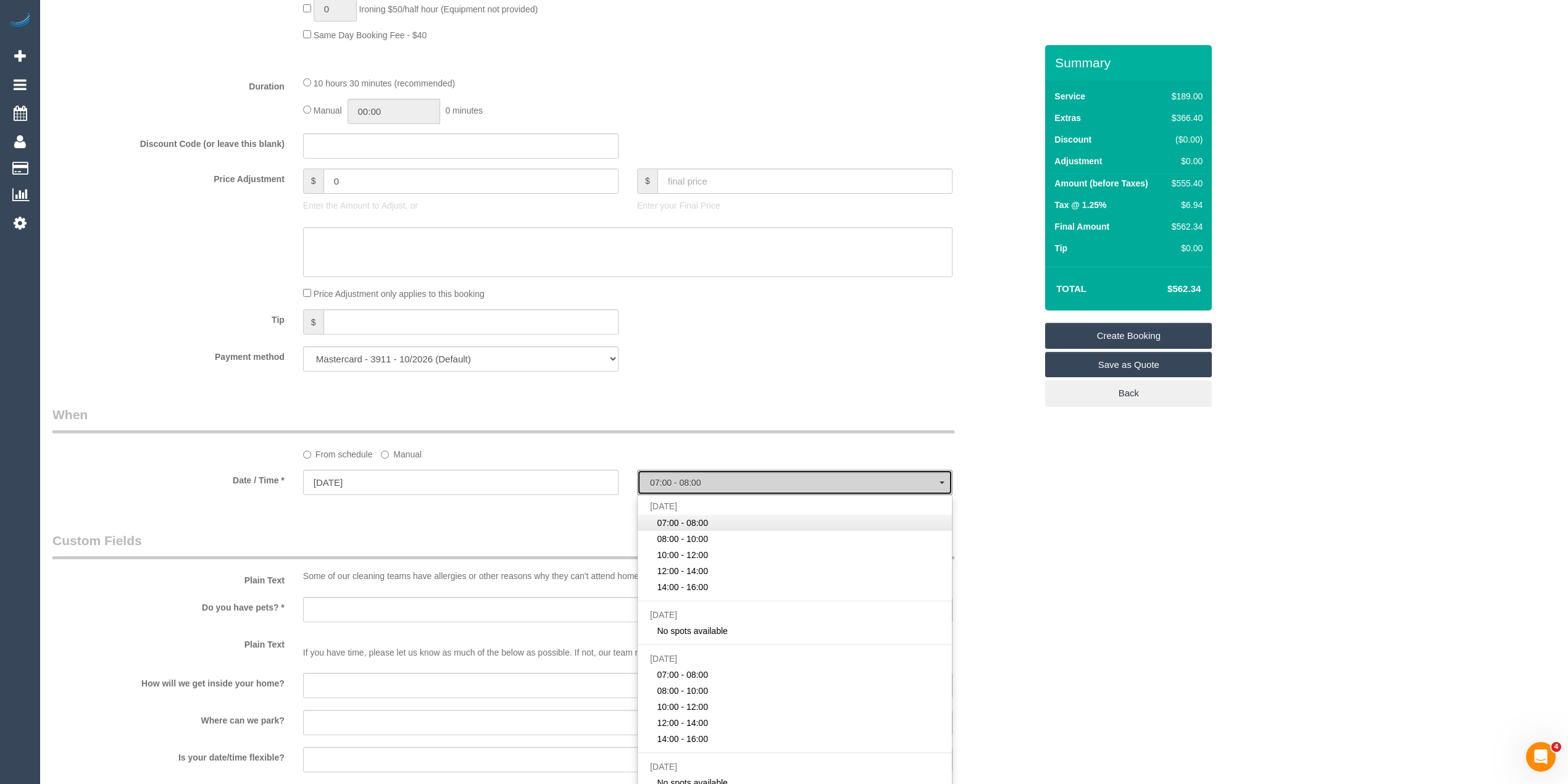
select select "spot1"
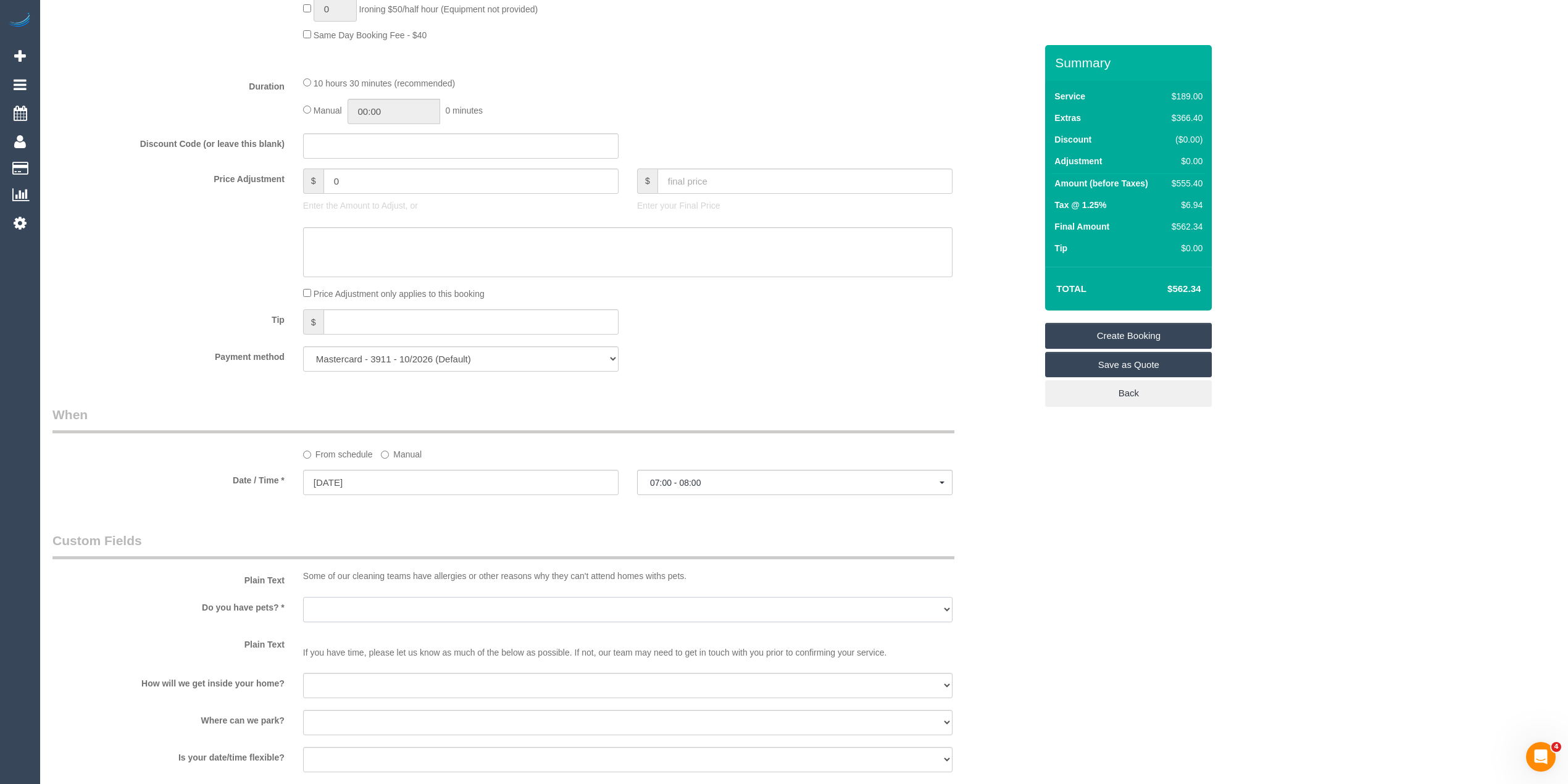
click at [321, 606] on select "Yes - Cats Yes - Dogs No pets Yes - Dogs and Cats Yes - Other" at bounding box center [628, 610] width 650 height 25
select select "number:28"
click at [303, 598] on select "Yes - Cats Yes - Dogs No pets Yes - Dogs and Cats Yes - Other" at bounding box center [628, 610] width 650 height 25
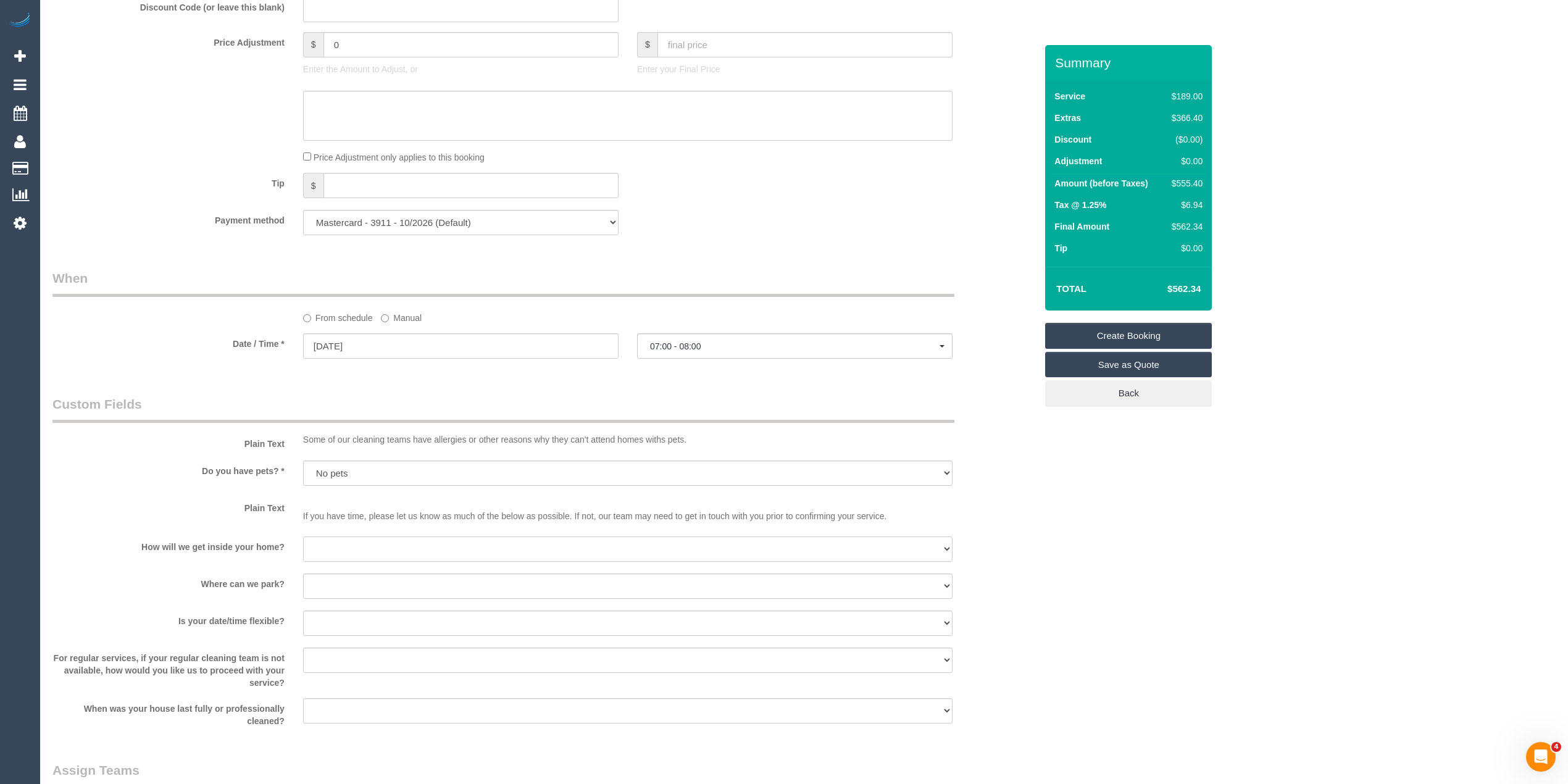
click at [352, 551] on select "I will be home Key will be left (please provide details below) Lock box/Access …" at bounding box center [628, 549] width 650 height 25
select select "number:14"
click at [303, 538] on select "I will be home Key will be left (please provide details below) Lock box/Access …" at bounding box center [628, 549] width 650 height 25
click at [302, 594] on div "I will provide parking on-site Free street parking Paid street parking (cost wi…" at bounding box center [628, 588] width 668 height 28
click at [351, 584] on select "I will provide parking on-site Free street parking Paid street parking (cost wi…" at bounding box center [628, 586] width 650 height 25
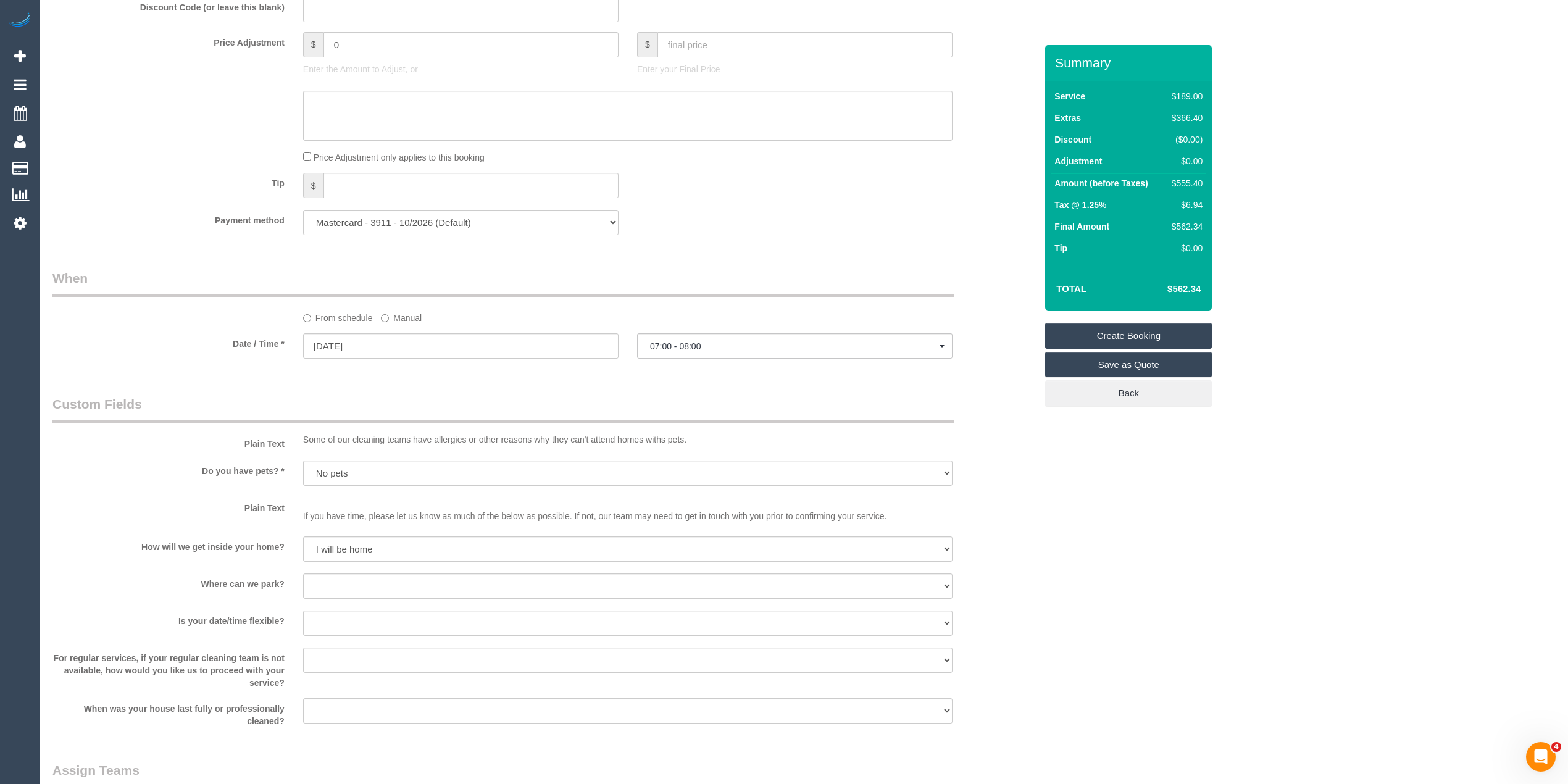
click at [1232, 514] on div "Who Email* hollydeakin97@gmail.com Name * Holly Deakin Where Address* 16 Kensin…" at bounding box center [804, 43] width 1503 height 2190
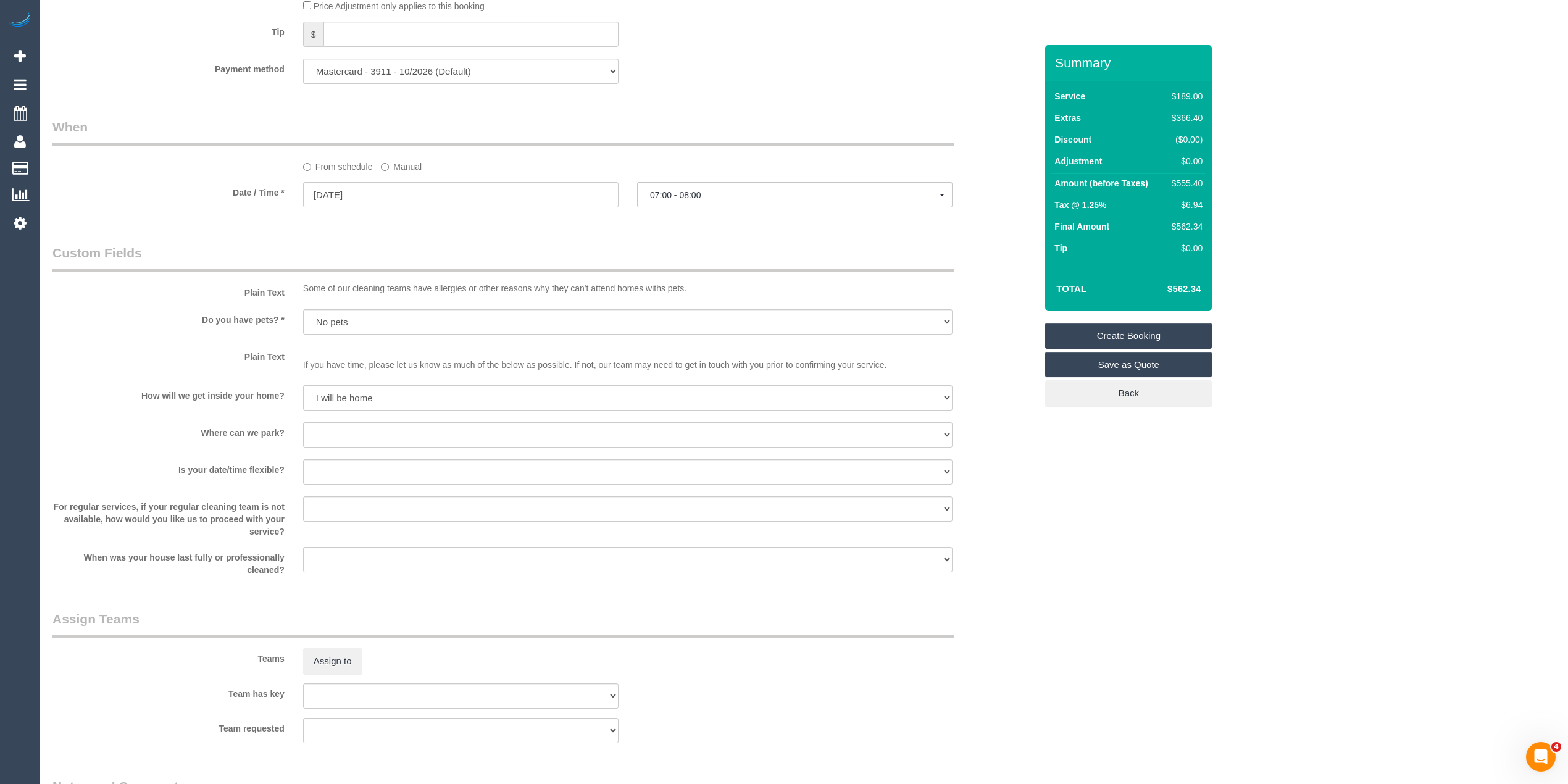
scroll to position [1372, 0]
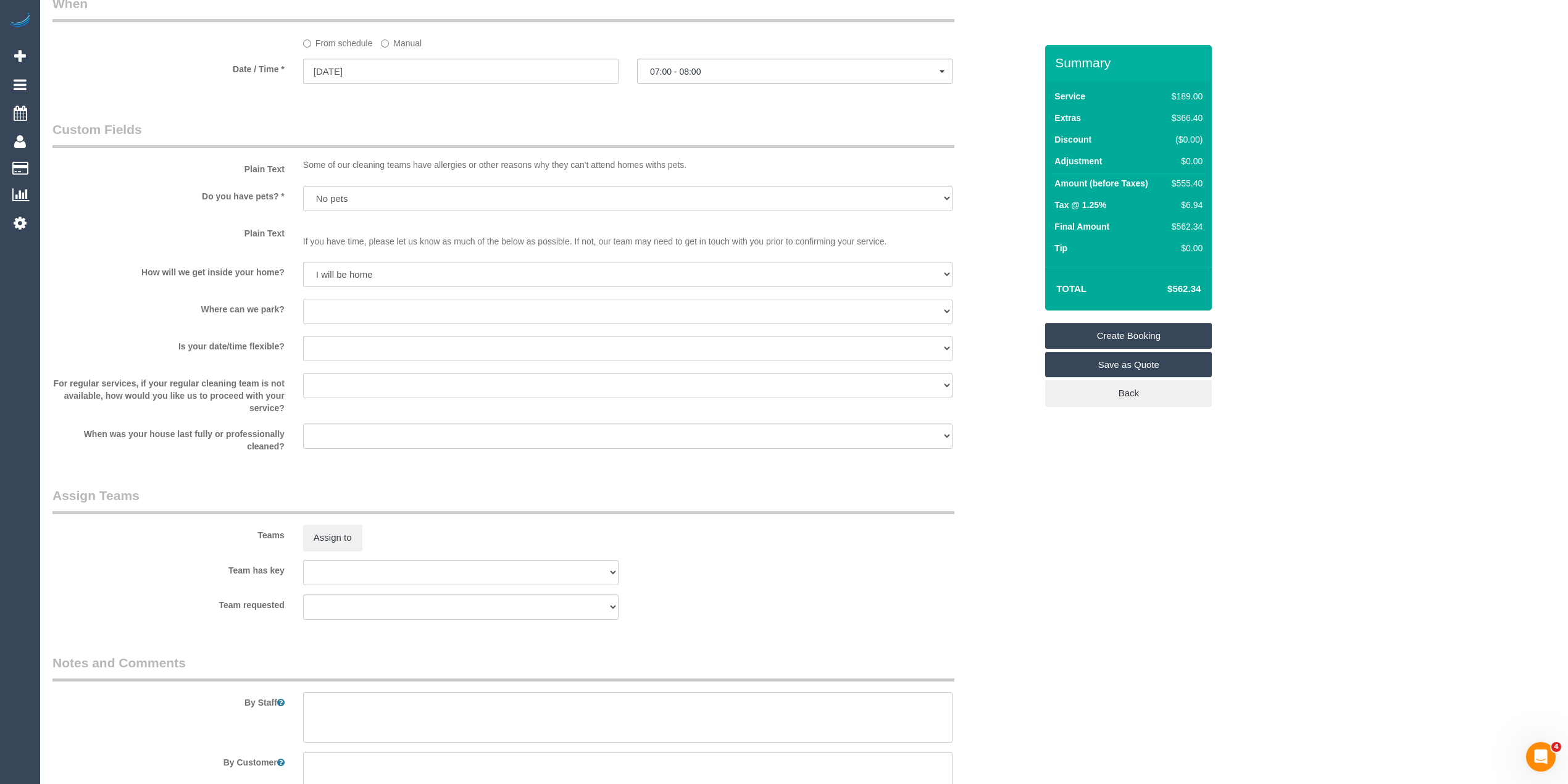
click at [334, 309] on select "I will provide parking on-site Free street parking Paid street parking (cost wi…" at bounding box center [628, 311] width 650 height 25
select select "number:18"
click at [303, 300] on select "I will provide parking on-site Free street parking Paid street parking (cost wi…" at bounding box center [628, 311] width 650 height 25
click at [351, 347] on select "Yes - date and time Yes - date but not time Yes - time but not date No - No fle…" at bounding box center [628, 348] width 650 height 25
select select "number:24"
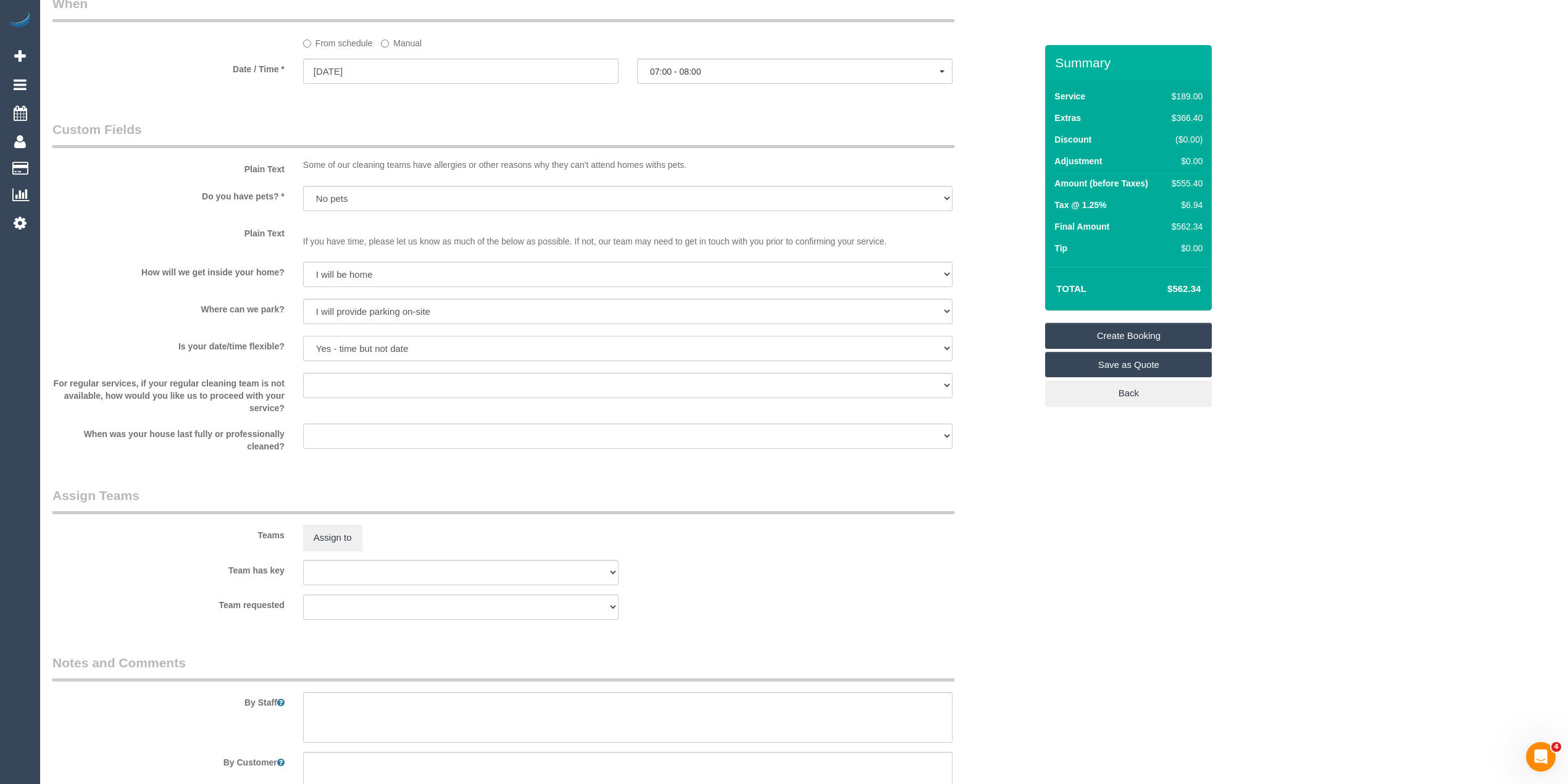
click at [303, 337] on select "Yes - date and time Yes - date but not time Yes - time but not date No - No fle…" at bounding box center [628, 348] width 650 height 25
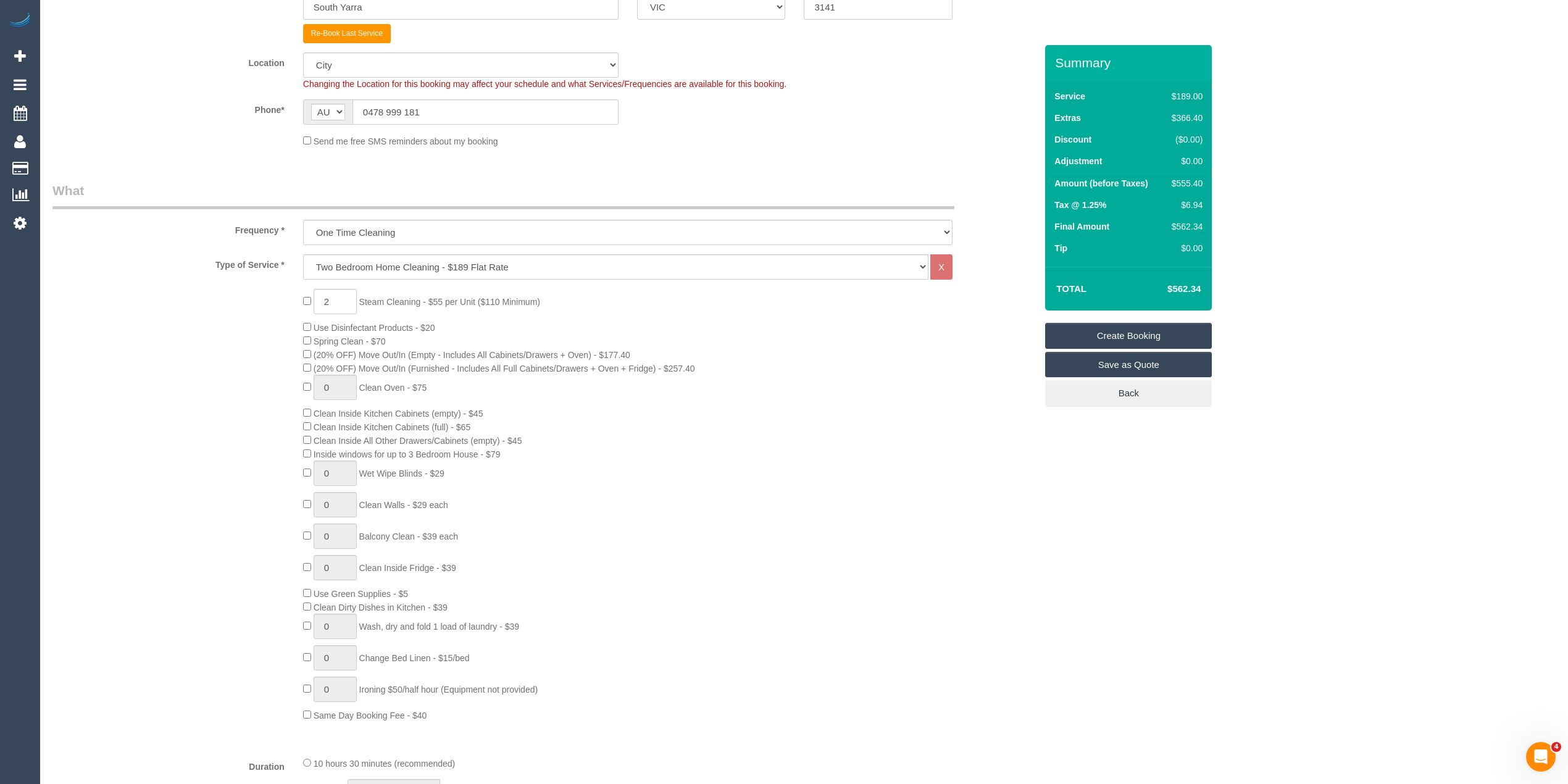
scroll to position [274, 0]
type input "0"
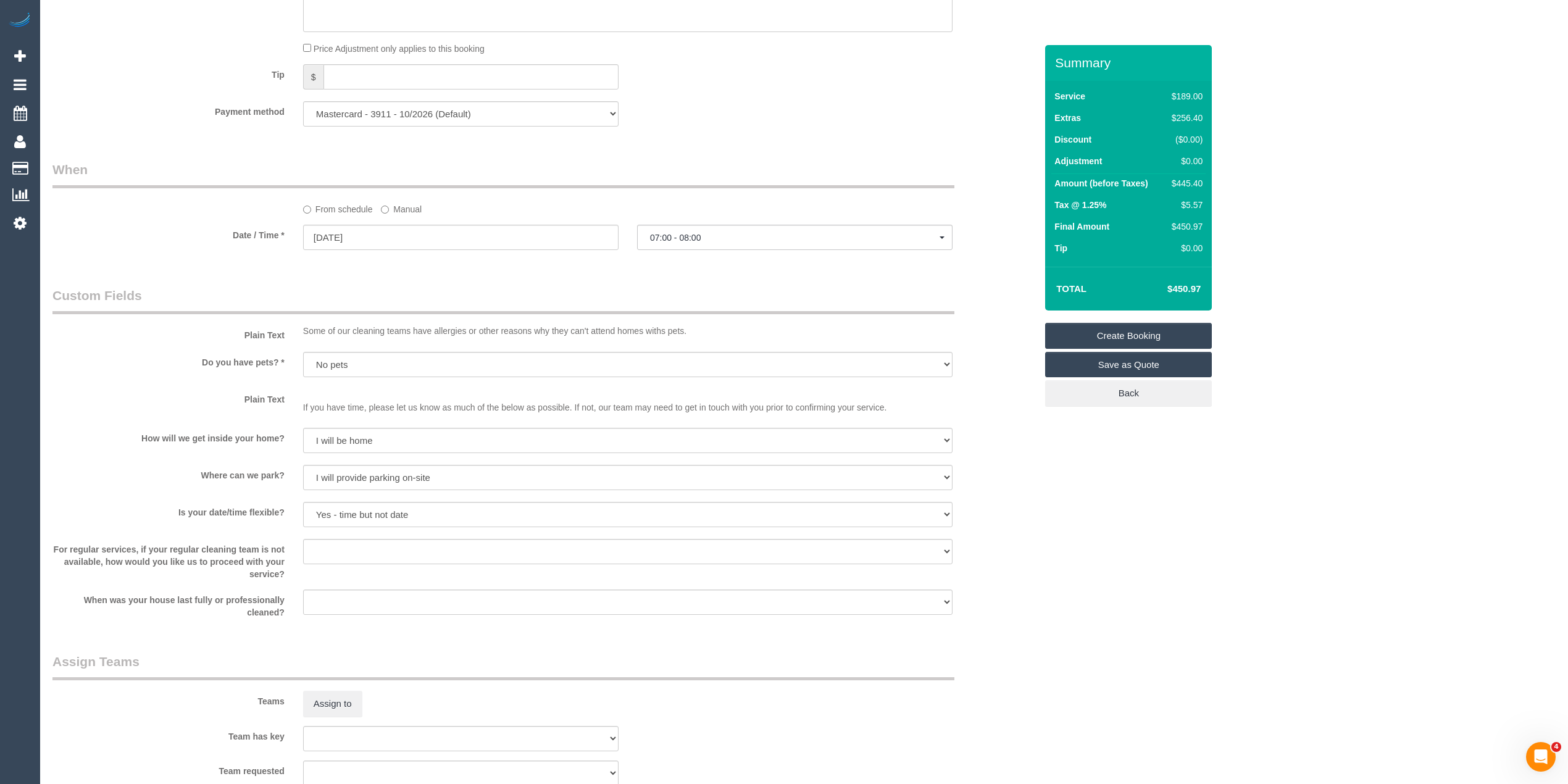
scroll to position [1372, 0]
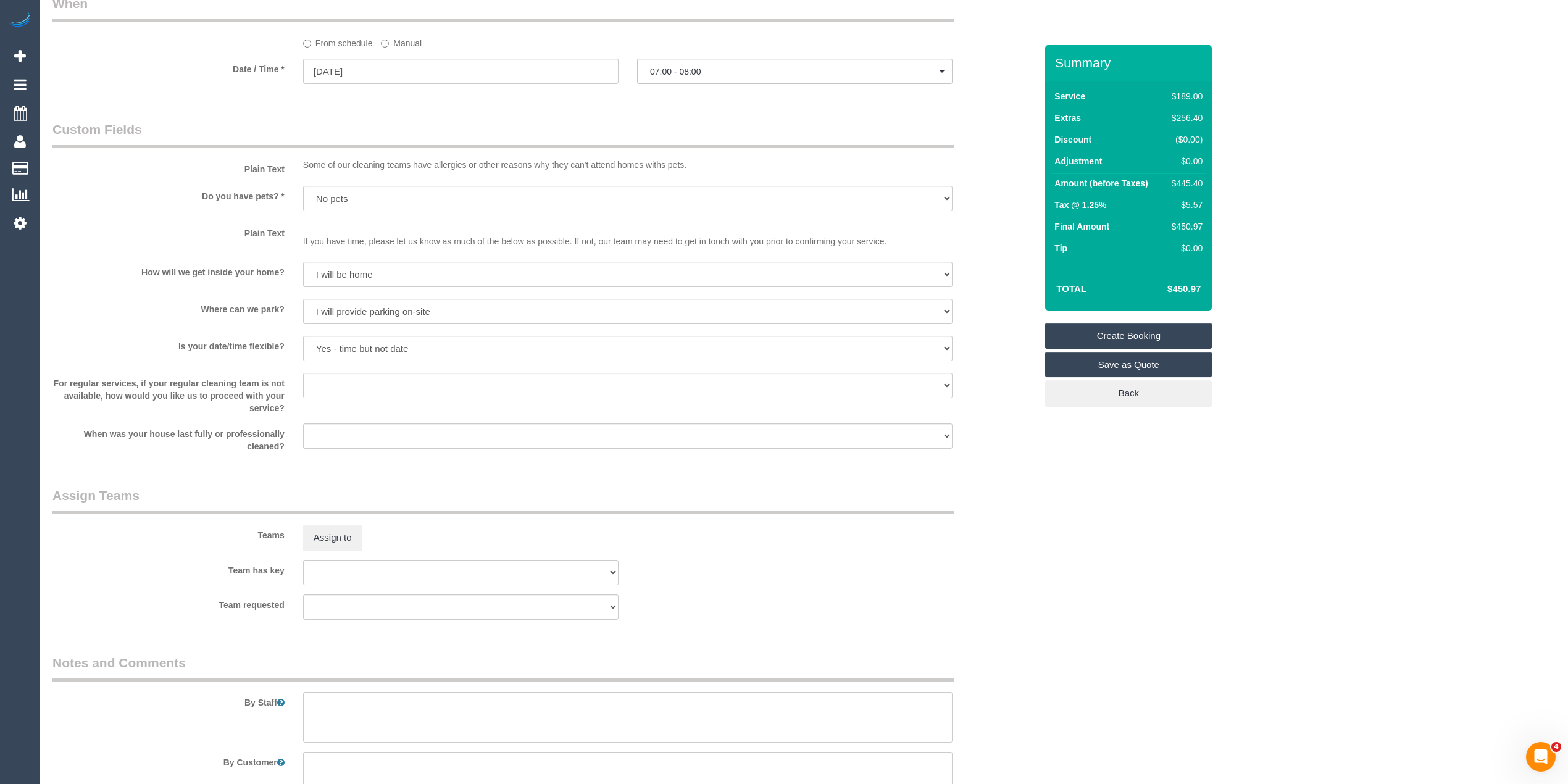
select select "spot18"
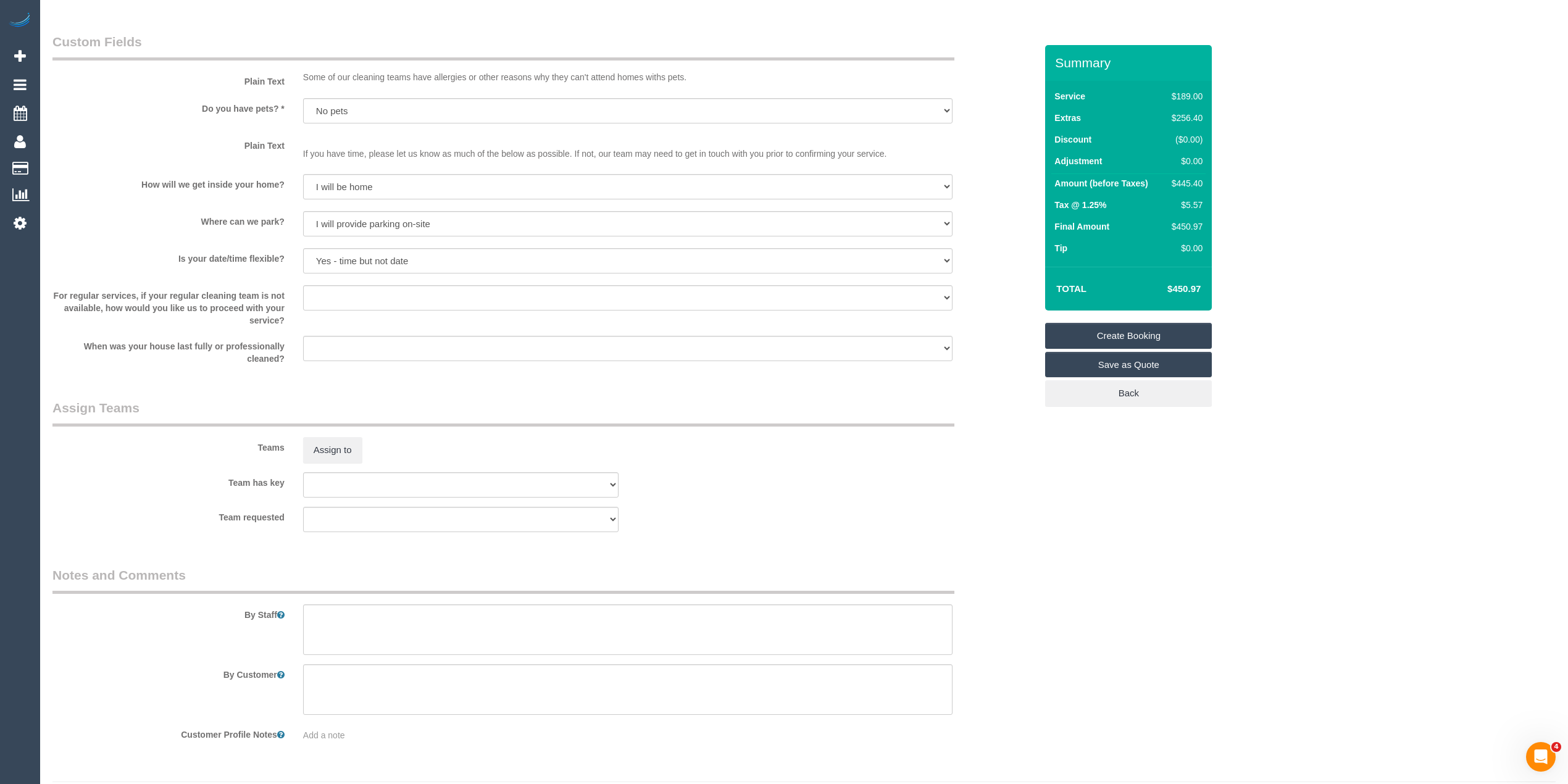
scroll to position [1495, 0]
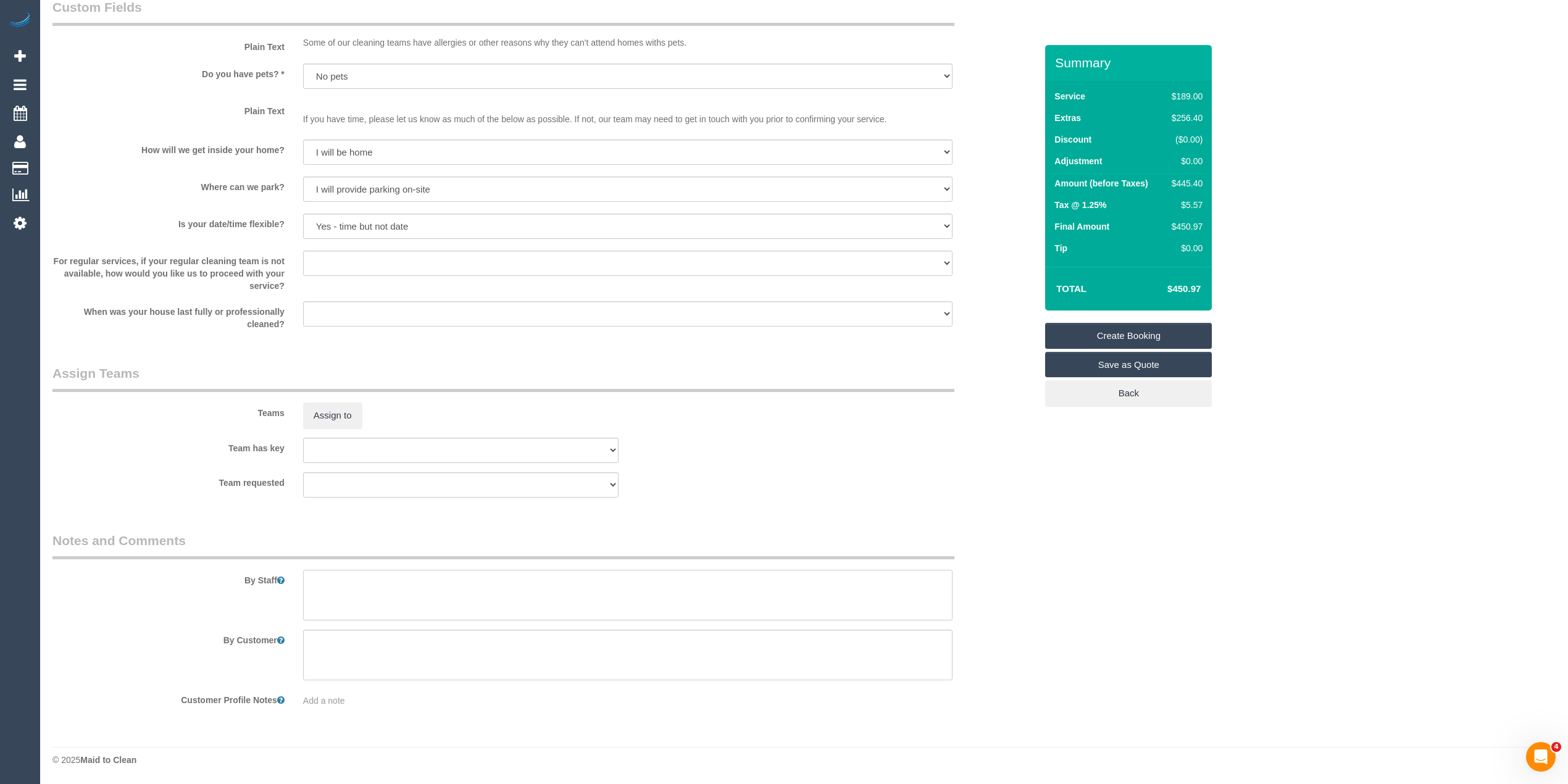
click at [363, 589] on textarea at bounding box center [628, 595] width 650 height 50
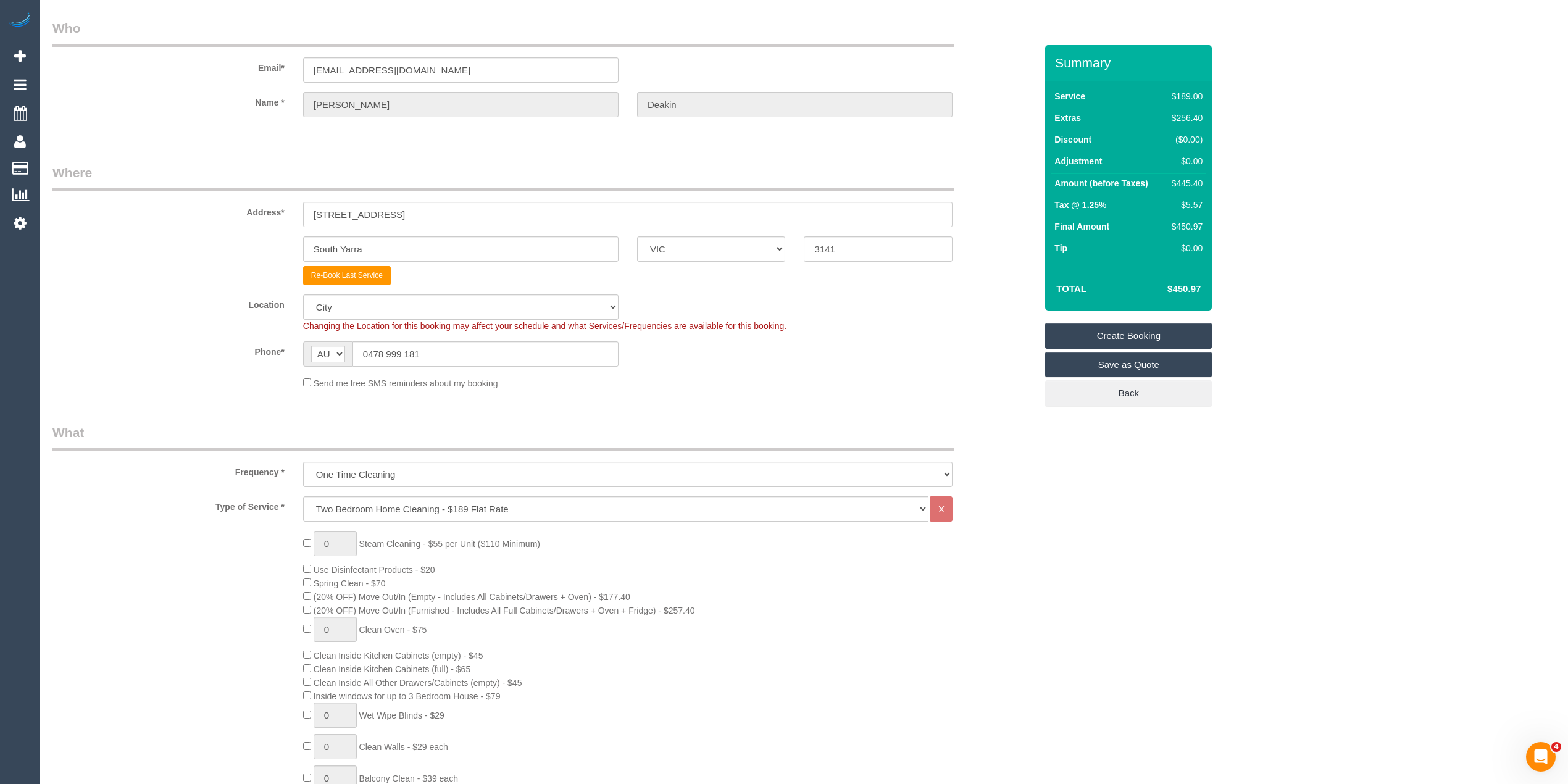
scroll to position [0, 0]
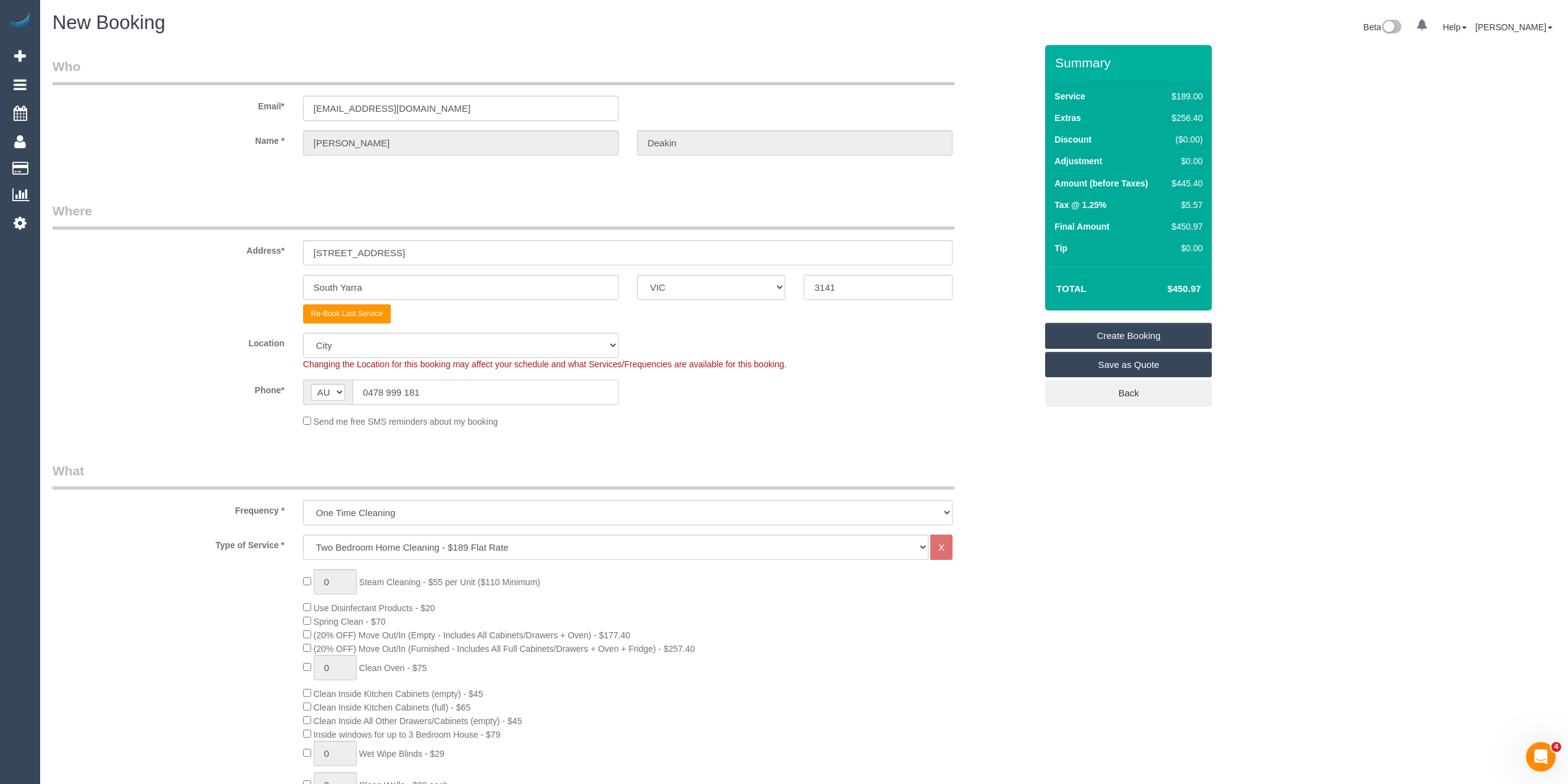
drag, startPoint x: 450, startPoint y: 395, endPoint x: 296, endPoint y: 383, distance: 154.5
click at [296, 383] on div "AF AL DZ AD AO AI AQ AG AR AM AW AU AT AZ BS BH BD BB BY BE BZ BJ BM BT BO BA B…" at bounding box center [461, 392] width 334 height 25
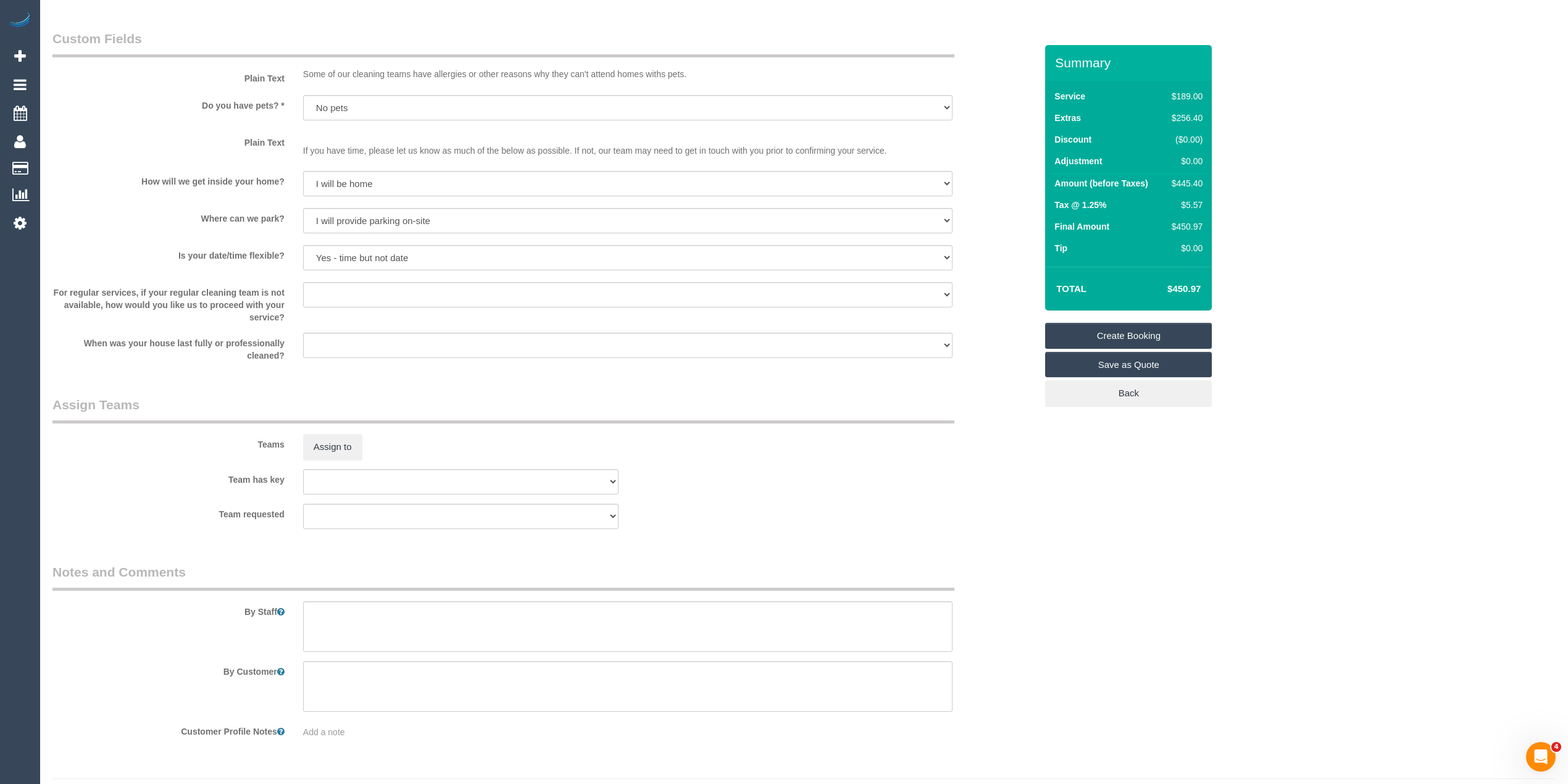
scroll to position [1495, 0]
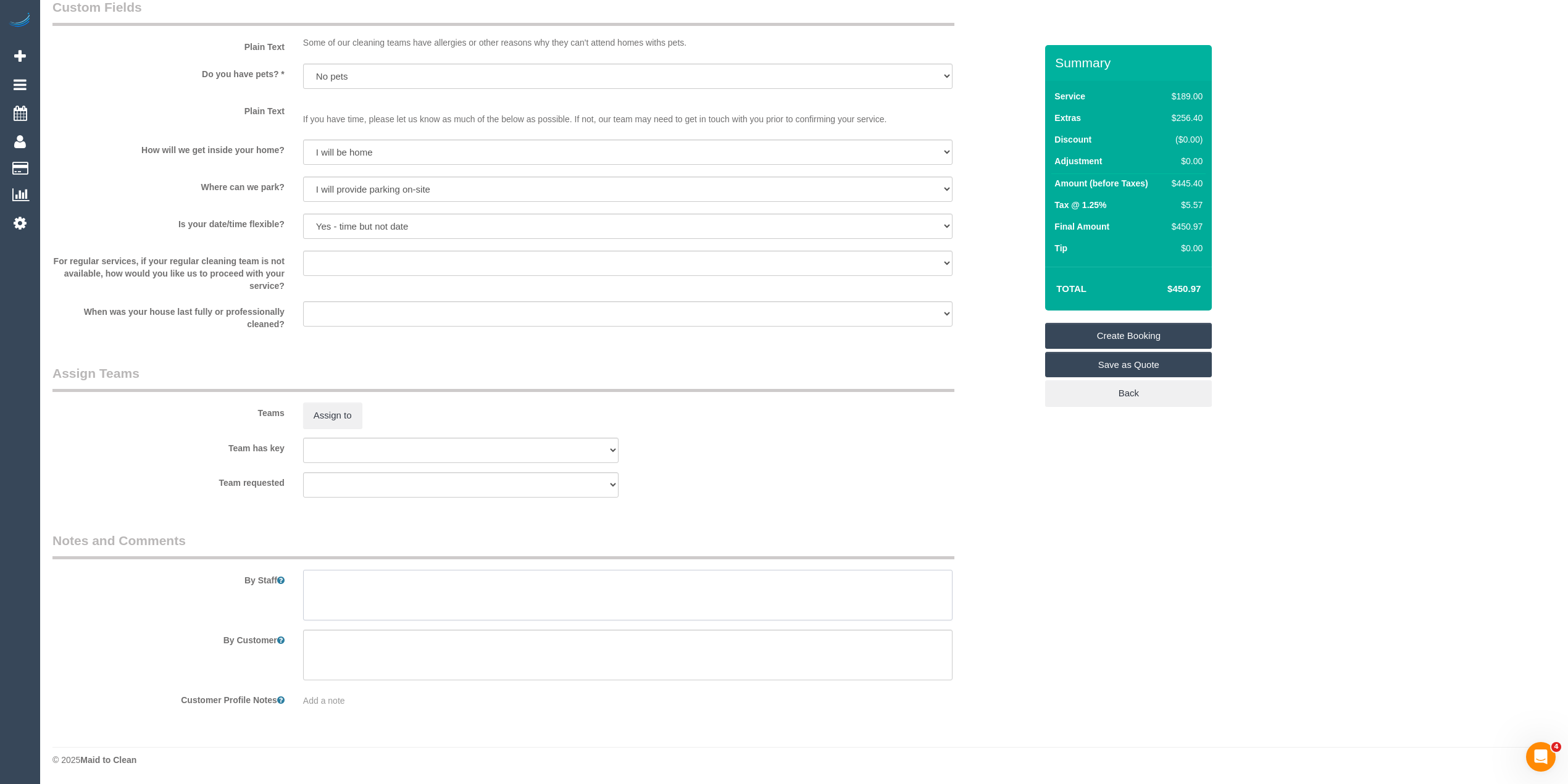
click at [359, 586] on textarea at bounding box center [628, 595] width 650 height 50
paste textarea "0478 999 181"
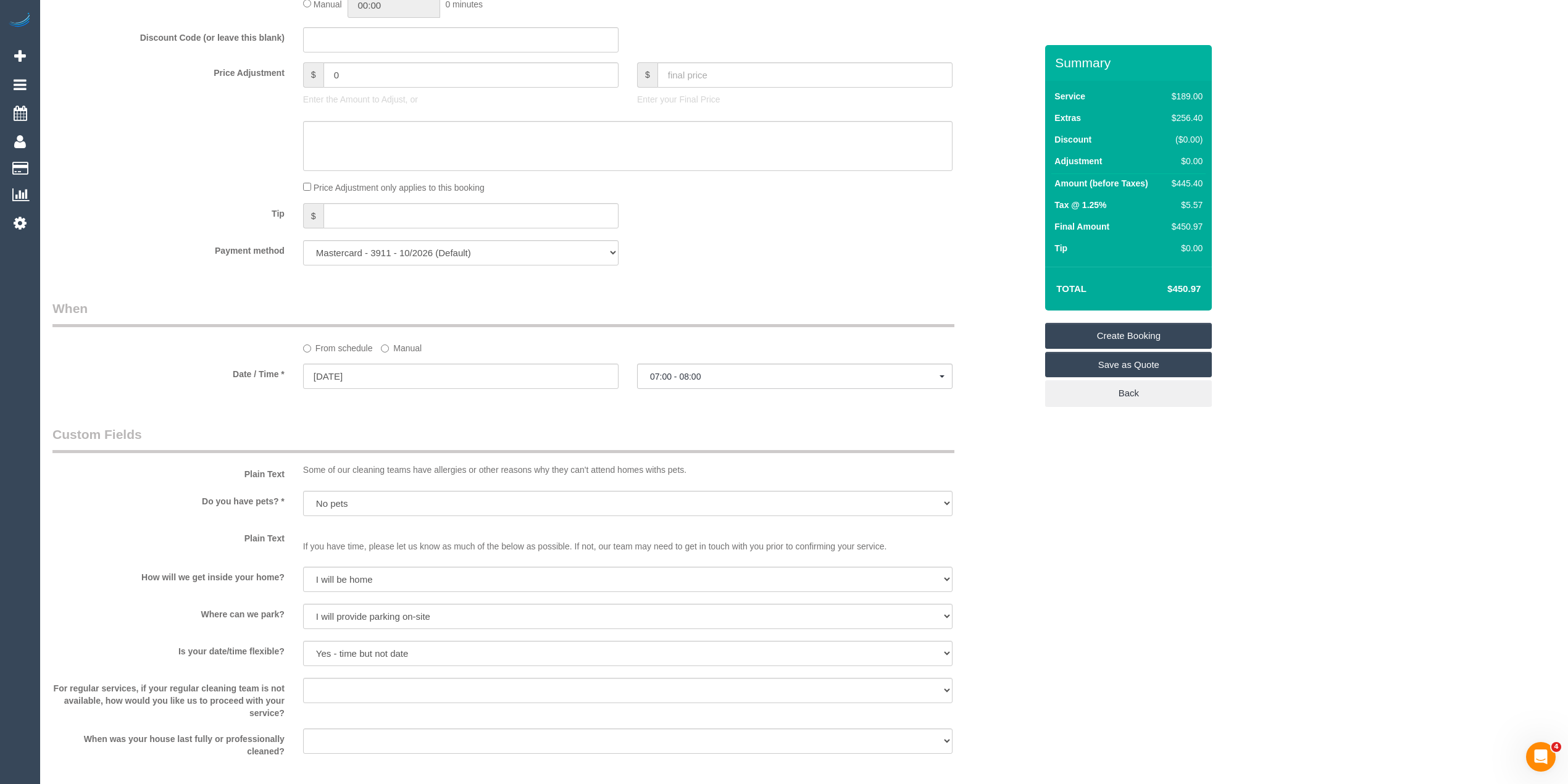
scroll to position [946, 0]
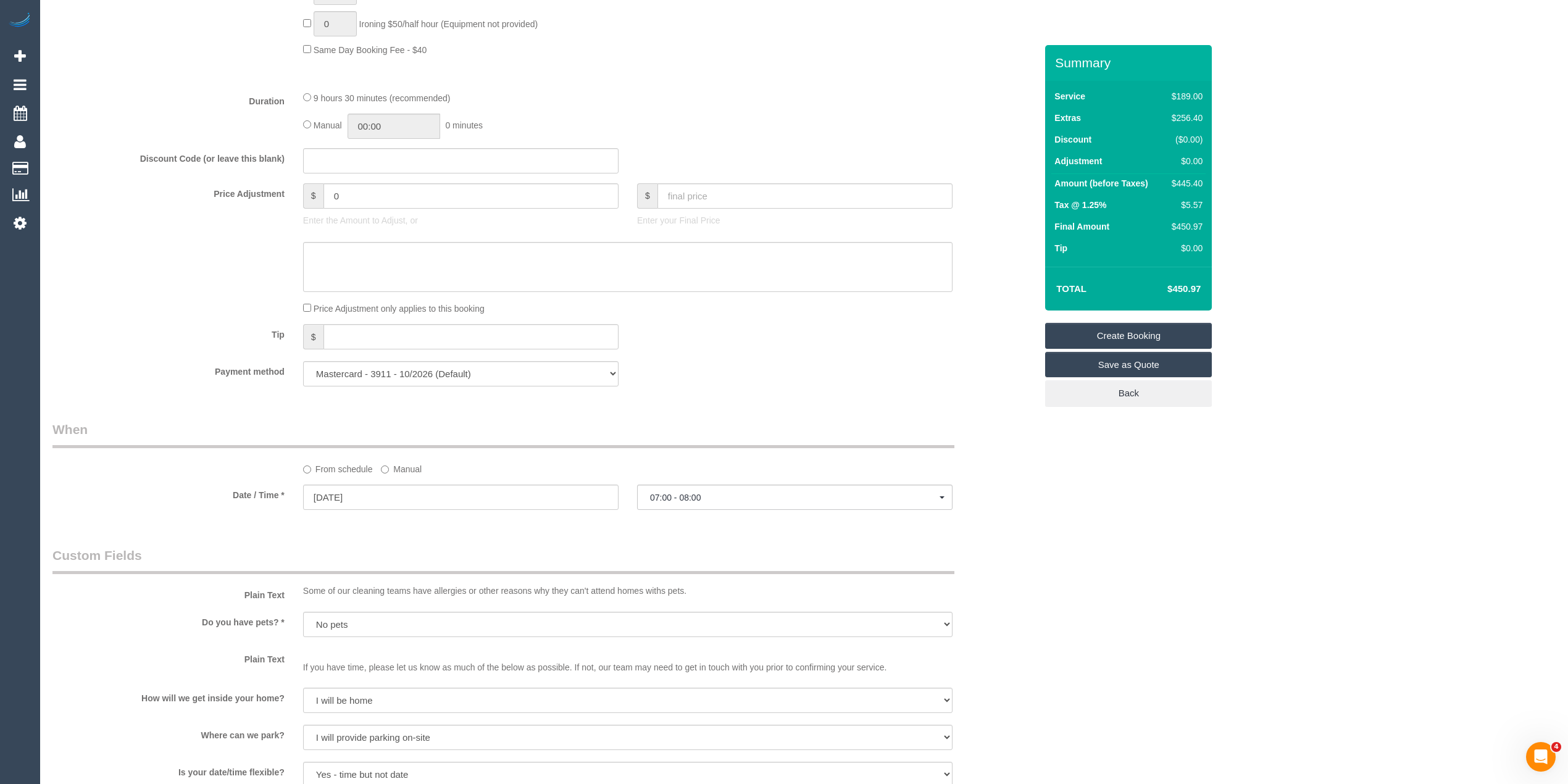
type textarea "Please call when you are on the way, the customer needs to come and meet you. T…"
click at [344, 499] on input "[DATE]" at bounding box center [461, 497] width 316 height 25
click at [192, 470] on div "From schedule Manual" at bounding box center [544, 448] width 1002 height 55
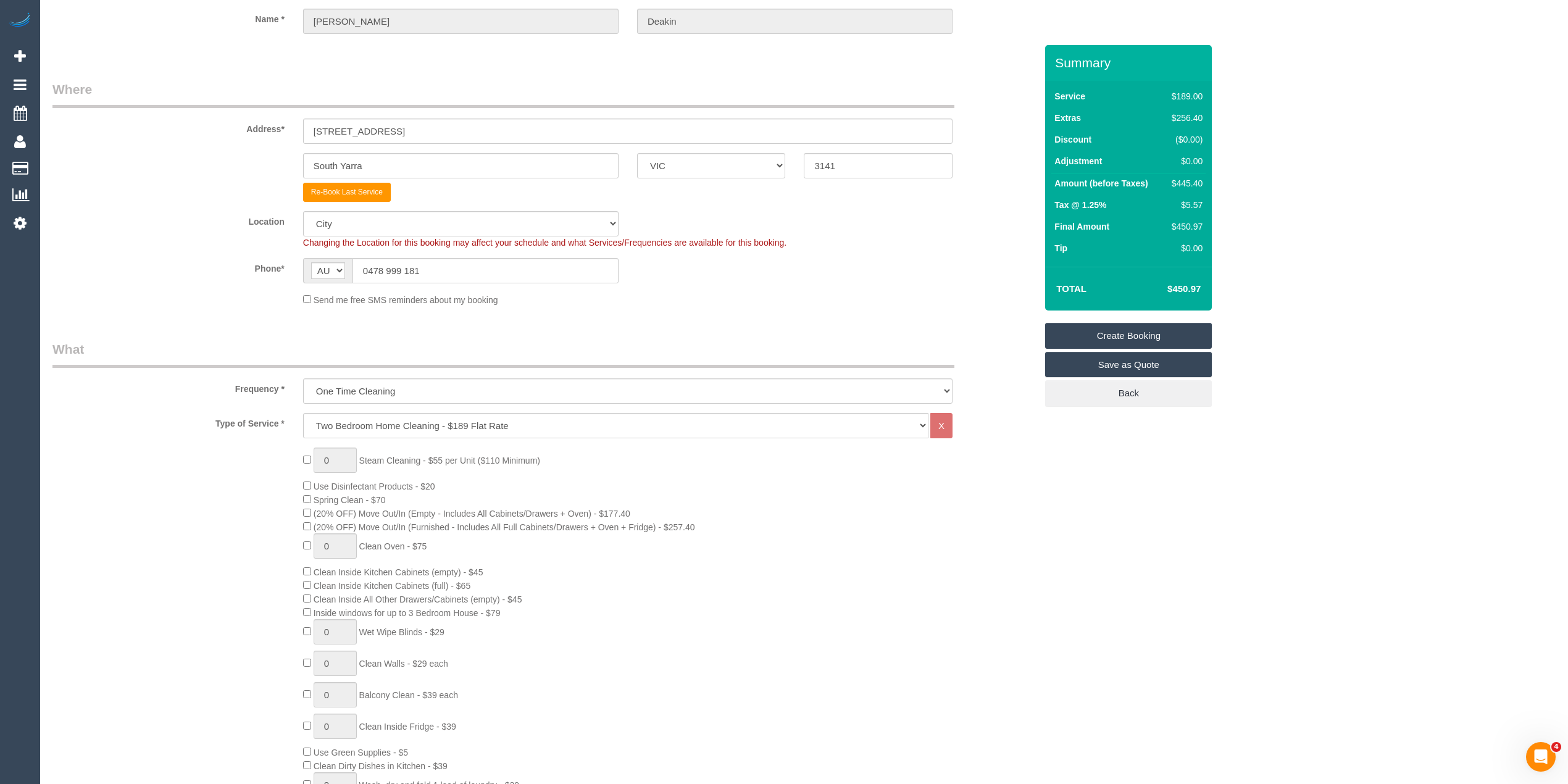
scroll to position [0, 0]
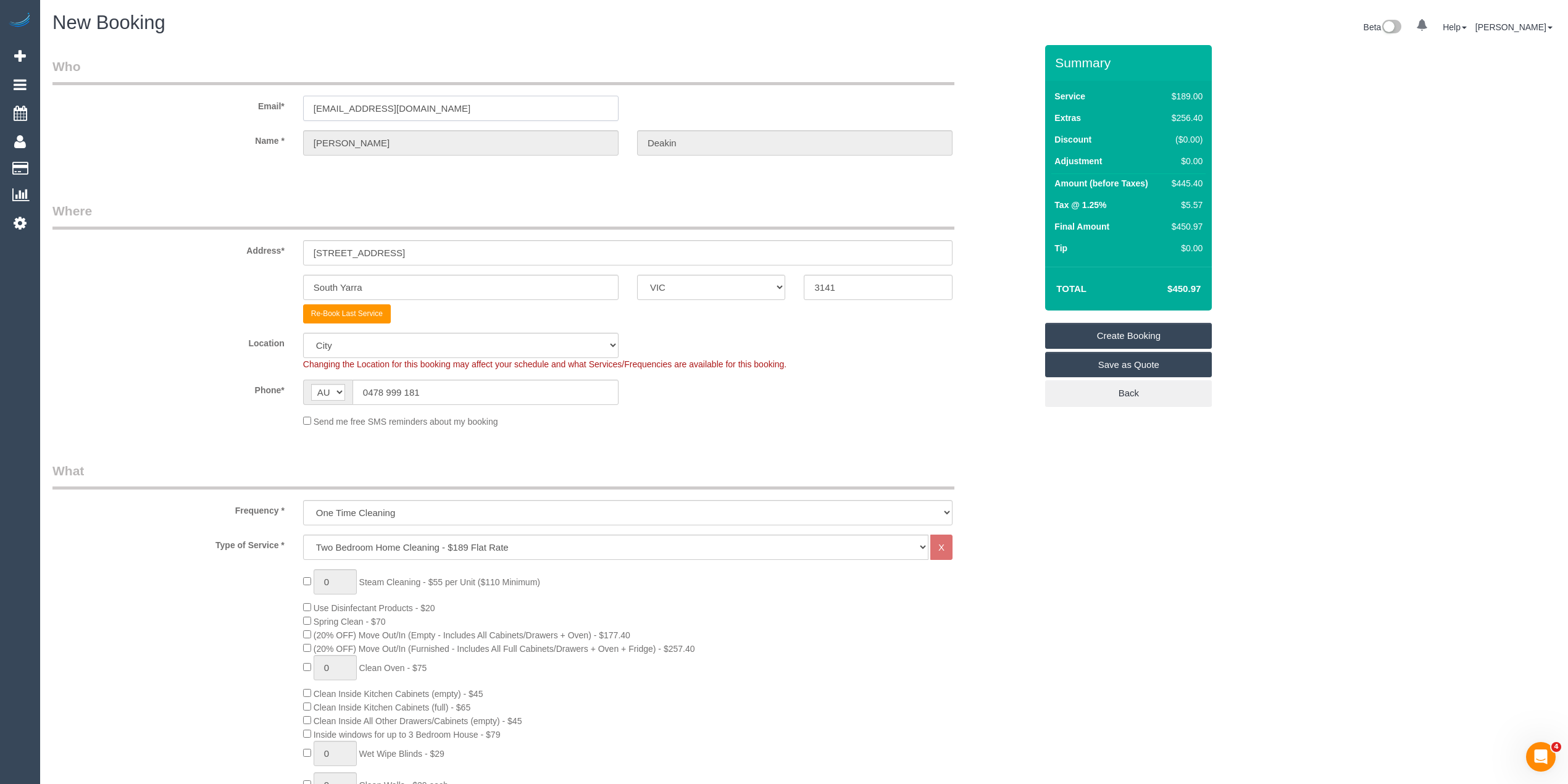
drag, startPoint x: 457, startPoint y: 107, endPoint x: 282, endPoint y: 92, distance: 175.6
click at [284, 95] on div "Email* hollydeakin97@gmail.com" at bounding box center [544, 89] width 1002 height 63
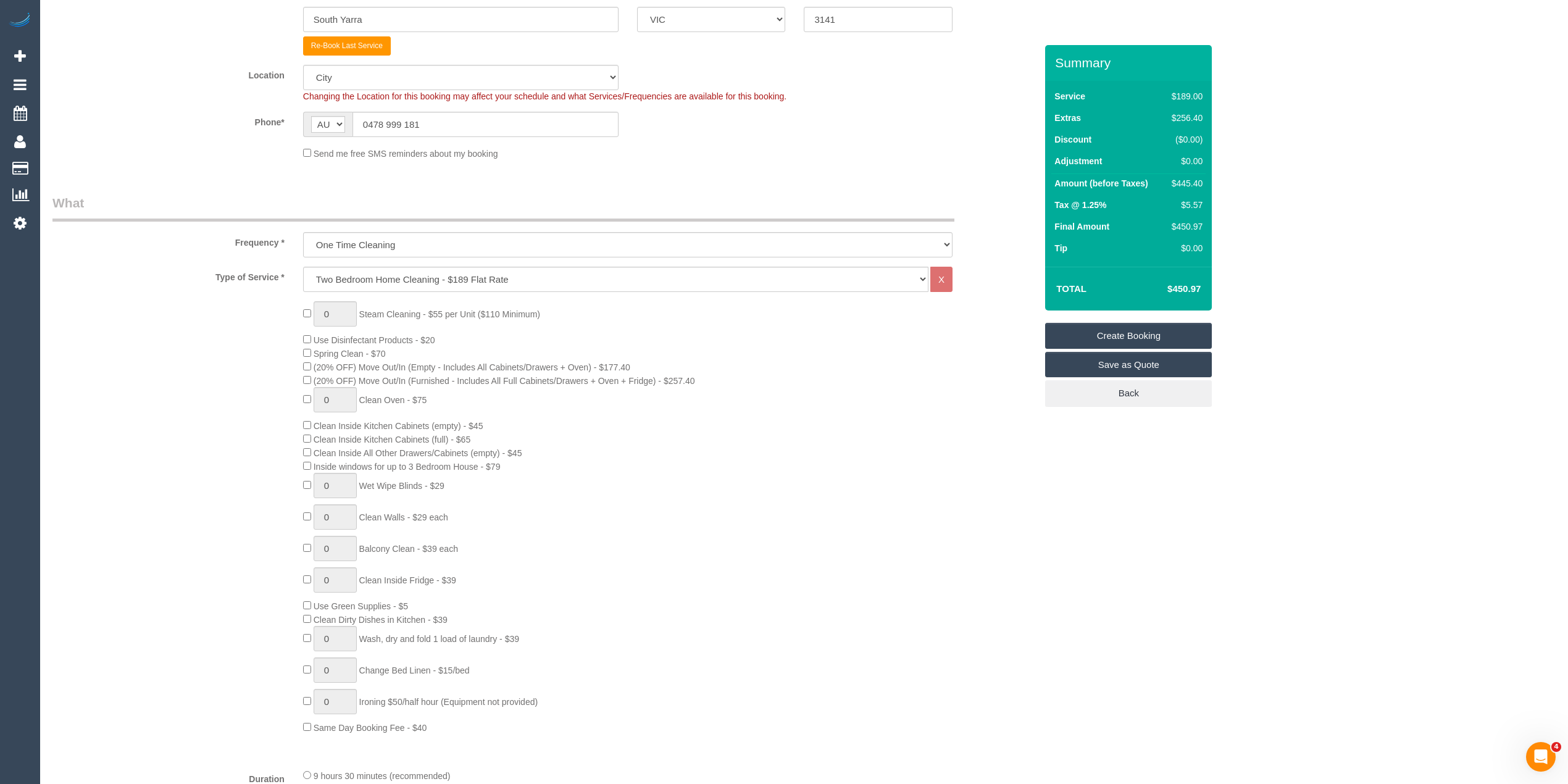
scroll to position [274, 0]
click at [1155, 334] on link "Create Booking" at bounding box center [1128, 336] width 167 height 26
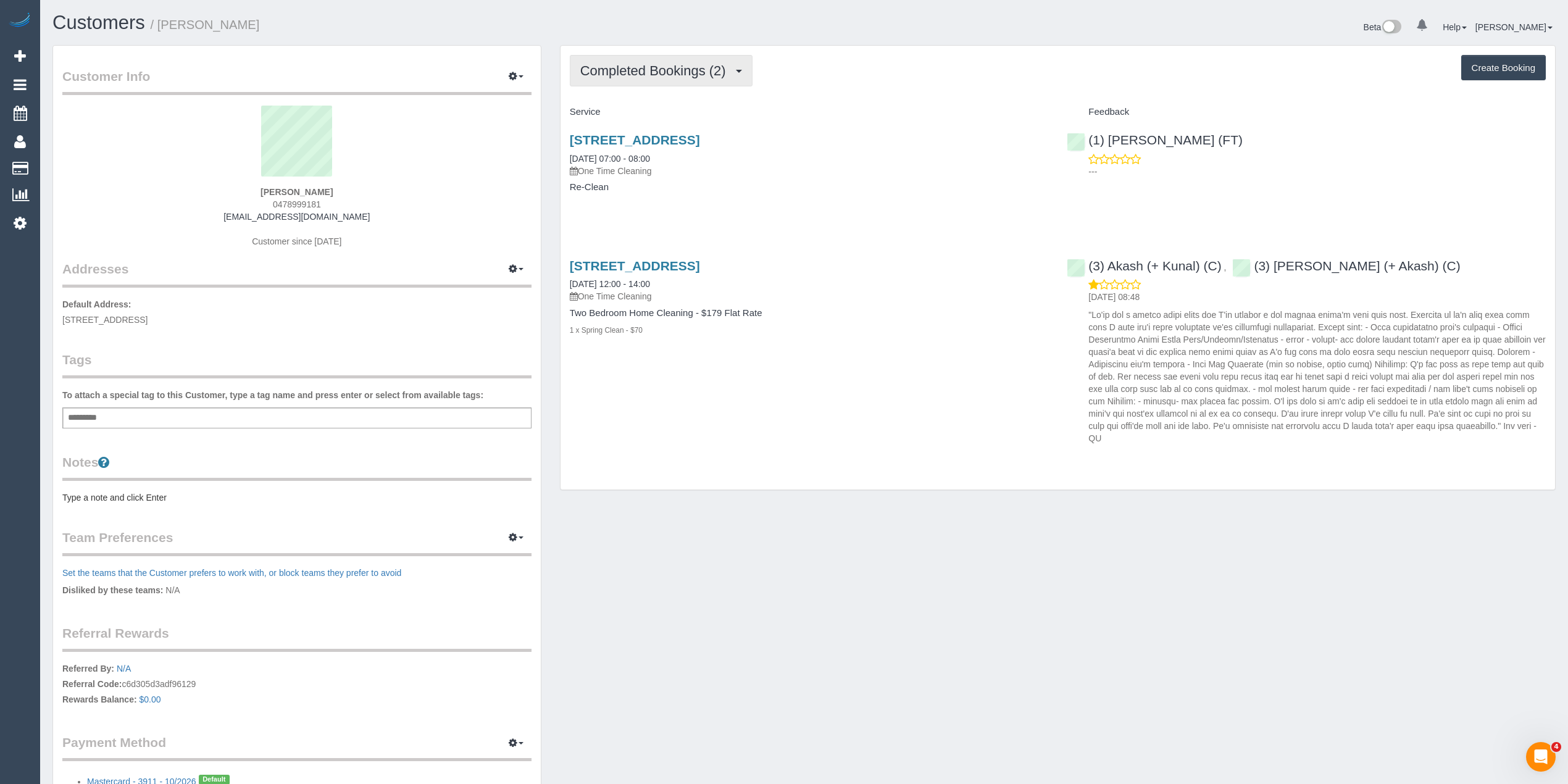
click at [648, 63] on span "Completed Bookings (2)" at bounding box center [656, 70] width 152 height 15
click at [663, 119] on link "Upcoming Bookings (0)" at bounding box center [635, 115] width 128 height 16
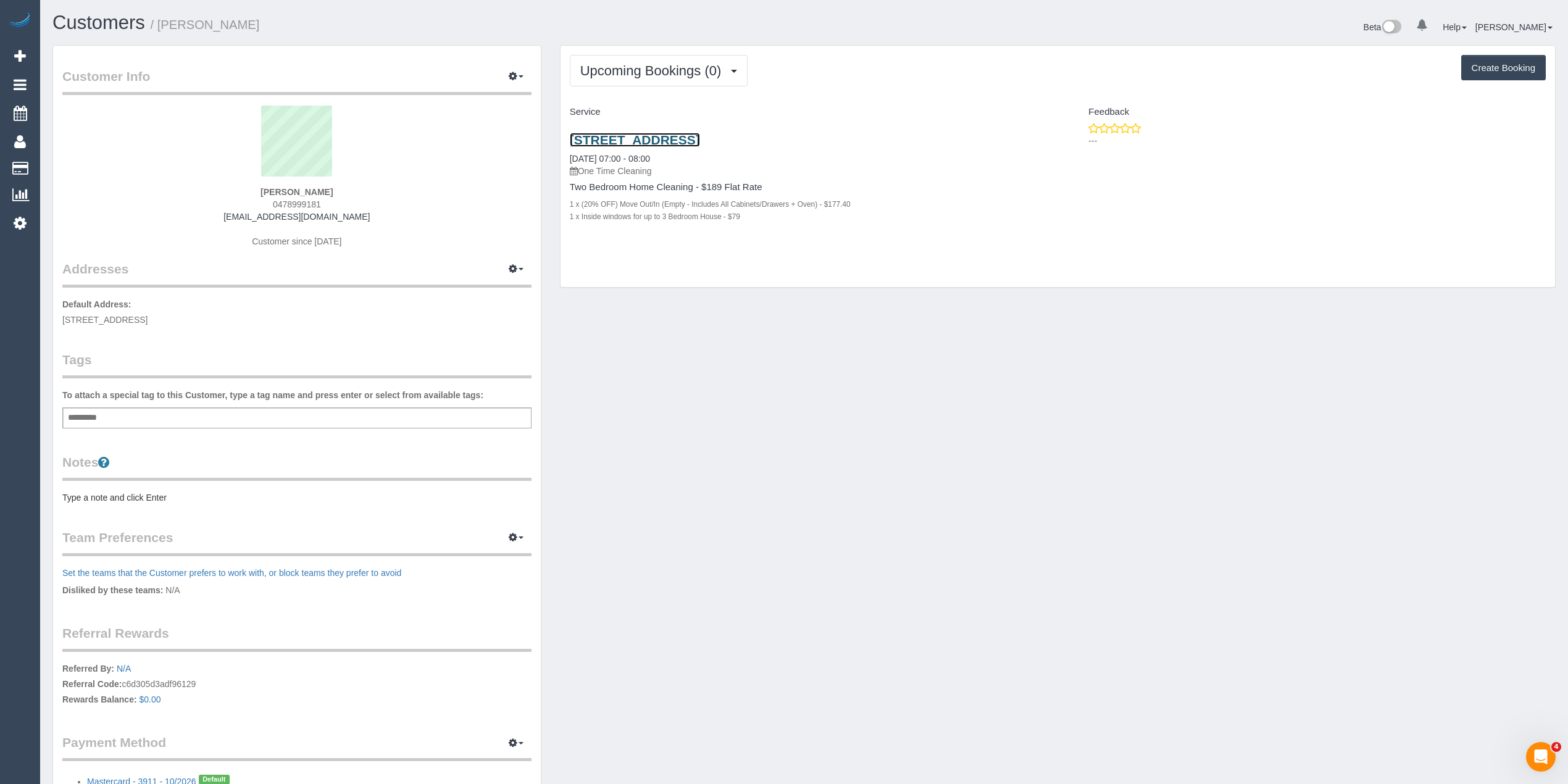
click at [690, 142] on link "[STREET_ADDRESS]" at bounding box center [635, 140] width 130 height 14
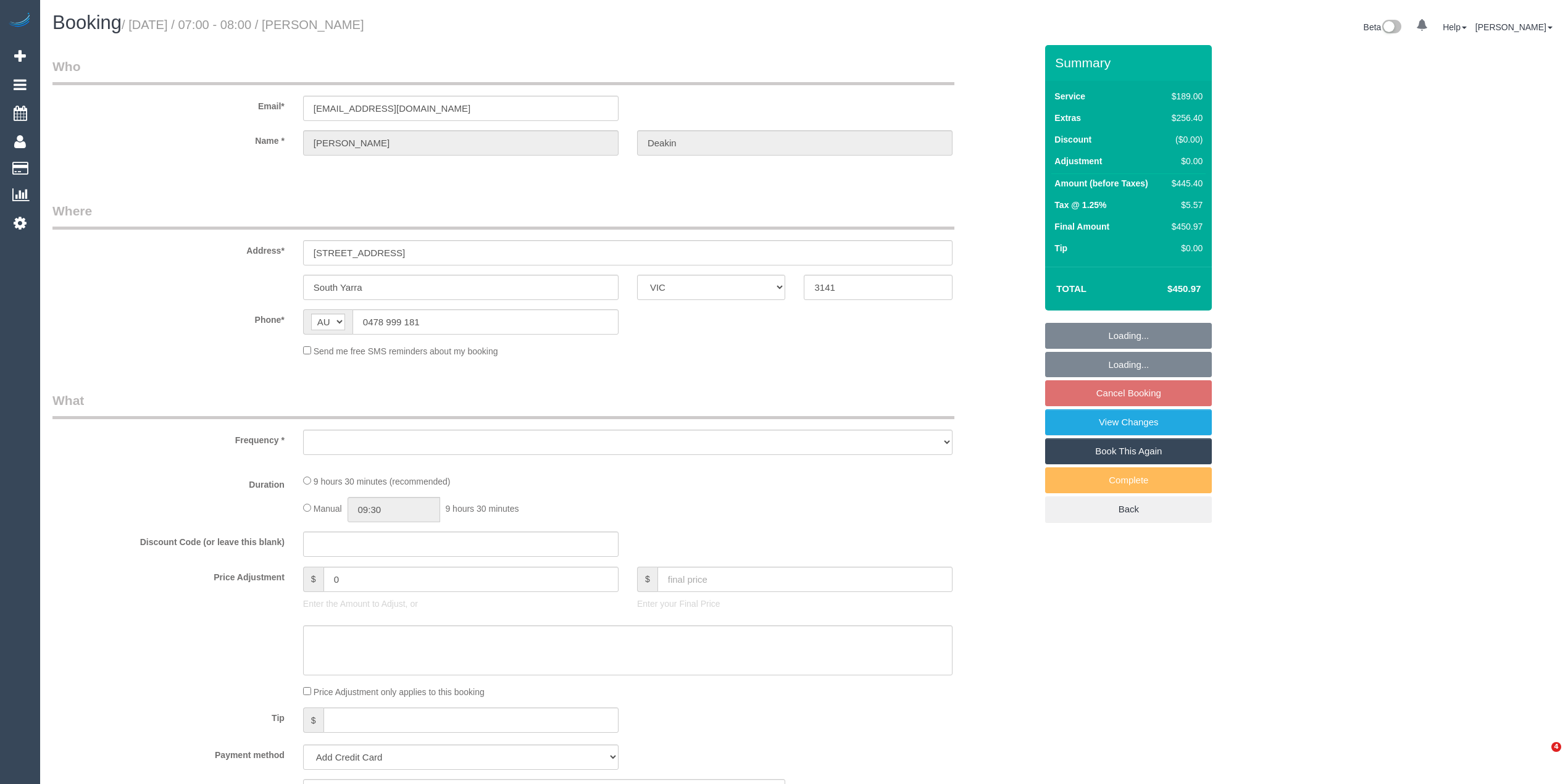
select select "VIC"
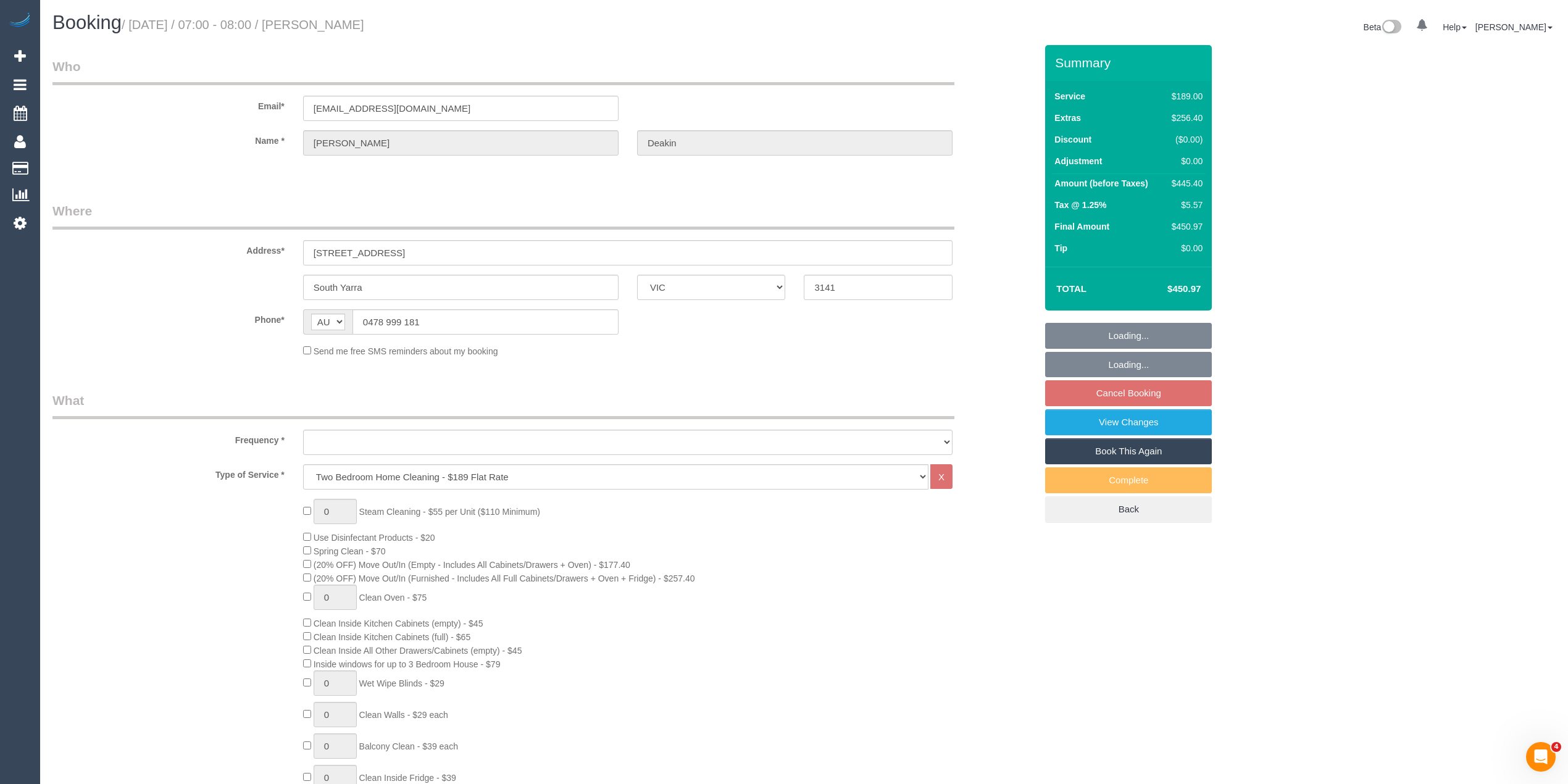
select select "object:1172"
select select "string:stripe-pm_1Q14vt2GScqysDRVG5KKE1NU"
select select "number:28"
select select "number:14"
select select "number:18"
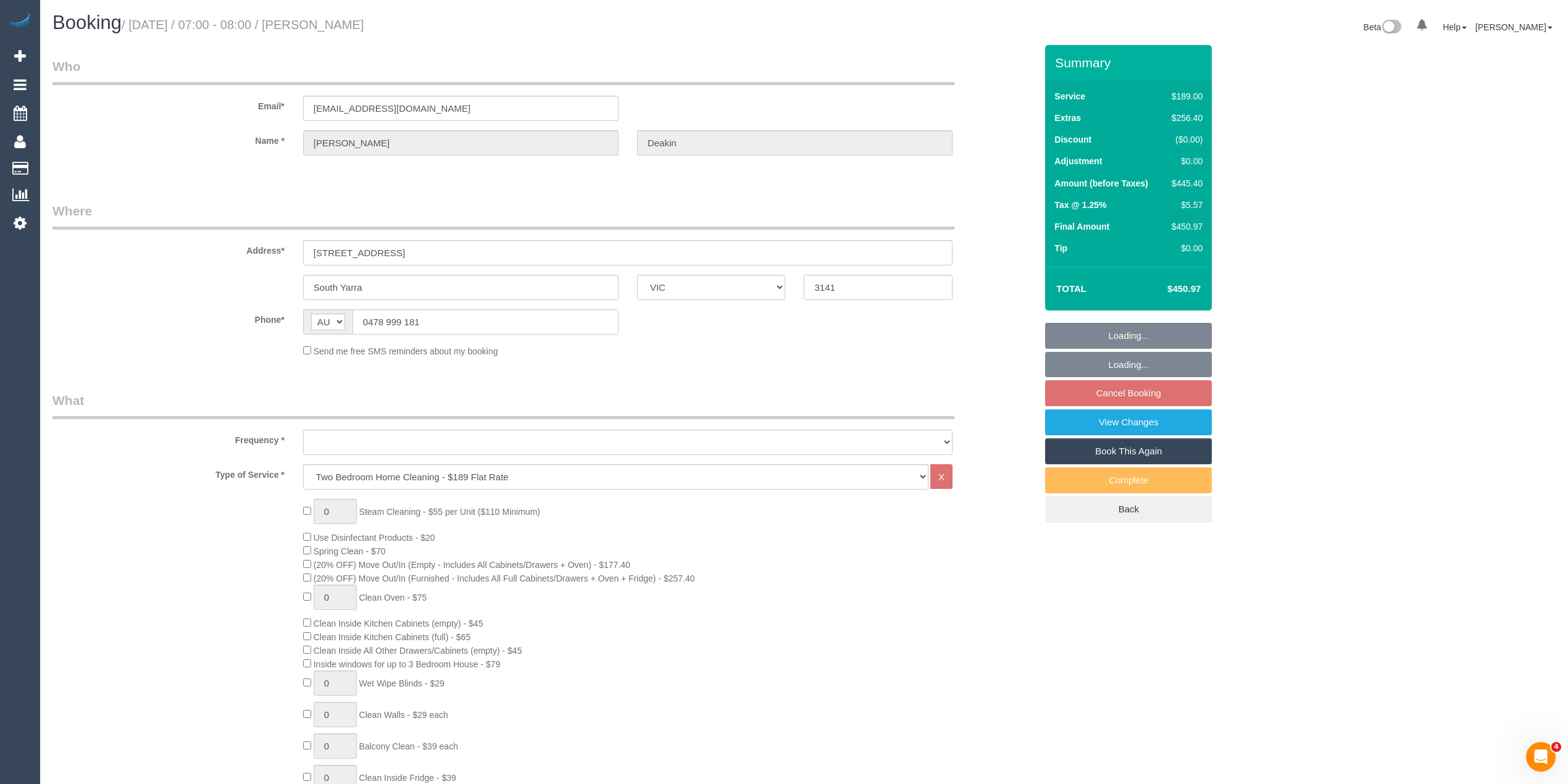
select select "number:24"
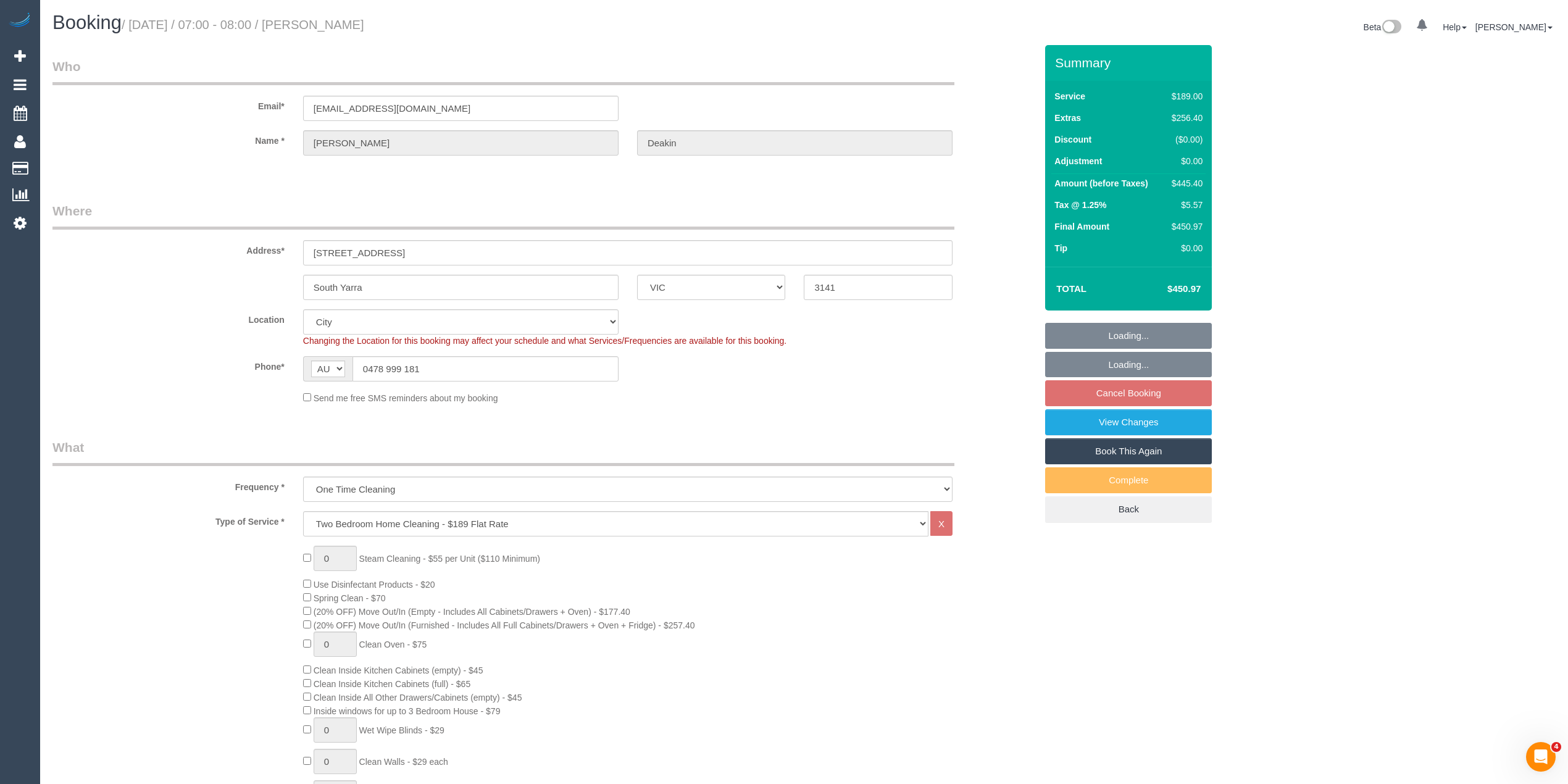
select select "object:1182"
select select "spot1"
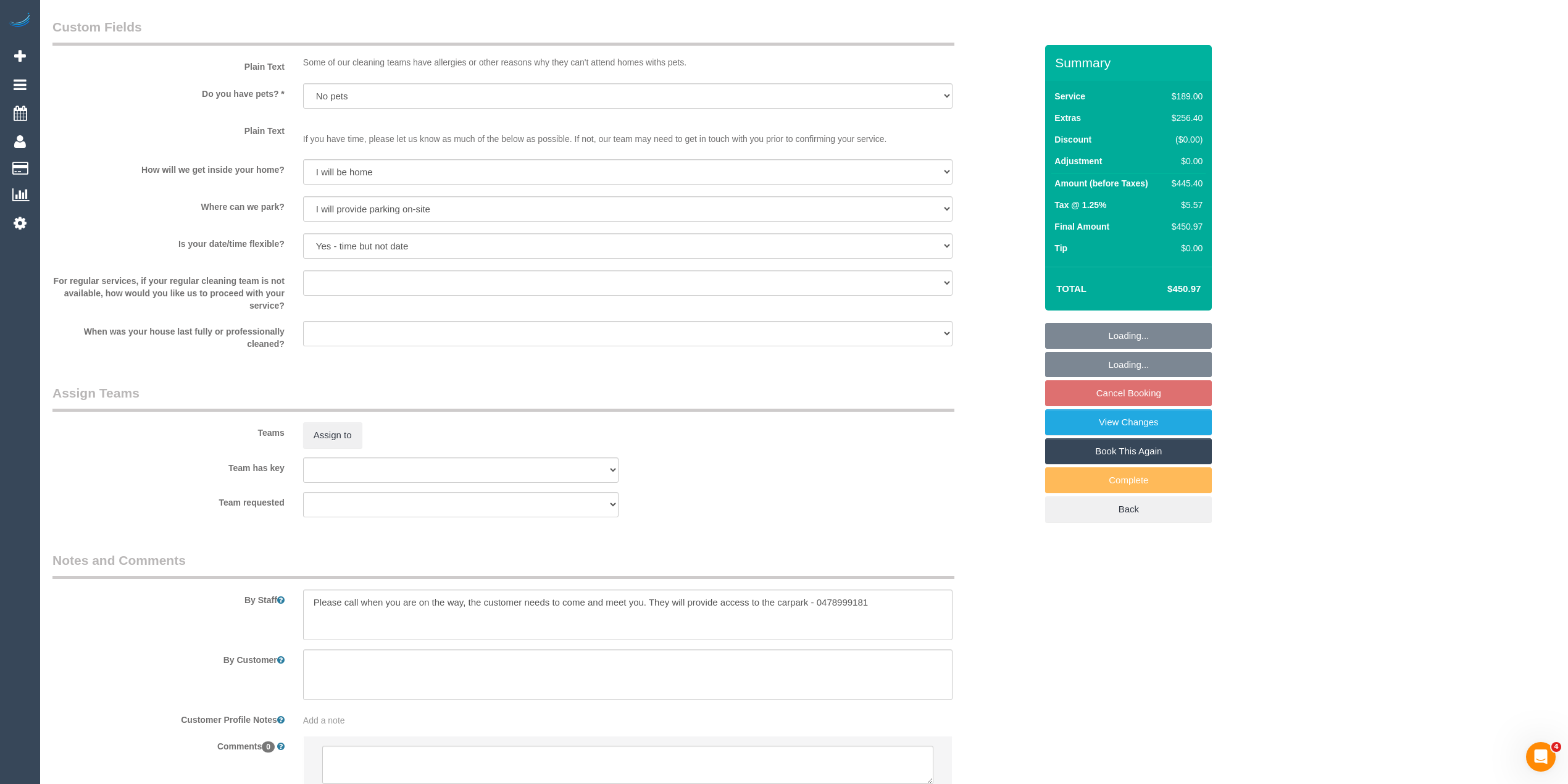
scroll to position [1551, 0]
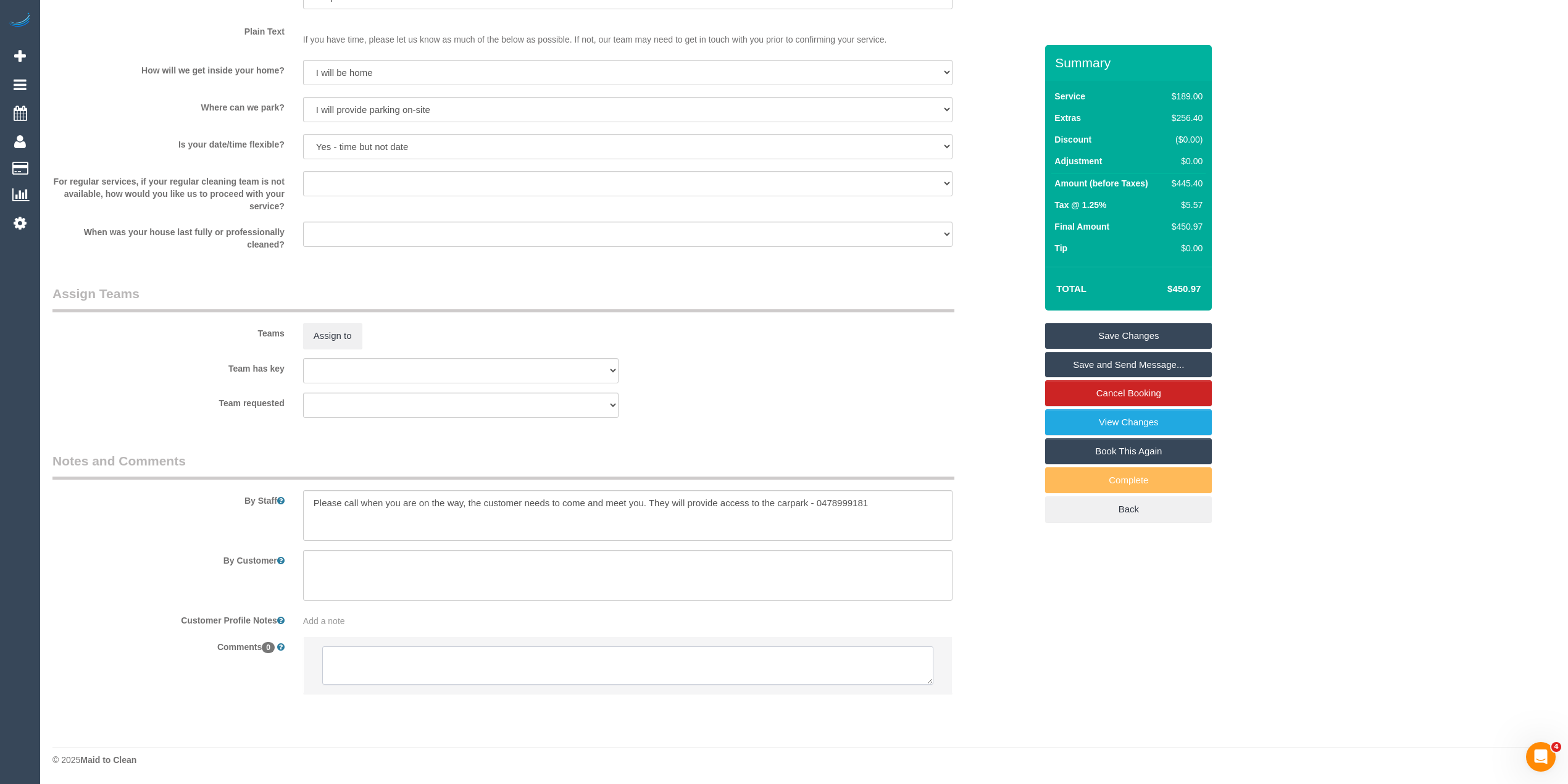
click at [425, 661] on textarea at bounding box center [628, 666] width 611 height 39
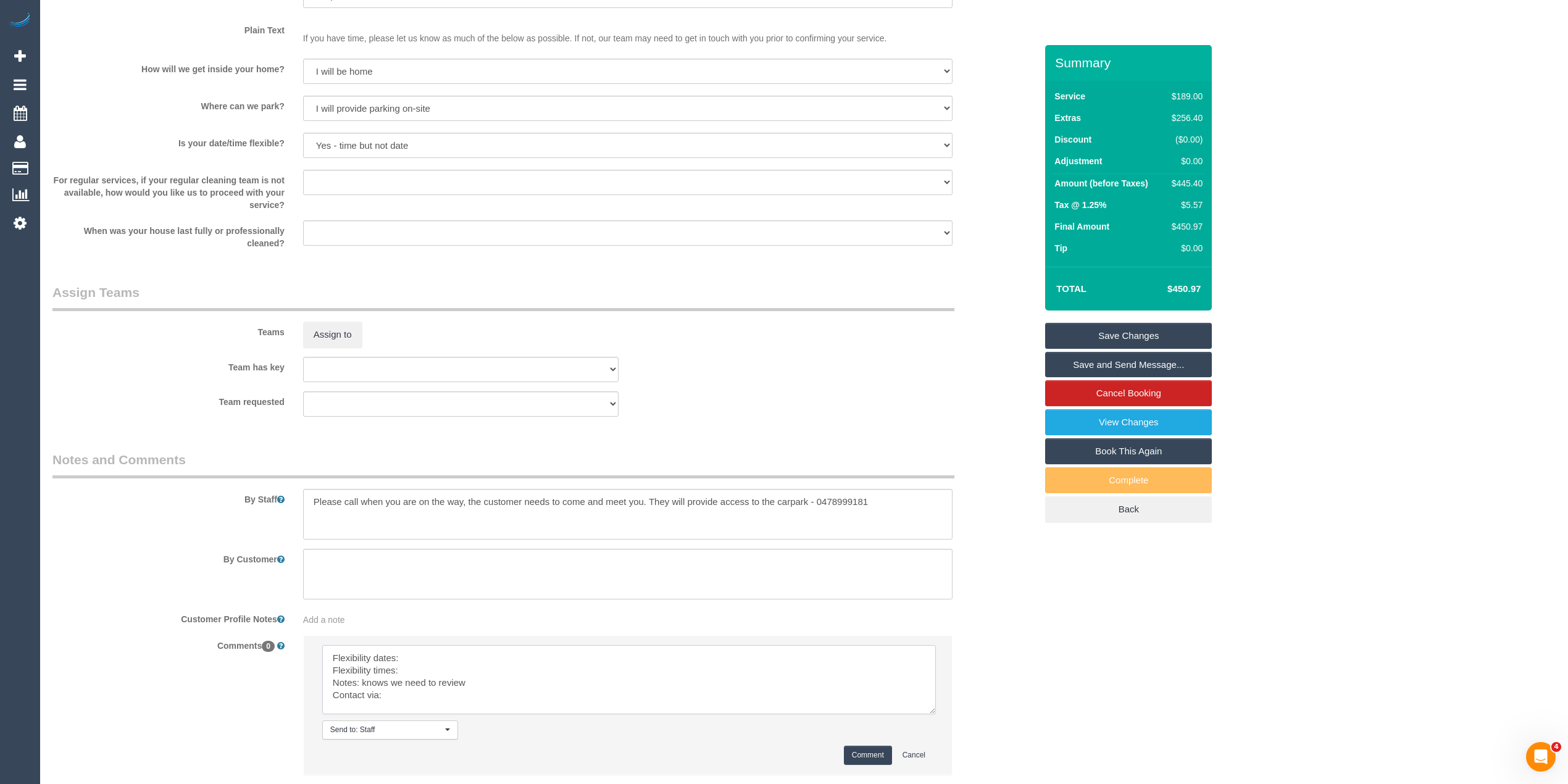
drag, startPoint x: 926, startPoint y: 683, endPoint x: 843, endPoint y: 722, distance: 91.7
click at [933, 714] on textarea at bounding box center [629, 679] width 614 height 69
click at [464, 655] on textarea at bounding box center [632, 688] width 619 height 86
click at [444, 673] on textarea at bounding box center [632, 688] width 619 height 86
click at [433, 701] on textarea at bounding box center [632, 688] width 619 height 86
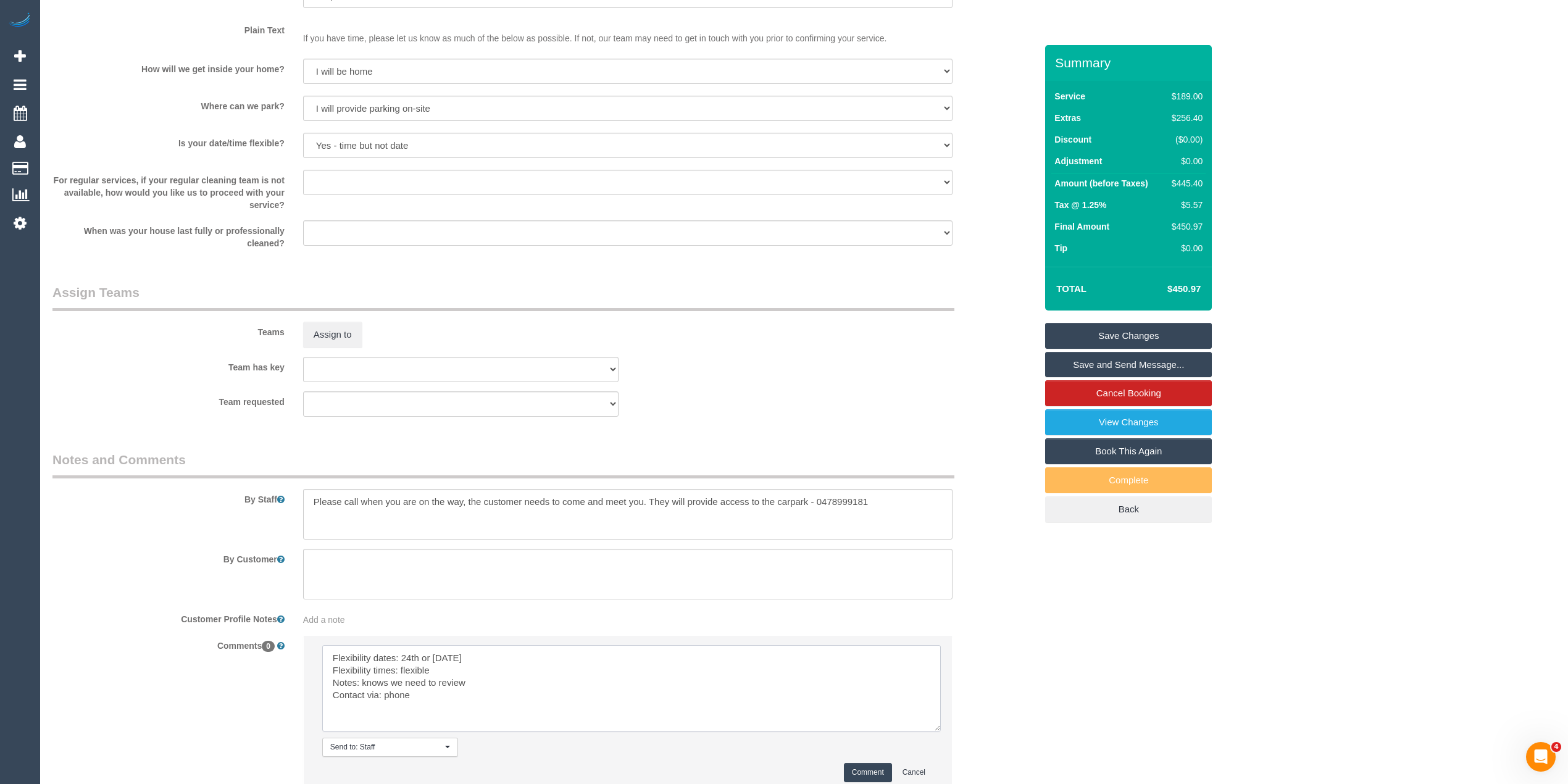
type textarea "Flexibility dates: 24th or [DATE] Flexibility times: flexible Notes: knows we n…"
click at [859, 770] on button "Comment" at bounding box center [868, 773] width 48 height 19
